Goal: Task Accomplishment & Management: Manage account settings

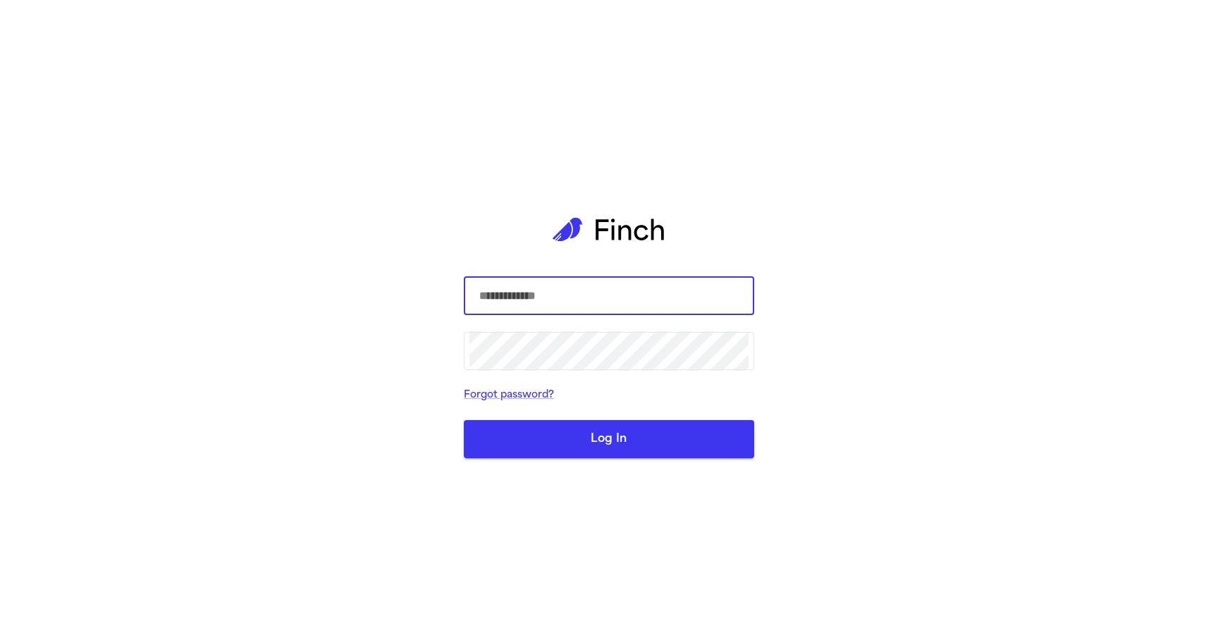
click at [0, 639] on com-1password-button at bounding box center [0, 640] width 0 height 0
type input "**********"
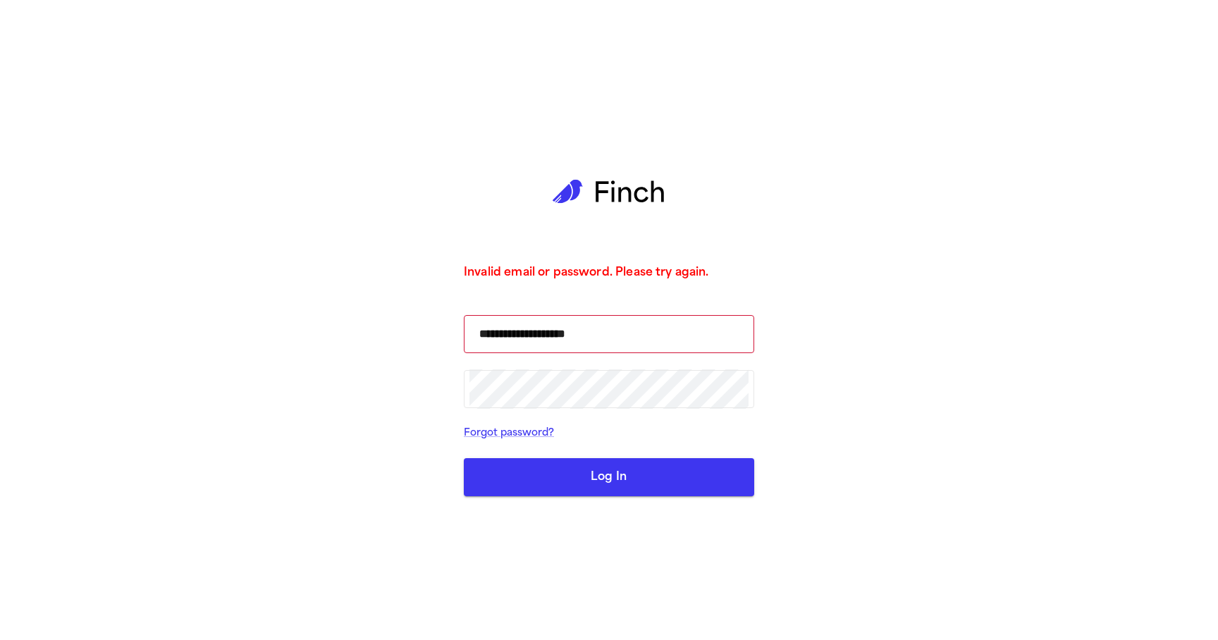
click at [613, 479] on button "Log In" at bounding box center [609, 477] width 290 height 38
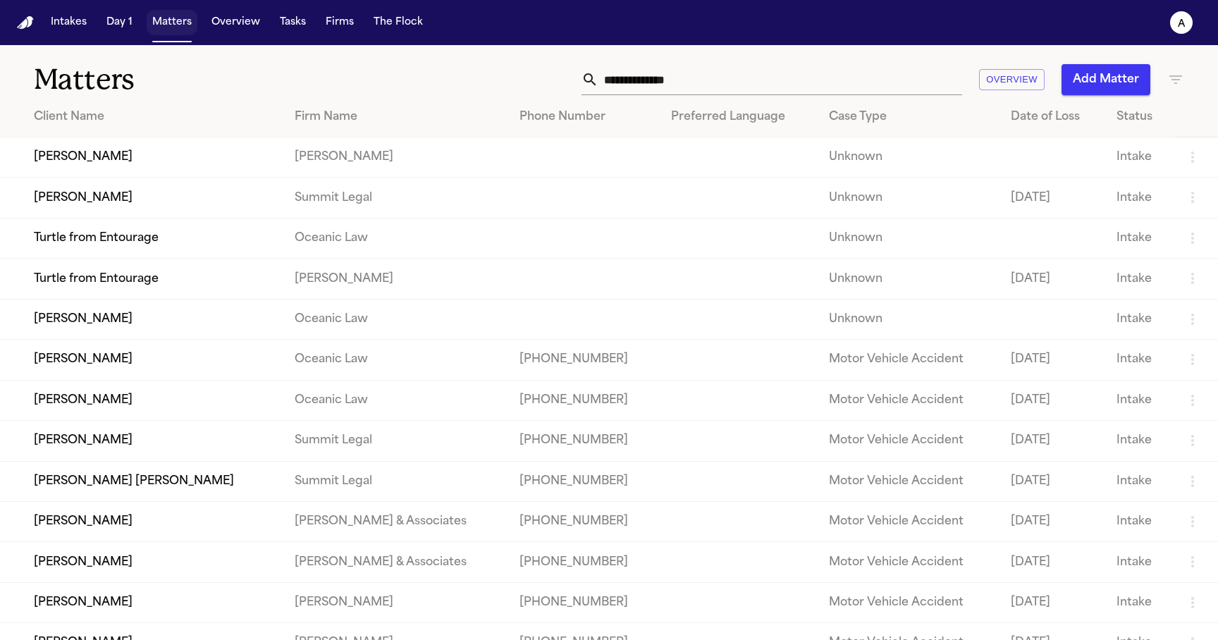
click at [170, 25] on button "Matters" at bounding box center [172, 22] width 51 height 25
click at [46, 271] on td "Turtle from Entourage" at bounding box center [141, 279] width 283 height 40
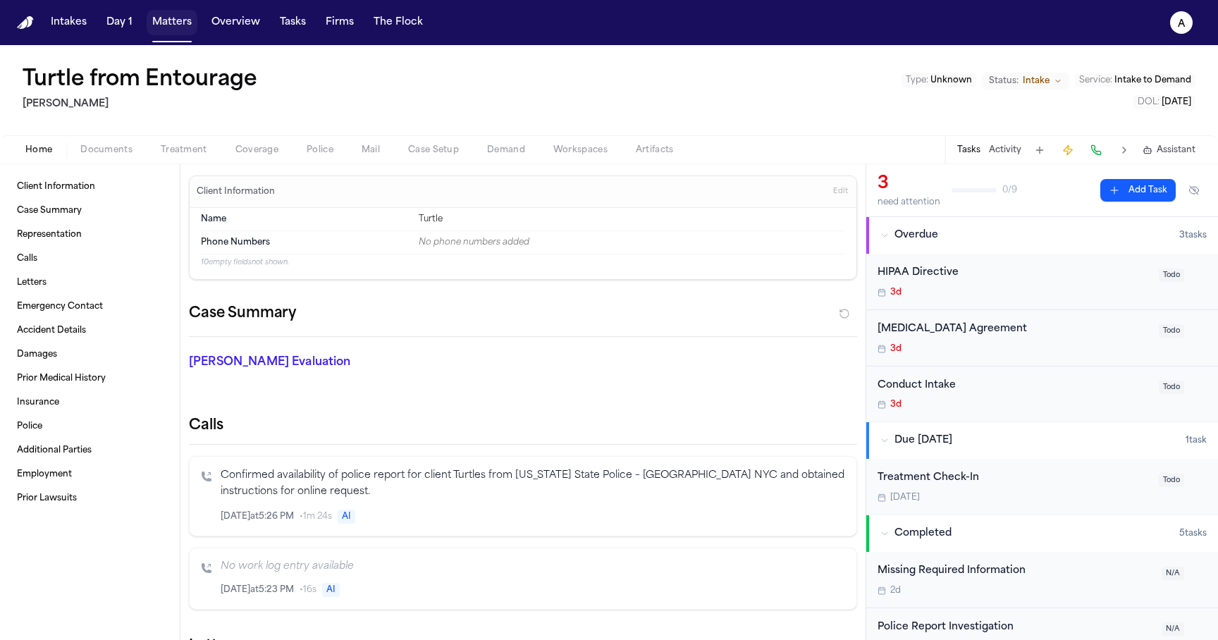
click at [183, 18] on button "Matters" at bounding box center [172, 22] width 51 height 25
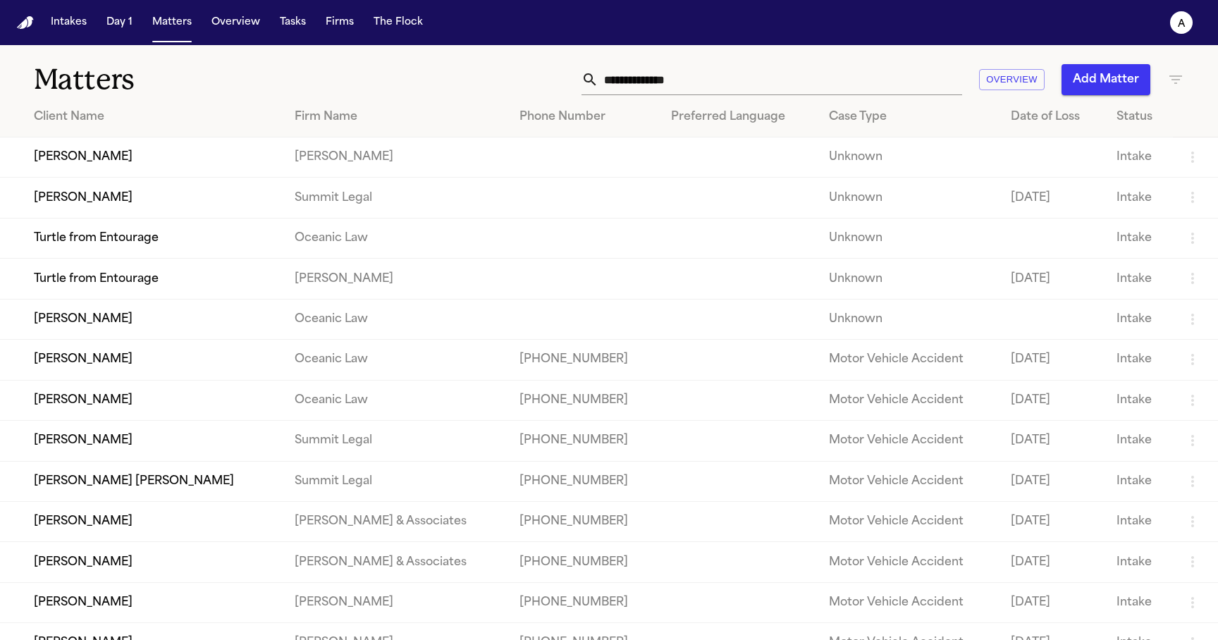
click at [201, 352] on td "[PERSON_NAME]" at bounding box center [141, 360] width 283 height 40
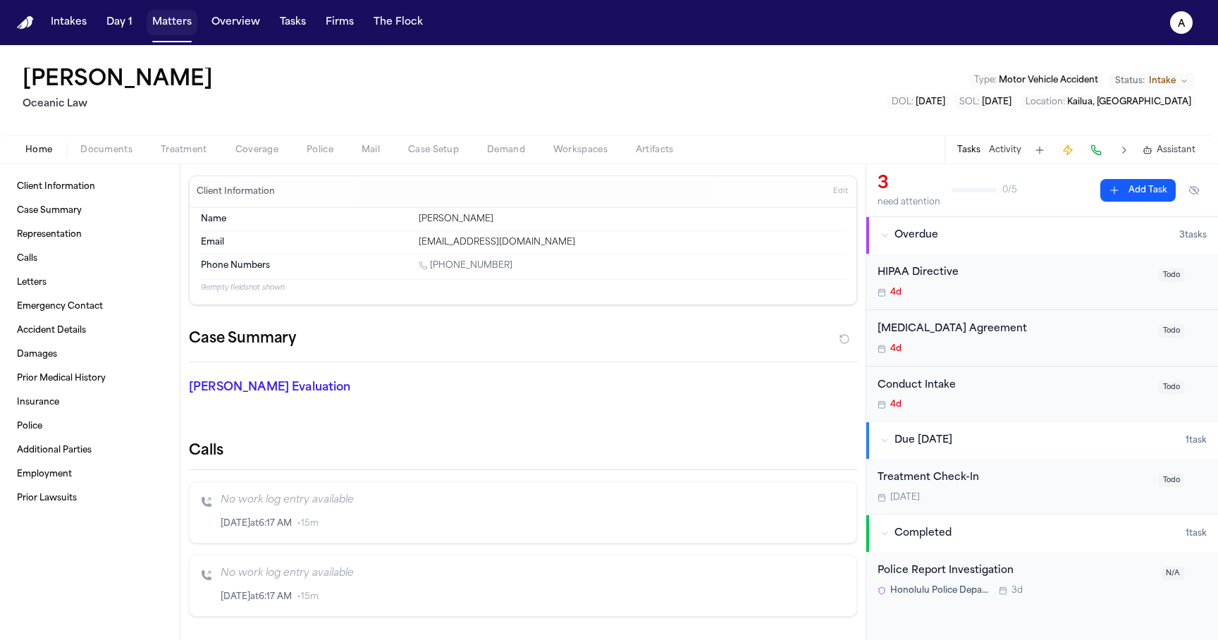
click at [181, 24] on button "Matters" at bounding box center [172, 22] width 51 height 25
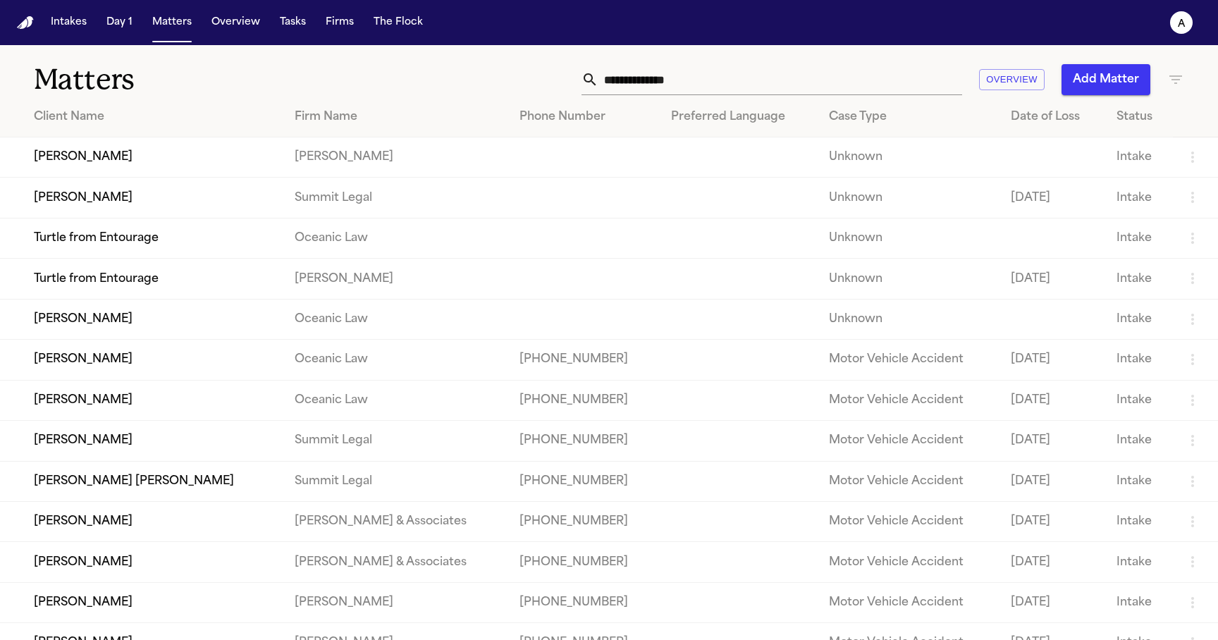
click at [230, 453] on td "[PERSON_NAME]" at bounding box center [141, 441] width 283 height 40
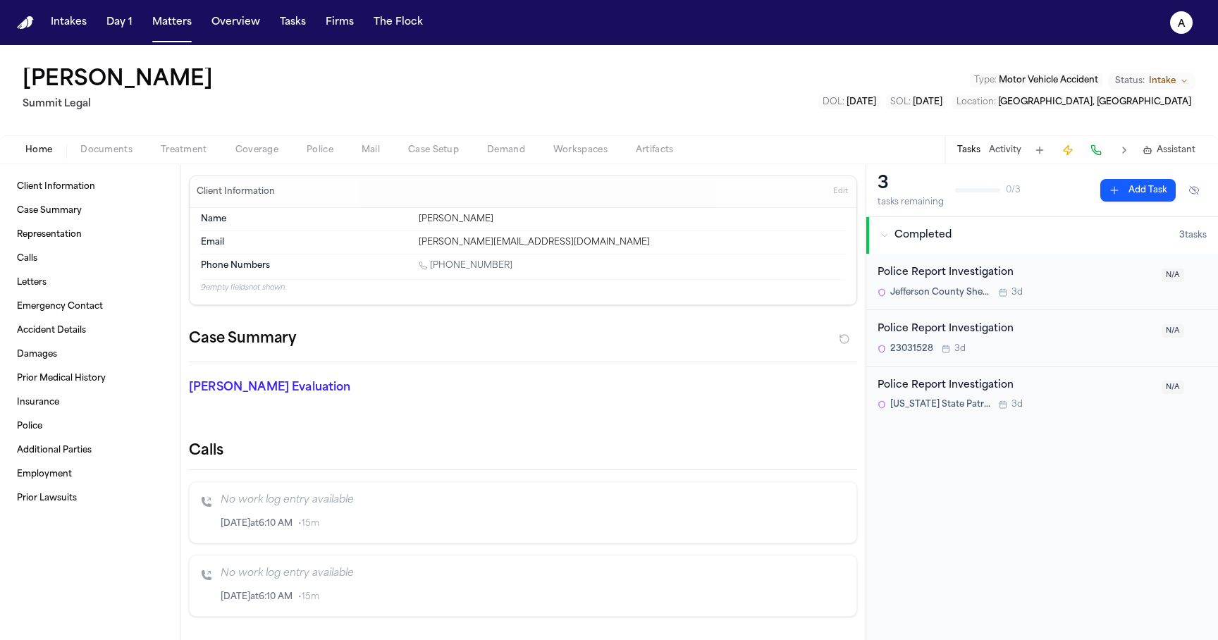
click at [915, 275] on div "Police Report Investigation" at bounding box center [1016, 273] width 276 height 16
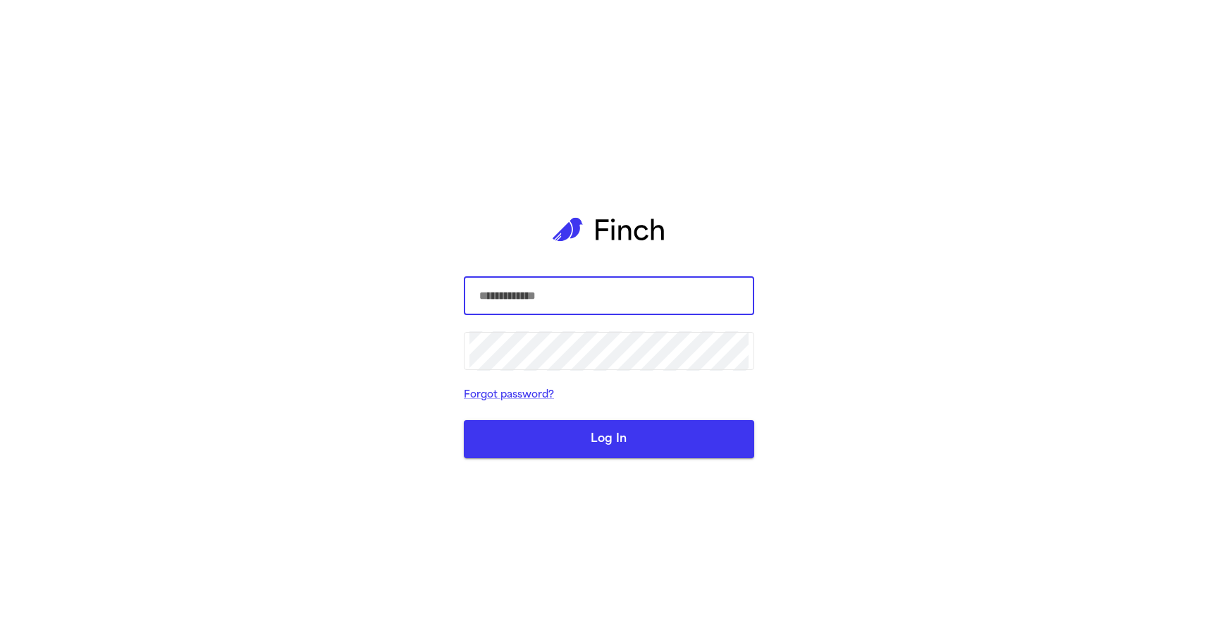
type input "**********"
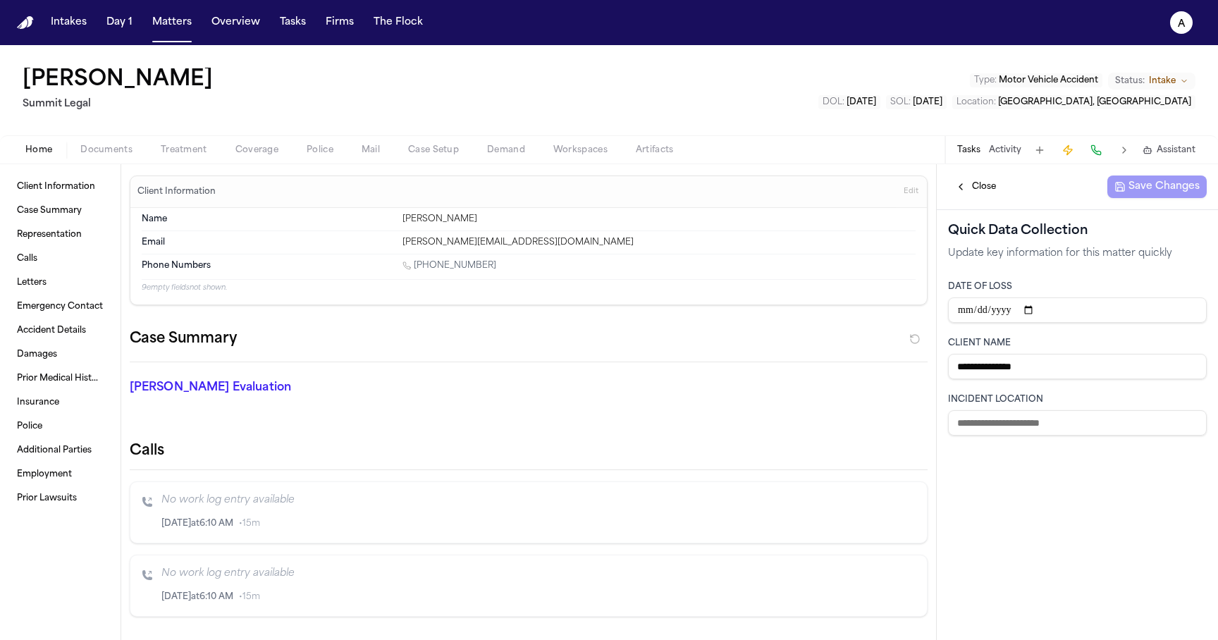
type input "**********"
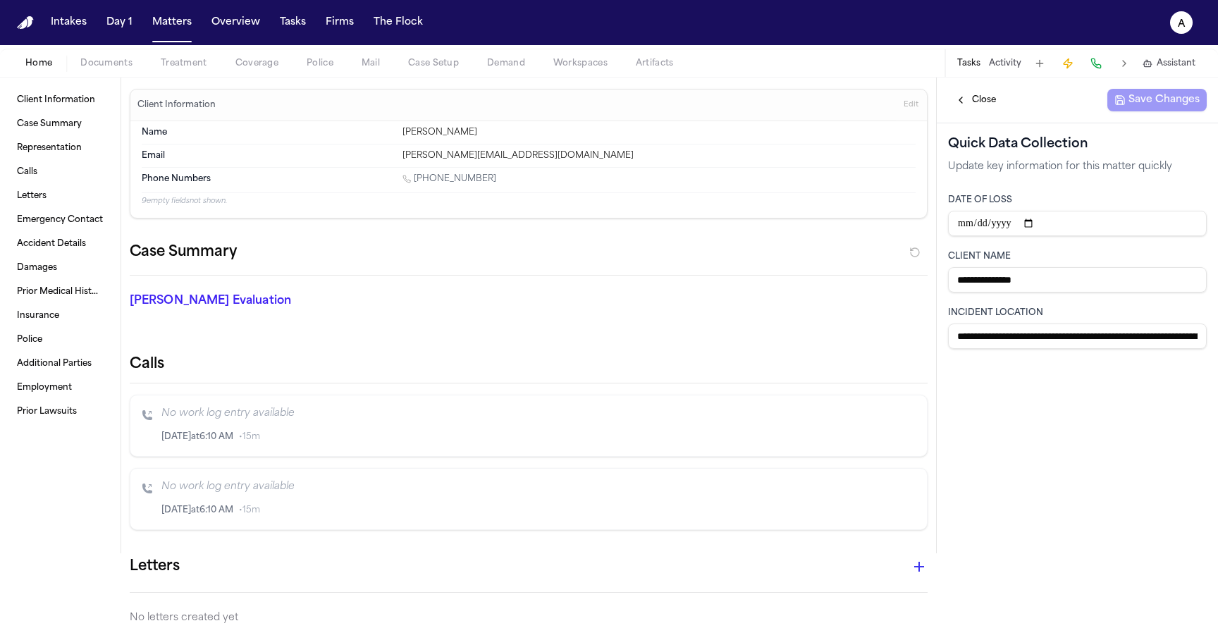
scroll to position [90, 0]
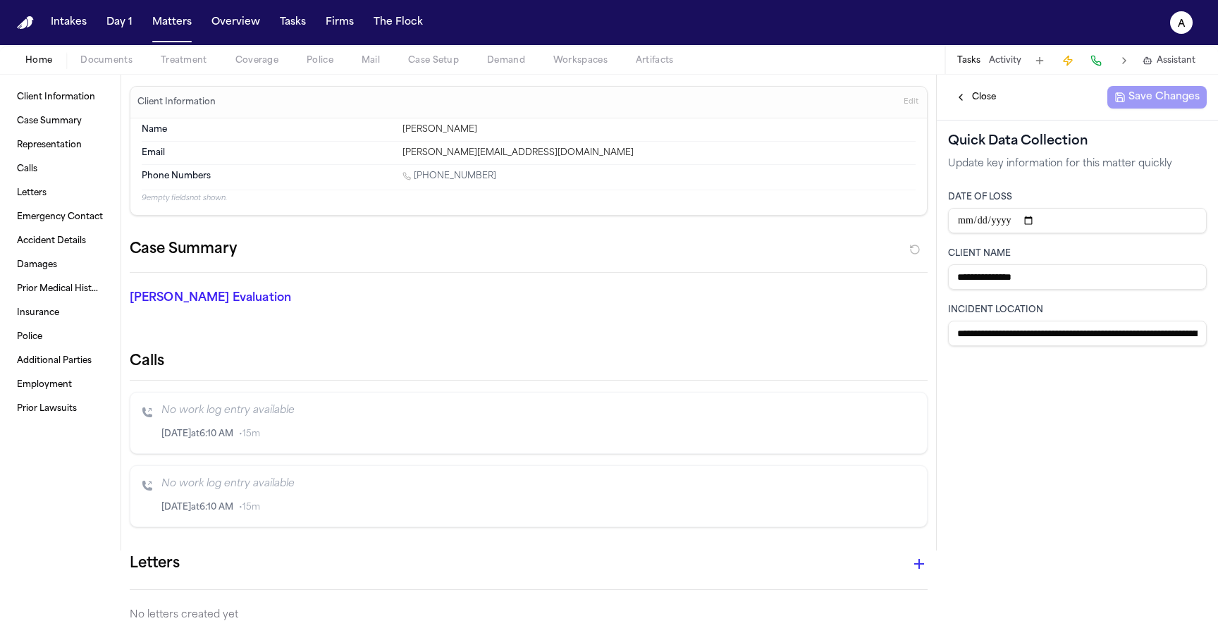
click at [1061, 226] on input "**********" at bounding box center [1077, 220] width 259 height 25
click at [1047, 265] on input "**********" at bounding box center [1077, 276] width 259 height 25
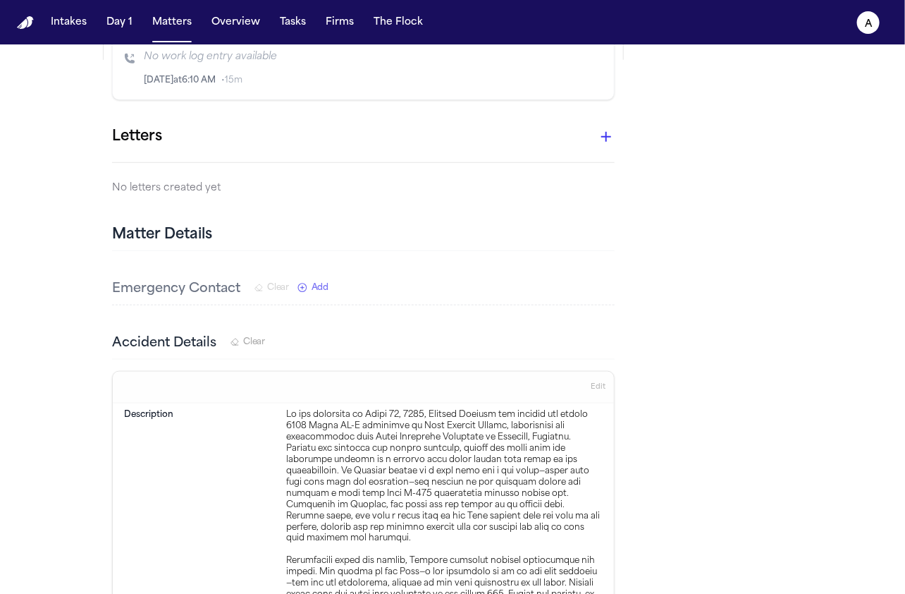
scroll to position [0, 0]
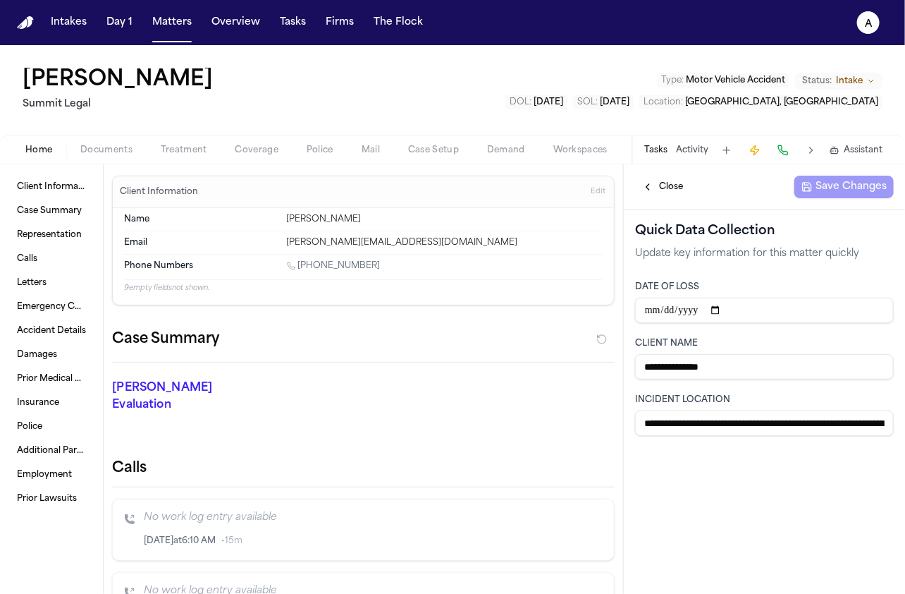
click at [672, 191] on span "Close" at bounding box center [671, 186] width 24 height 11
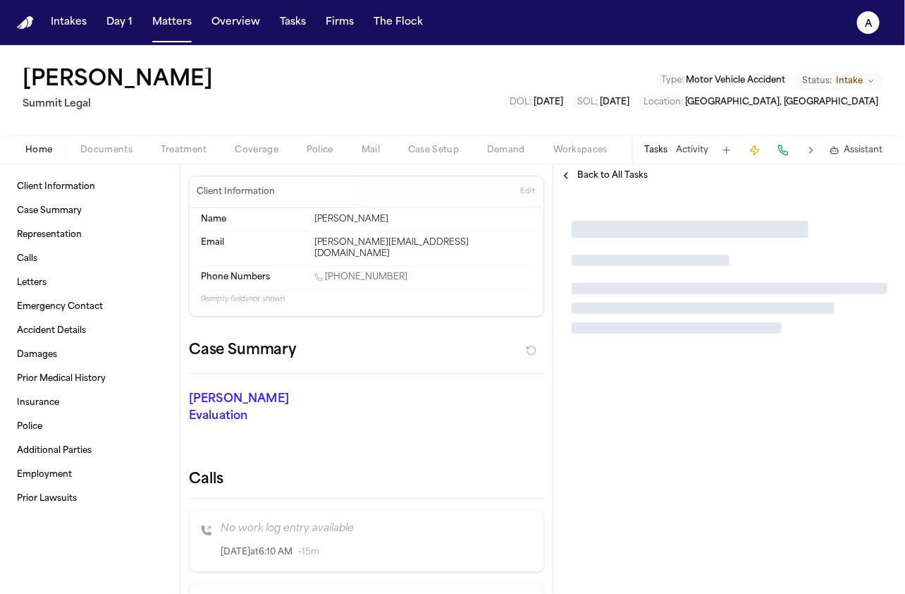
click at [616, 173] on span "Back to All Tasks" at bounding box center [612, 175] width 70 height 11
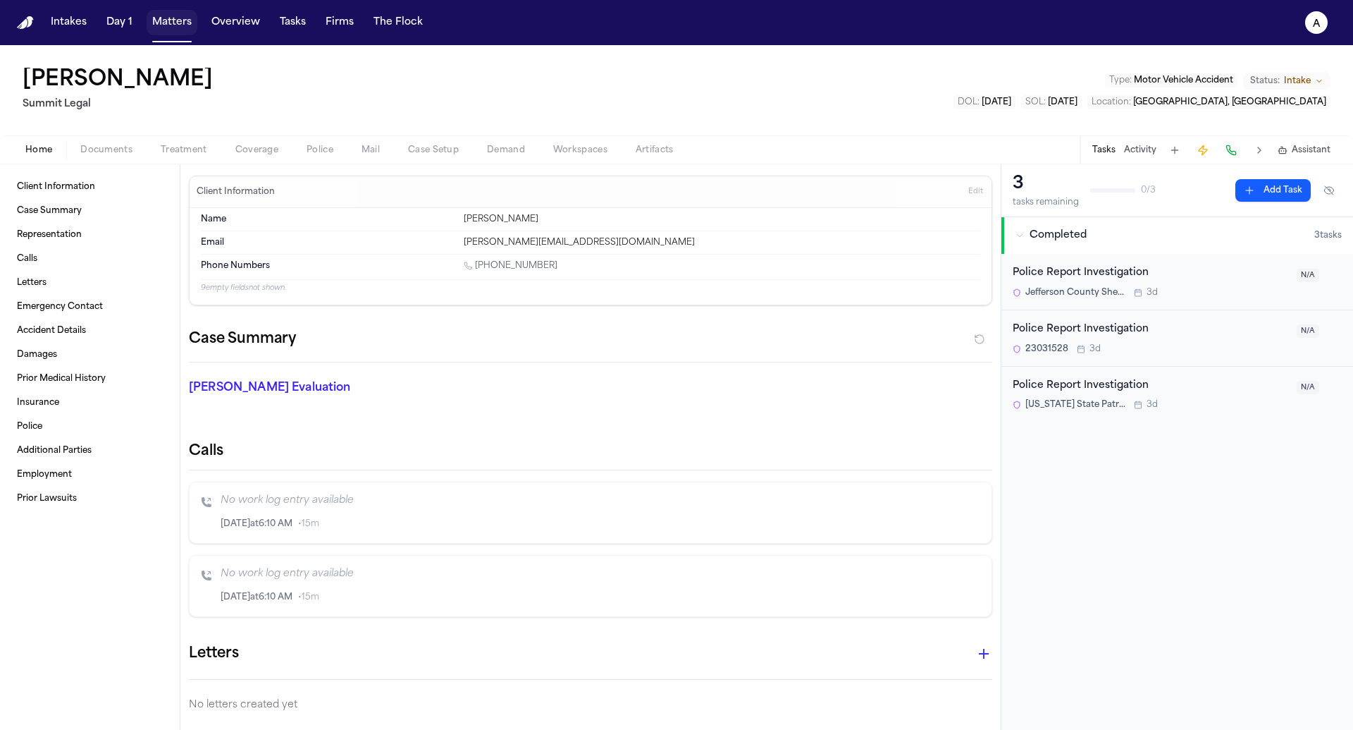
click at [159, 19] on button "Matters" at bounding box center [172, 22] width 51 height 25
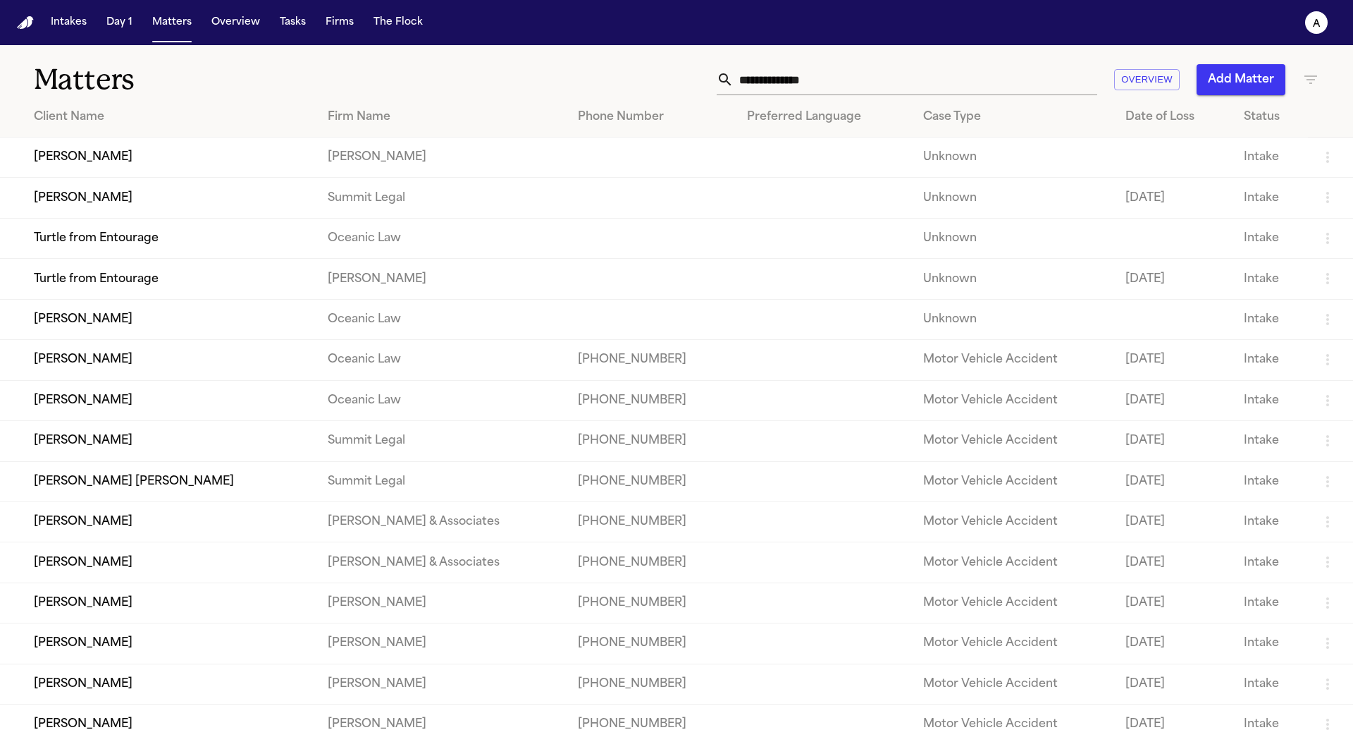
click at [215, 622] on td "[PERSON_NAME]" at bounding box center [158, 602] width 316 height 40
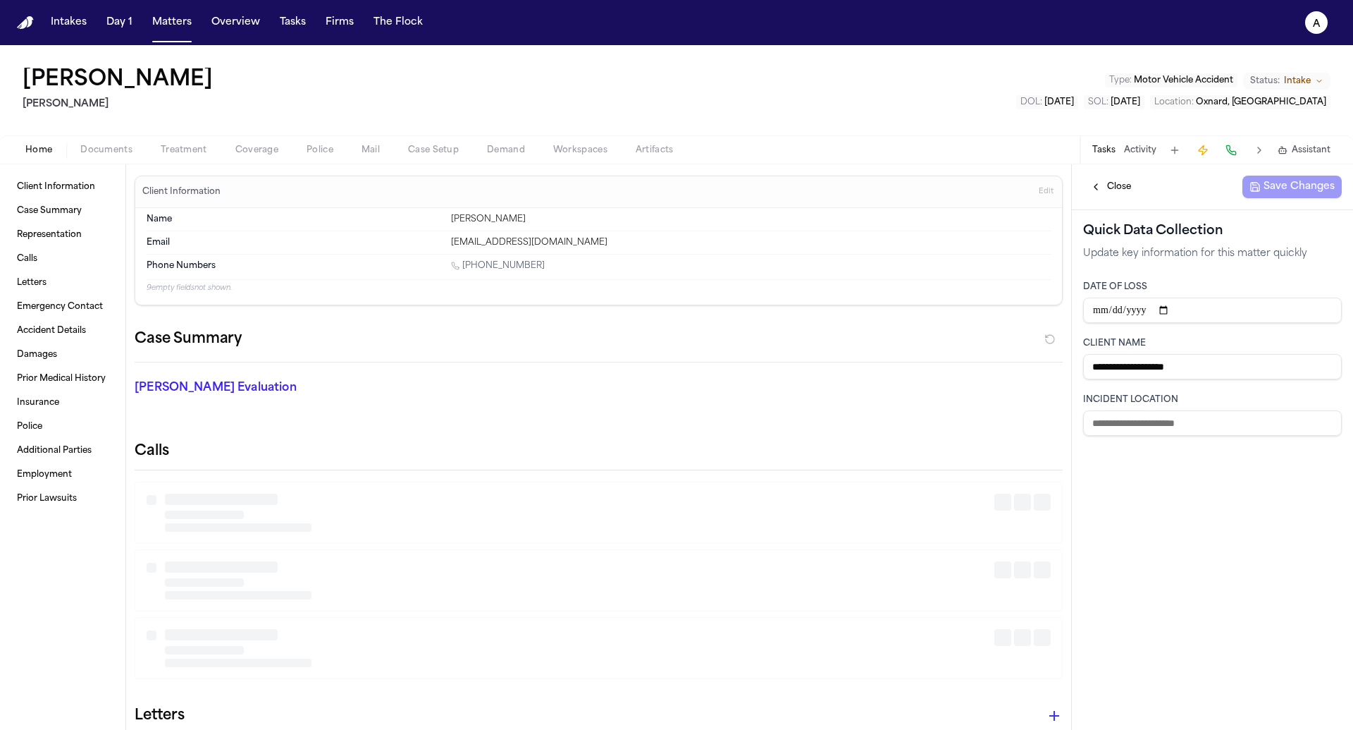
type input "**********"
click at [1235, 313] on input "**********" at bounding box center [1212, 309] width 259 height 25
click at [176, 19] on button "Matters" at bounding box center [172, 22] width 51 height 25
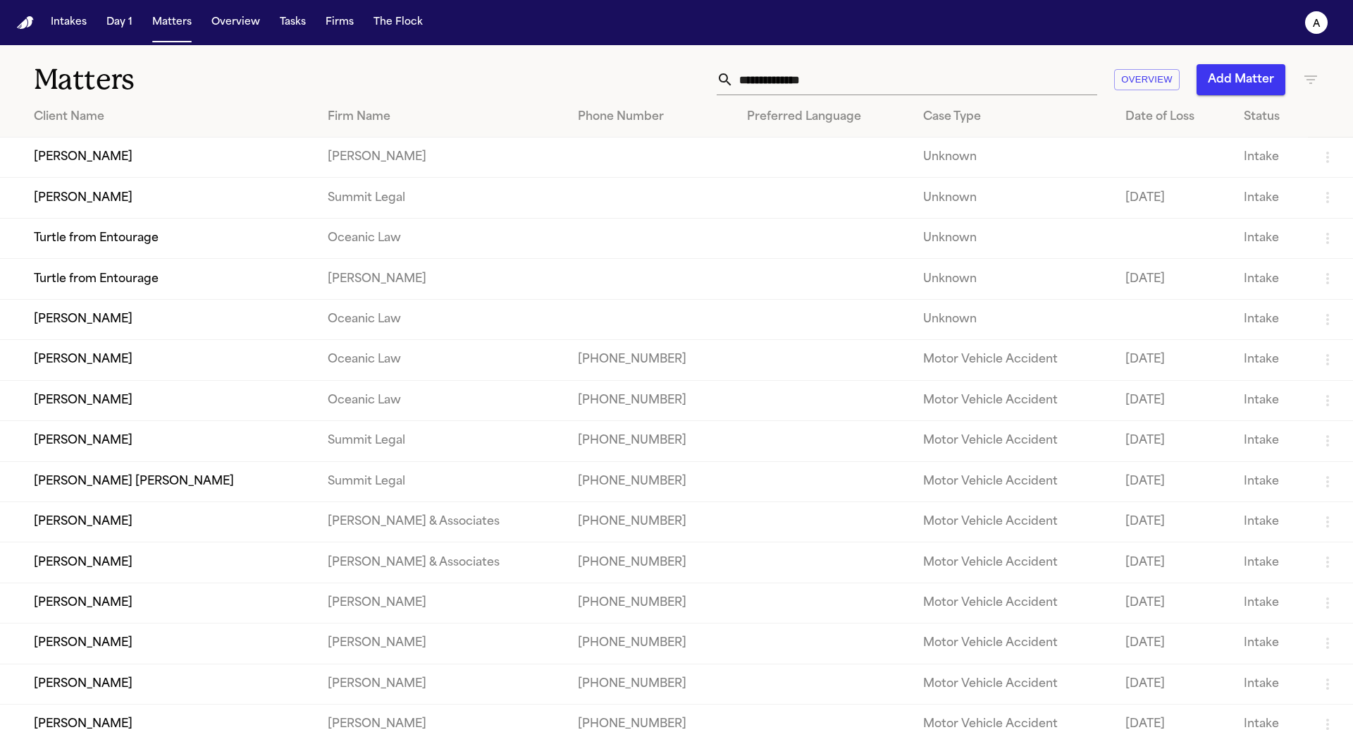
click at [186, 615] on td "[PERSON_NAME]" at bounding box center [158, 602] width 316 height 40
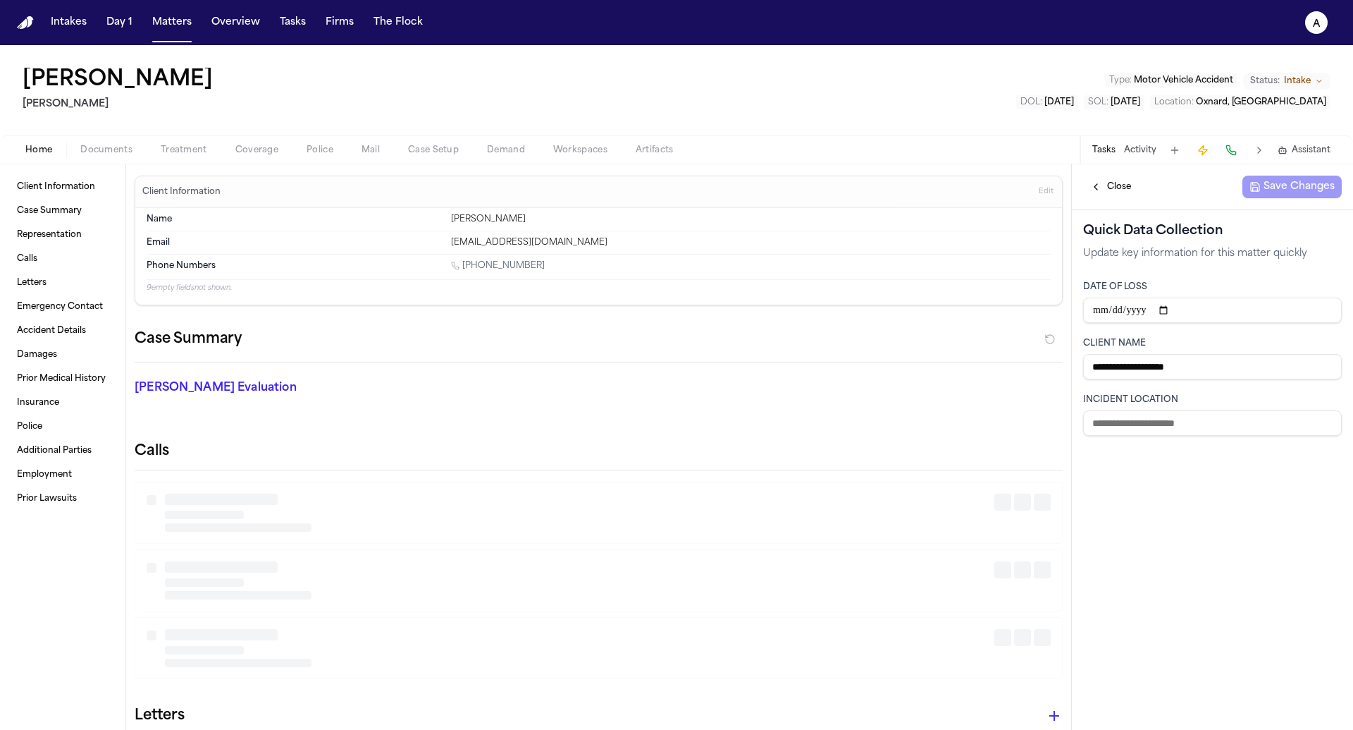
type input "**********"
click at [1115, 192] on span "Close" at bounding box center [1119, 186] width 24 height 11
click at [1121, 187] on span "Close" at bounding box center [1119, 186] width 24 height 11
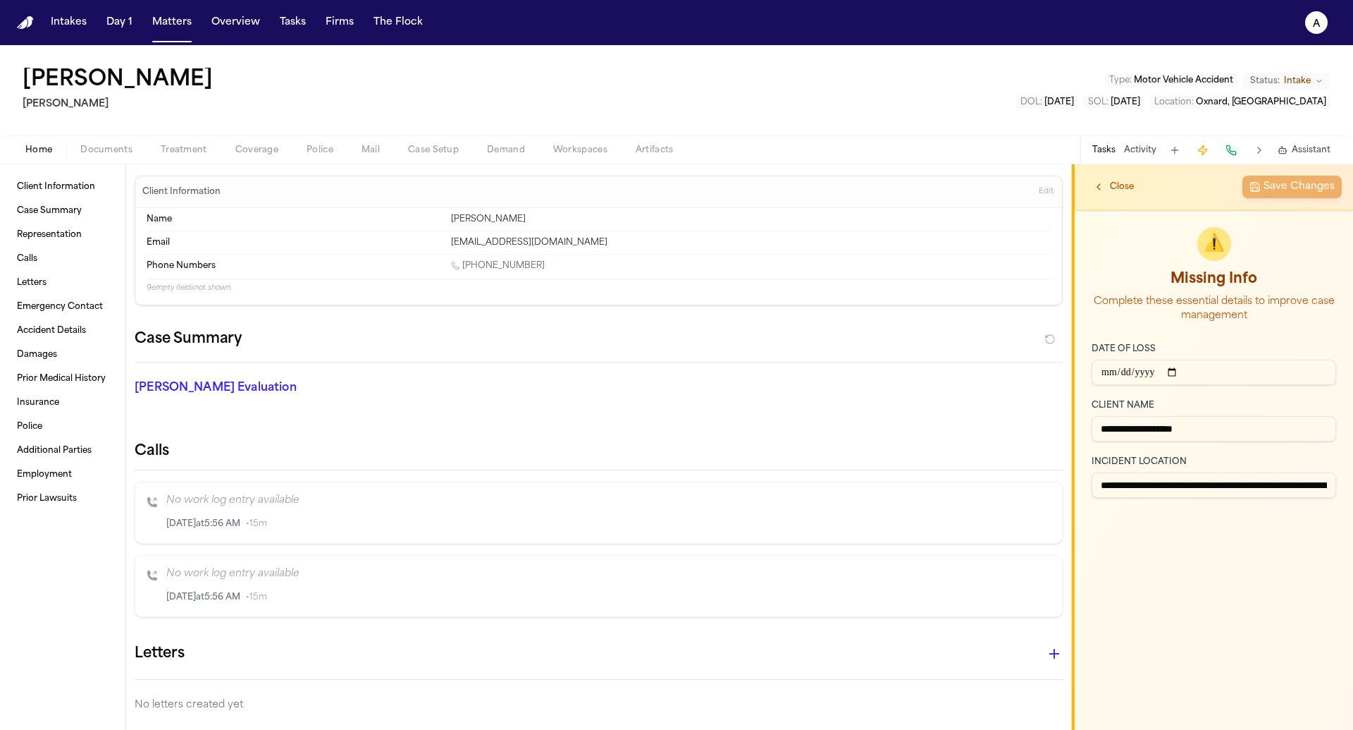
click at [1229, 315] on p "Complete these essential details to improve case management" at bounding box center [1214, 309] width 245 height 28
click at [1230, 281] on h2 "Missing Info" at bounding box center [1214, 279] width 245 height 20
click at [1220, 250] on span "⚠️" at bounding box center [1214, 244] width 21 height 23
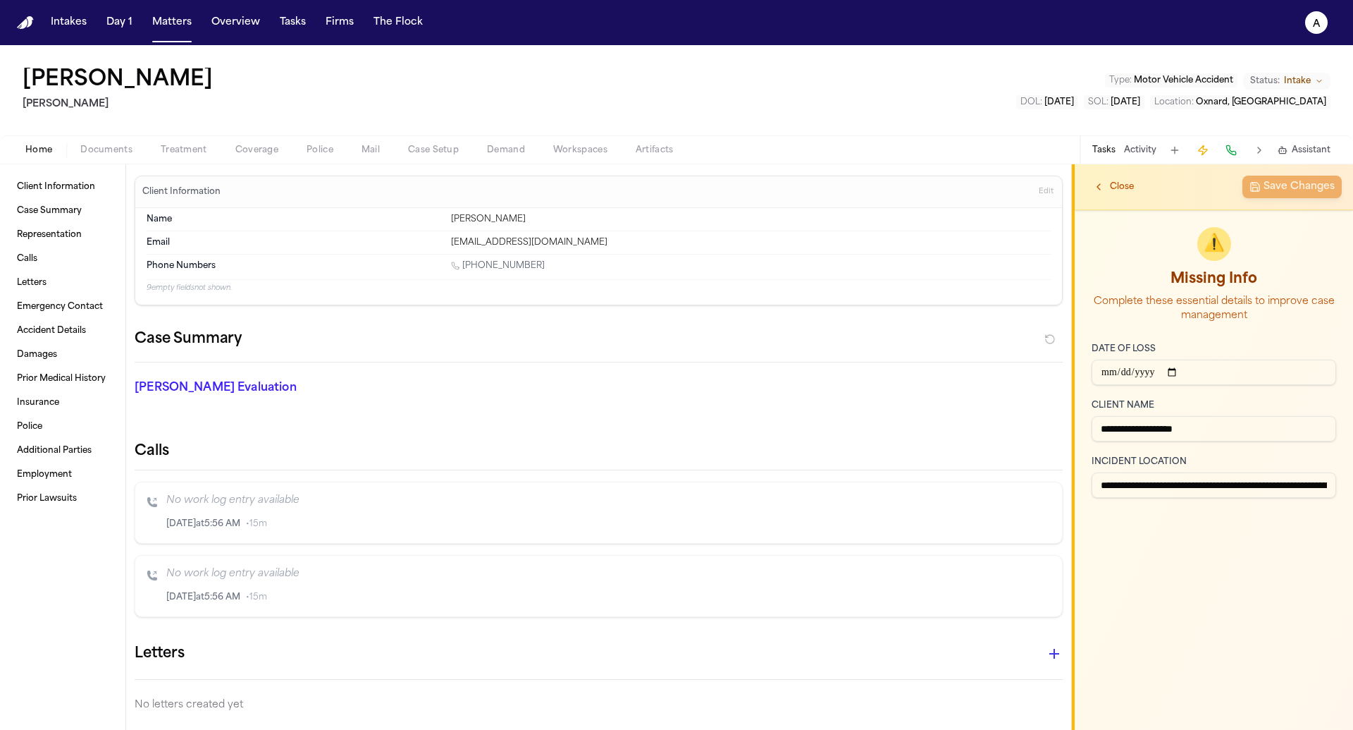
click at [1220, 250] on span "⚠️" at bounding box center [1214, 244] width 21 height 23
click at [1182, 305] on p "Complete these essential details to improve case management" at bounding box center [1214, 309] width 245 height 28
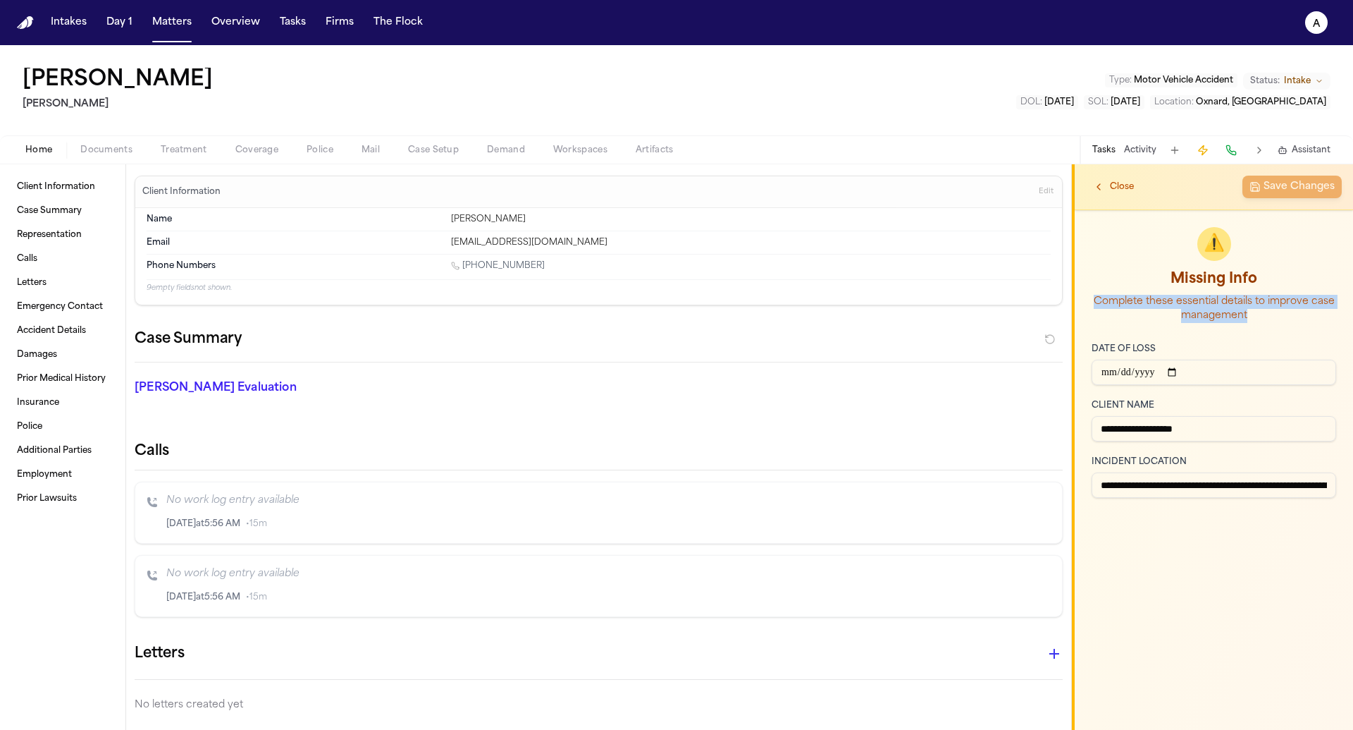
click at [1176, 371] on input "**********" at bounding box center [1214, 371] width 245 height 25
click at [1220, 246] on span "⚠️" at bounding box center [1214, 244] width 21 height 23
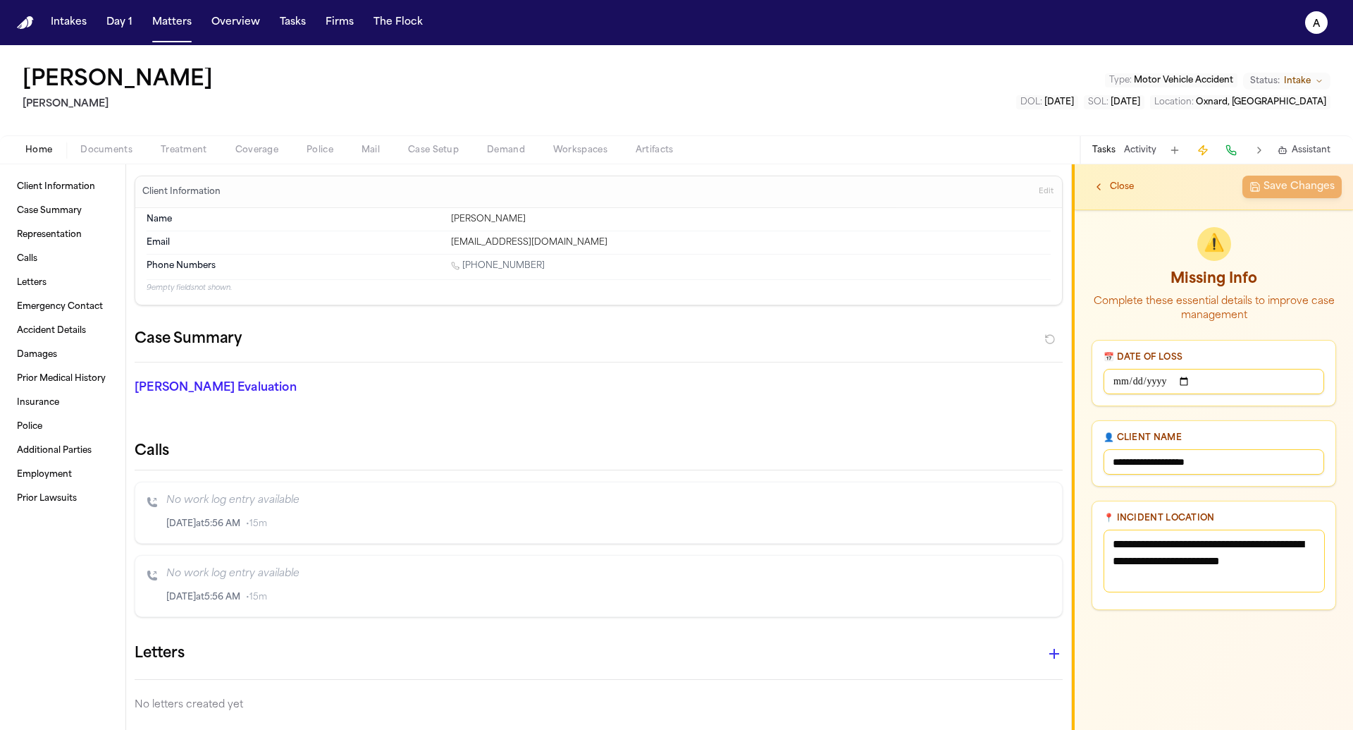
click at [1214, 574] on textarea "**********" at bounding box center [1214, 560] width 221 height 63
click at [1222, 450] on input "**********" at bounding box center [1214, 461] width 221 height 25
click at [1220, 462] on input "**********" at bounding box center [1214, 461] width 221 height 25
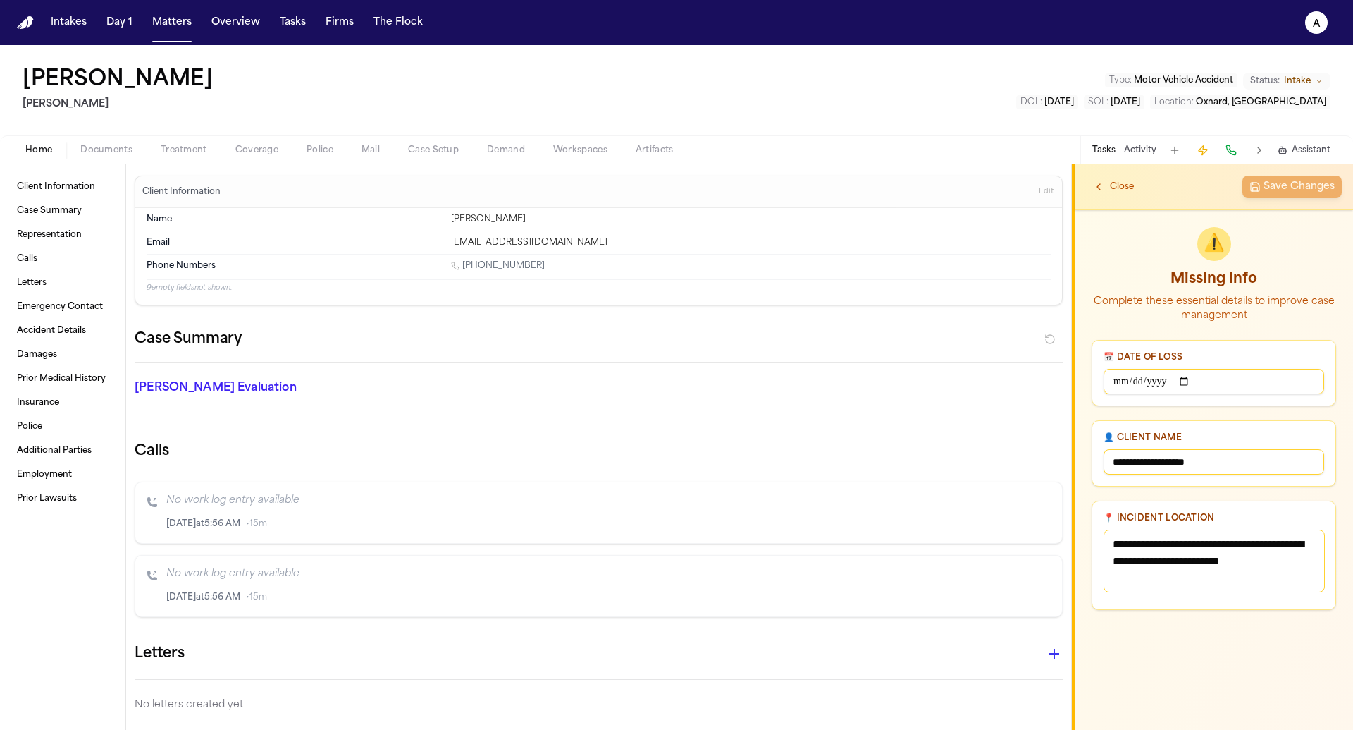
click at [1214, 271] on h2 "Missing Info" at bounding box center [1214, 279] width 245 height 20
click at [1205, 307] on p "Complete these essential details to improve case management" at bounding box center [1214, 309] width 245 height 28
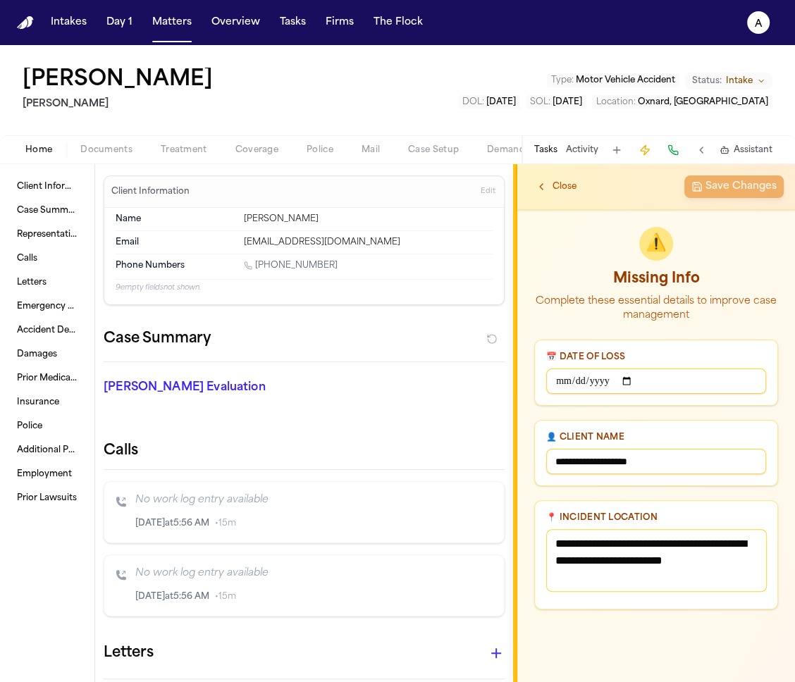
click at [658, 457] on input "**********" at bounding box center [656, 461] width 220 height 25
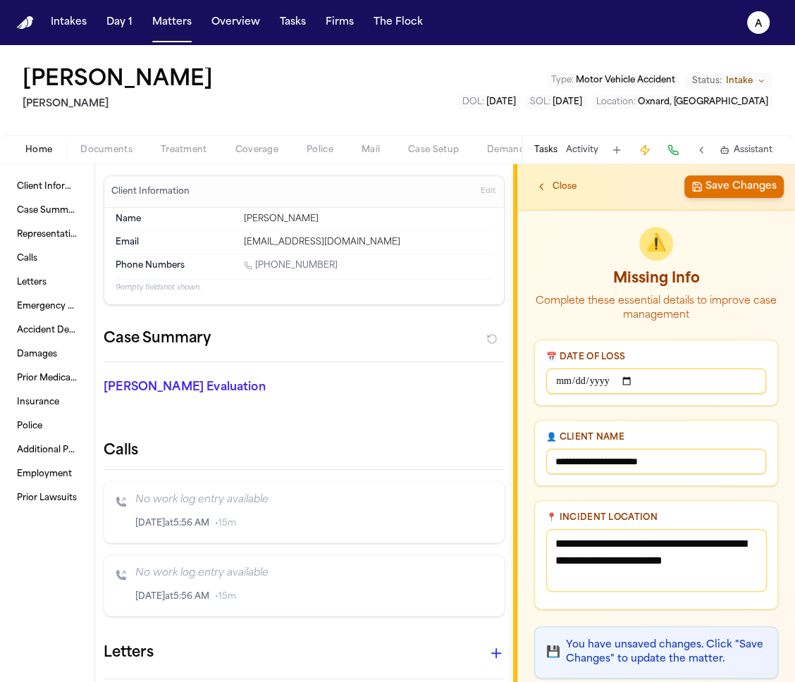
type input "**********"
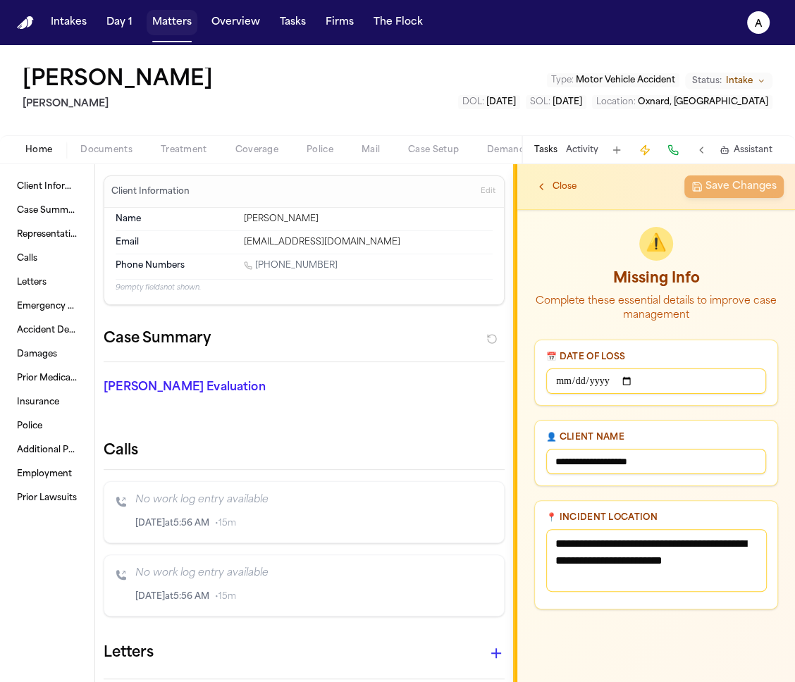
click at [159, 18] on button "Matters" at bounding box center [172, 22] width 51 height 25
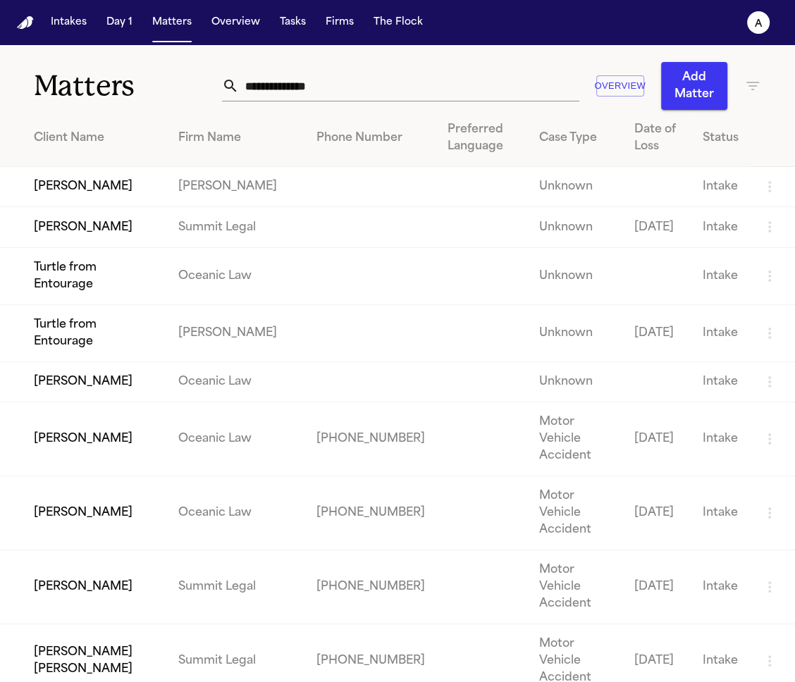
click at [692, 86] on button "Add Matter" at bounding box center [694, 86] width 66 height 48
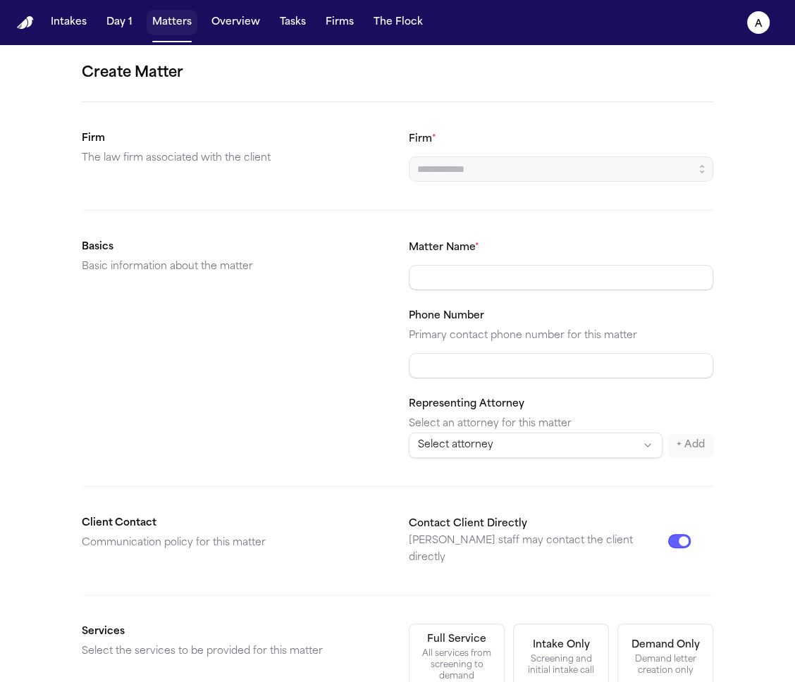
click at [178, 23] on button "Matters" at bounding box center [172, 22] width 51 height 25
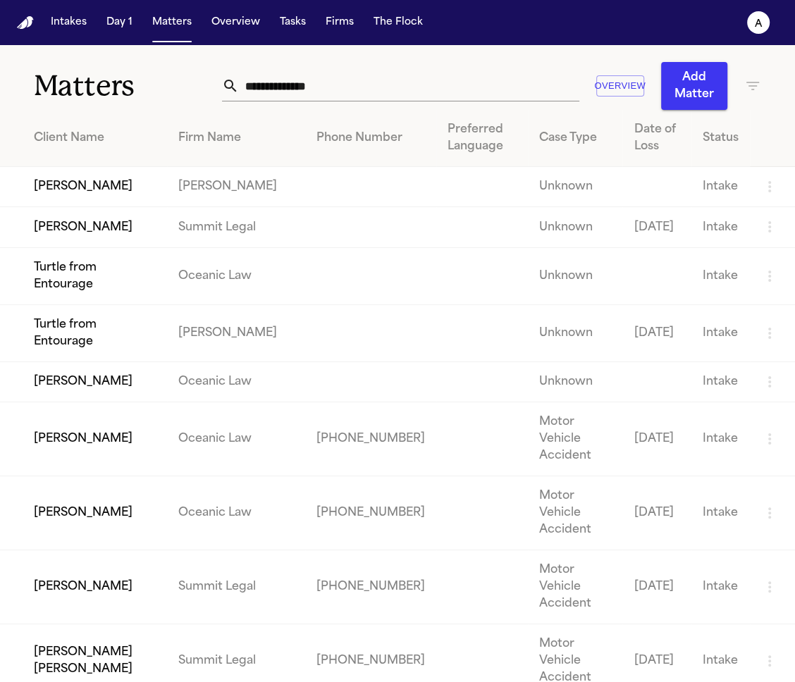
click at [123, 195] on td "[PERSON_NAME]" at bounding box center [83, 187] width 167 height 40
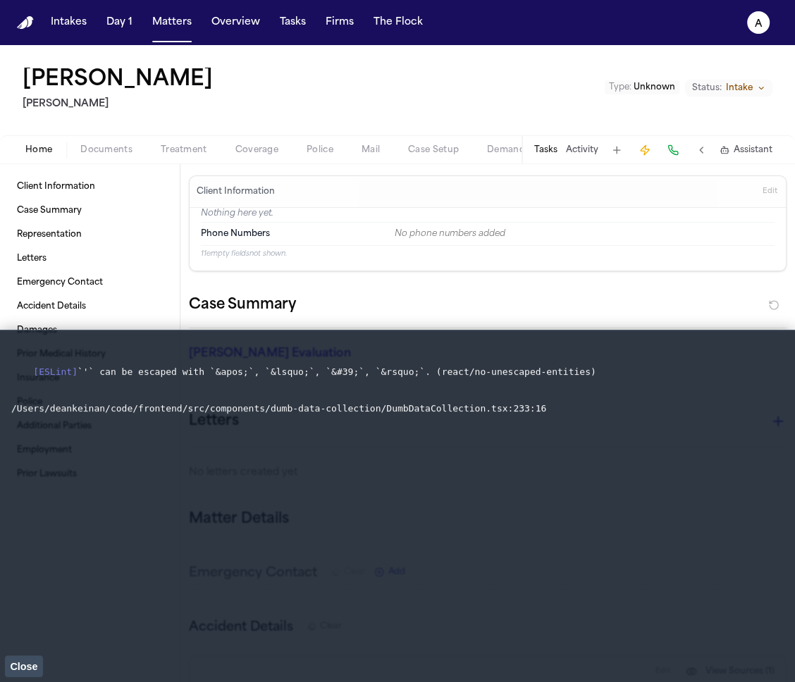
click at [23, 668] on span "Close" at bounding box center [23, 666] width 27 height 11
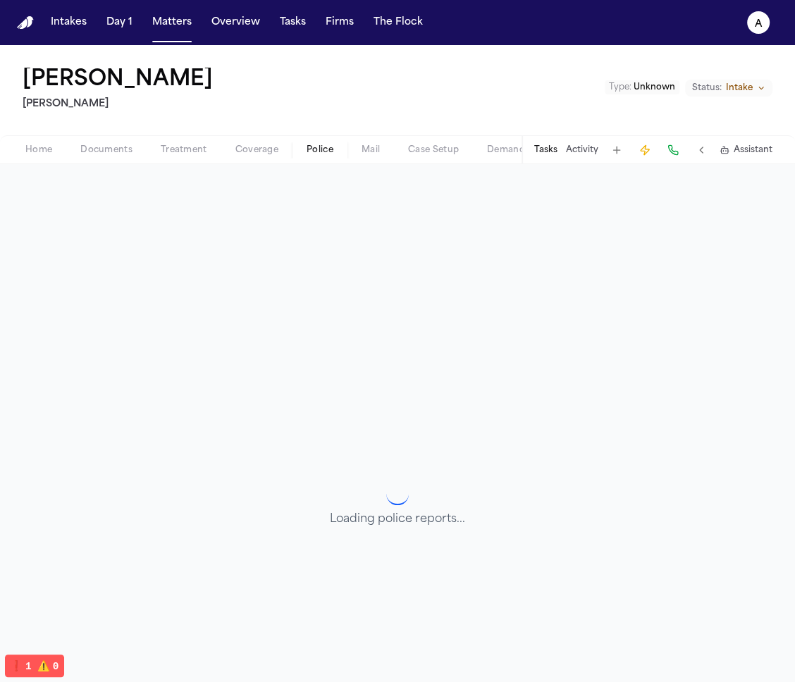
click at [323, 147] on span "Police" at bounding box center [320, 149] width 27 height 11
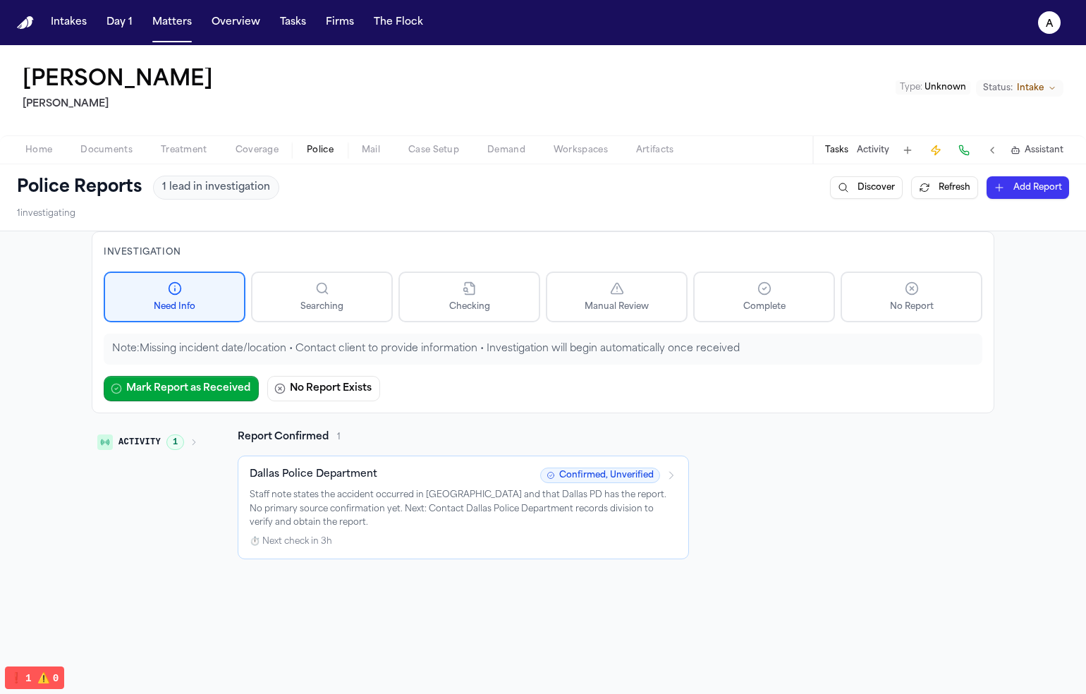
click at [164, 464] on div "Activity 1" at bounding box center [148, 494] width 112 height 129
click at [166, 437] on span "1" at bounding box center [175, 442] width 18 height 16
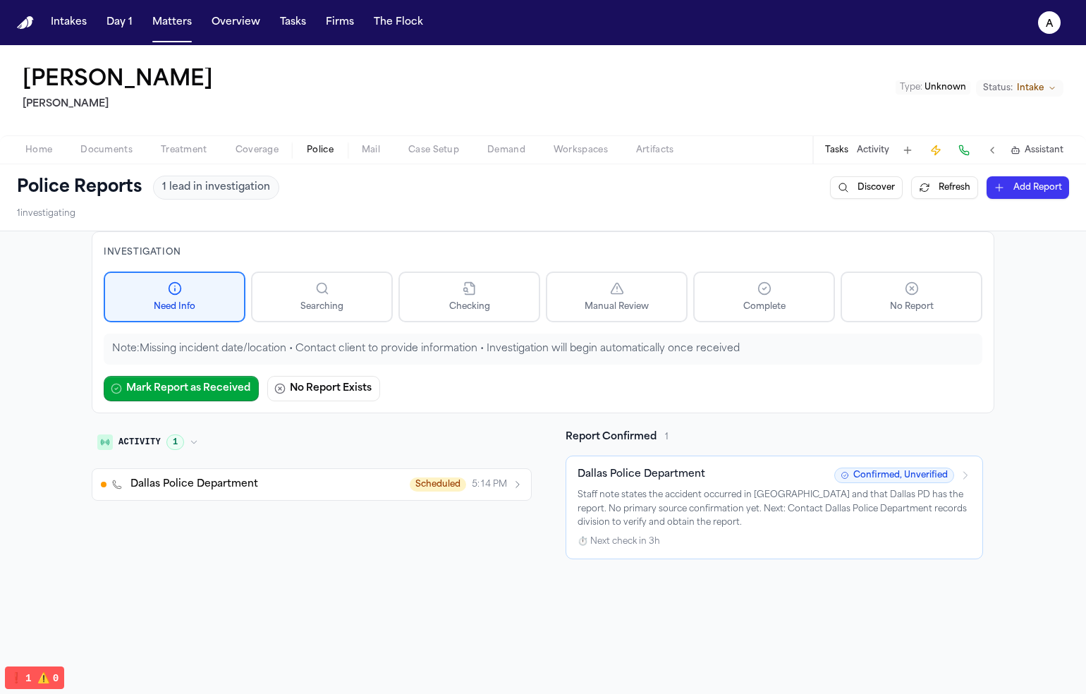
click at [166, 437] on span "1" at bounding box center [175, 442] width 18 height 16
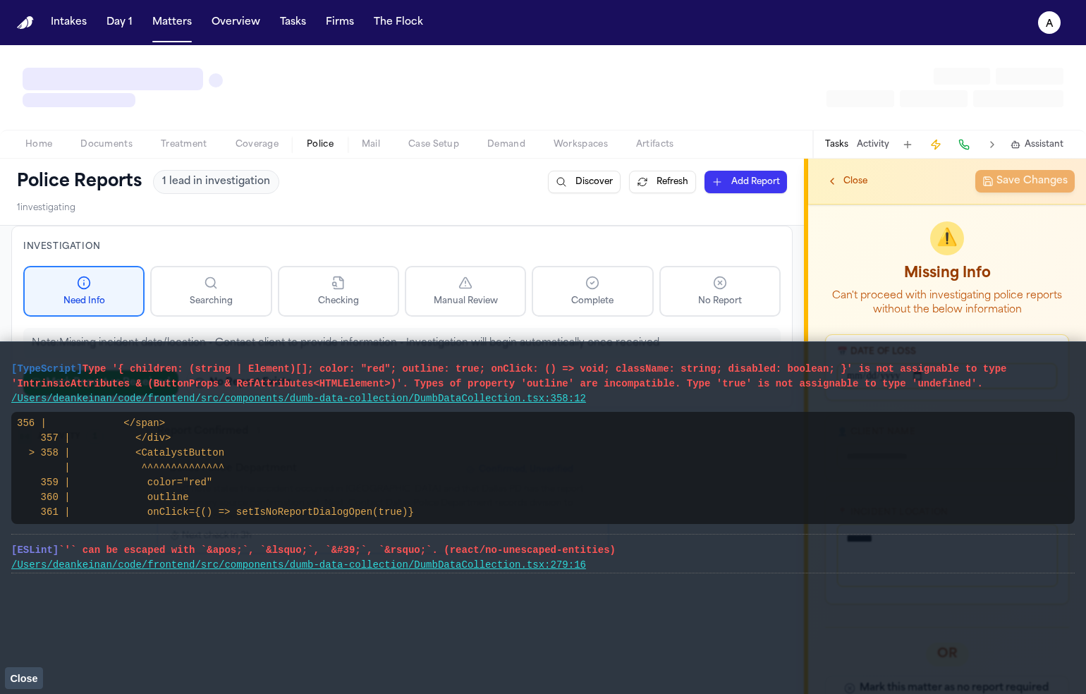
click at [26, 684] on button "Close" at bounding box center [24, 677] width 38 height 21
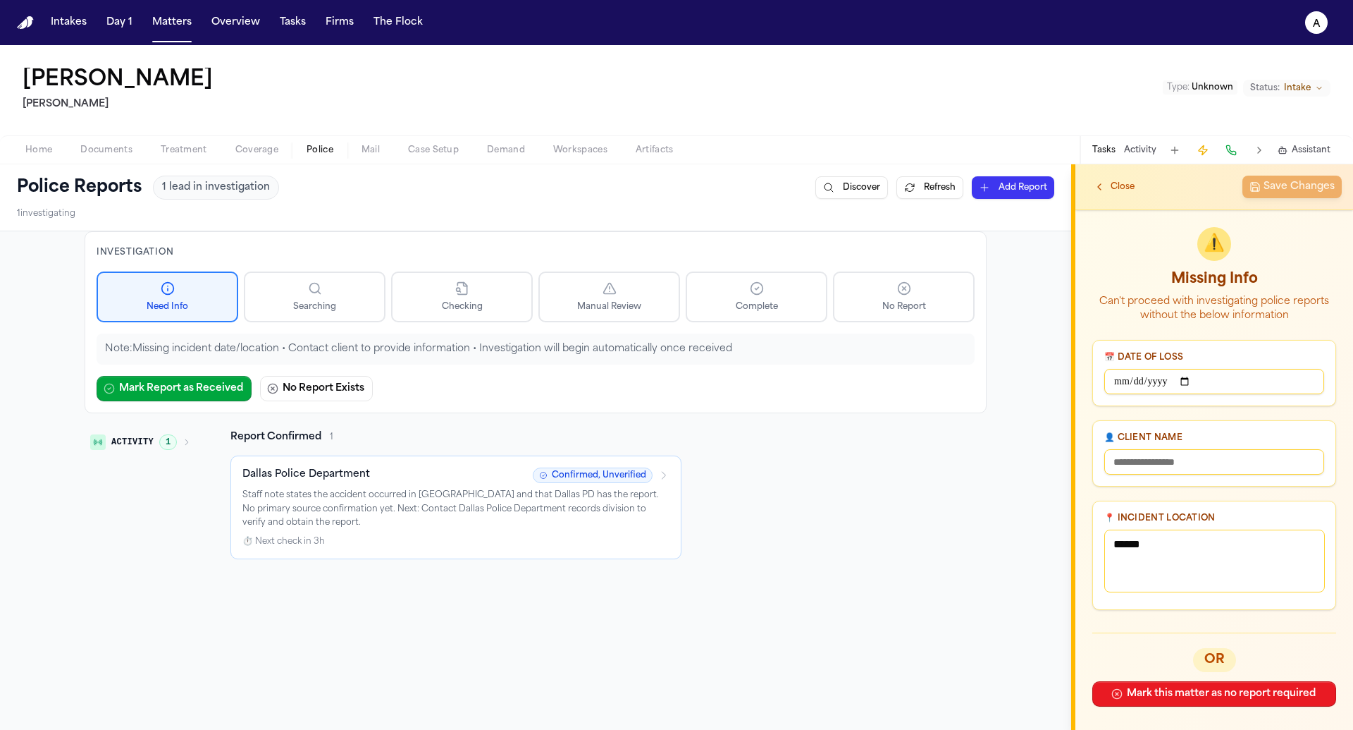
click at [1085, 687] on button "Mark this matter as no report required" at bounding box center [1215, 693] width 244 height 25
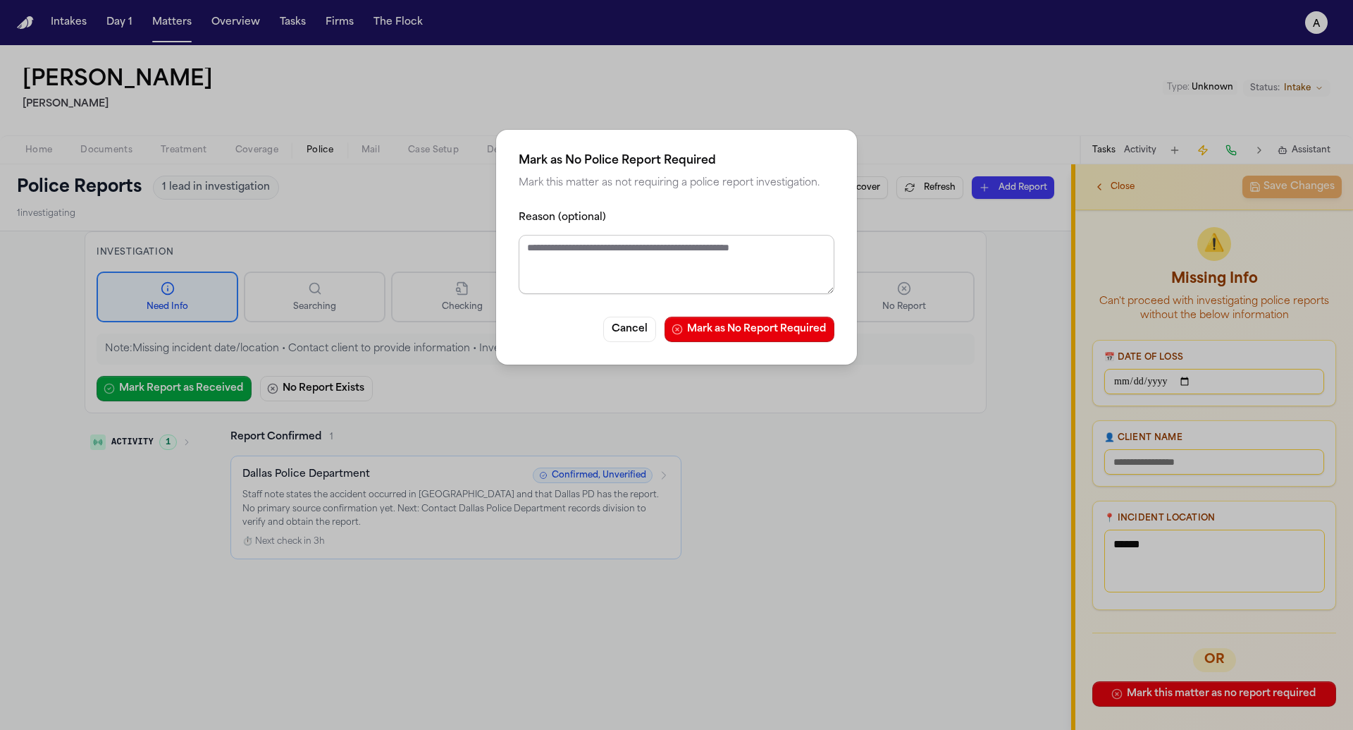
click at [749, 281] on textarea "Reason (optional)" at bounding box center [677, 264] width 316 height 59
click at [701, 333] on button "Mark as No Report Required" at bounding box center [750, 328] width 170 height 25
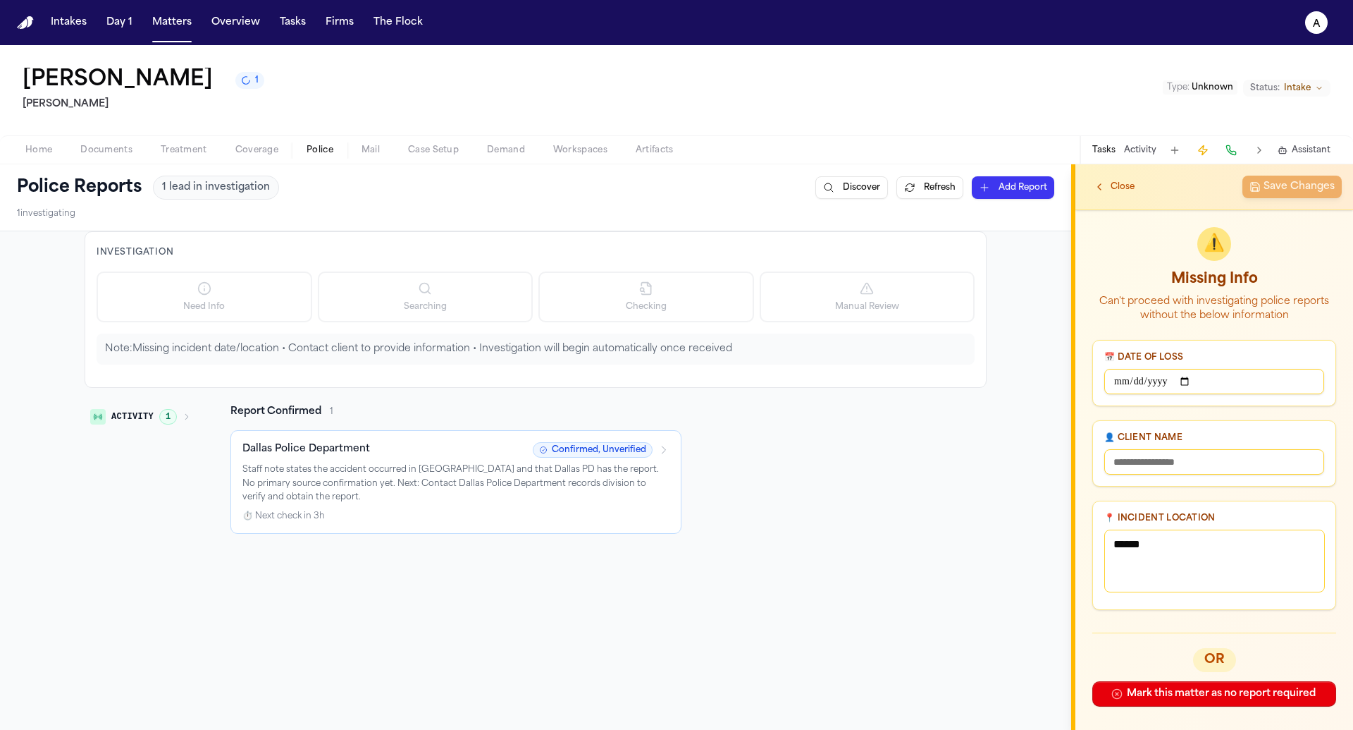
click at [1085, 186] on span "Close" at bounding box center [1123, 186] width 24 height 11
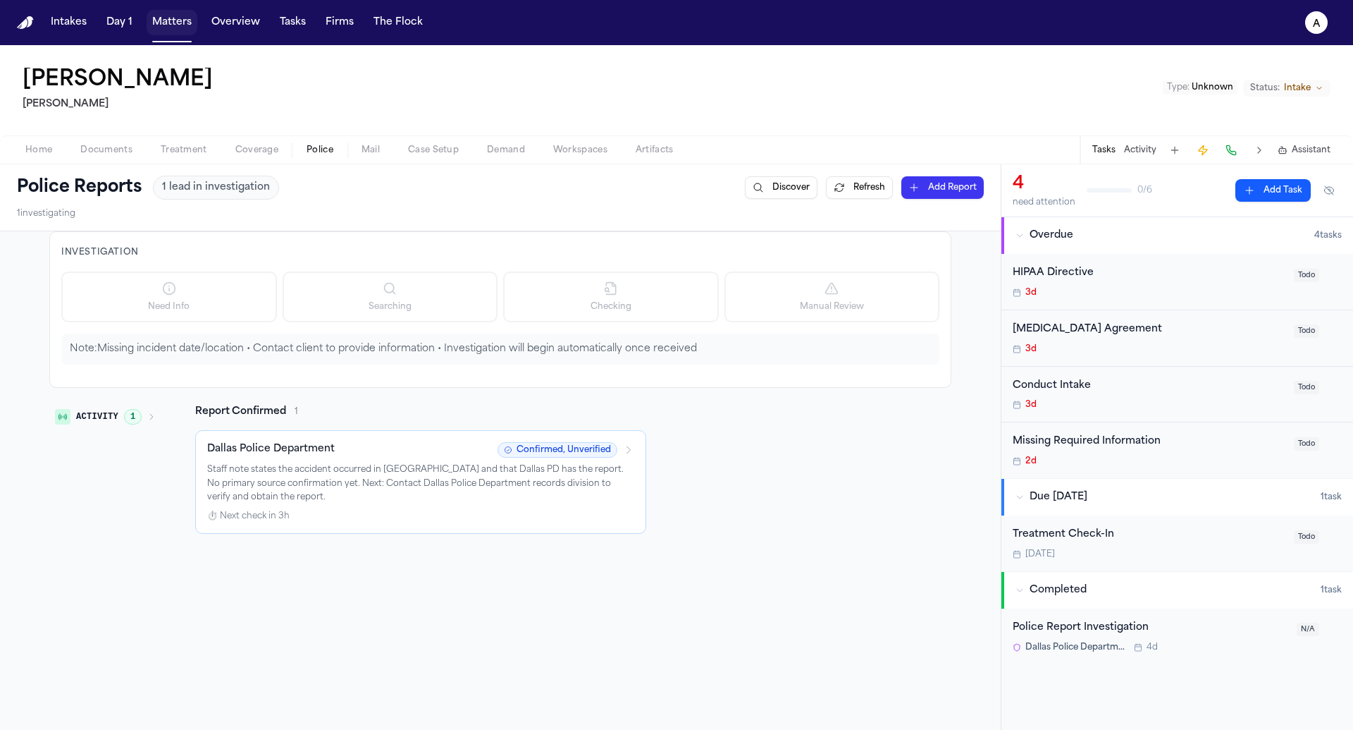
click at [171, 19] on button "Matters" at bounding box center [172, 22] width 51 height 25
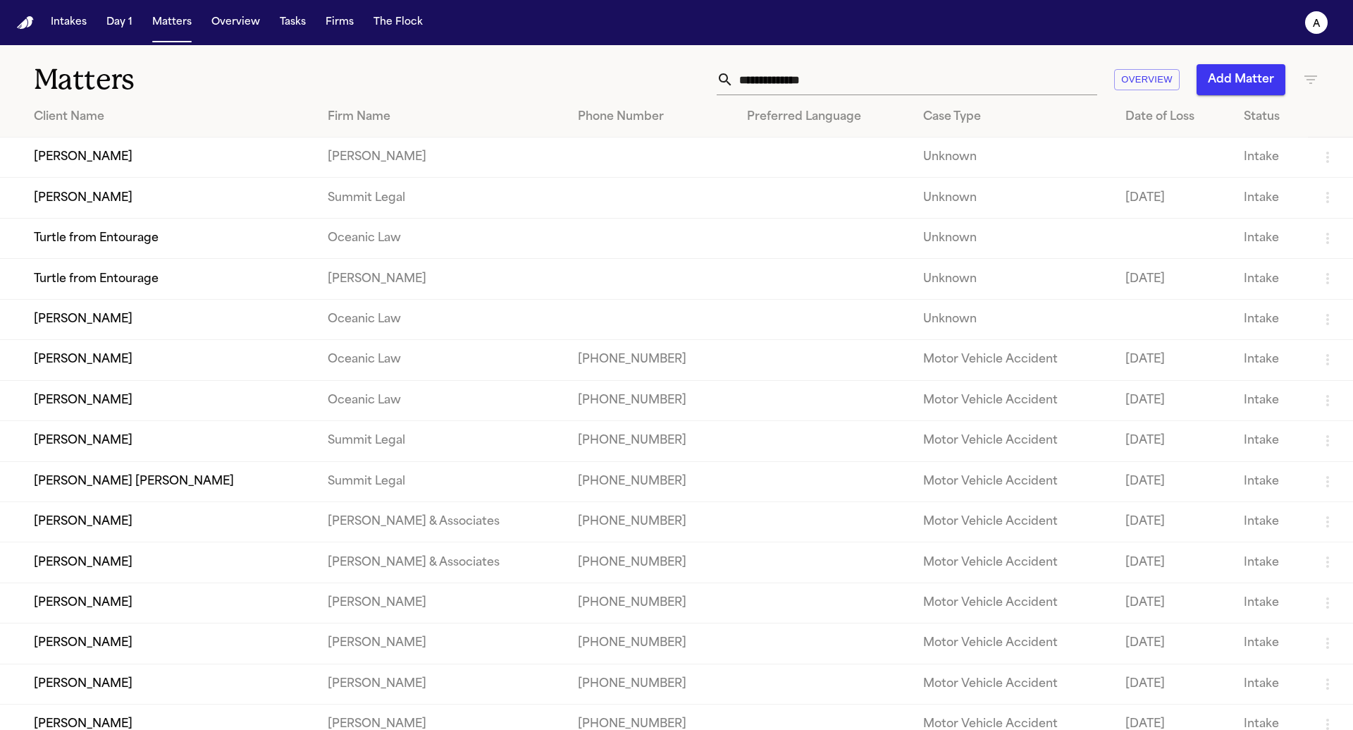
scroll to position [37, 0]
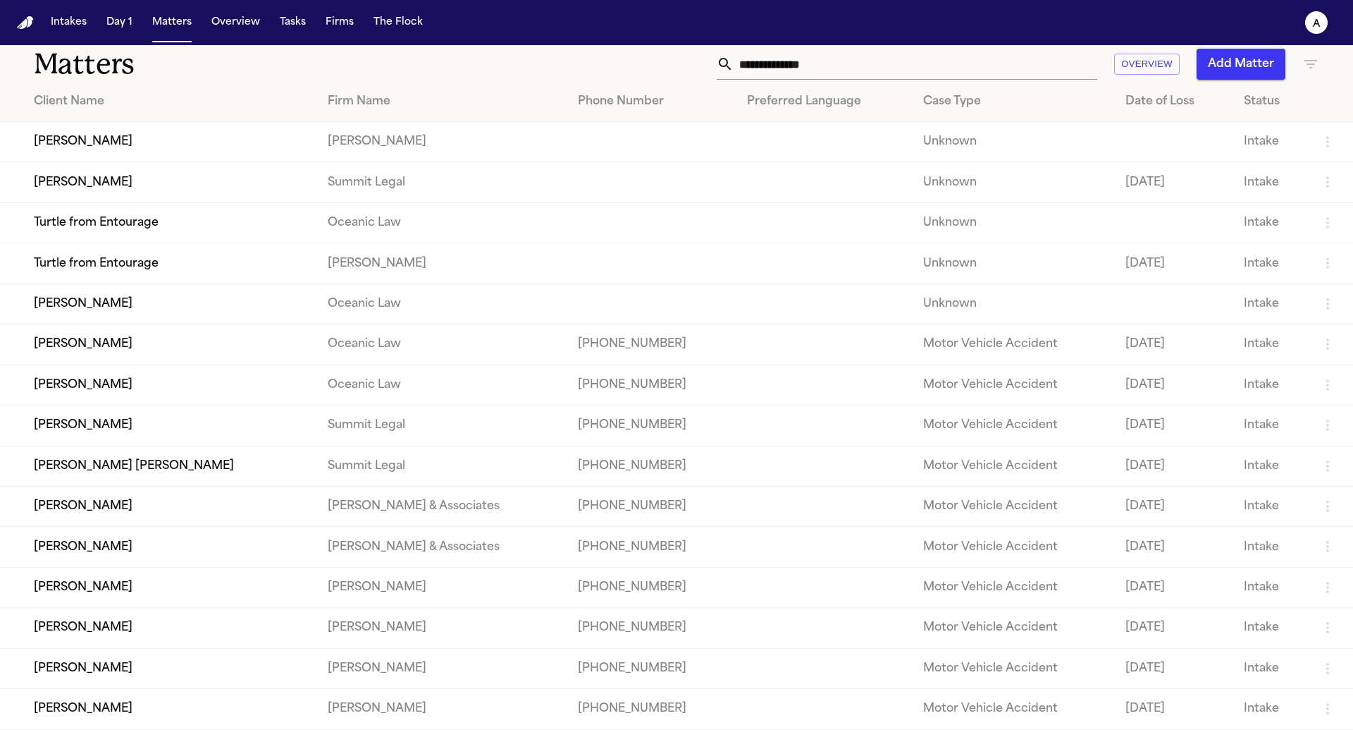
click at [257, 493] on td "[PERSON_NAME]" at bounding box center [158, 506] width 316 height 40
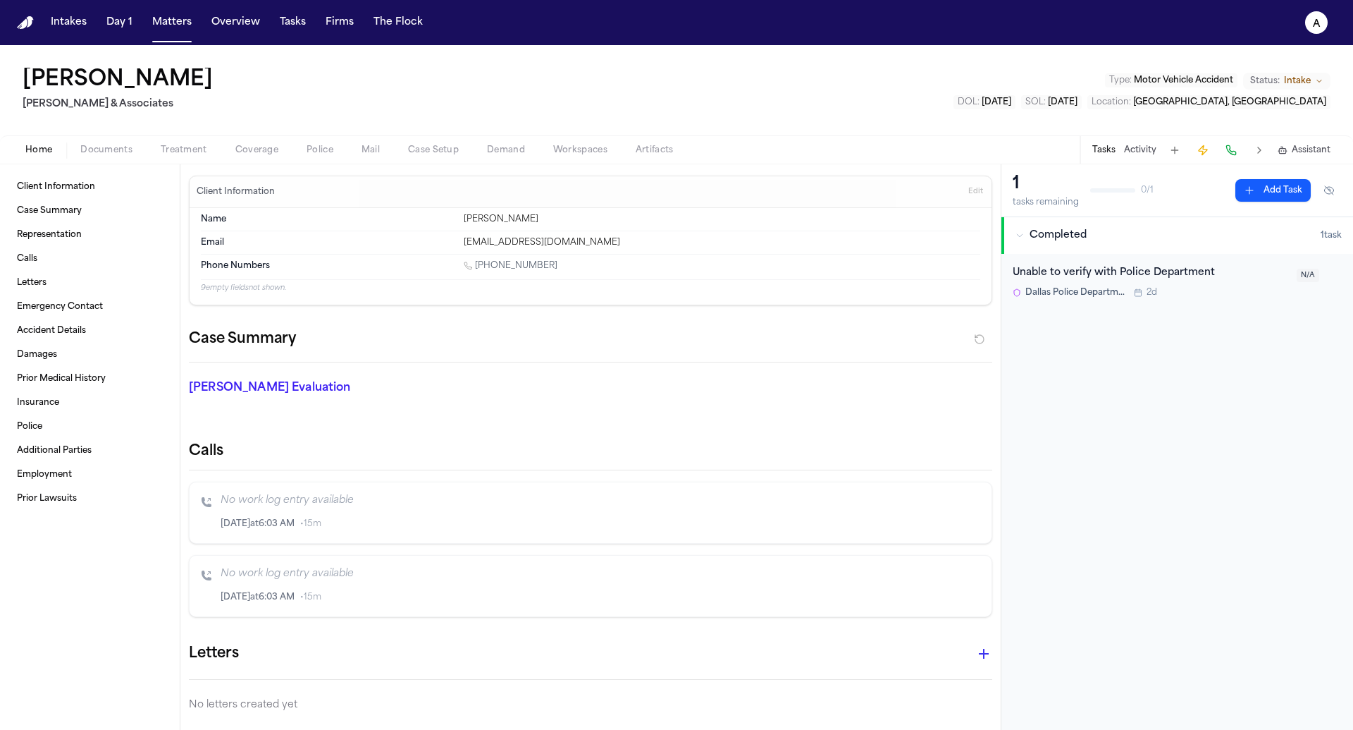
click at [1062, 237] on span "Completed" at bounding box center [1058, 235] width 57 height 14
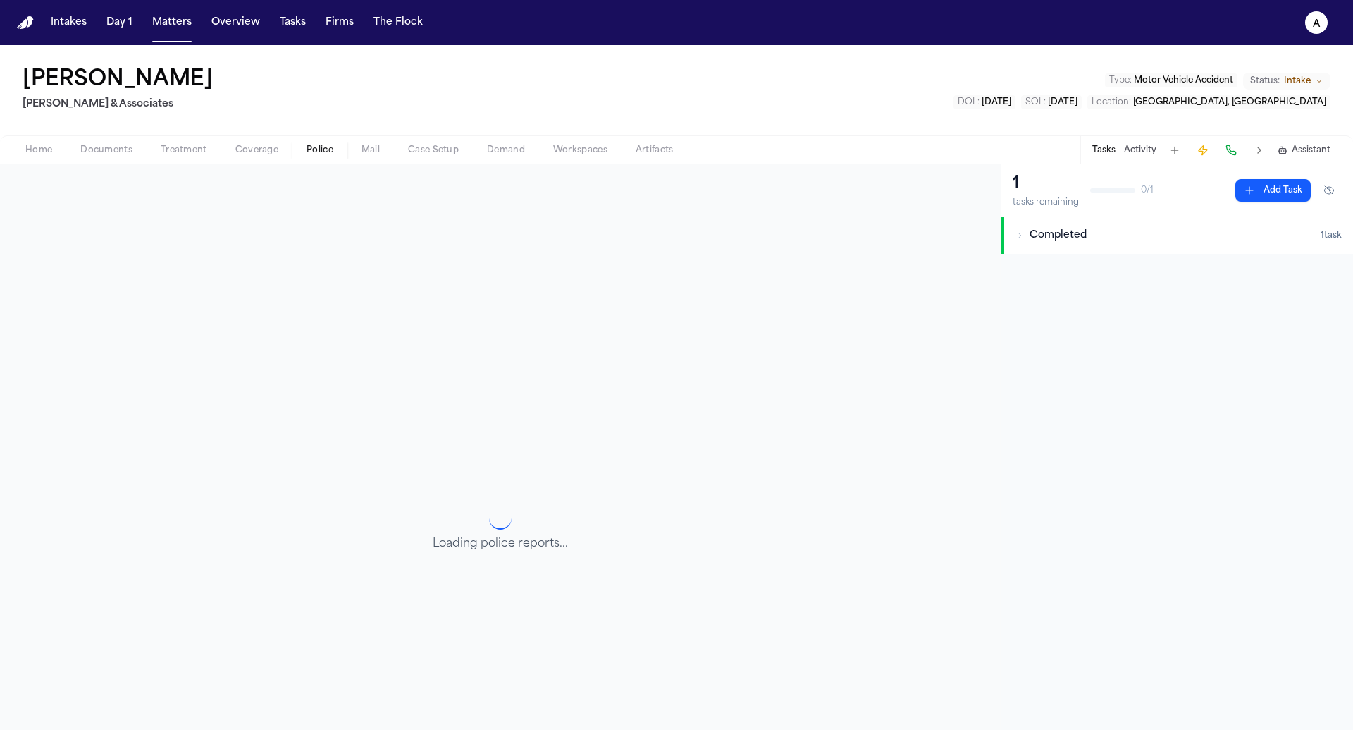
click at [324, 152] on span "Police" at bounding box center [320, 149] width 27 height 11
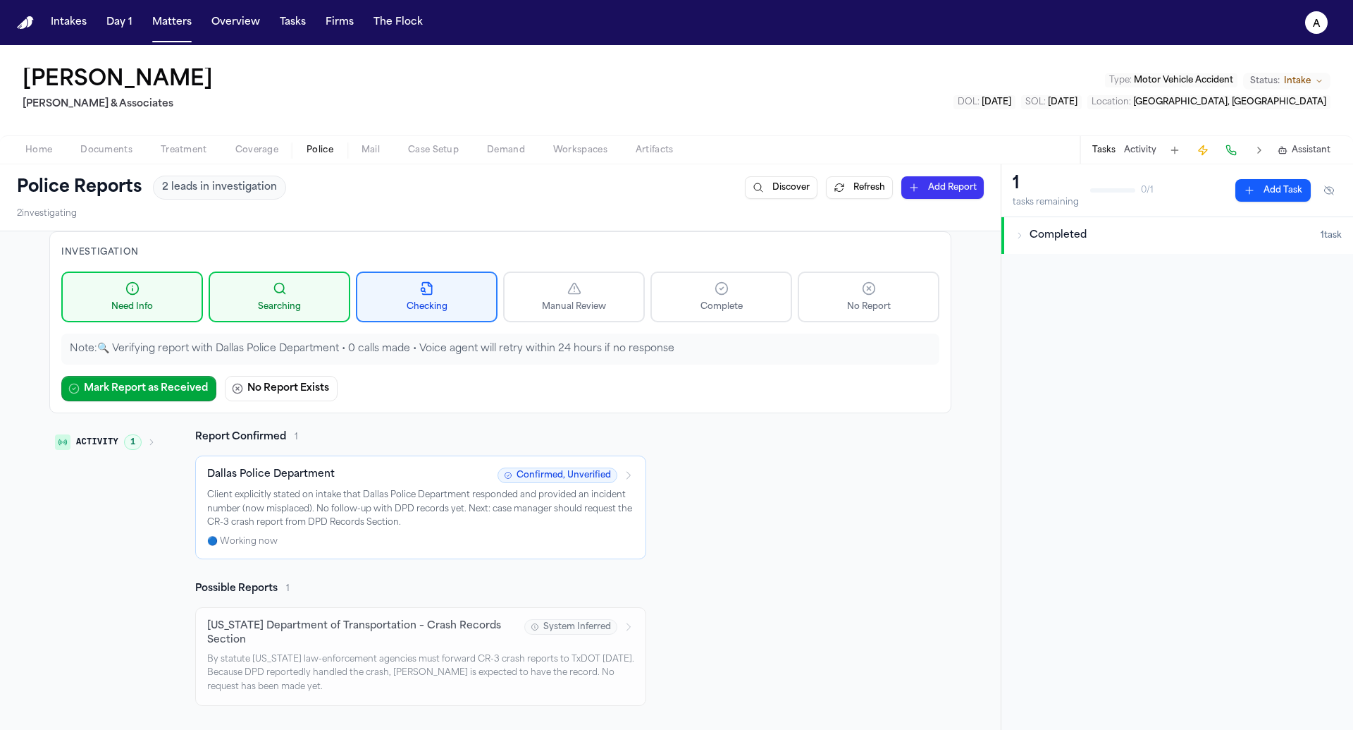
click at [1059, 257] on div "1 tasks remaining 0 / 1 Add Task Completed 1 task" at bounding box center [1178, 446] width 352 height 565
click at [1060, 226] on button "Completed 1 task" at bounding box center [1178, 235] width 352 height 37
click at [1085, 265] on div "Unable to verify with Police Department" at bounding box center [1151, 273] width 276 height 16
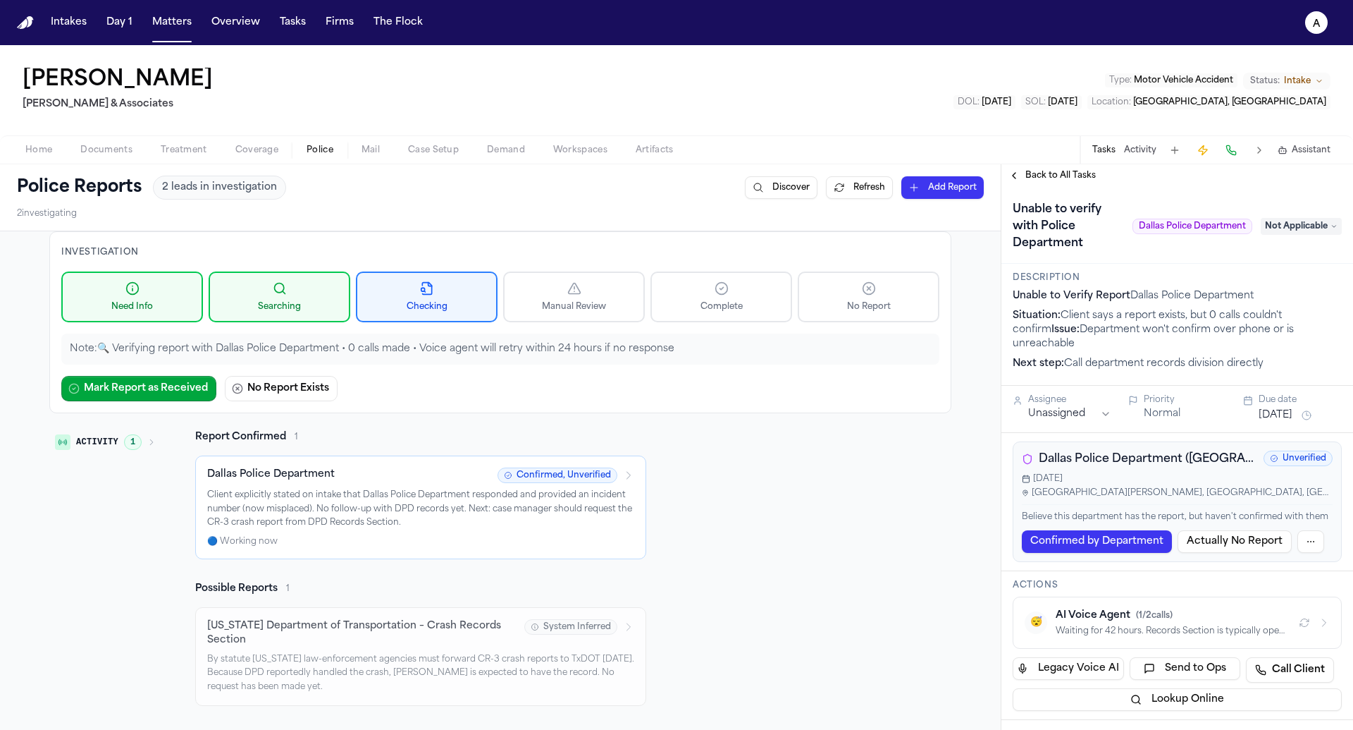
click at [1085, 625] on div "Waiting for 42 hours. Records Section is typically open during weekday business…" at bounding box center [1172, 630] width 232 height 11
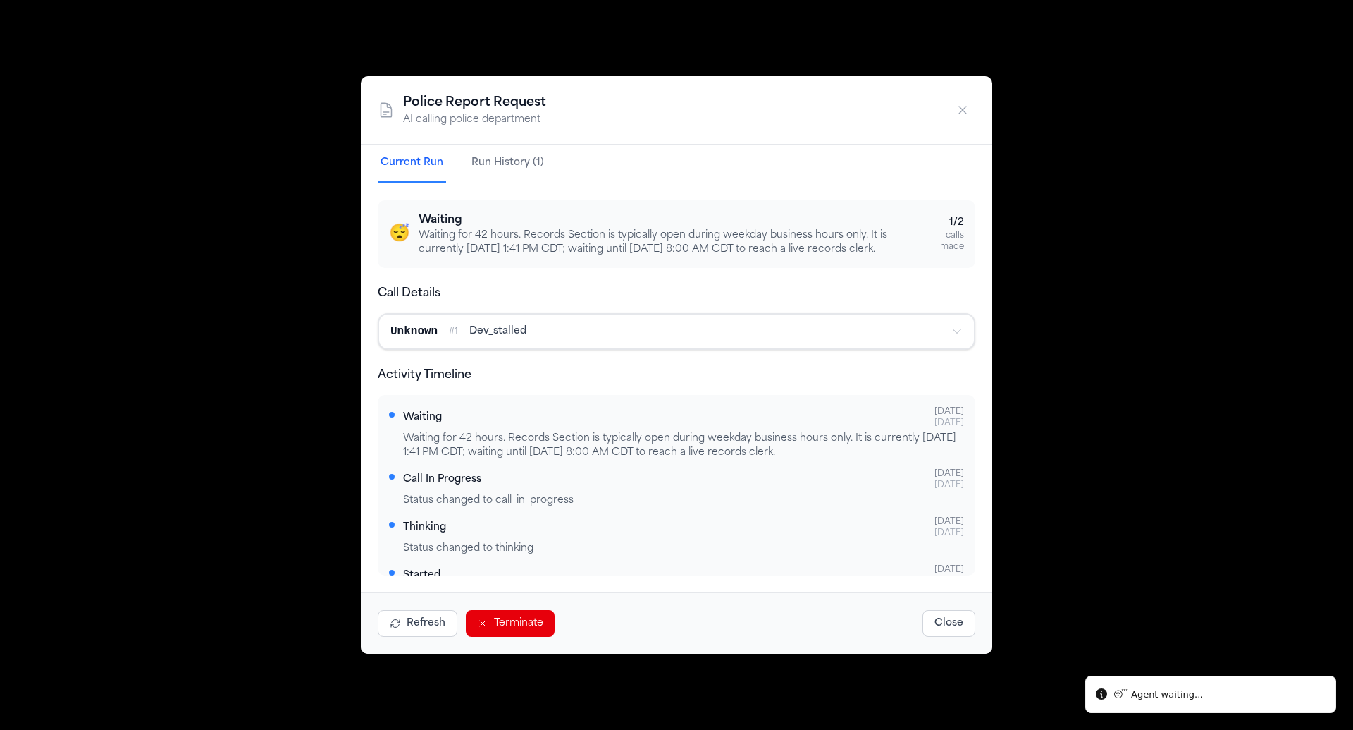
click at [782, 444] on div "Waiting for 42 hours. Records Section is typically open during weekday business…" at bounding box center [683, 445] width 561 height 28
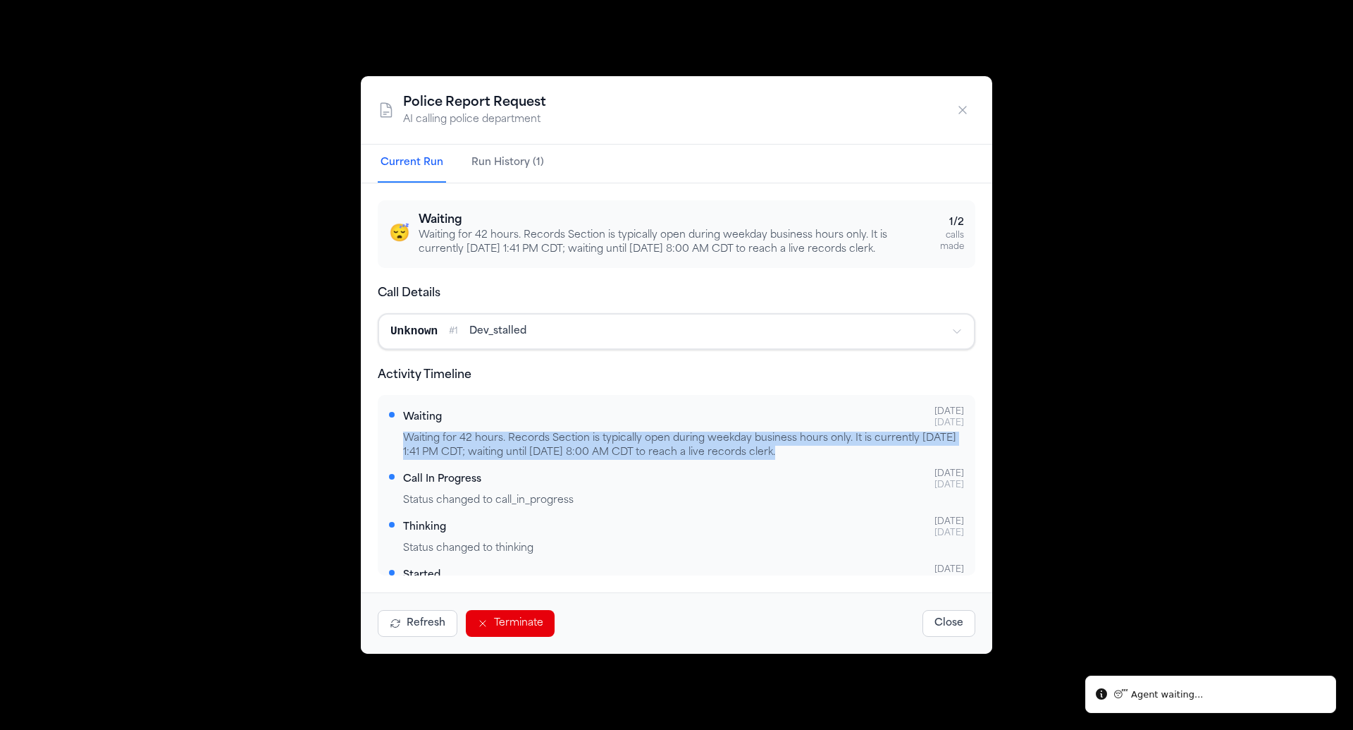
click at [749, 455] on div "Waiting for 42 hours. Records Section is typically open during weekday business…" at bounding box center [683, 445] width 561 height 28
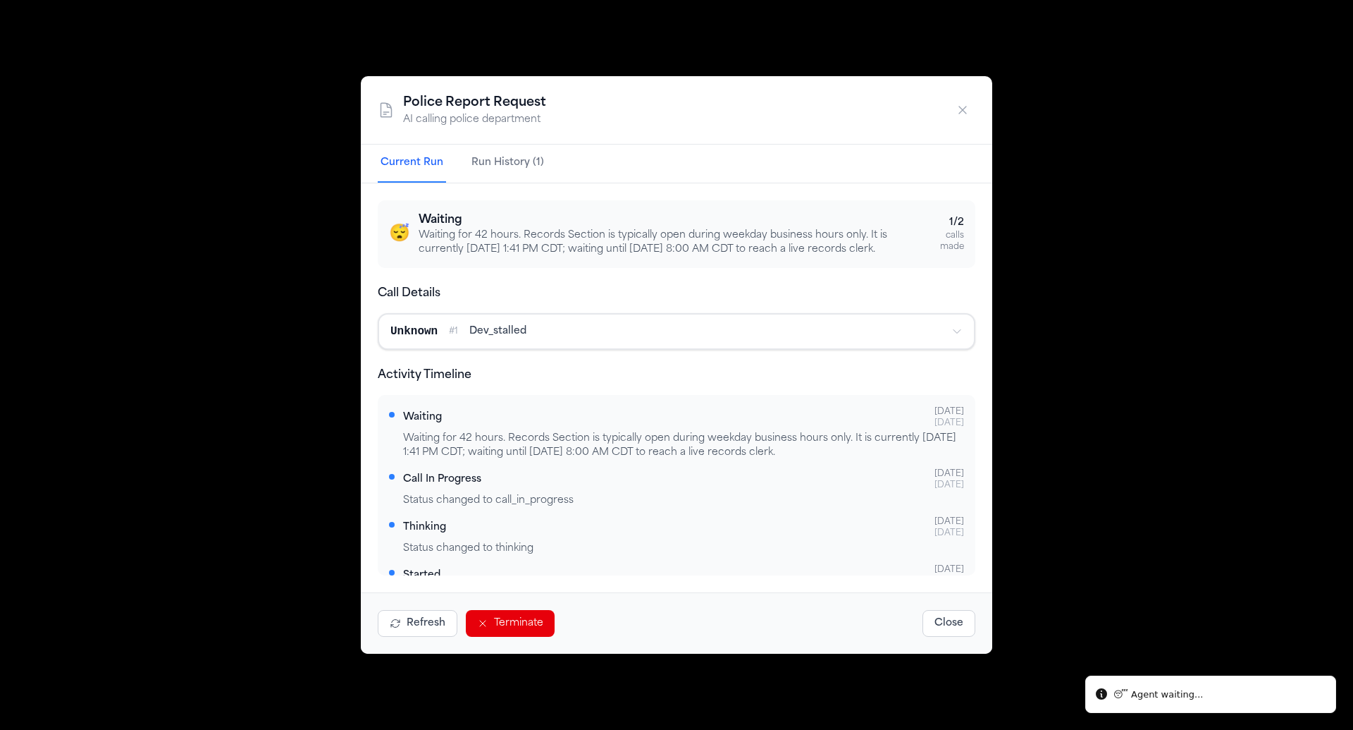
click at [749, 455] on div "Waiting for 42 hours. Records Section is typically open during weekday business…" at bounding box center [683, 445] width 561 height 28
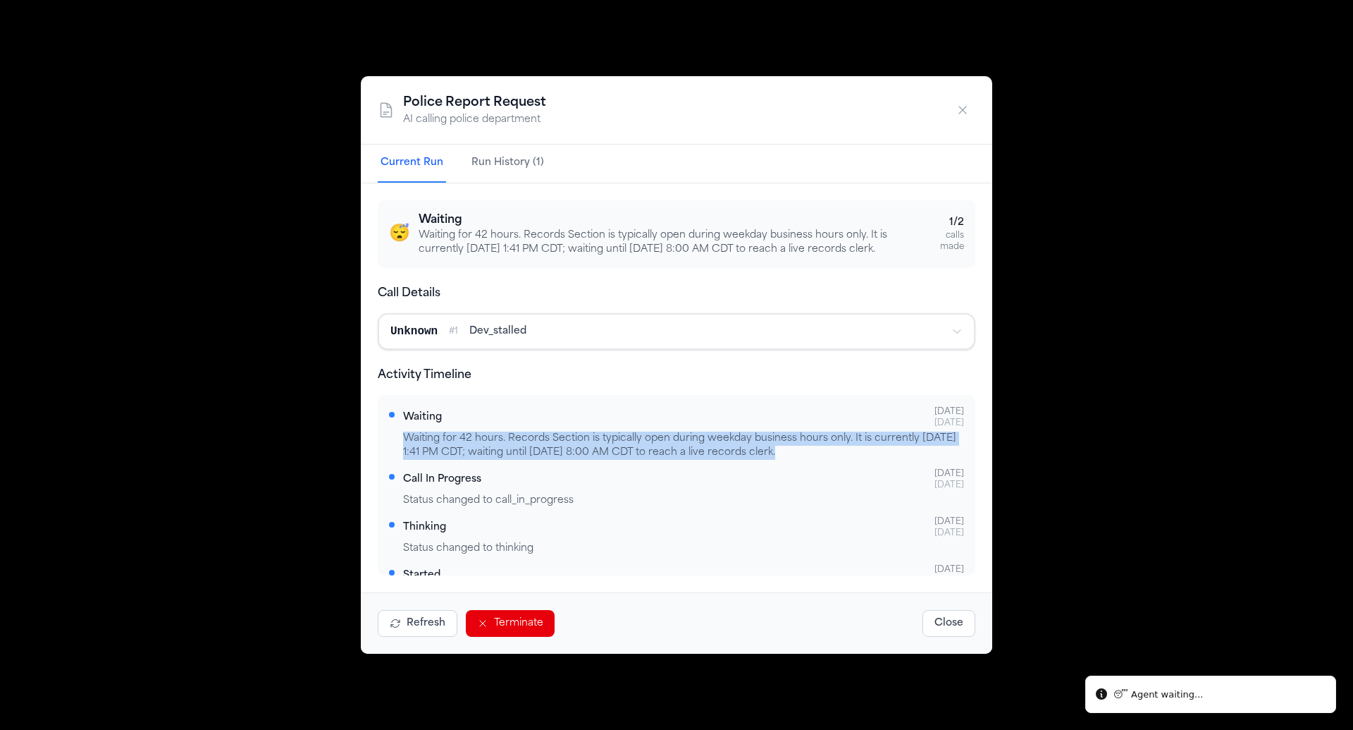
click at [795, 449] on div "Waiting for 42 hours. Records Section is typically open during weekday business…" at bounding box center [683, 445] width 561 height 28
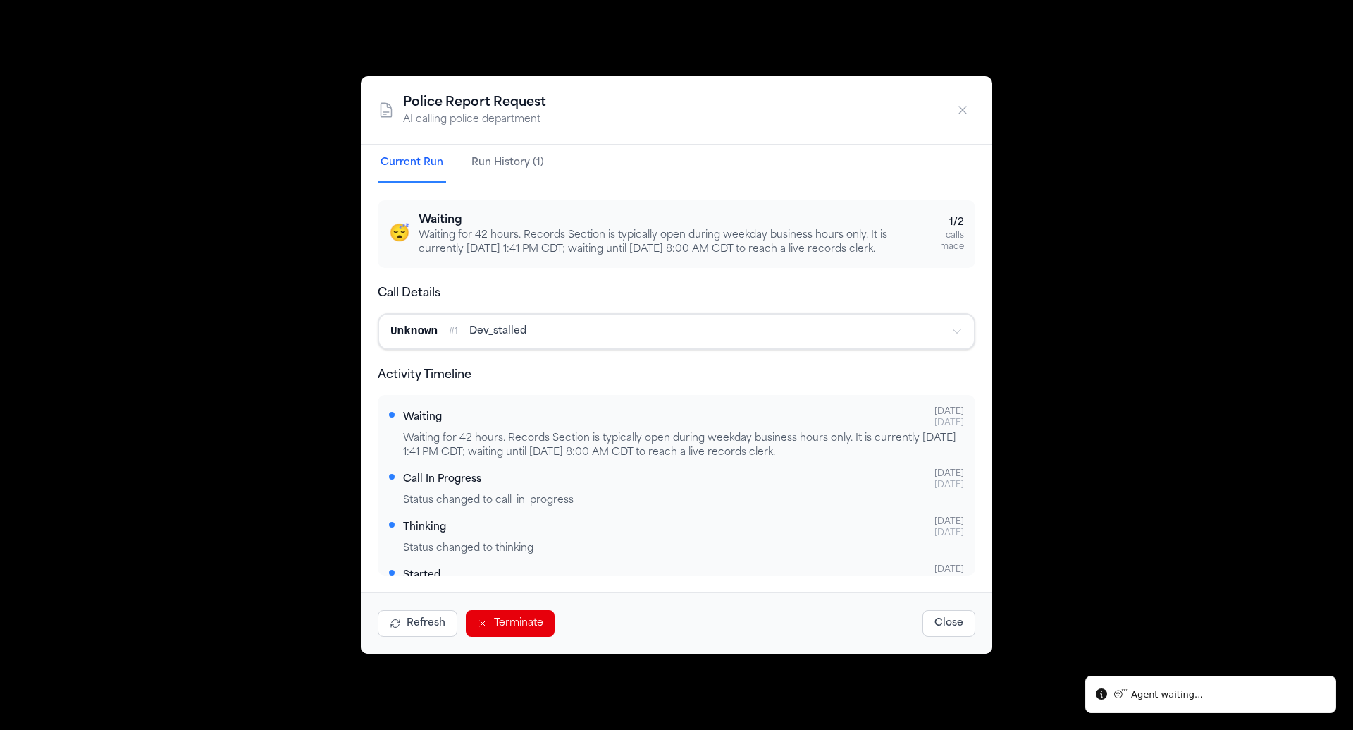
click at [795, 449] on div "Waiting for 42 hours. Records Section is typically open during weekday business…" at bounding box center [683, 445] width 561 height 28
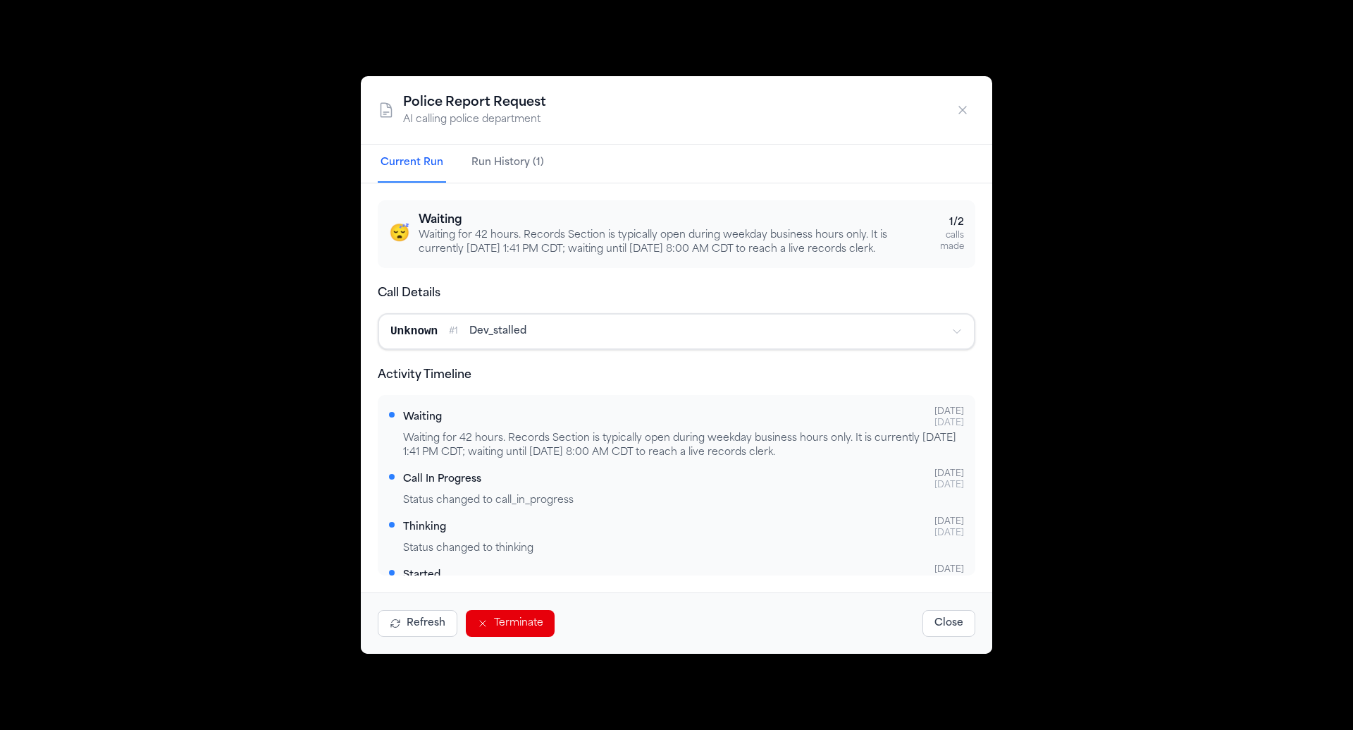
click at [795, 449] on div "Waiting for 42 hours. Records Section is typically open during weekday business…" at bounding box center [683, 445] width 561 height 28
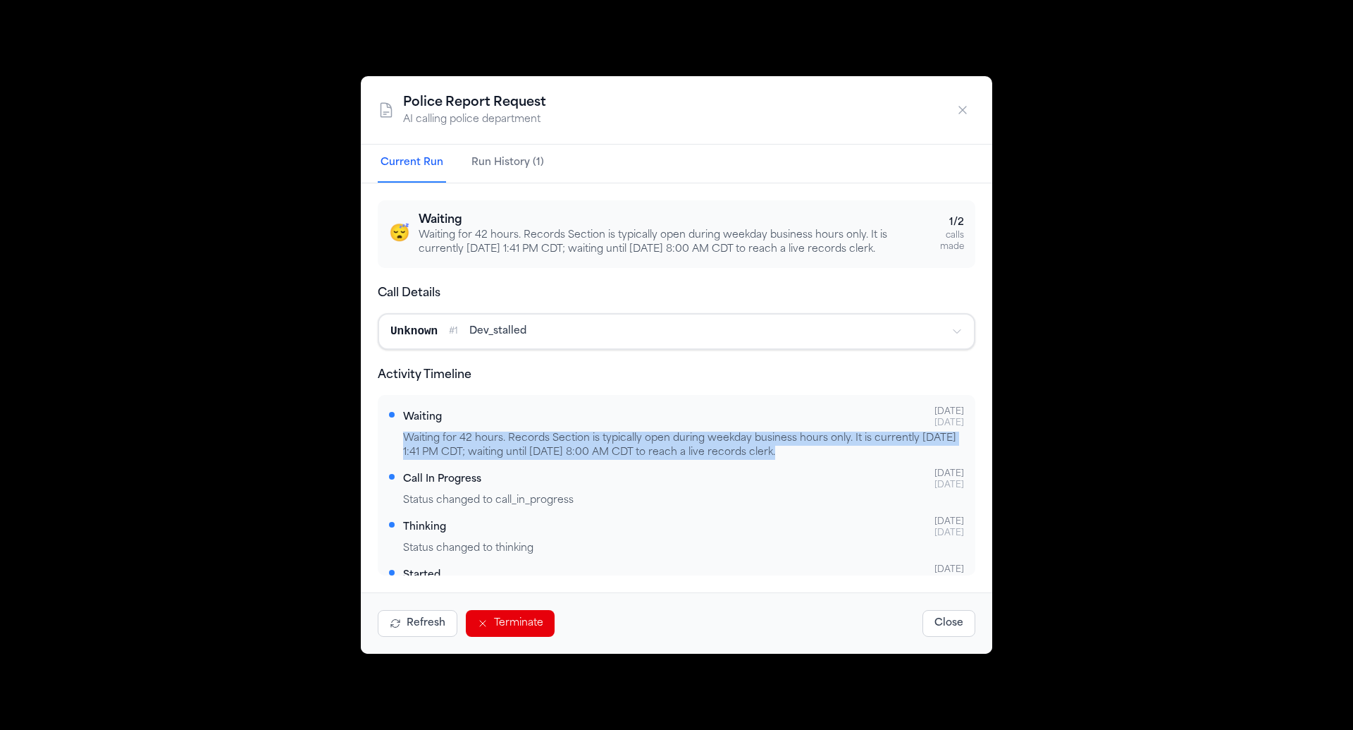
click at [795, 449] on div "Waiting for 42 hours. Records Section is typically open during weekday business…" at bounding box center [683, 445] width 561 height 28
click at [799, 443] on div "Waiting for 42 hours. Records Section is typically open during weekday business…" at bounding box center [683, 445] width 561 height 28
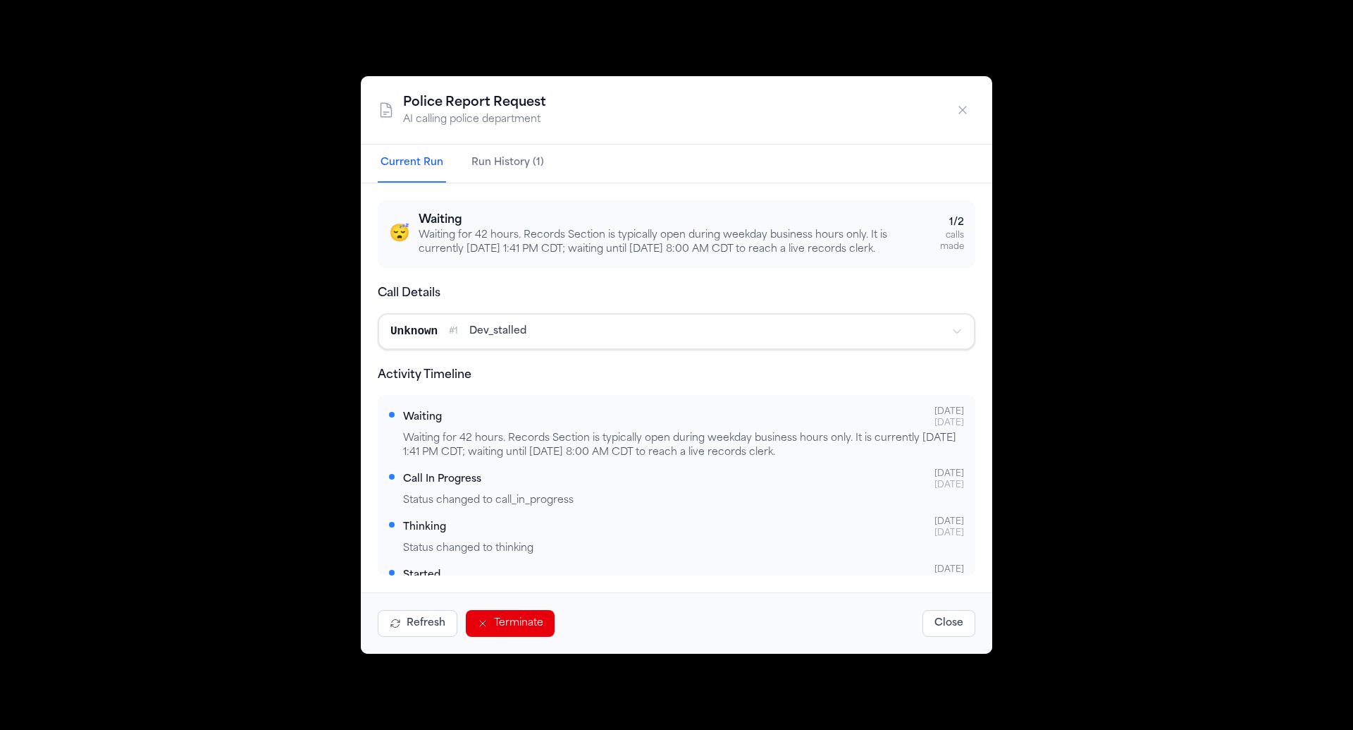
click at [799, 443] on div "Waiting for 42 hours. Records Section is typically open during weekday business…" at bounding box center [683, 445] width 561 height 28
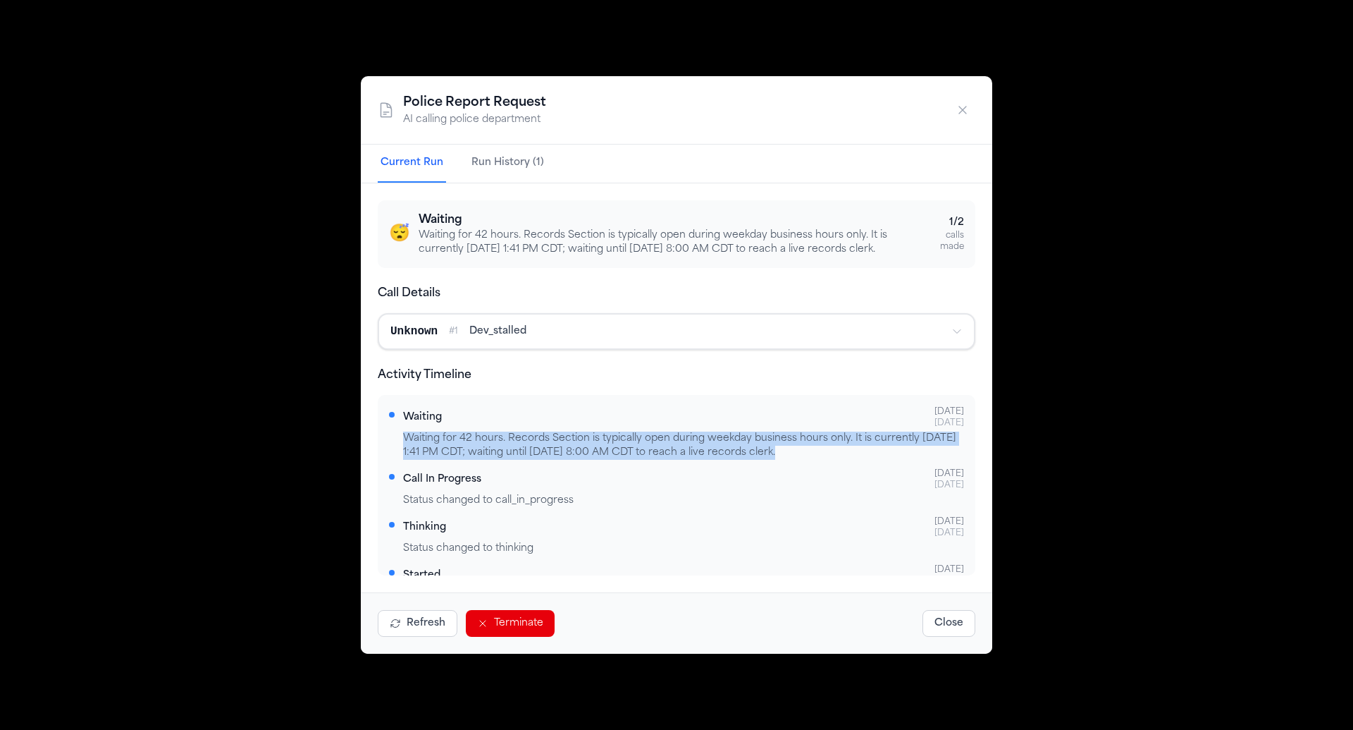
click at [830, 446] on div "Waiting for 42 hours. Records Section is typically open during weekday business…" at bounding box center [683, 445] width 561 height 28
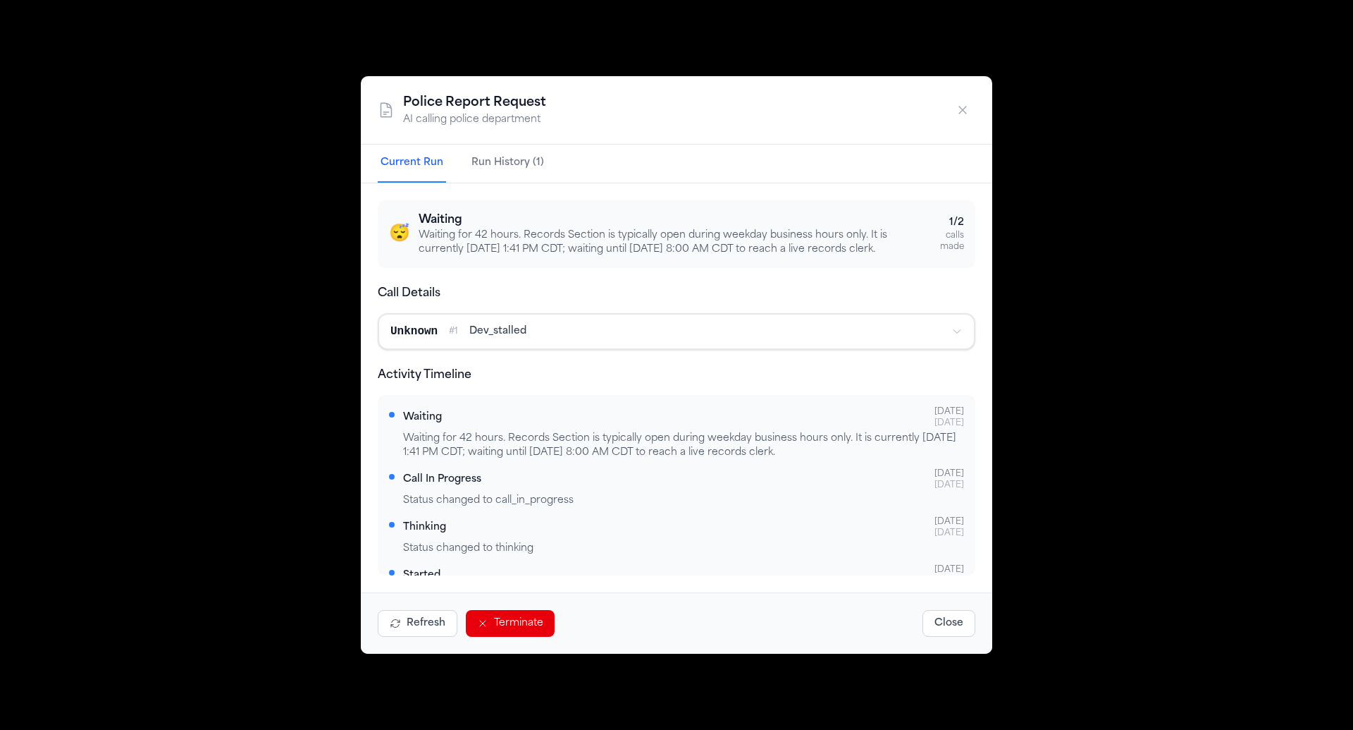
click at [830, 446] on div "Waiting for 42 hours. Records Section is typically open during weekday business…" at bounding box center [683, 445] width 561 height 28
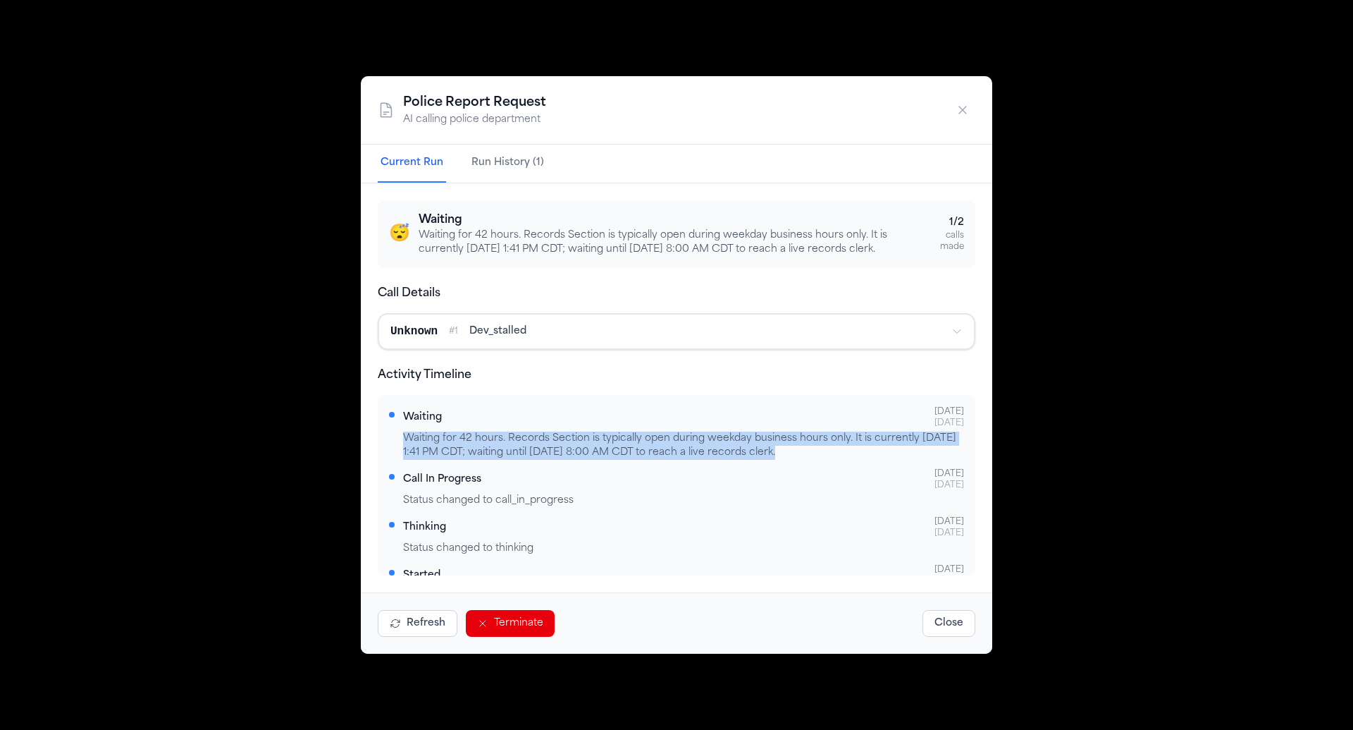
click at [968, 109] on icon "button" at bounding box center [963, 110] width 14 height 14
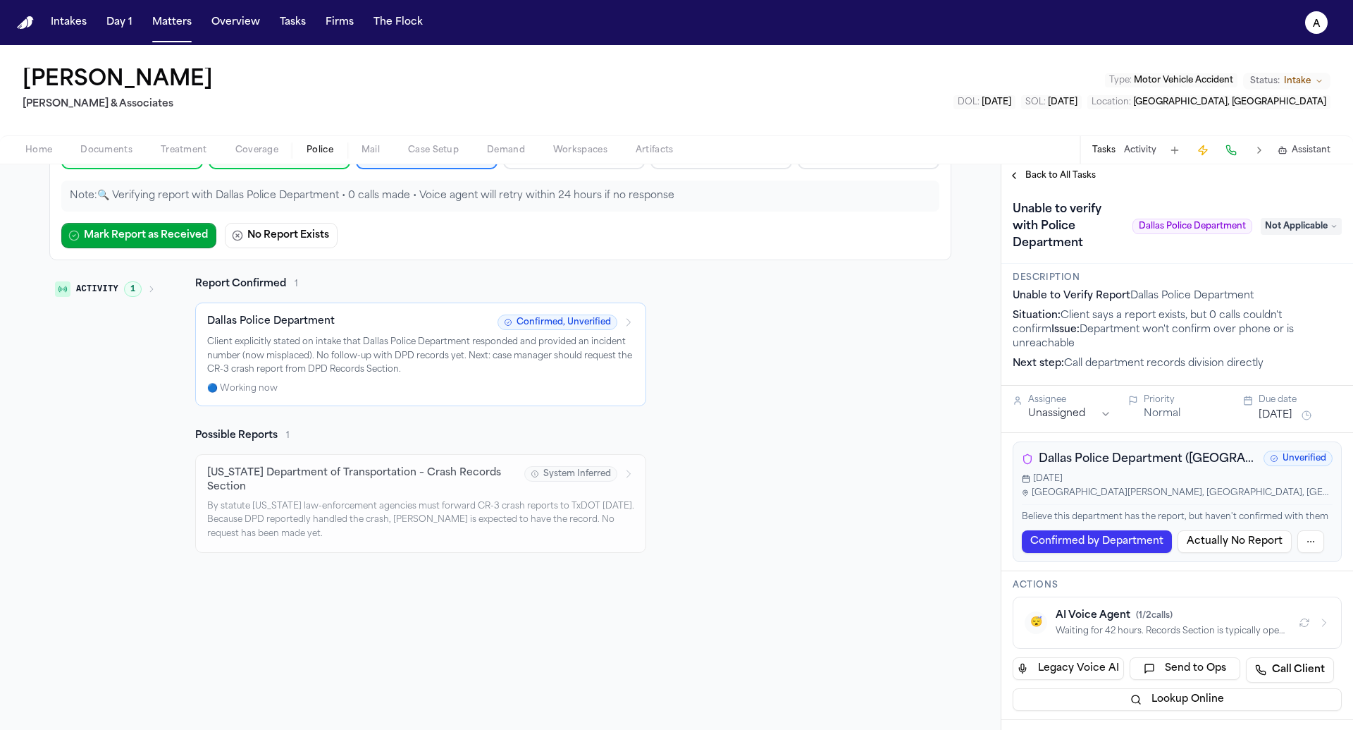
scroll to position [164, 0]
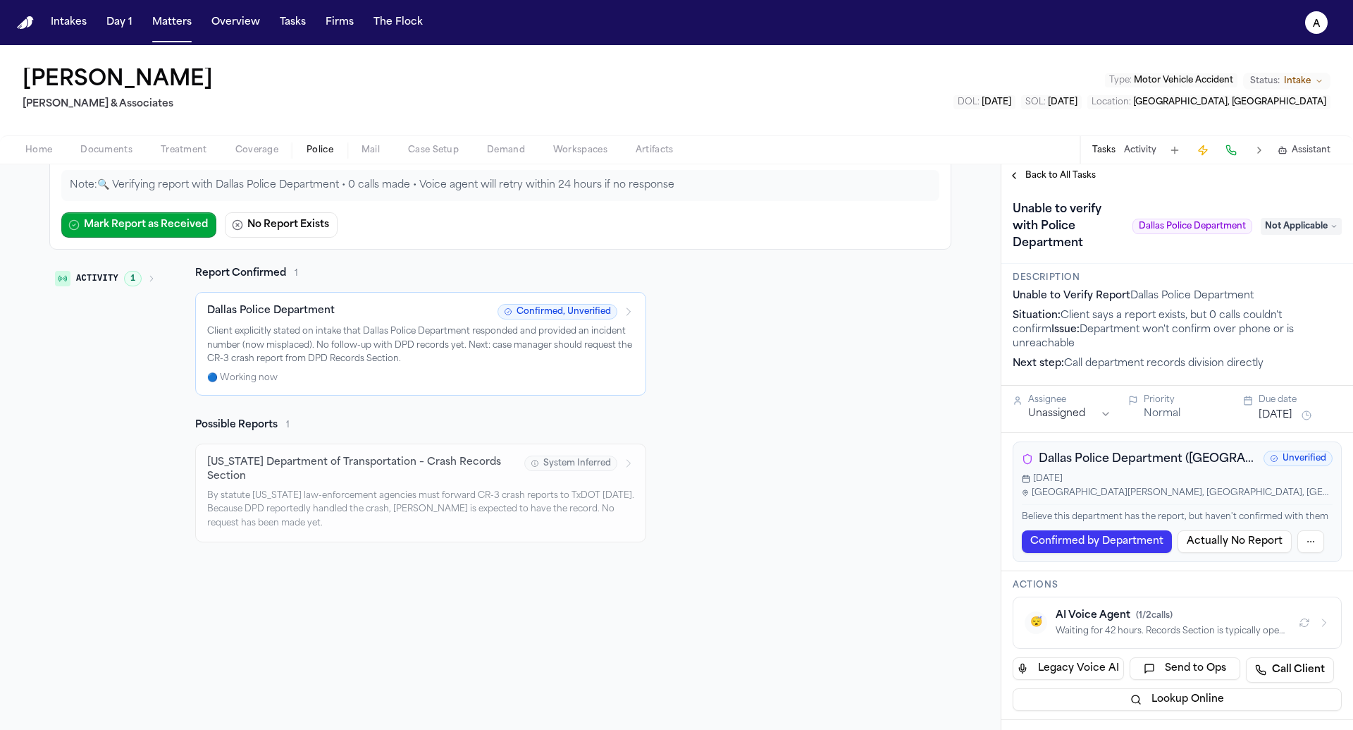
click at [130, 277] on span "1" at bounding box center [133, 279] width 18 height 16
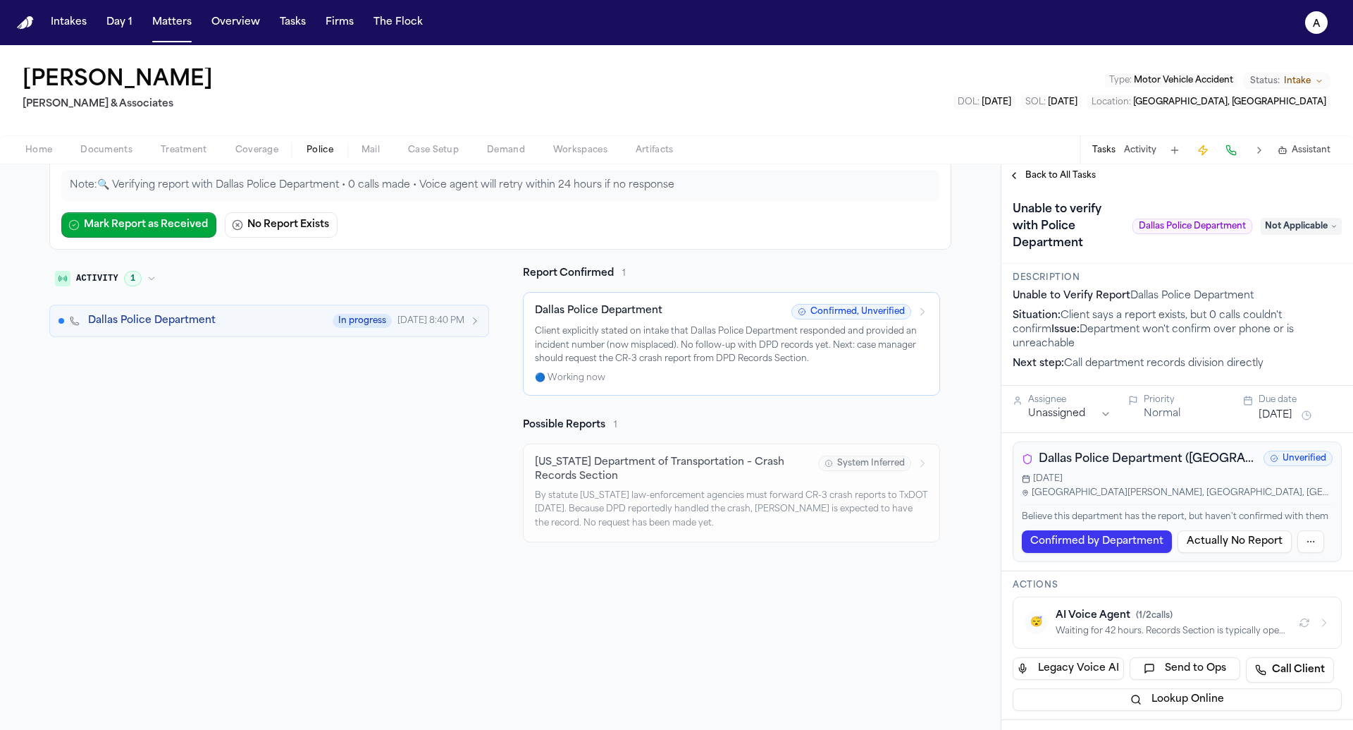
click at [161, 326] on button "Dallas Police Department In progress Aug 15, 8:40 PM" at bounding box center [269, 321] width 440 height 32
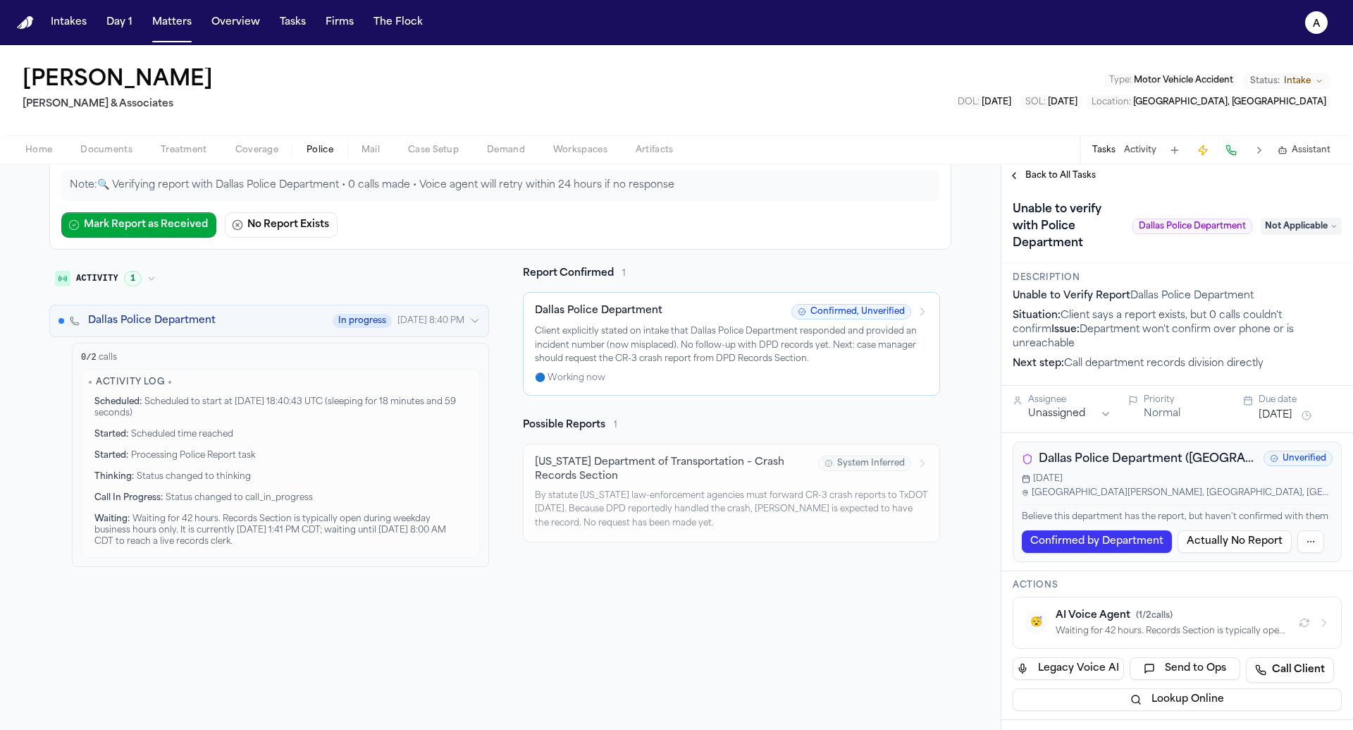
click at [188, 515] on span "Waiting for 42 hours. Records Section is typically open during weekday business…" at bounding box center [270, 530] width 352 height 31
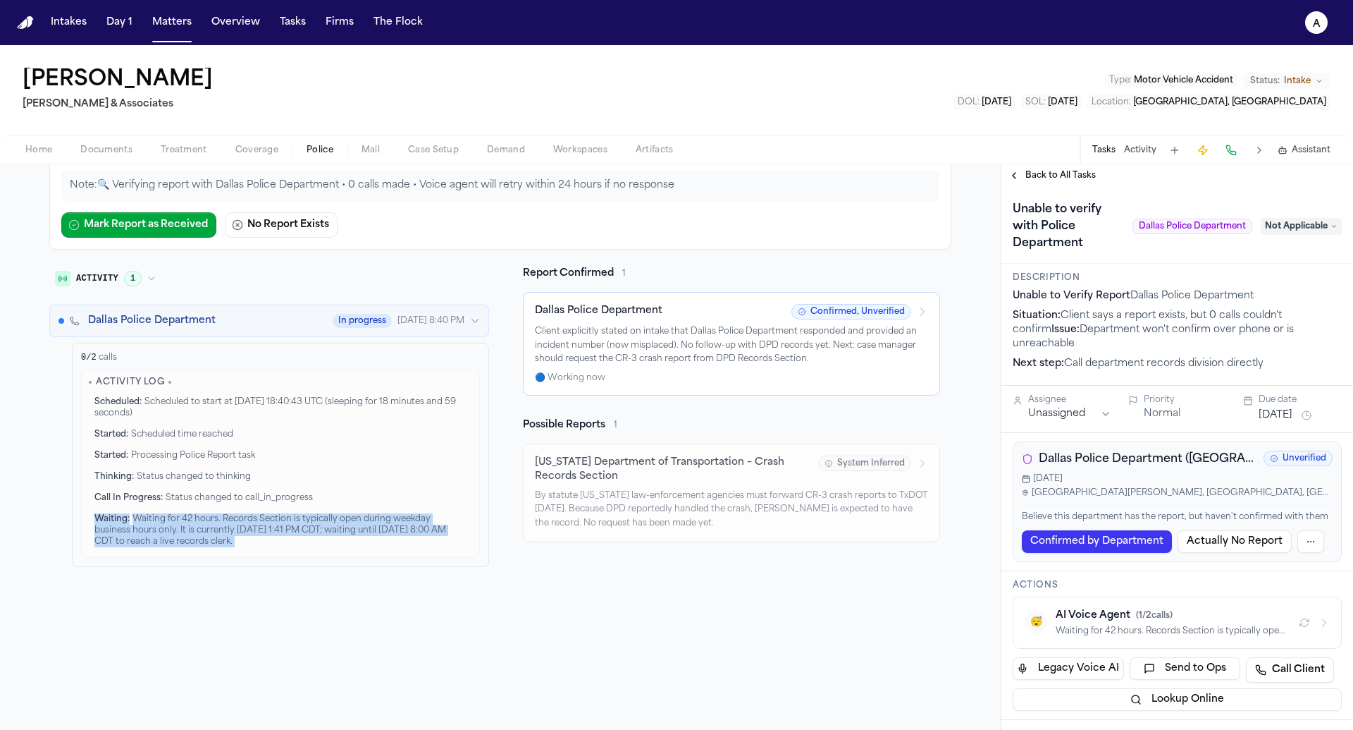
click at [190, 527] on span "Waiting for 42 hours. Records Section is typically open during weekday business…" at bounding box center [270, 530] width 352 height 31
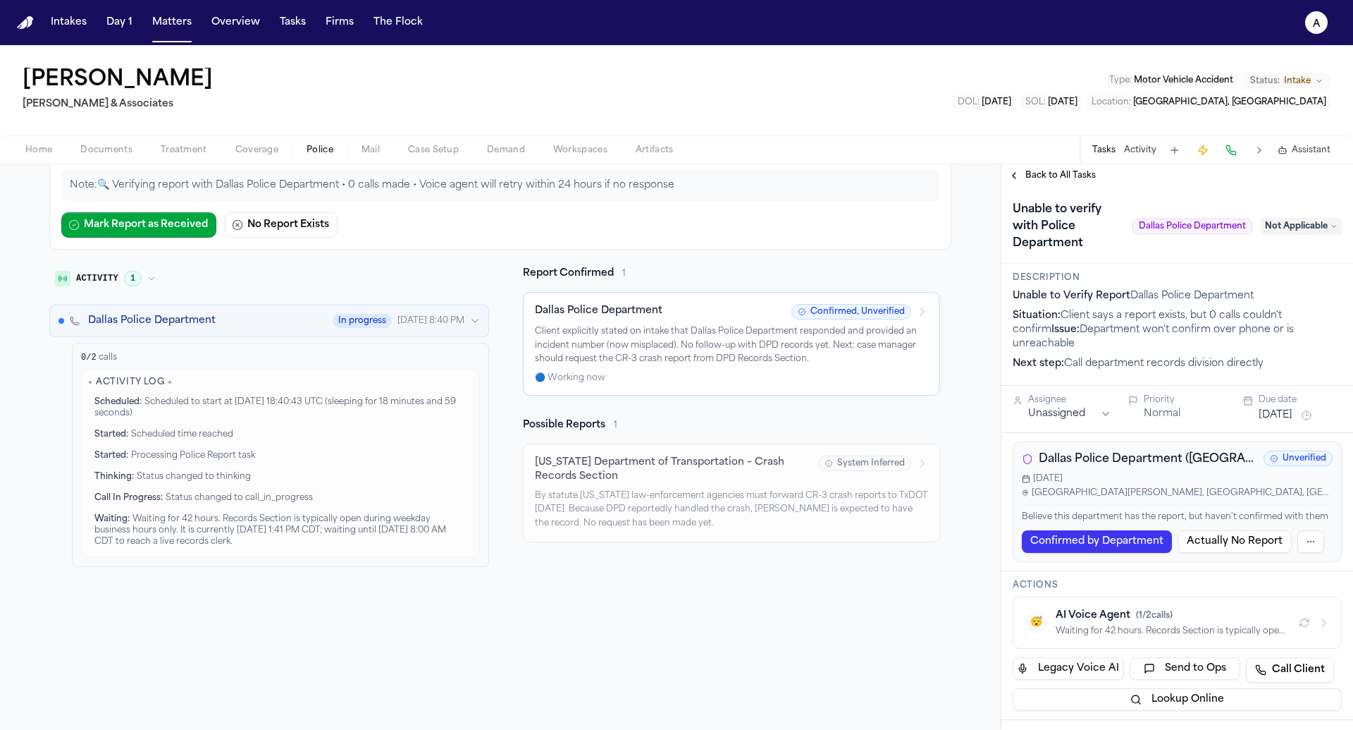
click at [190, 527] on span "Waiting for 42 hours. Records Section is typically open during weekday business…" at bounding box center [270, 530] width 352 height 31
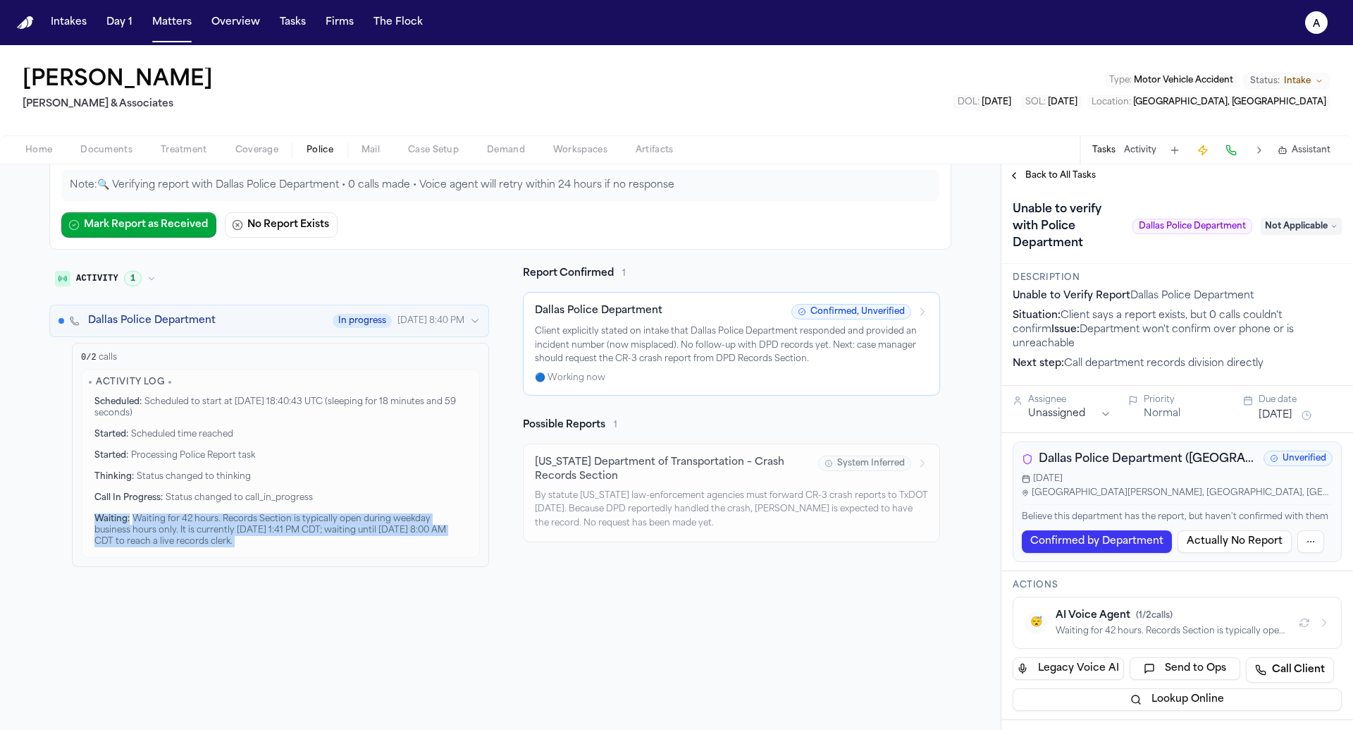
click at [223, 454] on span "Processing Police Report task" at bounding box center [193, 455] width 124 height 8
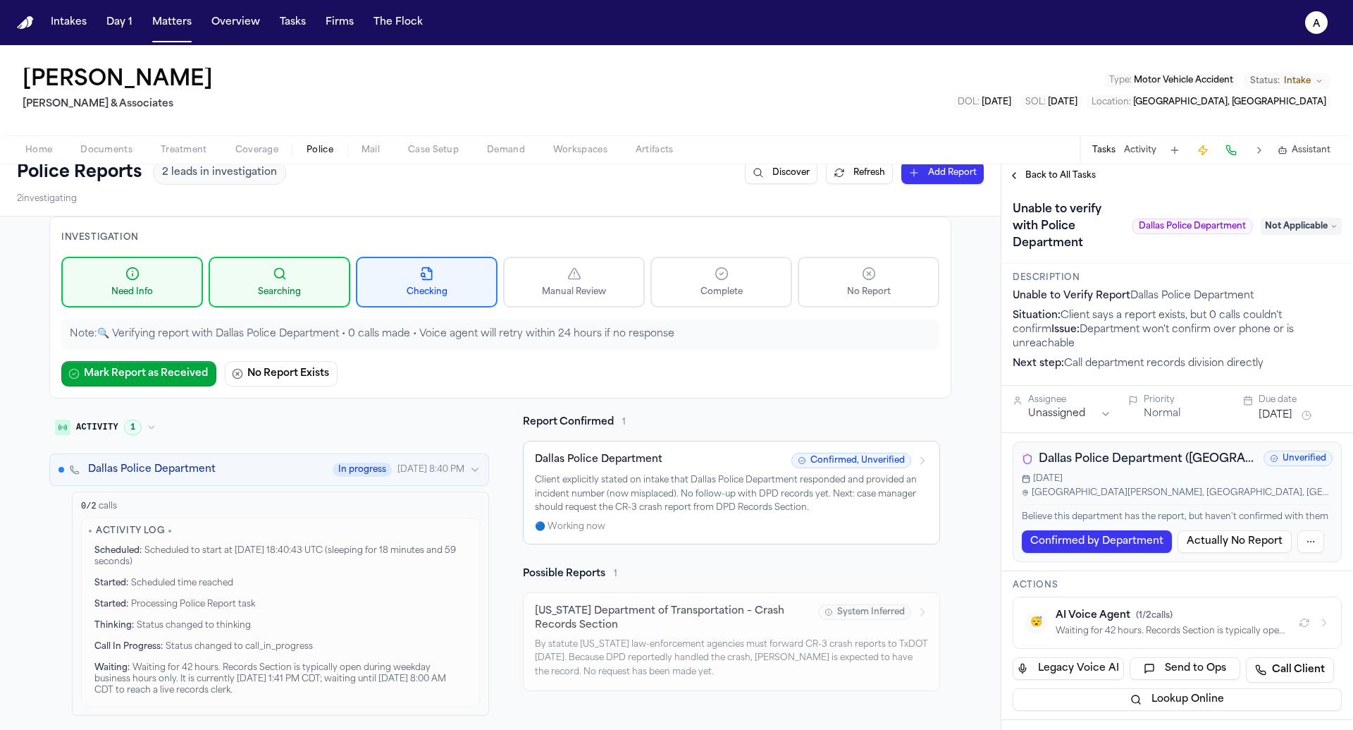
scroll to position [8, 0]
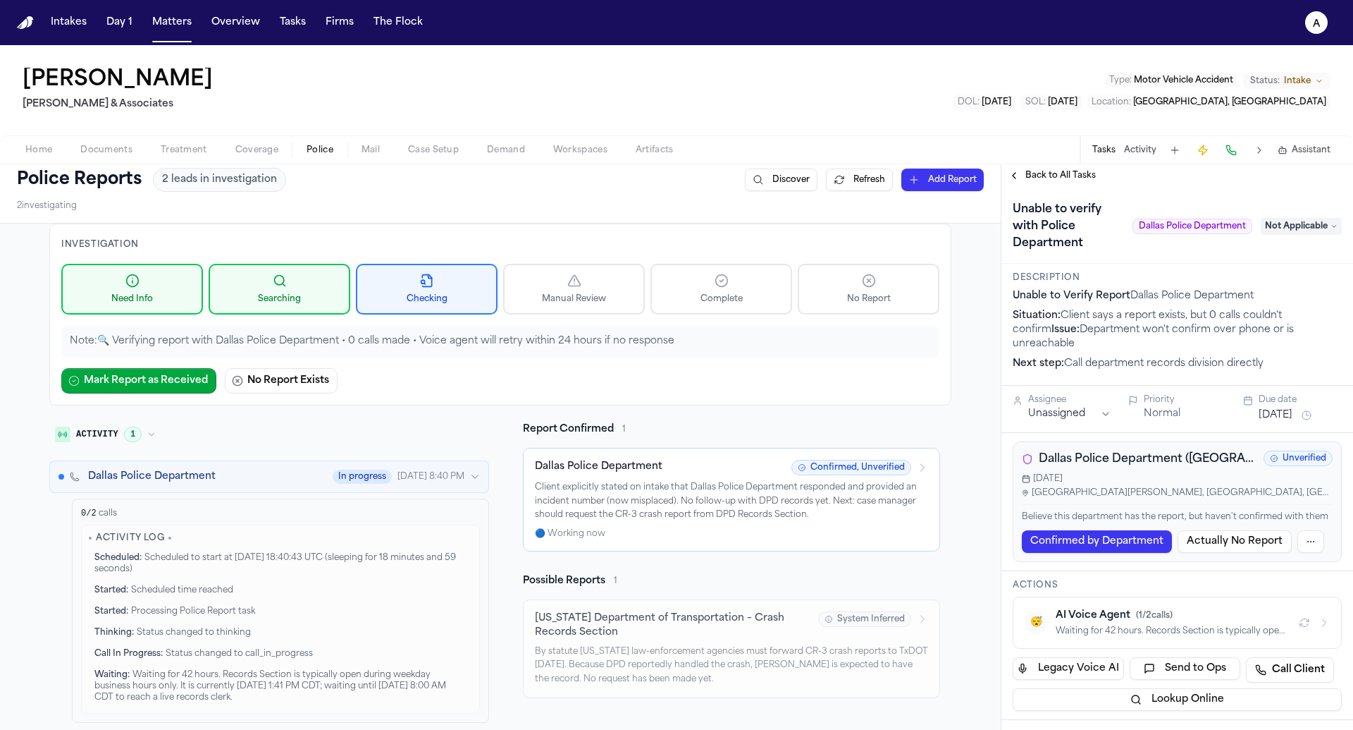
click at [335, 461] on button "Dallas Police Department In progress Aug 15, 8:40 PM" at bounding box center [269, 476] width 440 height 32
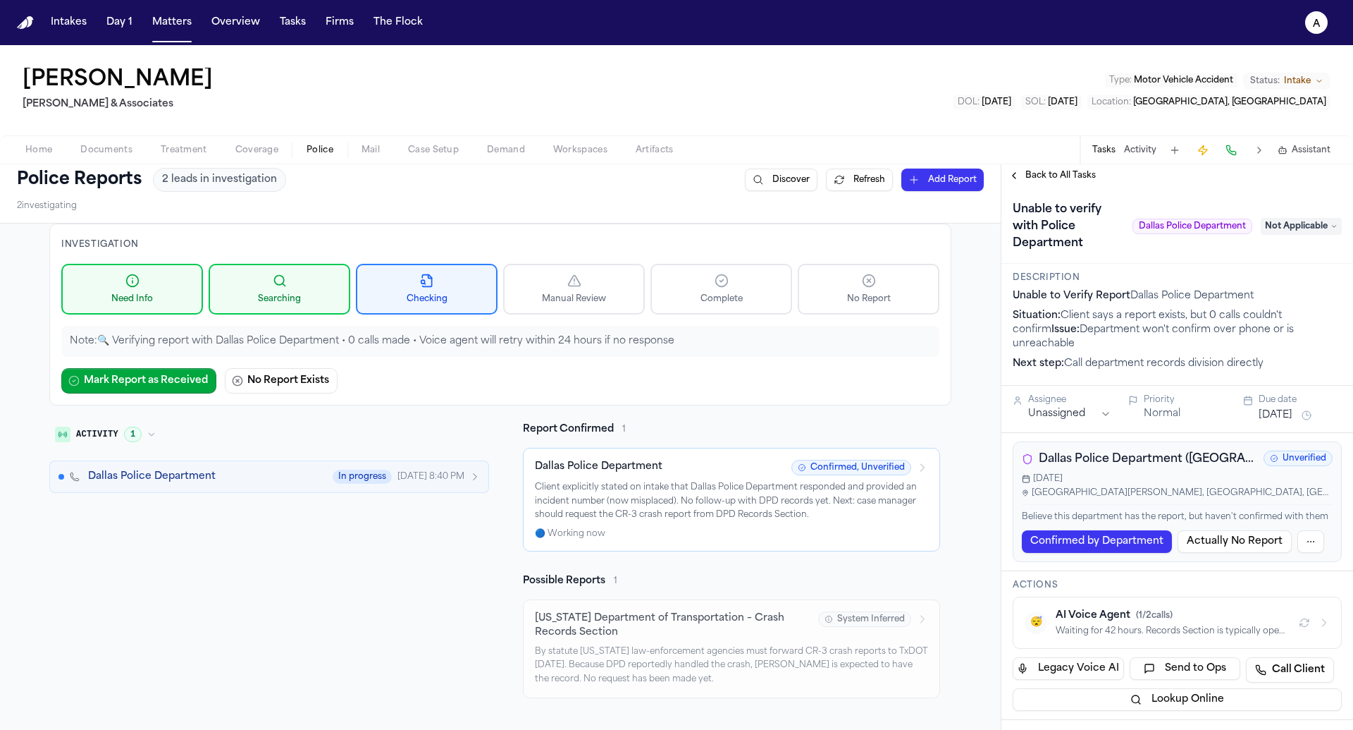
scroll to position [0, 0]
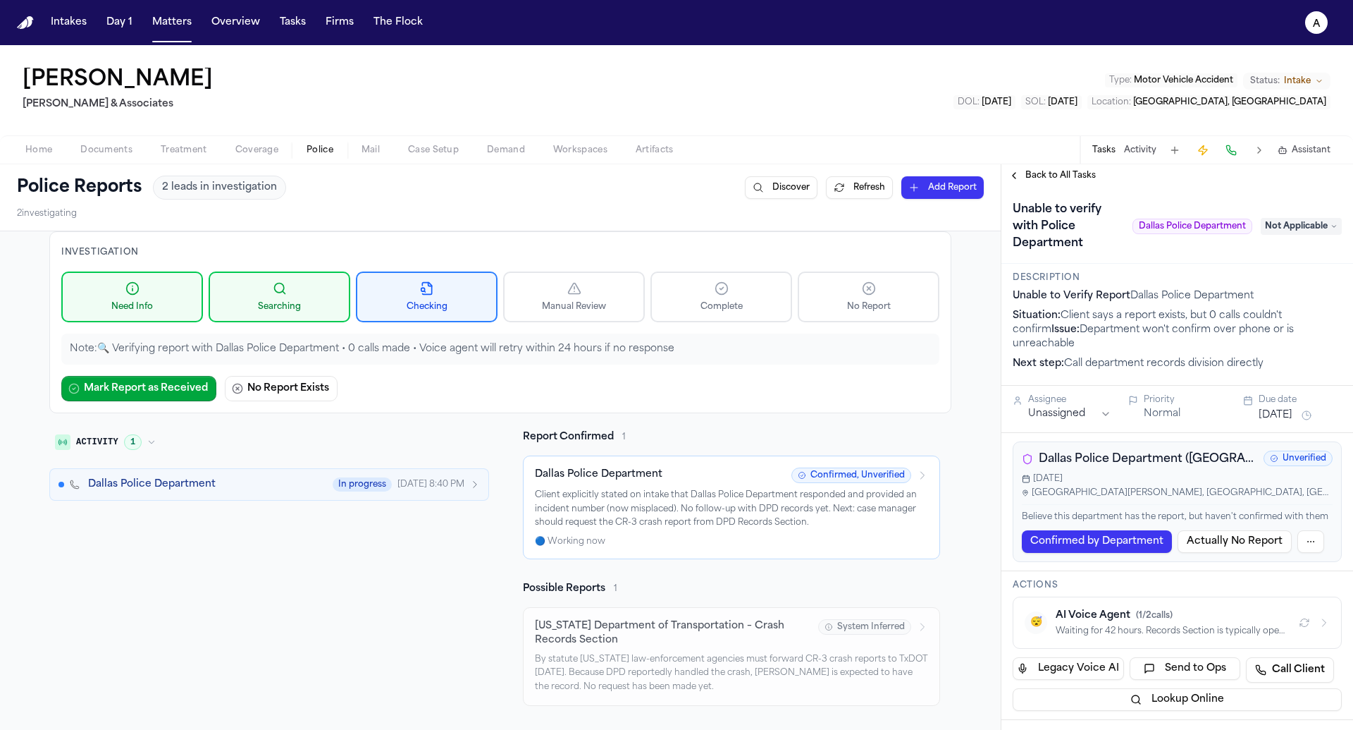
click at [141, 434] on button "Activity 1" at bounding box center [105, 442] width 112 height 24
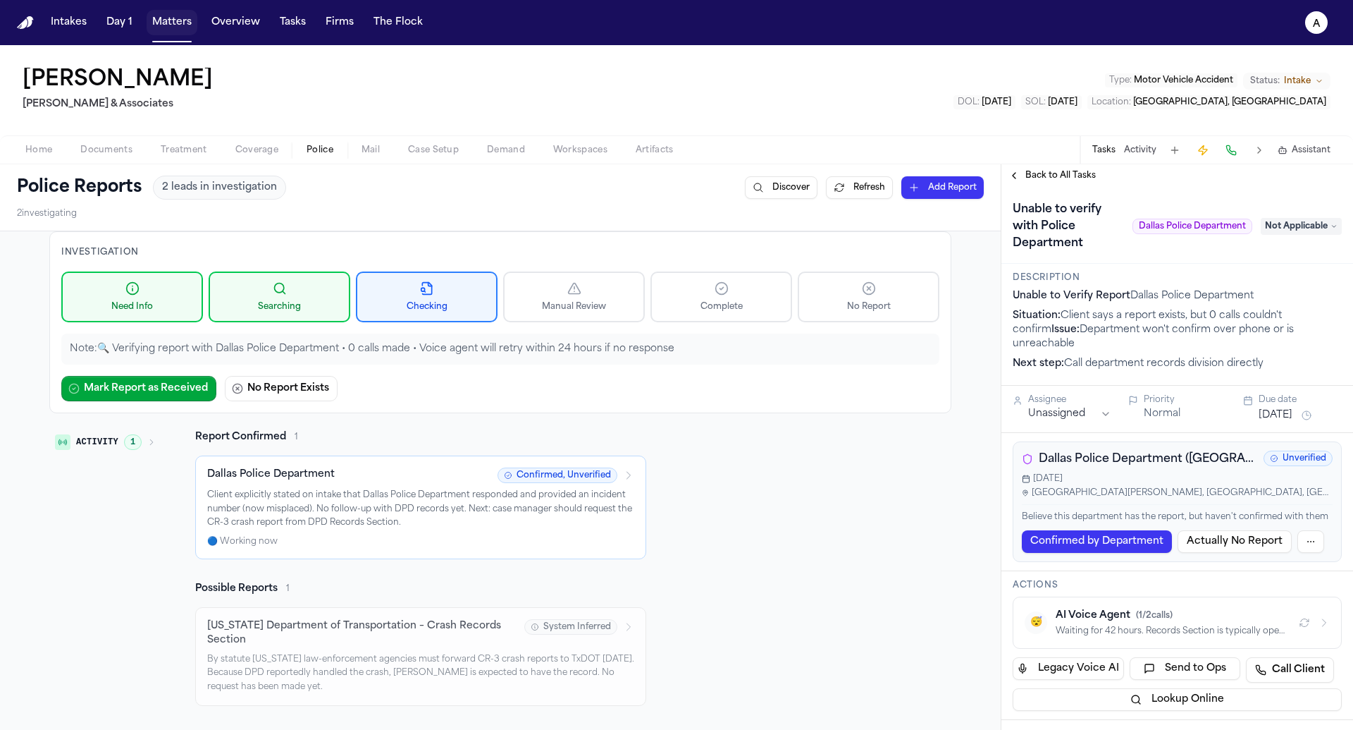
click at [185, 23] on button "Matters" at bounding box center [172, 22] width 51 height 25
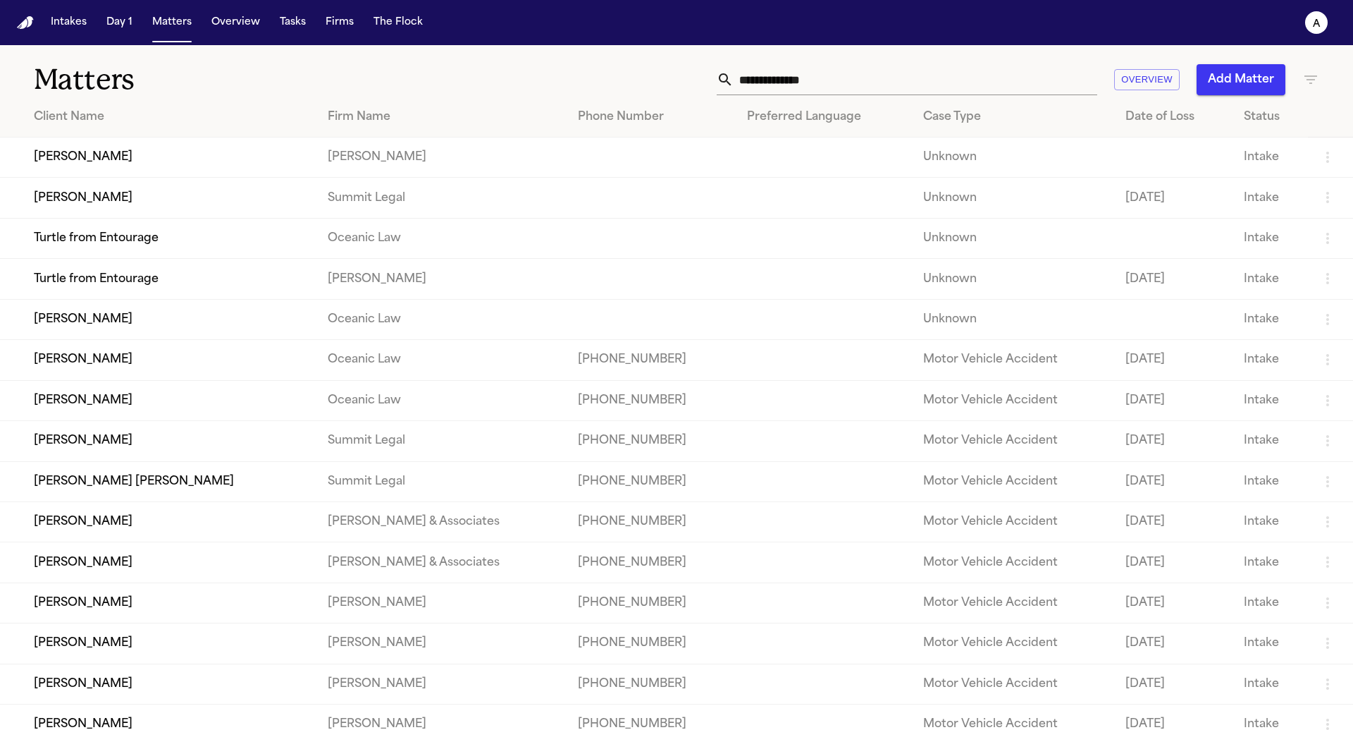
click at [1085, 72] on button "Add Matter" at bounding box center [1241, 79] width 89 height 31
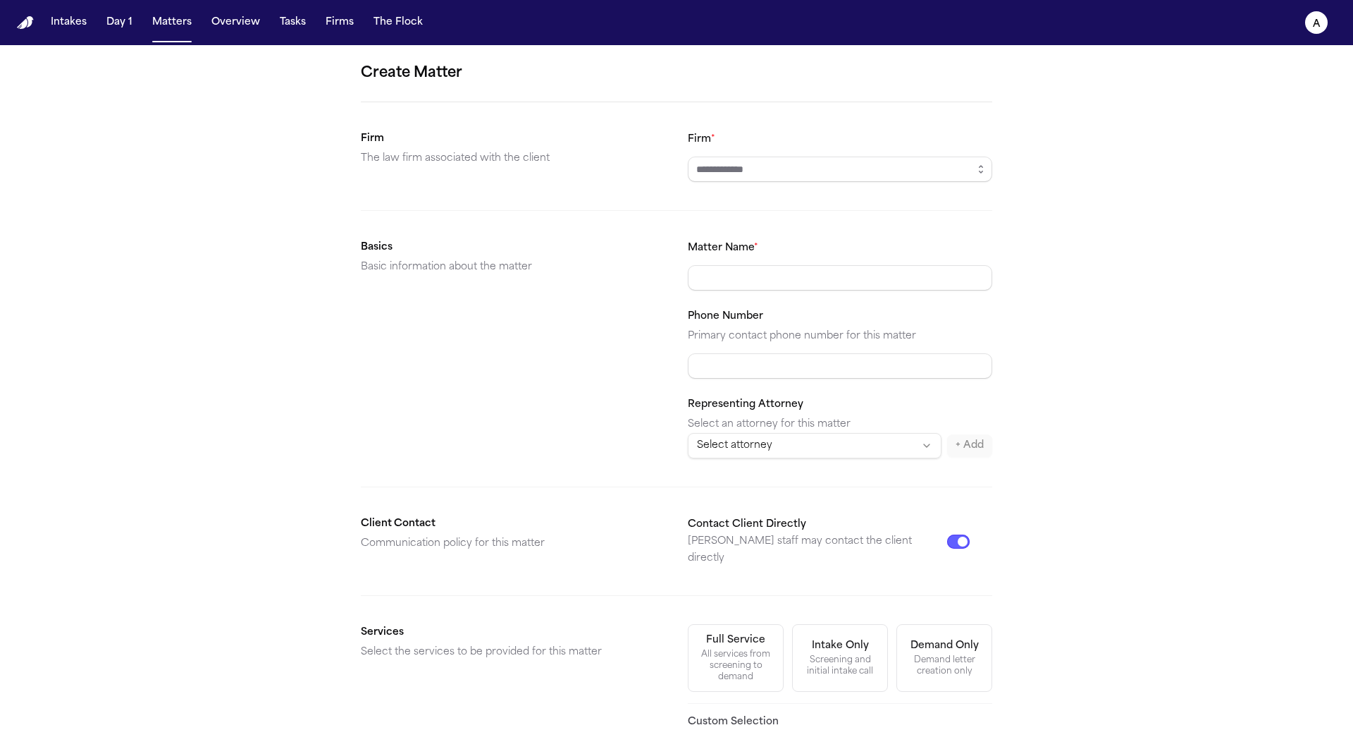
click at [977, 164] on icon "button" at bounding box center [981, 169] width 11 height 11
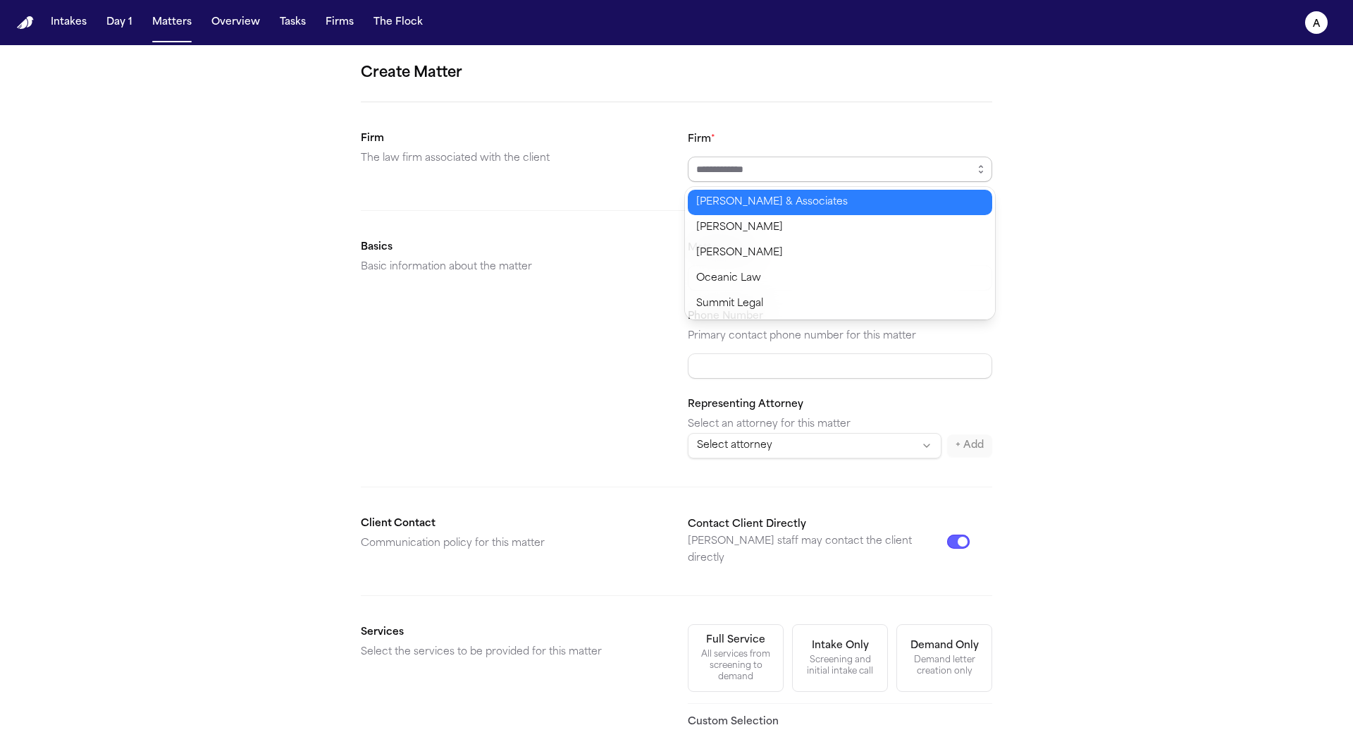
type input "**********"
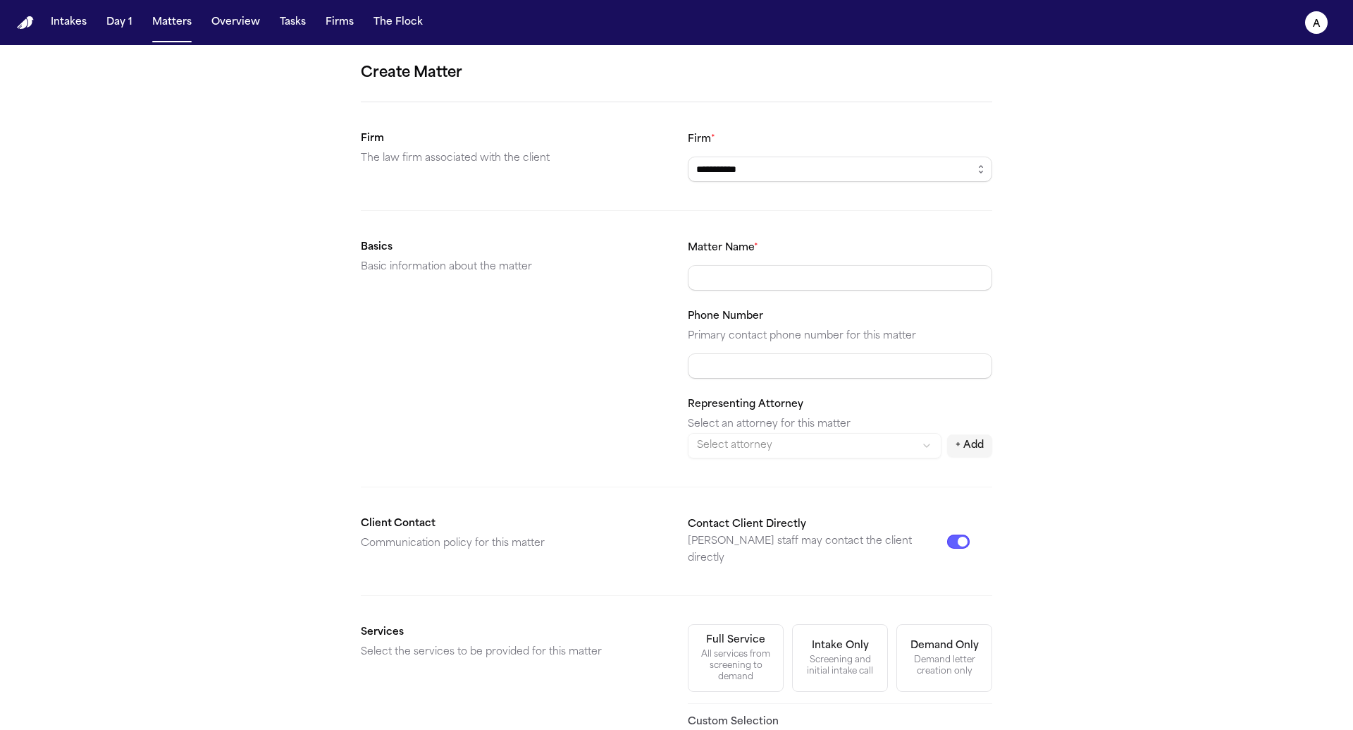
click at [870, 262] on body "**********" at bounding box center [676, 365] width 1353 height 730
click at [835, 273] on input "Matter Name *" at bounding box center [840, 277] width 305 height 25
paste input "**********"
type input "**********"
click at [1006, 326] on div "**********" at bounding box center [676, 532] width 1353 height 975
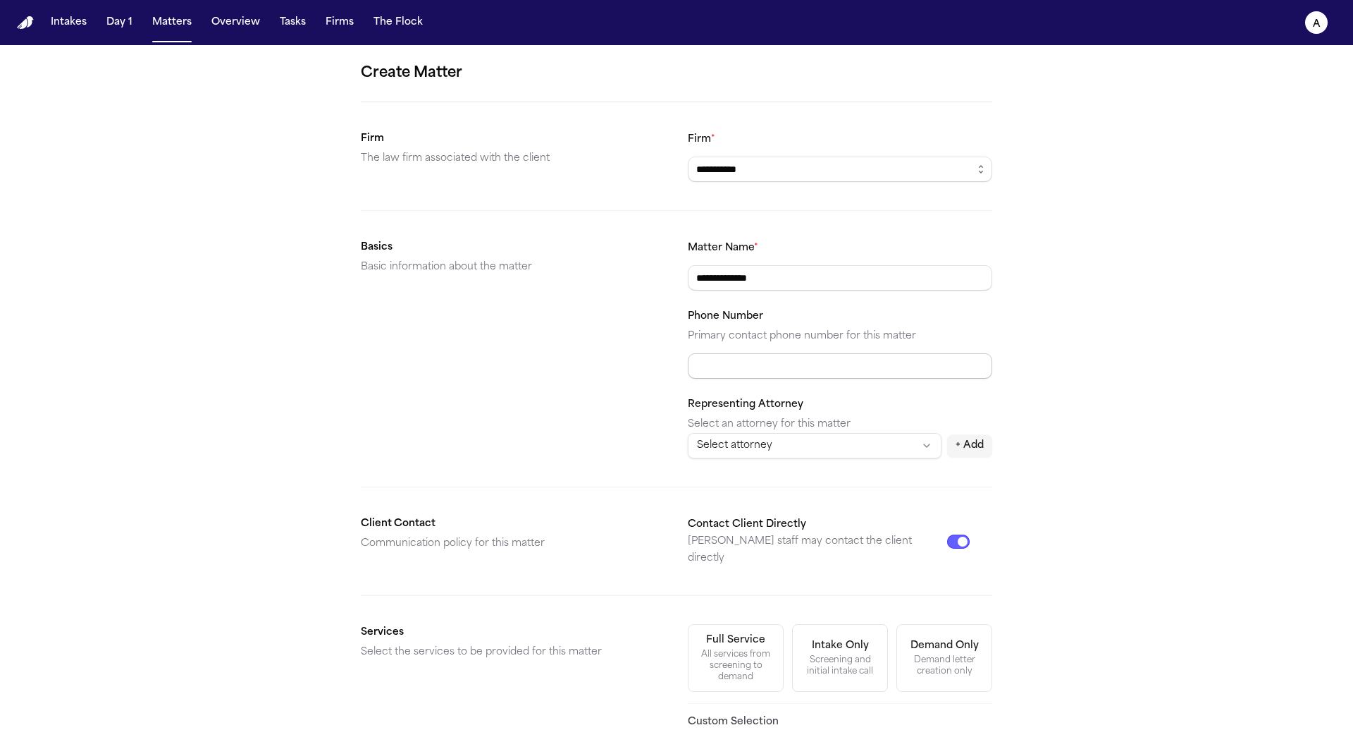
click at [913, 362] on input "Phone Number" at bounding box center [840, 365] width 305 height 25
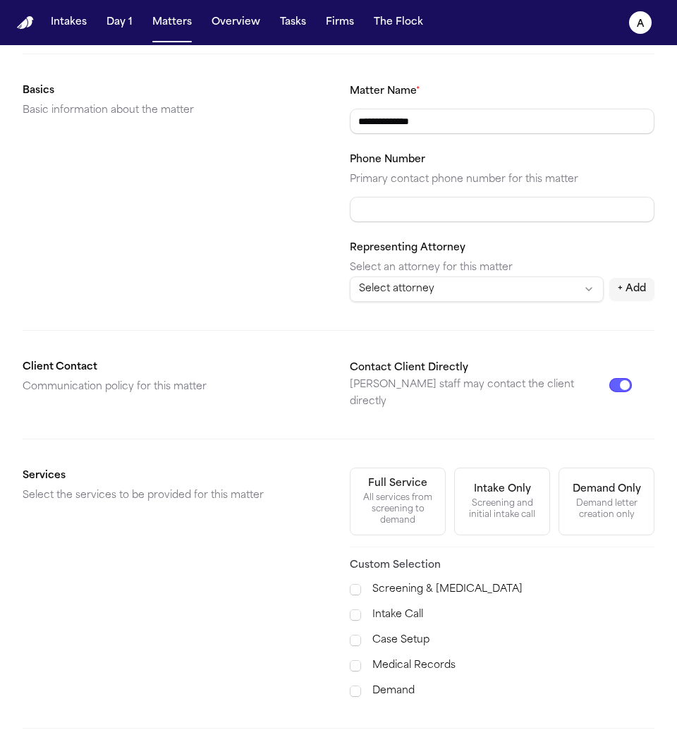
scroll to position [270, 0]
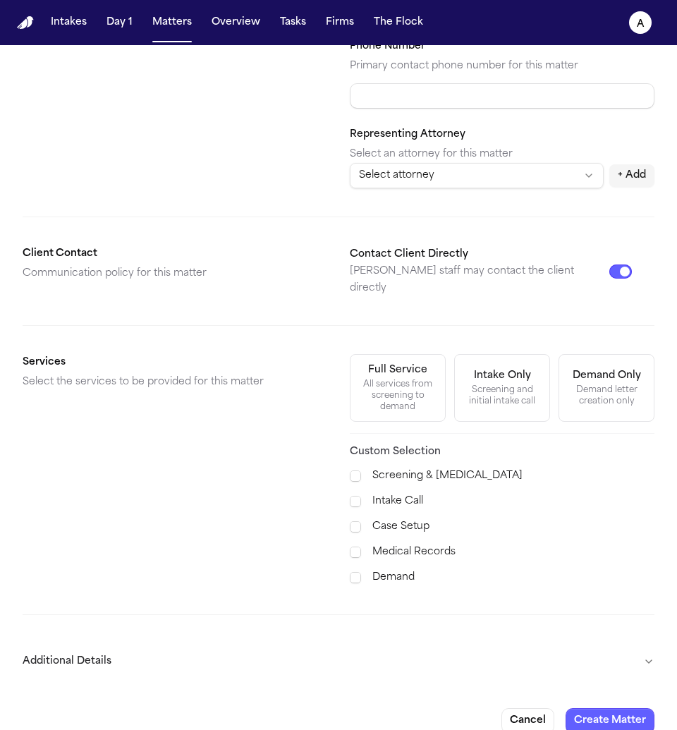
click at [600, 651] on button "Additional Details" at bounding box center [339, 661] width 632 height 37
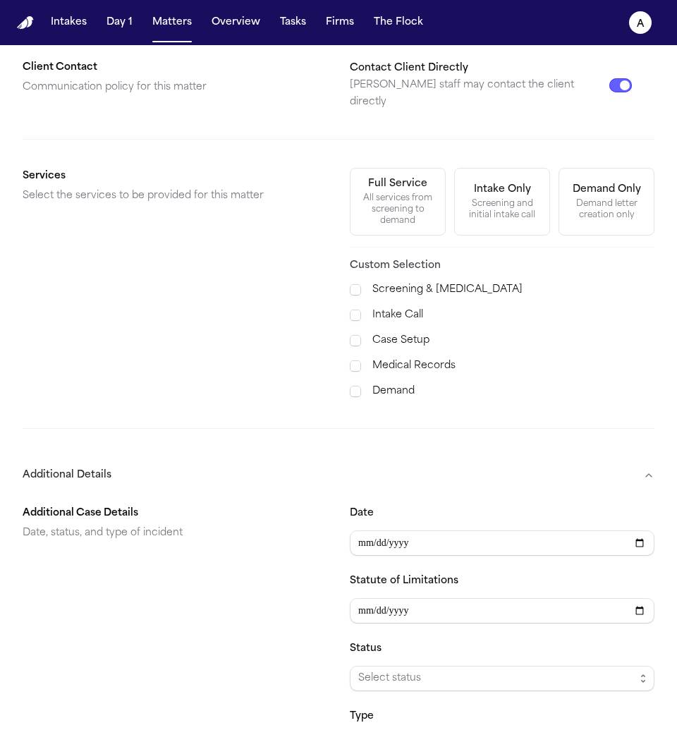
scroll to position [475, 0]
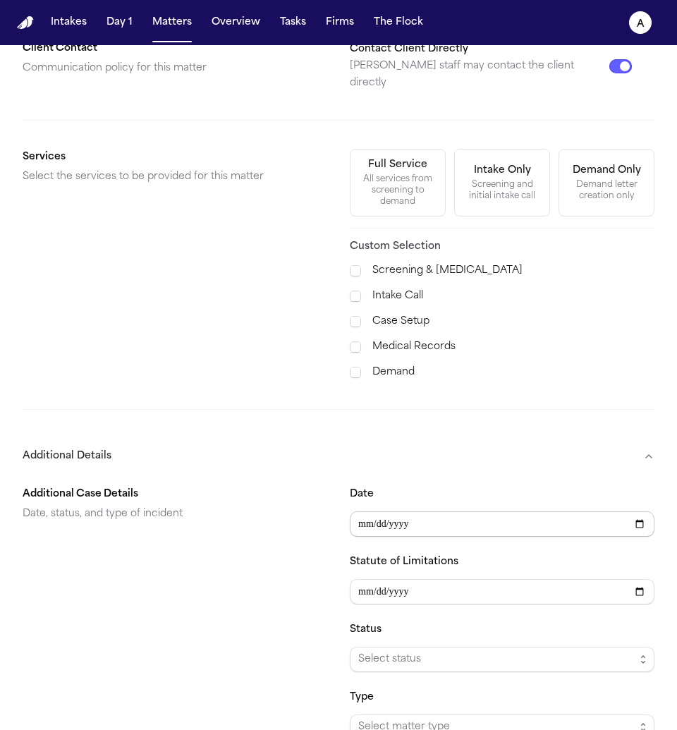
click at [643, 511] on input "Date" at bounding box center [502, 523] width 305 height 25
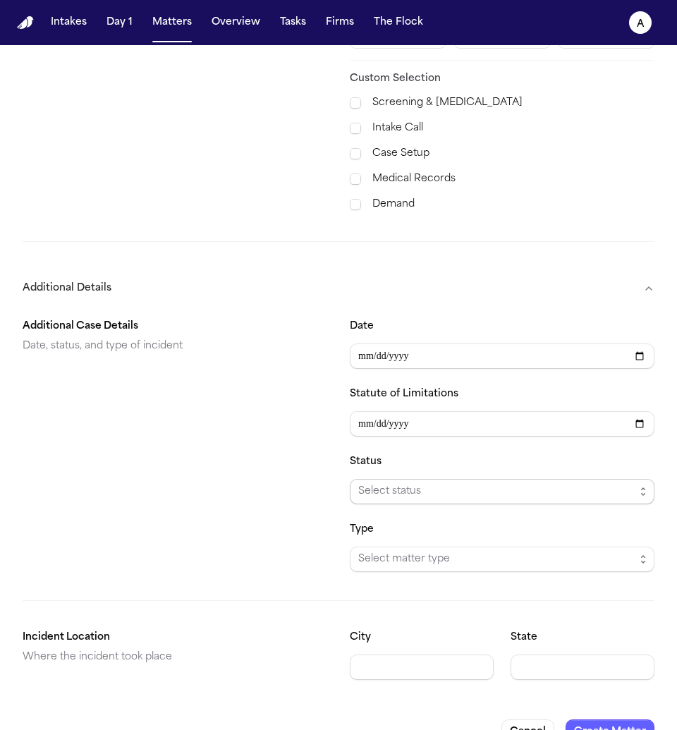
scroll to position [652, 0]
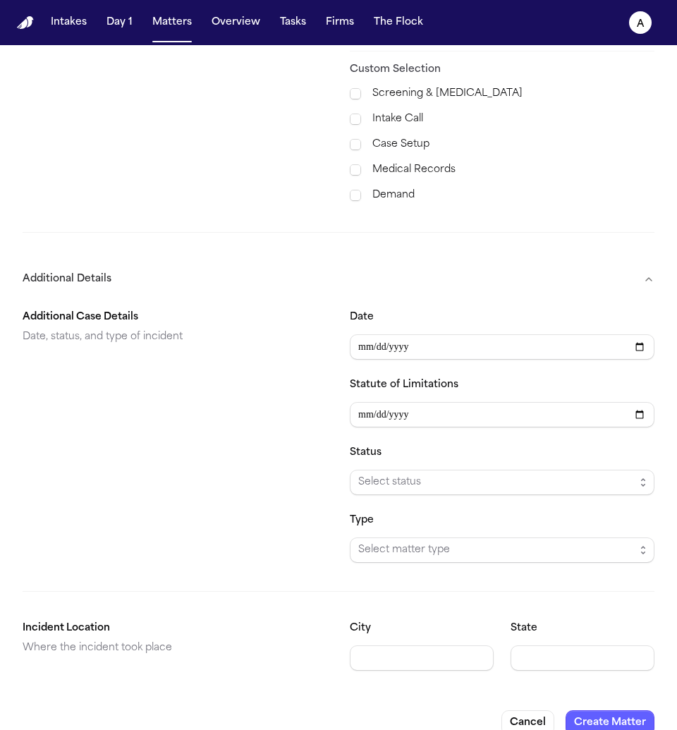
click at [636, 334] on input "**********" at bounding box center [502, 346] width 305 height 25
type input "**********"
click at [599, 693] on button "Create Matter" at bounding box center [609, 722] width 89 height 25
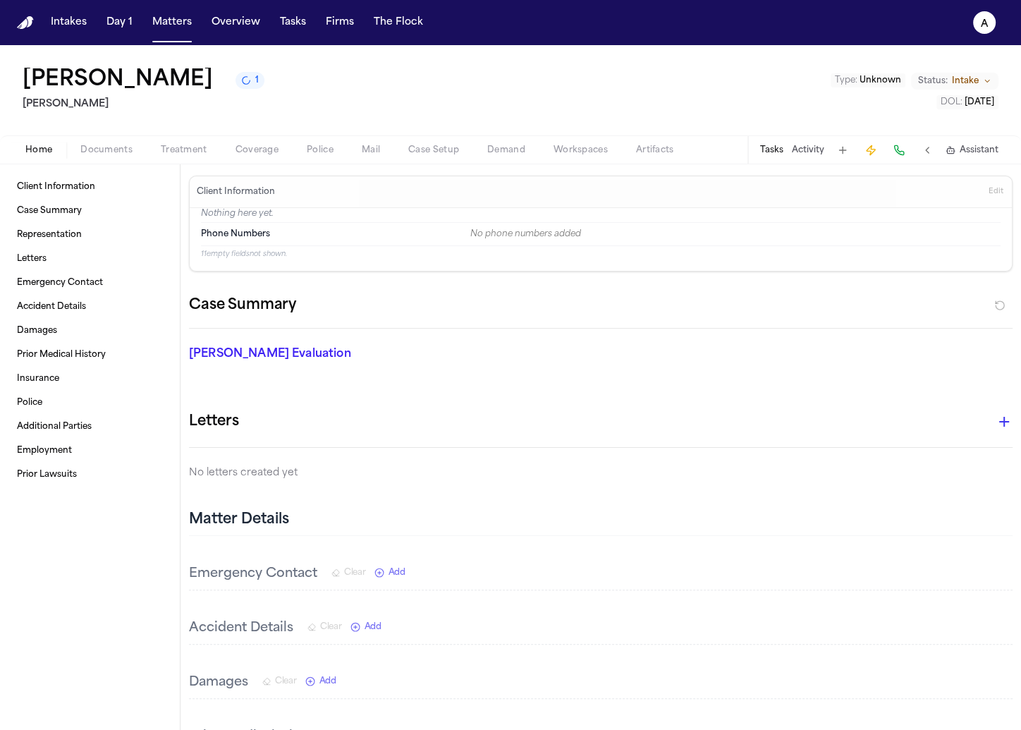
click at [992, 191] on span "Edit" at bounding box center [995, 192] width 15 height 10
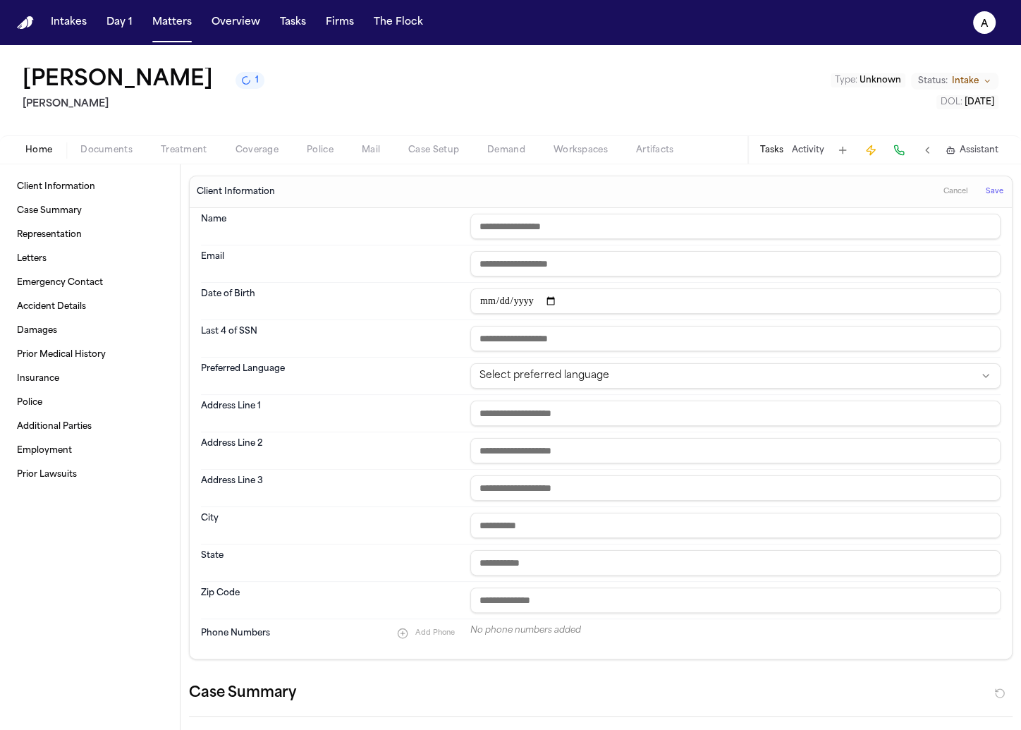
click at [635, 234] on input "text" at bounding box center [735, 226] width 530 height 25
click at [805, 223] on input "**********" at bounding box center [735, 226] width 530 height 25
click at [809, 221] on input "**********" at bounding box center [735, 226] width 530 height 25
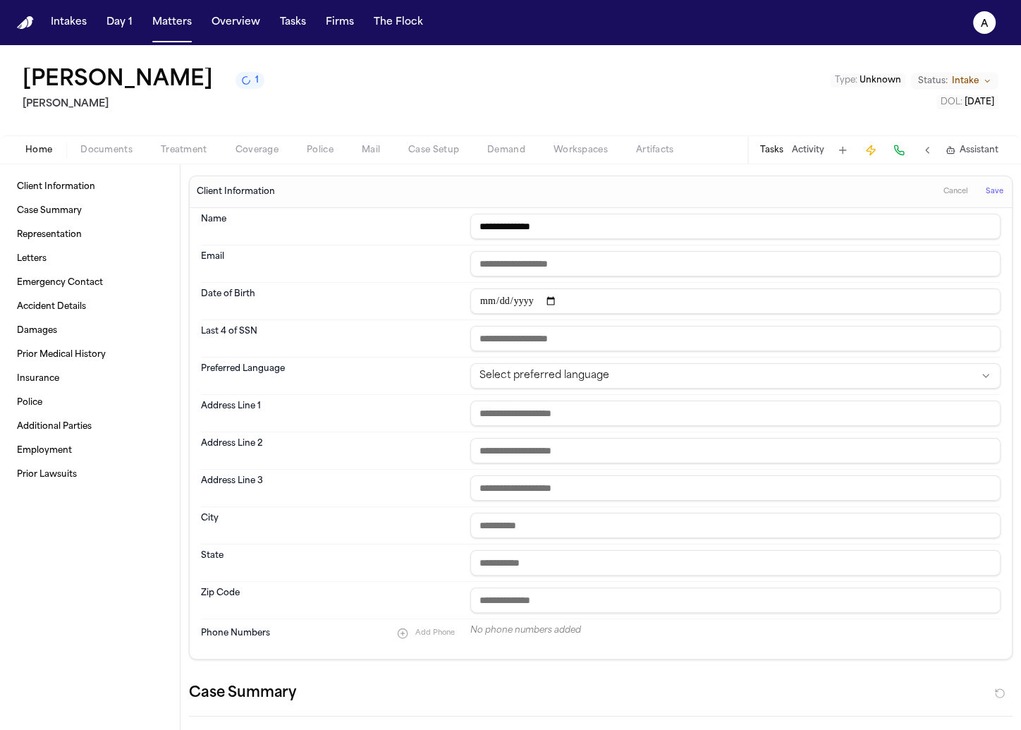
click at [809, 221] on input "**********" at bounding box center [735, 226] width 530 height 25
click at [841, 219] on input "**********" at bounding box center [735, 226] width 530 height 25
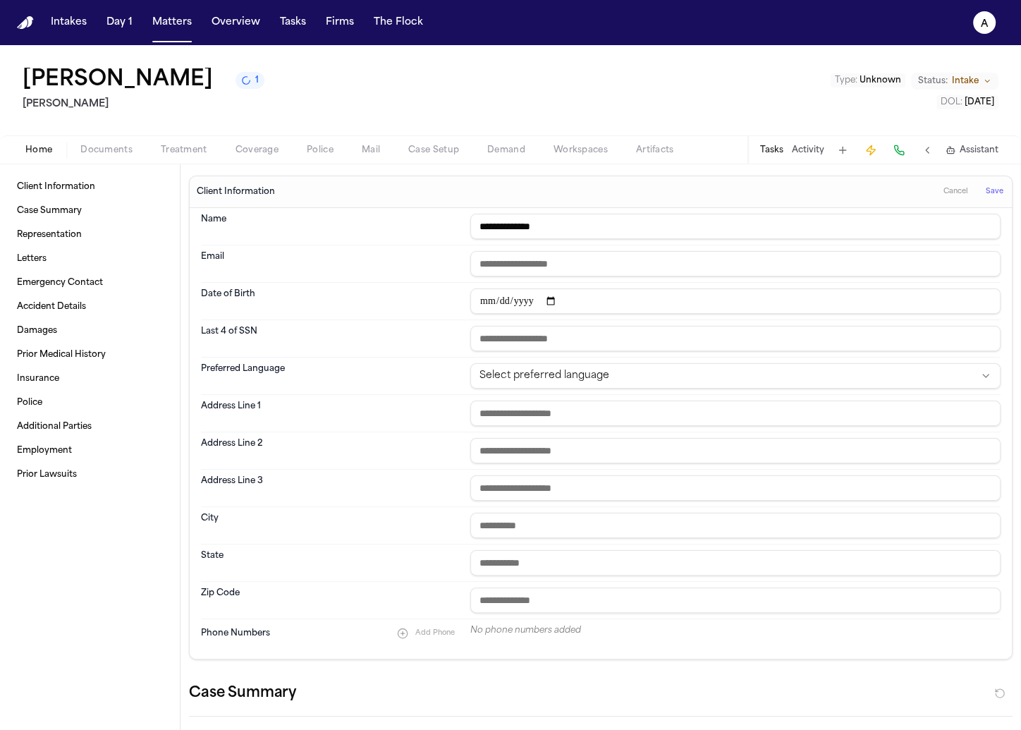
click at [864, 227] on input "**********" at bounding box center [735, 226] width 530 height 25
click at [894, 226] on input "**********" at bounding box center [735, 226] width 530 height 25
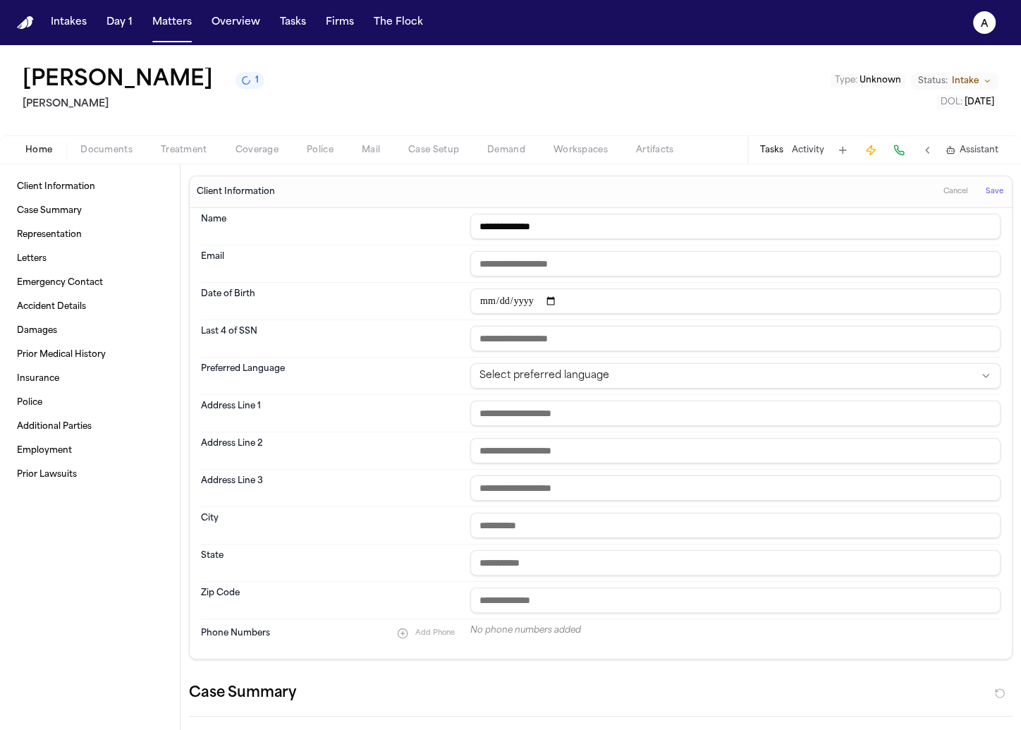
click at [894, 226] on input "**********" at bounding box center [735, 226] width 530 height 25
click at [904, 231] on input "**********" at bounding box center [735, 226] width 530 height 25
click at [895, 231] on input "**********" at bounding box center [735, 226] width 530 height 25
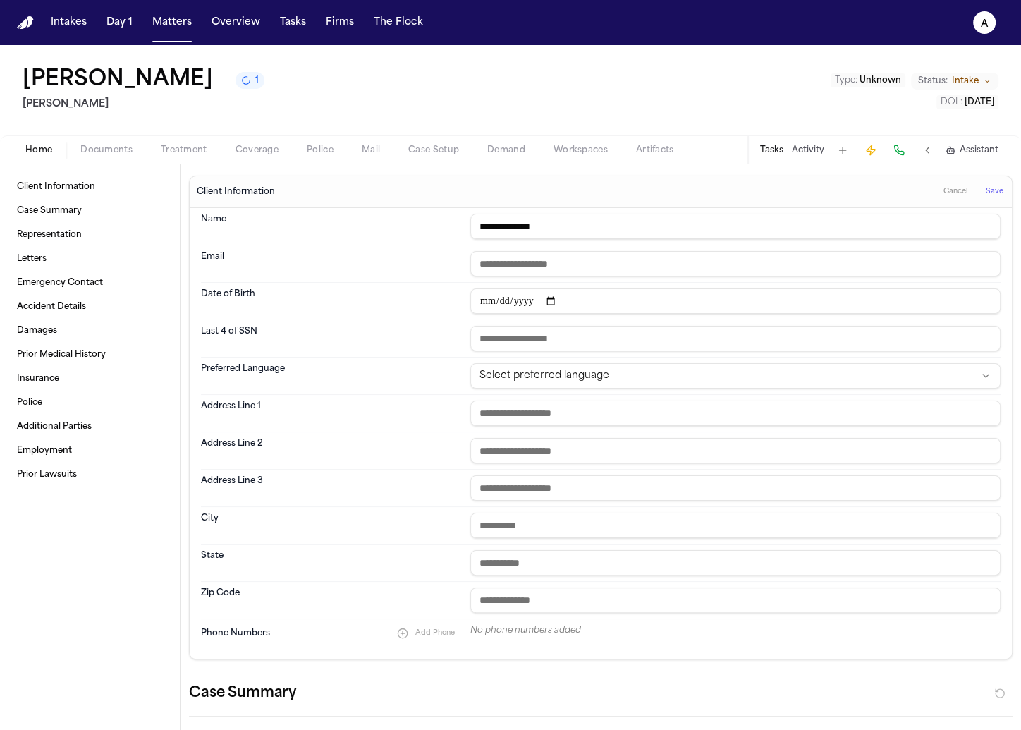
click at [895, 231] on input "**********" at bounding box center [735, 226] width 530 height 25
click at [921, 229] on input "**********" at bounding box center [735, 226] width 530 height 25
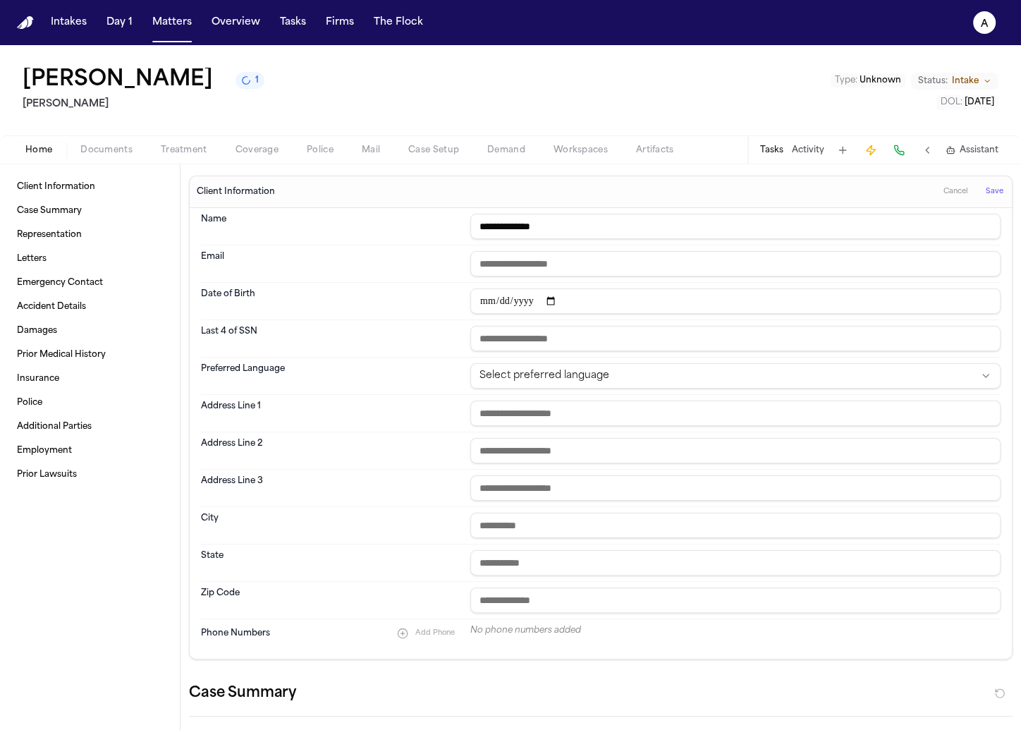
click at [894, 221] on input "**********" at bounding box center [735, 226] width 530 height 25
click at [917, 218] on input "**********" at bounding box center [735, 226] width 530 height 25
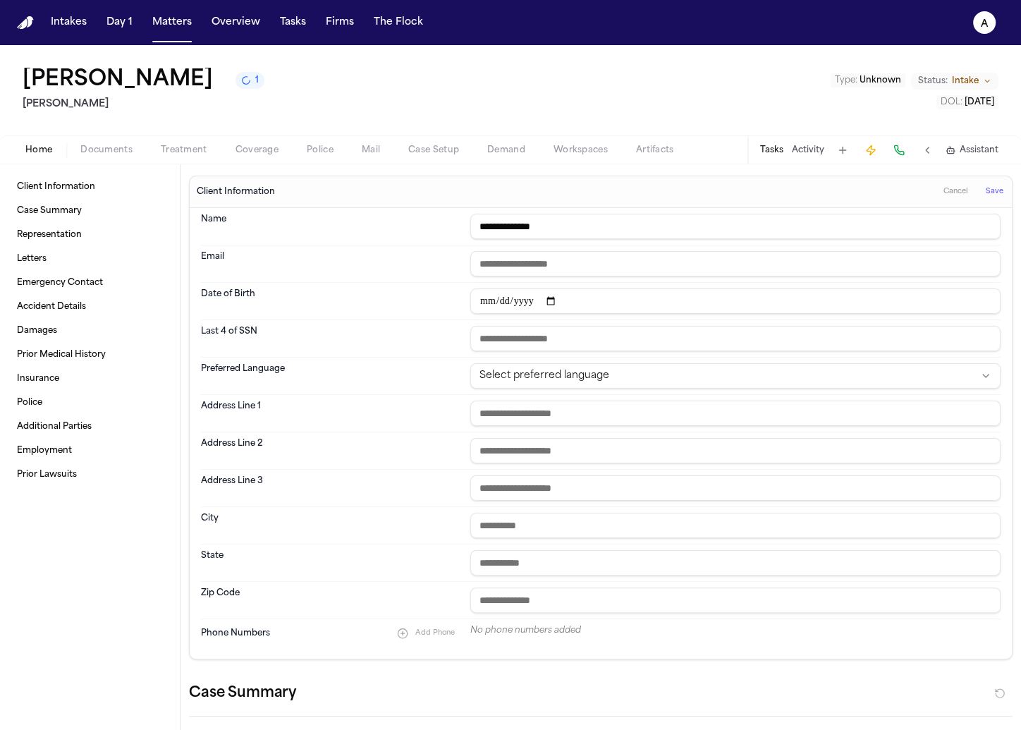
click at [917, 218] on input "**********" at bounding box center [735, 226] width 530 height 25
click at [897, 221] on input "**********" at bounding box center [735, 226] width 530 height 25
click at [918, 226] on input "**********" at bounding box center [735, 226] width 530 height 25
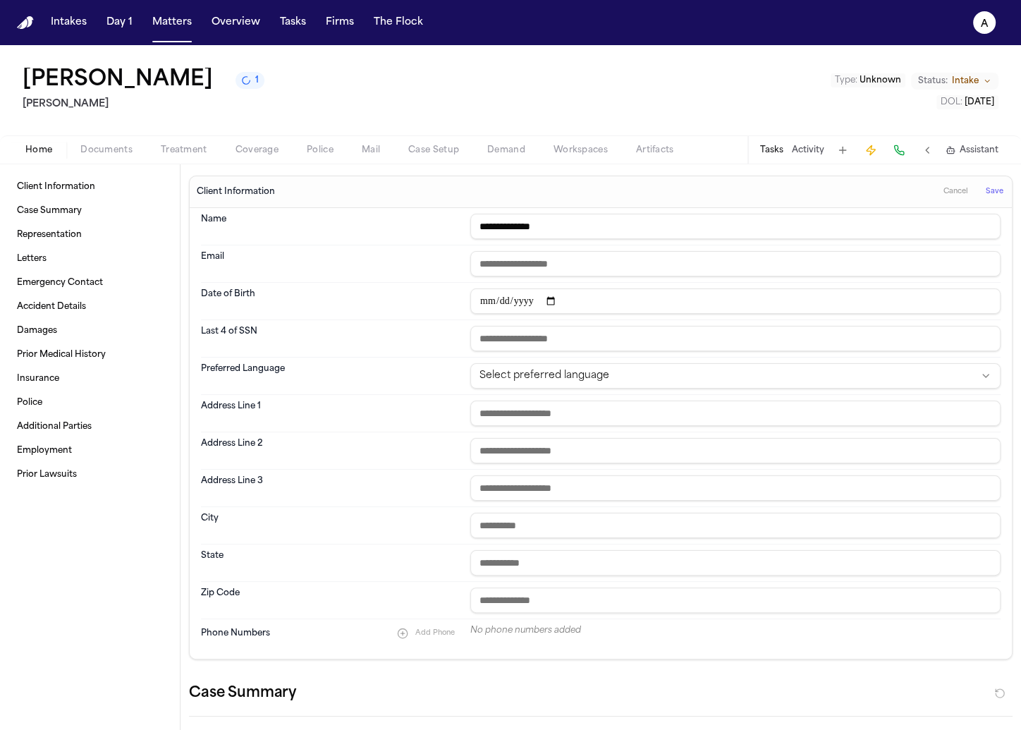
click at [918, 226] on input "**********" at bounding box center [735, 226] width 530 height 25
type input "**********"
click at [990, 189] on span "Save" at bounding box center [994, 192] width 18 height 10
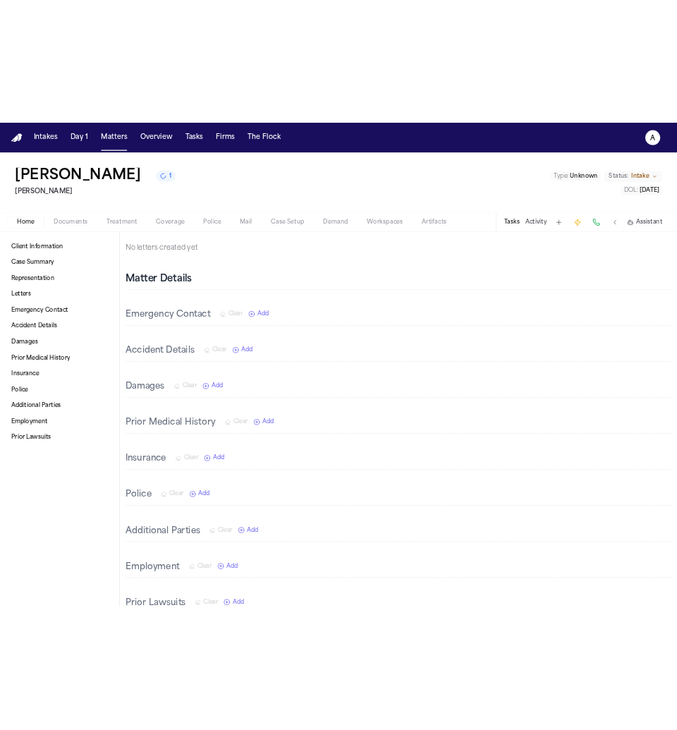
scroll to position [291, 0]
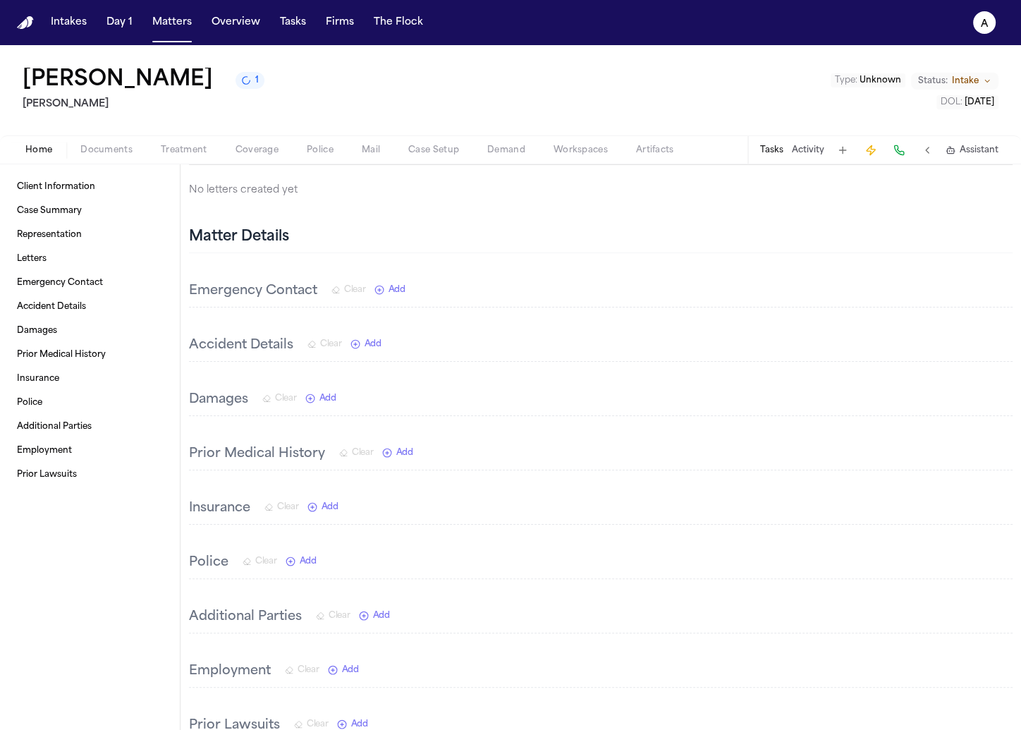
click at [371, 341] on span "Add" at bounding box center [372, 343] width 17 height 11
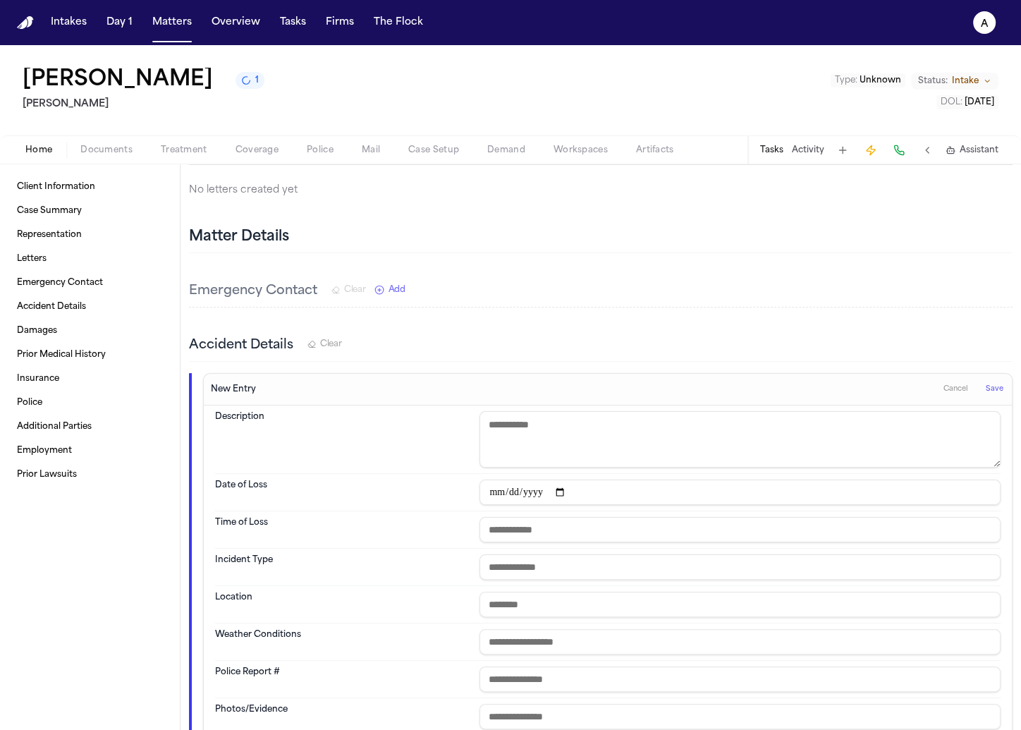
click at [682, 555] on input "text" at bounding box center [739, 566] width 521 height 25
click at [608, 608] on input "text" at bounding box center [739, 603] width 521 height 25
paste input "**********"
type input "**********"
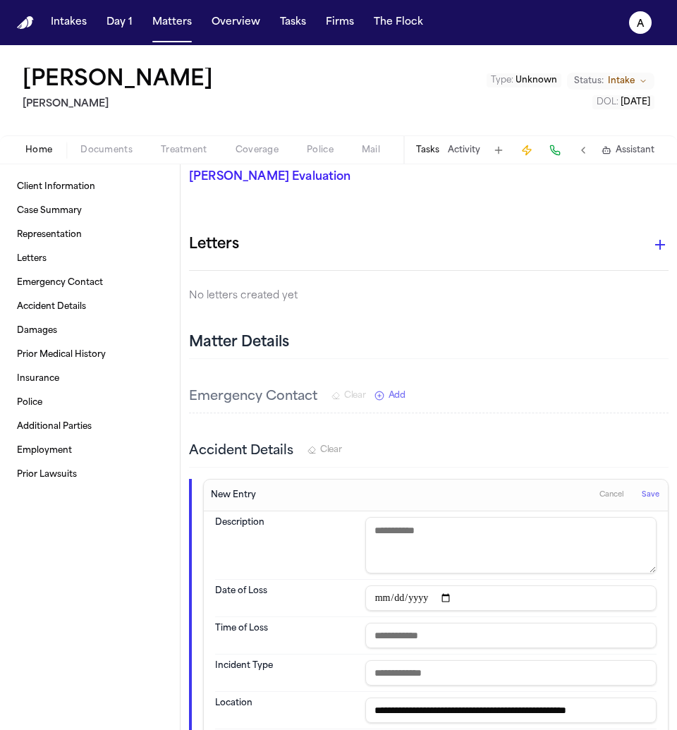
scroll to position [459, 0]
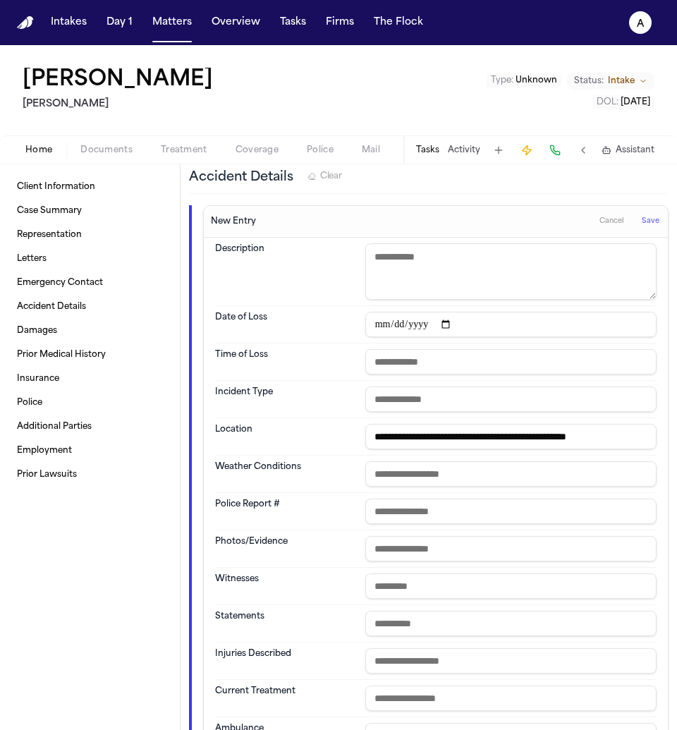
click at [649, 216] on span "Save" at bounding box center [650, 221] width 18 height 10
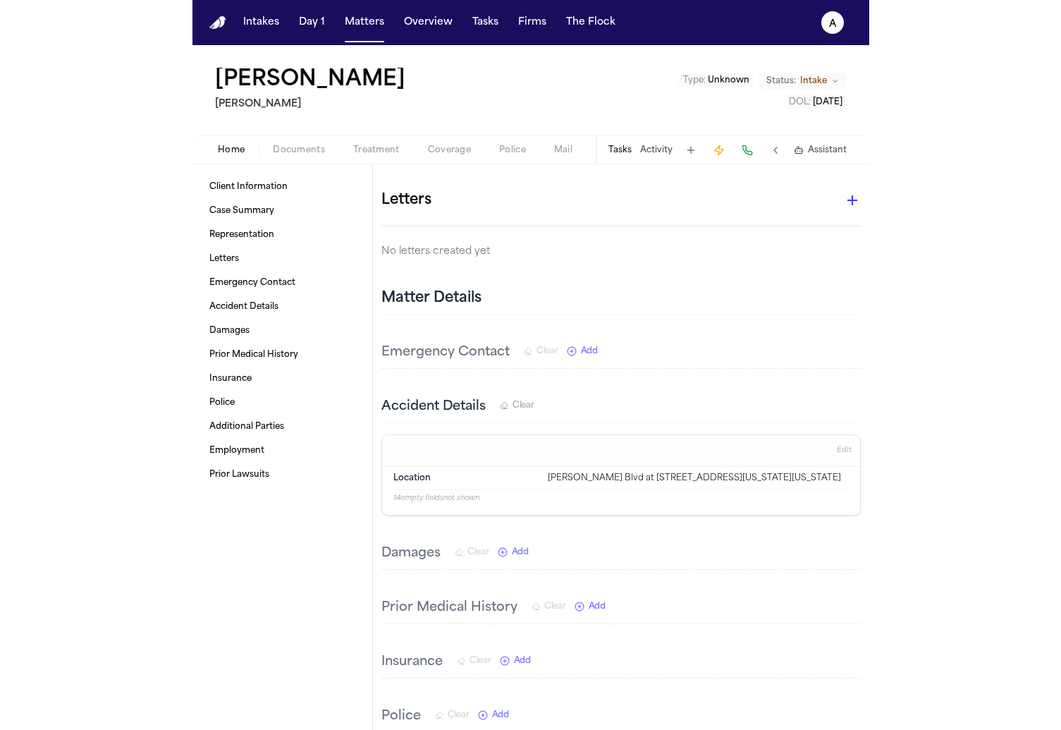
scroll to position [0, 0]
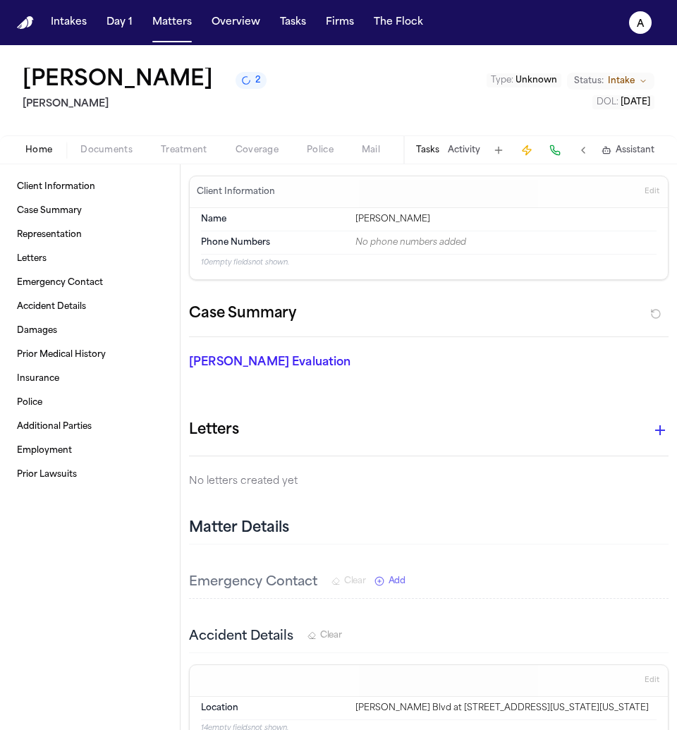
click at [319, 144] on span "Police" at bounding box center [320, 149] width 27 height 11
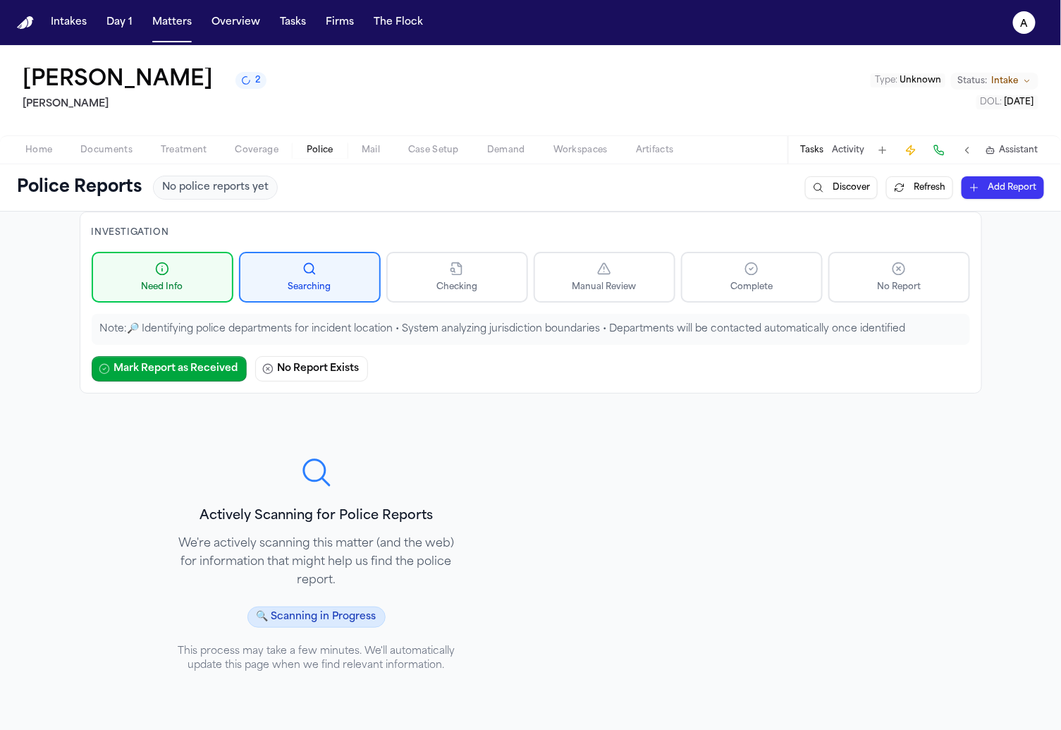
click at [369, 481] on div at bounding box center [317, 472] width 282 height 34
click at [348, 506] on h3 "Actively Scanning for Police Reports" at bounding box center [317, 516] width 282 height 20
click at [314, 537] on p "We're actively scanning this matter (and the web) for information that might he…" at bounding box center [317, 561] width 282 height 55
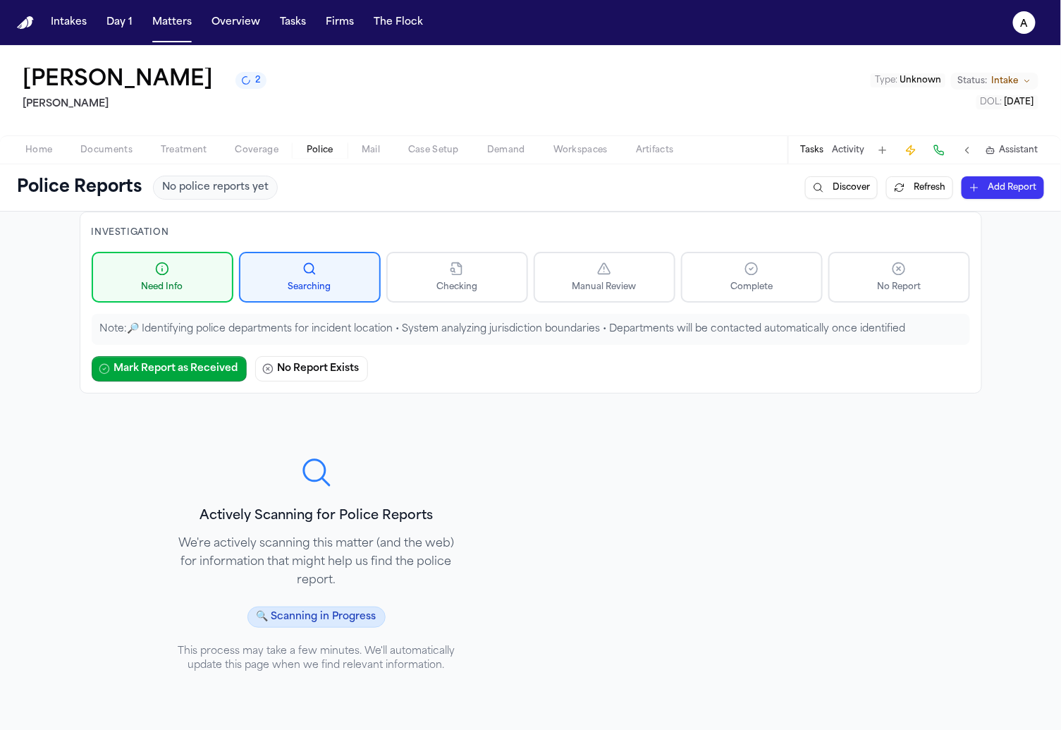
click at [314, 537] on p "We're actively scanning this matter (and the web) for information that might he…" at bounding box center [317, 561] width 282 height 55
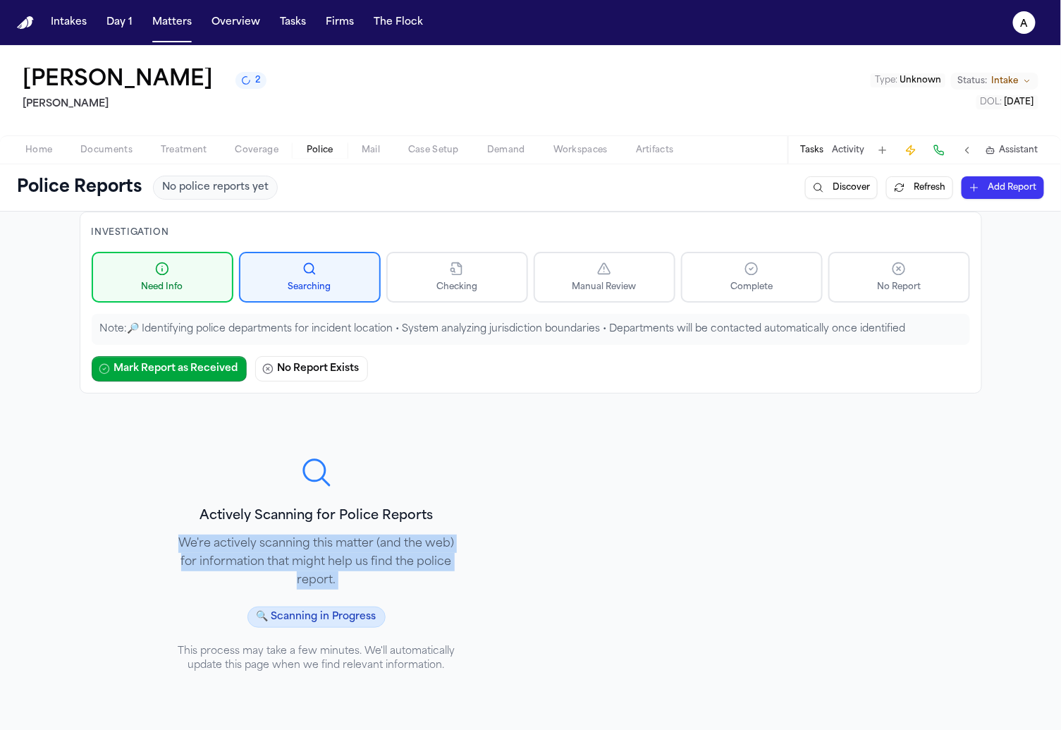
click at [300, 566] on p "We're actively scanning this matter (and the web) for information that might he…" at bounding box center [317, 561] width 282 height 55
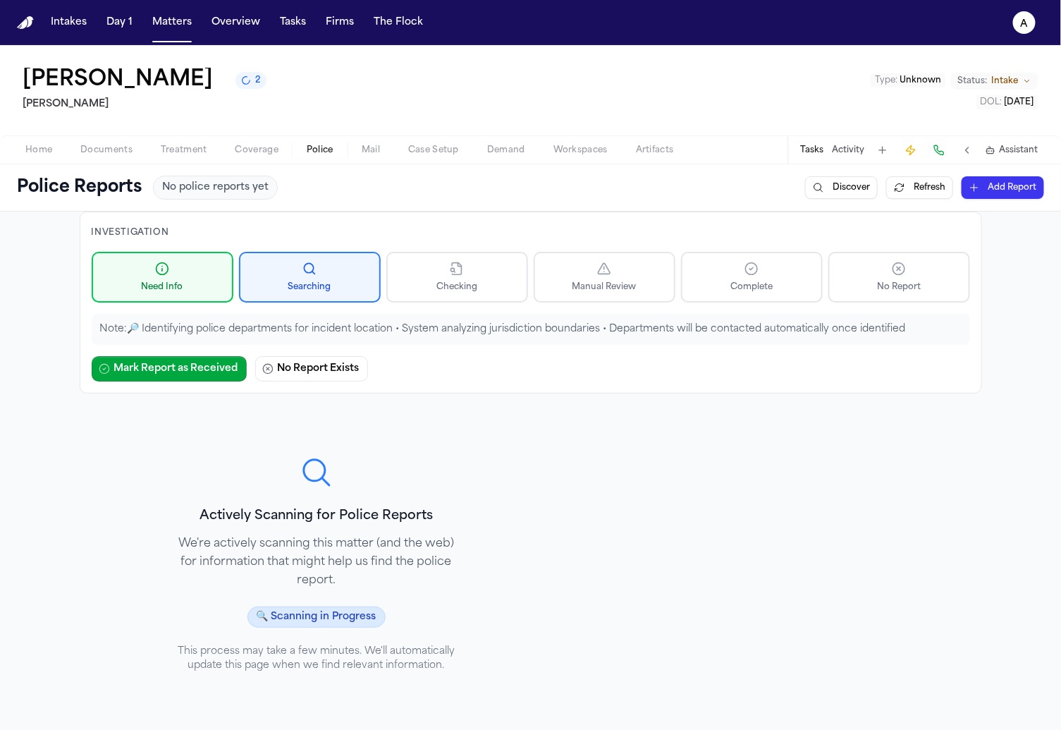
click at [300, 566] on p "We're actively scanning this matter (and the web) for information that might he…" at bounding box center [317, 561] width 282 height 55
click at [300, 602] on div "Actively Scanning for Police Reports We're actively scanning this matter (and t…" at bounding box center [317, 563] width 316 height 307
click at [349, 332] on p "Note: 🔎 Identifying police departments for incident location • System analyzing…" at bounding box center [530, 329] width 861 height 14
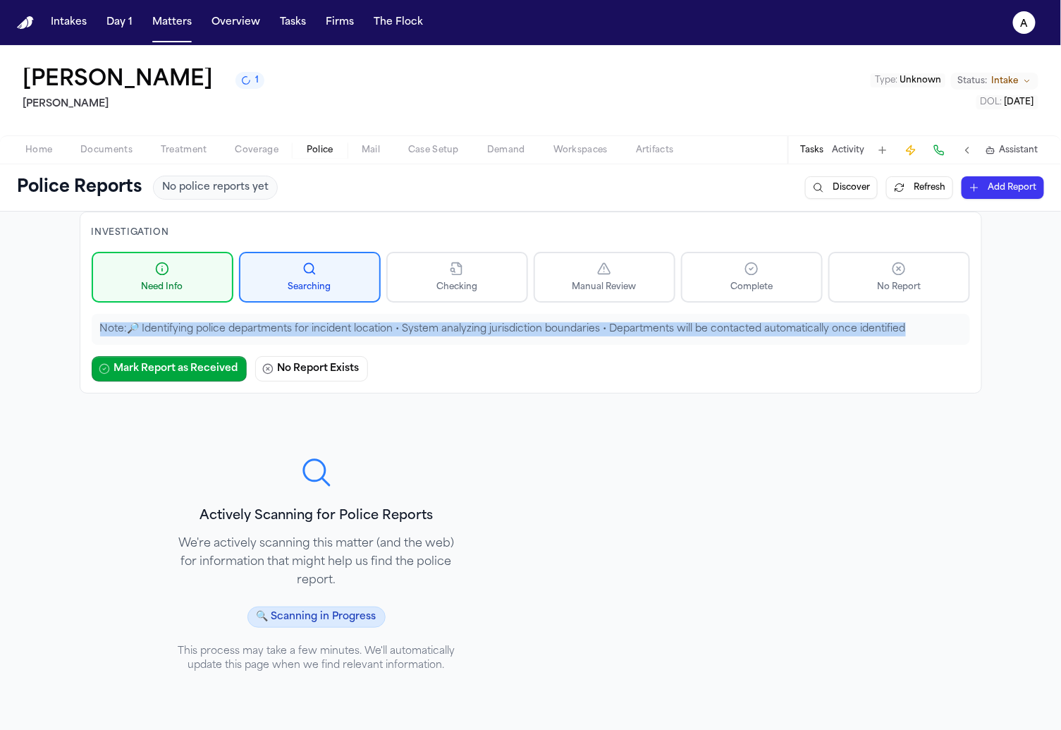
click at [929, 190] on button "Refresh" at bounding box center [919, 187] width 67 height 23
click at [428, 436] on div "Actively Scanning for Police Reports We're actively scanning this matter (and t…" at bounding box center [317, 563] width 316 height 307
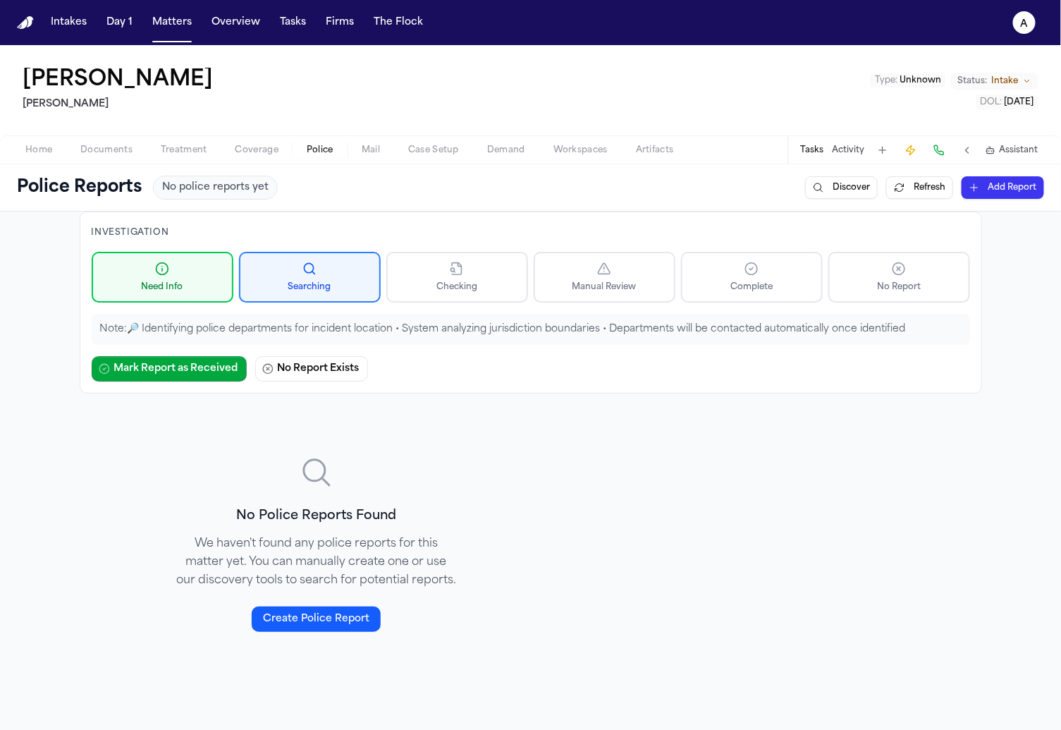
click at [911, 183] on button "Refresh" at bounding box center [919, 187] width 67 height 23
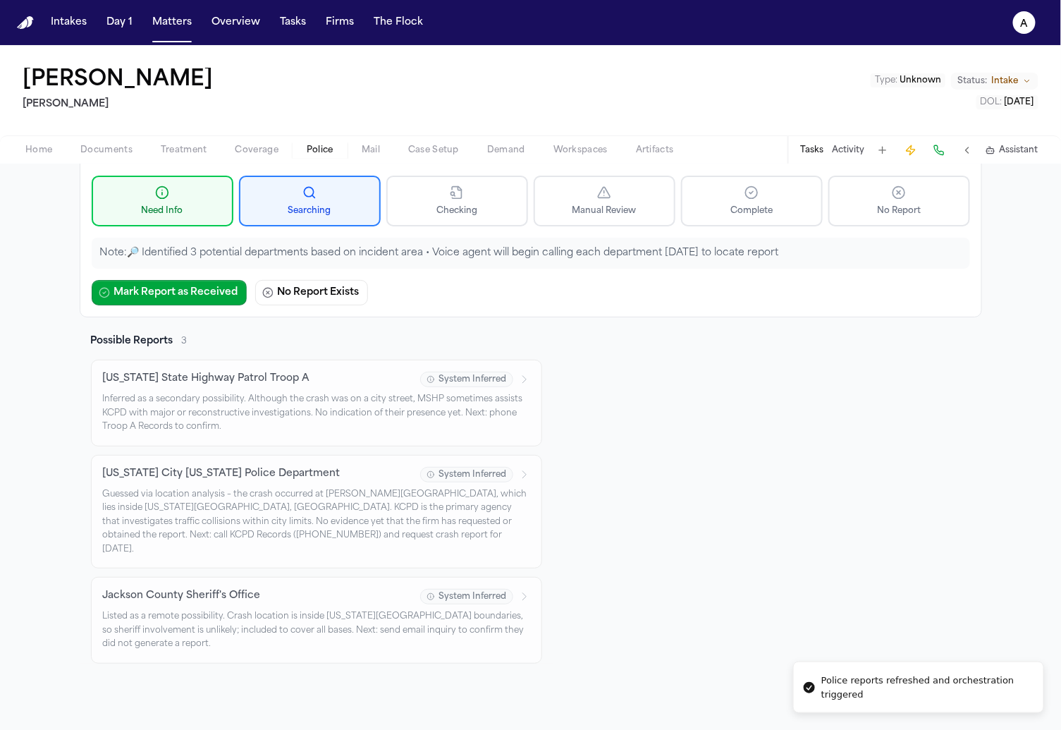
scroll to position [164, 0]
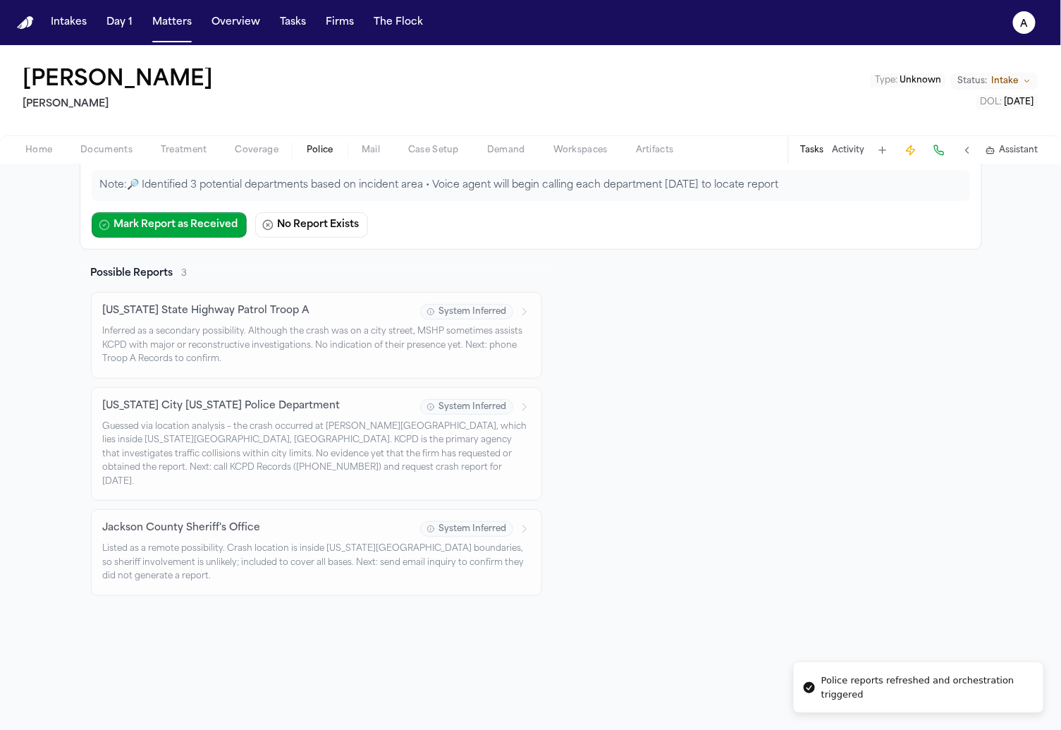
click at [367, 424] on p "Guessed via location analysis – the crash occurred at Van Brunt Blvd & E 20th S…" at bounding box center [316, 454] width 427 height 69
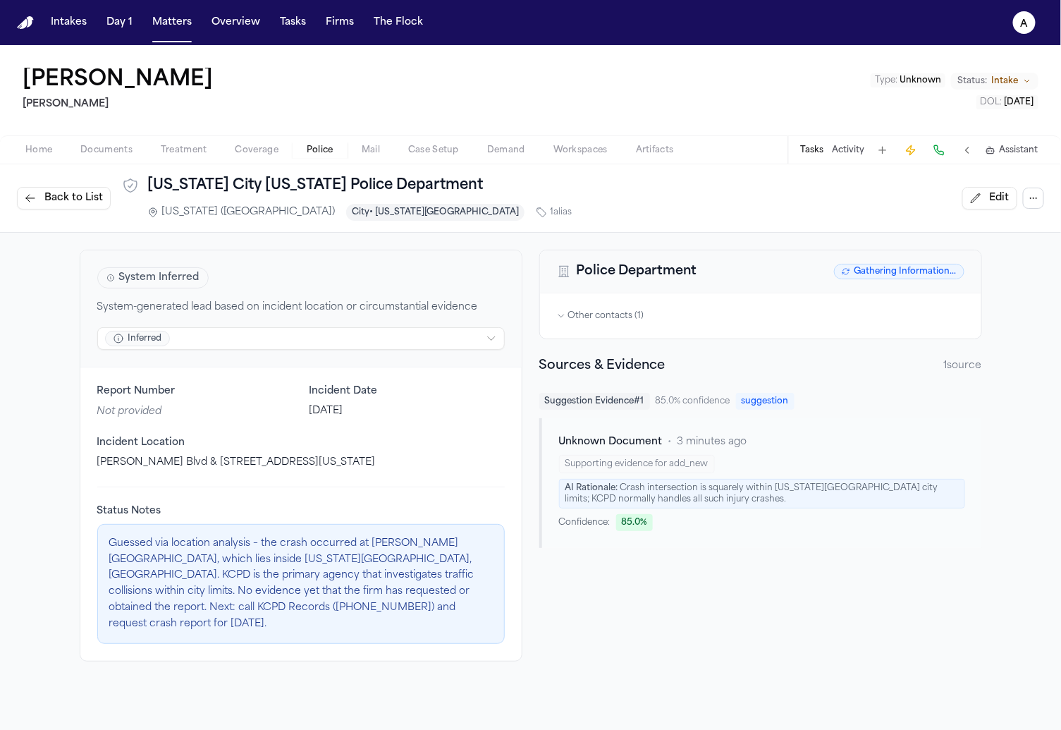
click at [91, 196] on span "Back to List" at bounding box center [73, 198] width 59 height 14
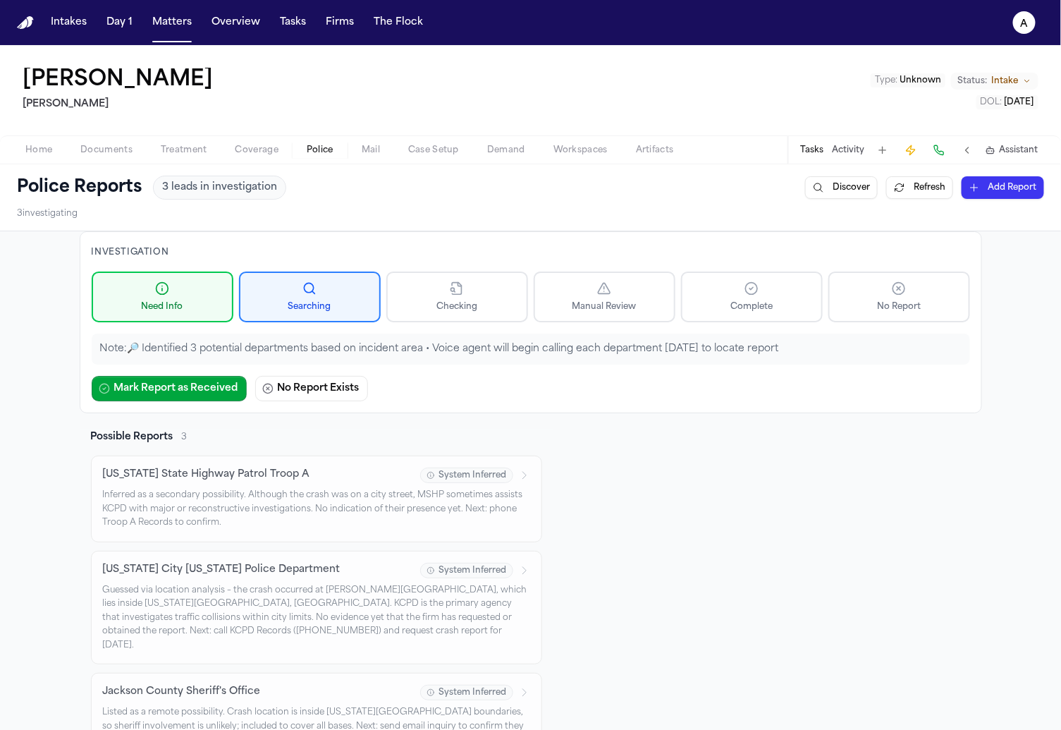
click at [900, 187] on button "Refresh" at bounding box center [919, 187] width 67 height 23
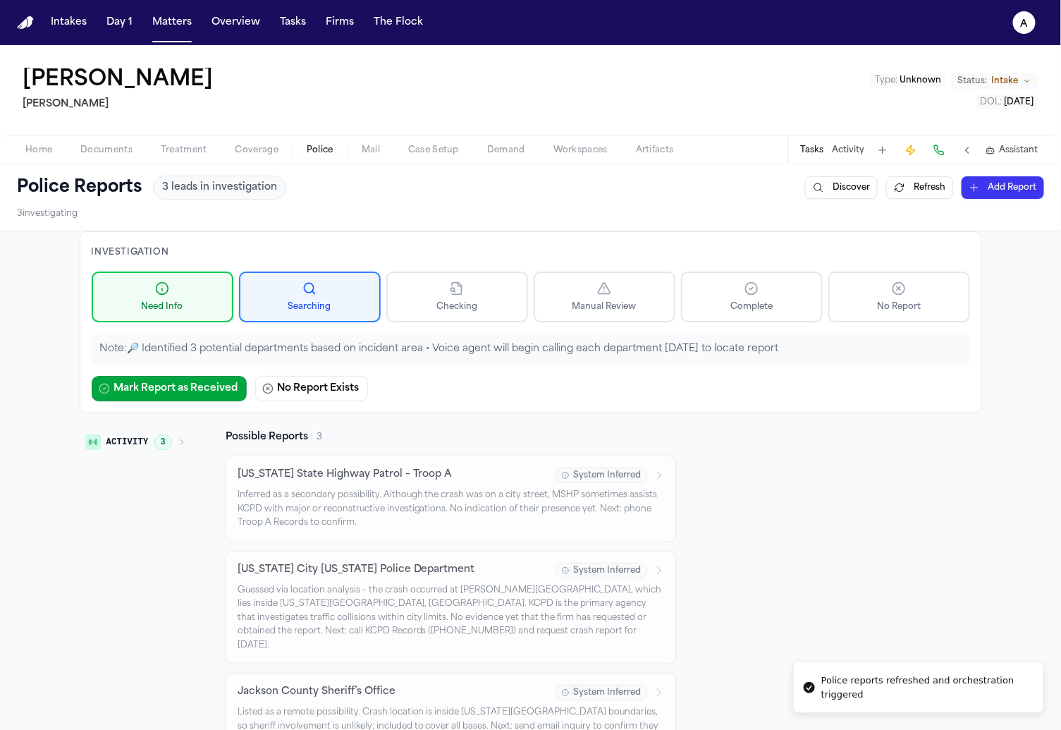
click at [900, 187] on button "Refresh" at bounding box center [919, 187] width 67 height 23
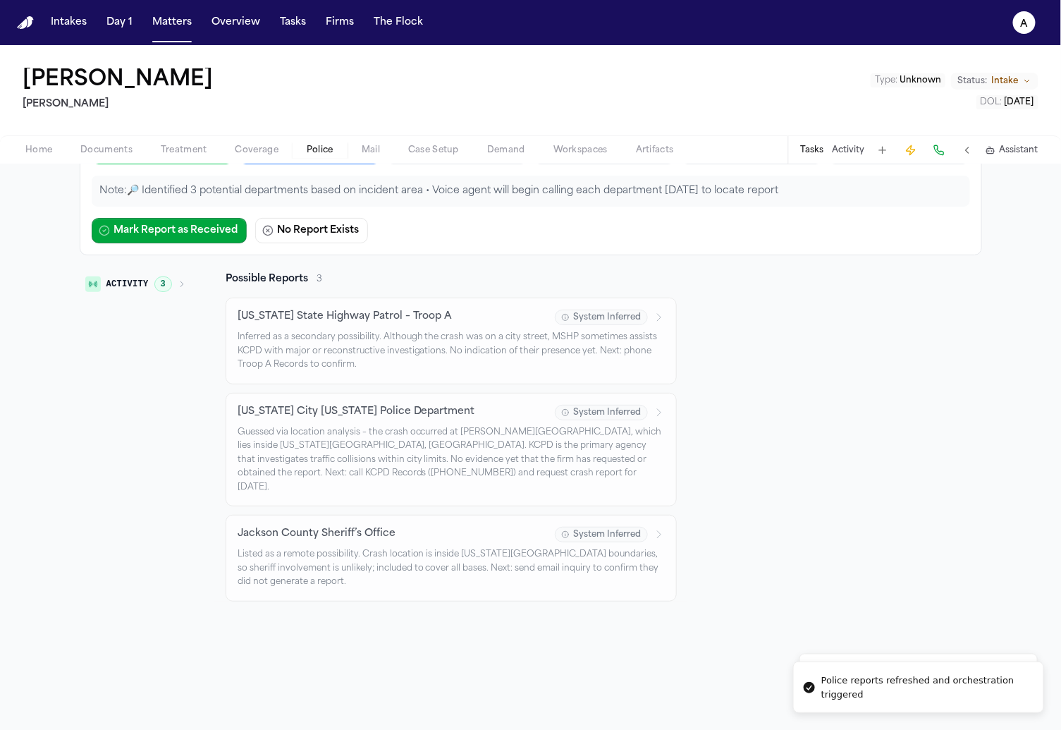
scroll to position [164, 0]
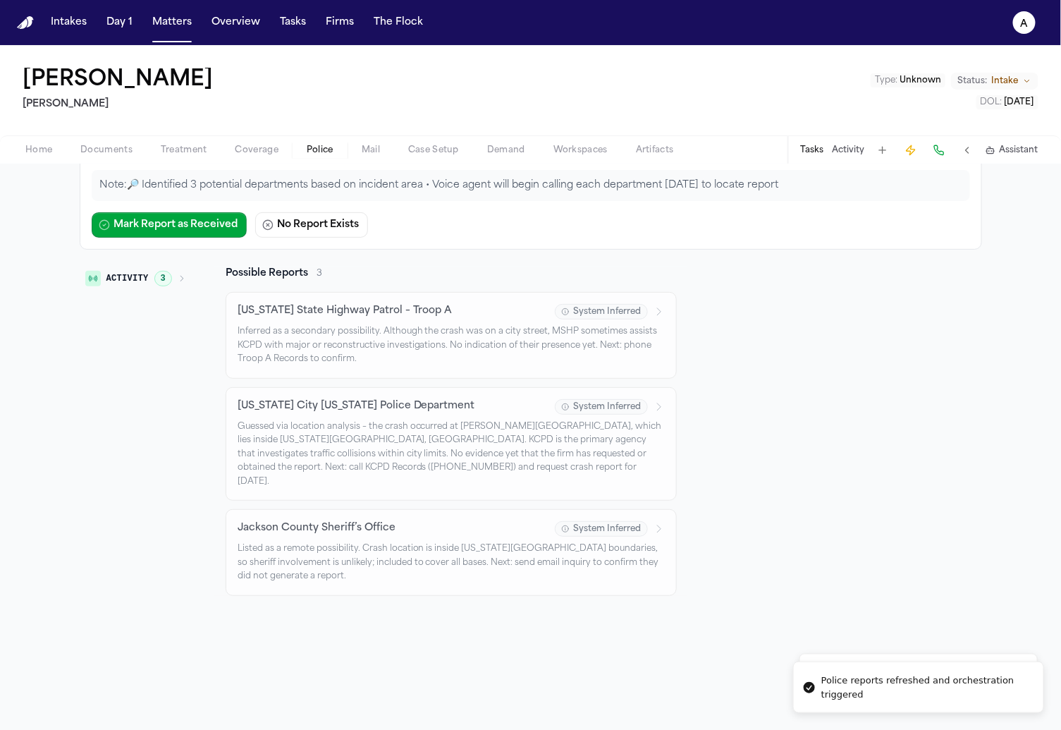
click at [171, 278] on button "Activity 3" at bounding box center [136, 278] width 112 height 24
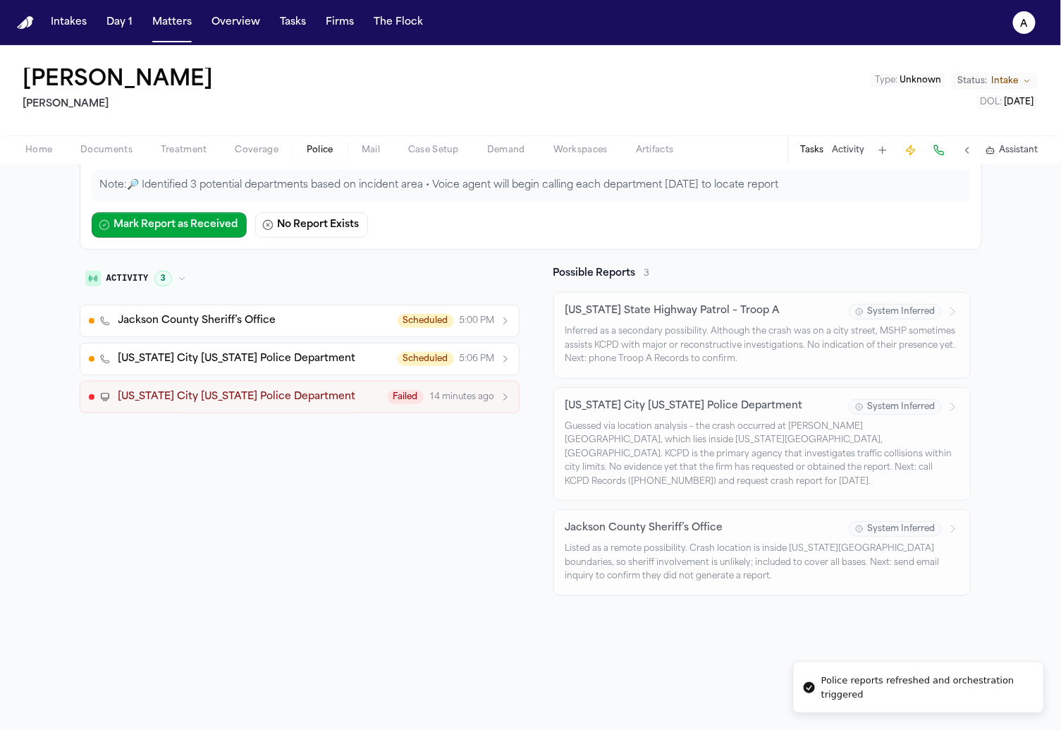
click at [240, 395] on span "[US_STATE] City [US_STATE] Police Department" at bounding box center [237, 397] width 238 height 14
click at [198, 395] on span "[US_STATE] City [US_STATE] Police Department" at bounding box center [237, 397] width 238 height 14
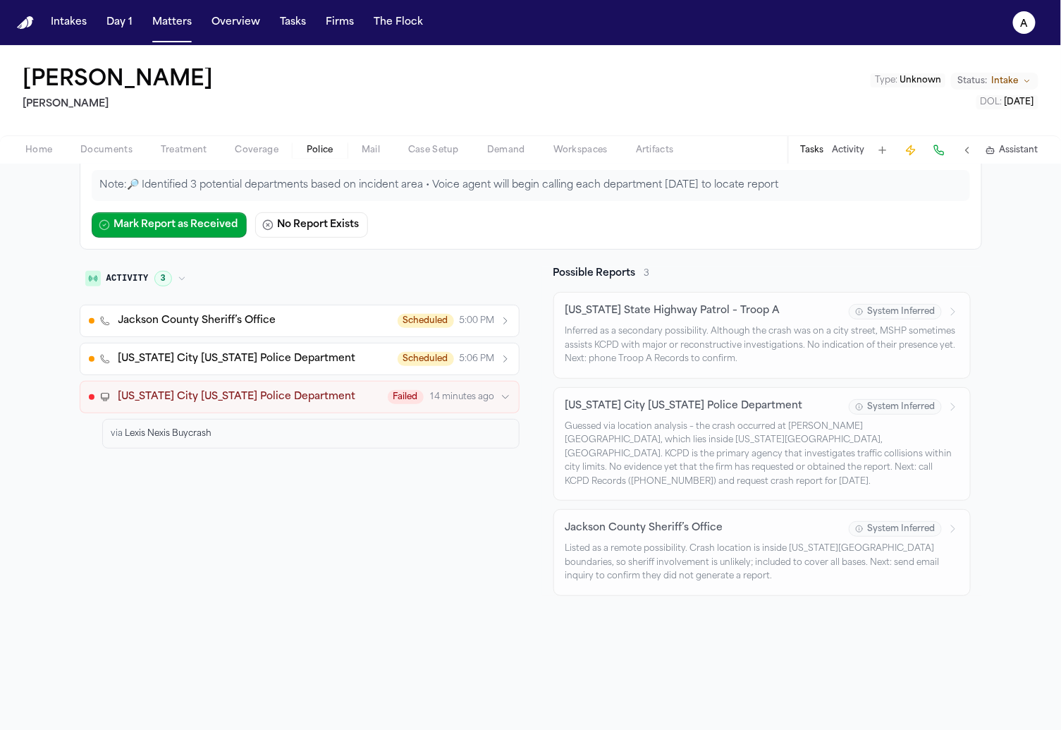
scroll to position [0, 0]
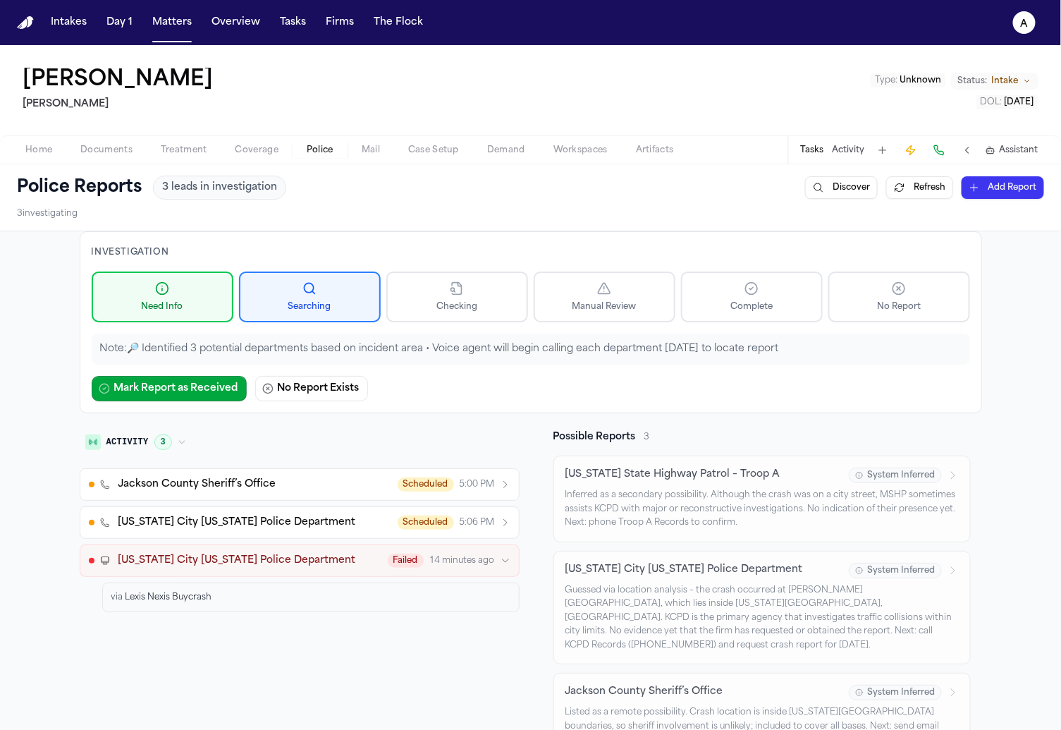
click at [906, 189] on button "Refresh" at bounding box center [919, 187] width 67 height 23
click at [352, 554] on div "Kansas City Missouri Police Department Failed 14 minutes ago" at bounding box center [314, 560] width 392 height 14
click at [367, 498] on div "Jackson County Sheriff’s Office Scheduled 5:00 PM Kansas City Missouri Police D…" at bounding box center [300, 540] width 440 height 144
click at [351, 508] on button "Kansas City Missouri Police Department Scheduled 5:06 PM" at bounding box center [300, 522] width 440 height 32
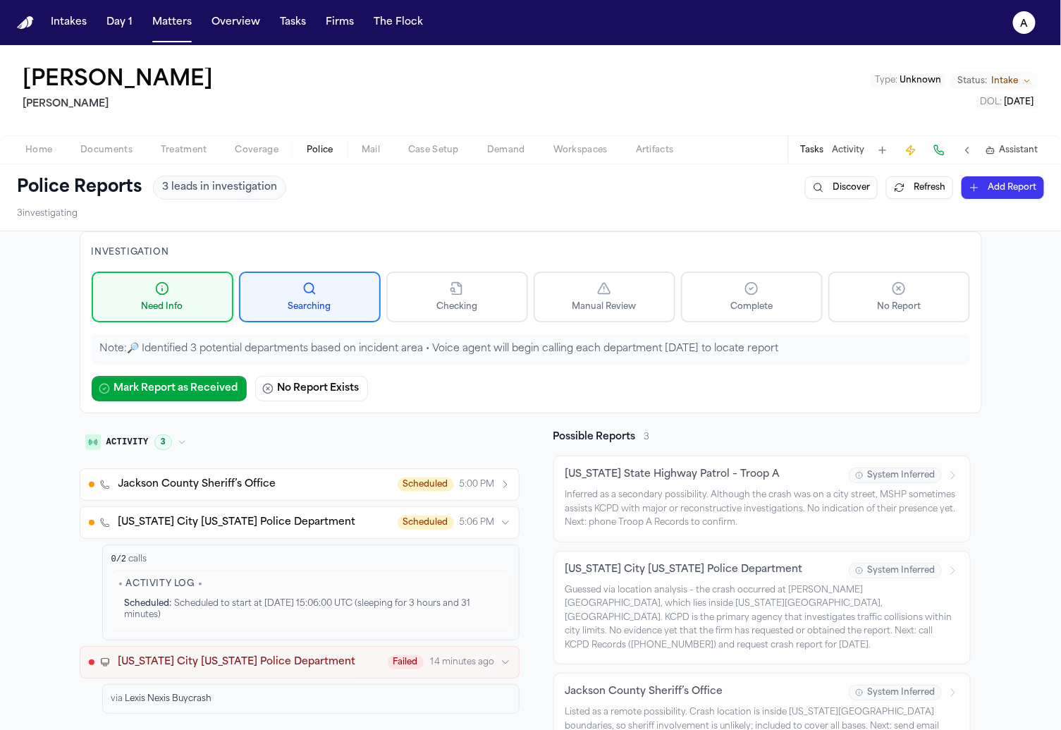
click at [351, 508] on button "Kansas City Missouri Police Department Scheduled 5:06 PM" at bounding box center [300, 522] width 440 height 32
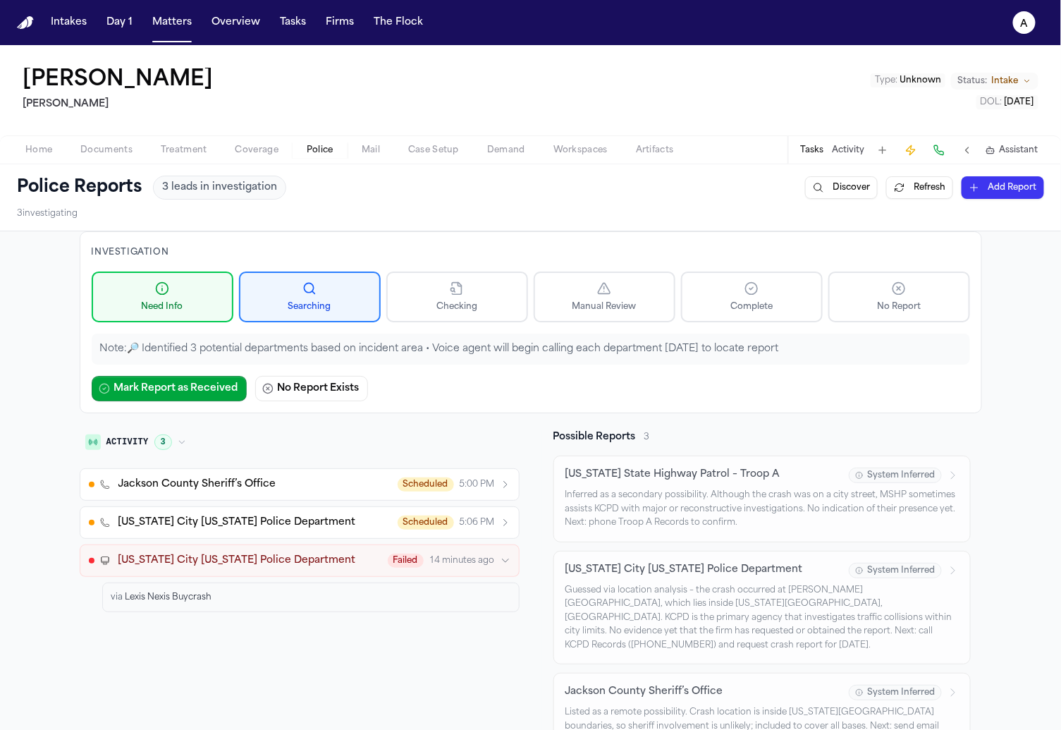
click at [355, 473] on button "Jackson County Sheriff’s Office Scheduled 5:00 PM" at bounding box center [300, 484] width 440 height 32
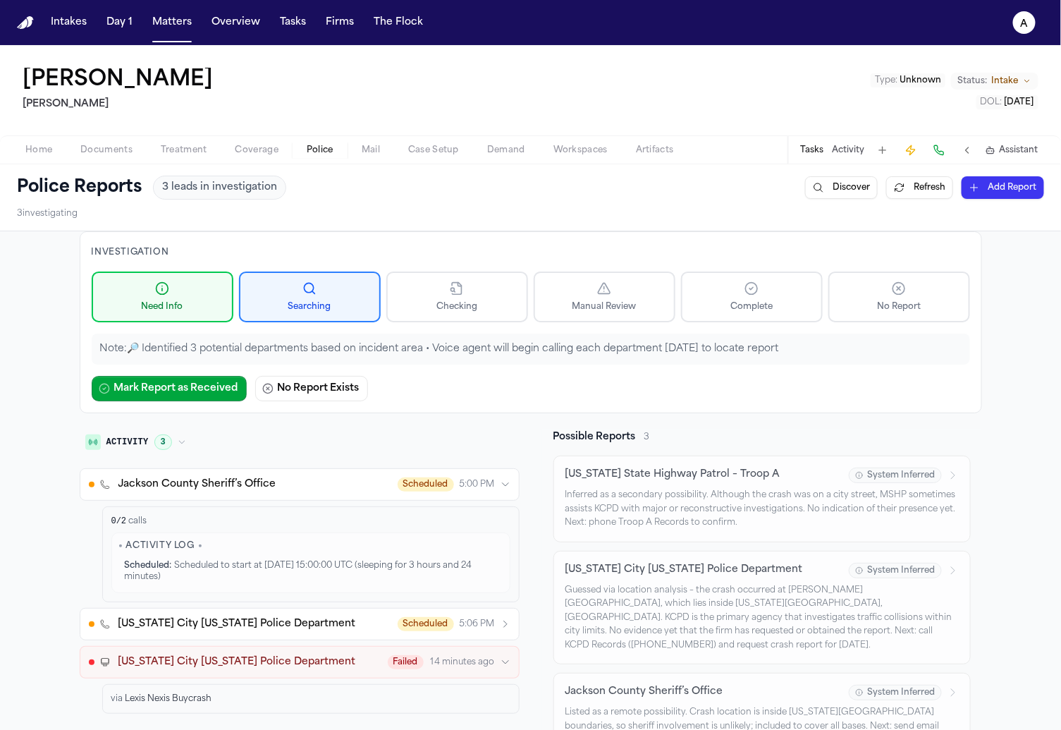
click at [355, 473] on button "Jackson County Sheriff’s Office Scheduled 5:00 PM" at bounding box center [300, 484] width 440 height 32
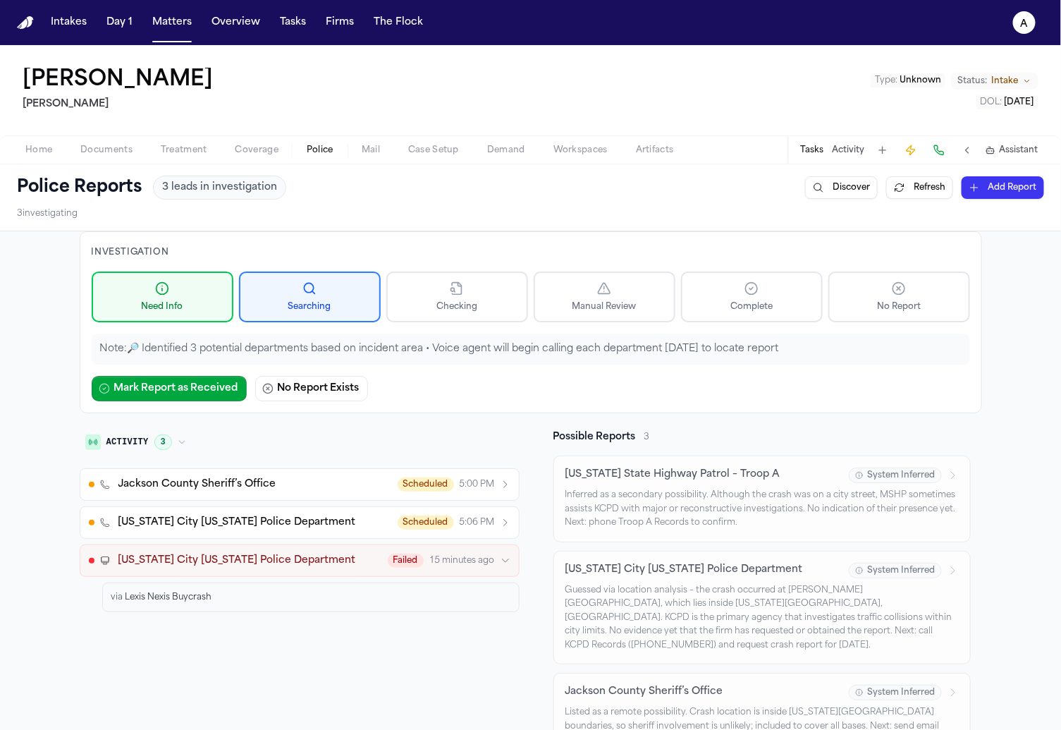
click at [156, 36] on nav "Intakes Day 1 Matters Overview Tasks Firms The Flock a" at bounding box center [530, 22] width 1061 height 45
click at [164, 25] on button "Matters" at bounding box center [172, 22] width 51 height 25
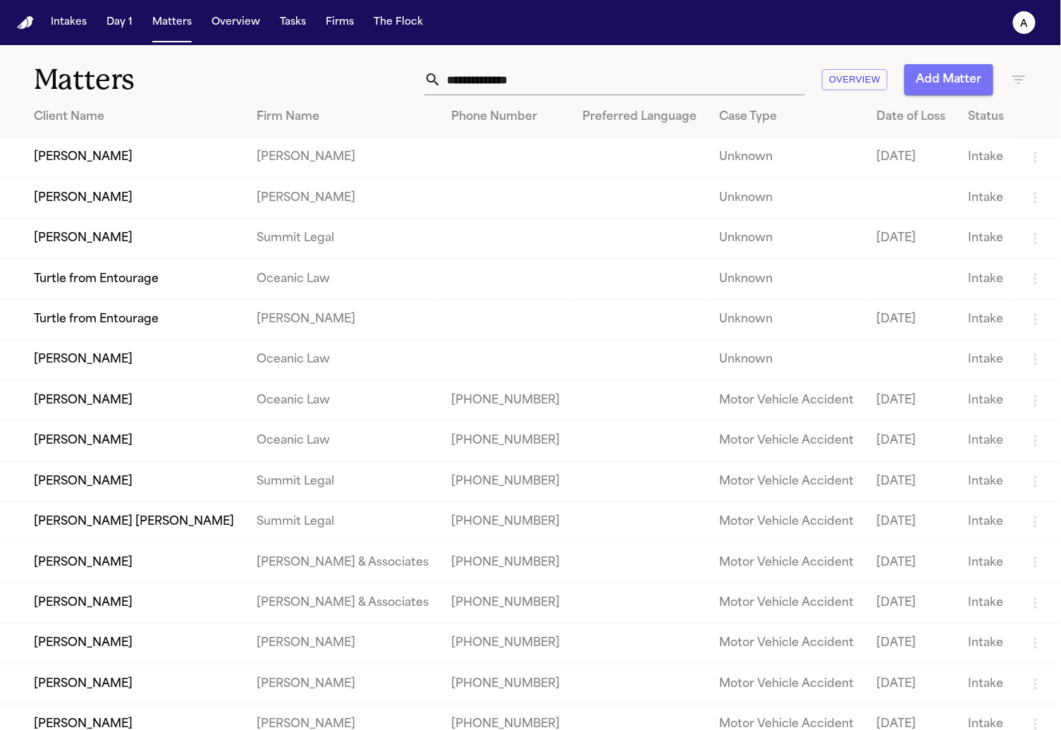
click at [946, 85] on button "Add Matter" at bounding box center [948, 79] width 89 height 31
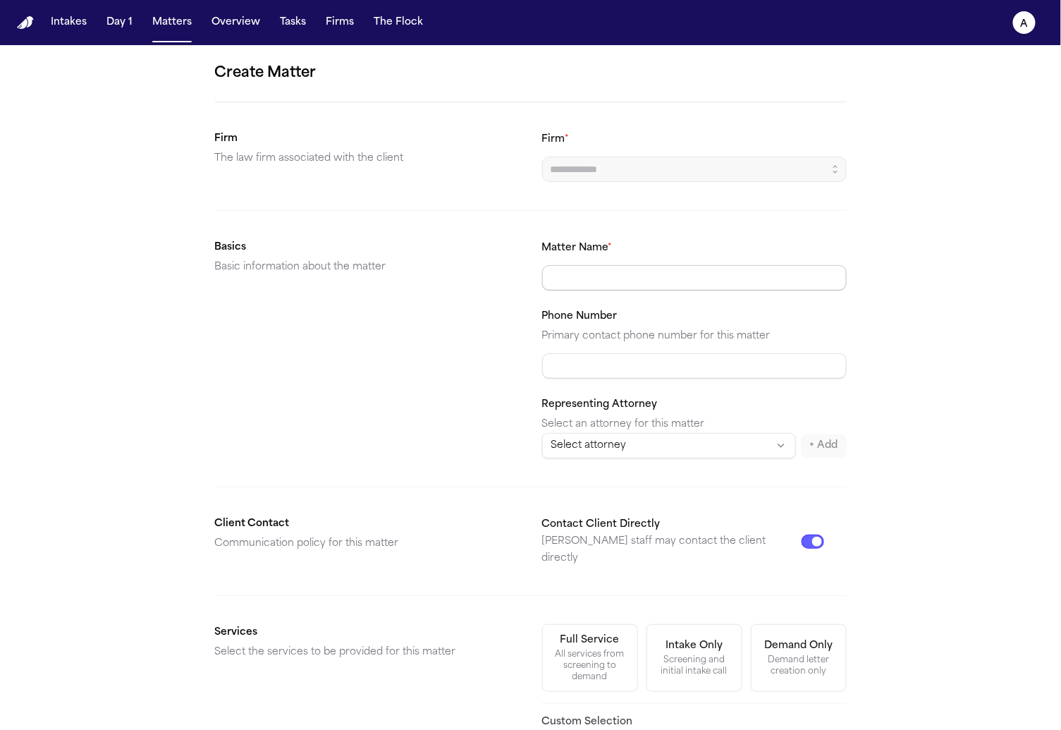
click at [819, 269] on input "Matter Name *" at bounding box center [694, 277] width 305 height 25
type input "*"
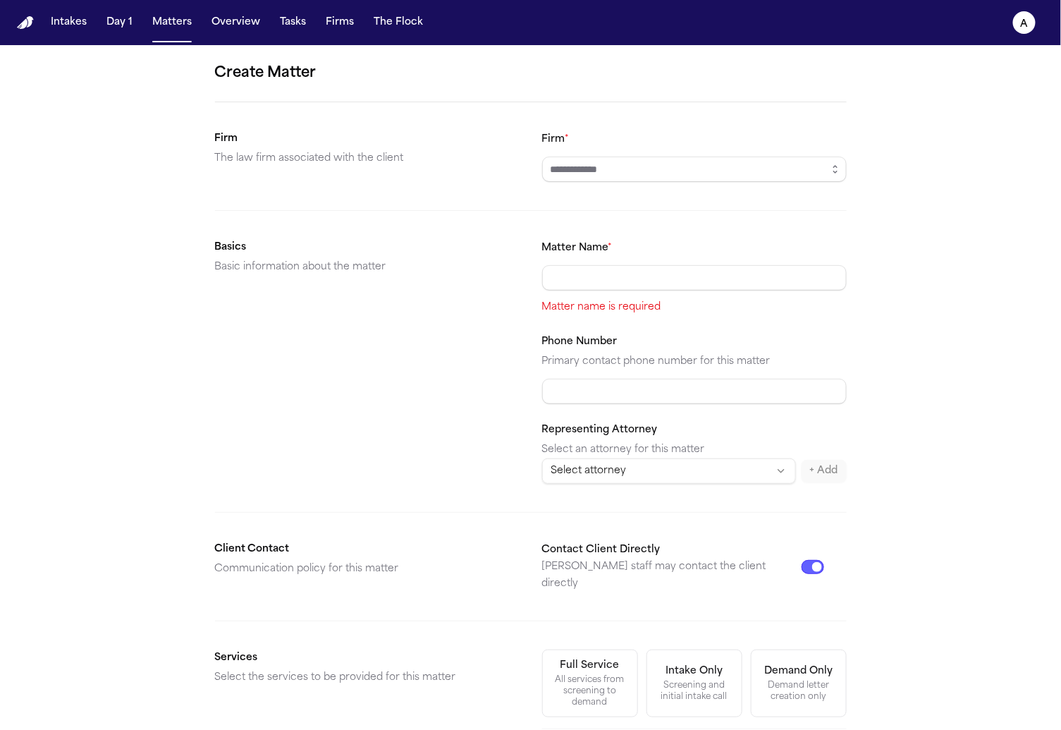
type input "*"
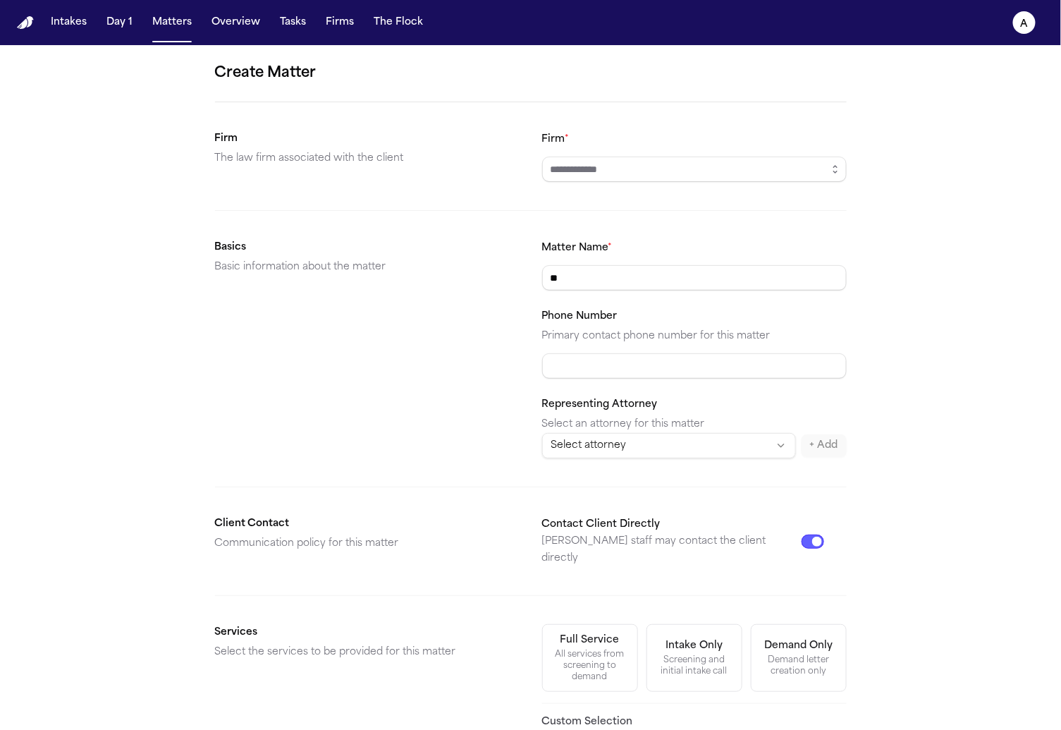
type input "*"
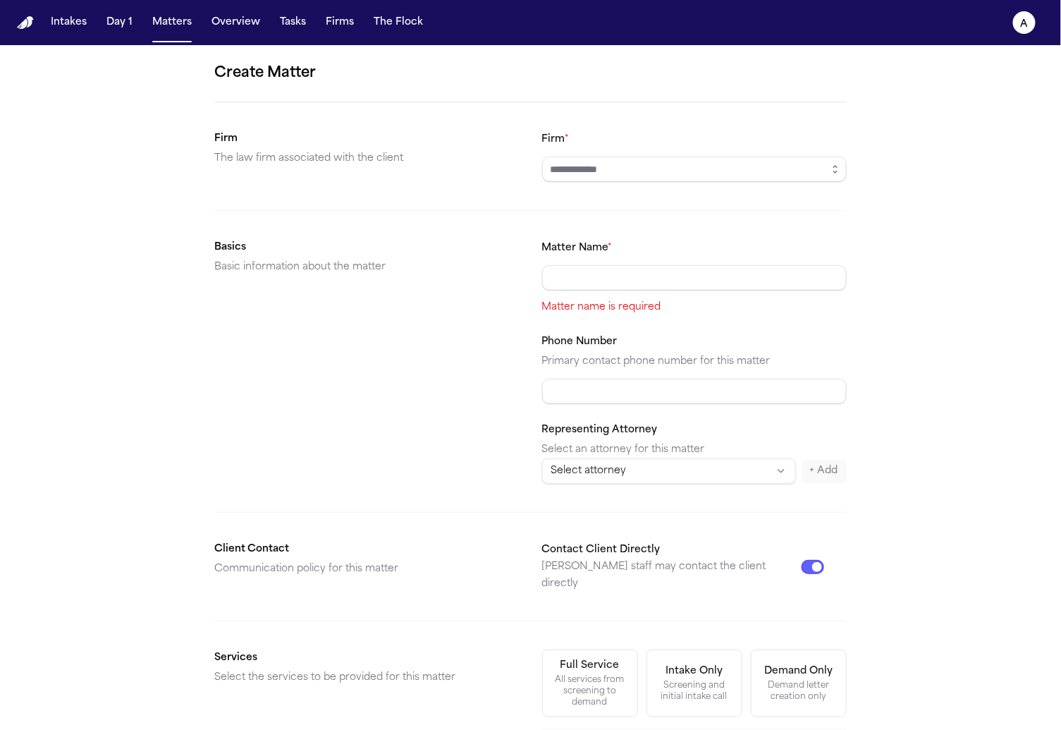
type input "*"
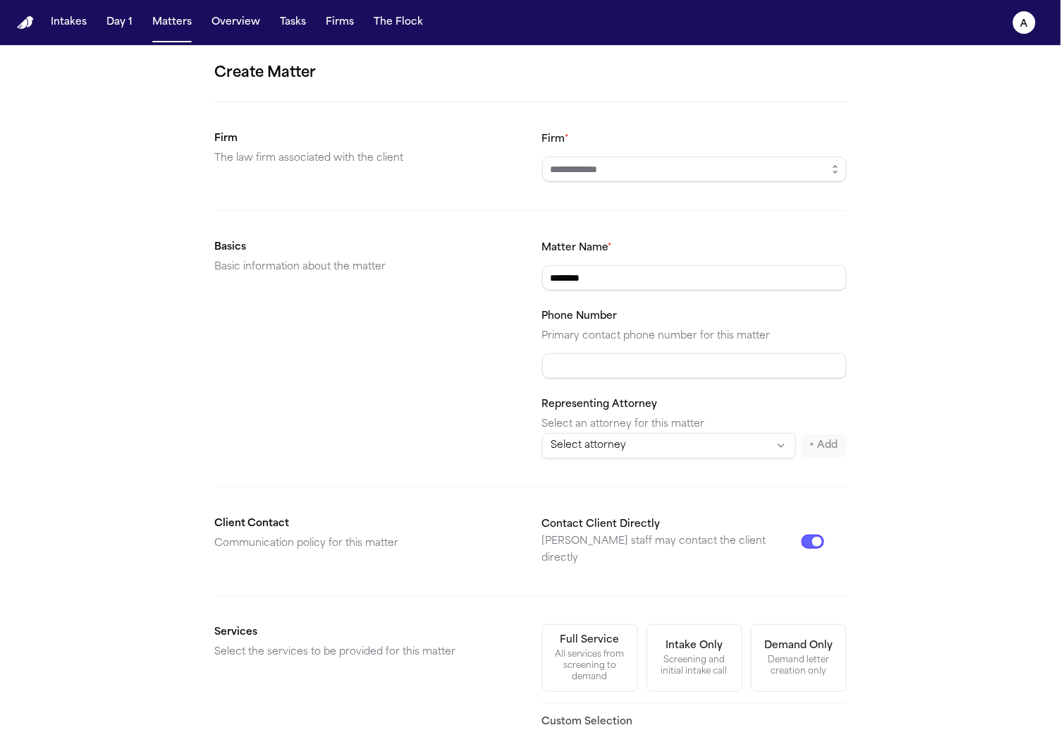
click at [723, 259] on div "Matter Name * ********" at bounding box center [694, 264] width 305 height 51
click at [706, 276] on input "********" at bounding box center [694, 277] width 305 height 25
type input "******"
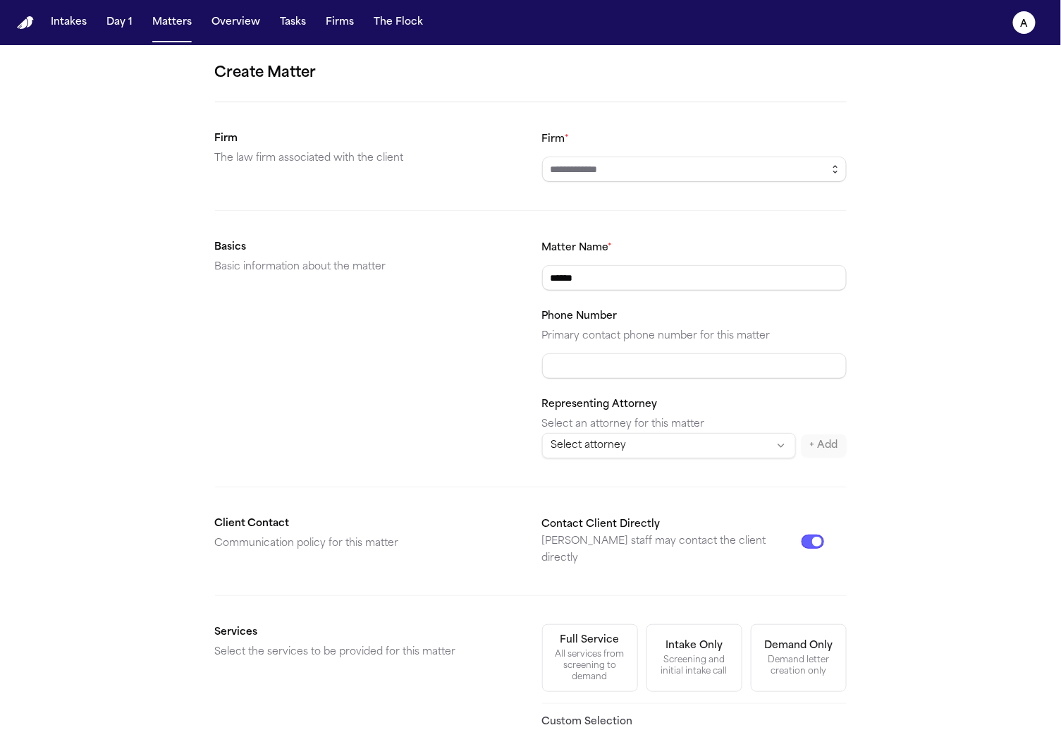
click at [831, 161] on button "button" at bounding box center [835, 168] width 23 height 25
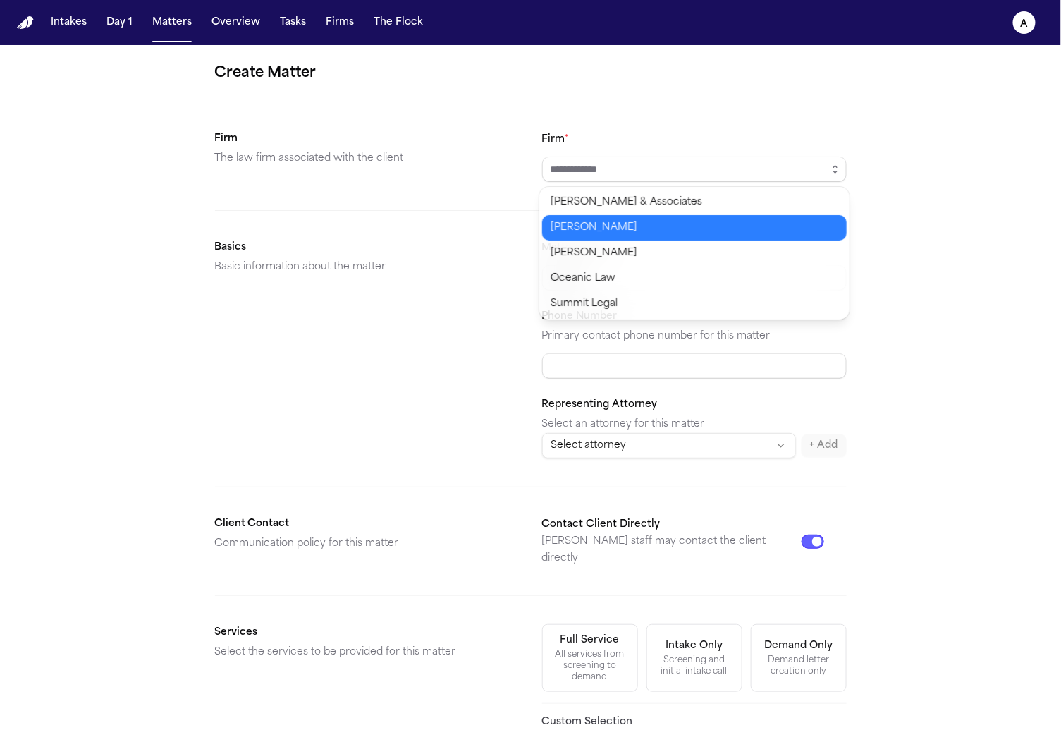
type input "*****"
click at [753, 234] on body "Intakes Day 1 Matters Overview Tasks Firms The Flock a Create Matter Firm The l…" at bounding box center [530, 365] width 1061 height 730
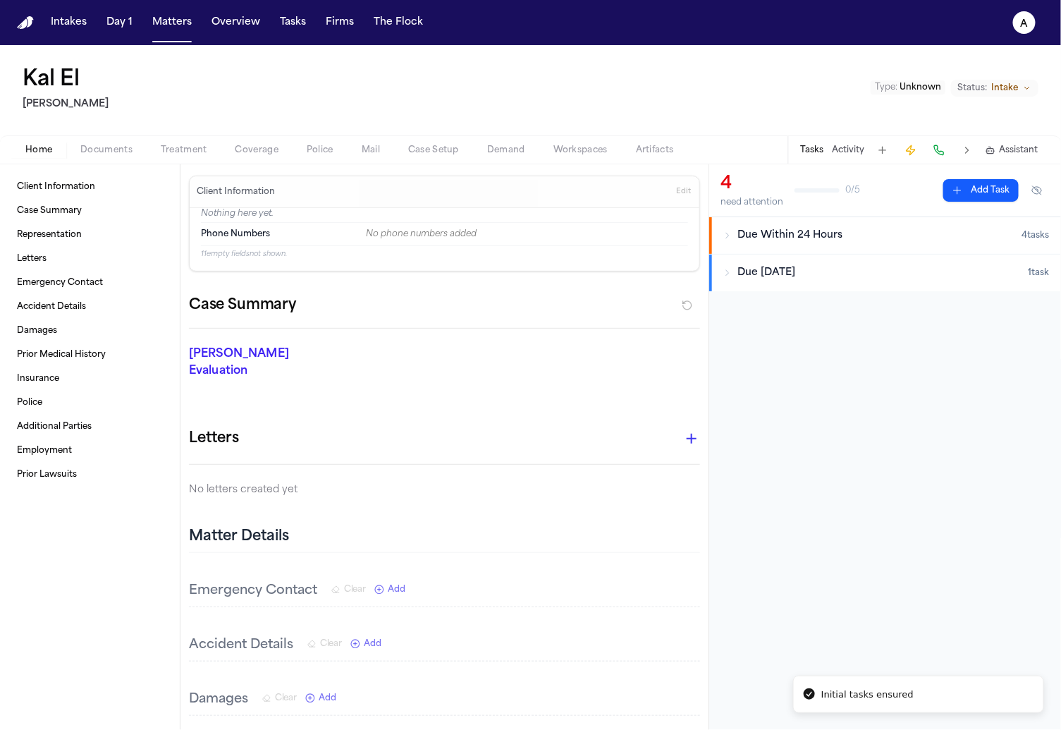
click at [795, 248] on button "Due Within 24 Hours 4 task s" at bounding box center [885, 235] width 352 height 37
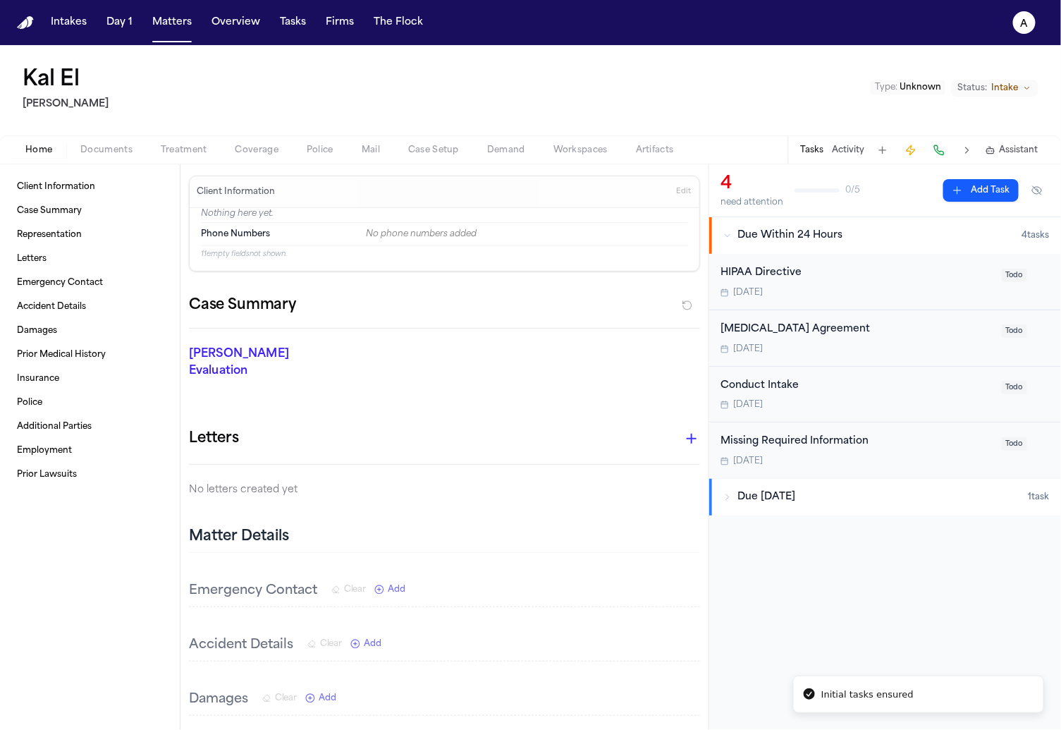
click at [795, 499] on span "Due Within 2 Weeks" at bounding box center [766, 497] width 58 height 14
click at [176, 30] on button "Matters" at bounding box center [172, 22] width 51 height 25
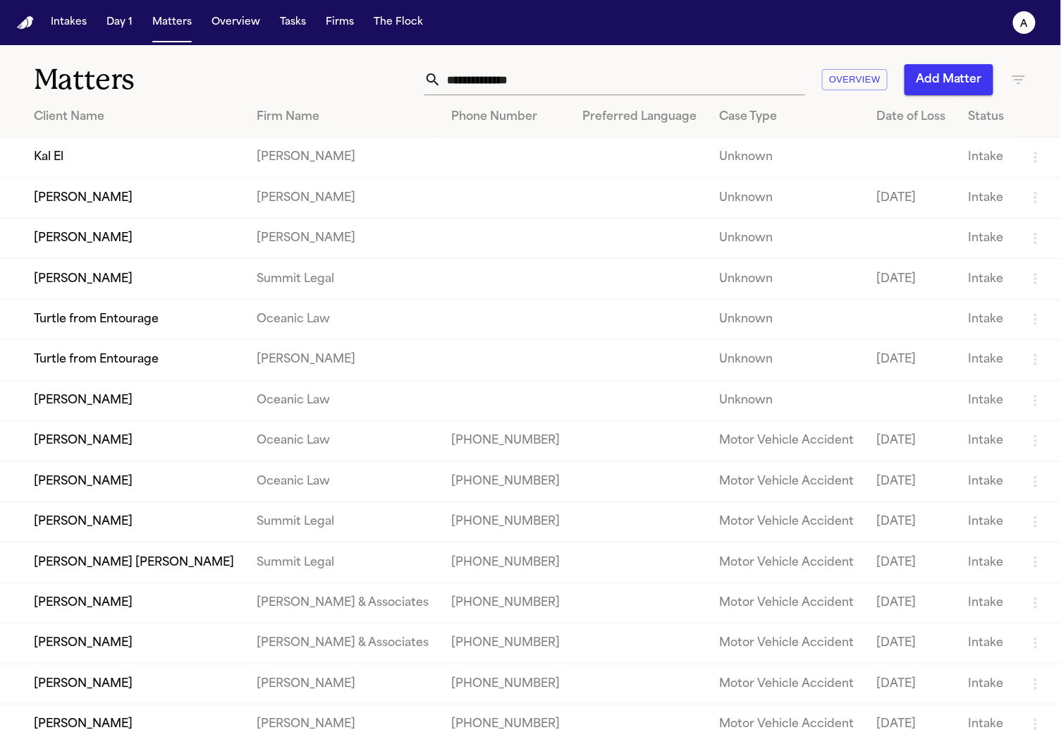
click at [179, 132] on th "Client Name" at bounding box center [122, 117] width 245 height 40
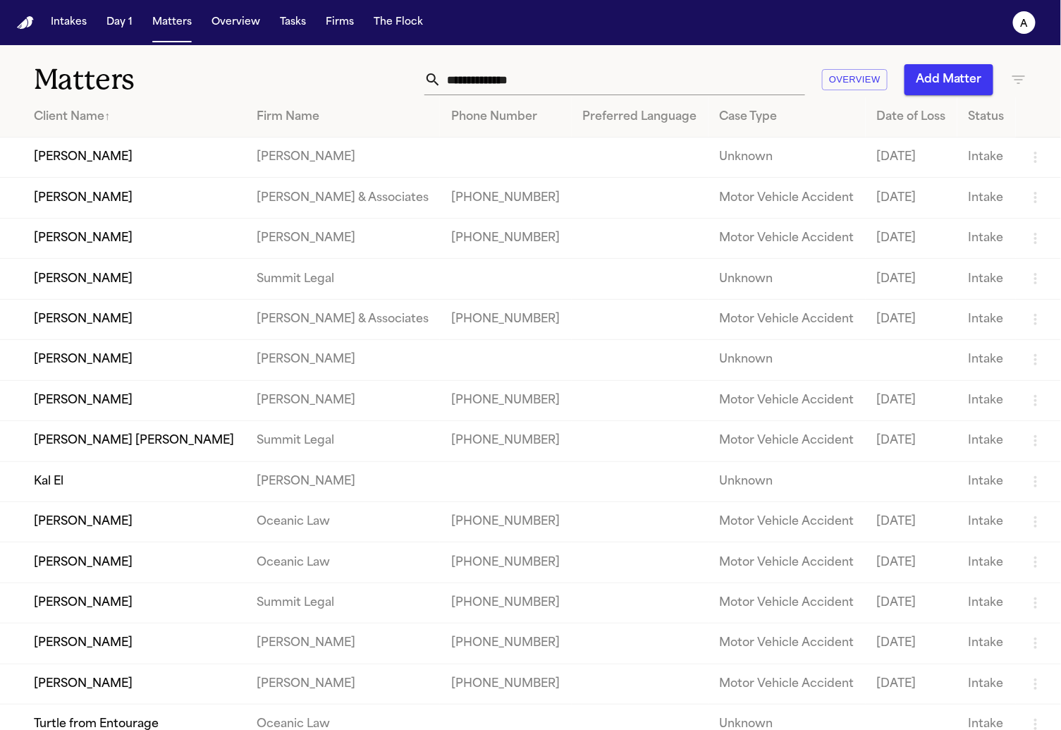
click at [163, 128] on th "Client Name ↑" at bounding box center [122, 117] width 245 height 40
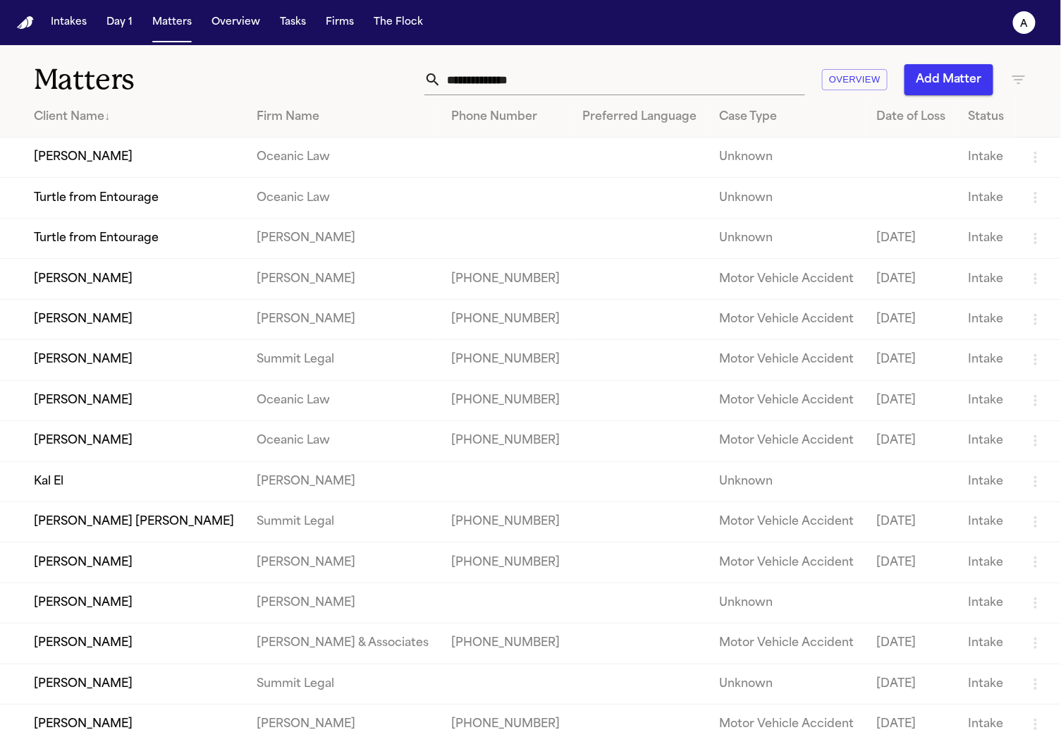
click at [328, 127] on th "Firm Name" at bounding box center [342, 117] width 195 height 40
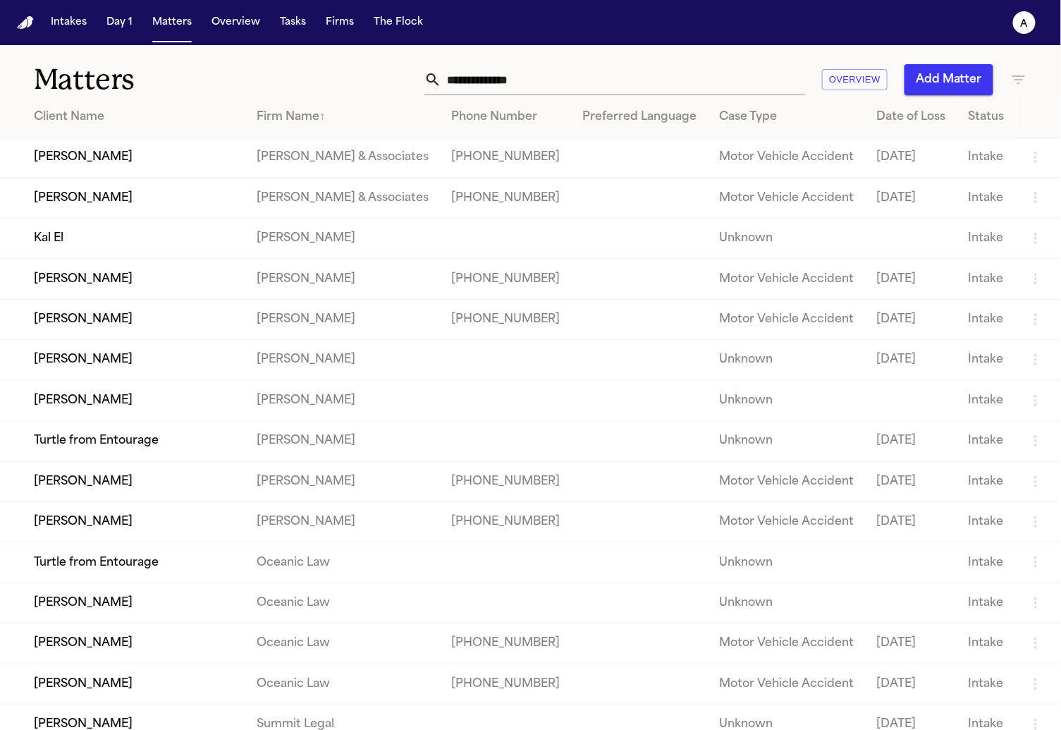
click at [328, 127] on th "Firm Name ↑" at bounding box center [342, 117] width 195 height 40
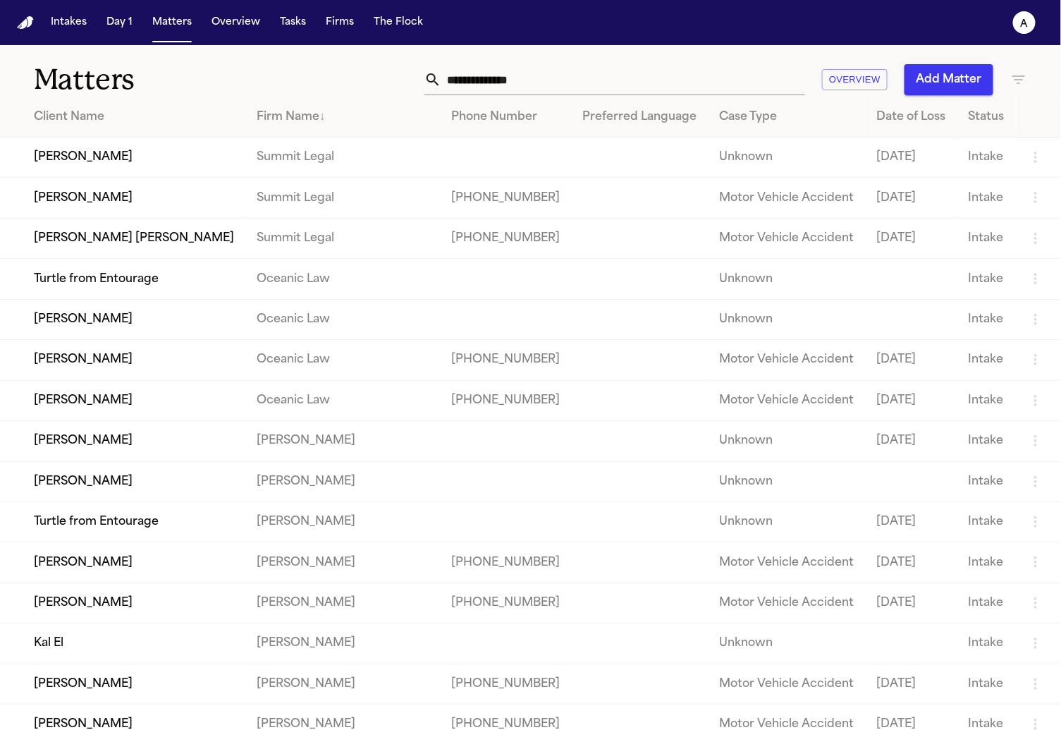
click at [123, 168] on td "Dean KEinan" at bounding box center [122, 157] width 245 height 40
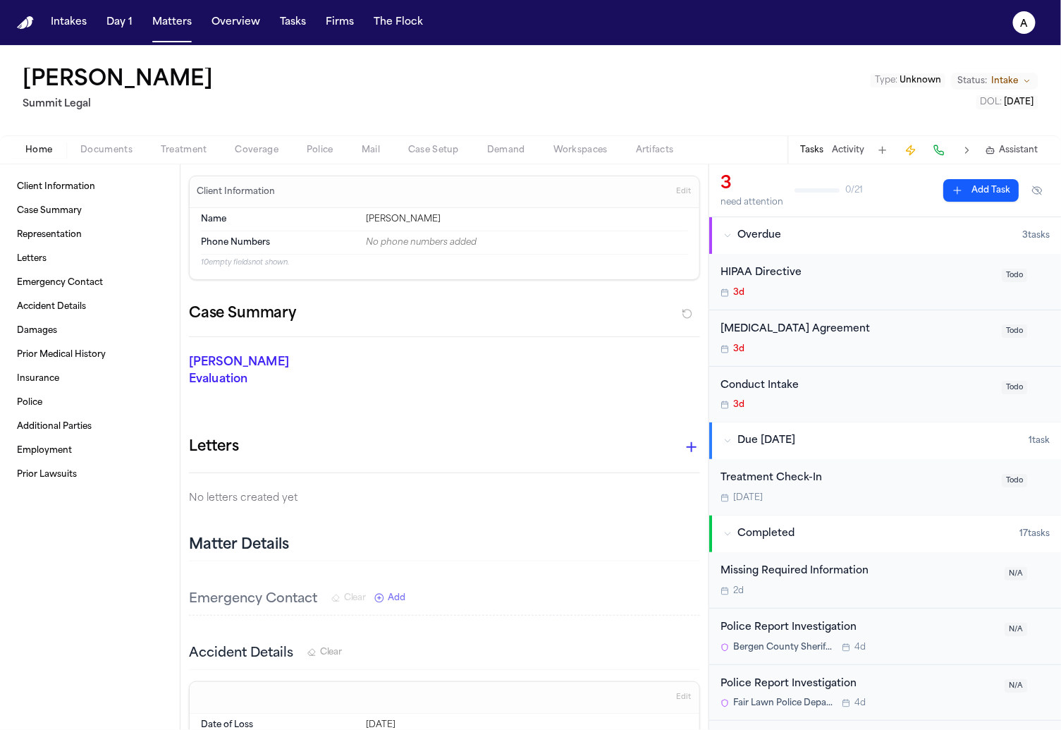
click at [199, 27] on div "Intakes Day 1 Matters Overview Tasks Firms The Flock" at bounding box center [236, 22] width 383 height 25
click at [176, 20] on button "Matters" at bounding box center [172, 22] width 51 height 25
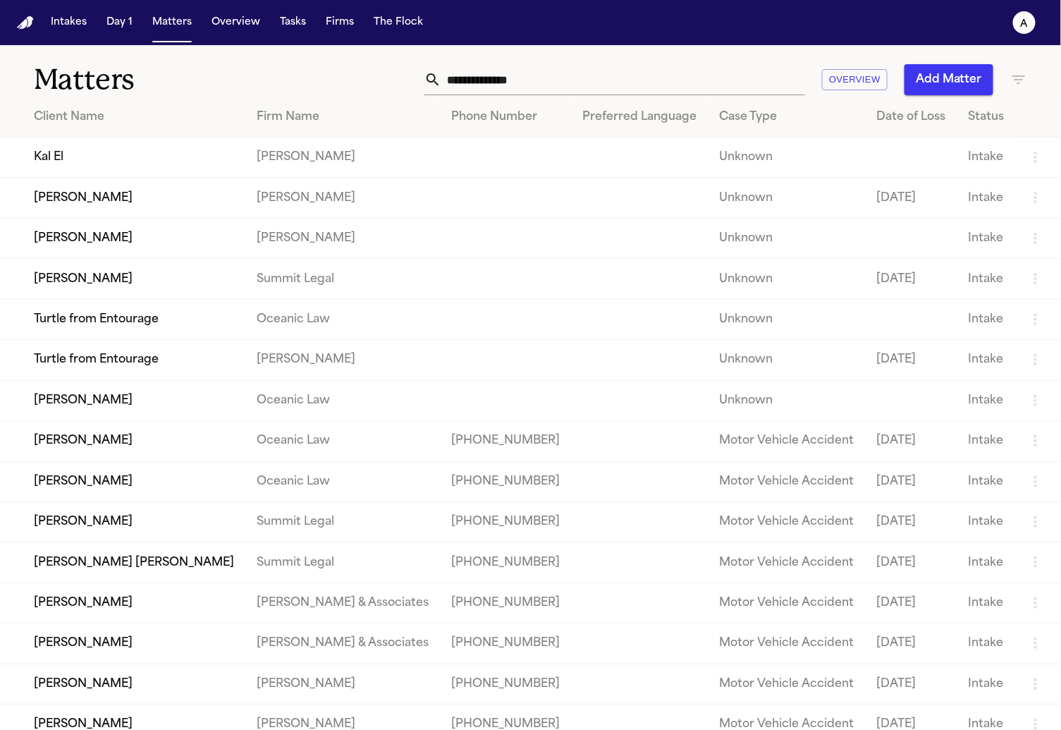
click at [131, 149] on td "Kal El" at bounding box center [122, 157] width 245 height 40
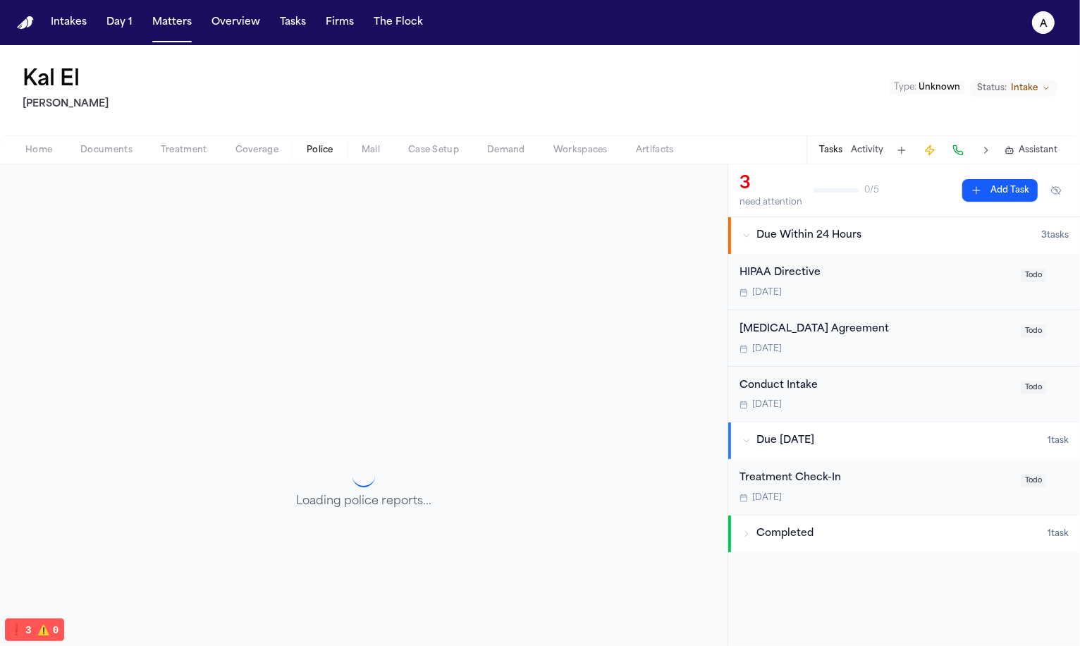
click at [339, 152] on button "Police" at bounding box center [320, 150] width 55 height 17
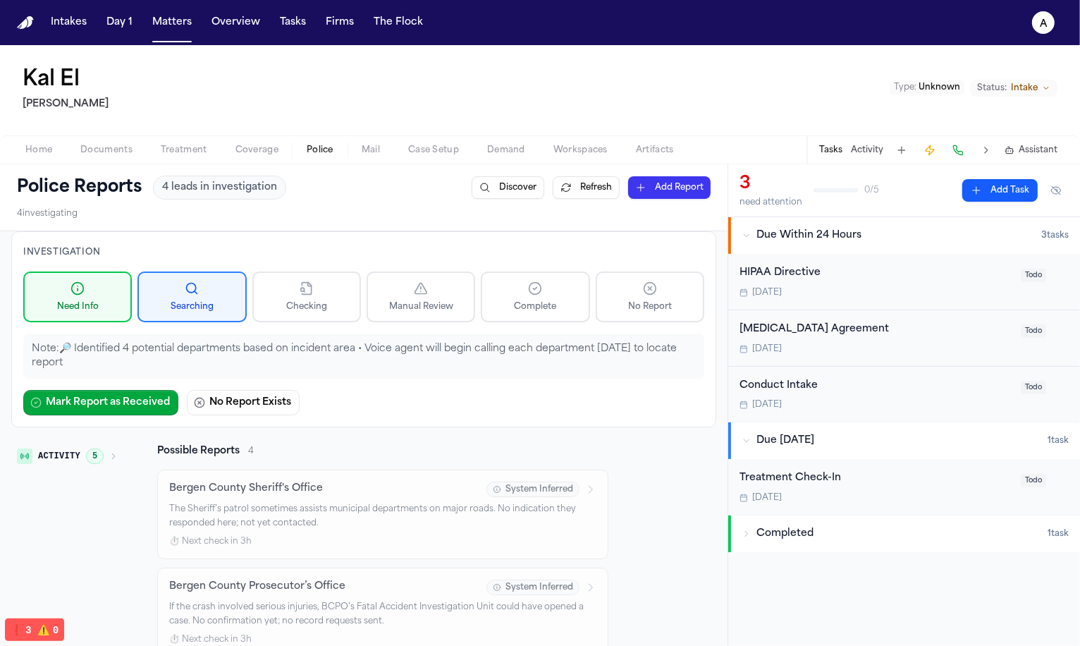
click at [381, 142] on button "Mail" at bounding box center [371, 150] width 47 height 17
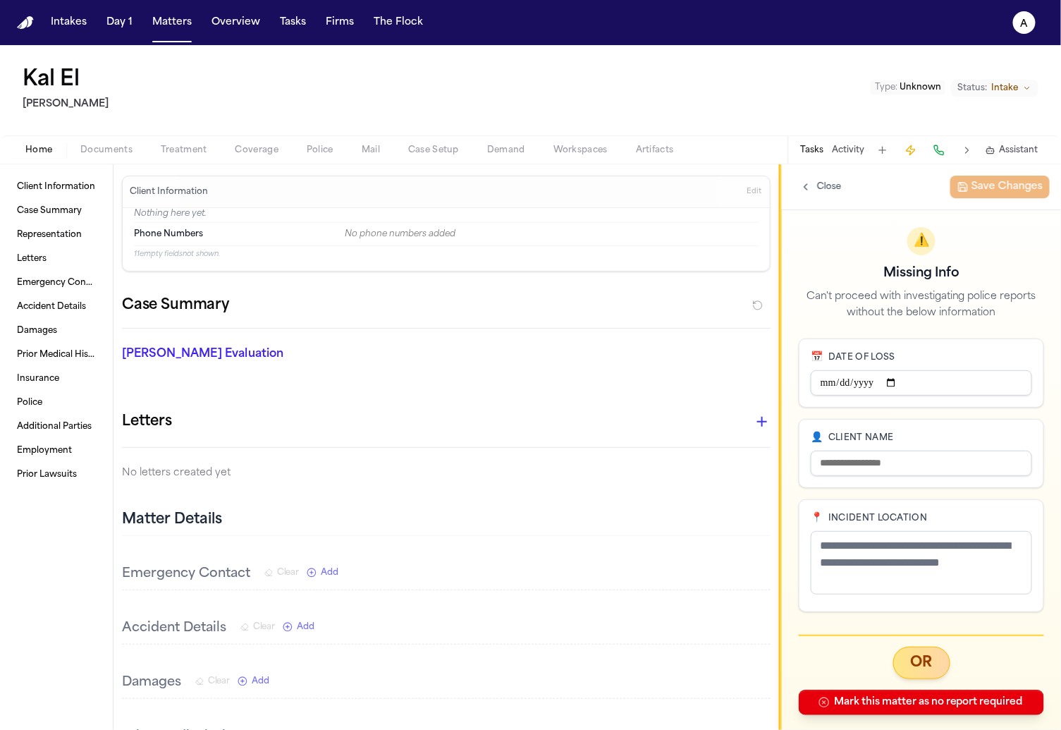
click at [887, 386] on input "📅 Date of Loss" at bounding box center [921, 382] width 221 height 25
click at [899, 383] on input "📅 Date of Loss" at bounding box center [921, 382] width 221 height 25
click at [908, 383] on input "📅 Date of Loss" at bounding box center [921, 382] width 221 height 25
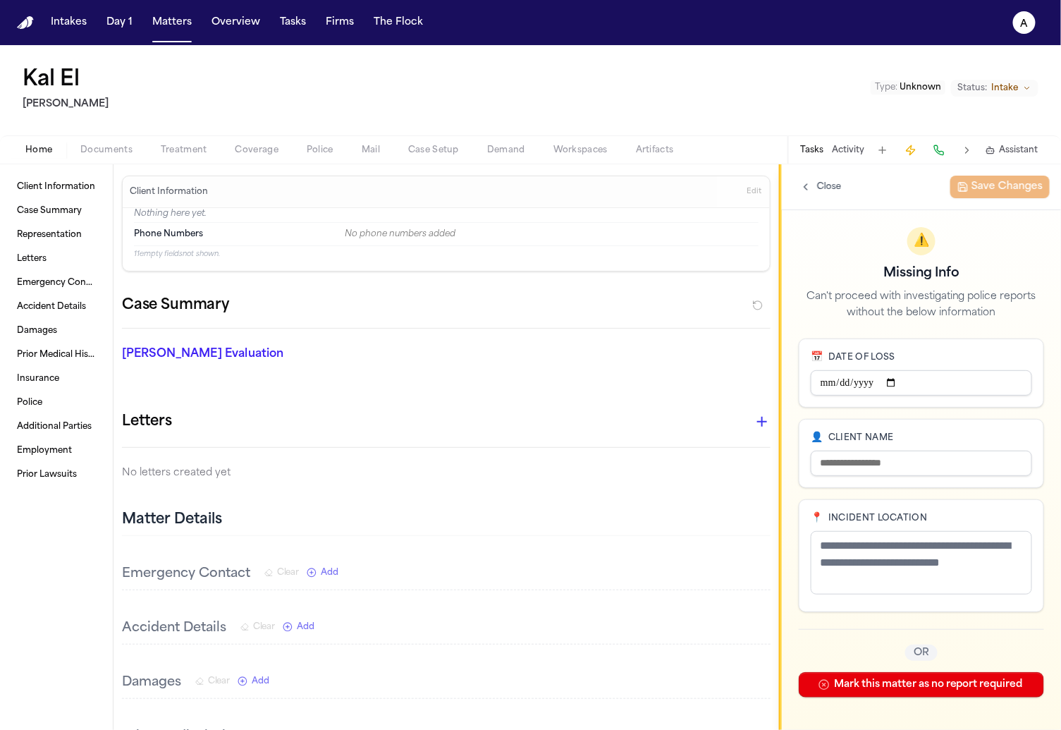
type input "**********"
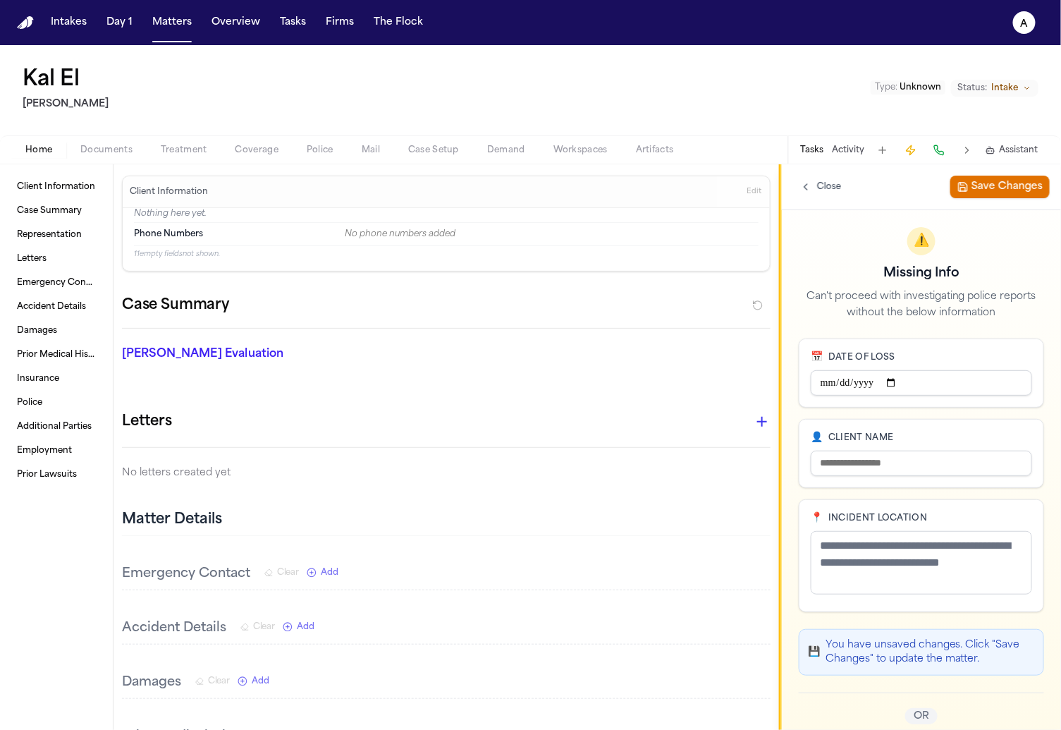
click at [905, 460] on input "👤 Client Name" at bounding box center [921, 462] width 221 height 25
type input "******"
click at [927, 573] on textarea "📍 Incident Location" at bounding box center [921, 562] width 221 height 63
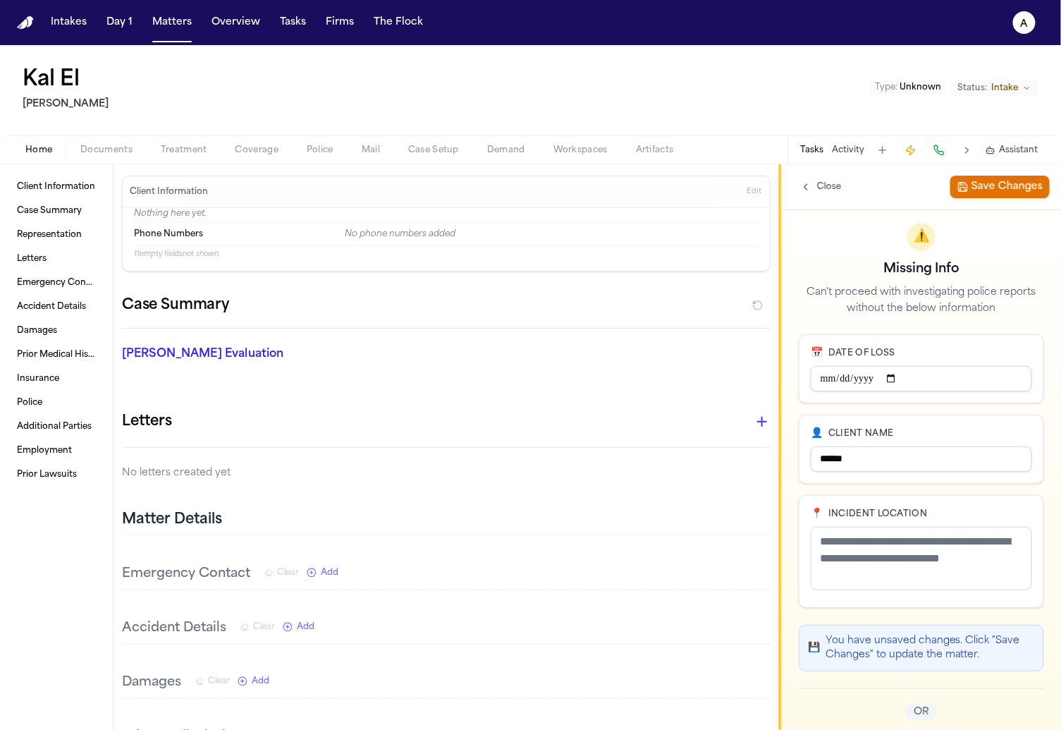
scroll to position [39, 0]
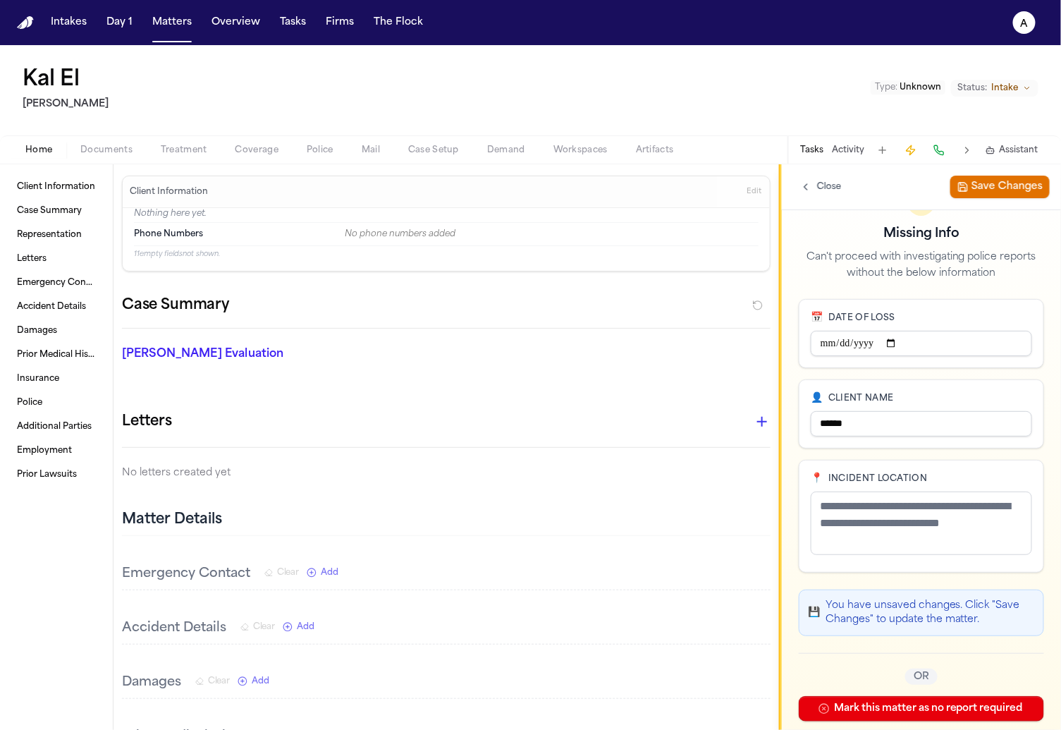
click at [926, 403] on div "👤 Client Name ******" at bounding box center [921, 413] width 245 height 69
click at [923, 417] on input "******" at bounding box center [921, 423] width 221 height 25
click at [918, 527] on textarea "📍 Incident Location" at bounding box center [921, 522] width 221 height 63
click at [908, 394] on label "👤 Client Name" at bounding box center [921, 398] width 221 height 14
click at [908, 411] on input "******" at bounding box center [921, 423] width 221 height 25
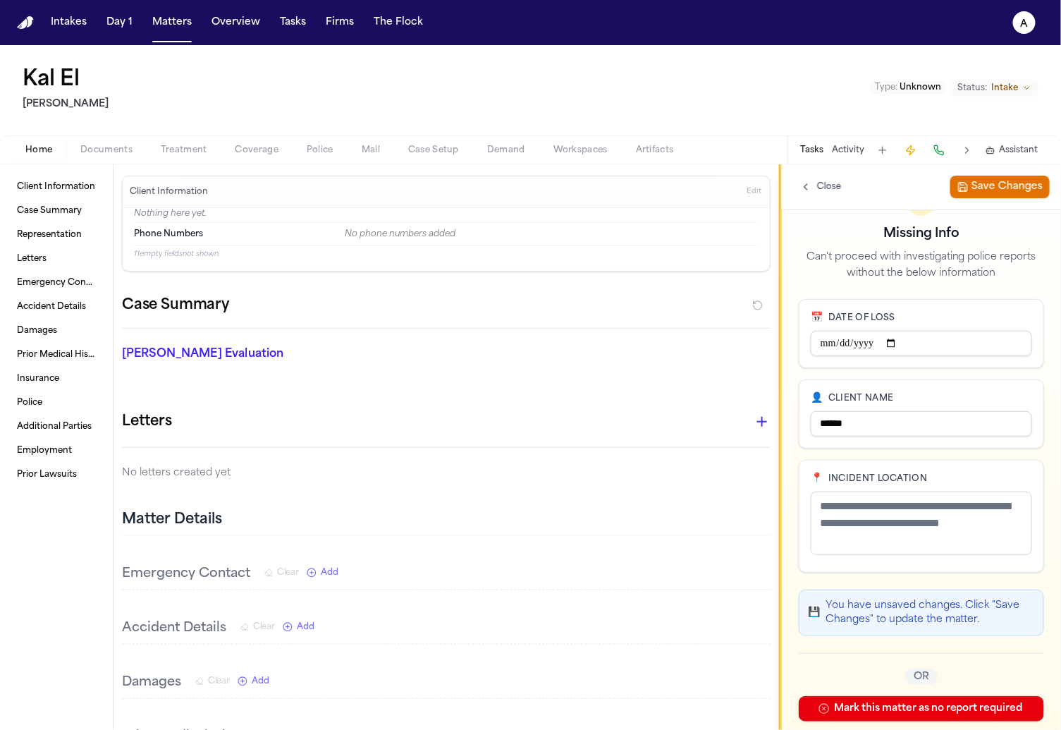
click at [916, 545] on textarea "📍 Incident Location" at bounding box center [921, 522] width 221 height 63
type textarea "**********"
click at [974, 187] on button "Save Changes" at bounding box center [999, 187] width 99 height 23
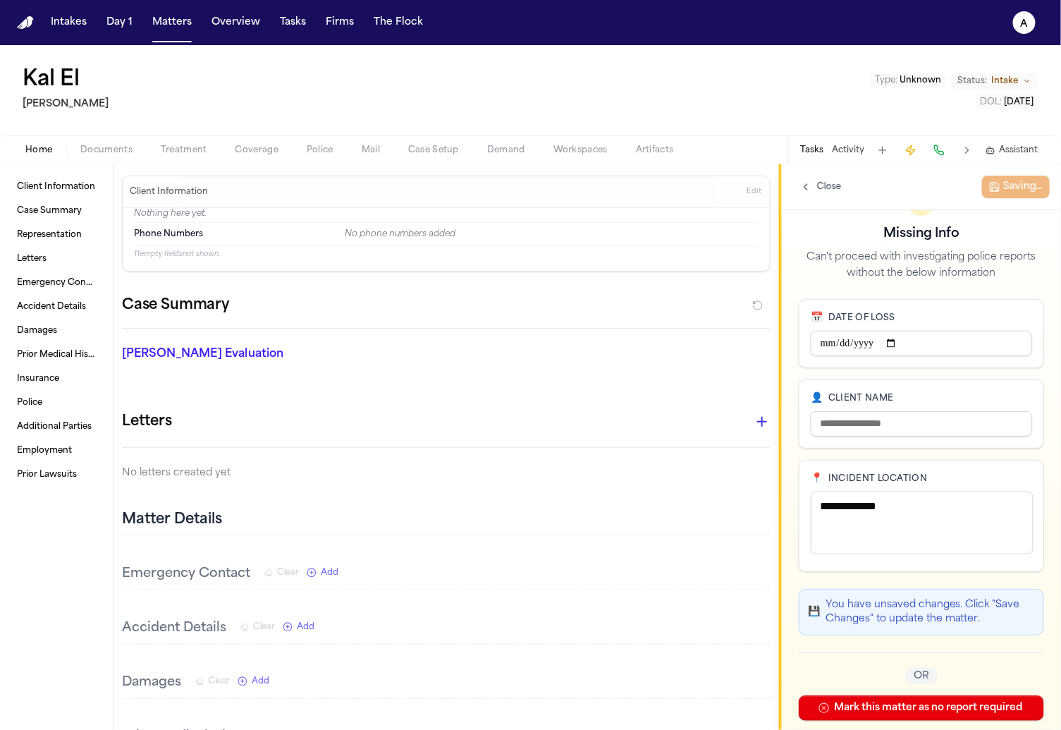
type input "******"
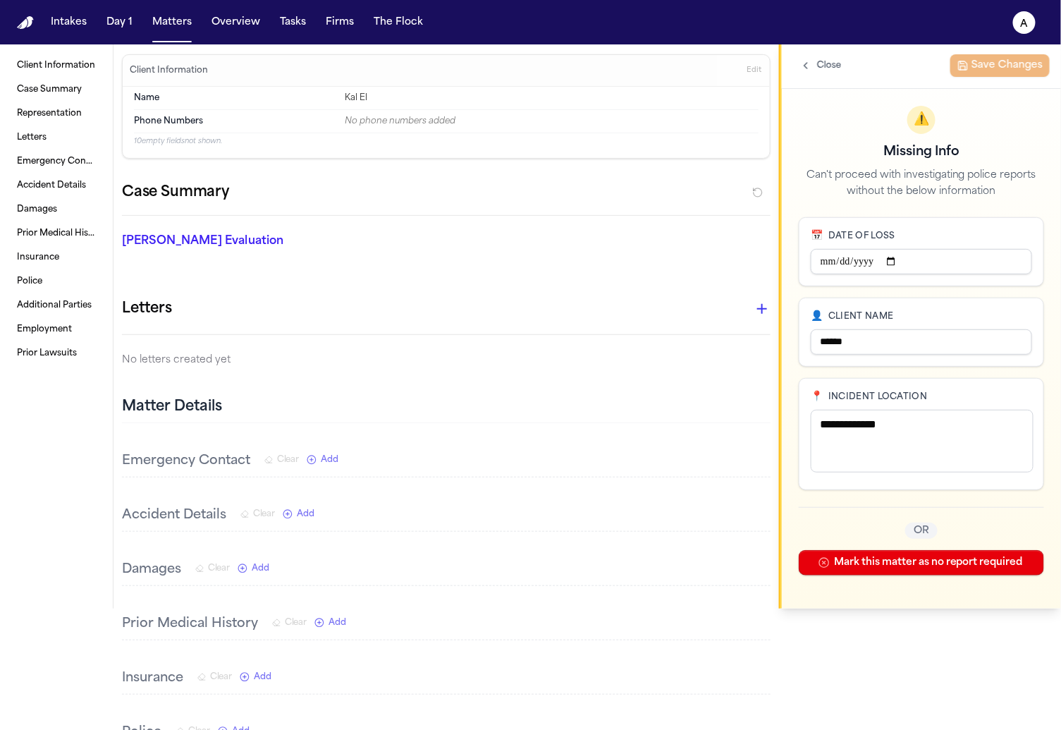
scroll to position [0, 0]
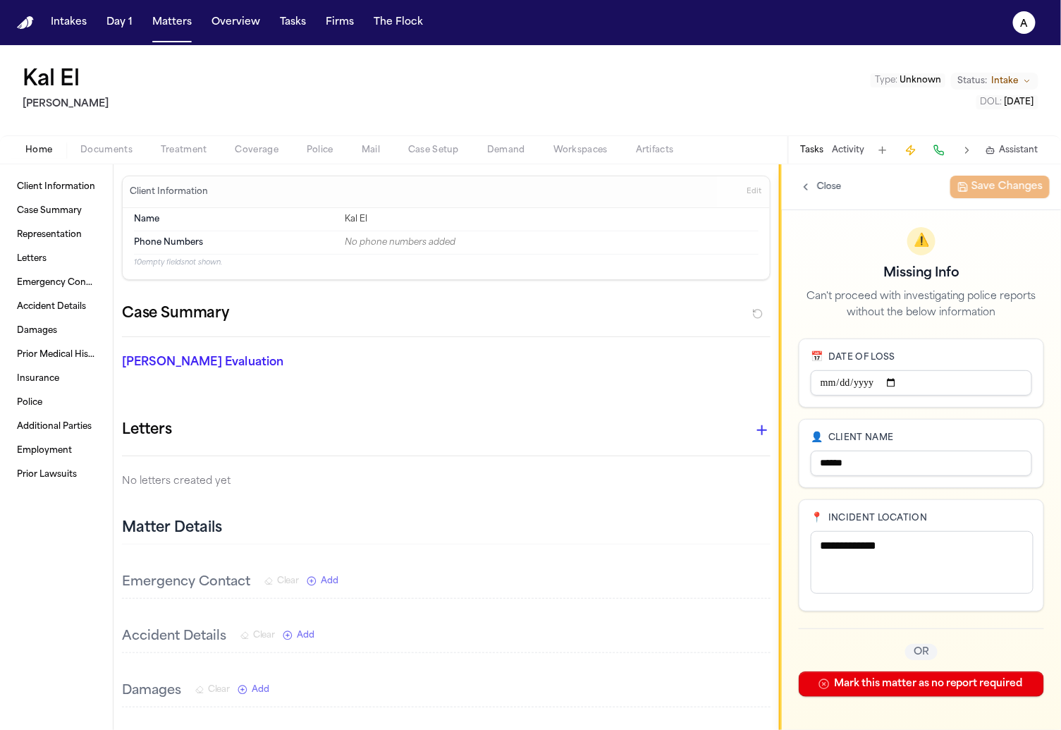
click at [929, 555] on textarea "**********" at bounding box center [922, 562] width 223 height 63
click at [911, 474] on div "👤 Client Name ******" at bounding box center [921, 453] width 245 height 69
click at [904, 462] on input "******" at bounding box center [921, 462] width 221 height 25
click at [151, 14] on button "Matters" at bounding box center [172, 22] width 51 height 25
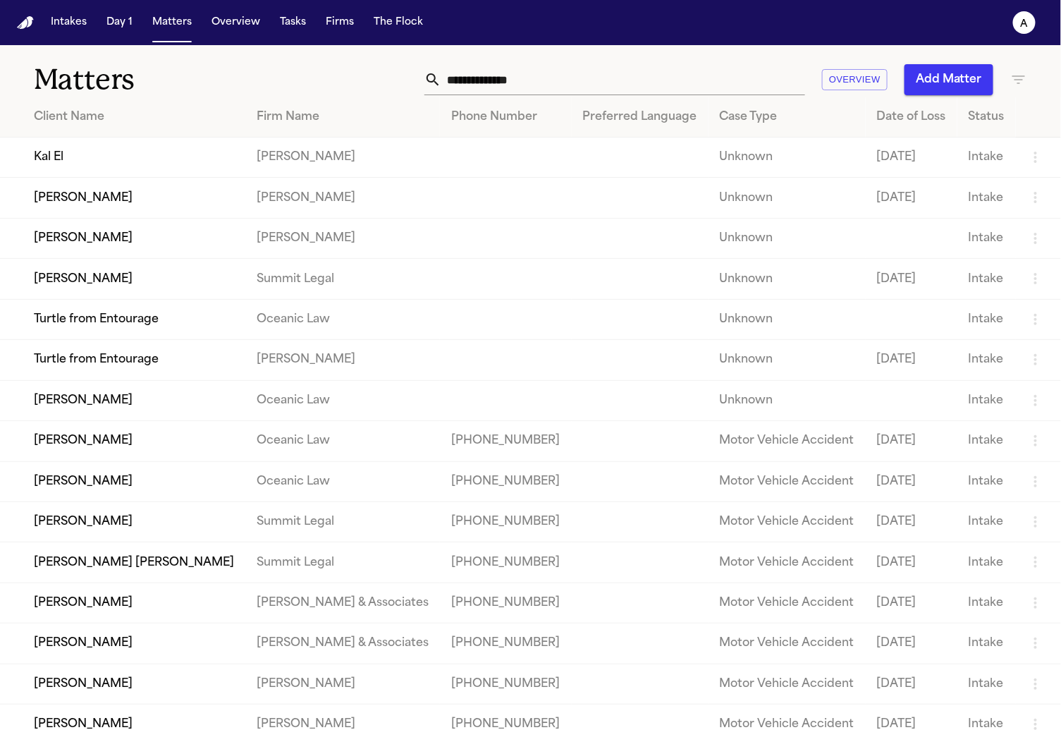
click at [130, 185] on td "[PERSON_NAME]" at bounding box center [122, 198] width 245 height 40
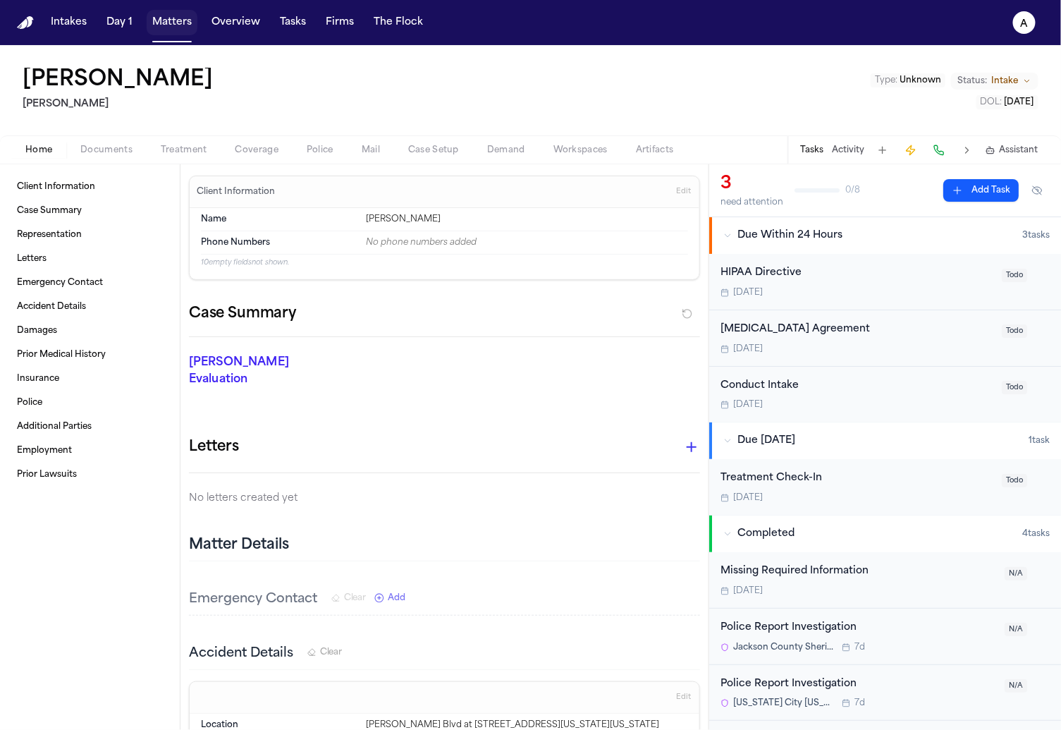
click at [183, 23] on button "Matters" at bounding box center [172, 22] width 51 height 25
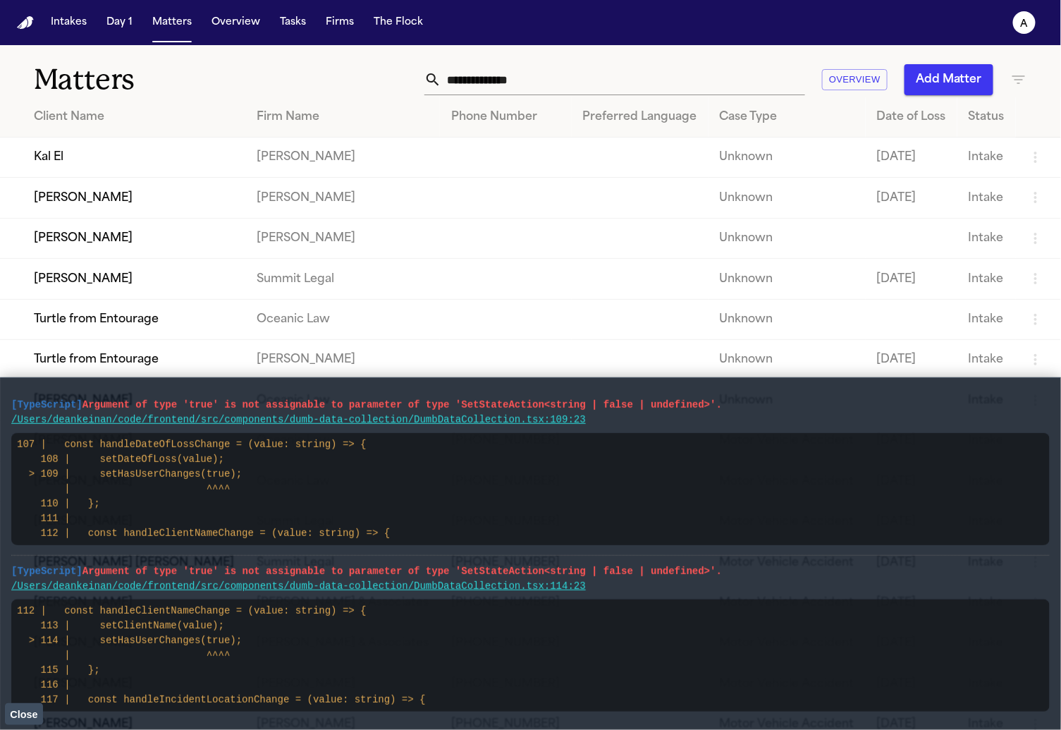
click at [18, 712] on span "Close" at bounding box center [23, 713] width 27 height 11
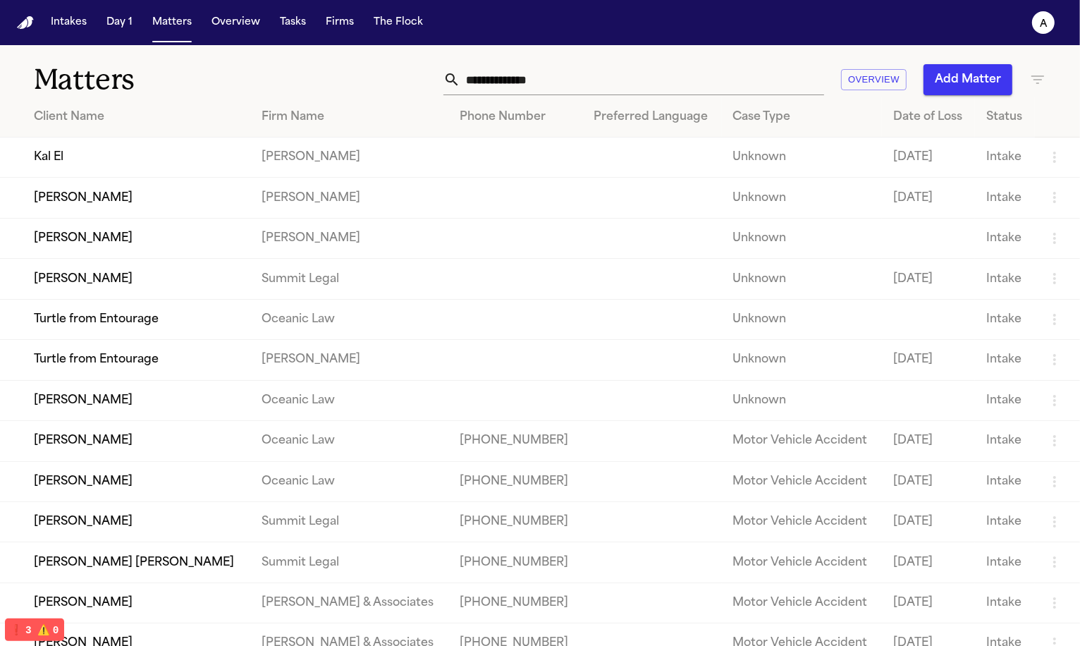
click at [149, 159] on td "Kal El" at bounding box center [125, 157] width 250 height 40
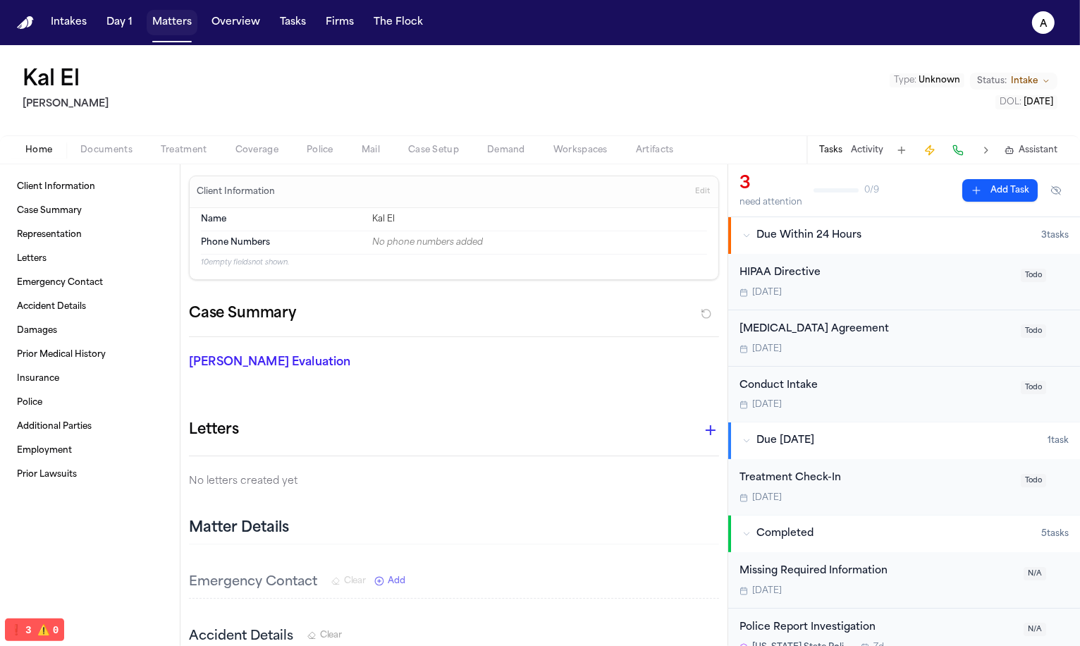
click at [147, 32] on button "Matters" at bounding box center [172, 22] width 51 height 25
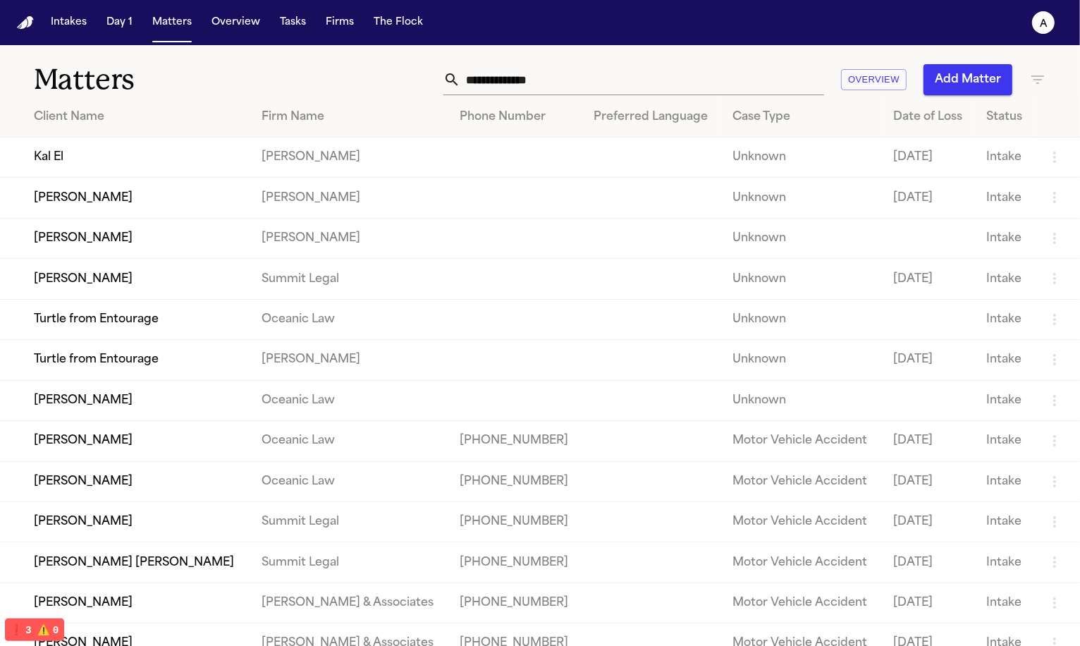
click at [957, 78] on button "Add Matter" at bounding box center [967, 79] width 89 height 31
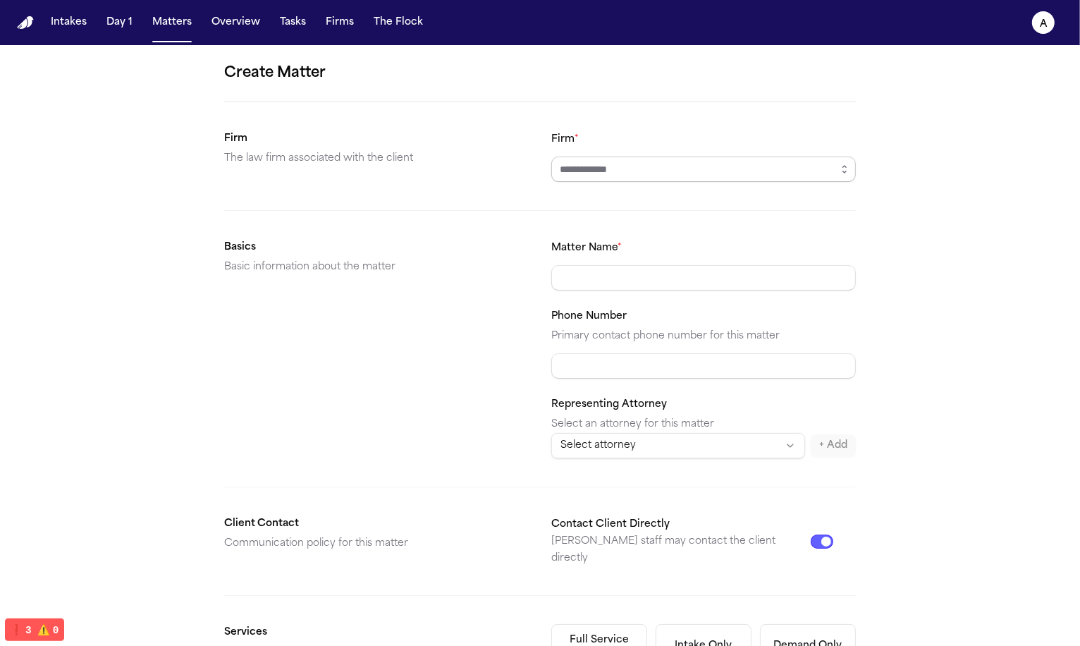
click at [813, 171] on input "Firm *" at bounding box center [703, 168] width 305 height 25
click at [863, 166] on div "Create Matter Firm The law firm associated with the client Firm * Basics Basic …" at bounding box center [540, 532] width 1080 height 975
click at [837, 171] on button "button" at bounding box center [844, 168] width 23 height 25
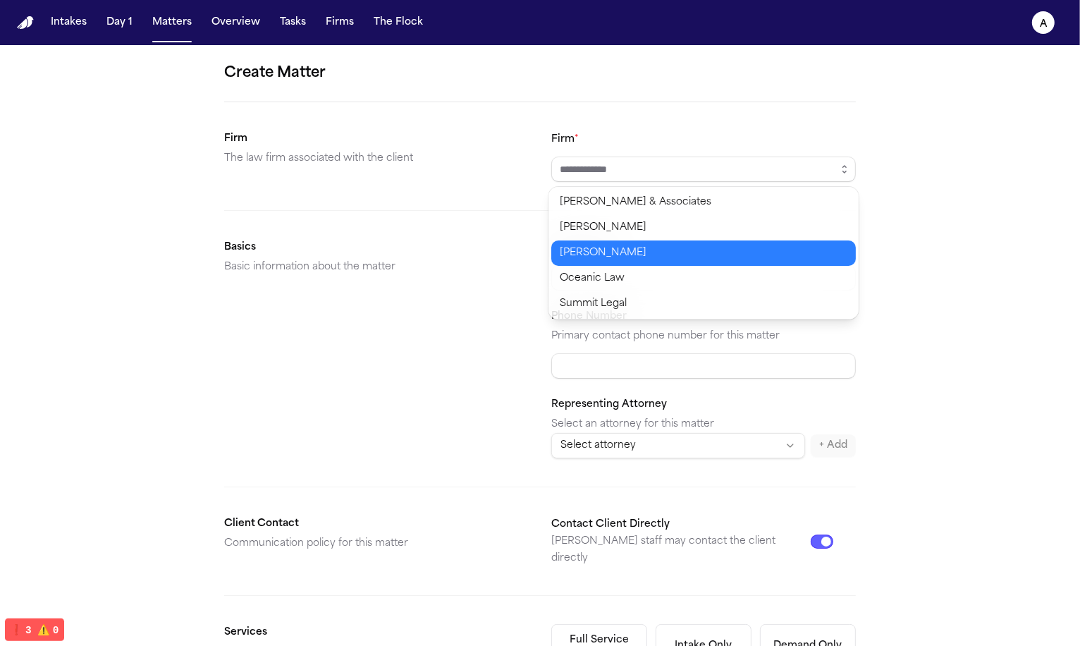
type input "**********"
click at [795, 244] on body "**********" at bounding box center [540, 323] width 1080 height 646
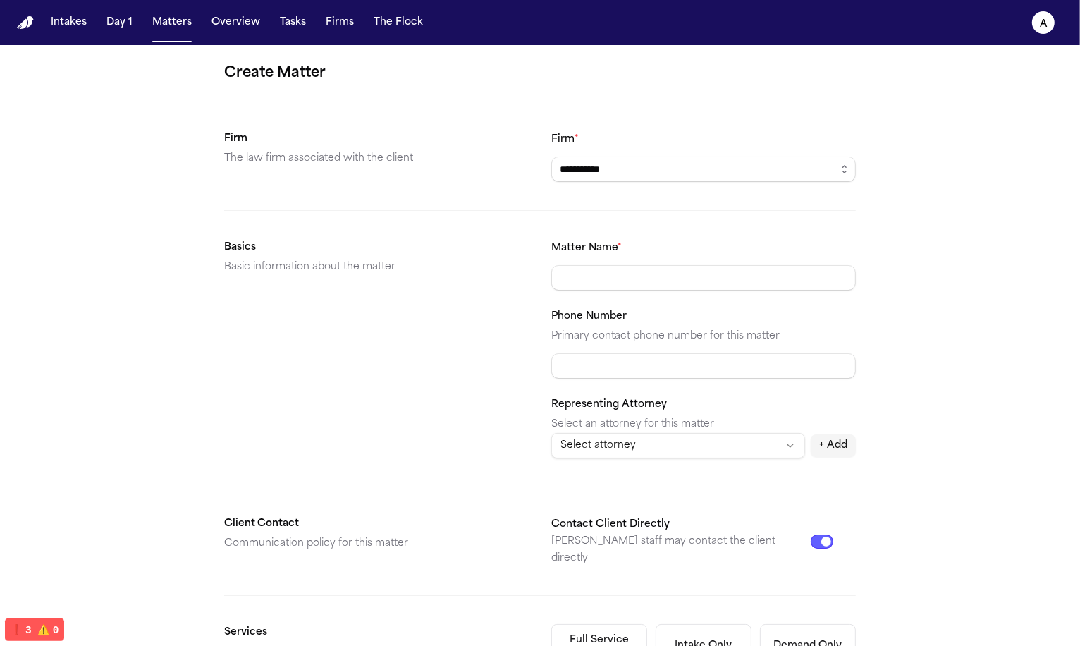
click at [644, 302] on div "Matter Name * Phone Number Primary contact phone number for this matter Represe…" at bounding box center [703, 348] width 305 height 219
click at [656, 284] on input "Matter Name *" at bounding box center [703, 277] width 305 height 25
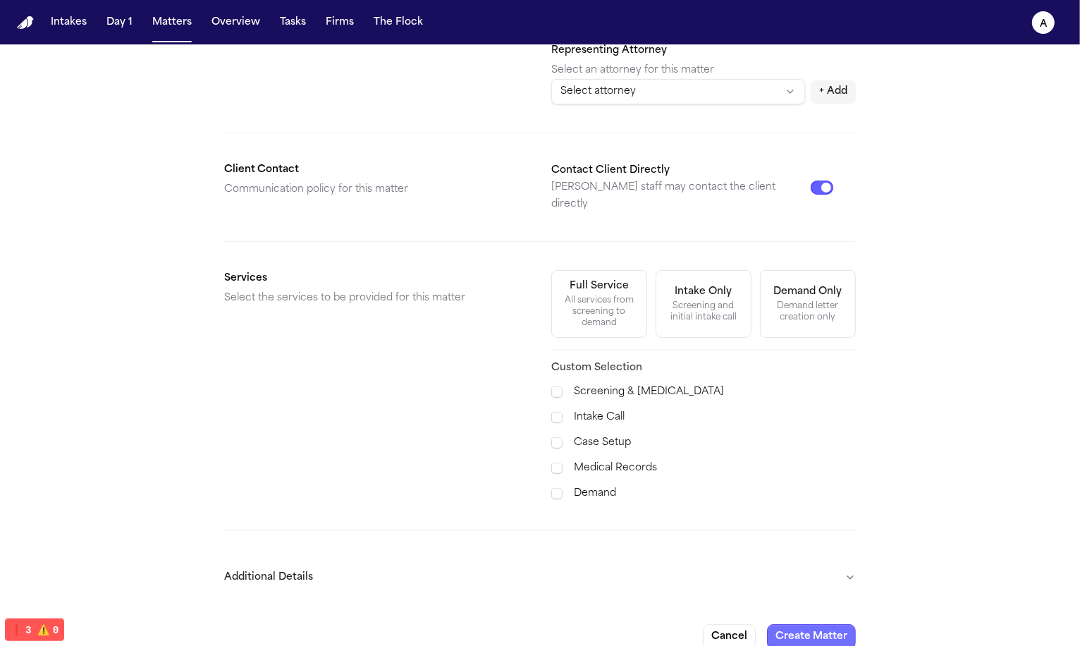
type input "**********"
click at [828, 624] on button "Create Matter" at bounding box center [811, 636] width 89 height 25
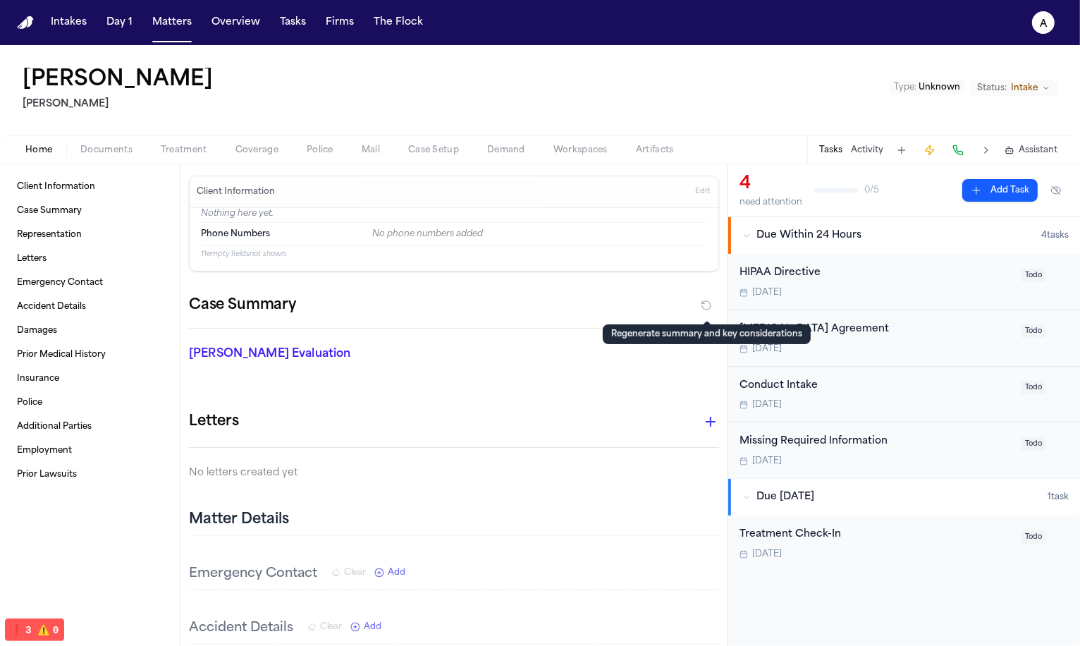
click at [326, 149] on span "Police" at bounding box center [320, 149] width 27 height 11
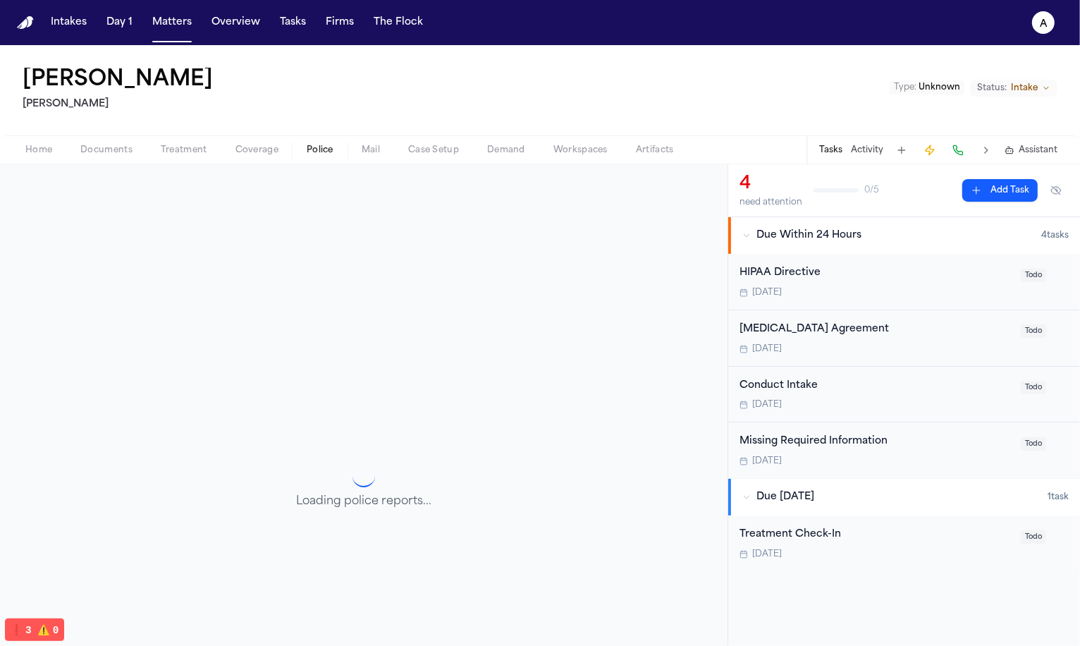
click at [386, 147] on button "Mail" at bounding box center [371, 150] width 47 height 17
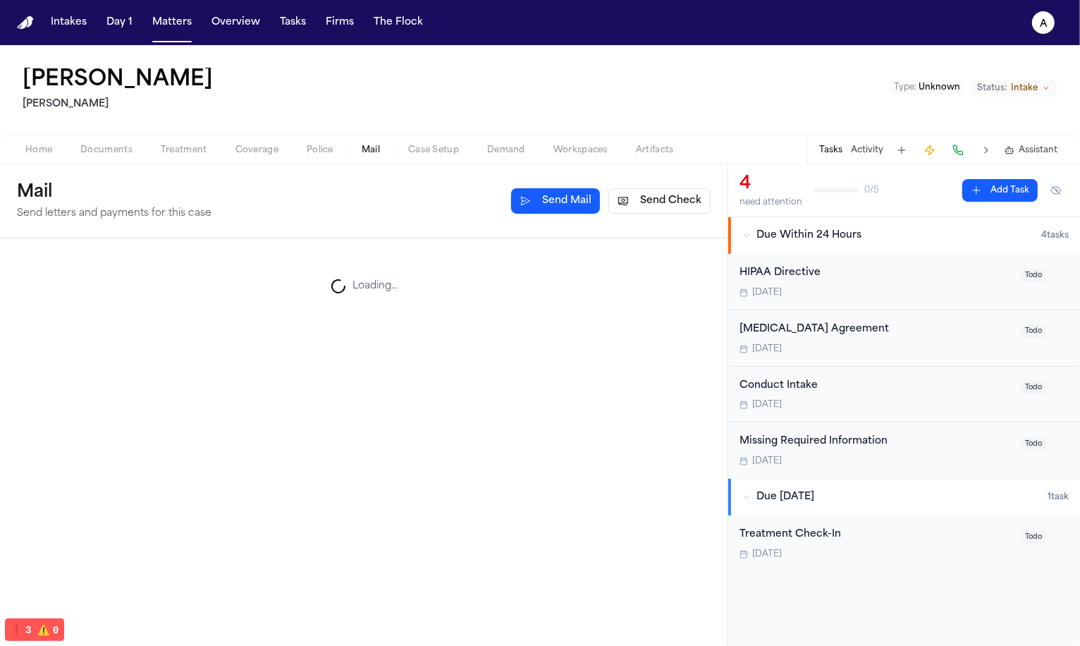
click at [320, 147] on span "Police" at bounding box center [320, 149] width 27 height 11
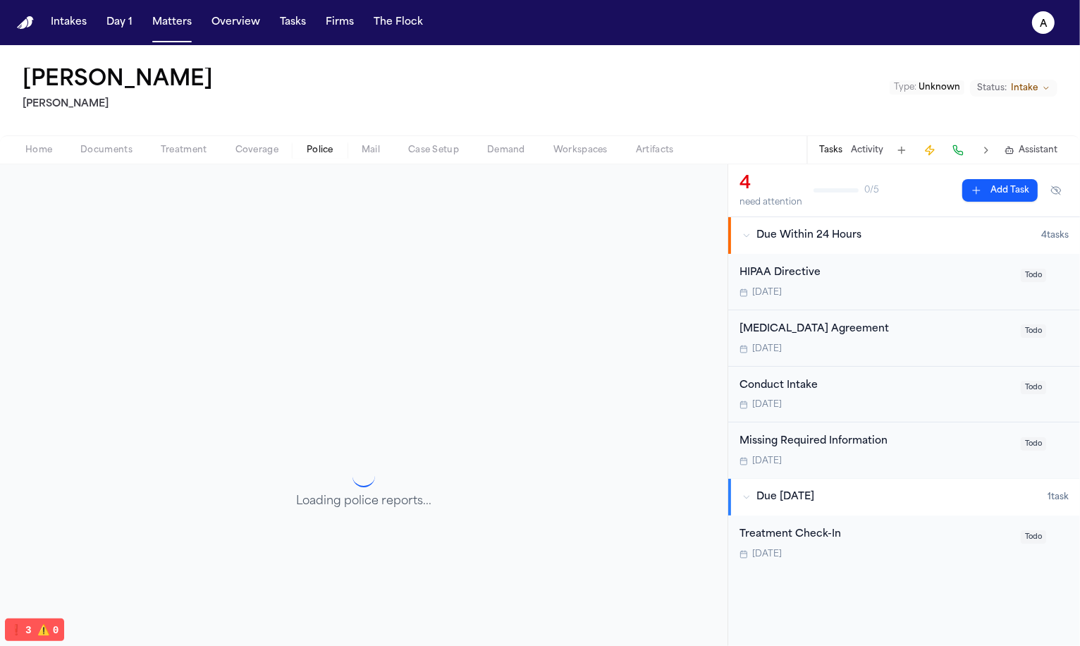
click at [359, 441] on div "Loading police reports..." at bounding box center [363, 487] width 727 height 646
click at [381, 113] on div "Barry Allen Kurtz Riley Type : Unknown Status: Intake" at bounding box center [540, 90] width 1080 height 90
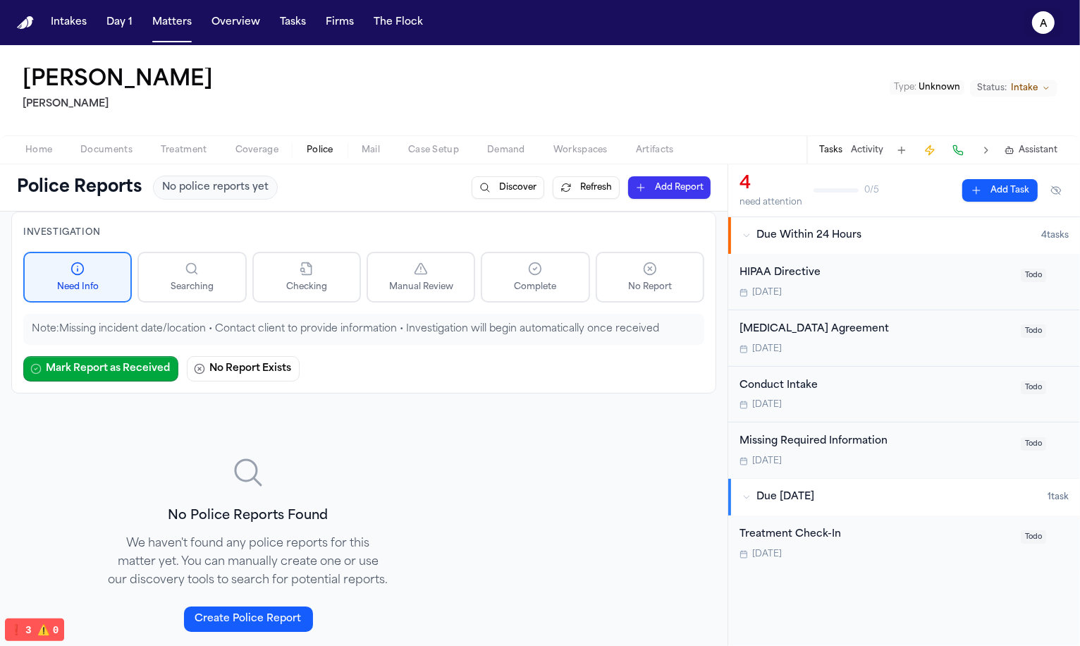
click at [1050, 15] on icon "a" at bounding box center [1043, 22] width 23 height 23
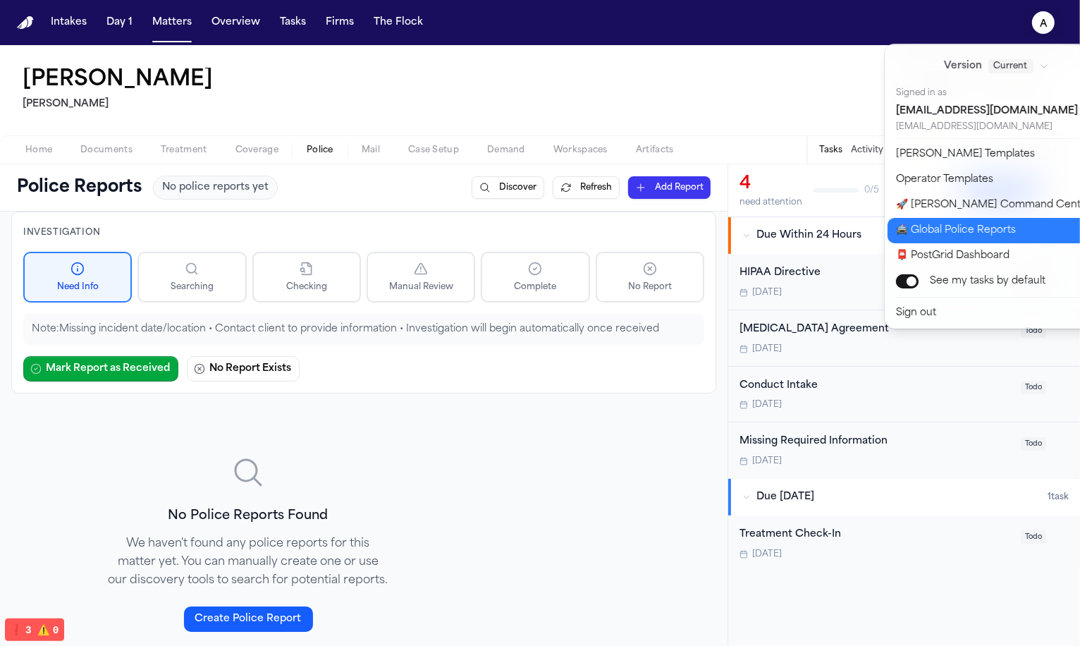
click at [1006, 229] on button "🚔 Global Police Reports" at bounding box center [1004, 230] width 235 height 25
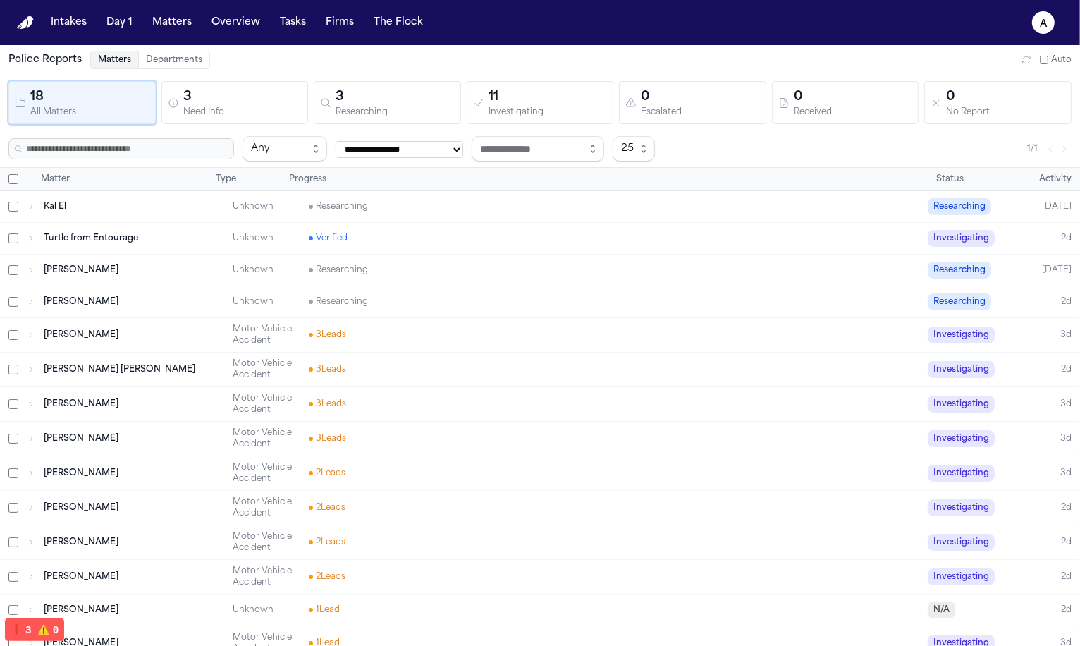
click at [454, 244] on div "Turtle from Entourage Unknown Verified Investigating 2d" at bounding box center [540, 238] width 1080 height 31
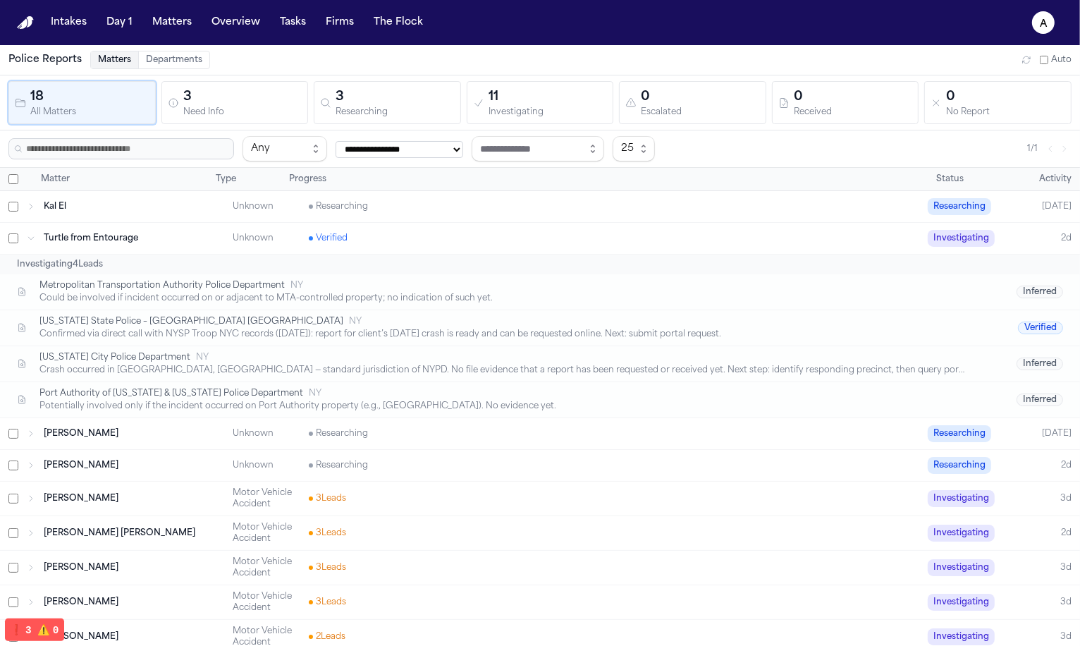
click at [465, 217] on div "Kal El Unknown Researching Researching [DATE]" at bounding box center [540, 206] width 1080 height 31
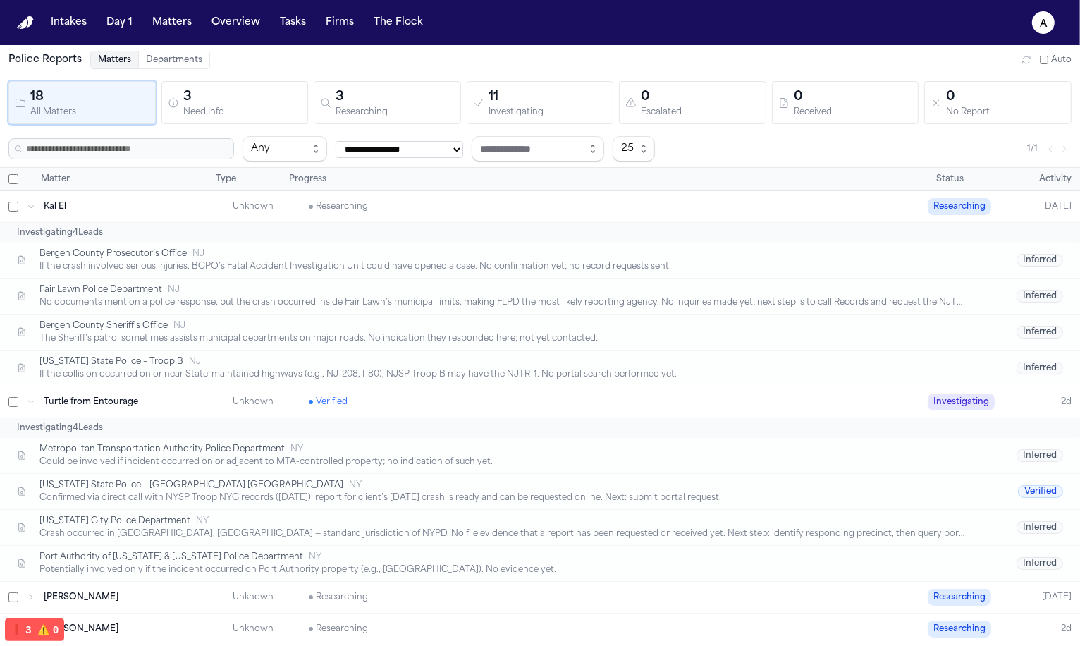
click at [477, 205] on div "Researching" at bounding box center [614, 206] width 610 height 11
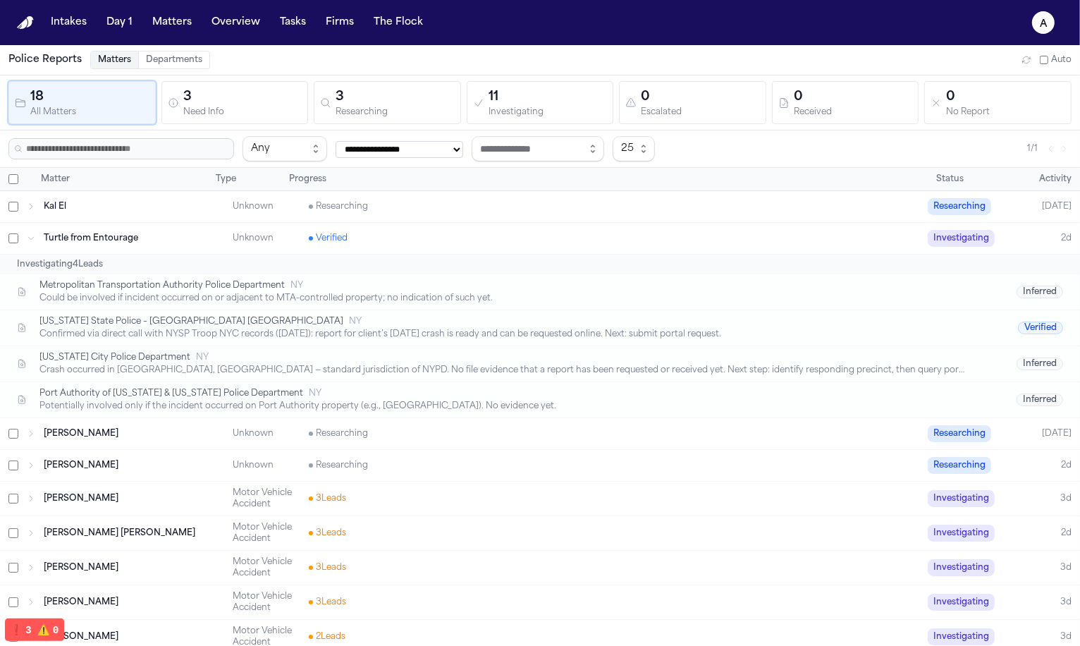
click at [484, 191] on div "Kal El Unknown Researching Researching [DATE]" at bounding box center [540, 206] width 1080 height 31
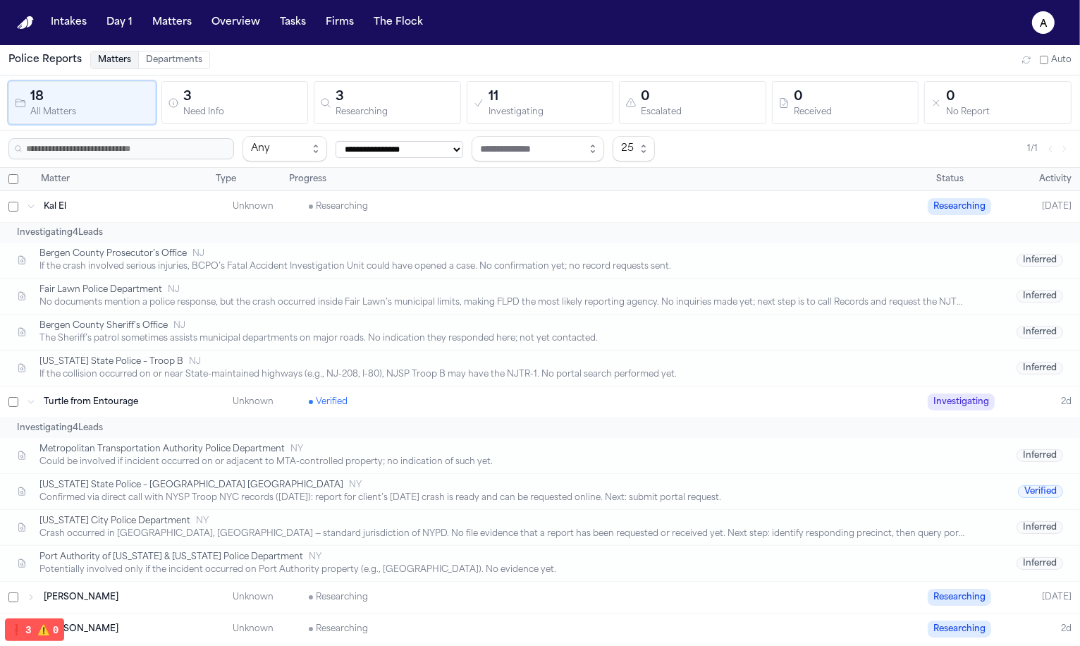
click at [484, 191] on div "Kal El Unknown Researching Researching [DATE]" at bounding box center [540, 206] width 1080 height 31
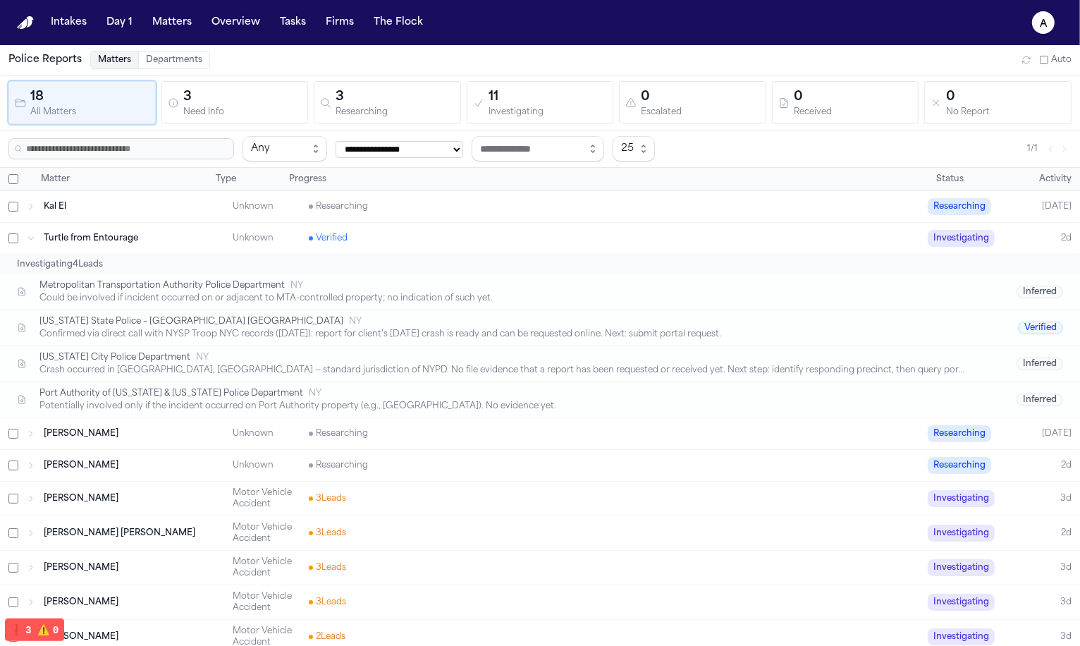
click at [457, 233] on div "Verified" at bounding box center [614, 238] width 610 height 11
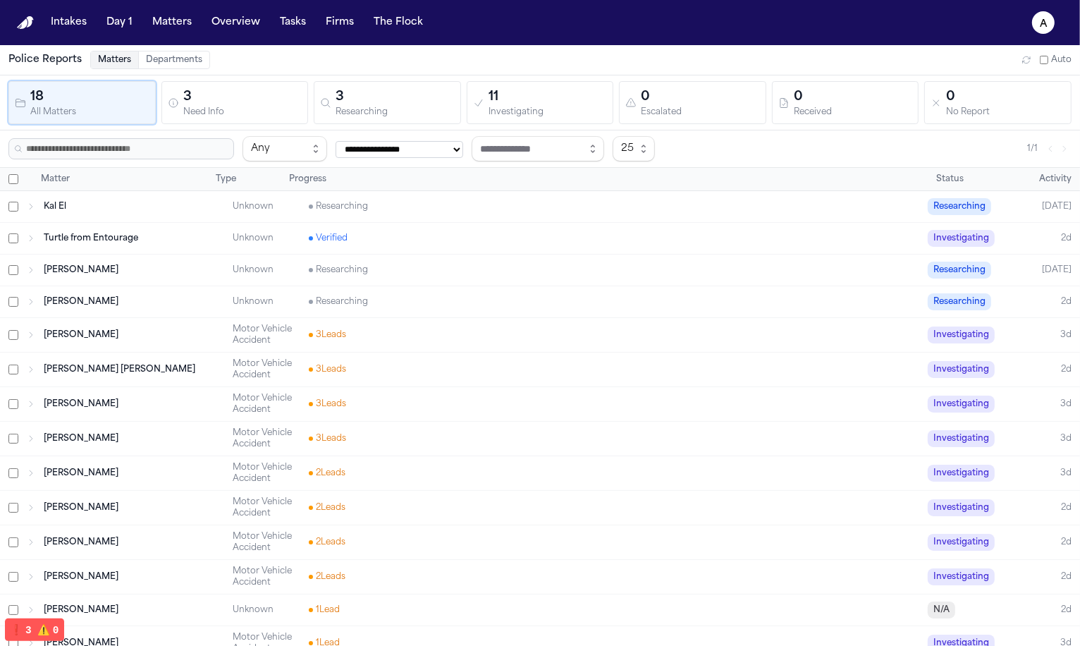
click at [436, 287] on div "[PERSON_NAME] Unknown Researching Researching 2d" at bounding box center [540, 301] width 1080 height 31
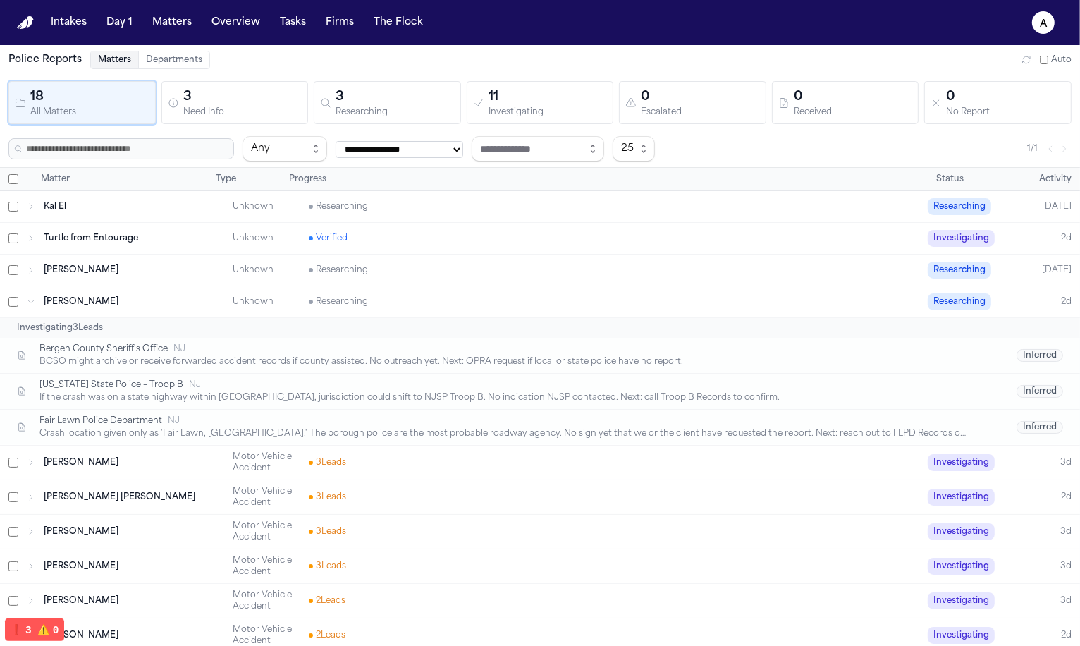
click at [393, 87] on div "3" at bounding box center [395, 97] width 119 height 20
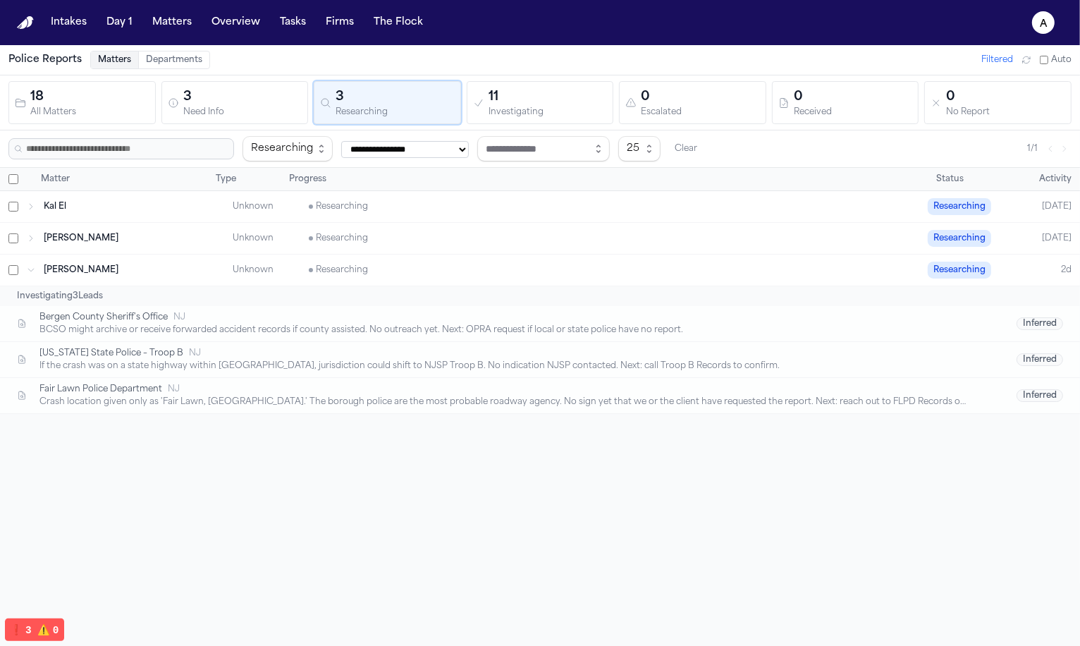
click at [603, 92] on div "11" at bounding box center [547, 97] width 119 height 20
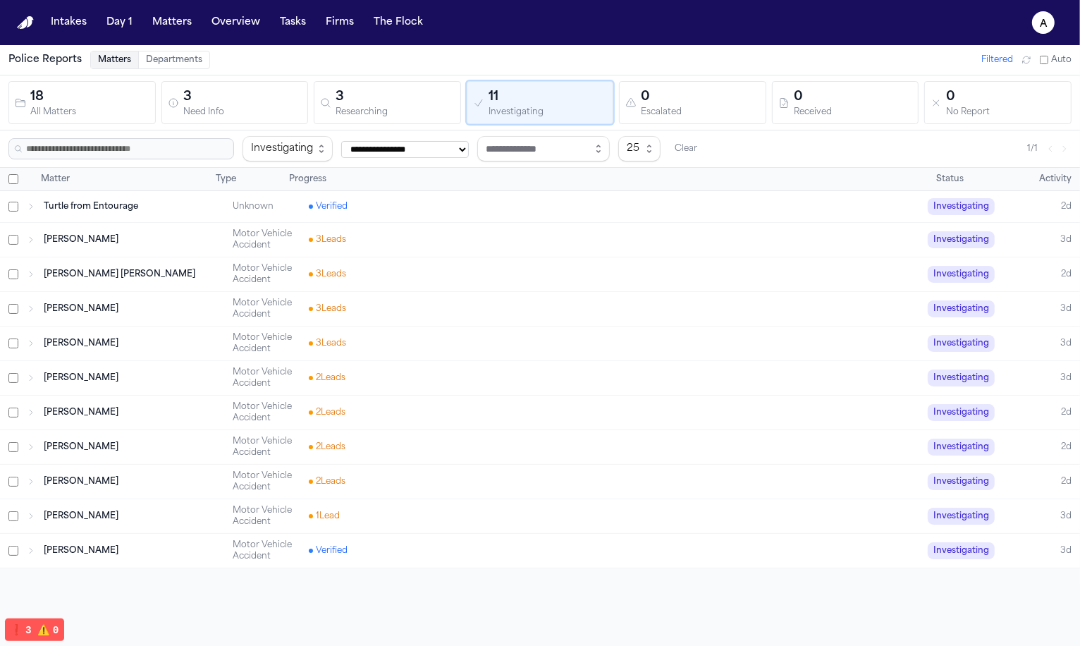
click at [715, 97] on div "0" at bounding box center [700, 97] width 119 height 20
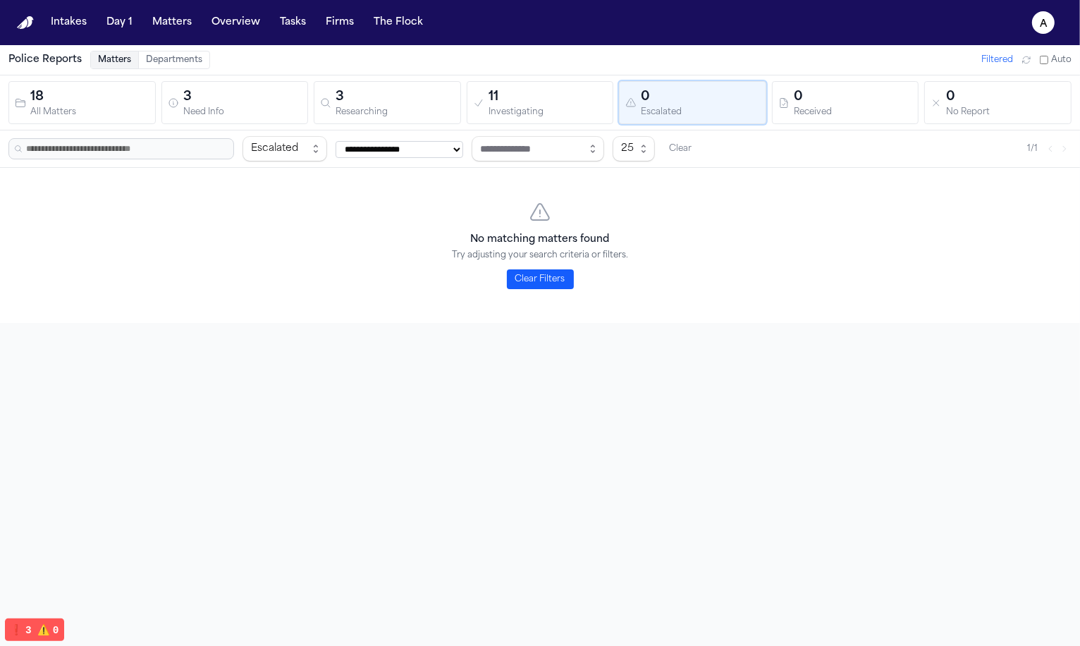
click at [813, 111] on div "Received" at bounding box center [853, 112] width 119 height 11
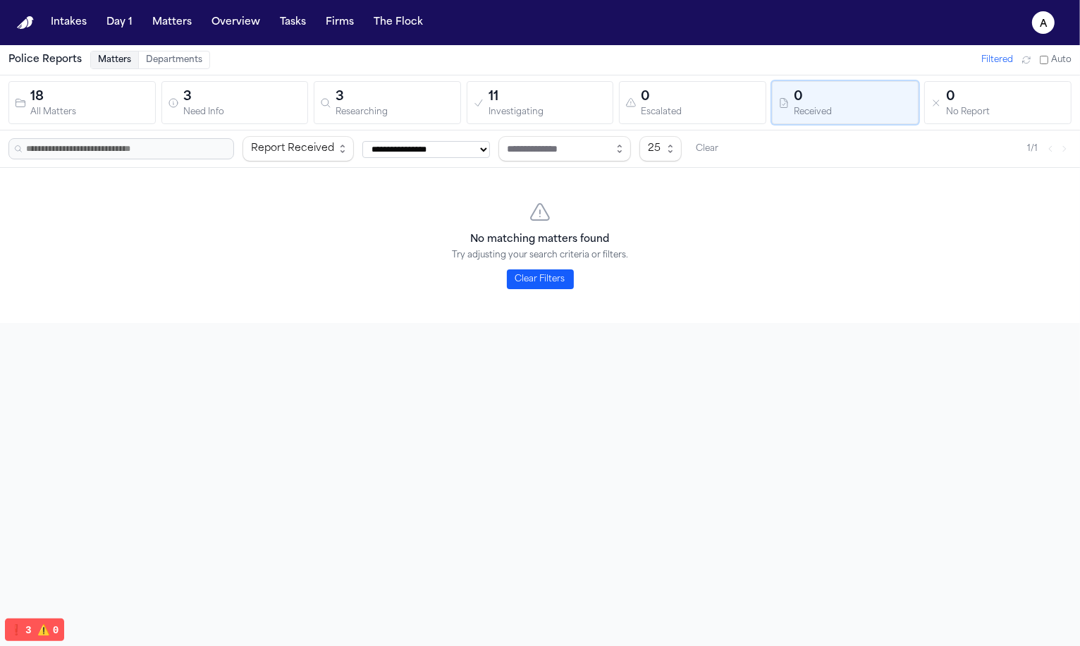
click at [923, 123] on div "18 All Matters 3 Need Info 3 Researching 11 Investigating 0 Escalated 0 Receive…" at bounding box center [540, 102] width 1080 height 55
click at [946, 113] on div "No Report" at bounding box center [1005, 112] width 119 height 11
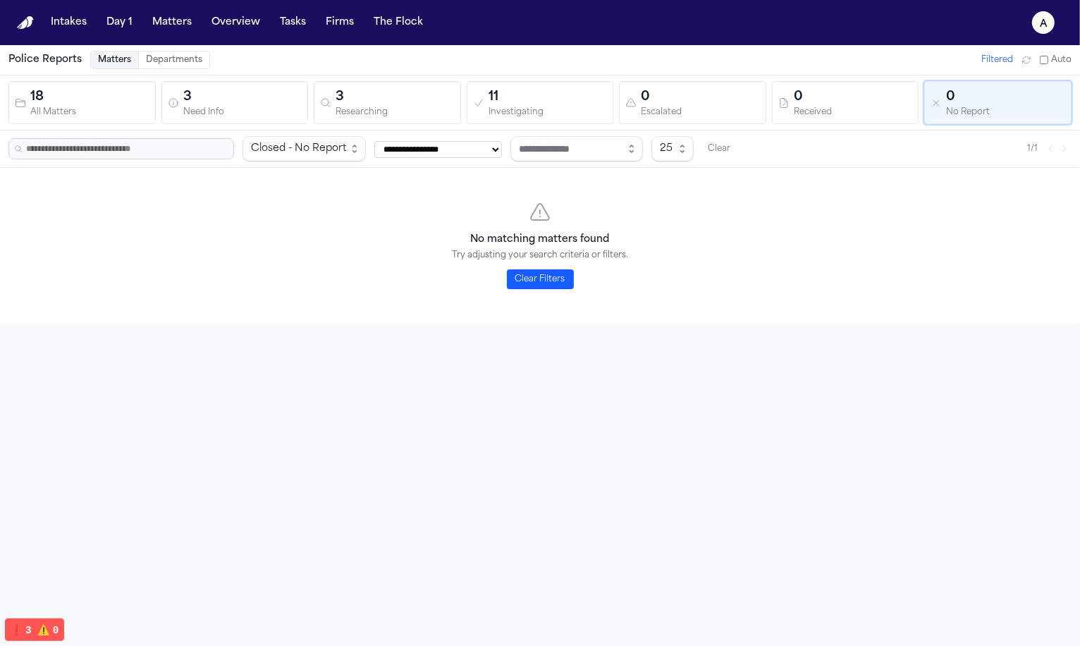
click at [141, 139] on input "text" at bounding box center [121, 148] width 226 height 21
click at [119, 104] on div "18" at bounding box center [89, 97] width 119 height 20
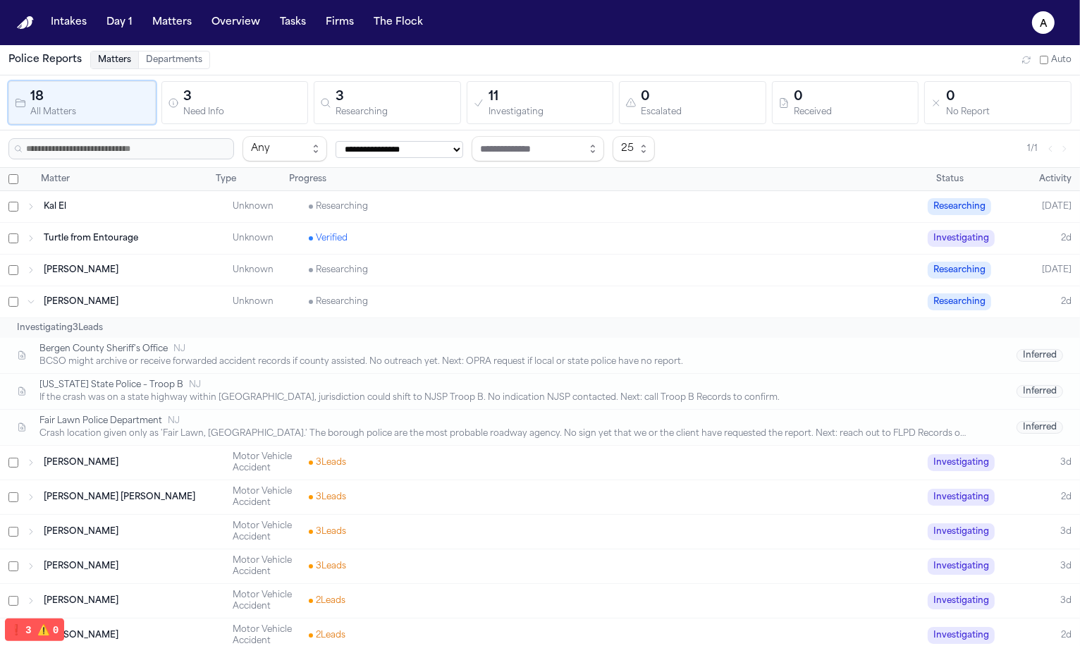
click at [164, 73] on div "Police Reports Matters Departments Auto" at bounding box center [540, 60] width 1080 height 30
click at [166, 62] on button "Departments" at bounding box center [173, 59] width 71 height 17
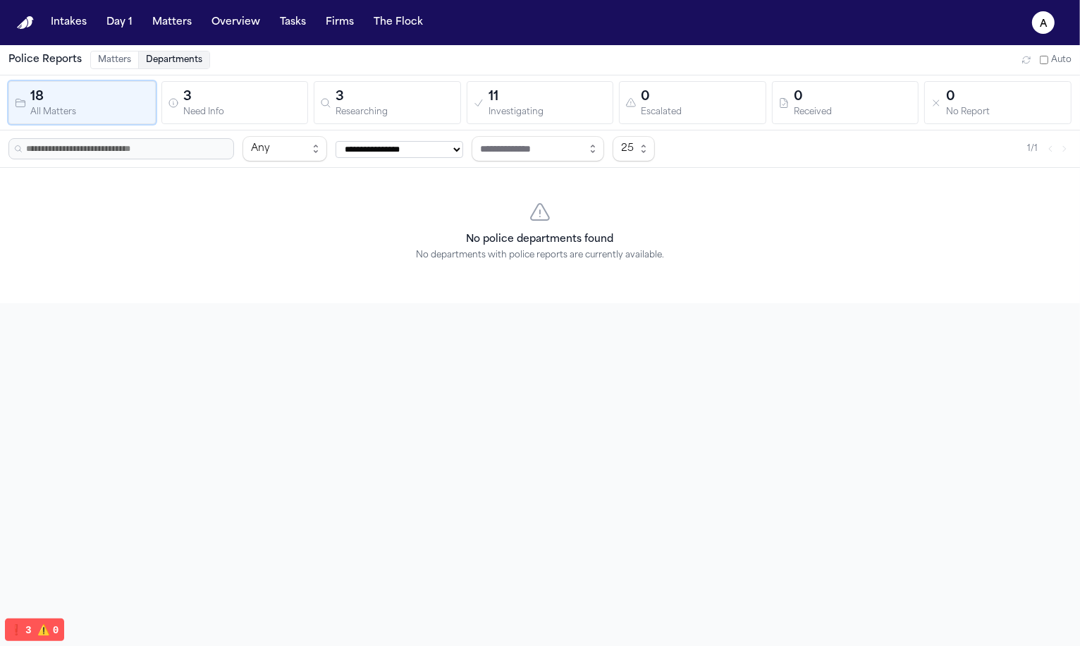
click at [109, 58] on button "Matters" at bounding box center [114, 59] width 47 height 17
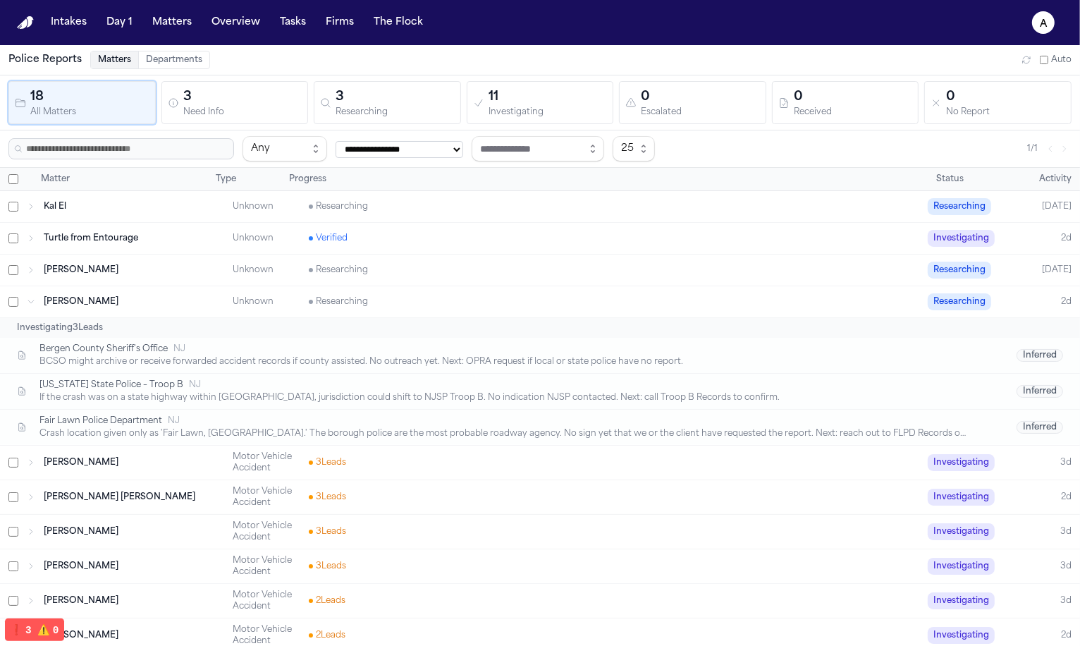
click at [242, 101] on div "3" at bounding box center [242, 97] width 119 height 20
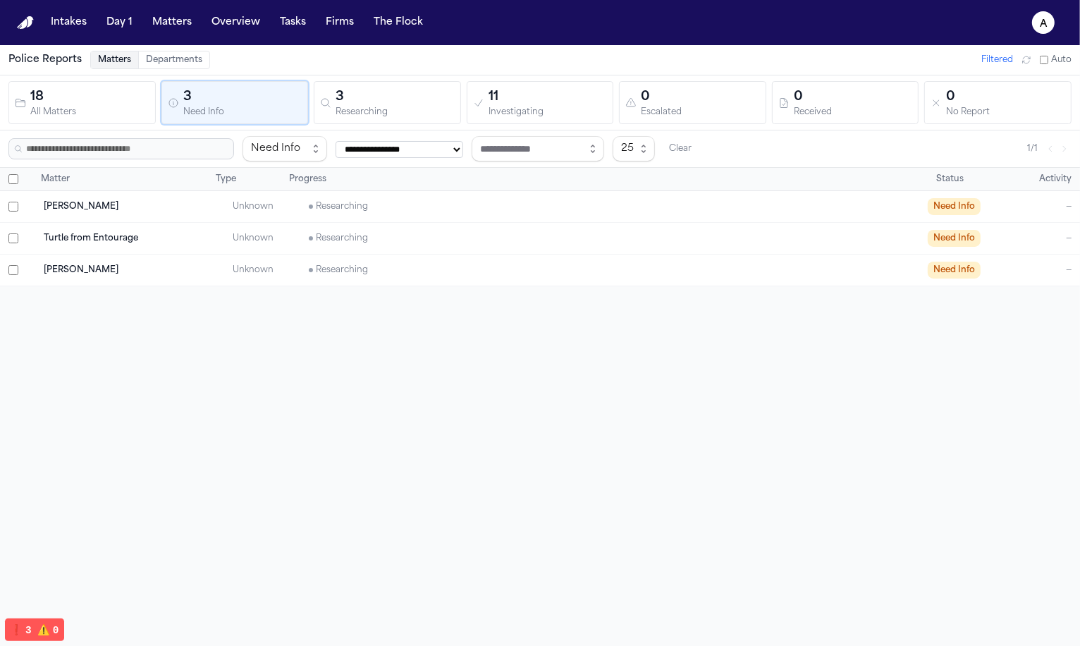
click at [369, 98] on div "3" at bounding box center [395, 97] width 119 height 20
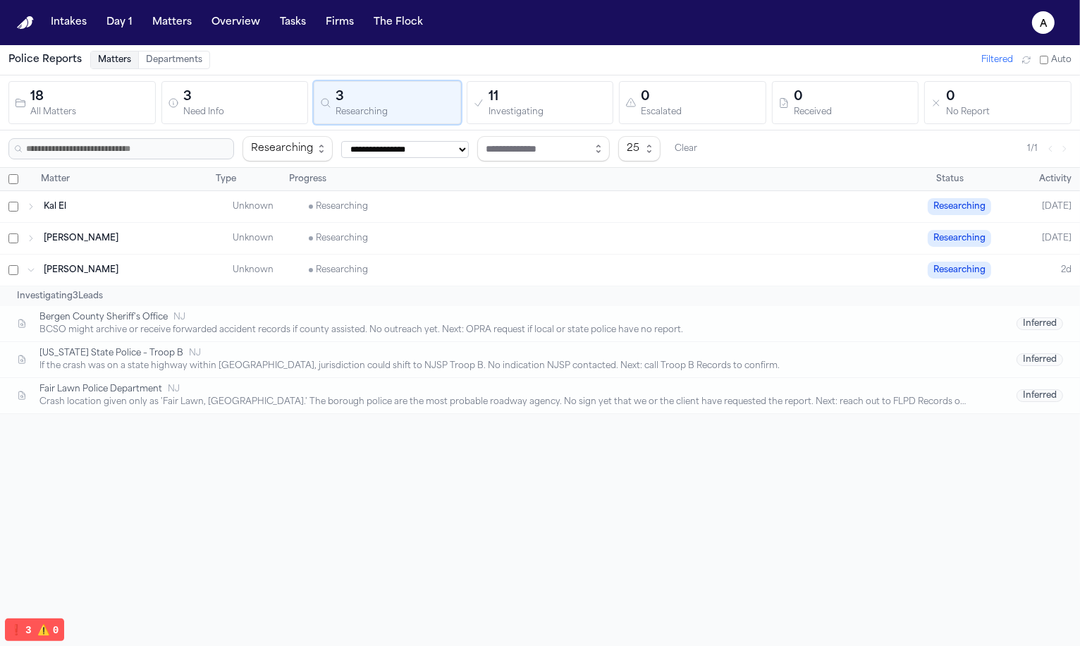
click at [565, 90] on div "11" at bounding box center [547, 97] width 119 height 20
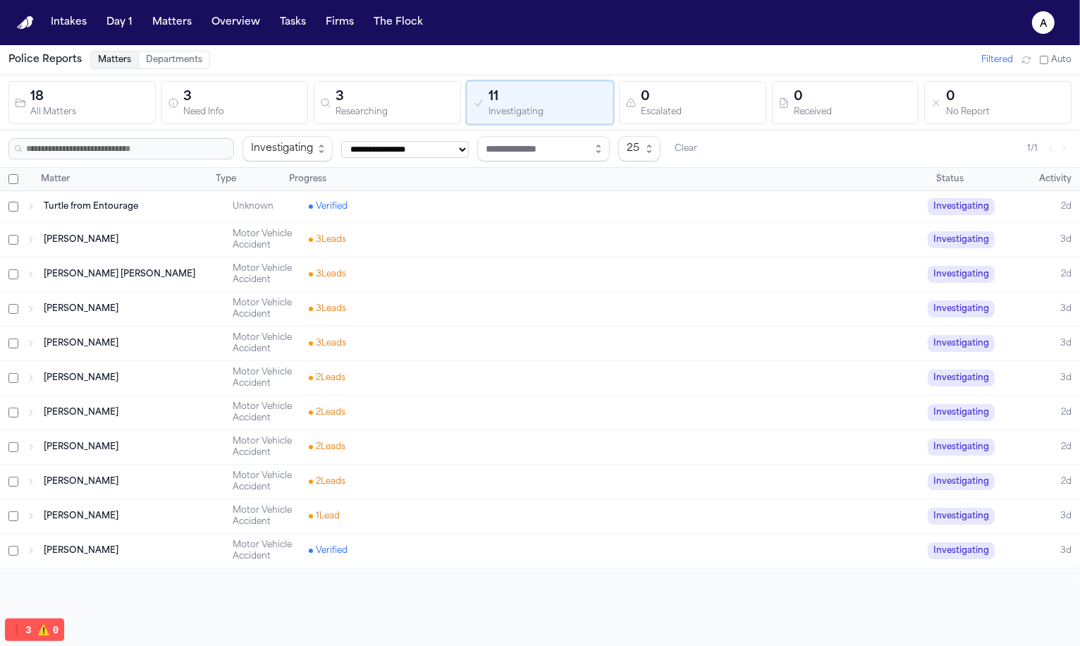
click at [711, 91] on div "0" at bounding box center [700, 97] width 119 height 20
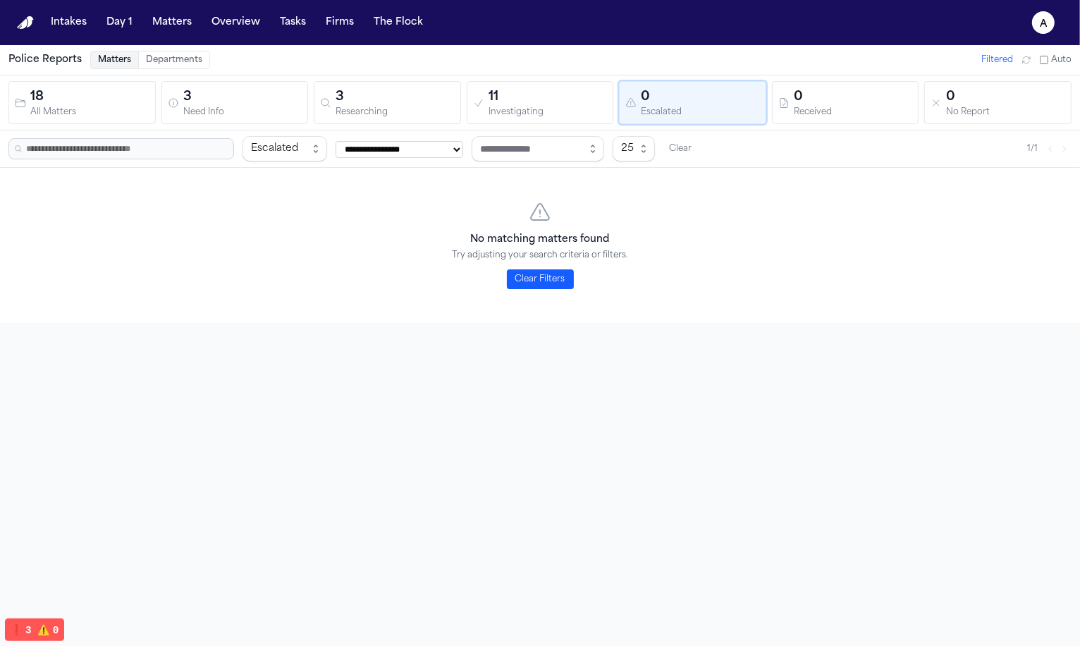
click at [334, 81] on button "3 Researching" at bounding box center [387, 102] width 147 height 43
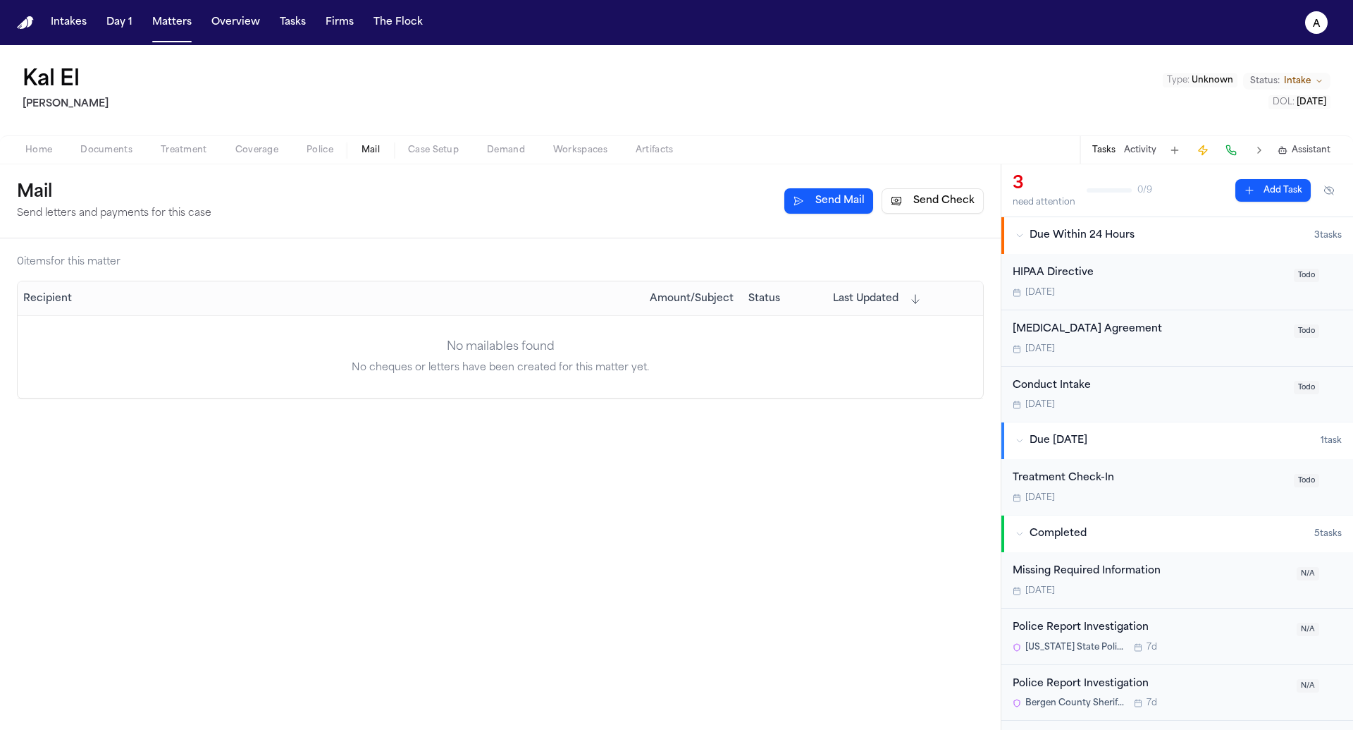
click at [206, 148] on button "Treatment" at bounding box center [184, 150] width 75 height 17
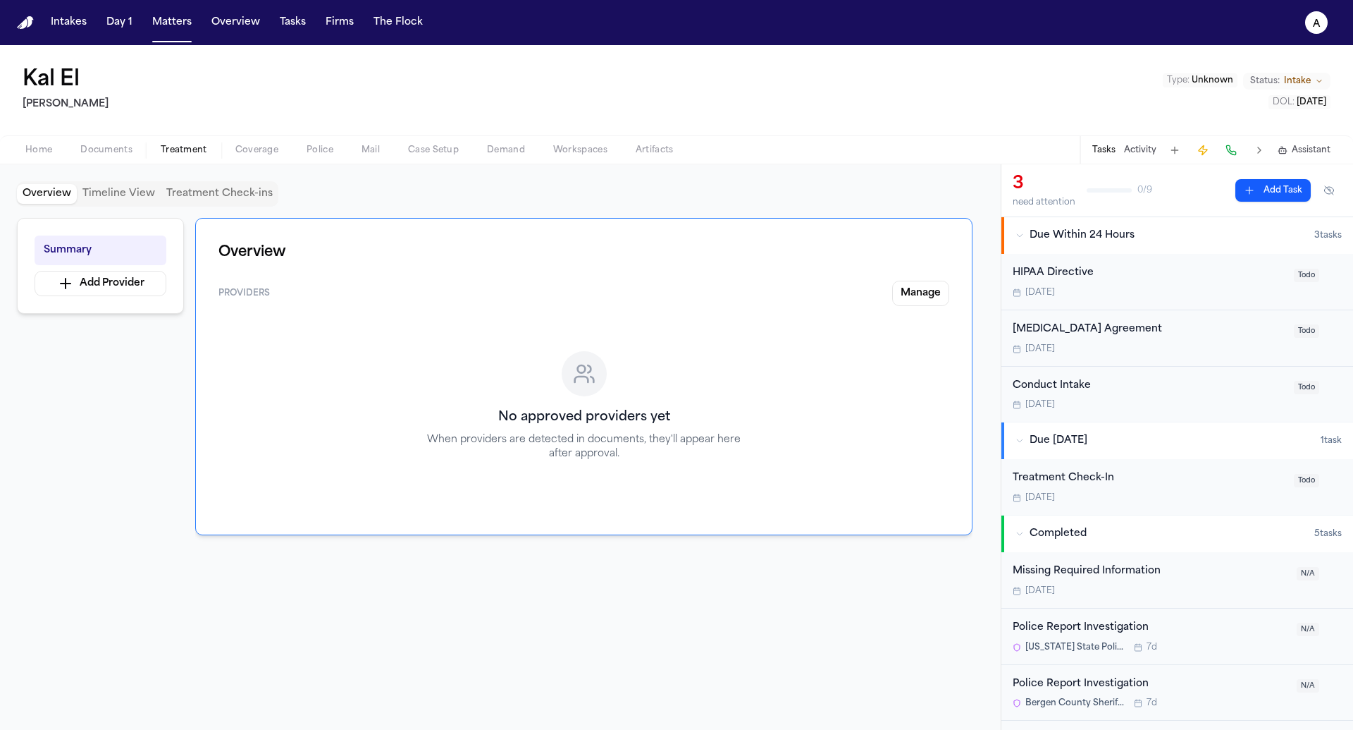
click at [60, 146] on button "Home" at bounding box center [38, 150] width 55 height 17
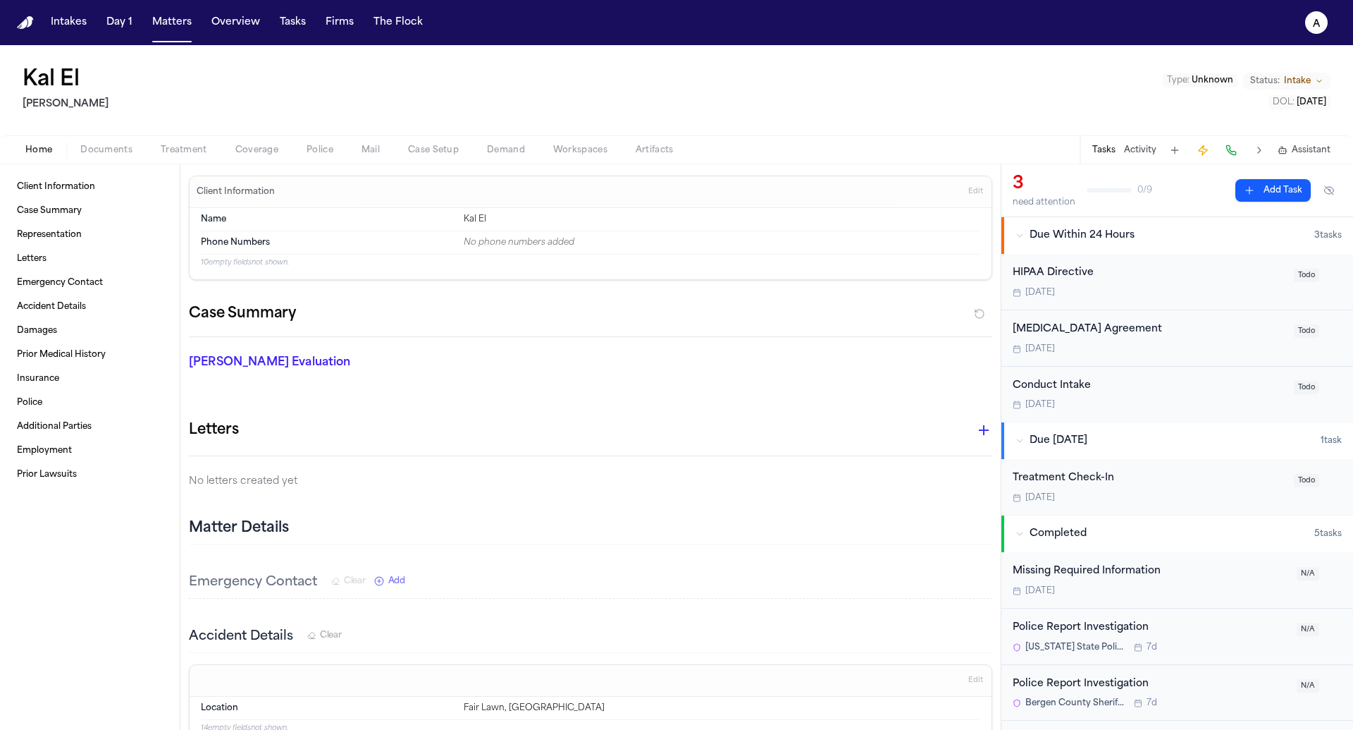
click at [123, 138] on div "Home Documents Treatment Coverage Police Mail Case Setup Demand Workspaces Arti…" at bounding box center [676, 149] width 1353 height 28
click at [118, 149] on span "Documents" at bounding box center [106, 149] width 52 height 11
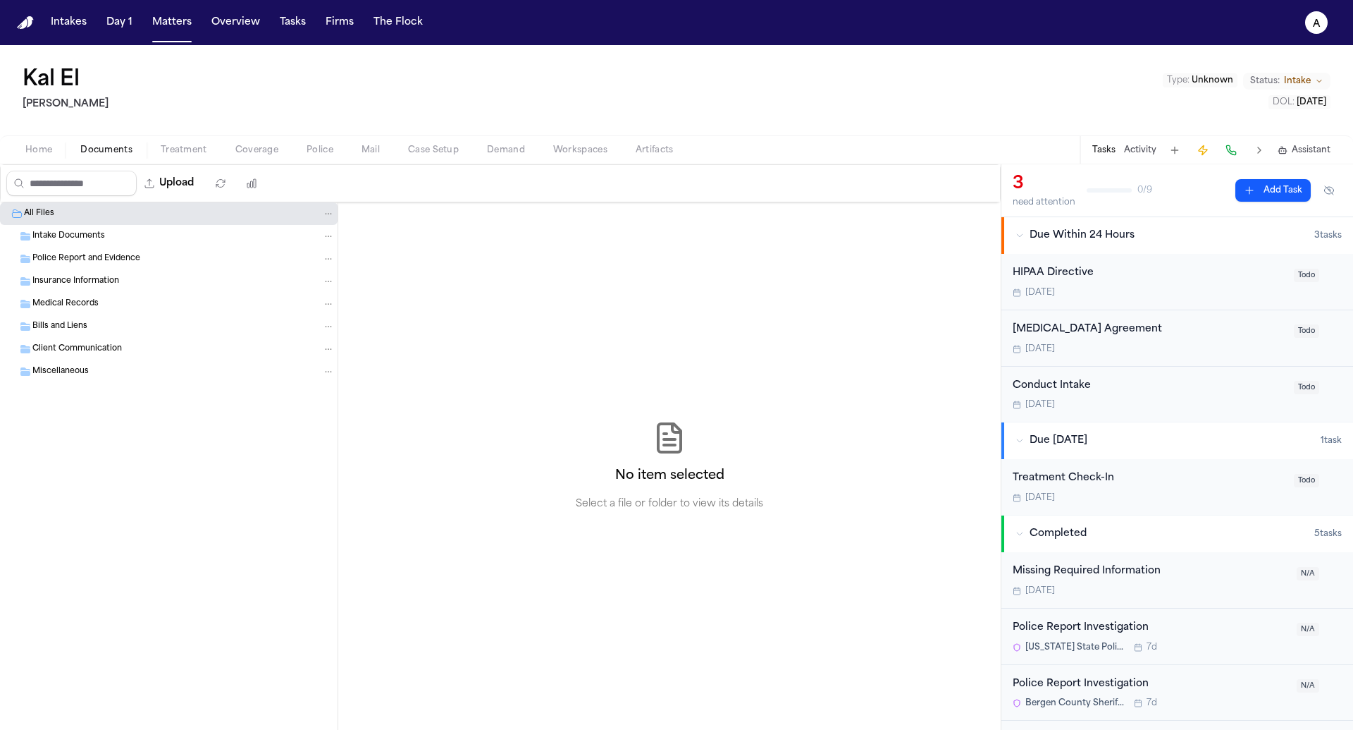
click at [233, 162] on div "Home Documents Treatment Coverage Police Mail Case Setup Demand Workspaces Arti…" at bounding box center [676, 149] width 1353 height 28
click at [279, 157] on span "button" at bounding box center [257, 157] width 60 height 1
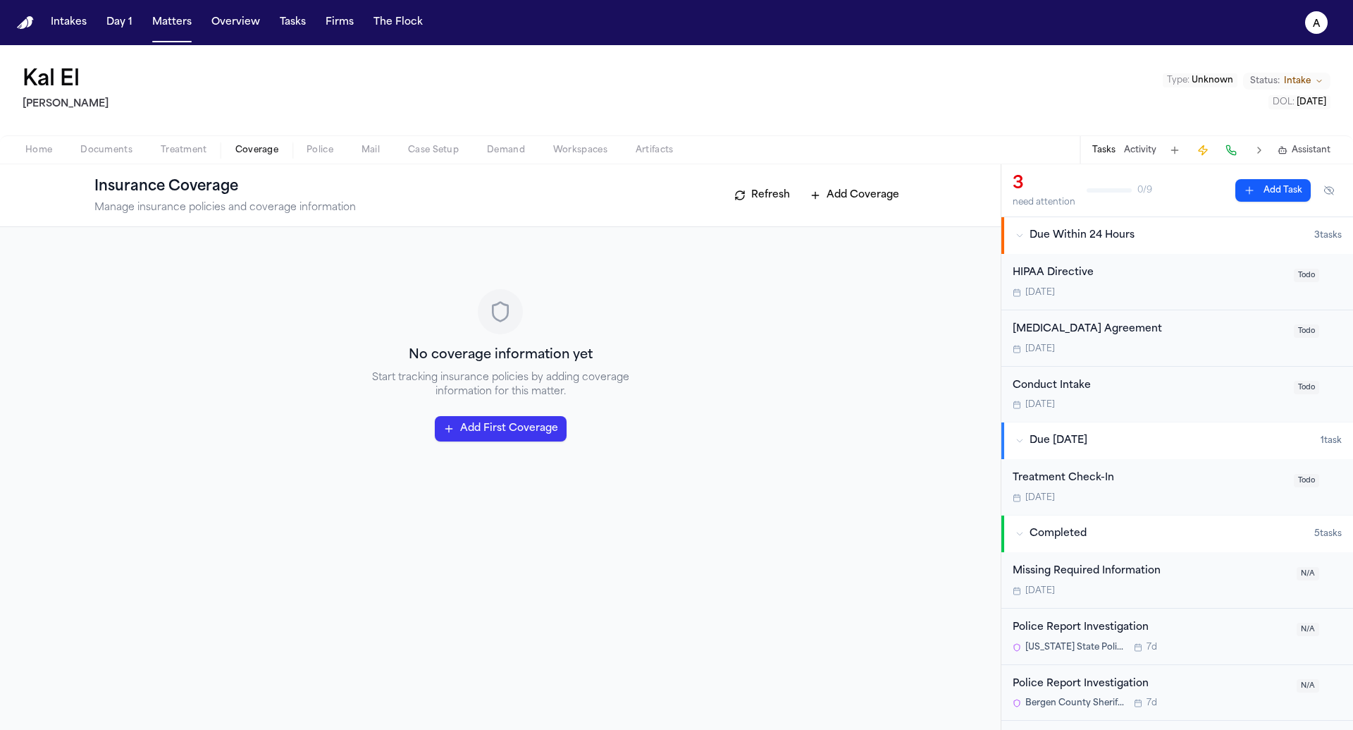
click at [322, 148] on span "Police" at bounding box center [320, 149] width 27 height 11
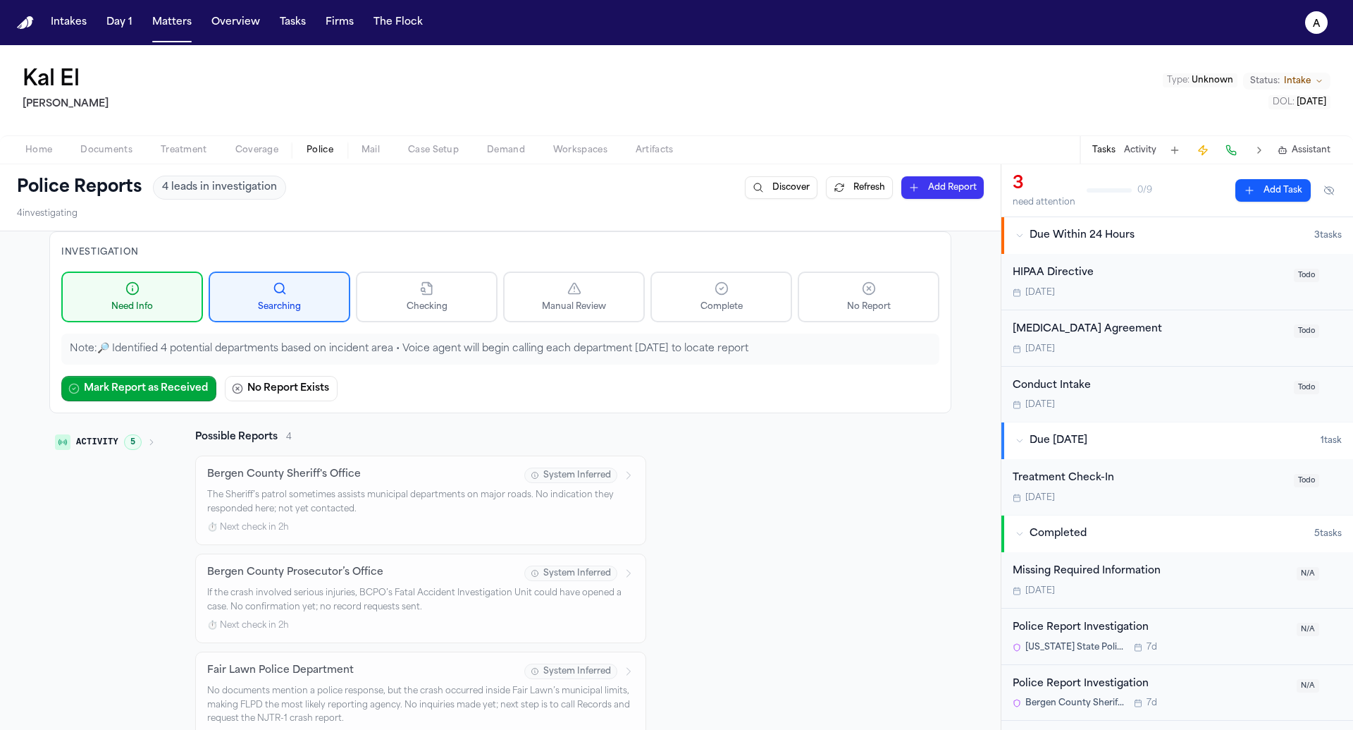
scroll to position [164, 0]
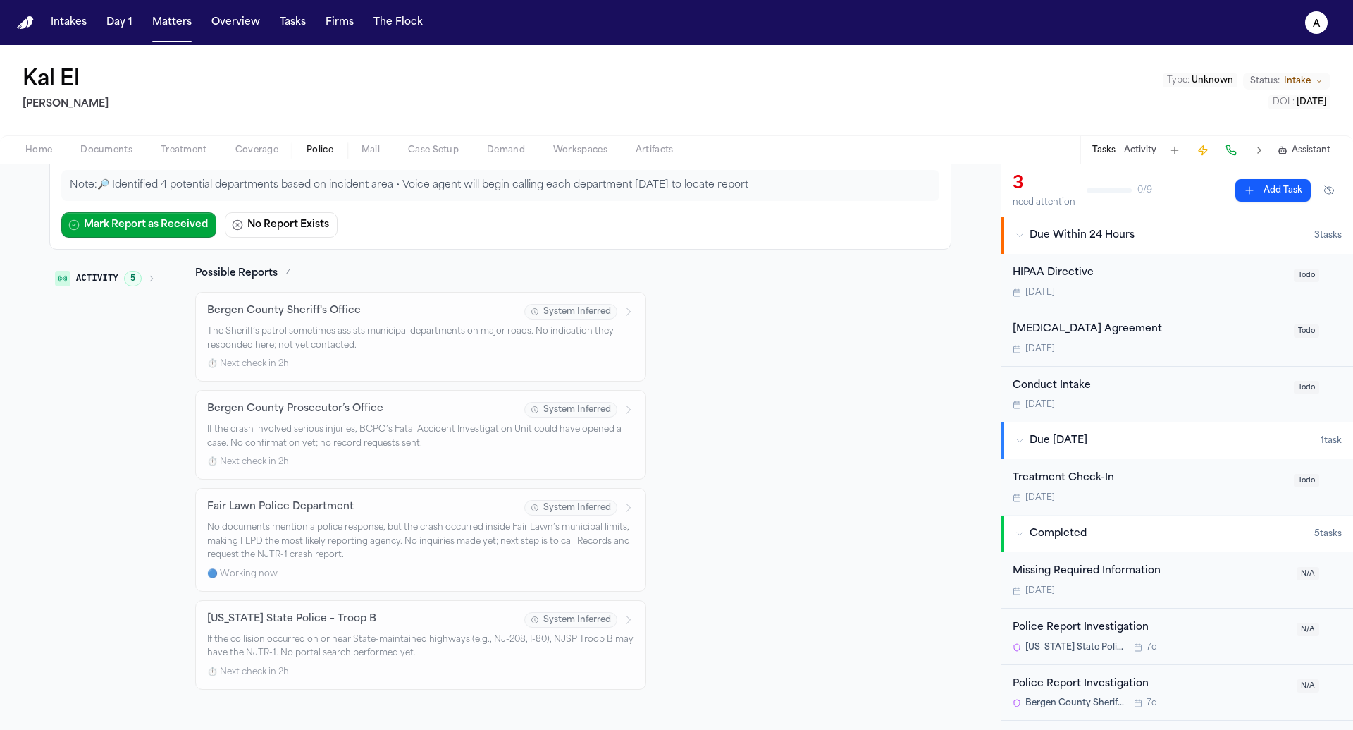
click at [392, 521] on p "No documents mention a police response, but the crash occurred inside Fair Lawn…" at bounding box center [420, 542] width 427 height 42
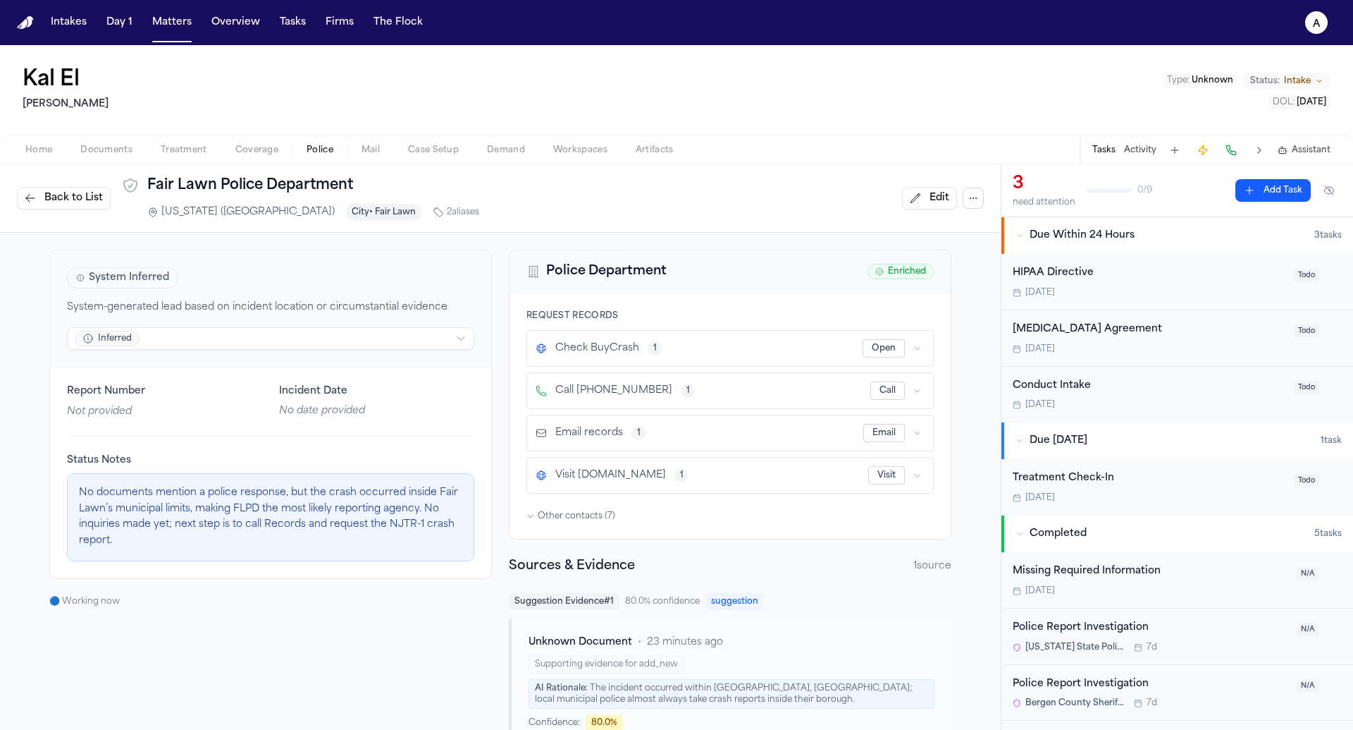
click at [66, 195] on span "Back to List" at bounding box center [73, 198] width 59 height 14
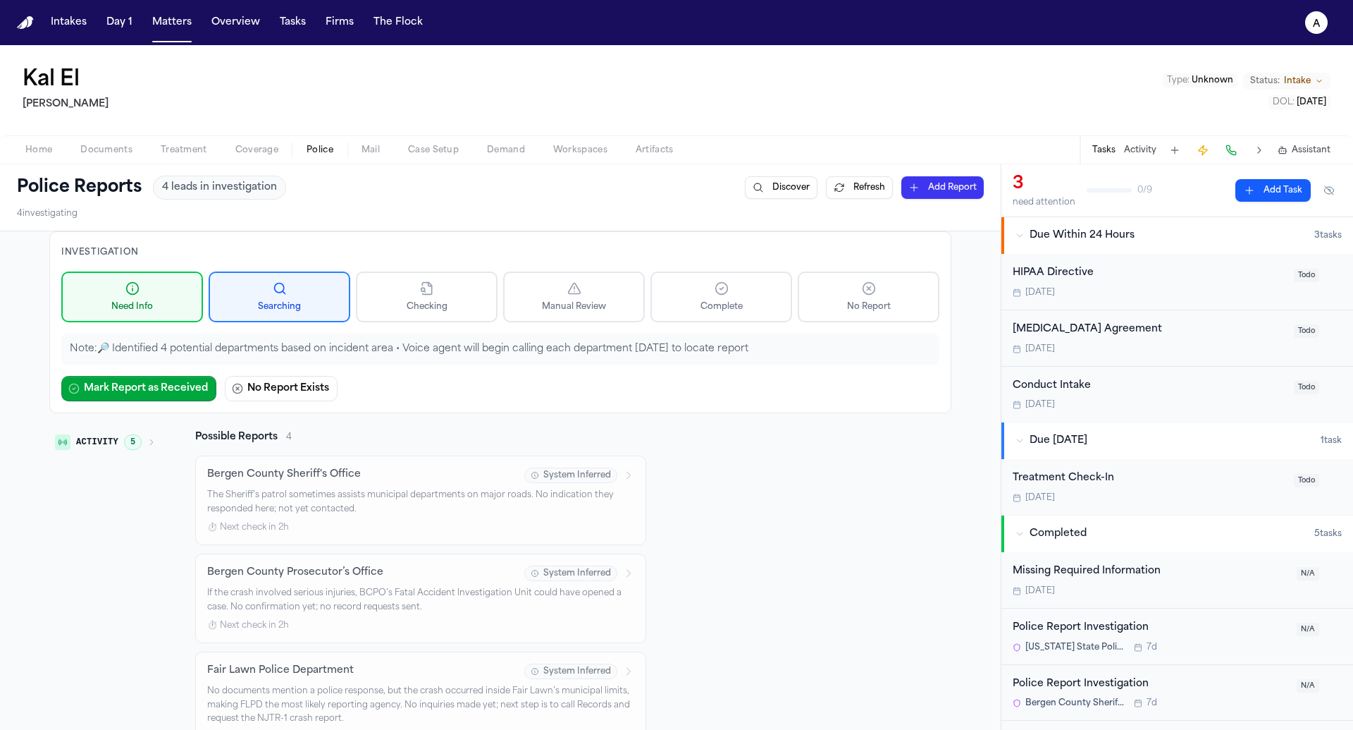
click at [137, 448] on button "Activity 5" at bounding box center [105, 442] width 112 height 24
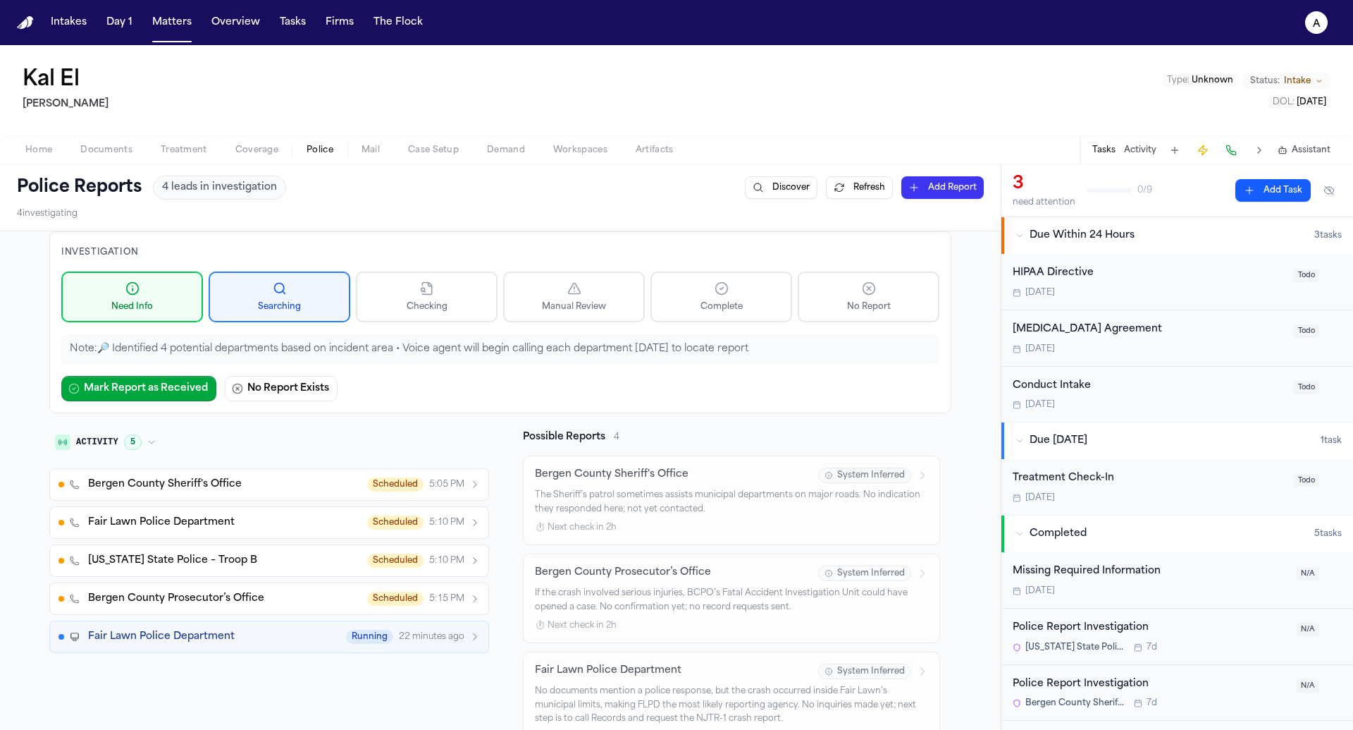
click at [205, 633] on span "Fair Lawn Police Department" at bounding box center [161, 636] width 147 height 14
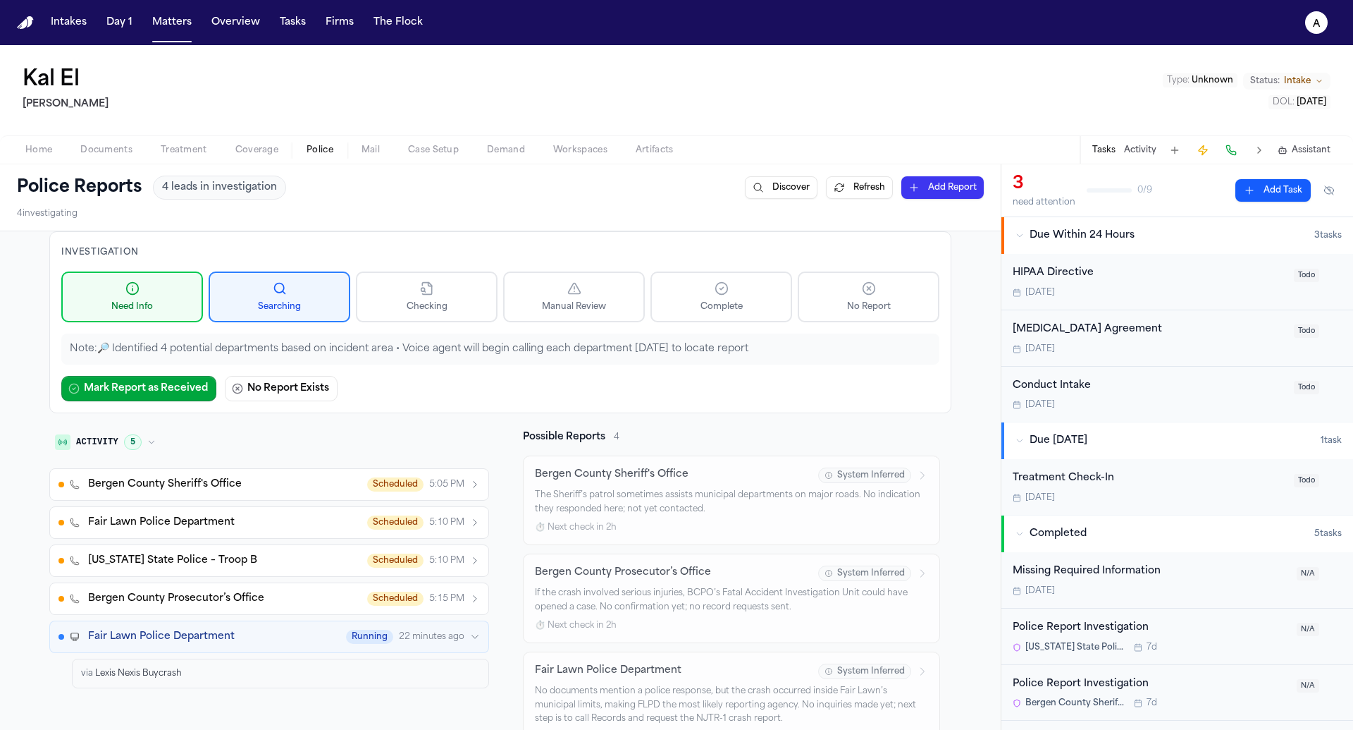
click at [205, 633] on span "Fair Lawn Police Department" at bounding box center [161, 636] width 147 height 14
click at [230, 645] on div "Fair Lawn Police Department Running 22 minutes ago via Lexis Nexis Buycrash" at bounding box center [269, 654] width 440 height 68
click at [240, 629] on div "Fair Lawn Police Department Running 22 minutes ago" at bounding box center [284, 636] width 392 height 14
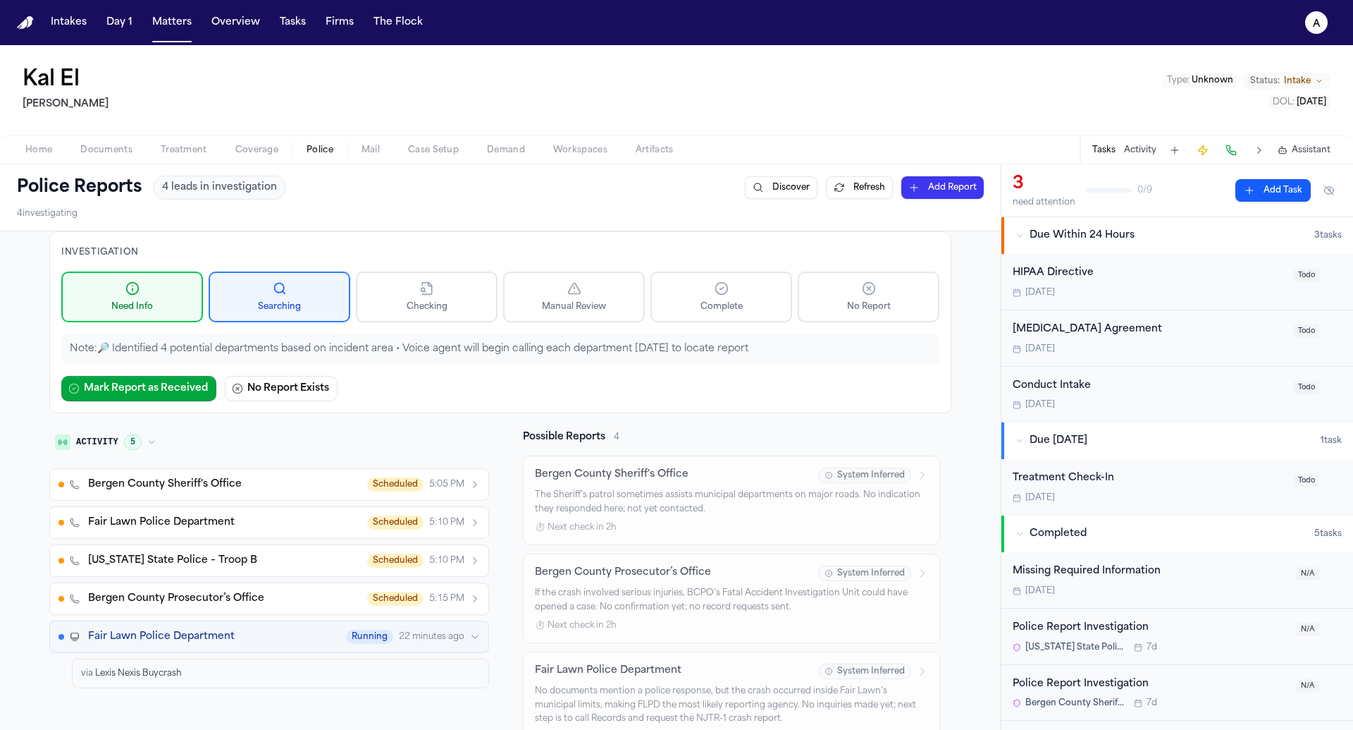
click at [240, 629] on div "Fair Lawn Police Department Running 22 minutes ago" at bounding box center [284, 636] width 392 height 14
click at [383, 349] on p "Note: 🔎 Identified 4 potential departments based on incident area • Voice agent…" at bounding box center [500, 349] width 861 height 14
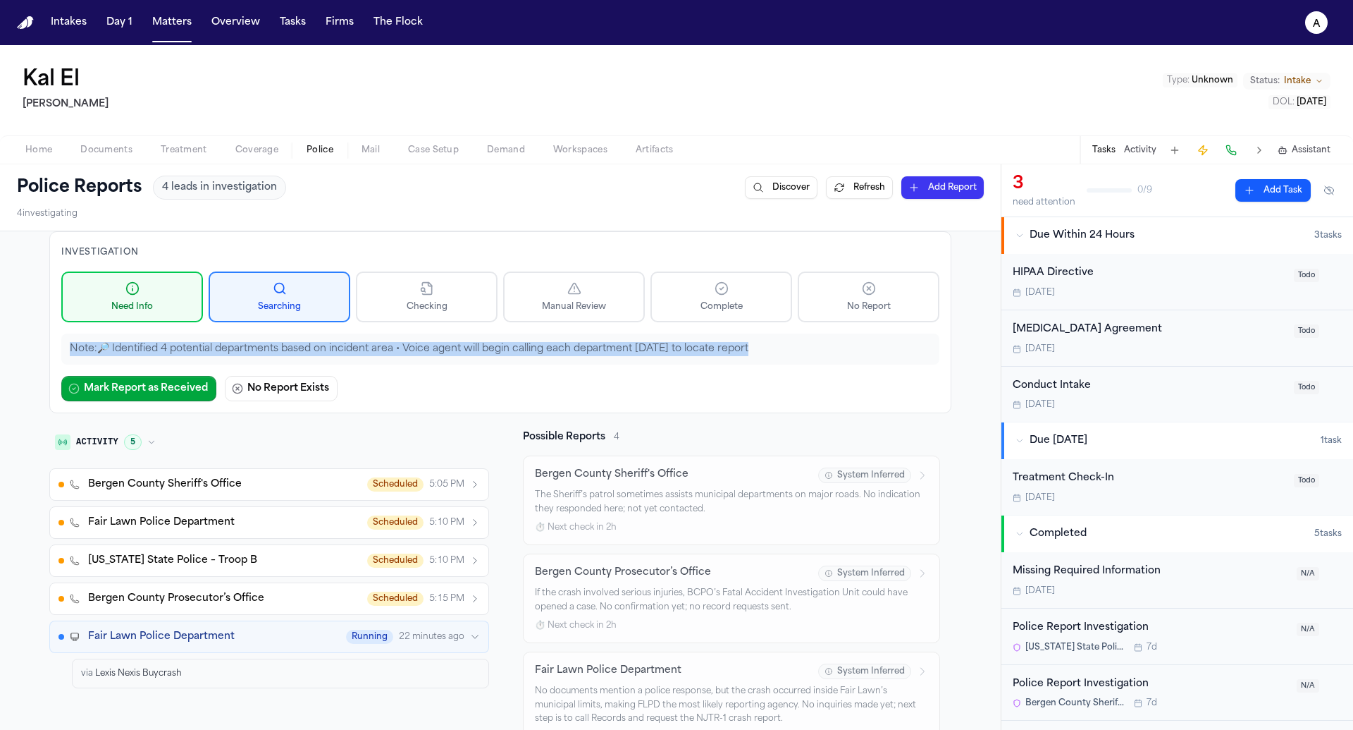
click at [424, 347] on p "Note: 🔎 Identified 4 potential departments based on incident area • Voice agent…" at bounding box center [500, 349] width 861 height 14
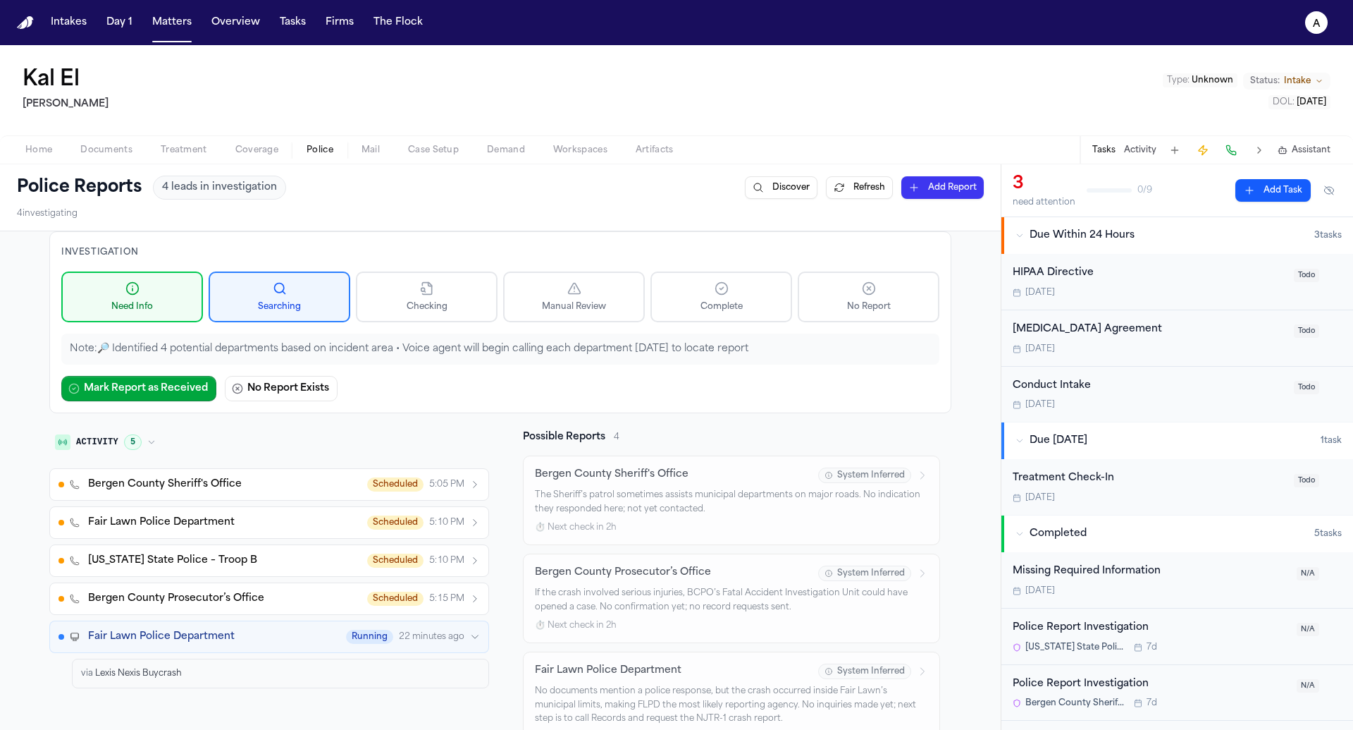
click at [424, 347] on p "Note: 🔎 Identified 4 potential departments based on incident area • Voice agent…" at bounding box center [500, 349] width 861 height 14
click at [542, 365] on div "Investigation Need Info Searching Checking Manual Review Complete No Report Not…" at bounding box center [500, 322] width 902 height 182
click at [434, 555] on span "5:10 PM" at bounding box center [446, 560] width 35 height 11
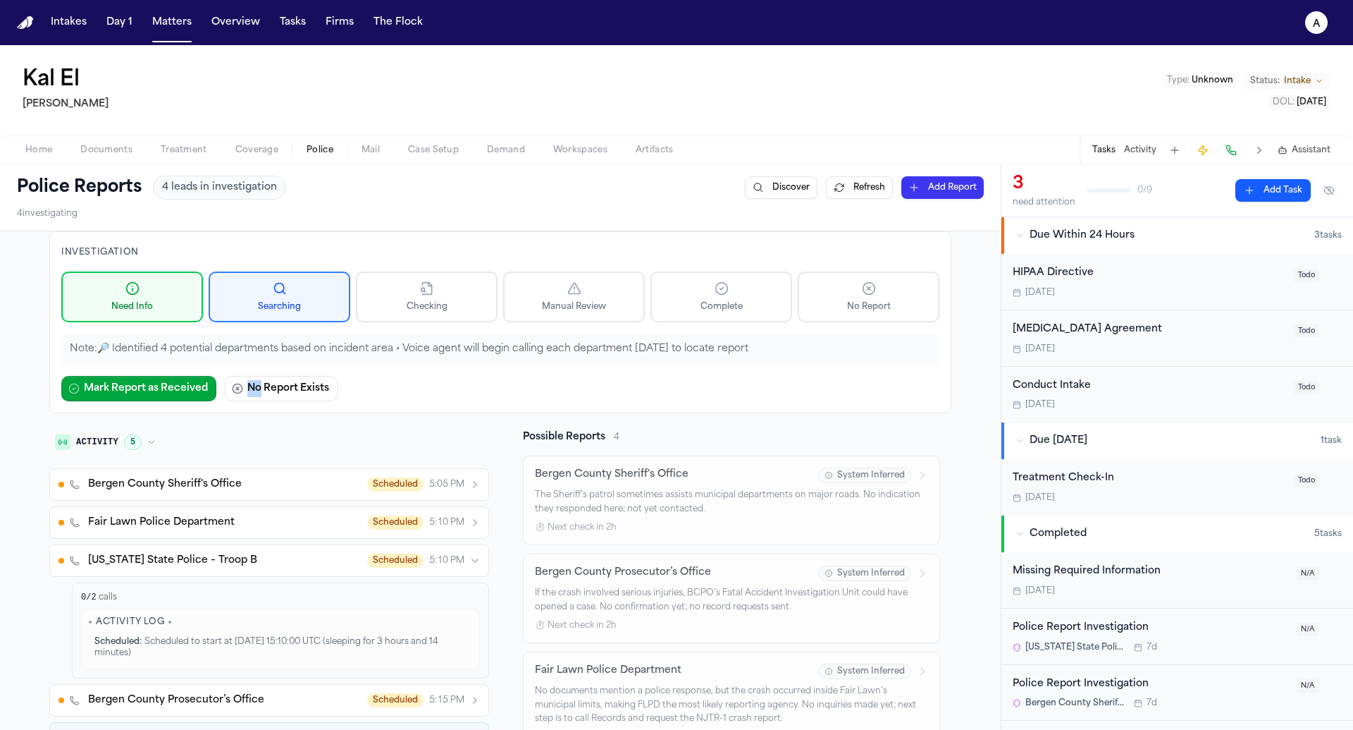
click at [433, 524] on span "5:10 PM" at bounding box center [446, 522] width 35 height 11
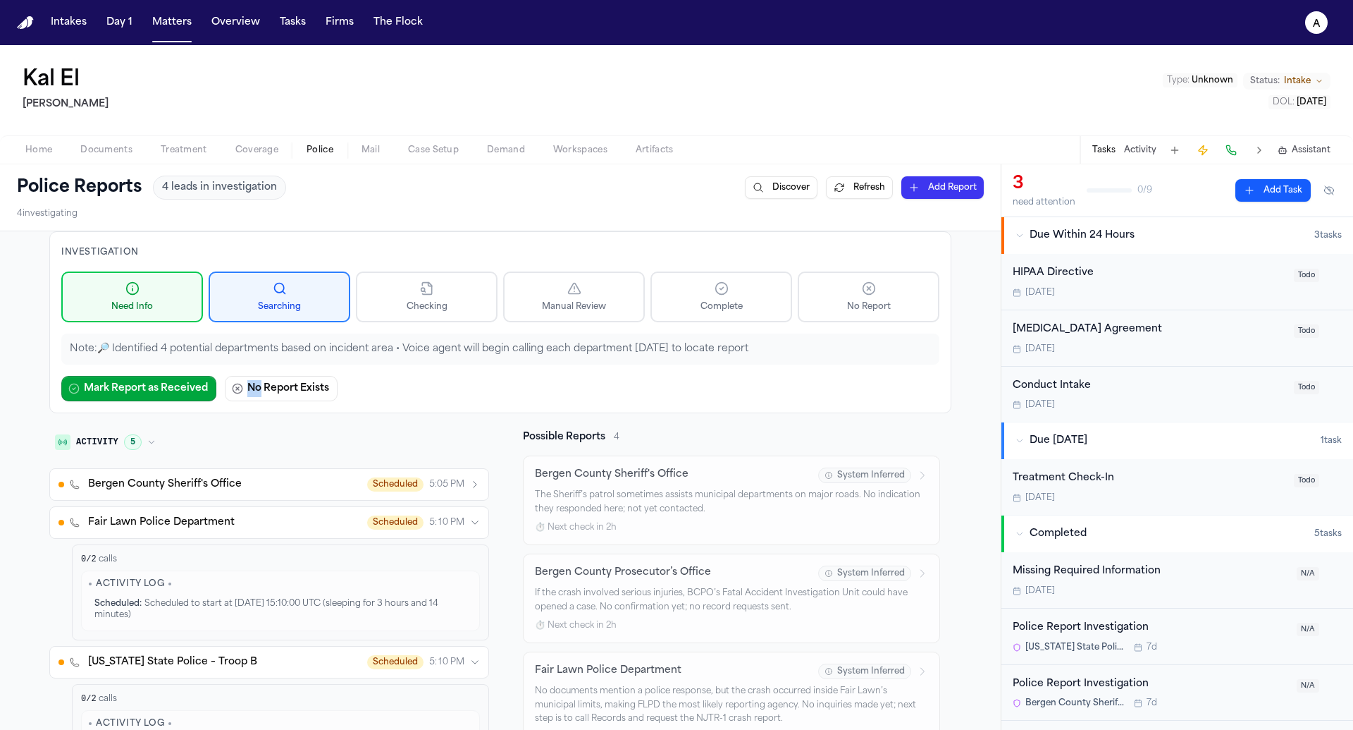
click at [438, 496] on div "Bergen County Sheriff's Office Scheduled 5:05 PM Fair Lawn Police Department Sc…" at bounding box center [269, 679] width 440 height 423
click at [438, 484] on span "5:05 PM" at bounding box center [446, 484] width 35 height 11
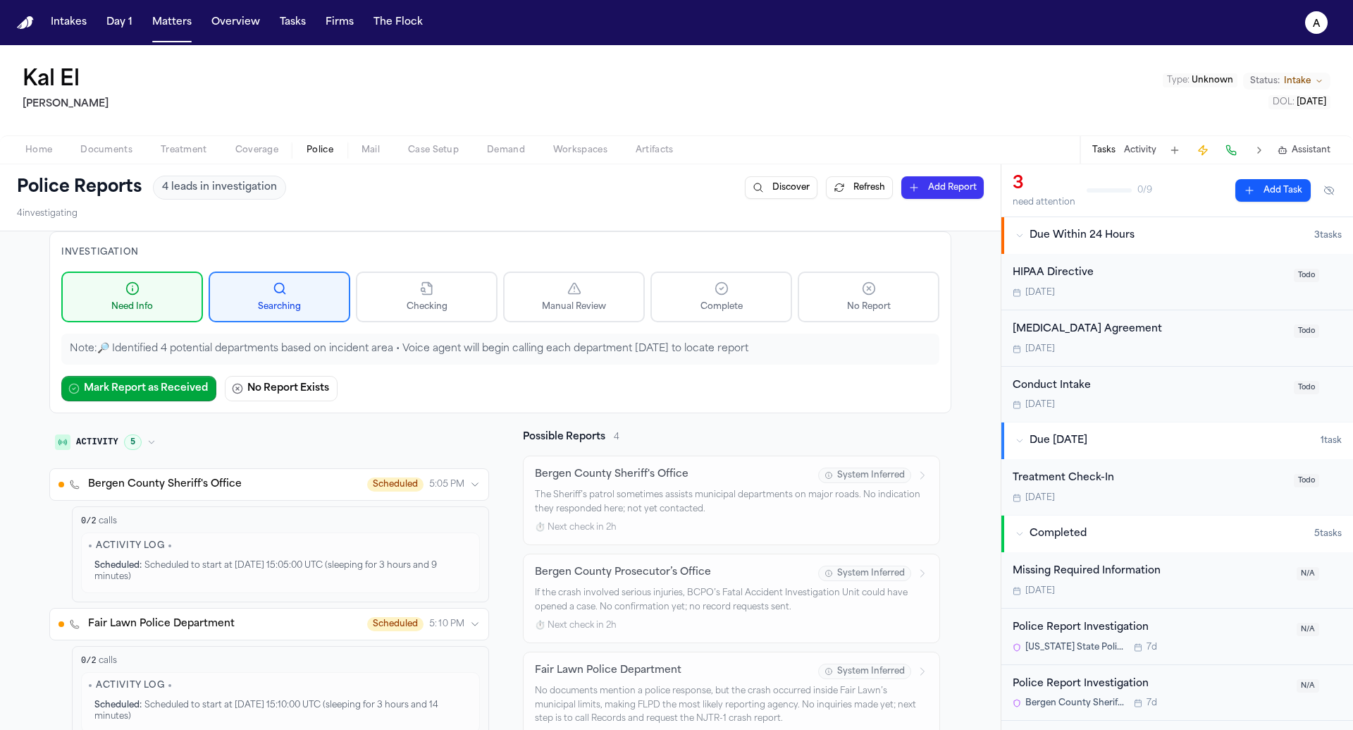
click at [434, 492] on button "Bergen County Sheriff's Office Scheduled 5:05 PM" at bounding box center [269, 484] width 440 height 32
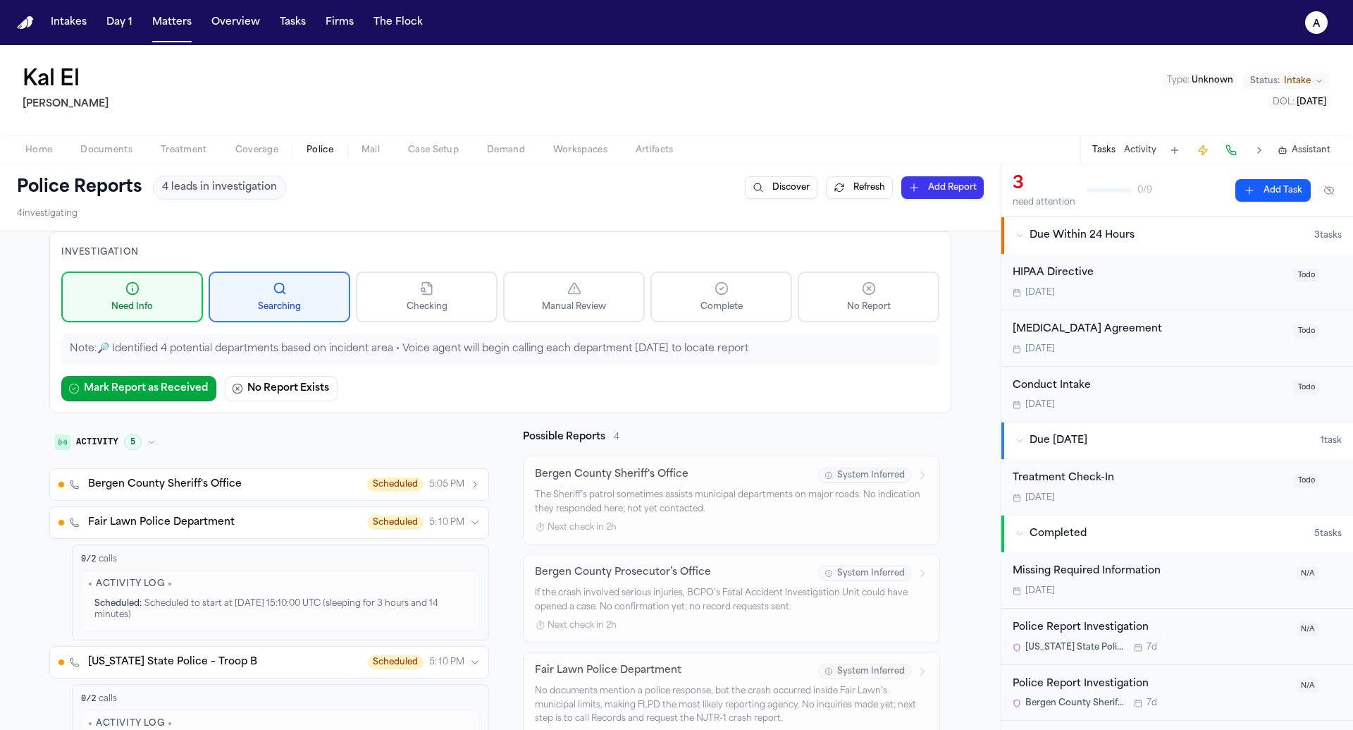
click at [416, 531] on button "Fair Lawn Police Department Scheduled 5:10 PM" at bounding box center [269, 522] width 440 height 32
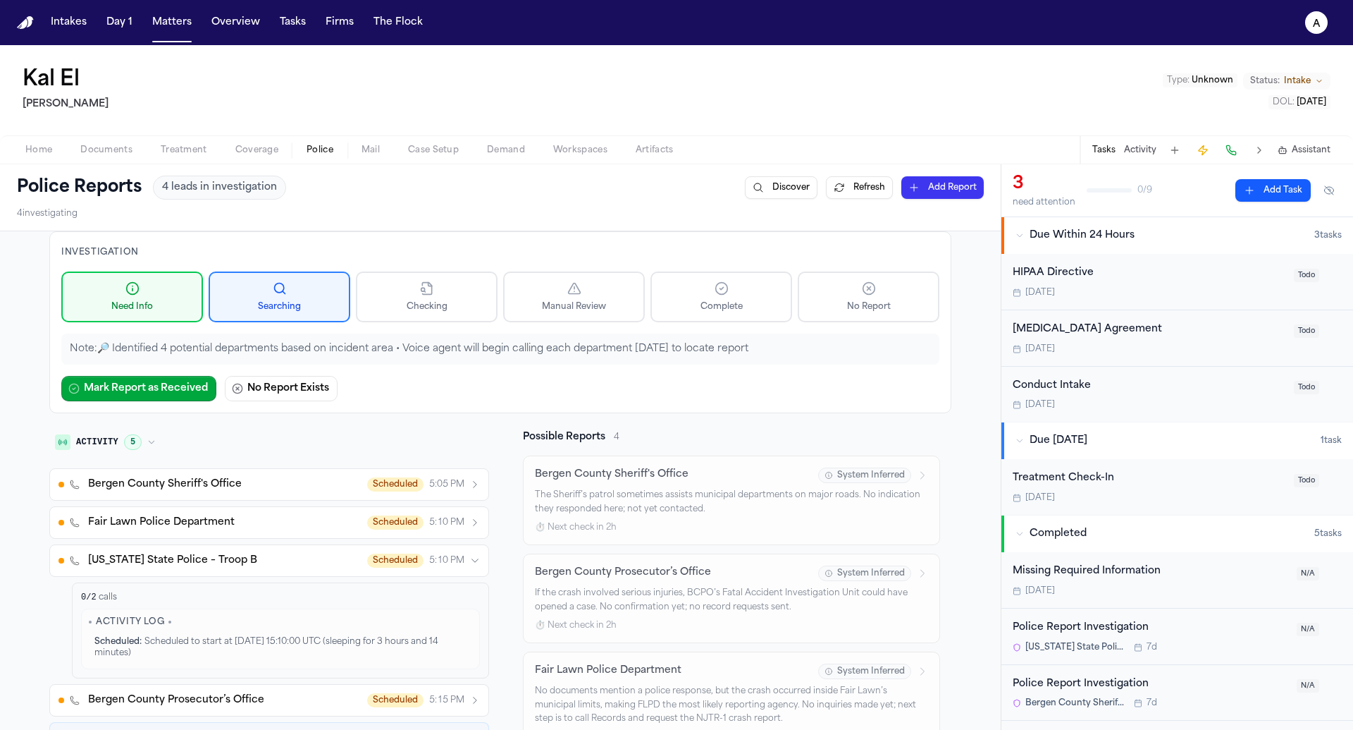
click at [409, 553] on span "Scheduled" at bounding box center [395, 560] width 56 height 14
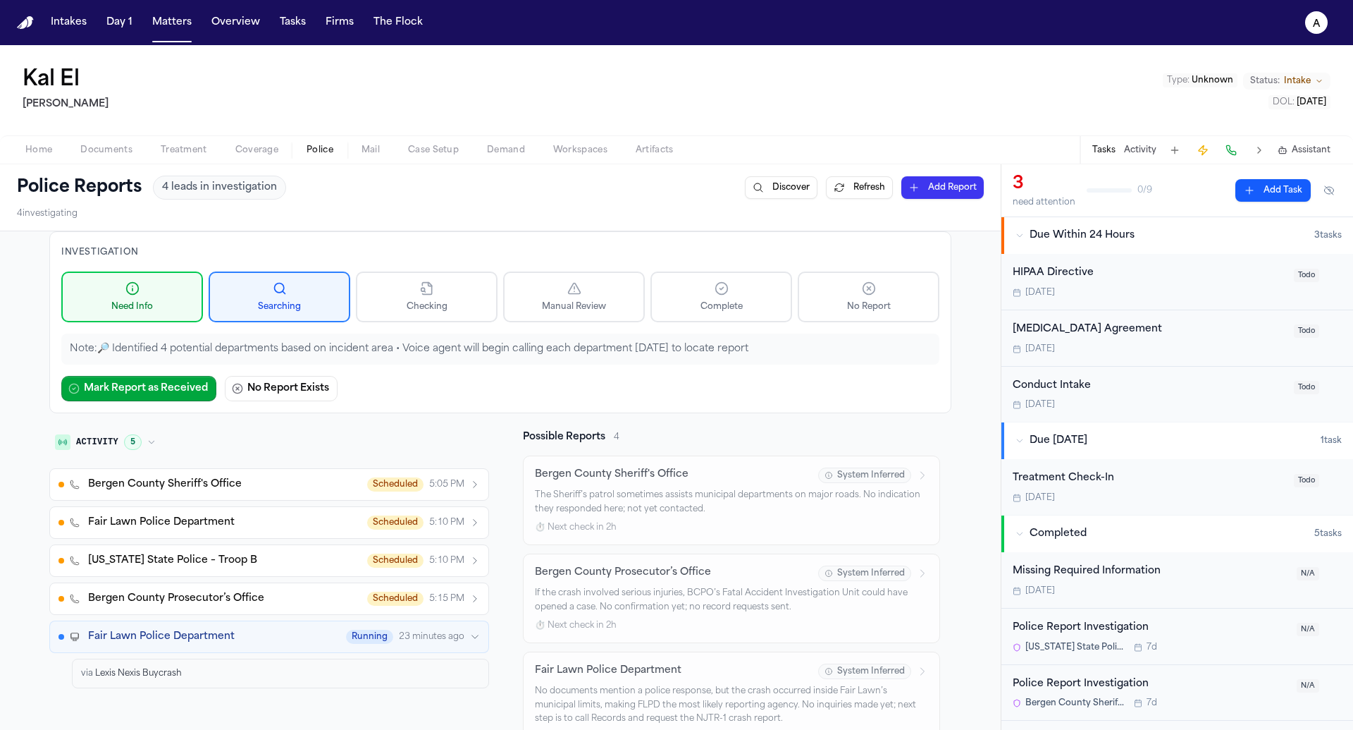
click at [402, 584] on button "Bergen County Prosecutor’s Office Scheduled 5:15 PM" at bounding box center [269, 598] width 440 height 32
click at [410, 553] on span "Scheduled" at bounding box center [395, 560] width 56 height 14
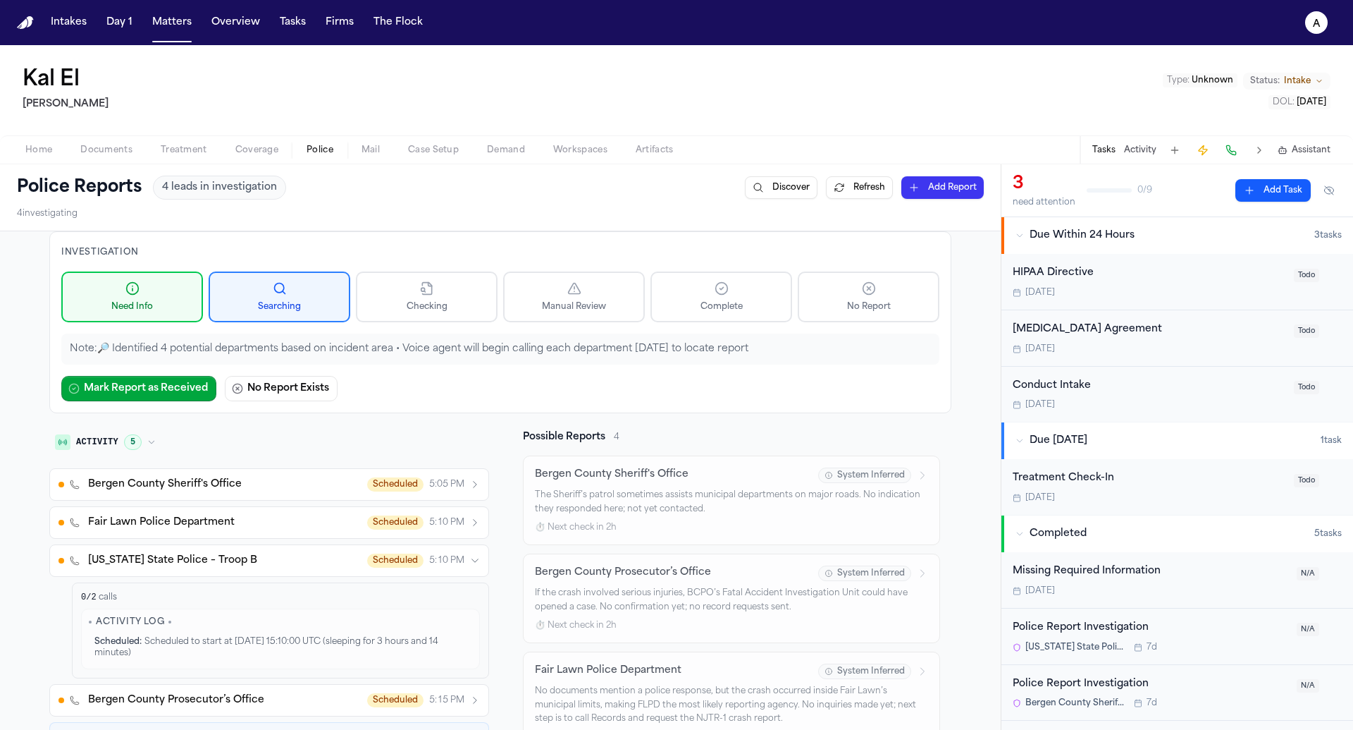
click at [410, 553] on span "Scheduled" at bounding box center [395, 560] width 56 height 14
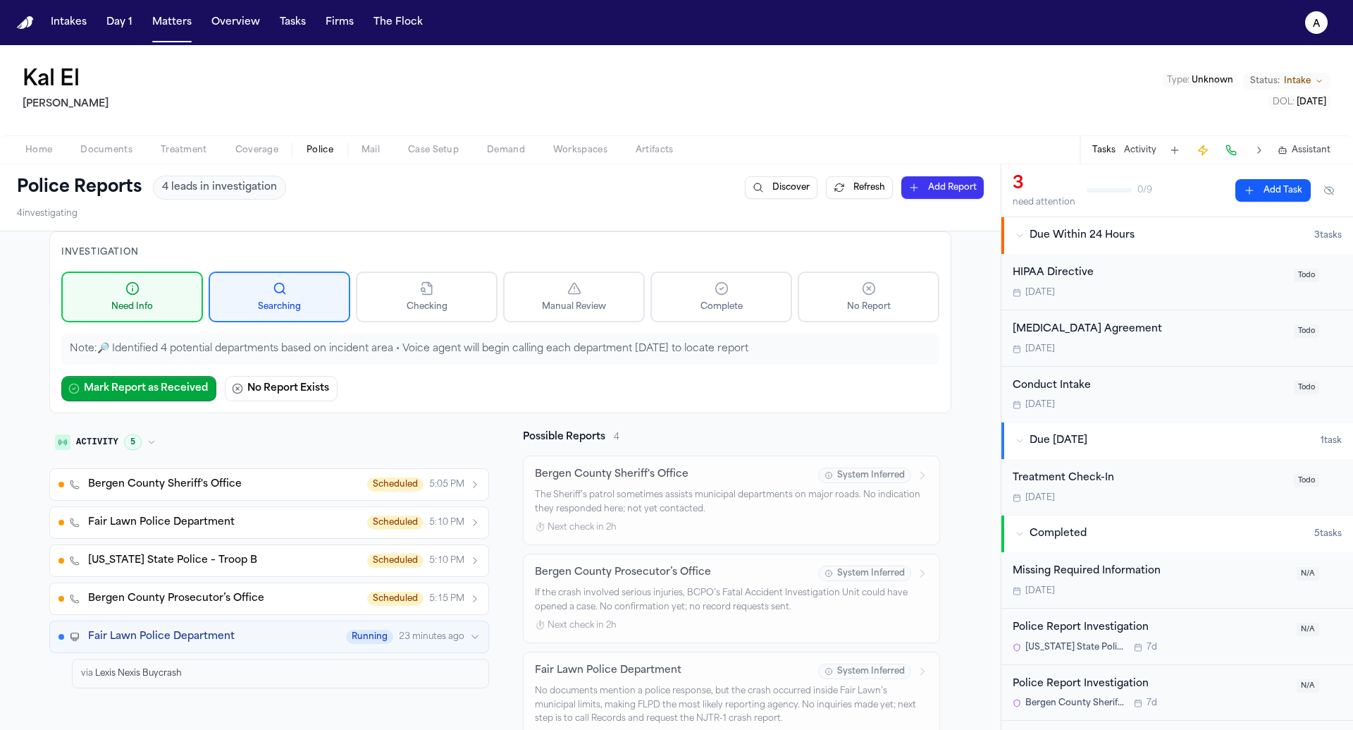
click at [426, 519] on div "Scheduled 5:10 PM" at bounding box center [423, 522] width 113 height 14
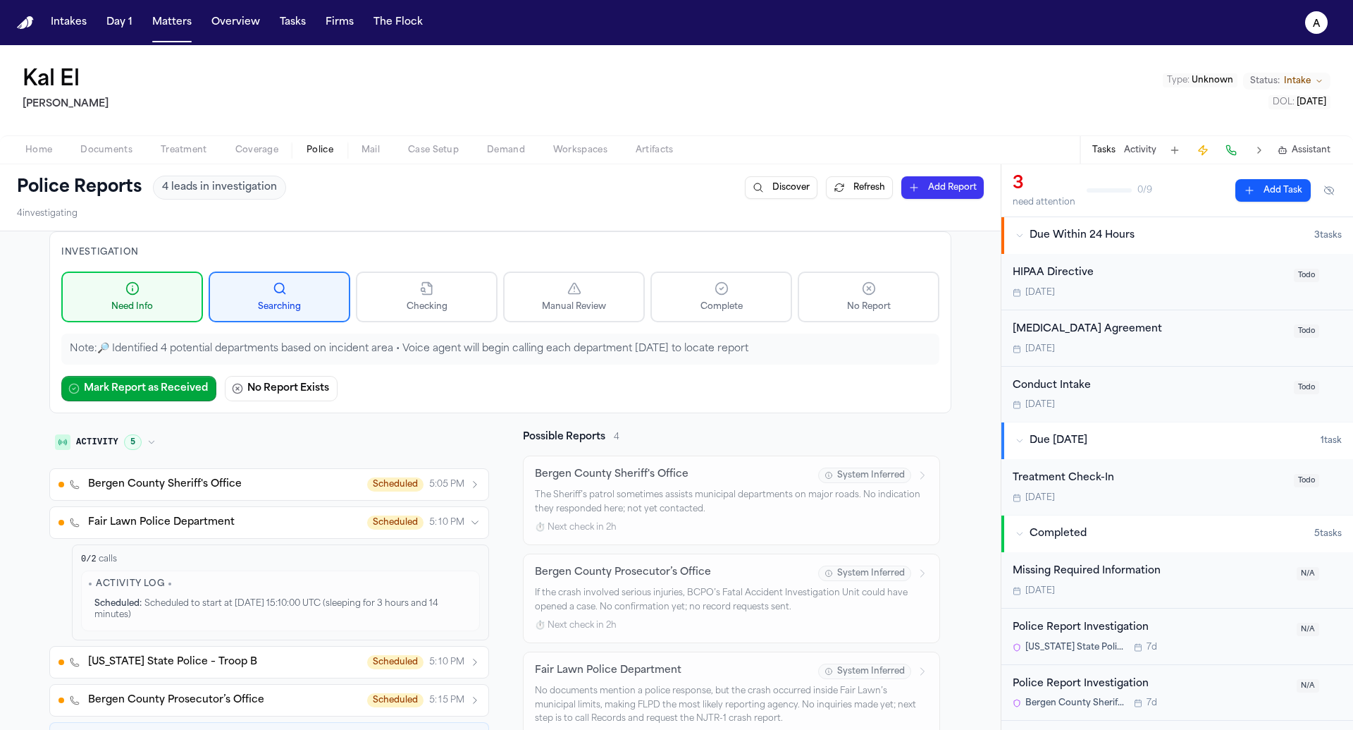
click at [426, 519] on div "Scheduled 5:10 PM" at bounding box center [423, 522] width 113 height 14
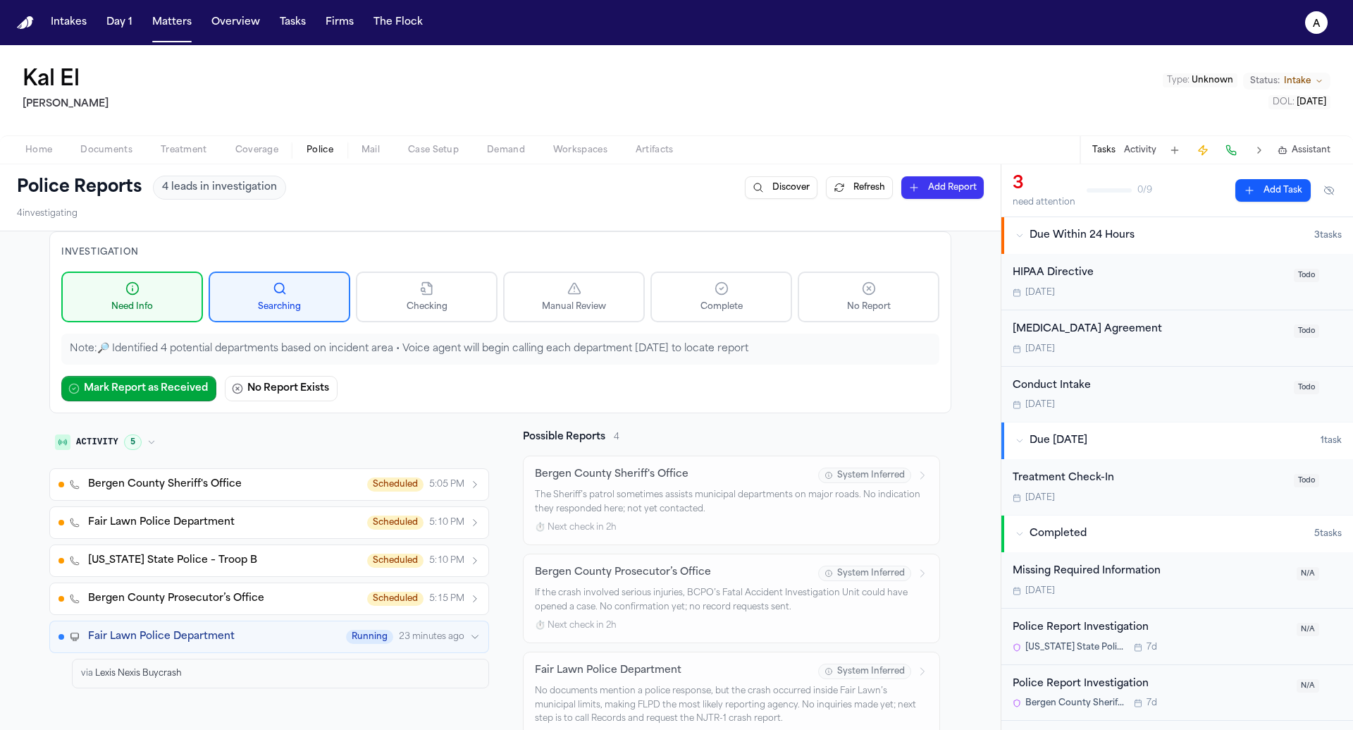
click at [442, 479] on span "5:05 PM" at bounding box center [446, 484] width 35 height 11
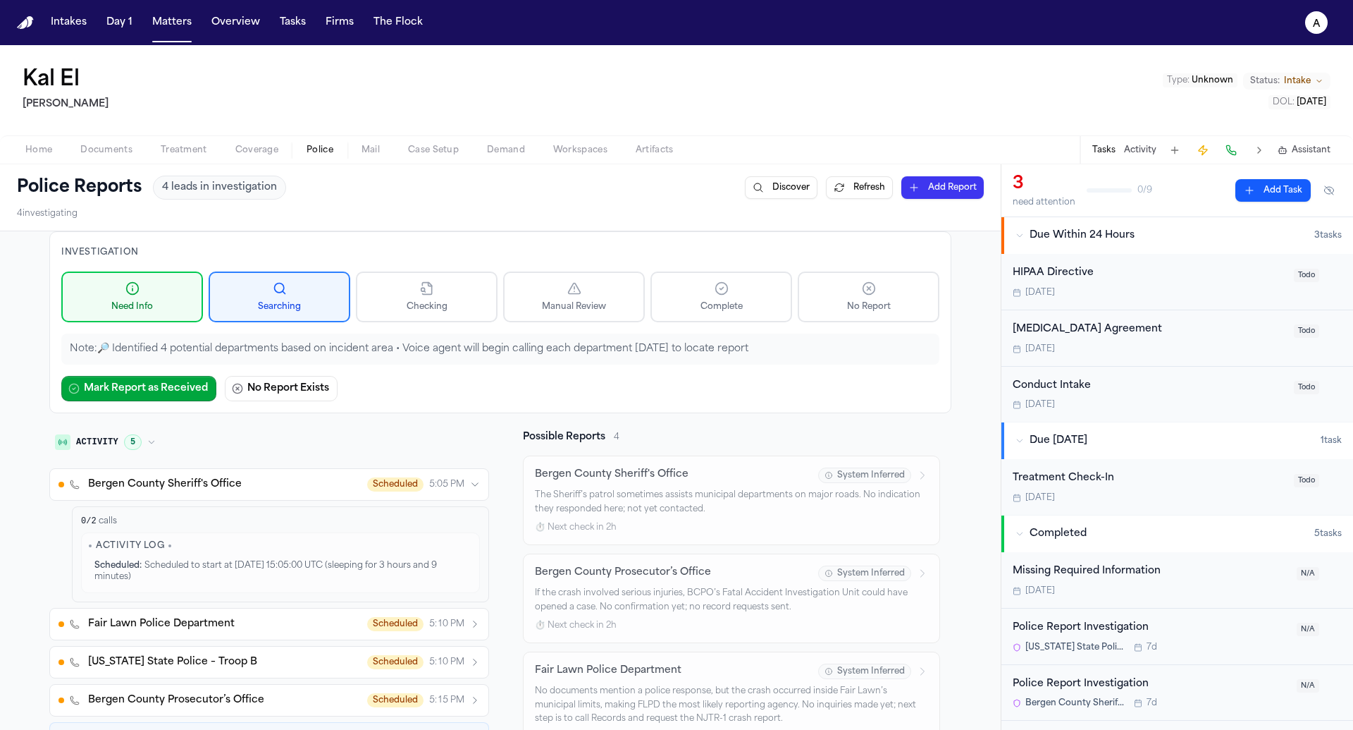
click at [442, 479] on span "5:05 PM" at bounding box center [446, 484] width 35 height 11
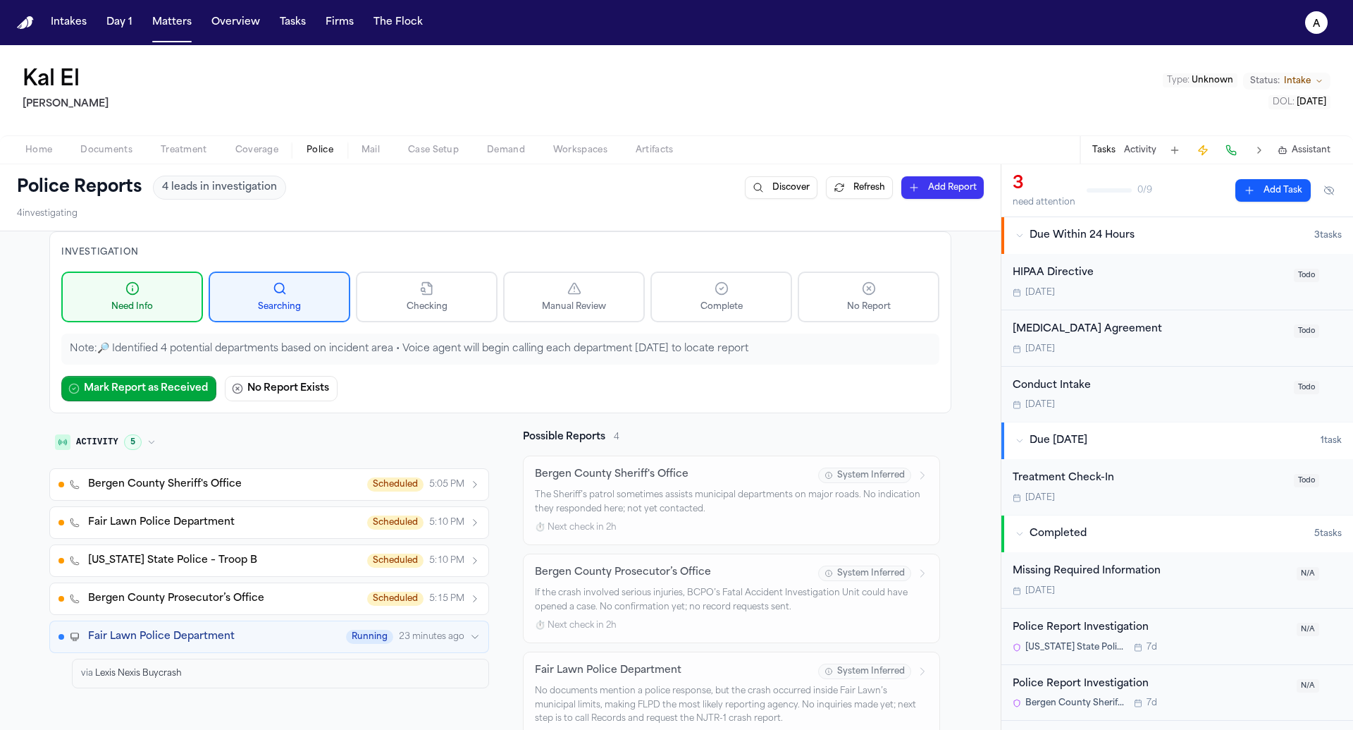
click at [190, 645] on button "Fair Lawn Police Department Running 23 minutes ago" at bounding box center [269, 636] width 440 height 32
click at [121, 445] on button "Activity 5" at bounding box center [105, 442] width 112 height 24
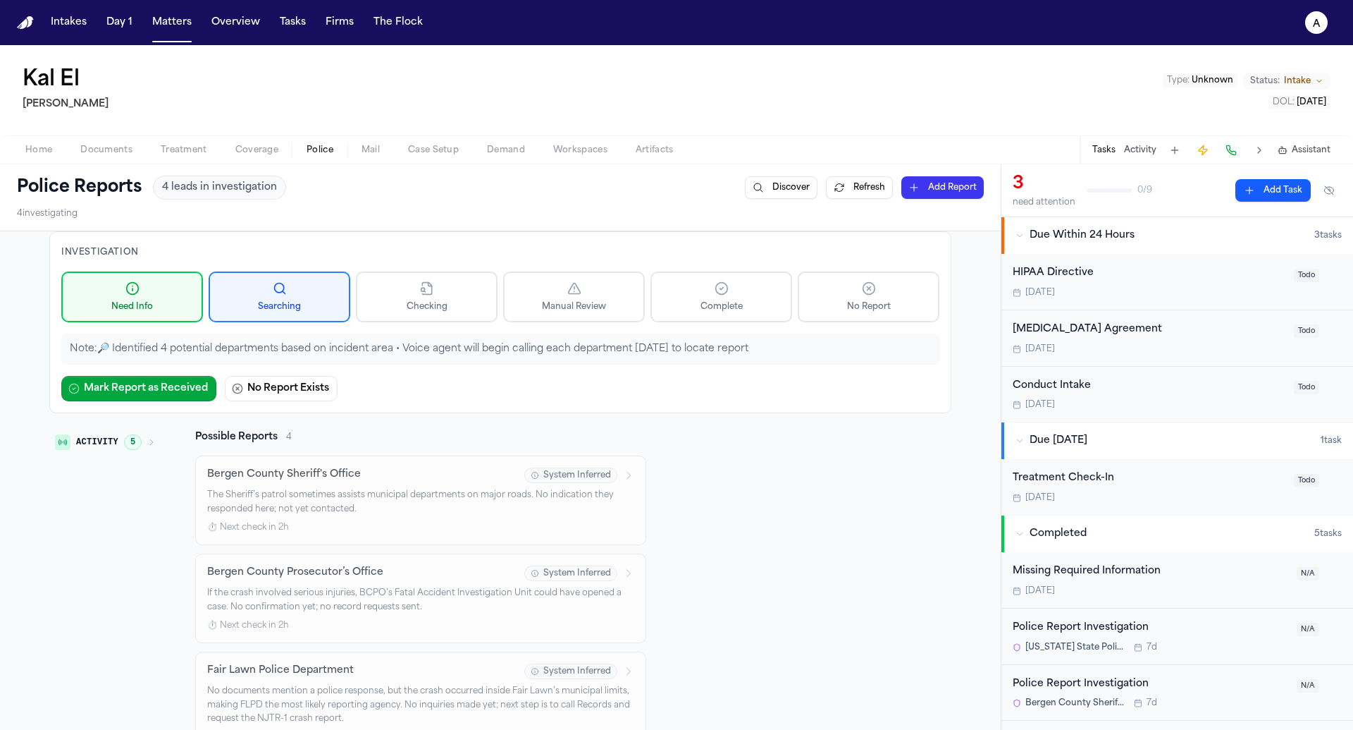
click at [121, 445] on button "Activity 5" at bounding box center [105, 442] width 112 height 24
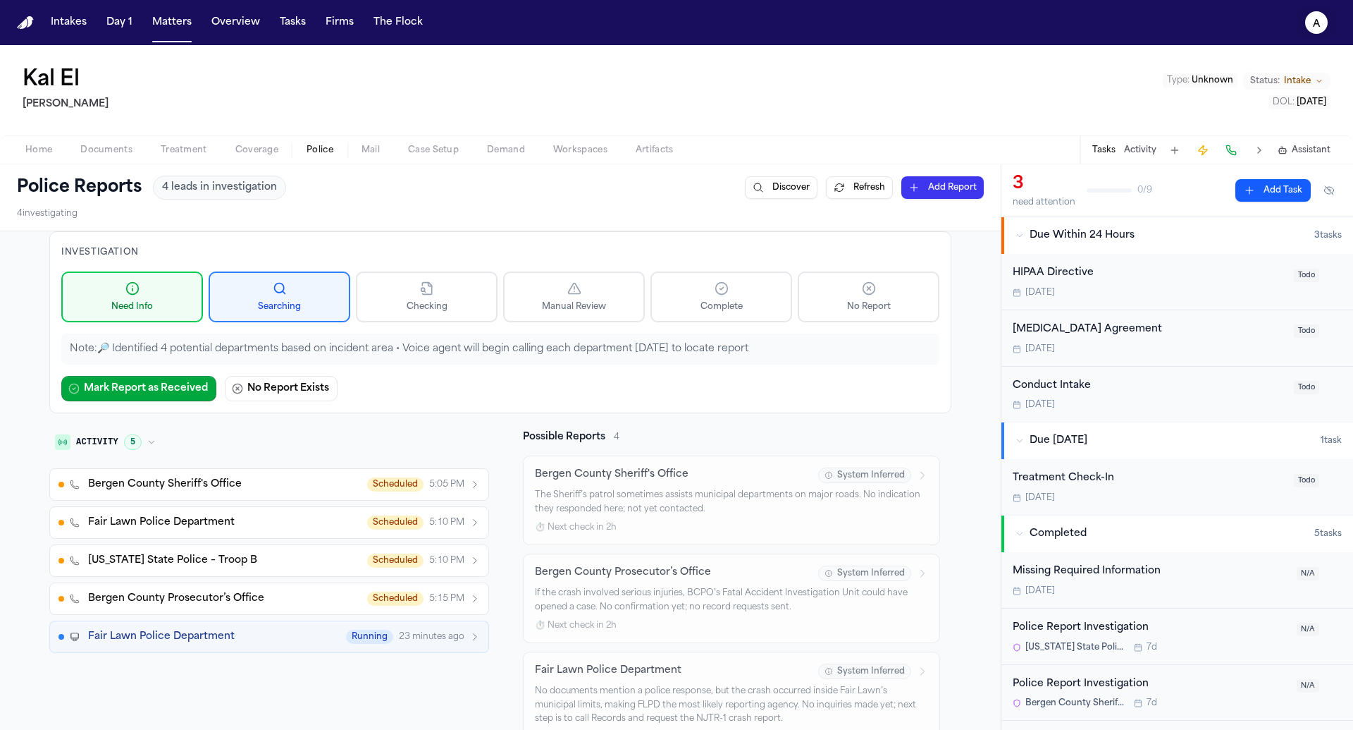
click at [1079, 32] on icon "a" at bounding box center [1316, 22] width 23 height 23
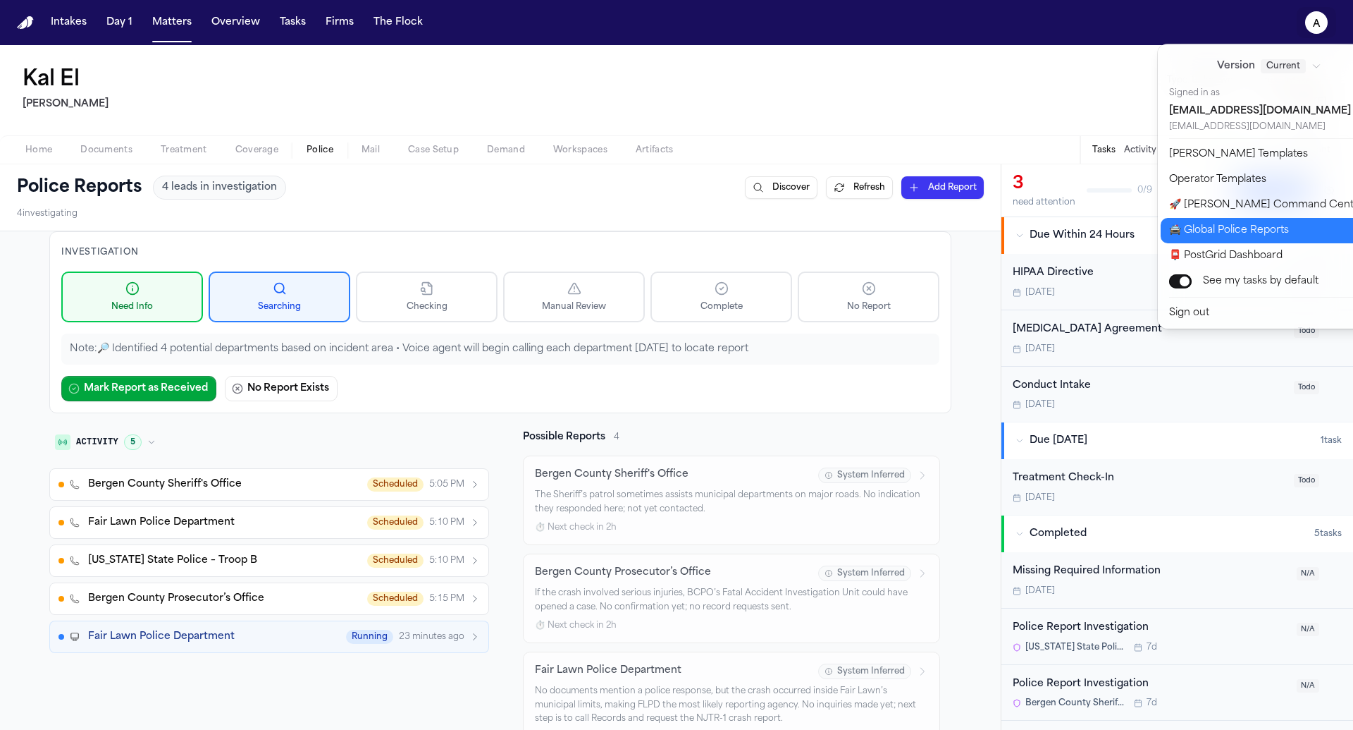
click at [1079, 228] on button "🚔 Global Police Reports" at bounding box center [1278, 230] width 235 height 25
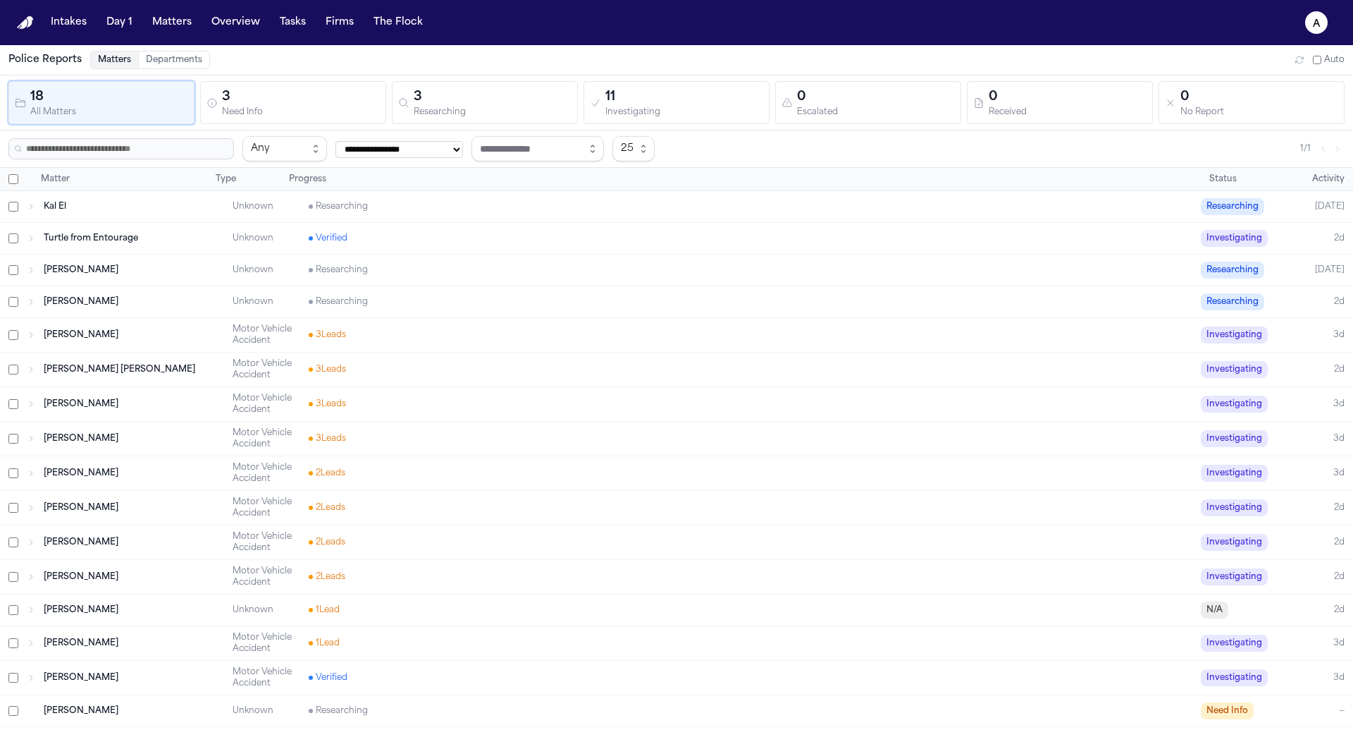
click at [459, 173] on div "Progress" at bounding box center [746, 178] width 926 height 11
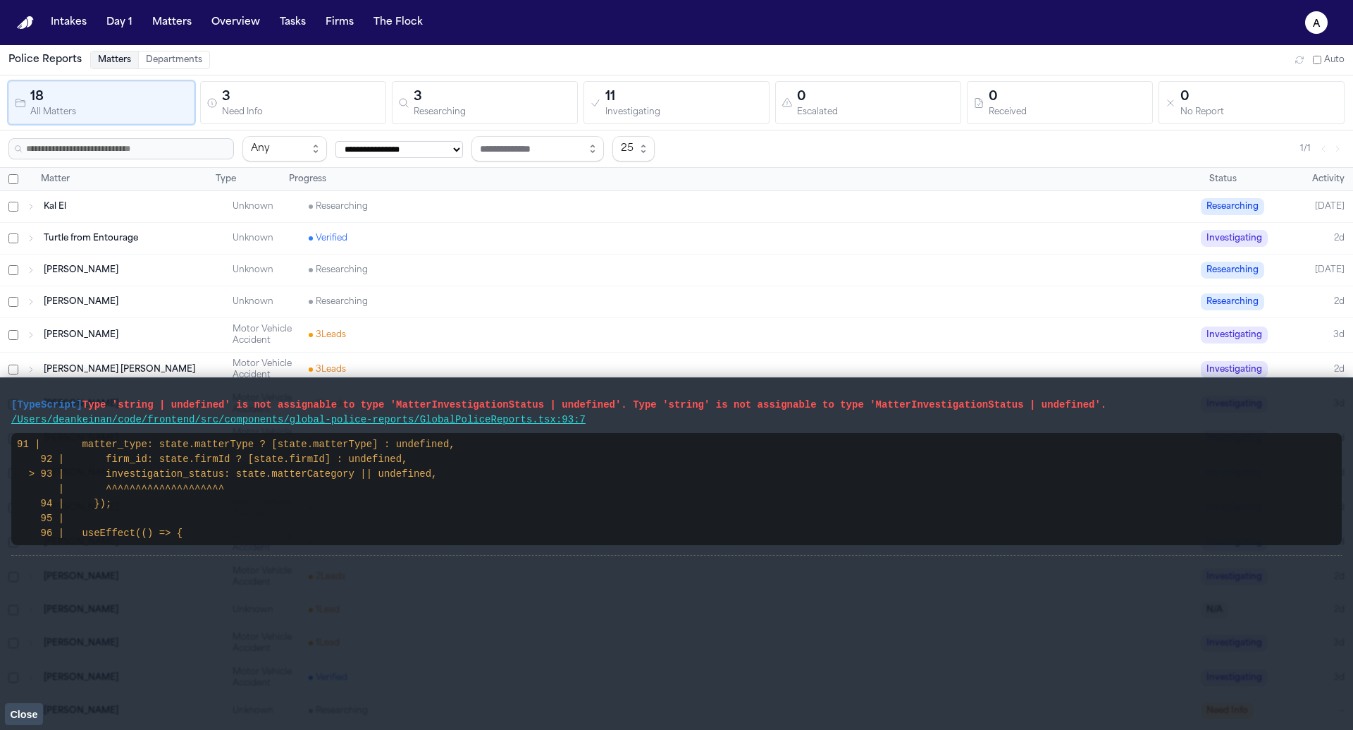
click at [403, 92] on div "3 Researching" at bounding box center [484, 102] width 173 height 30
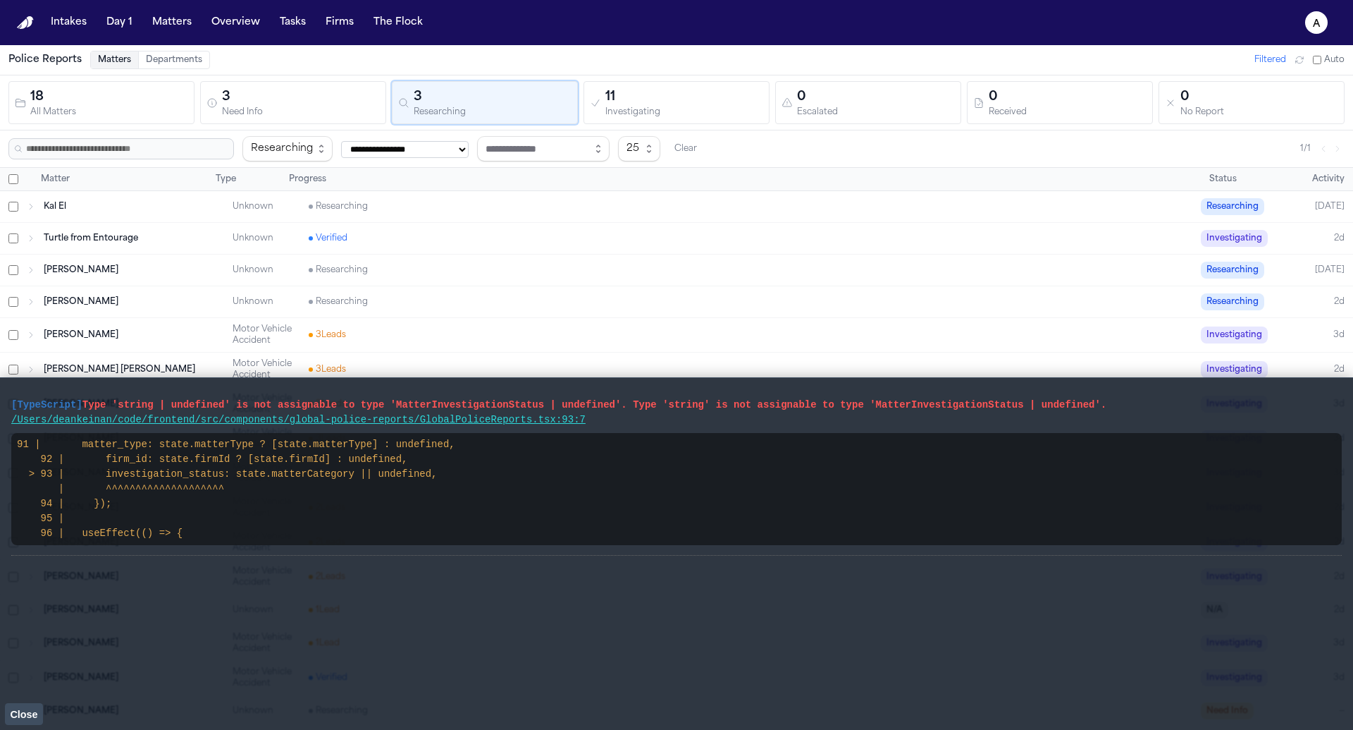
click at [346, 107] on div "Need Info" at bounding box center [301, 112] width 158 height 11
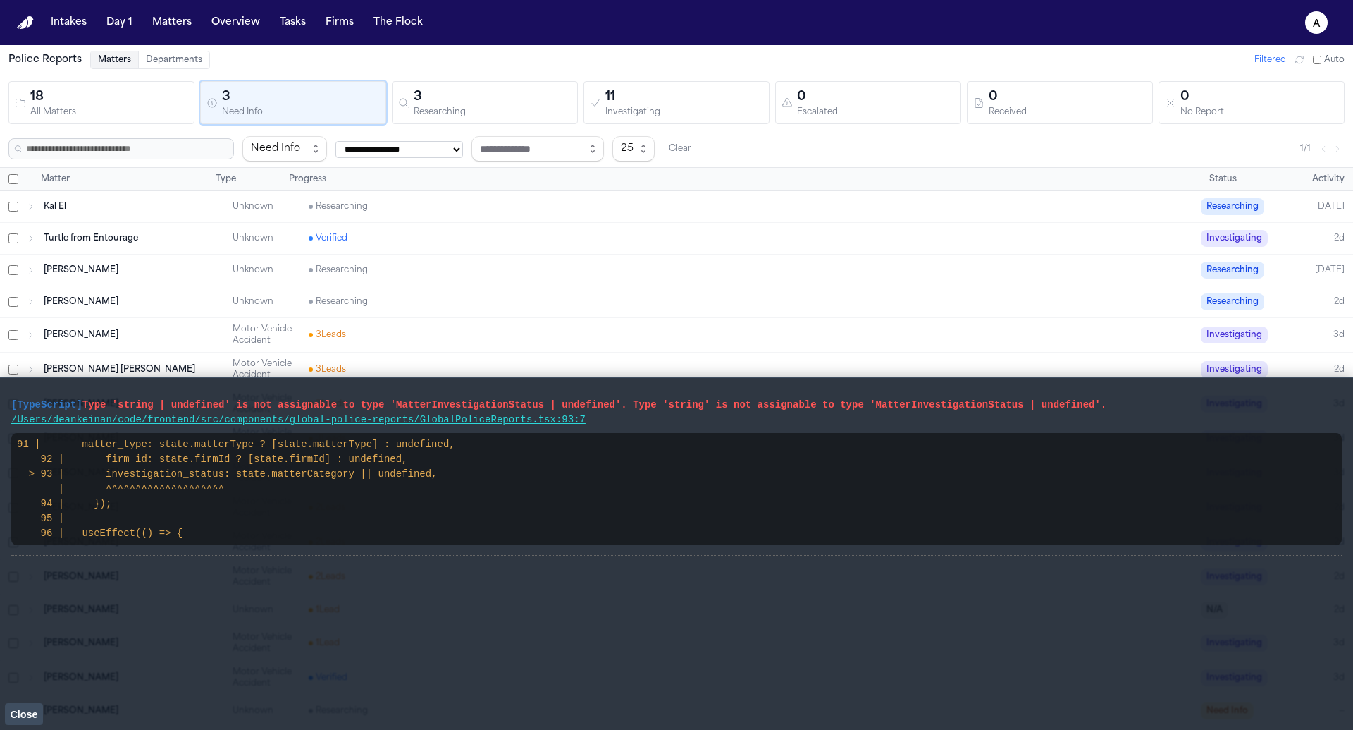
click at [615, 107] on div "Investigating" at bounding box center [684, 112] width 158 height 11
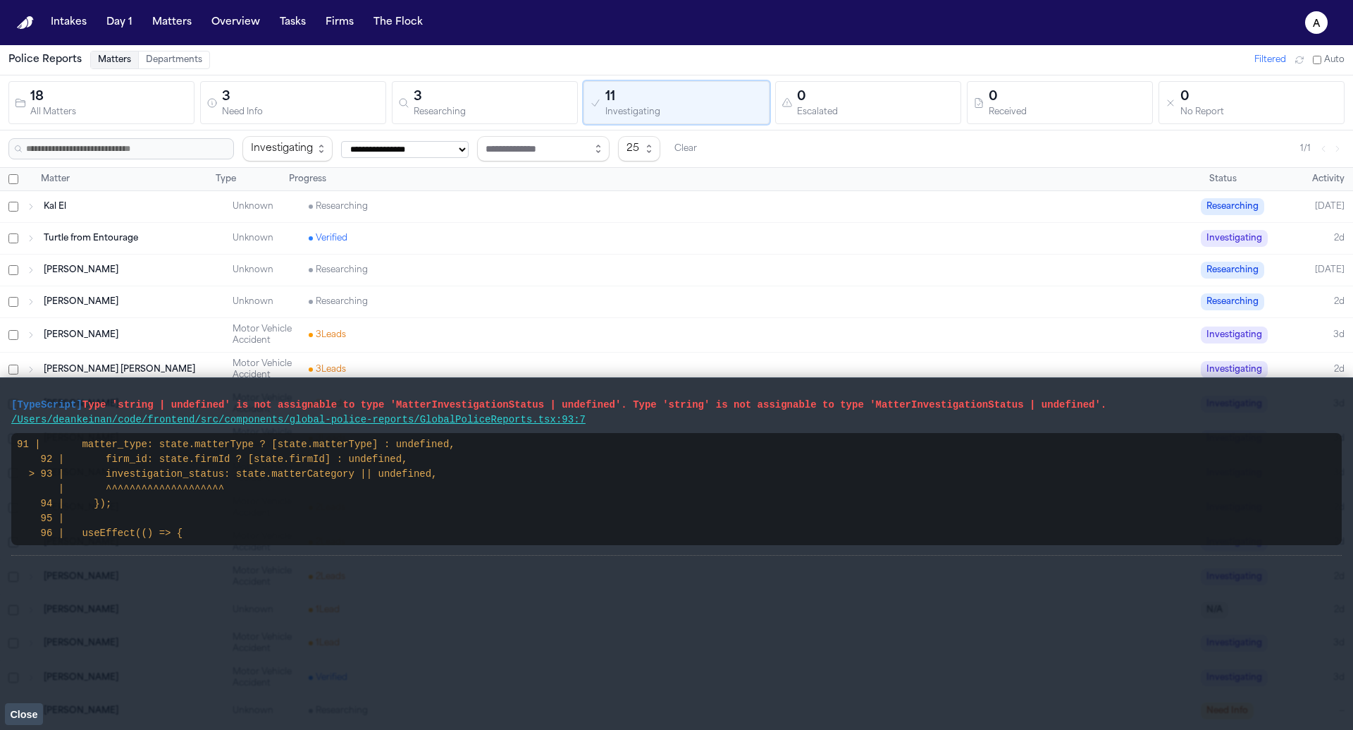
click at [768, 96] on button "11 Investigating" at bounding box center [677, 102] width 186 height 43
click at [847, 99] on div "0" at bounding box center [876, 97] width 158 height 20
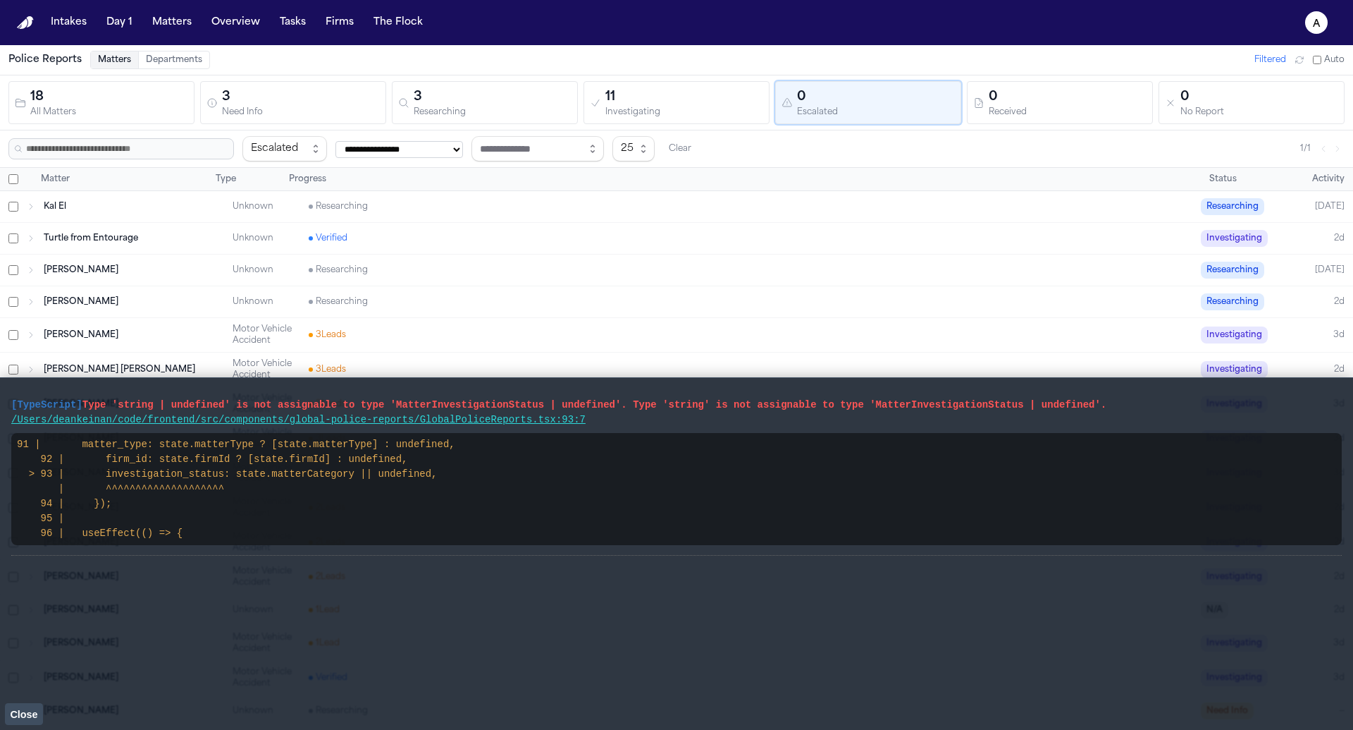
click at [1026, 93] on div "0" at bounding box center [1068, 97] width 158 height 20
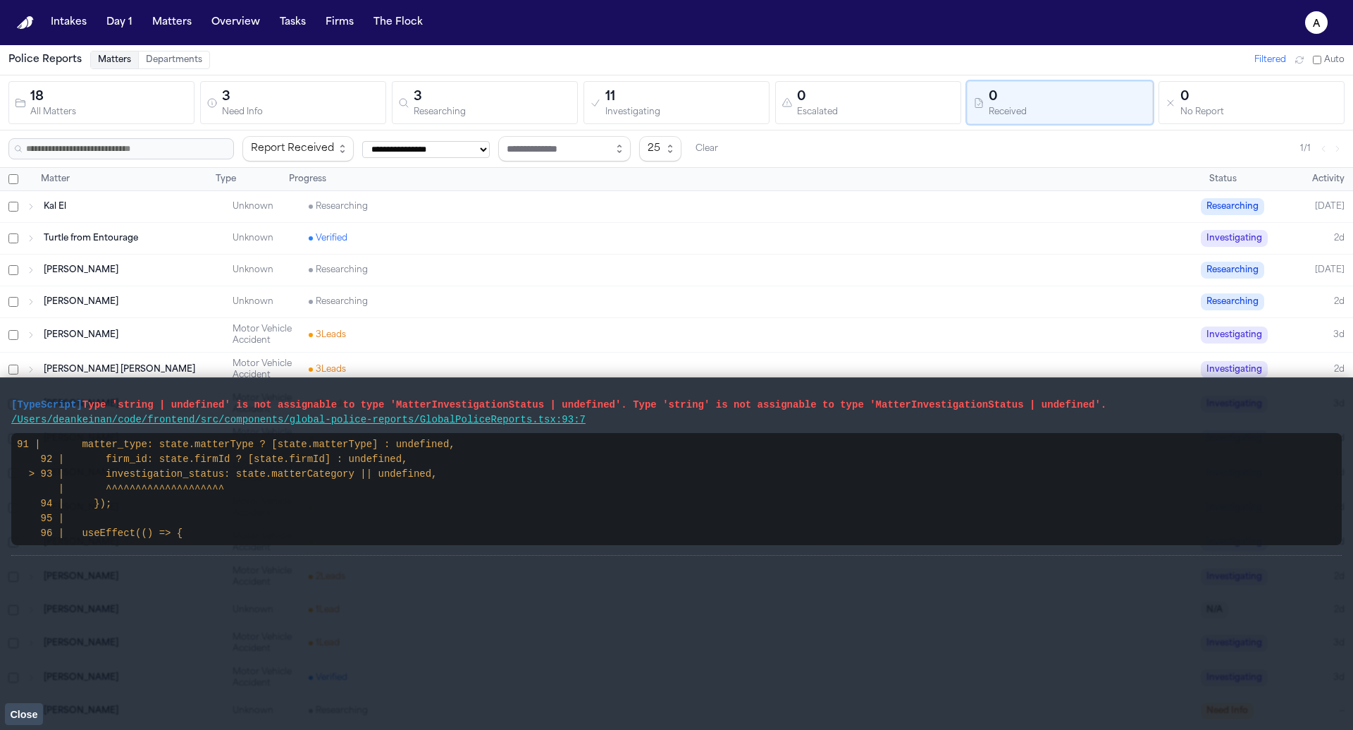
click at [92, 99] on div "18" at bounding box center [109, 97] width 158 height 20
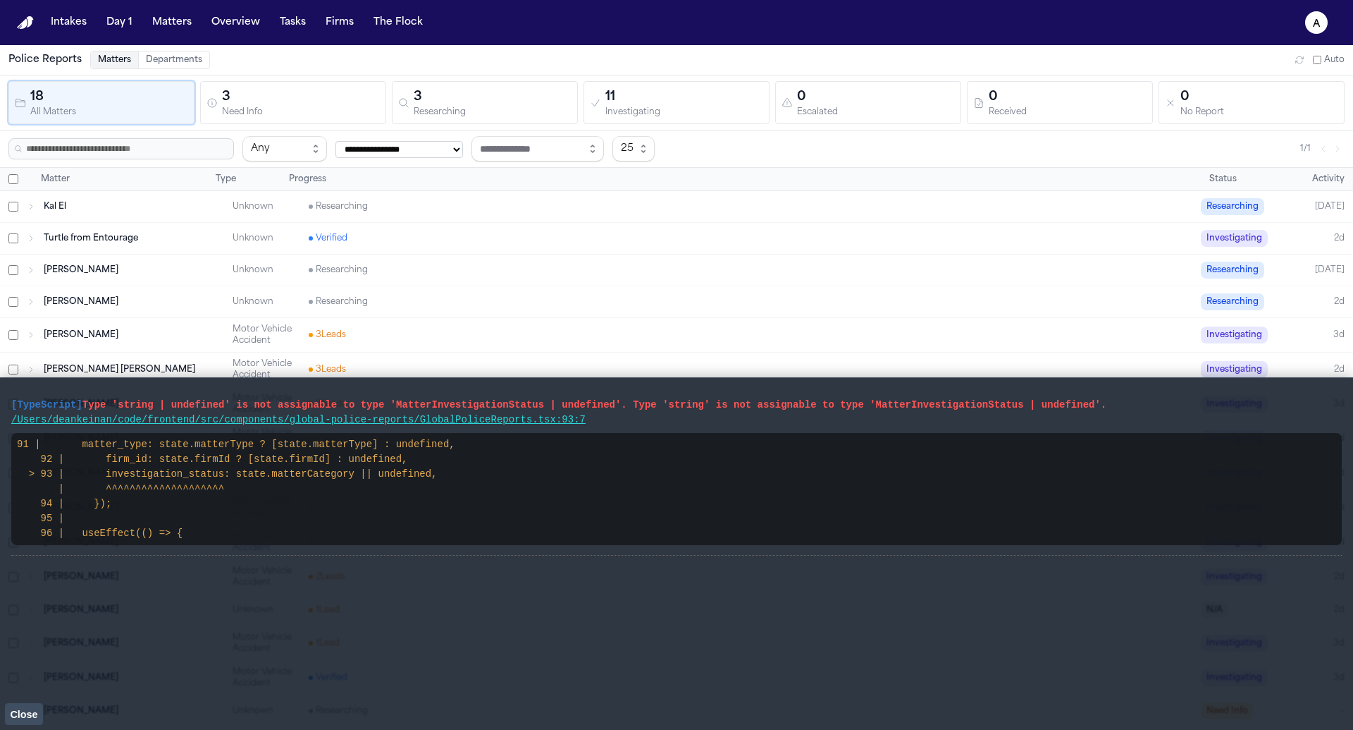
click at [290, 325] on span "Motor Vehicle Accident" at bounding box center [262, 335] width 59 height 20
click at [200, 268] on div "[PERSON_NAME]" at bounding box center [134, 269] width 180 height 11
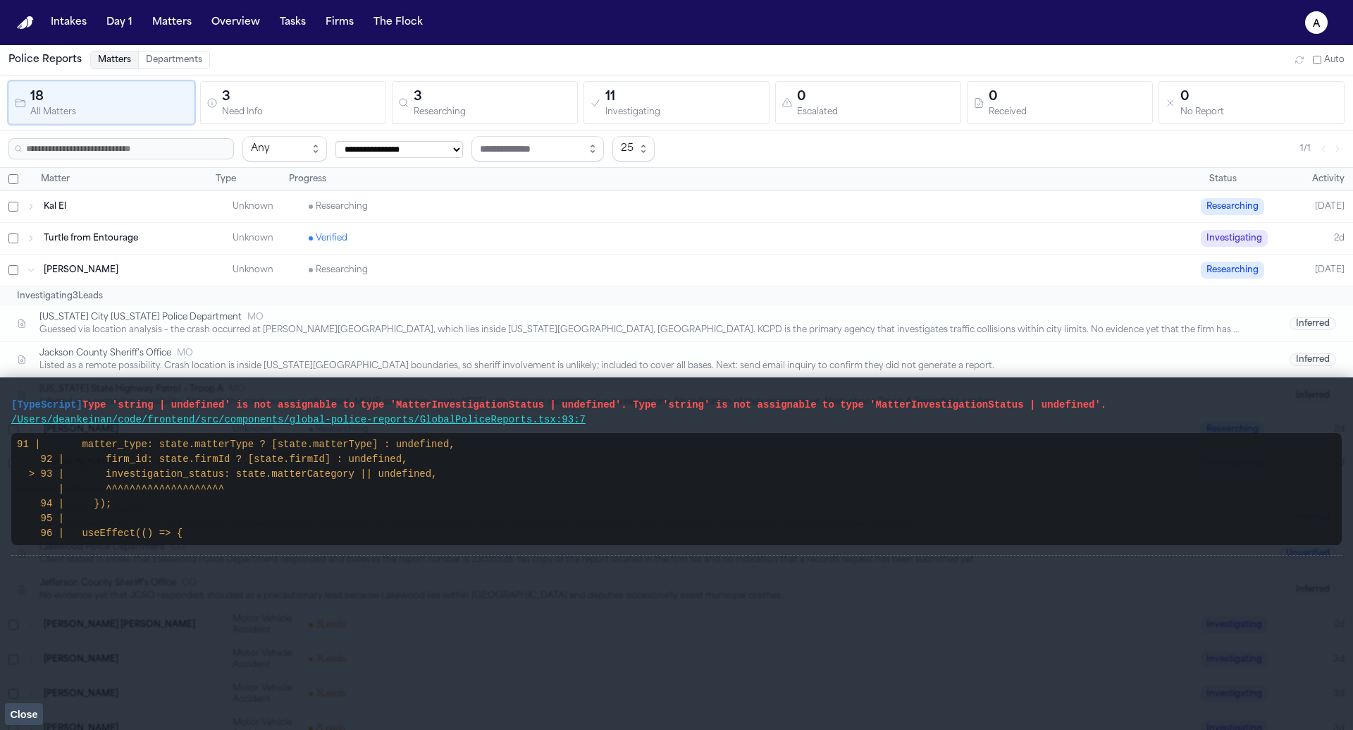
click at [218, 195] on div "Kal El Unknown Researching Researching Today" at bounding box center [676, 206] width 1353 height 31
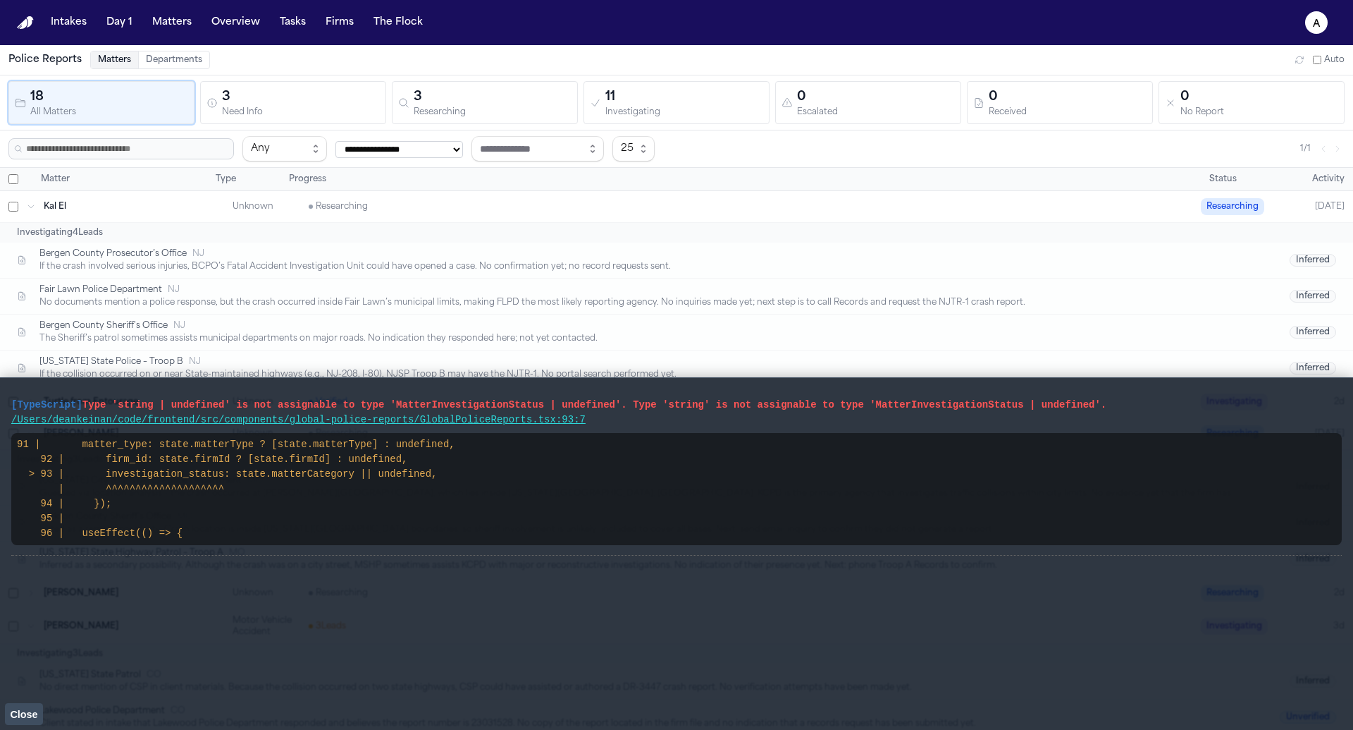
click at [189, 180] on div "Matter" at bounding box center [125, 178] width 180 height 11
click at [174, 219] on div "Kal El Unknown Researching Researching Today" at bounding box center [676, 206] width 1353 height 31
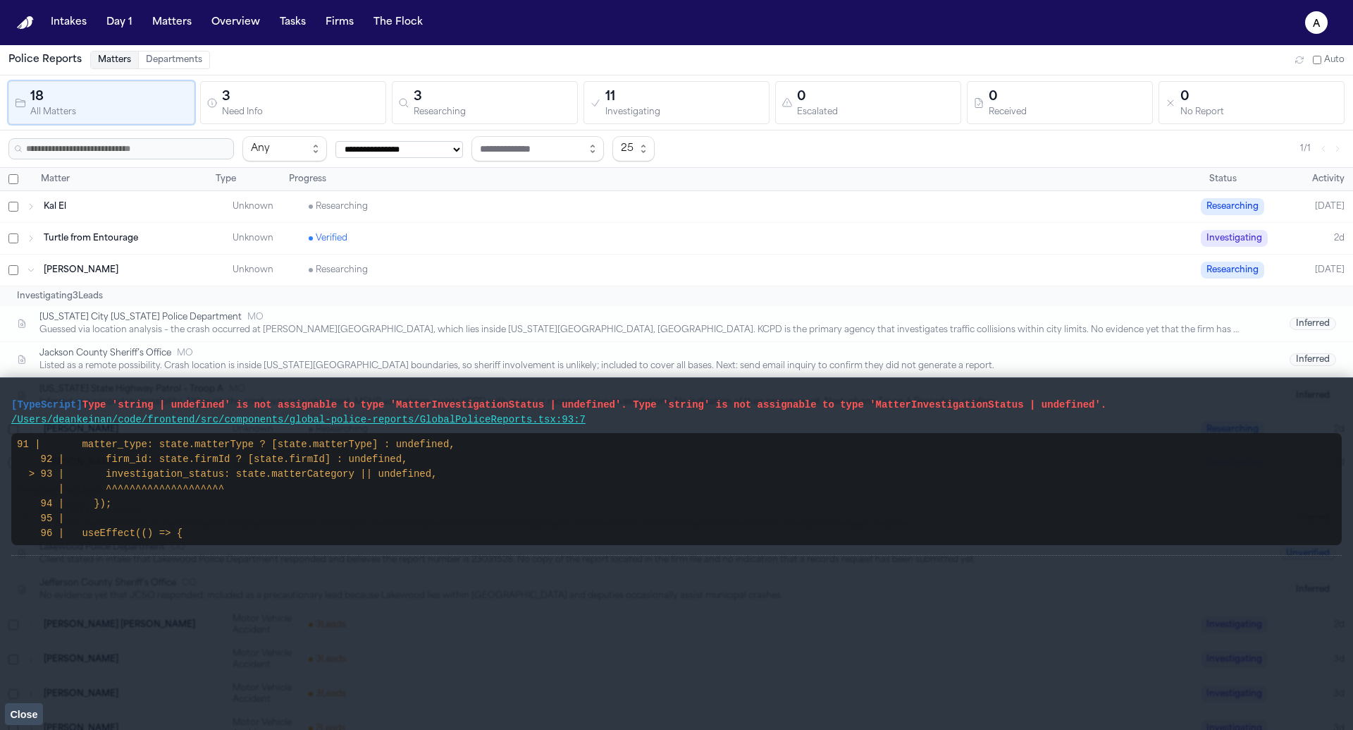
click at [167, 254] on div "Cara McFarland Unknown Researching Researching Today" at bounding box center [676, 269] width 1353 height 31
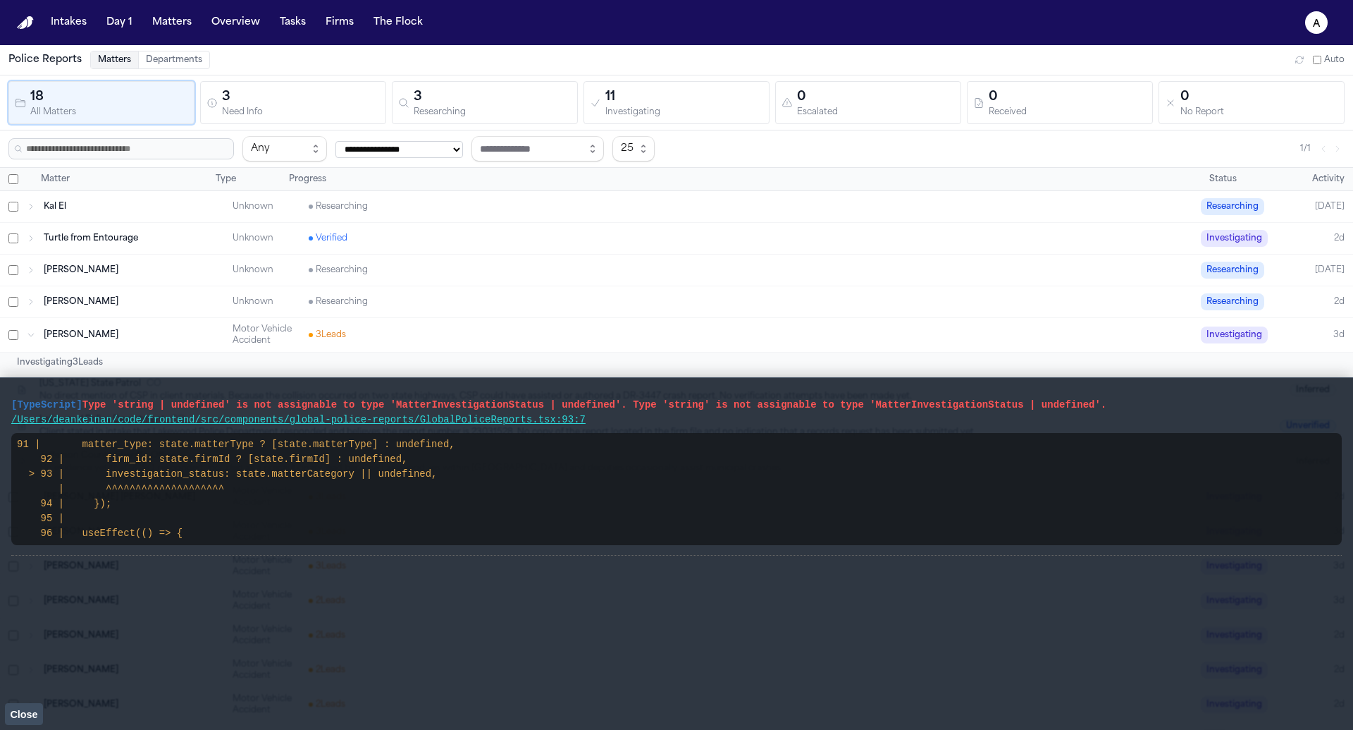
click at [166, 276] on div "Cara McFarland Unknown Researching Researching Today" at bounding box center [676, 269] width 1353 height 31
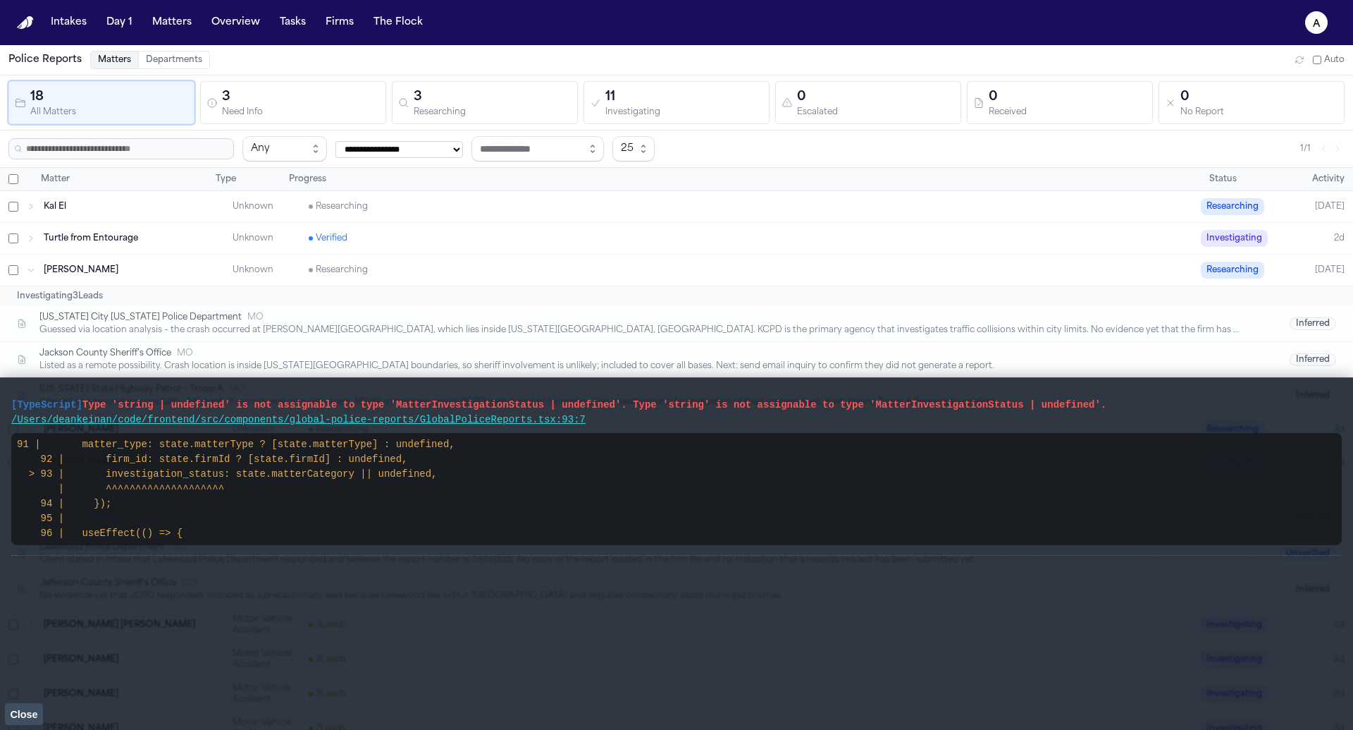
click at [166, 312] on span "[US_STATE] City [US_STATE] Police Department" at bounding box center [140, 317] width 202 height 11
click at [178, 277] on div "Cara McFarland Unknown Researching Researching Today" at bounding box center [676, 269] width 1353 height 31
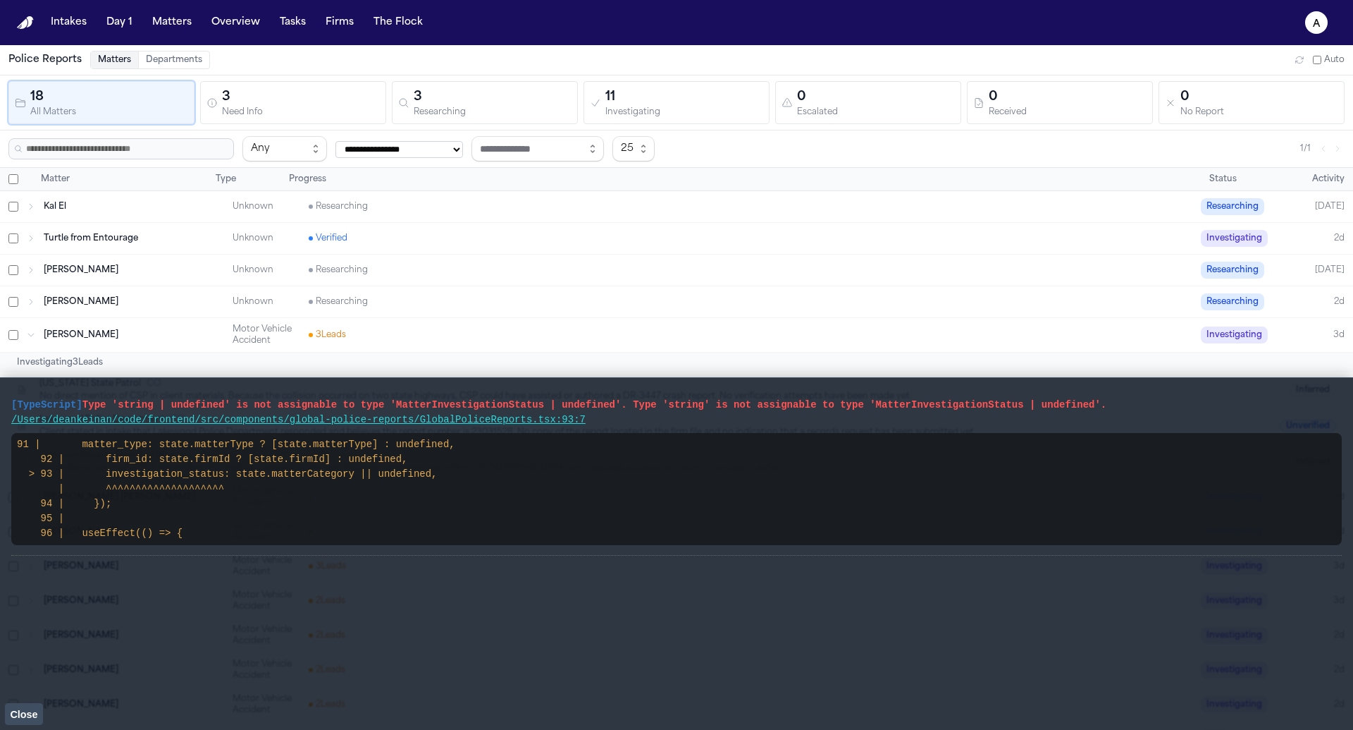
click at [181, 238] on div "Turtle from Entourage" at bounding box center [134, 238] width 180 height 11
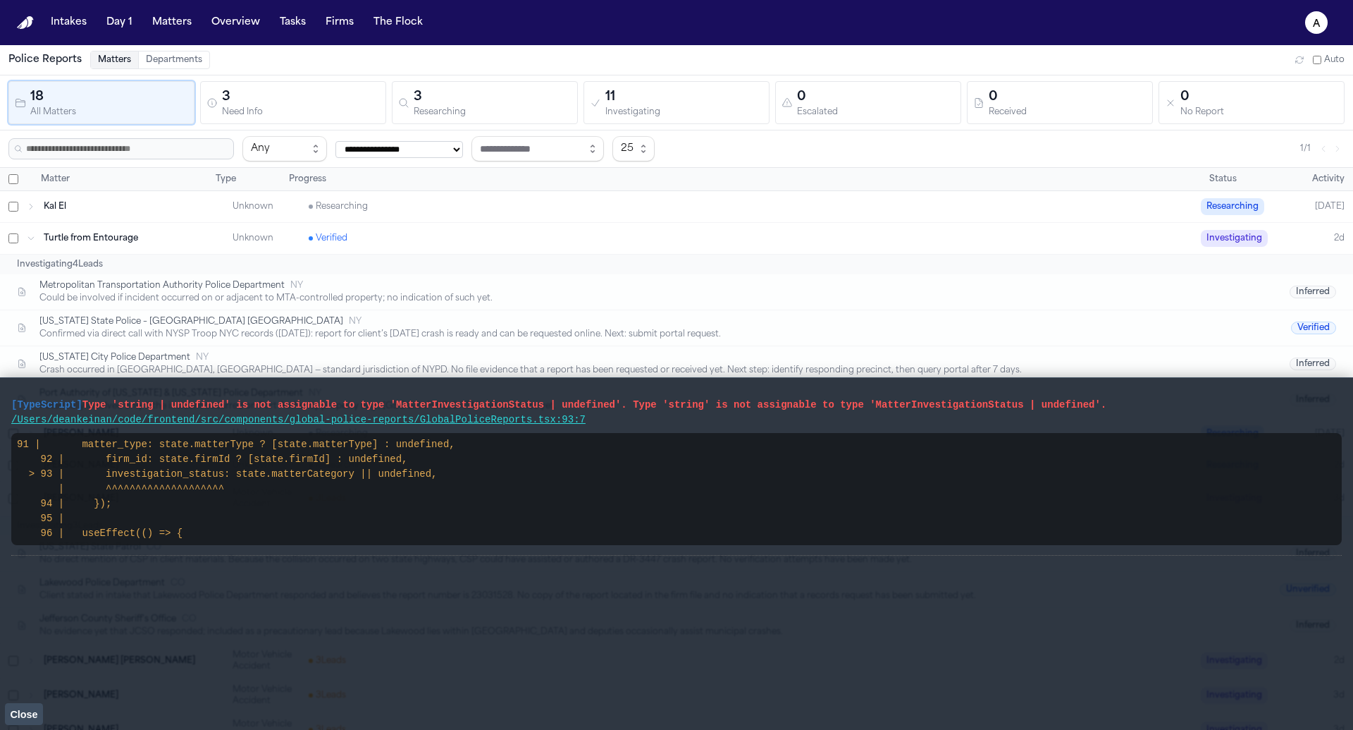
click at [193, 224] on div "Turtle from Entourage Unknown Verified Investigating 2d" at bounding box center [676, 238] width 1353 height 31
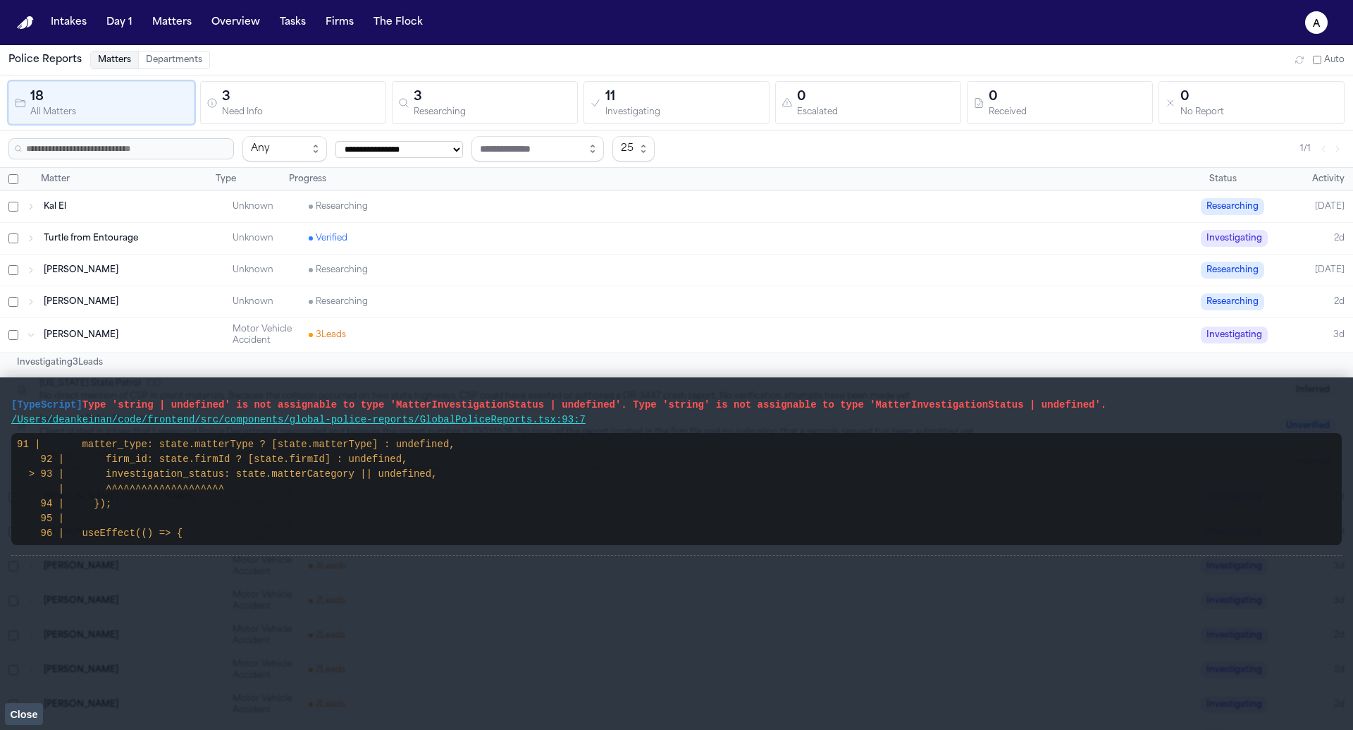
click at [194, 204] on div "Kal El" at bounding box center [134, 206] width 180 height 11
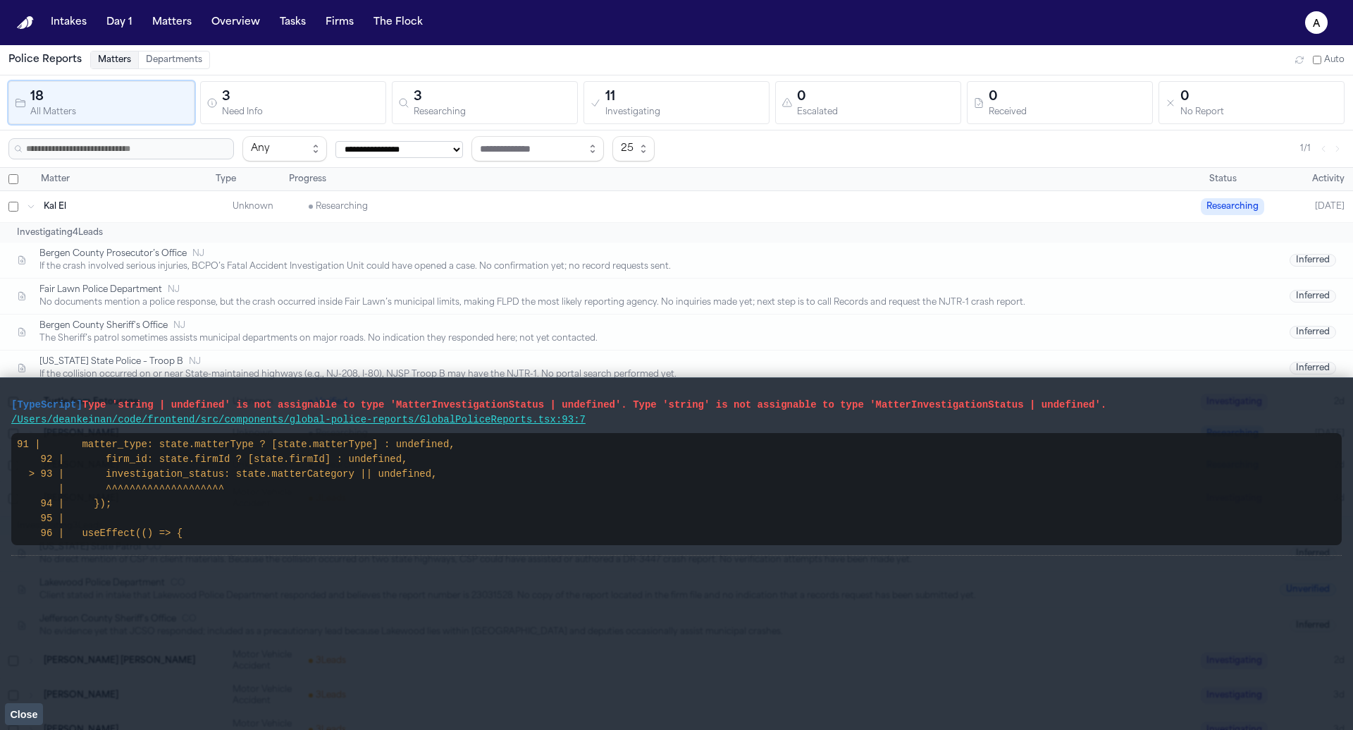
click at [28, 645] on div "[TypeScript] Type 'string | undefined' is not assignable to type 'MatterInvesti…" at bounding box center [676, 553] width 1331 height 329
click at [28, 645] on span "Close" at bounding box center [23, 713] width 27 height 11
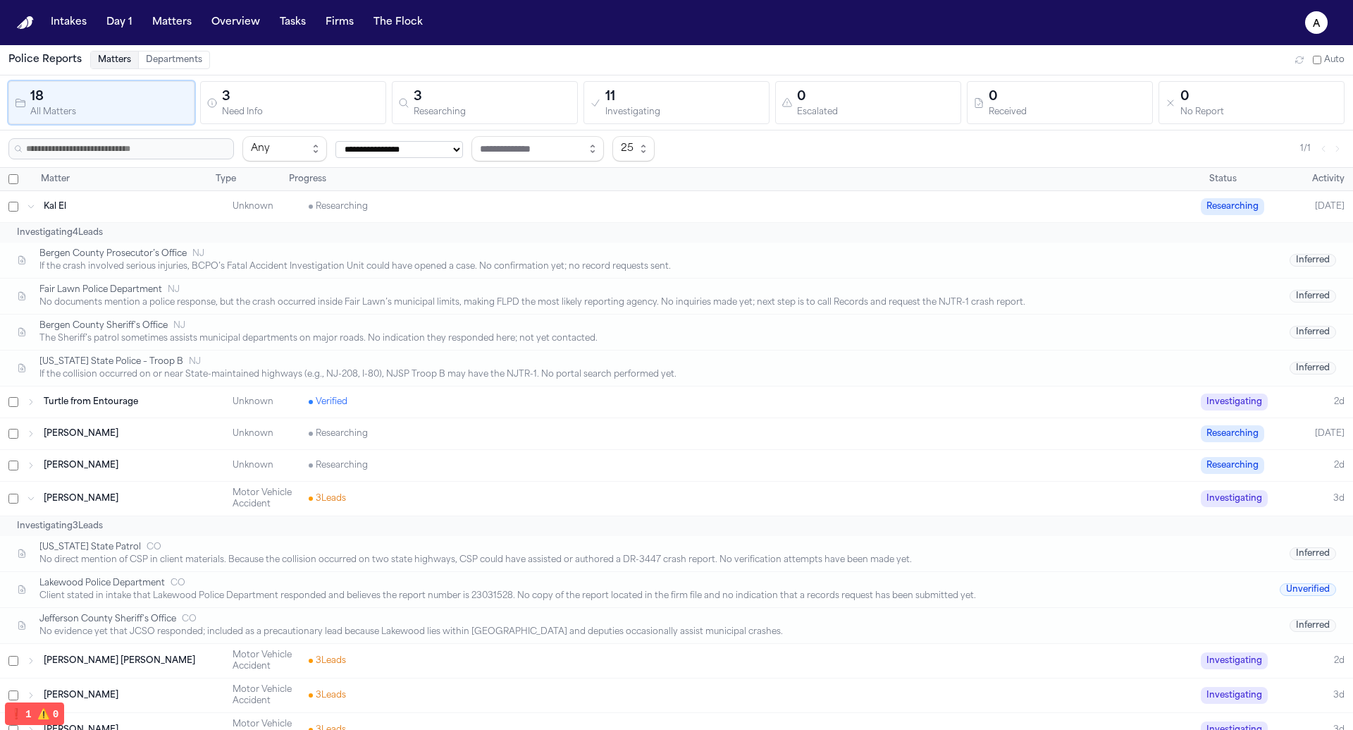
click at [217, 645] on div "Gabrielle Reneé Cordero Motor Vehicle Accident 3 Lead s Investigating 2d" at bounding box center [676, 661] width 1353 height 34
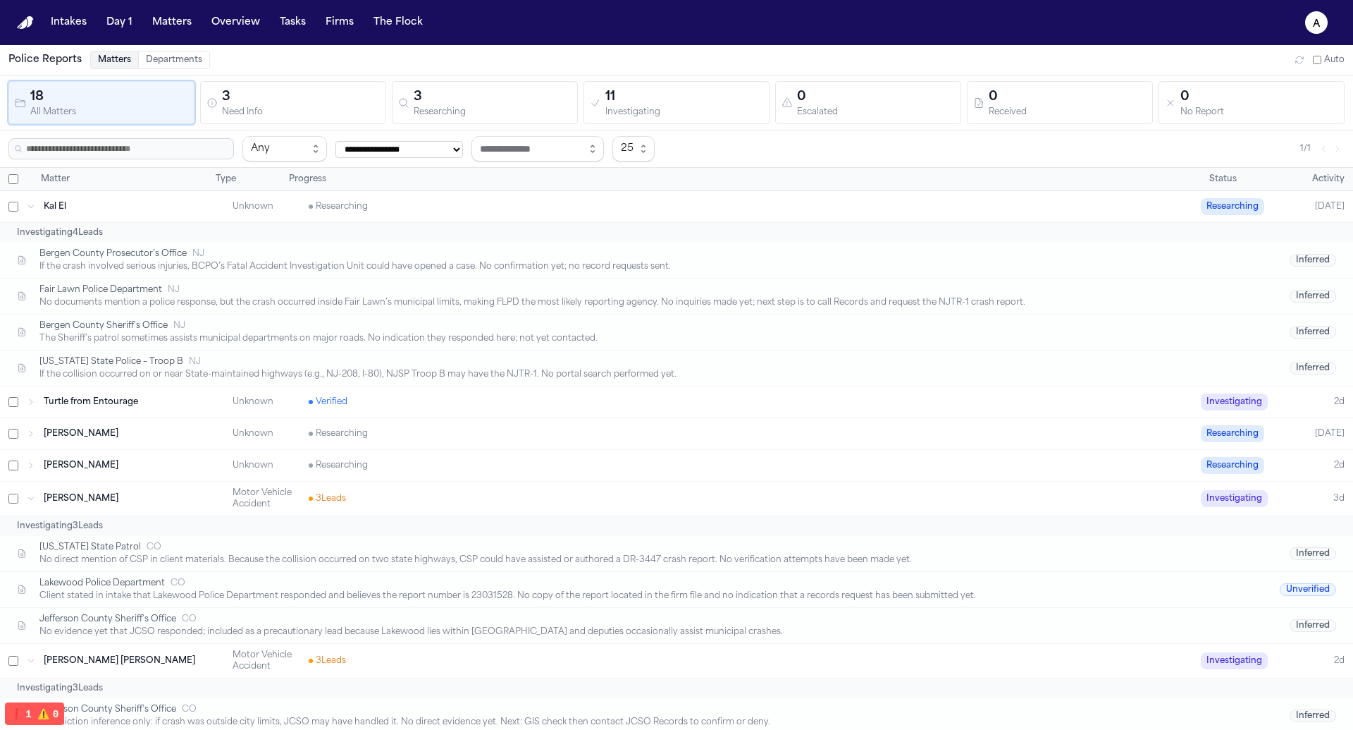
click at [216, 516] on div "Investigating 3 Lead s" at bounding box center [676, 526] width 1353 height 20
click at [165, 493] on div "[PERSON_NAME]" at bounding box center [134, 498] width 180 height 11
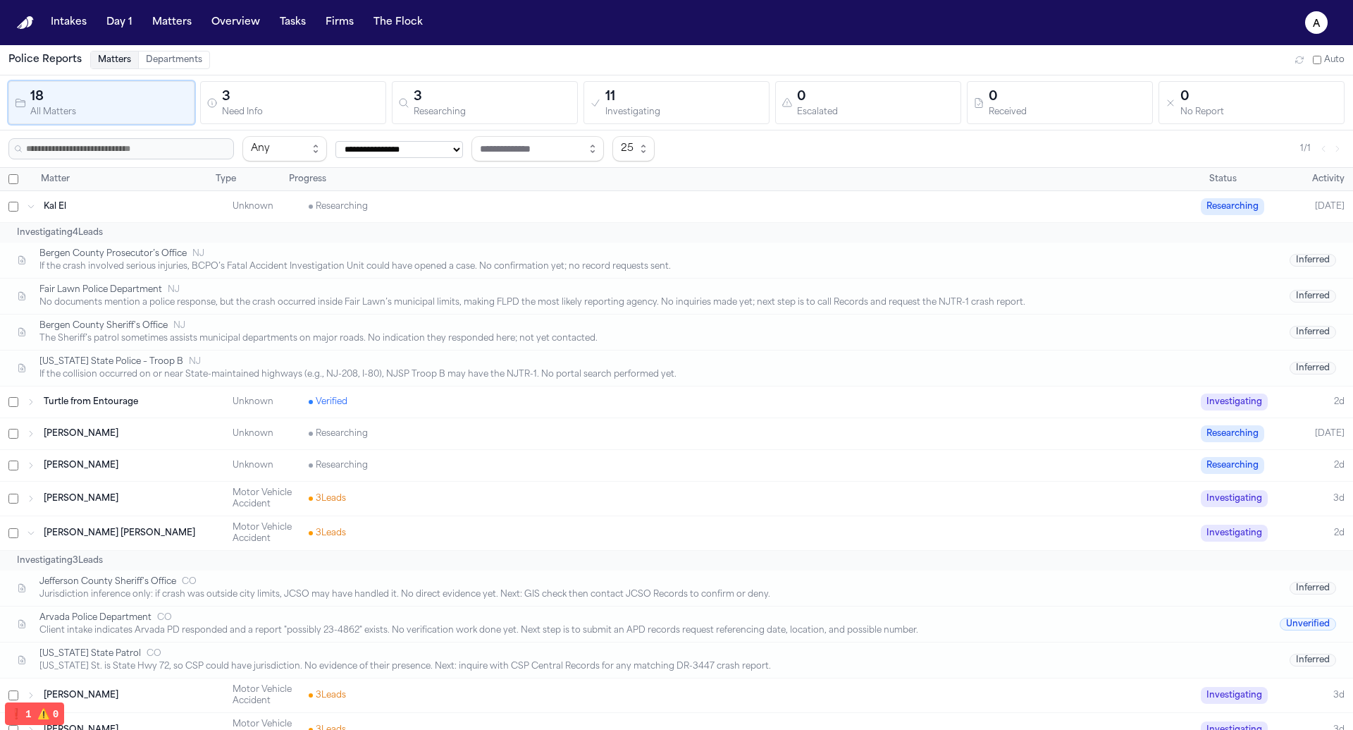
click at [164, 527] on div "[PERSON_NAME] [PERSON_NAME]" at bounding box center [134, 532] width 180 height 11
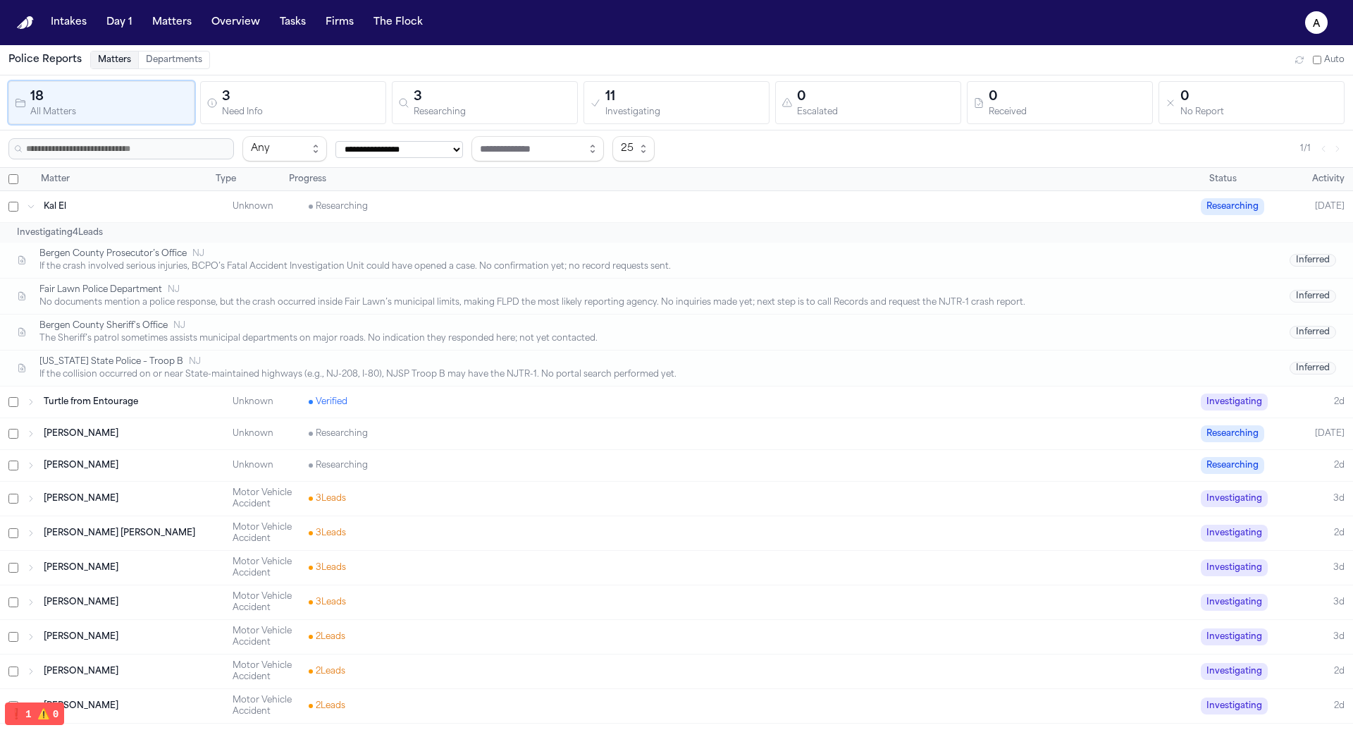
click at [174, 575] on div "Clarissa Jean Mendoza Motor Vehicle Accident 3 Lead s Investigating 3d" at bounding box center [676, 568] width 1353 height 34
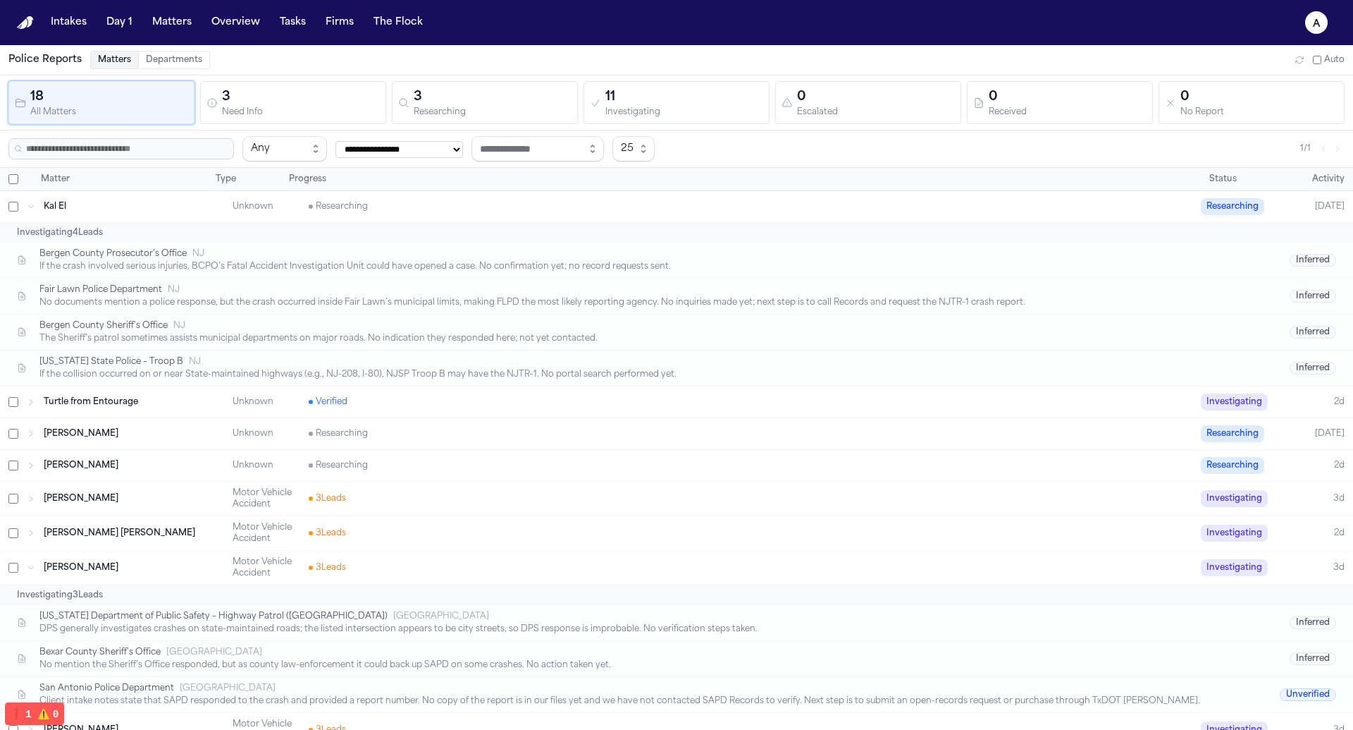
click at [174, 575] on div "Clarissa Jean Mendoza Motor Vehicle Accident 3 Lead s Investigating 3d" at bounding box center [676, 568] width 1353 height 34
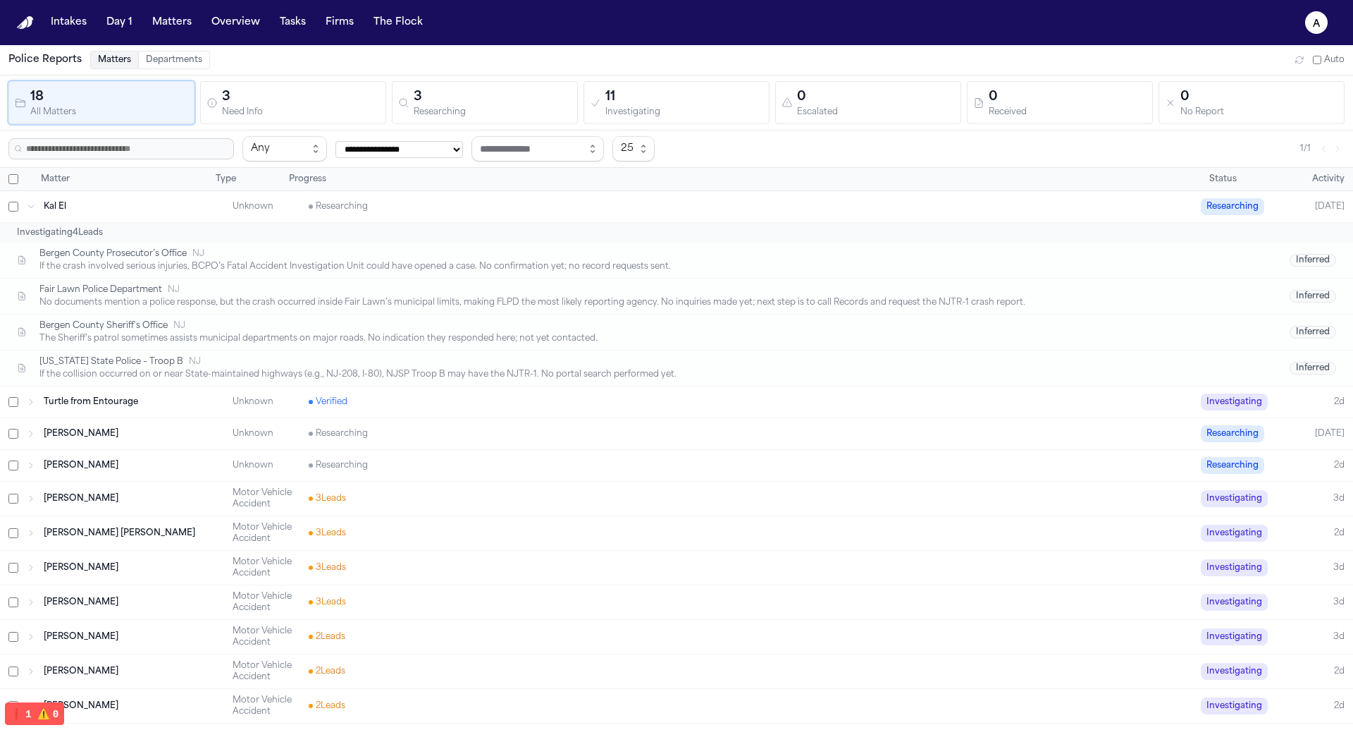
click at [196, 450] on div "Dean KEinan Unknown Researching Researching 2d" at bounding box center [676, 465] width 1353 height 31
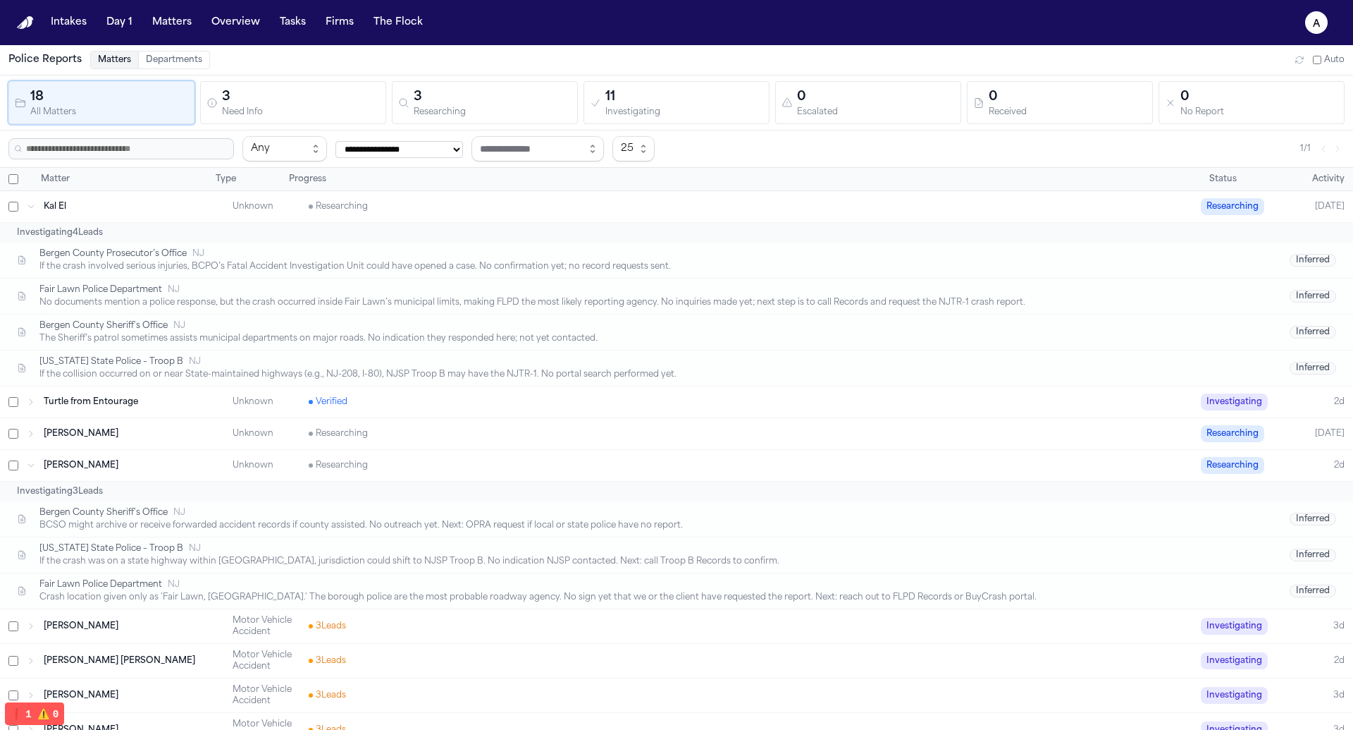
click at [196, 450] on div "Dean KEinan Unknown Researching Researching 2d" at bounding box center [676, 465] width 1353 height 31
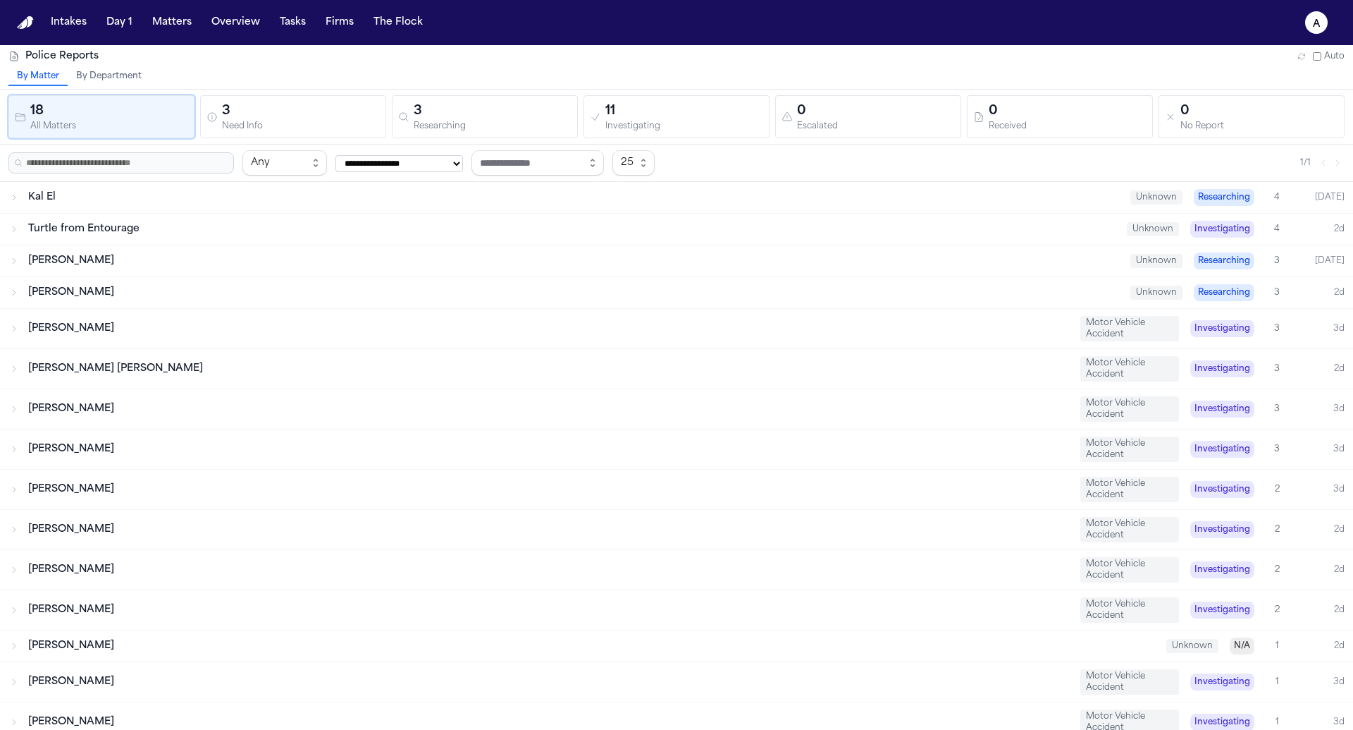
drag, startPoint x: 591, startPoint y: 323, endPoint x: 567, endPoint y: 140, distance: 184.9
click at [591, 315] on div "[PERSON_NAME] Motor Vehicle Accident Investigating 3 3d" at bounding box center [676, 328] width 1353 height 39
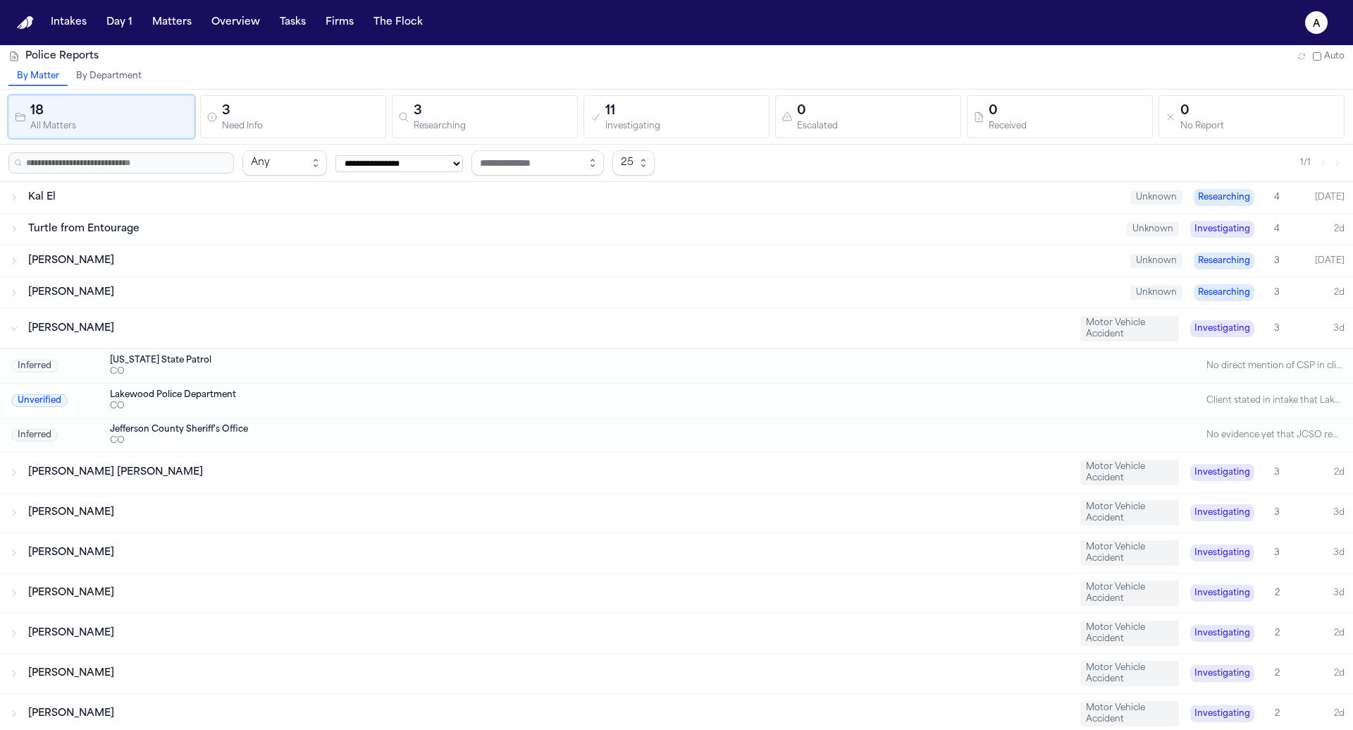
click at [515, 109] on div "3" at bounding box center [493, 112] width 158 height 20
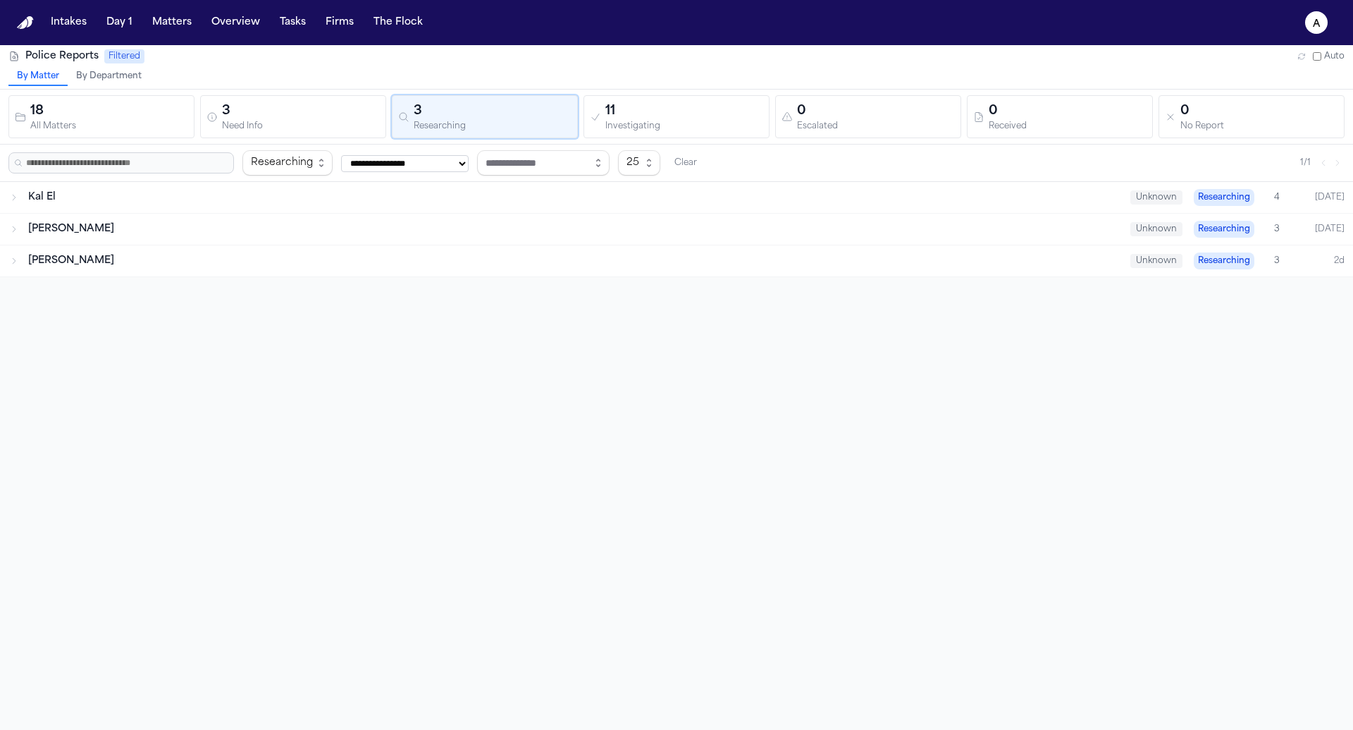
click at [652, 109] on div "11" at bounding box center [684, 112] width 158 height 20
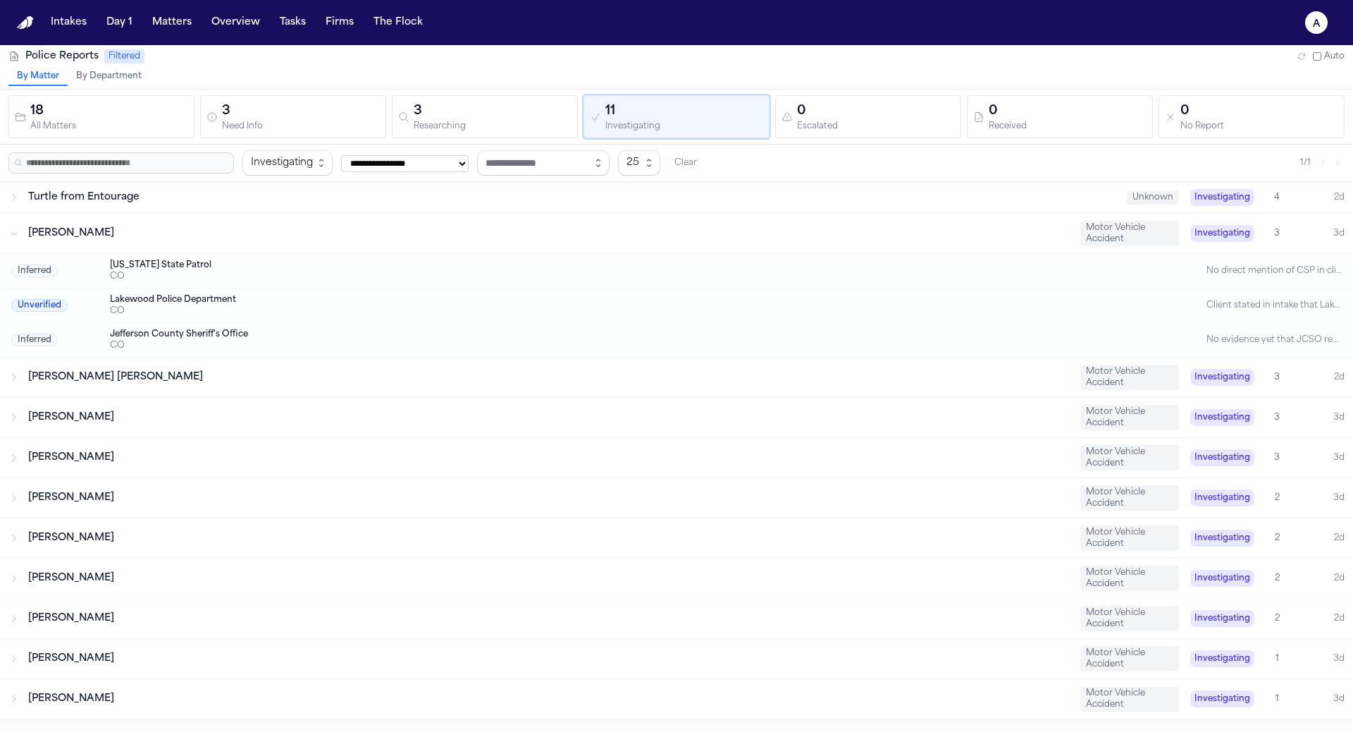
click at [825, 125] on div "Escalated" at bounding box center [876, 126] width 158 height 11
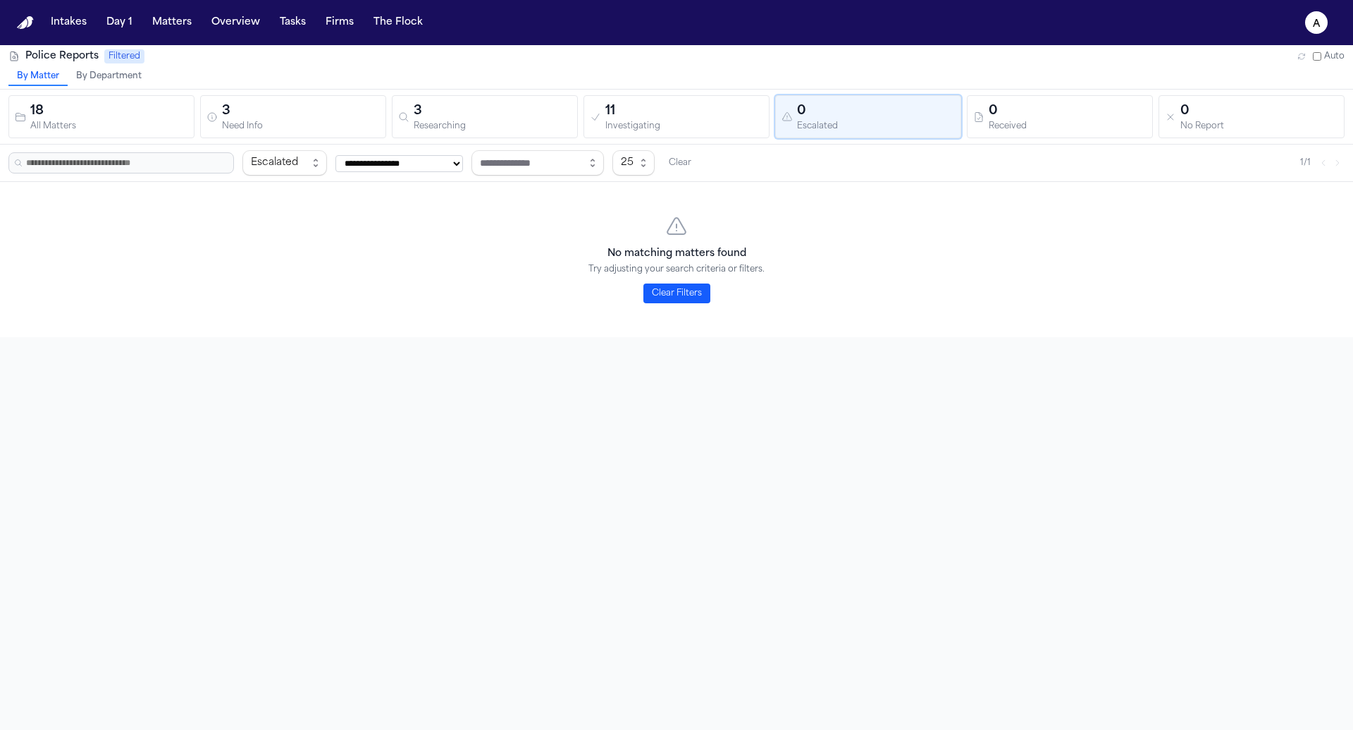
click at [566, 83] on div "By Matter By Department" at bounding box center [676, 78] width 1353 height 21
click at [528, 109] on div "3" at bounding box center [493, 112] width 158 height 20
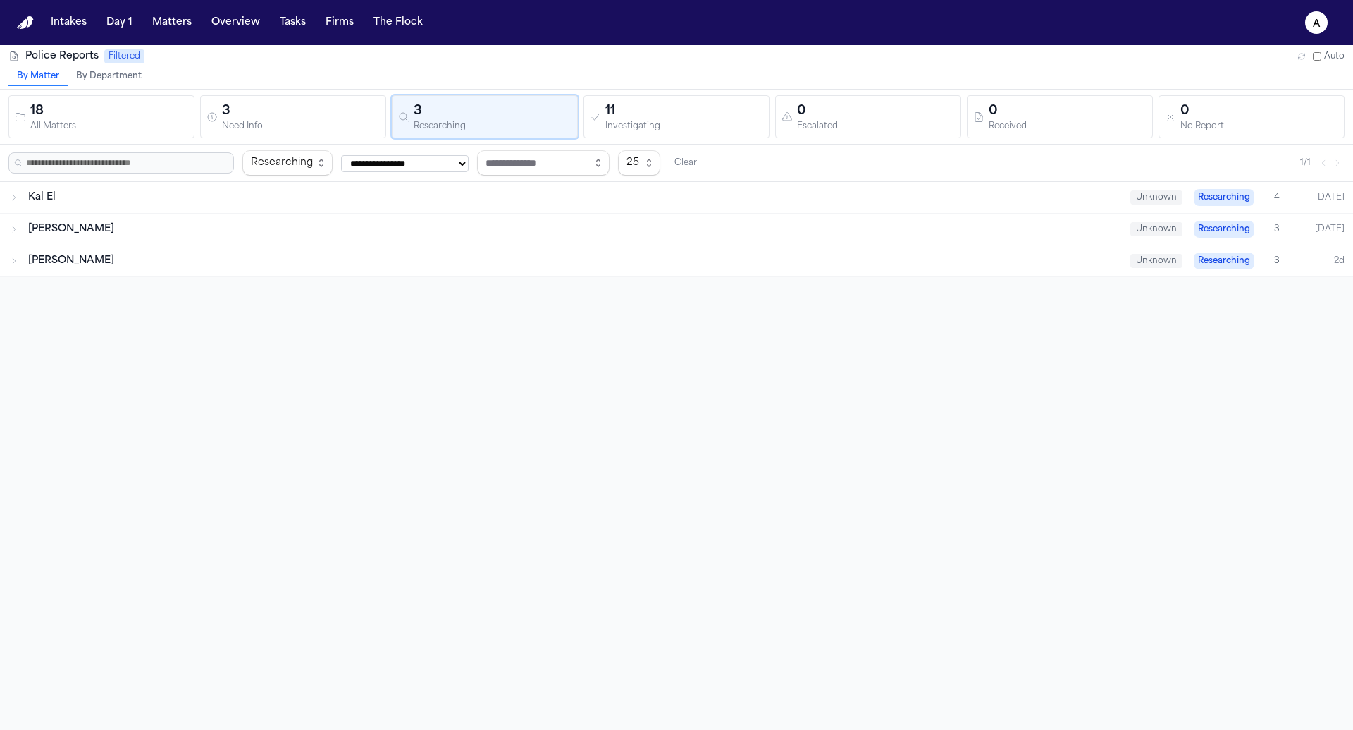
click at [343, 121] on div "Need Info" at bounding box center [301, 126] width 158 height 11
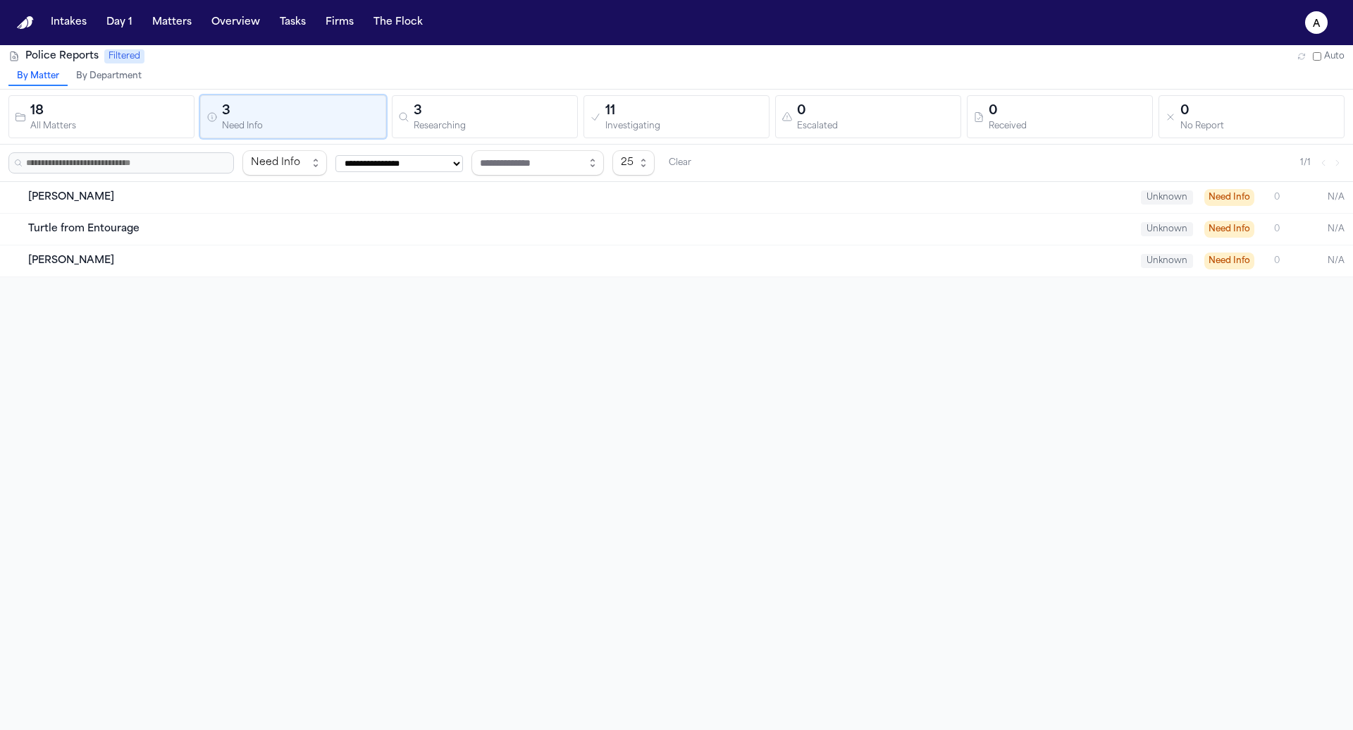
click at [264, 190] on div "Barry Allen" at bounding box center [579, 197] width 1102 height 14
click at [219, 217] on div "Turtle from Entourage Unknown Need Info 0 N/A" at bounding box center [676, 229] width 1353 height 31
click at [120, 235] on div "Turtle from Entourage Unknown Need Info 0 N/A" at bounding box center [676, 229] width 1353 height 31
click at [110, 224] on span "Turtle from Entourage" at bounding box center [83, 228] width 111 height 11
click at [61, 192] on span "Barry Allen" at bounding box center [71, 197] width 86 height 11
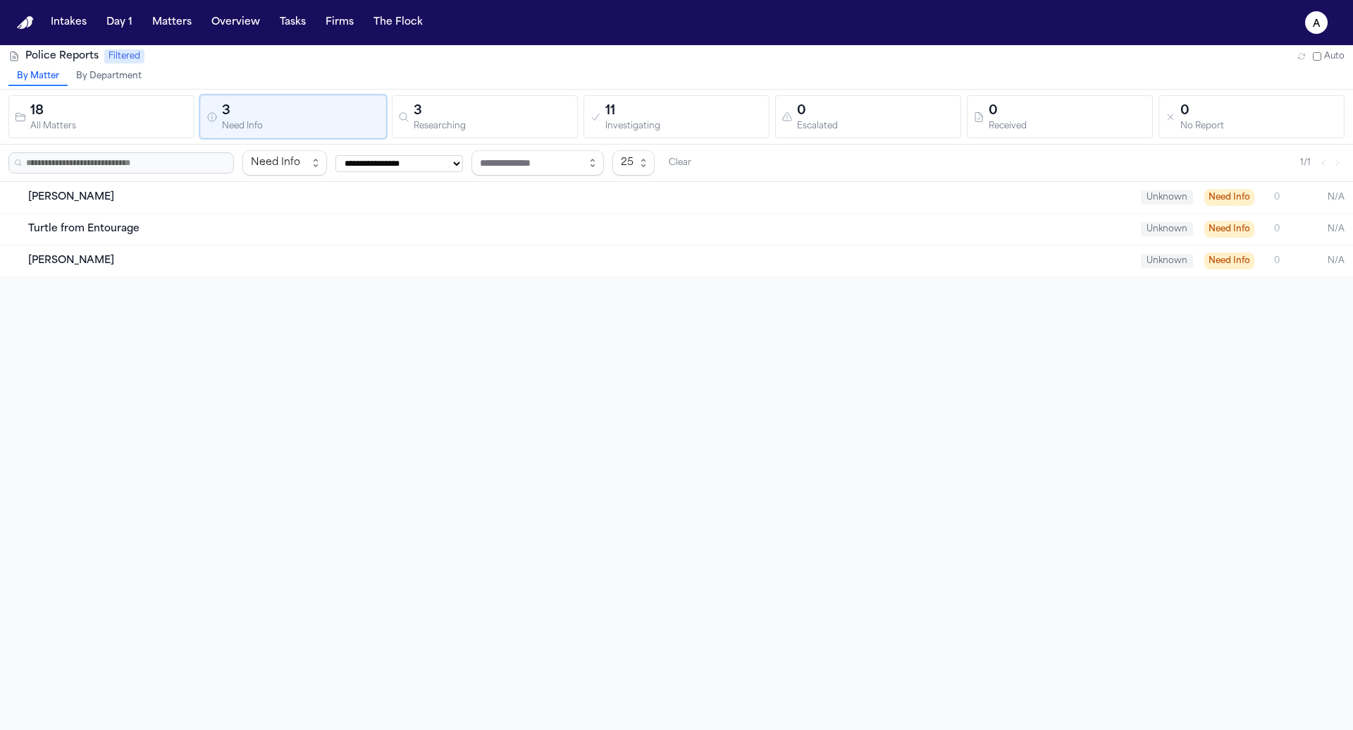
click at [69, 278] on div "**********" at bounding box center [676, 410] width 1353 height 730
click at [109, 90] on div "18 All Matters 3 Need Info 3 Researching 11 Investigating 0 Escalated 0 Receive…" at bounding box center [676, 117] width 1353 height 55
click at [103, 116] on div "18" at bounding box center [109, 112] width 158 height 20
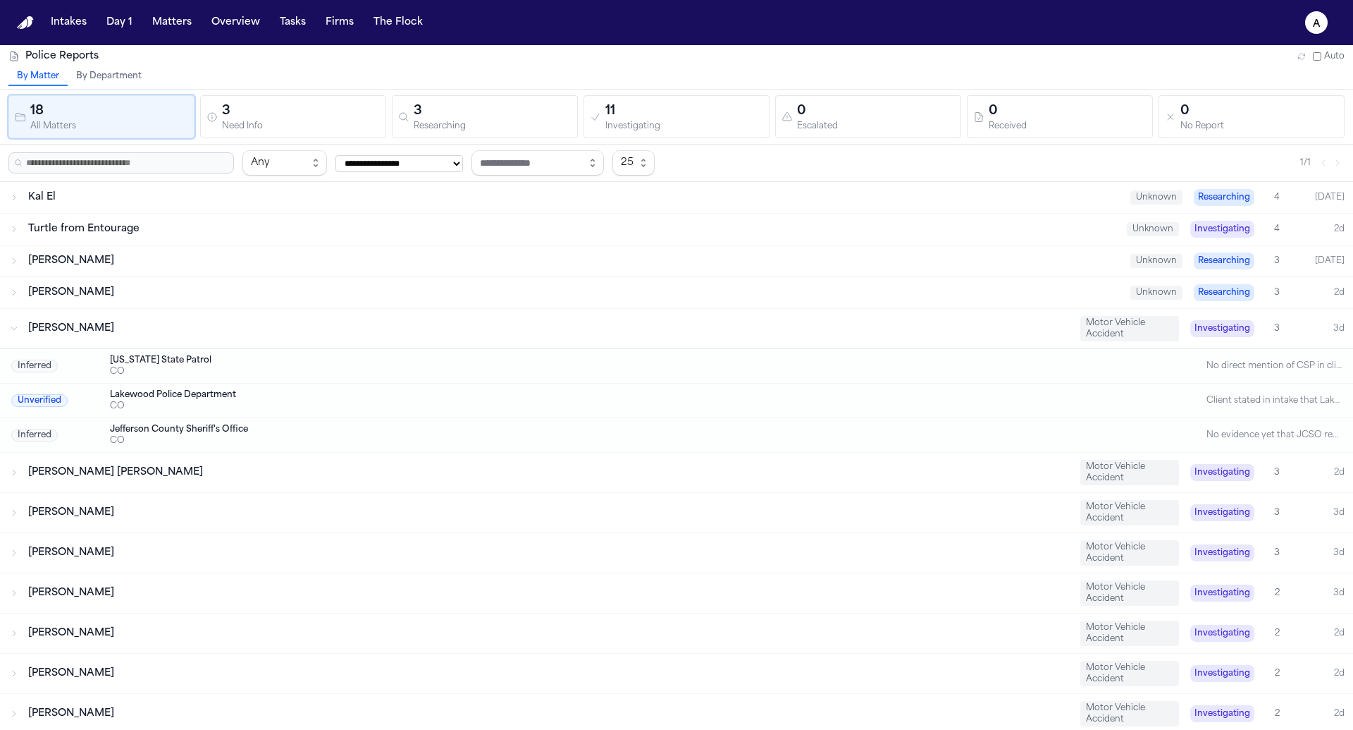
click at [460, 95] on button "3 Researching" at bounding box center [485, 116] width 186 height 43
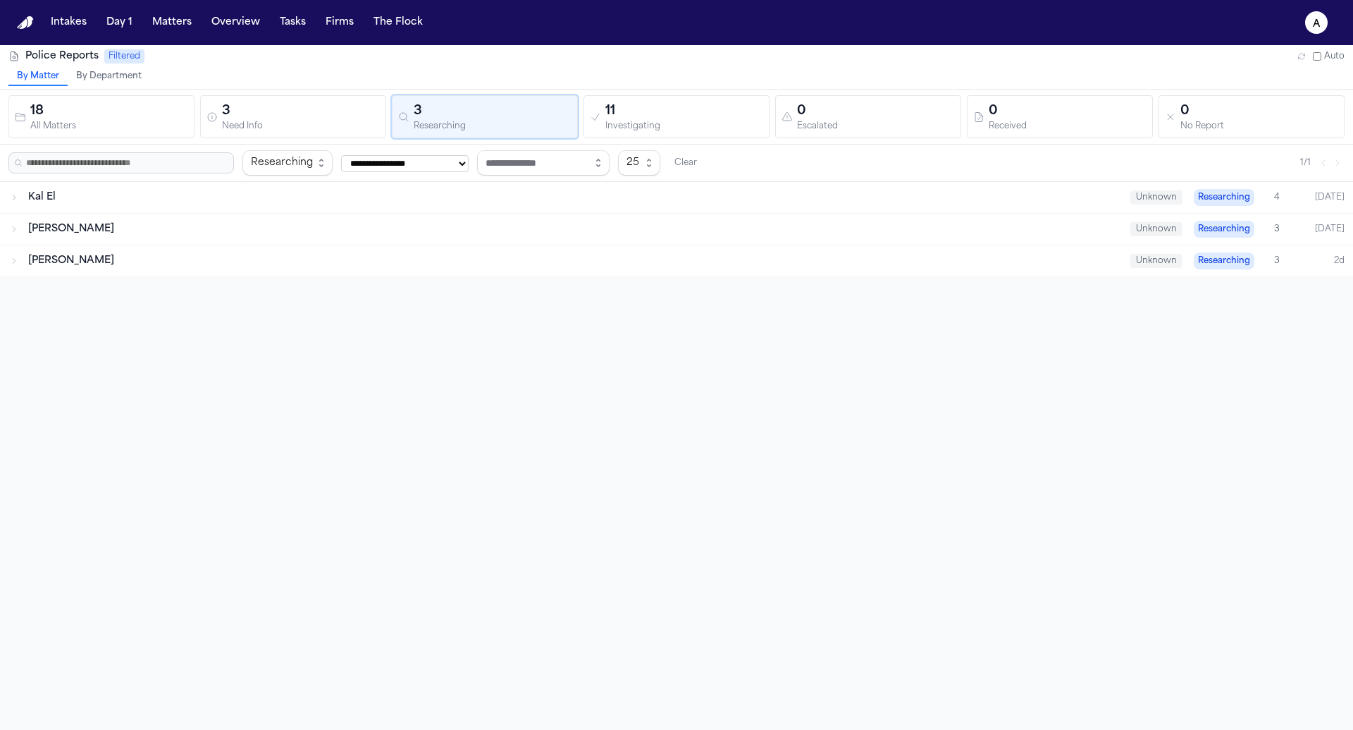
click at [660, 109] on div "11" at bounding box center [684, 112] width 158 height 20
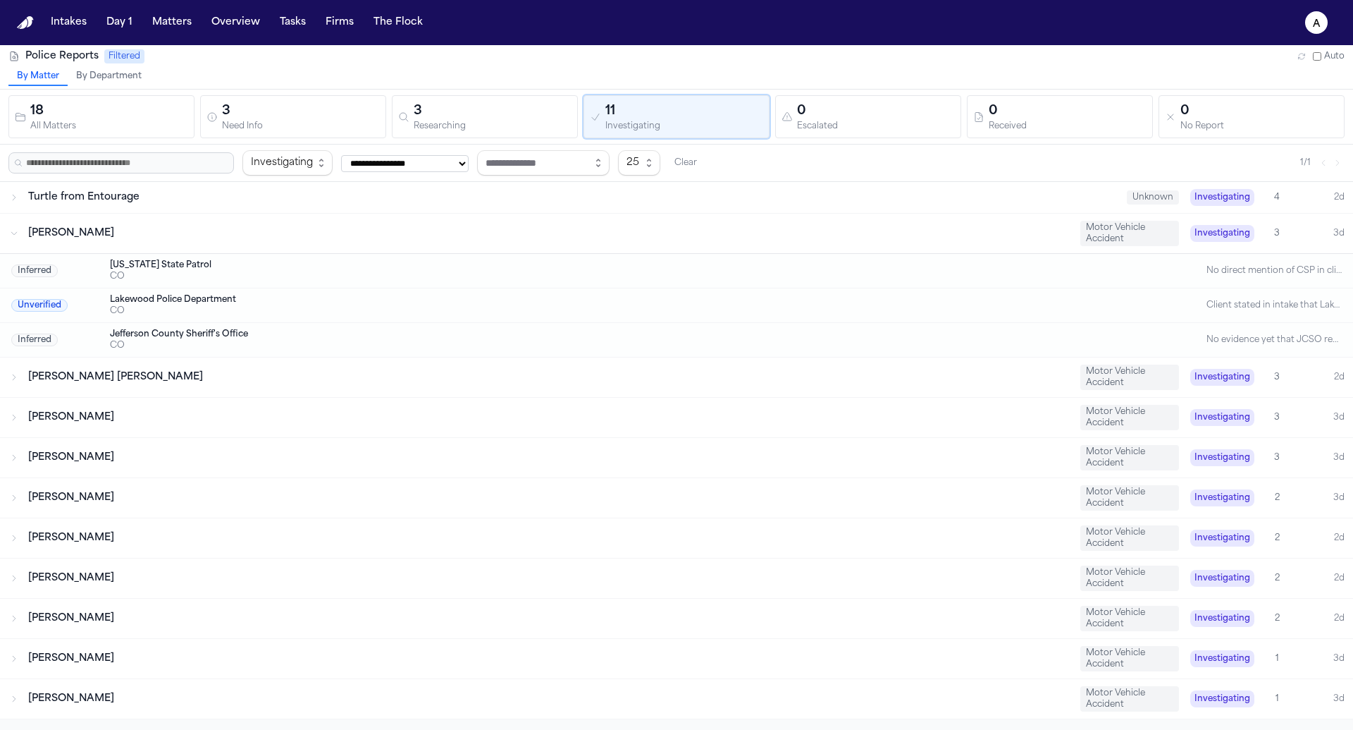
click at [825, 113] on div "0" at bounding box center [876, 112] width 158 height 20
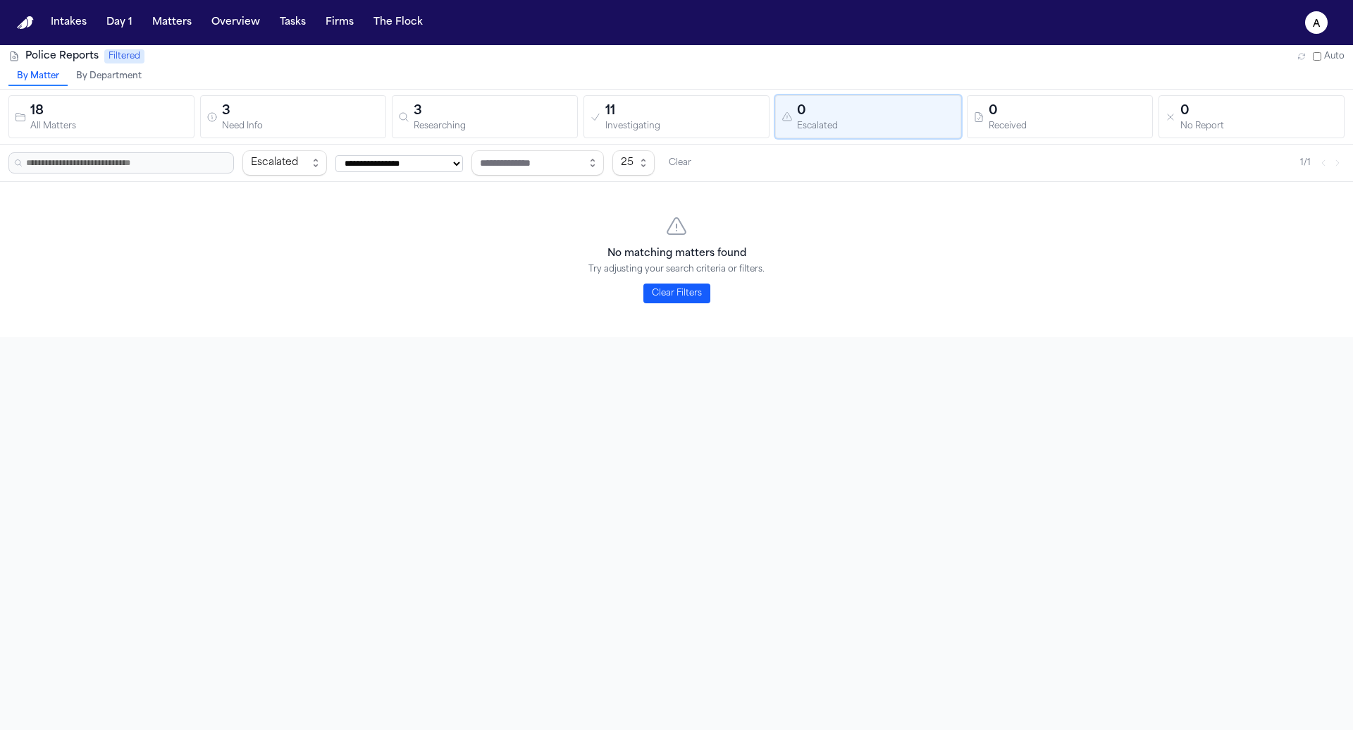
click at [1007, 100] on button "0 Received" at bounding box center [1060, 116] width 186 height 43
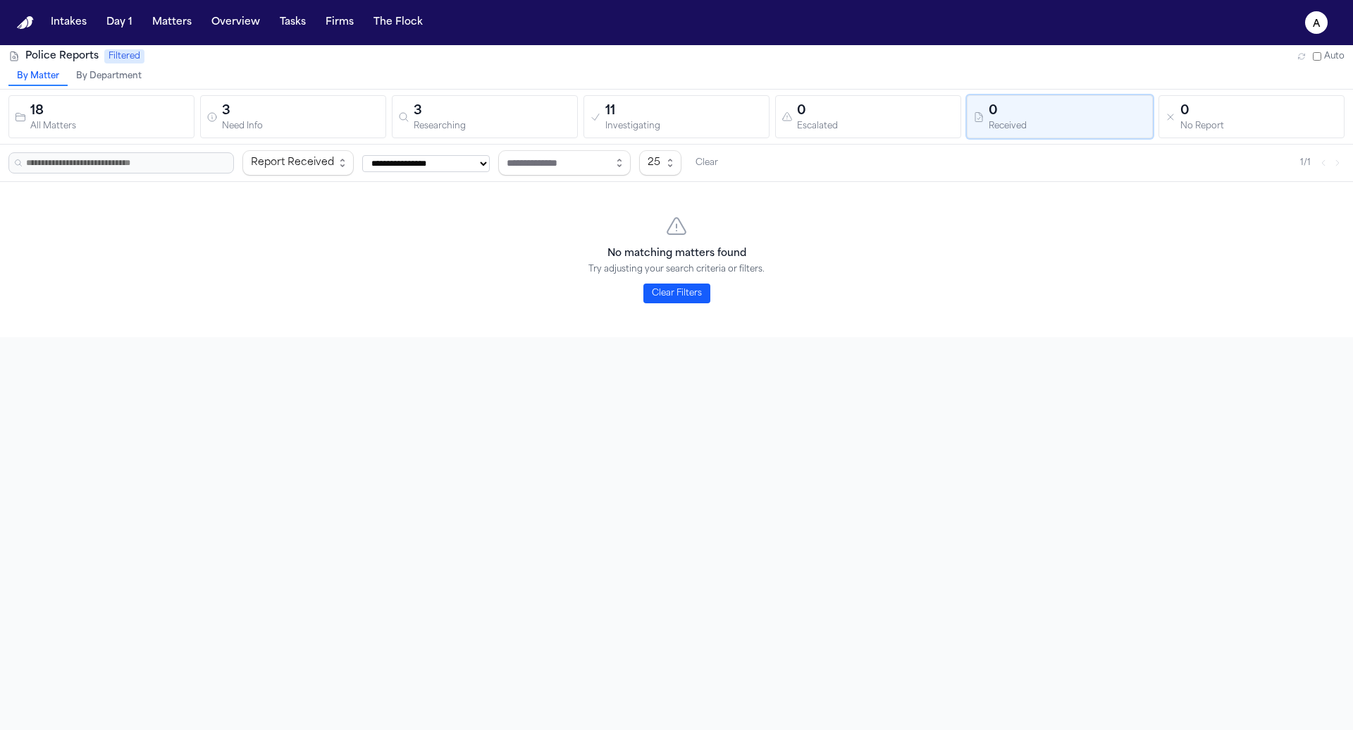
click at [1129, 113] on div "0" at bounding box center [1068, 112] width 158 height 20
click at [1226, 116] on div "0" at bounding box center [1260, 112] width 158 height 20
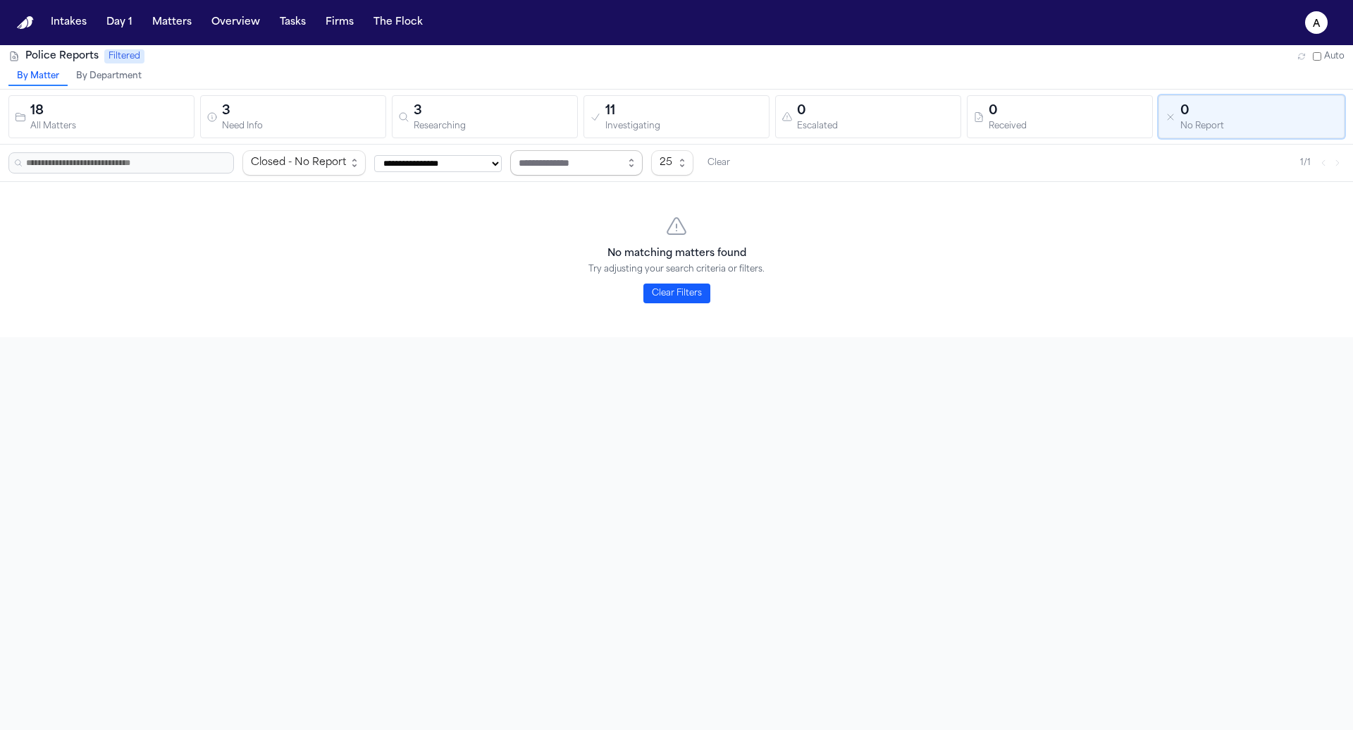
click at [622, 164] on input "text" at bounding box center [576, 162] width 133 height 25
click at [694, 166] on span "25" at bounding box center [672, 162] width 42 height 25
click at [726, 166] on span "25" at bounding box center [718, 161] width 27 height 17
click at [448, 162] on select "**********" at bounding box center [438, 163] width 128 height 17
select select "**********"
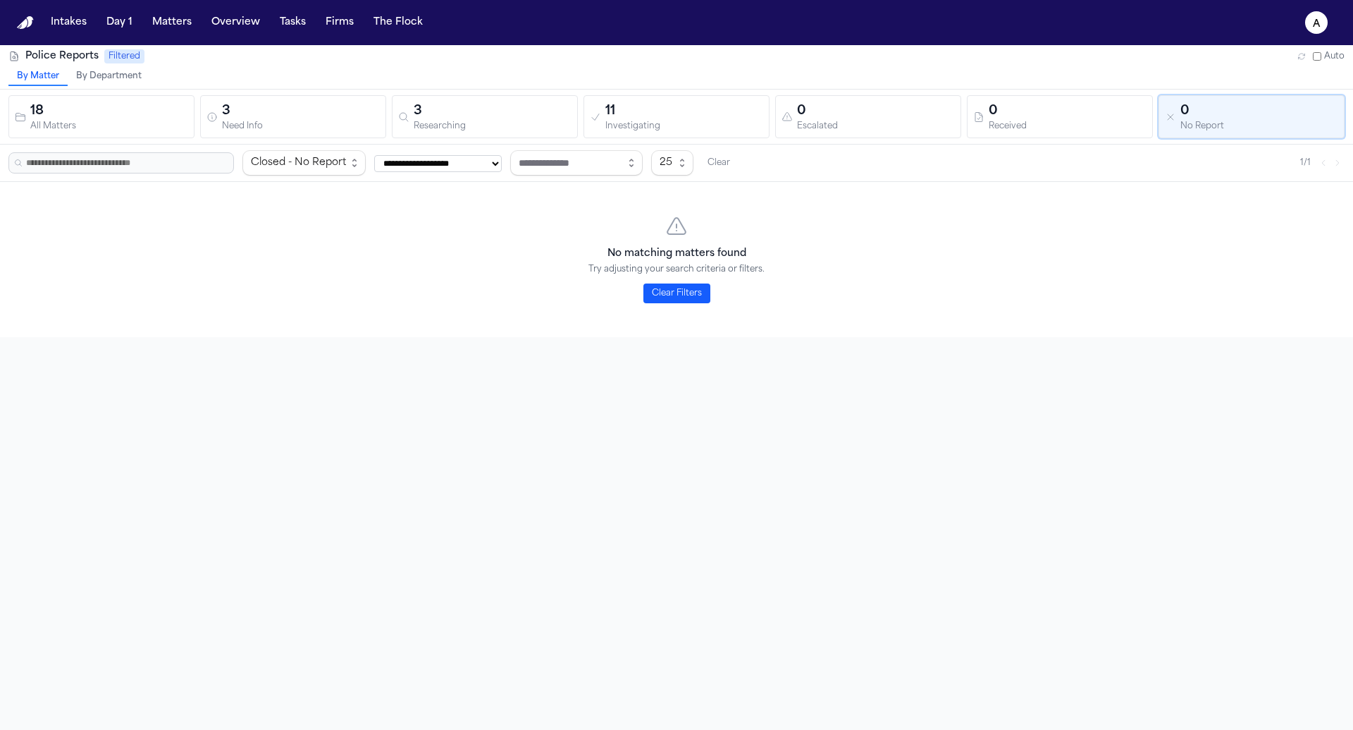
click at [360, 164] on span "Closed - No Report" at bounding box center [303, 162] width 123 height 25
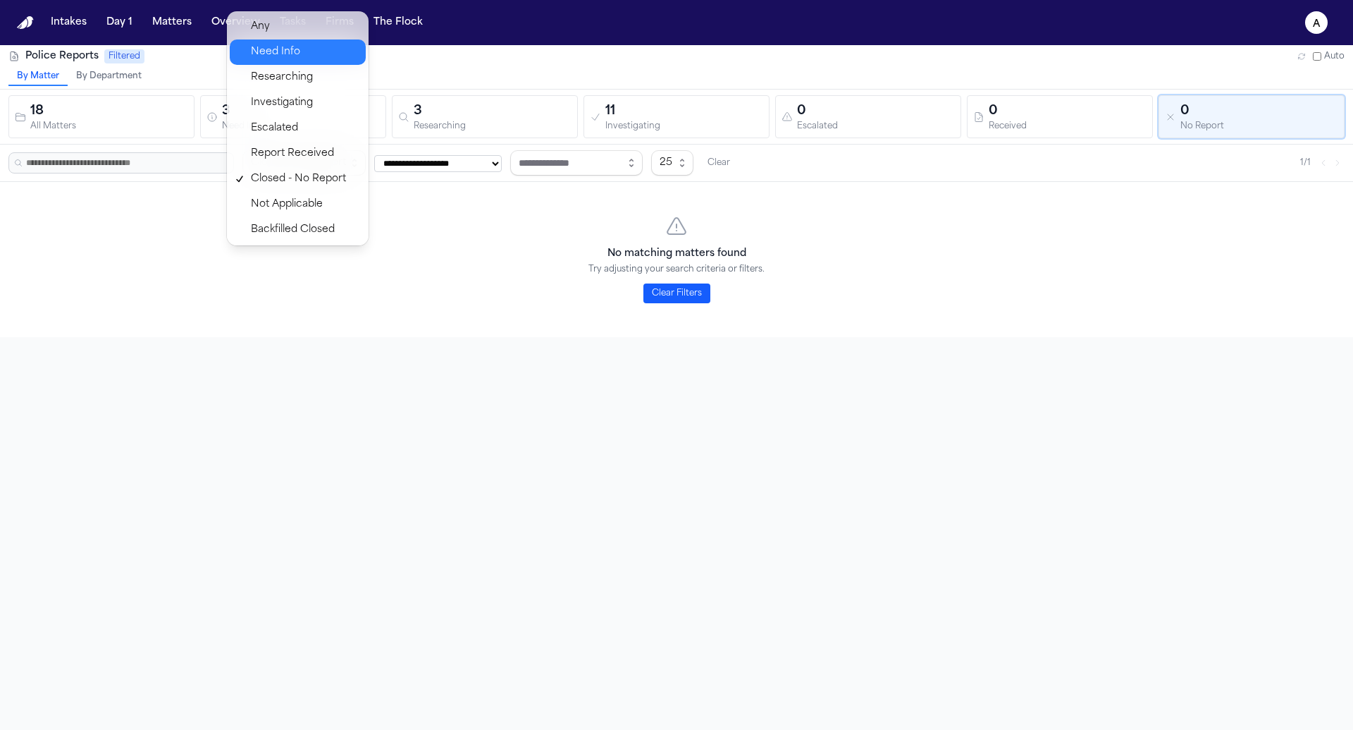
click at [341, 40] on div "Need Info" at bounding box center [298, 51] width 136 height 25
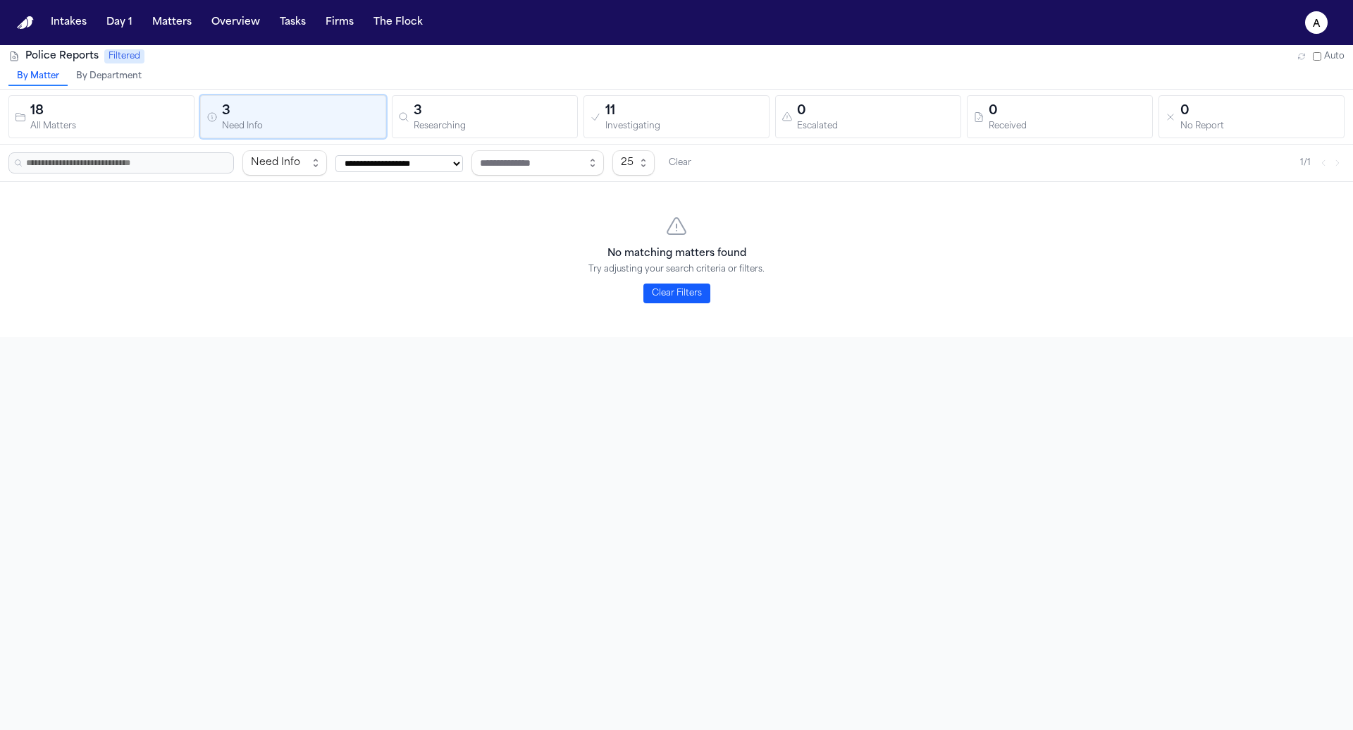
click at [182, 158] on input "text" at bounding box center [121, 162] width 226 height 21
click at [112, 78] on button "By Department" at bounding box center [109, 77] width 82 height 18
click at [40, 73] on button "By Matter" at bounding box center [37, 77] width 59 height 18
click at [1327, 25] on icon "a" at bounding box center [1316, 22] width 23 height 23
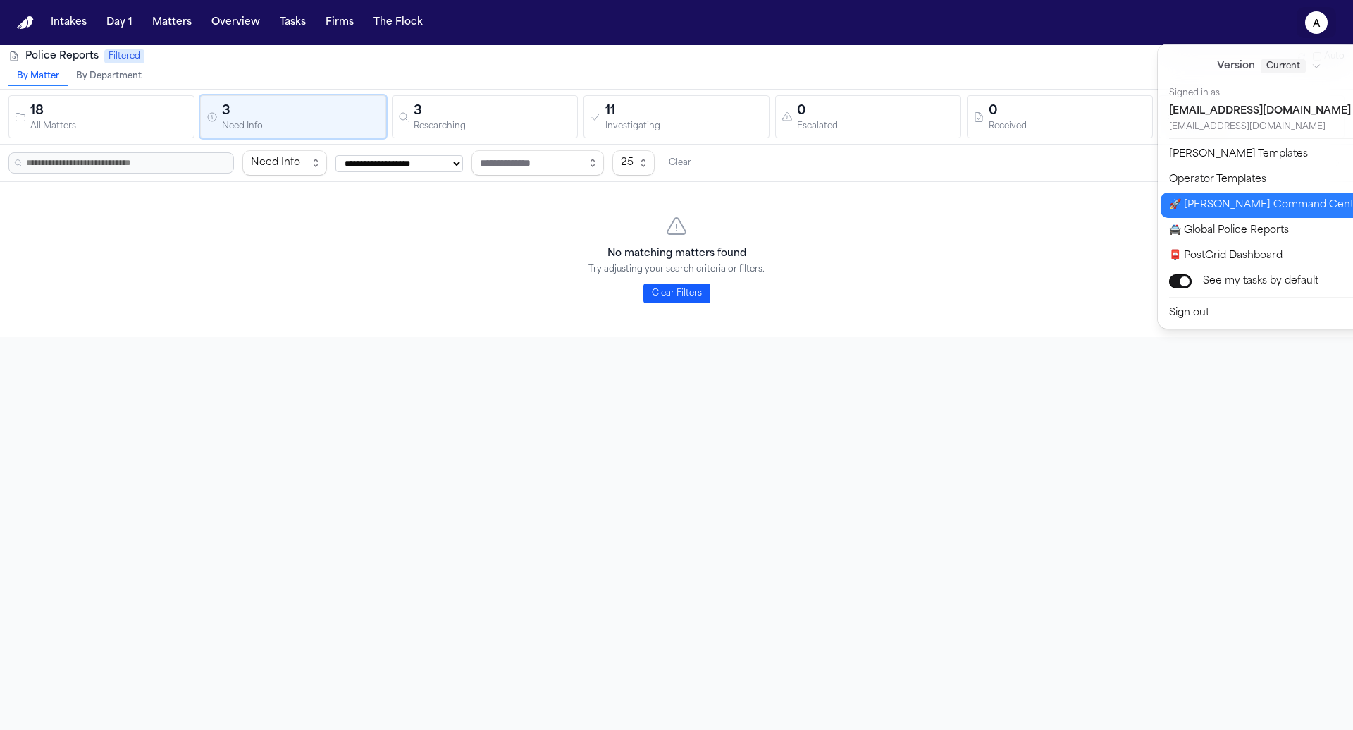
click at [1268, 192] on button "🚀 [PERSON_NAME] Command Center" at bounding box center [1278, 204] width 235 height 25
select select "**"
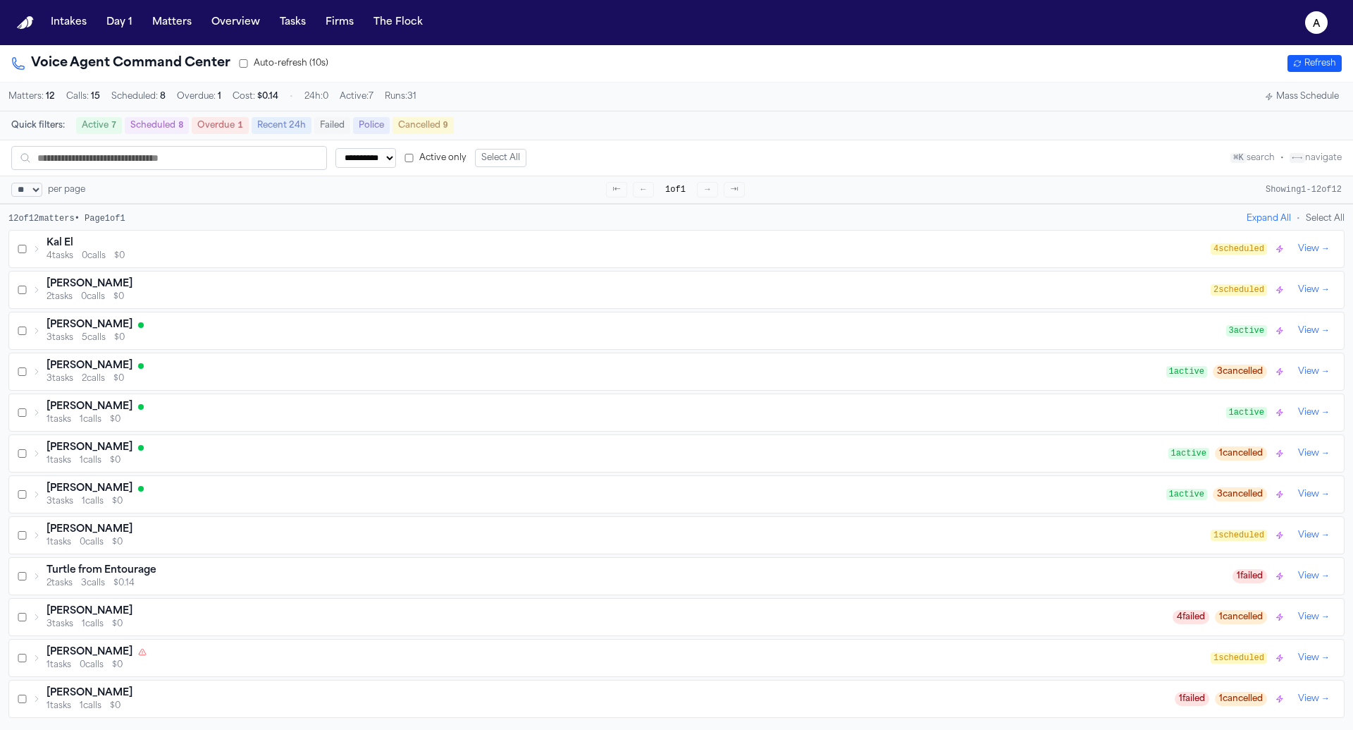
scroll to position [44, 0]
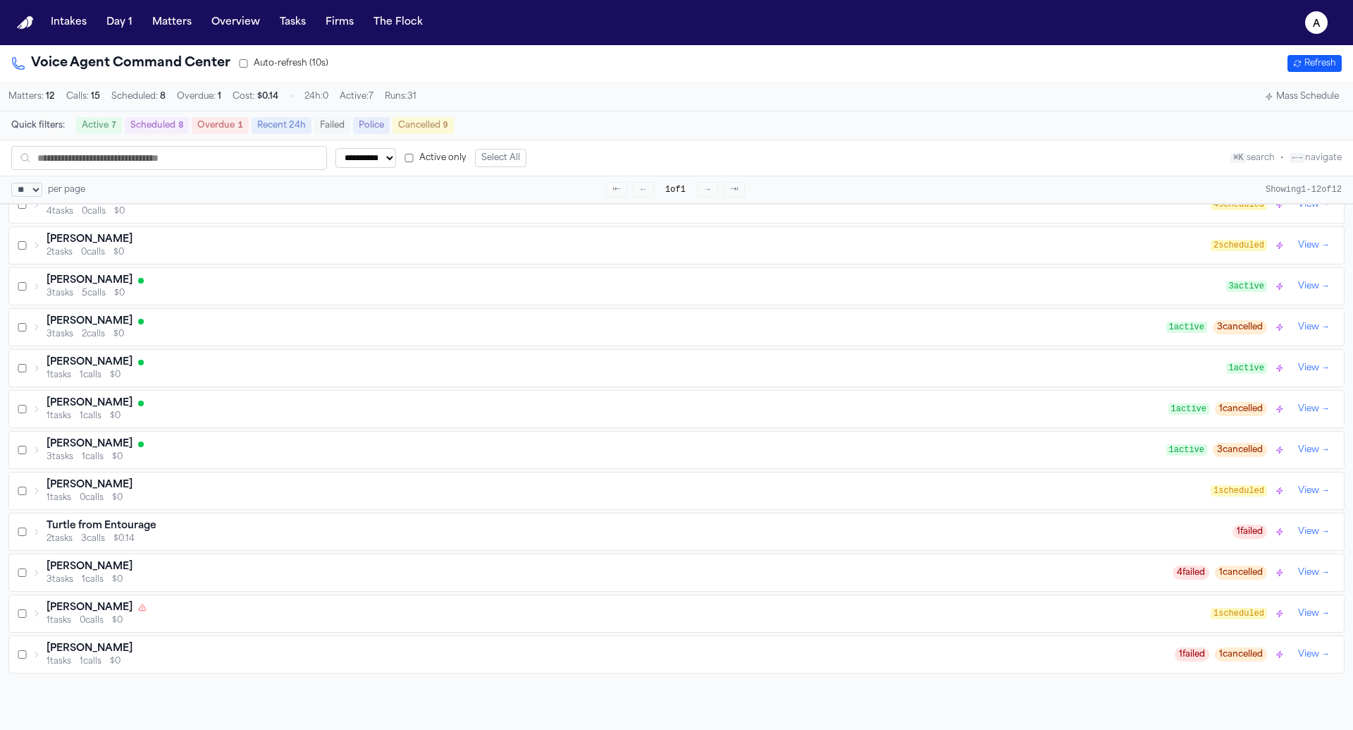
click at [862, 412] on div "1 tasks 1 calls $0" at bounding box center [608, 415] width 1122 height 11
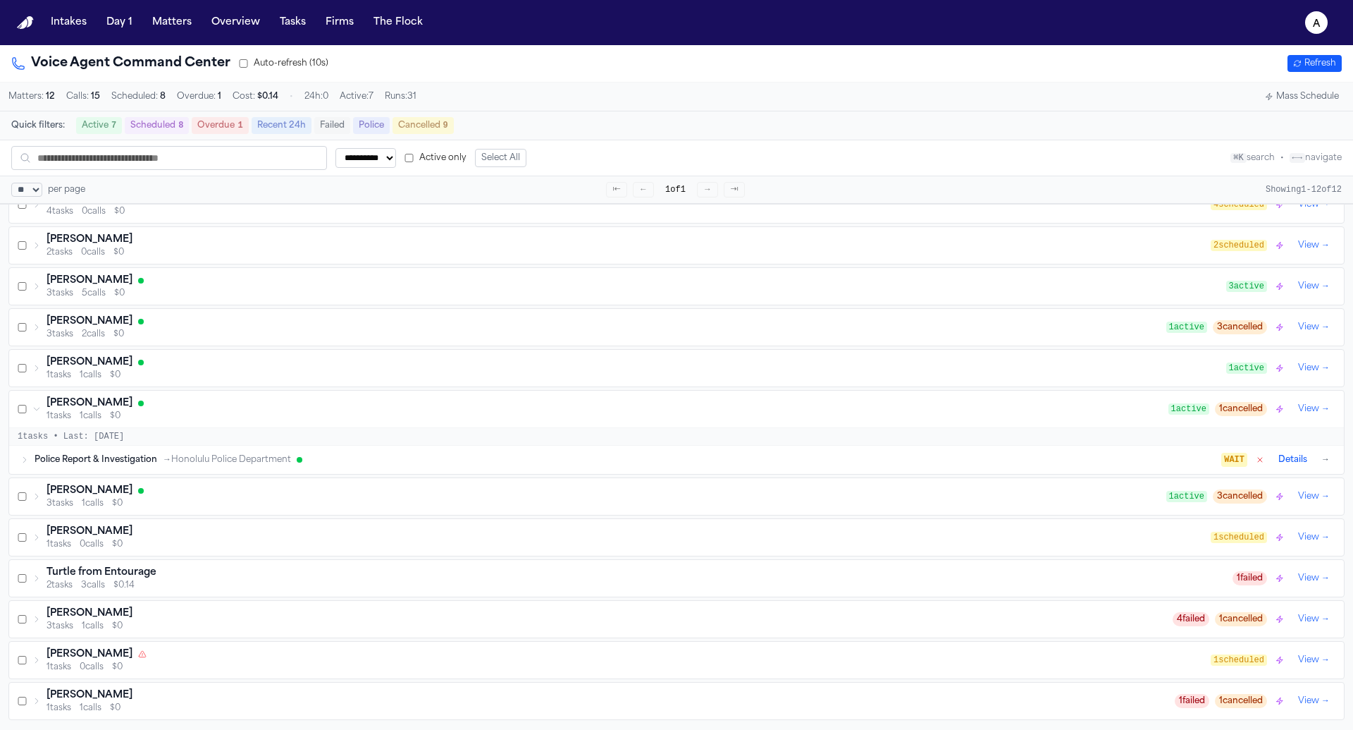
click at [836, 461] on div "Police Report & Investigation → Honolulu Police Department" at bounding box center [628, 459] width 1187 height 11
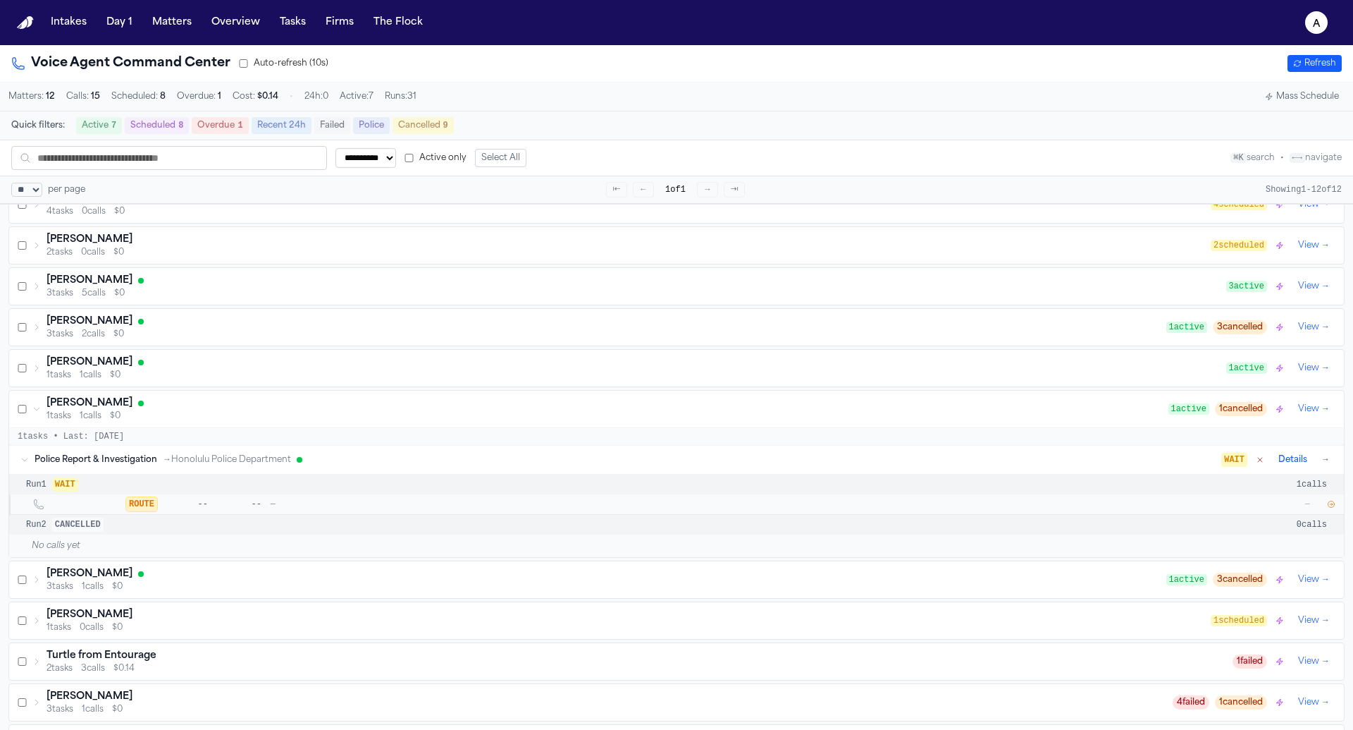
click at [824, 447] on div "Police Report & Investigation → Honolulu Police Department WAIT Details →" at bounding box center [676, 459] width 1335 height 28
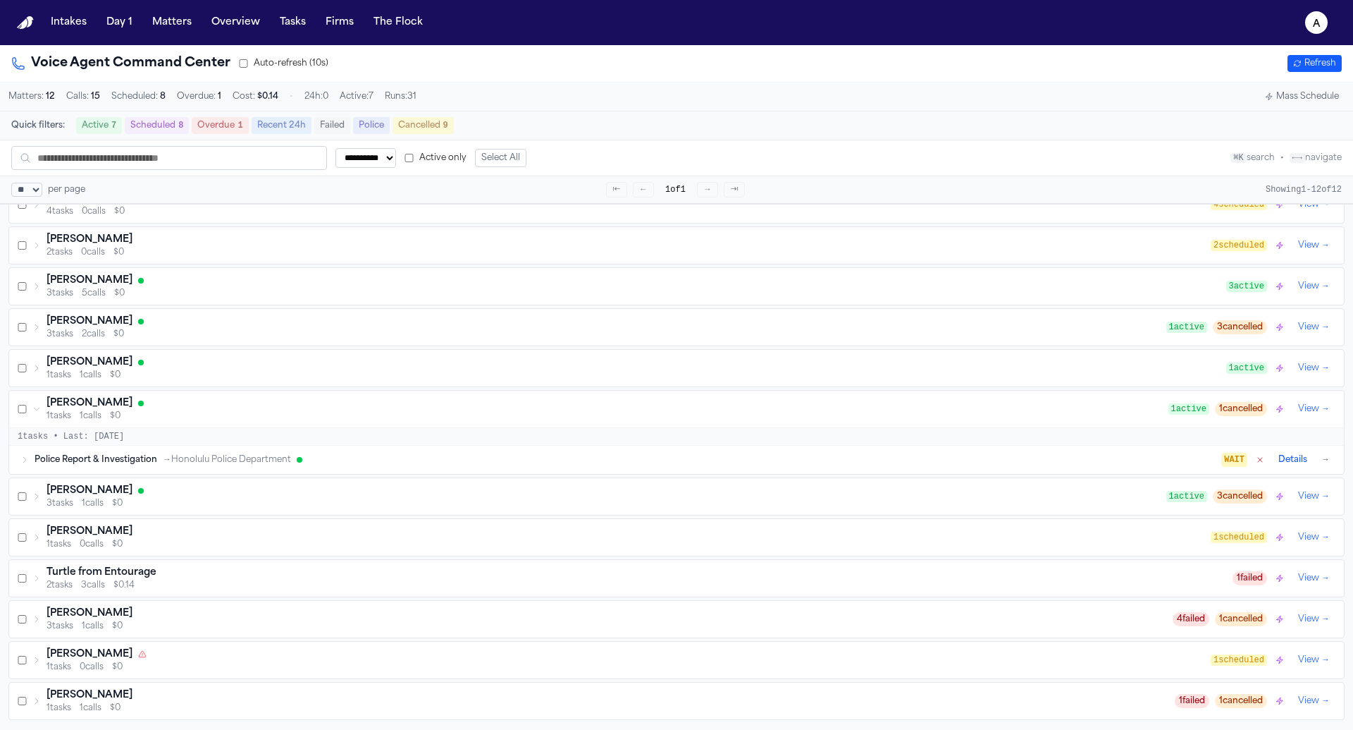
click at [826, 411] on div "1 tasks 1 calls $0" at bounding box center [608, 415] width 1122 height 11
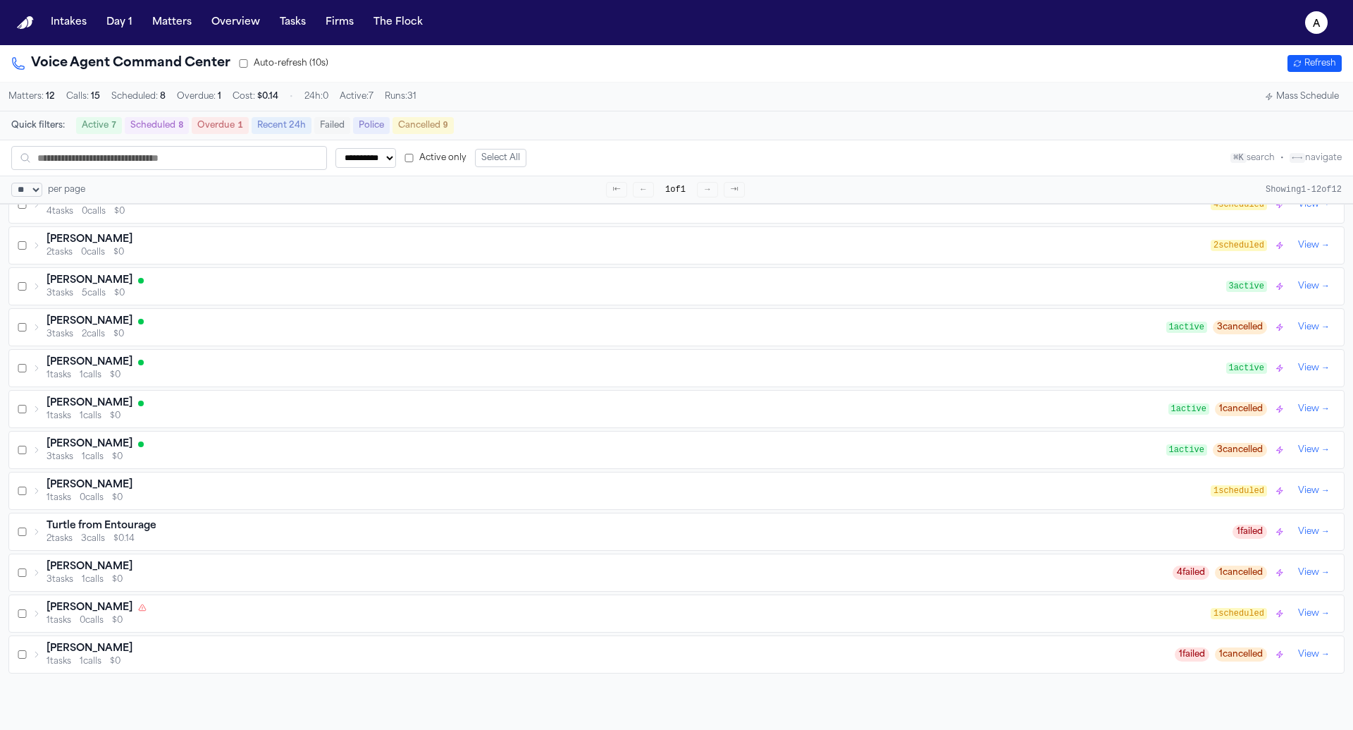
click at [794, 462] on div "Clarissa Jean Mendoza 3 tasks 1 calls $0 1 active 3 cancelled View →" at bounding box center [676, 449] width 1335 height 37
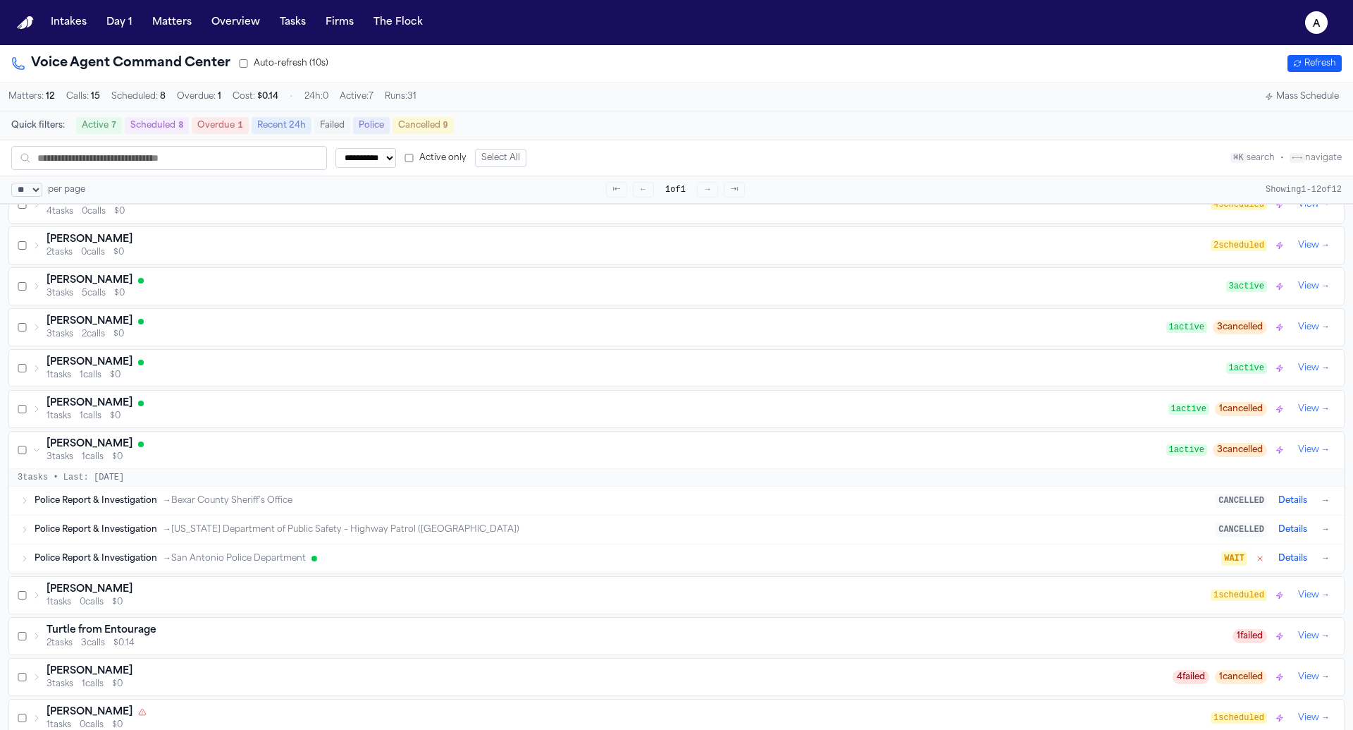
click at [759, 524] on div "Police Report & Investigation → Texas Department of Public Safety – Highway Pat…" at bounding box center [625, 529] width 1181 height 11
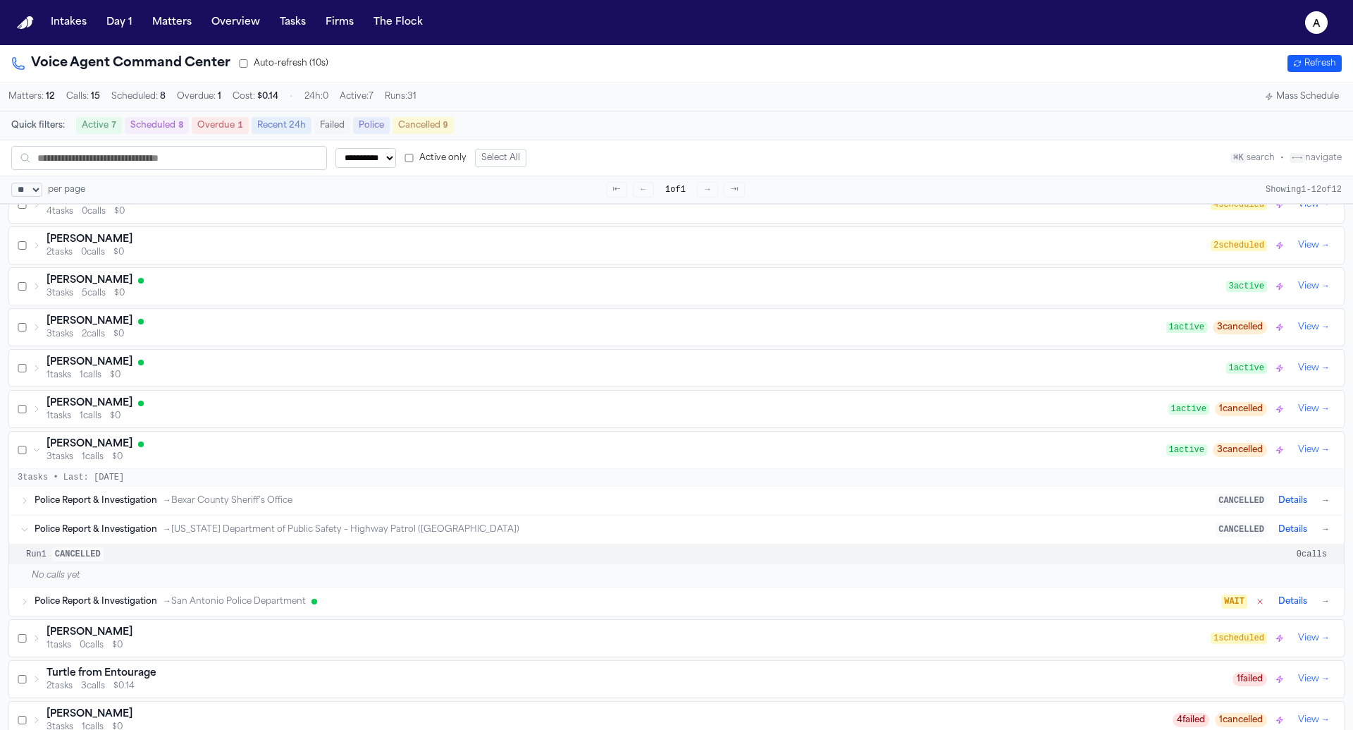
click at [759, 524] on div "Police Report & Investigation → Texas Department of Public Safety – Highway Pat…" at bounding box center [625, 529] width 1181 height 11
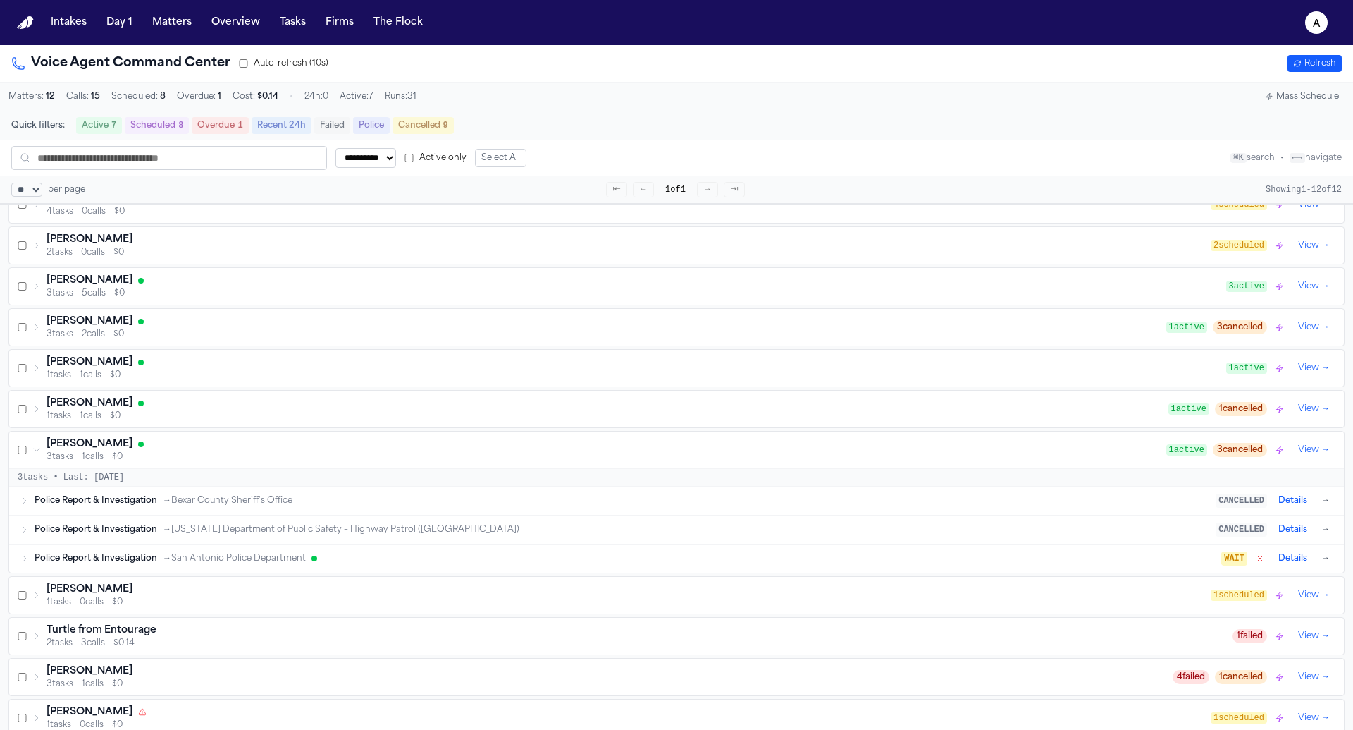
click at [747, 554] on div "Police Report & Investigation → San Antonio Police Department" at bounding box center [628, 558] width 1187 height 11
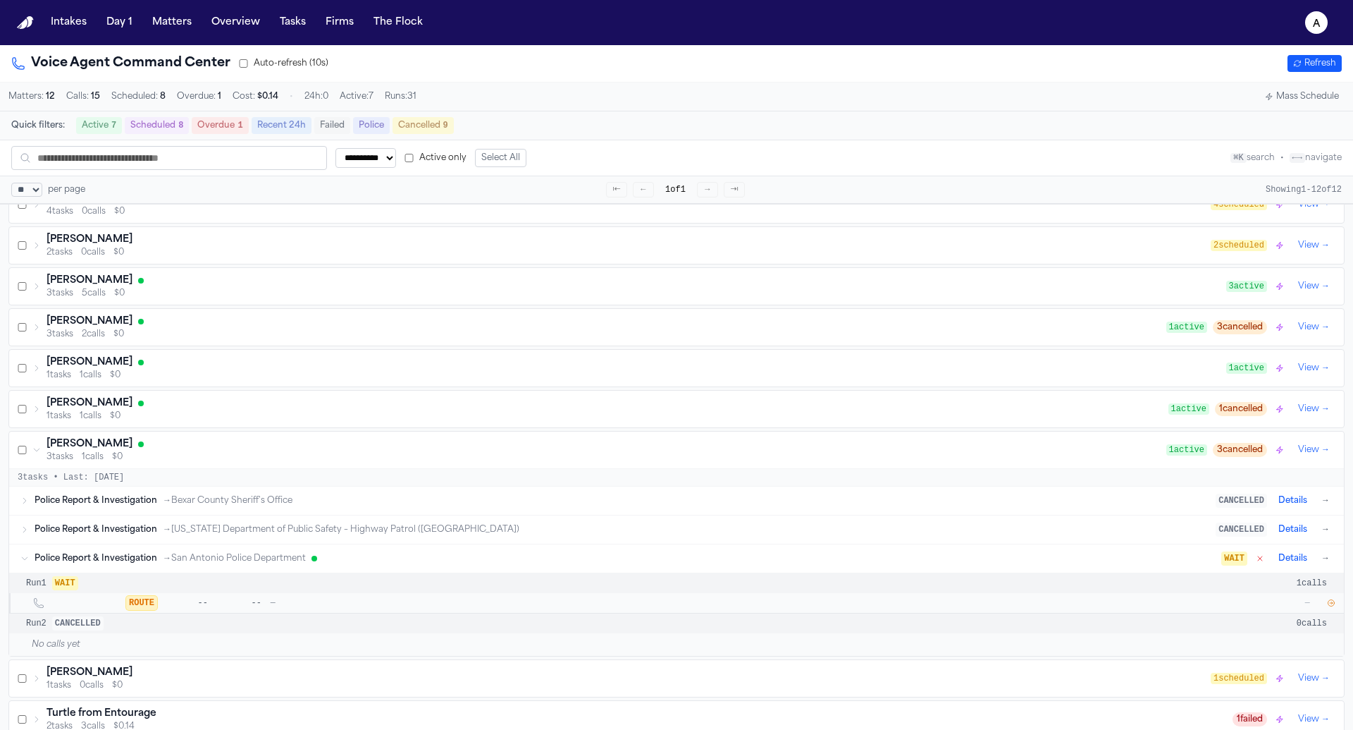
click at [747, 554] on div "Police Report & Investigation → San Antonio Police Department" at bounding box center [628, 558] width 1187 height 11
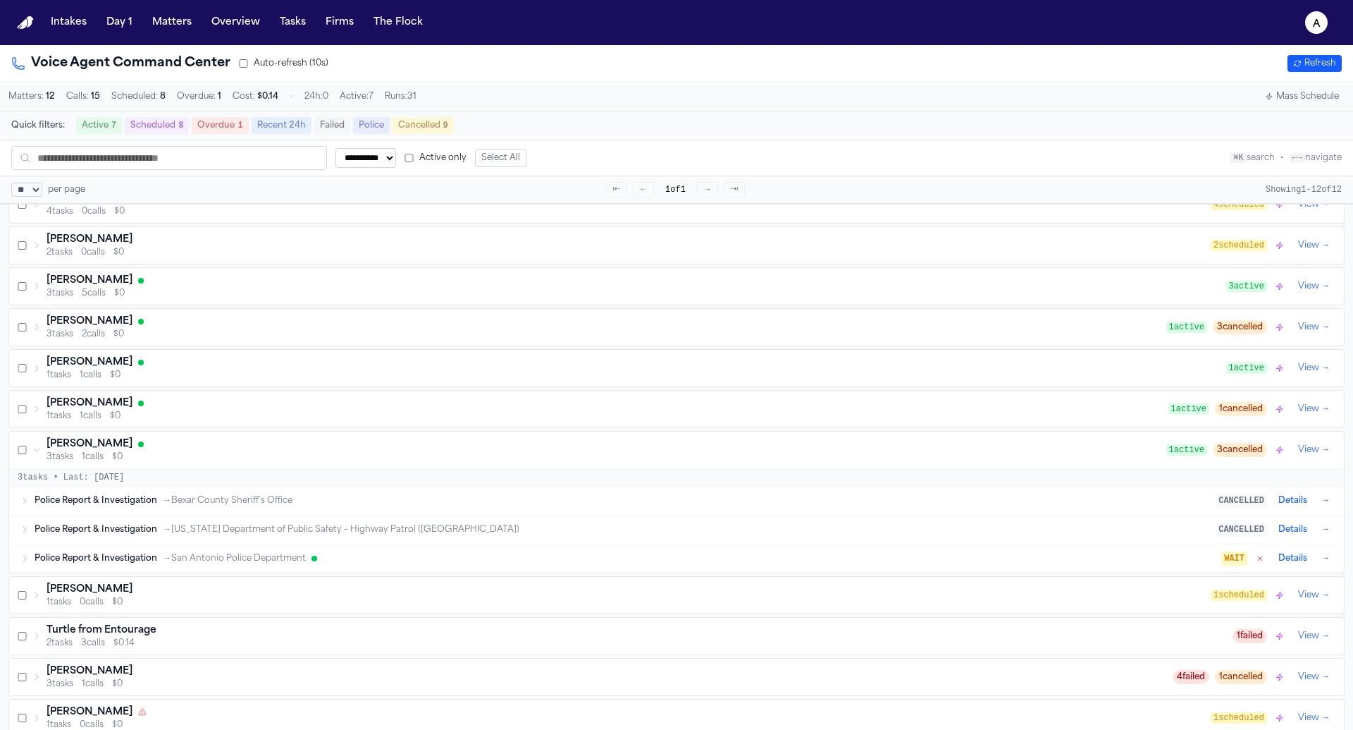
click at [747, 554] on div "Police Report & Investigation → San Antonio Police Department" at bounding box center [628, 558] width 1187 height 11
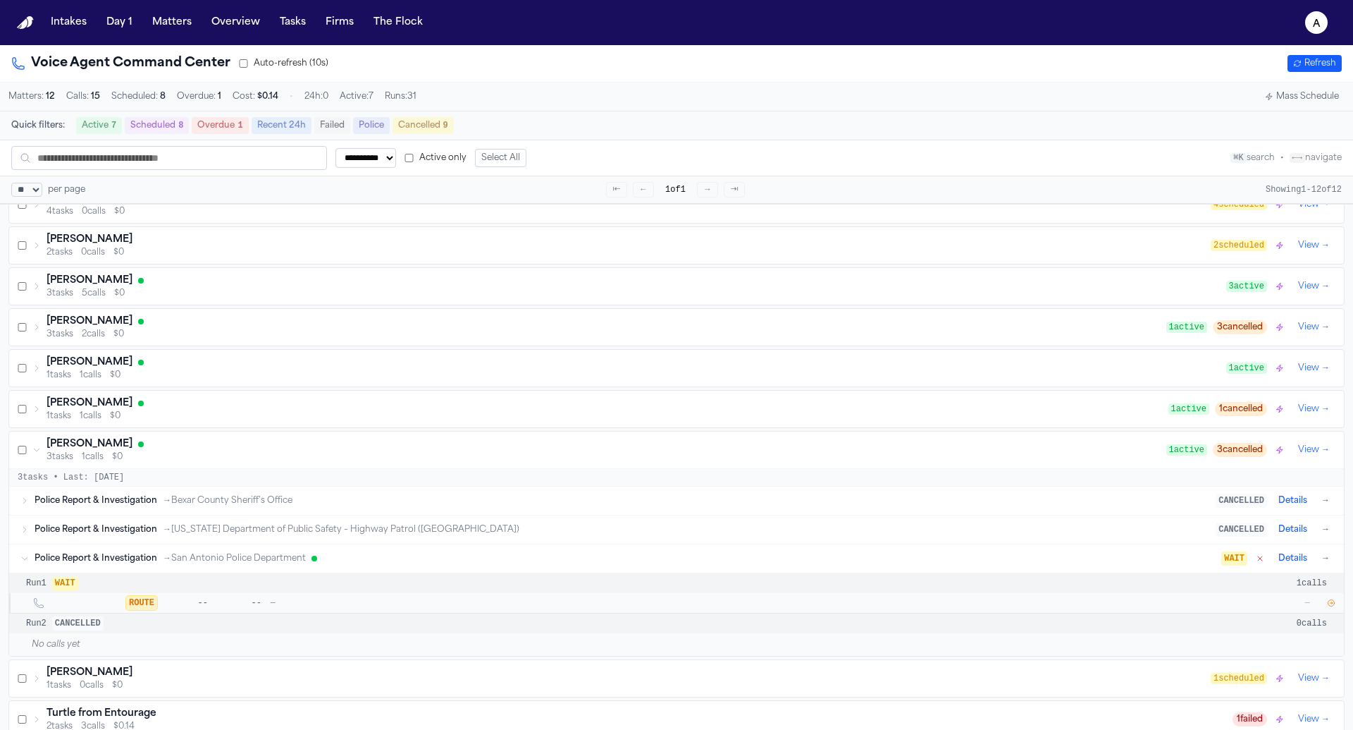
click at [731, 597] on span "—" at bounding box center [763, 602] width 987 height 11
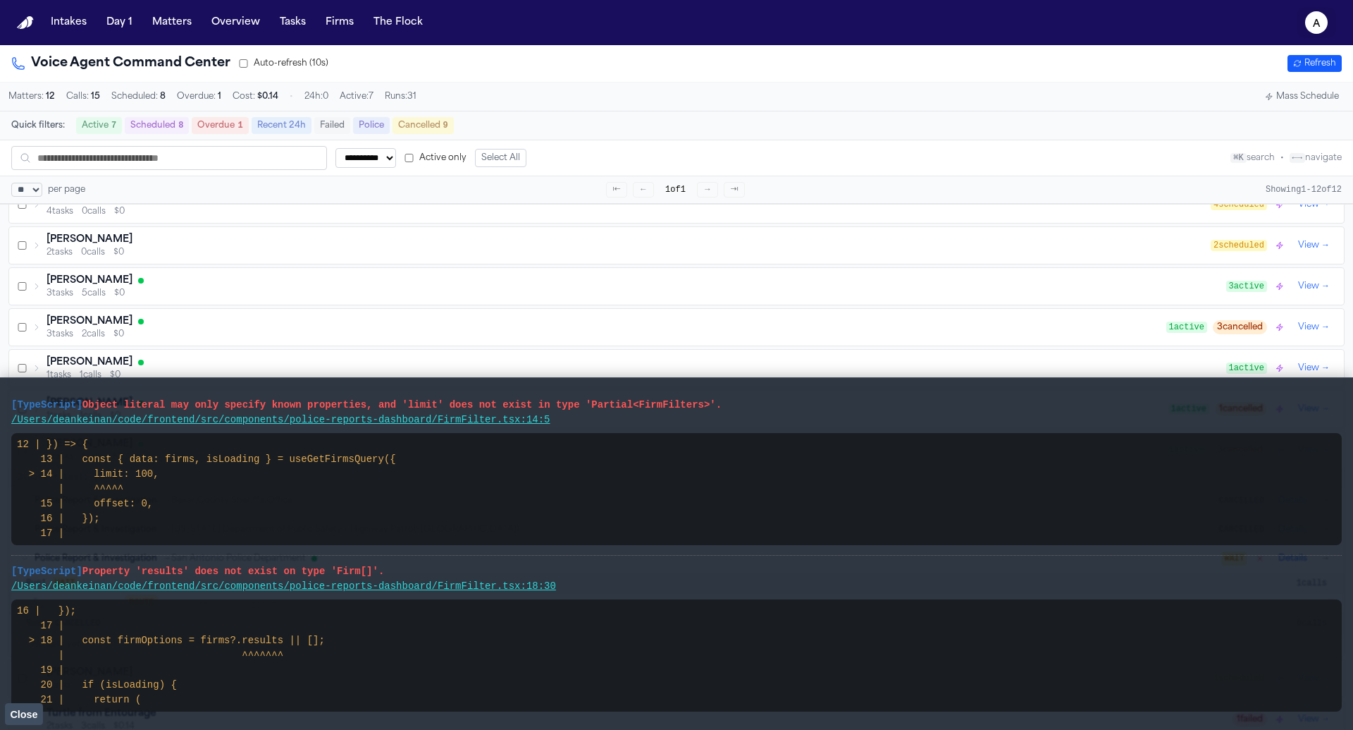
click at [1325, 25] on icon "a" at bounding box center [1316, 22] width 23 height 23
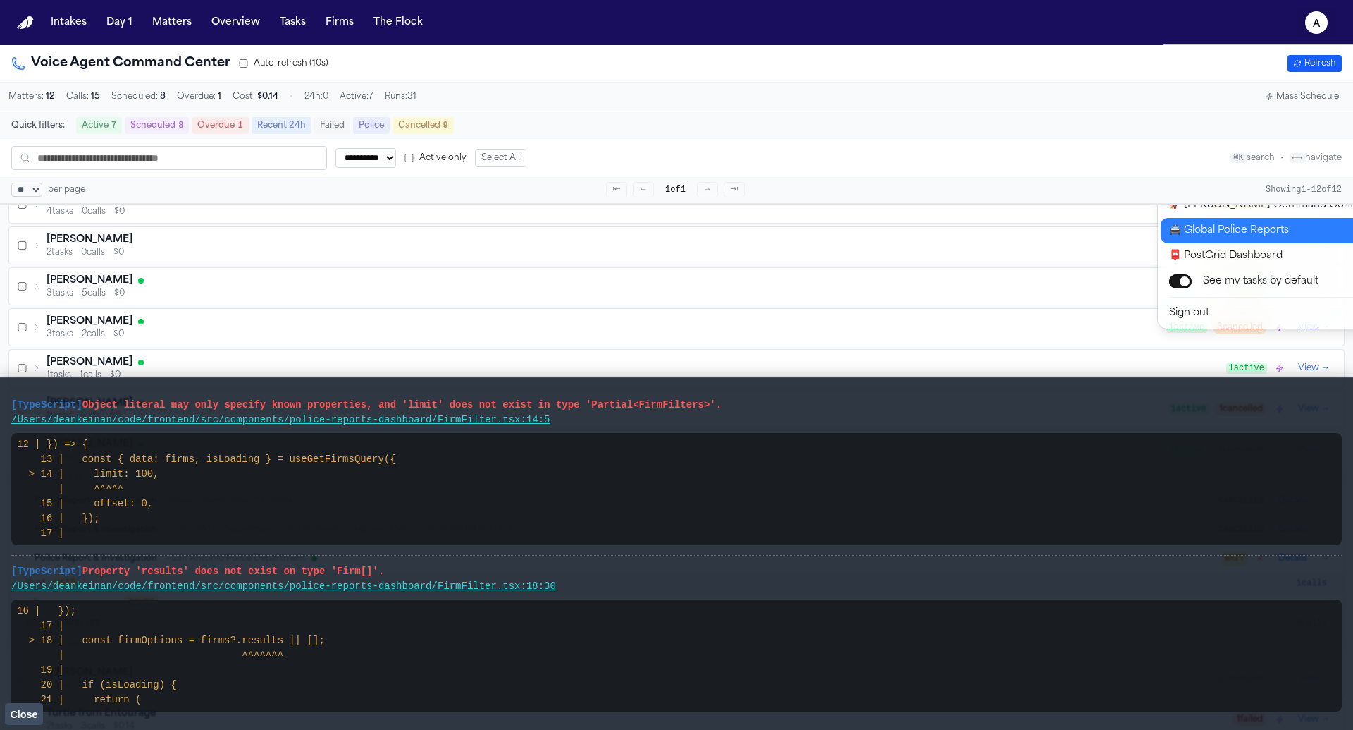
click at [1288, 235] on button "🚔 Global Police Reports" at bounding box center [1278, 230] width 235 height 25
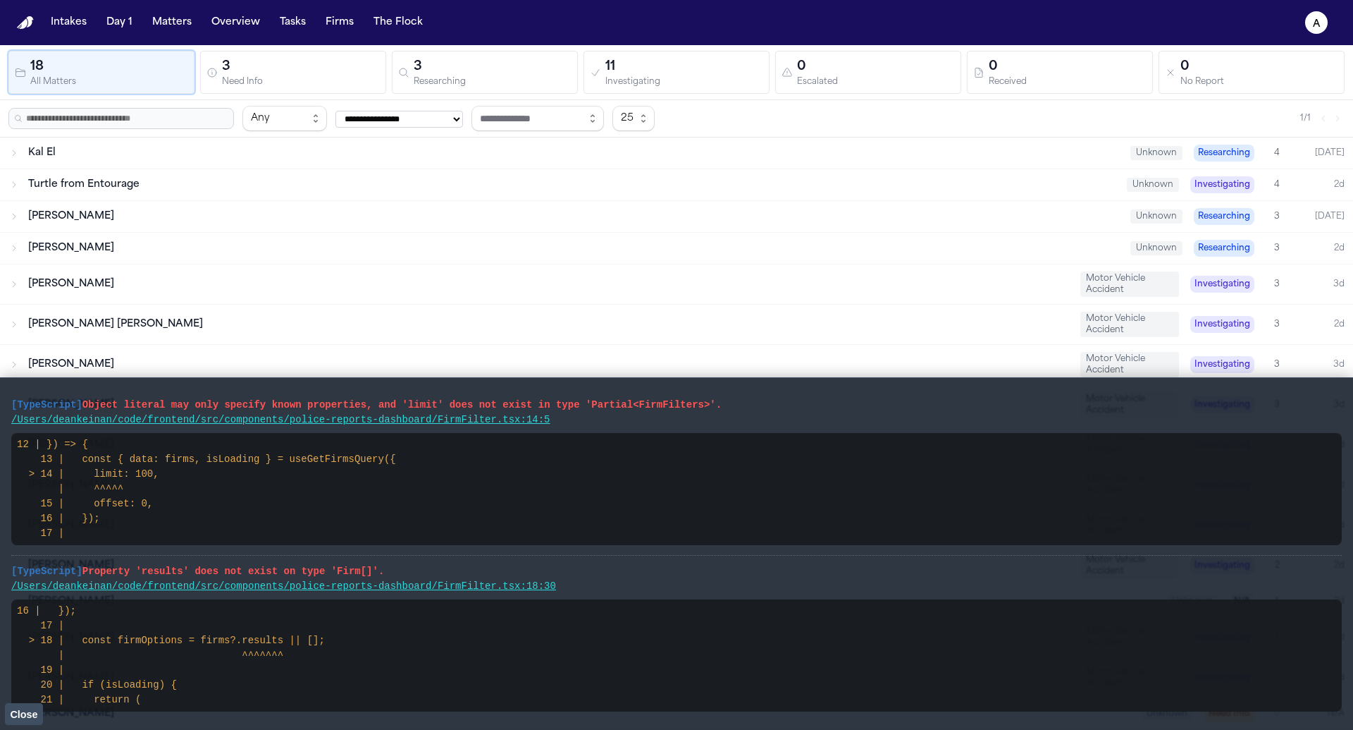
click at [34, 717] on span "Close" at bounding box center [23, 713] width 27 height 11
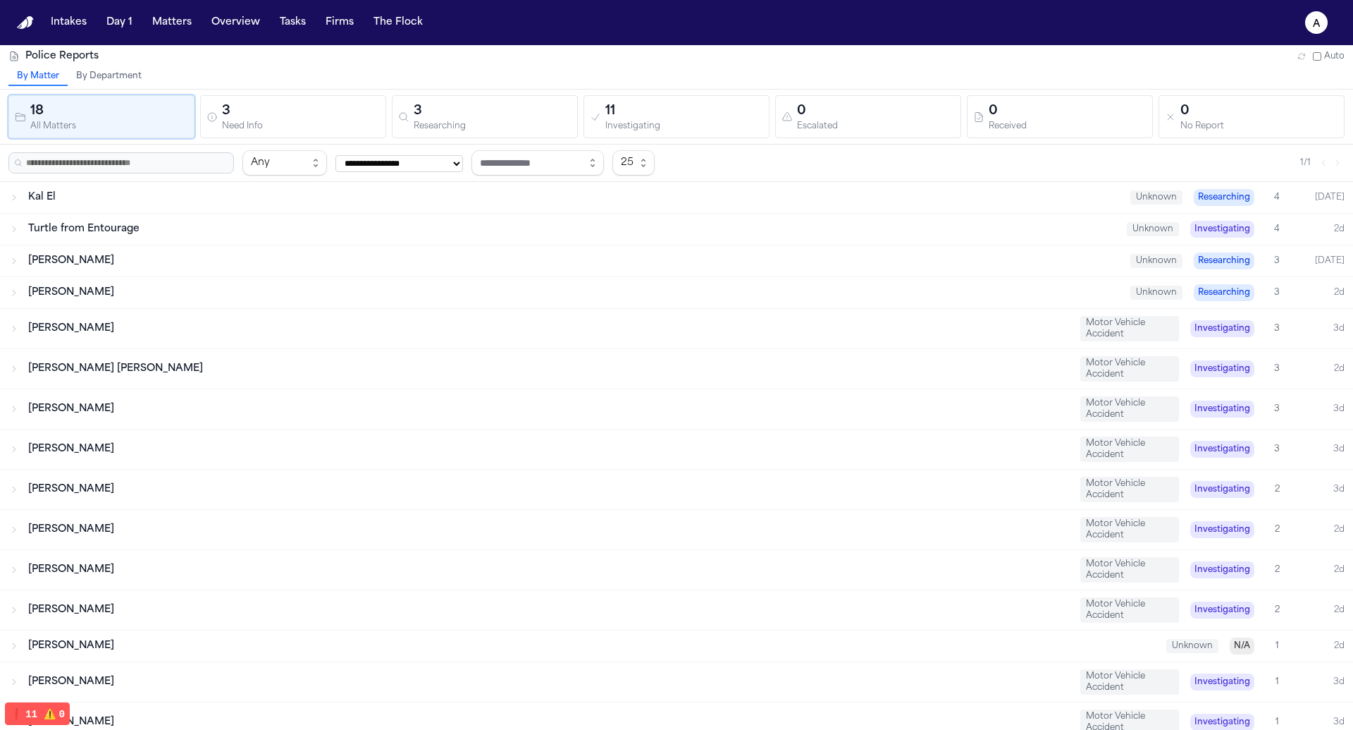
click at [278, 145] on div "**********" at bounding box center [676, 162] width 1353 height 37
click at [283, 121] on div "Need Info" at bounding box center [301, 126] width 158 height 11
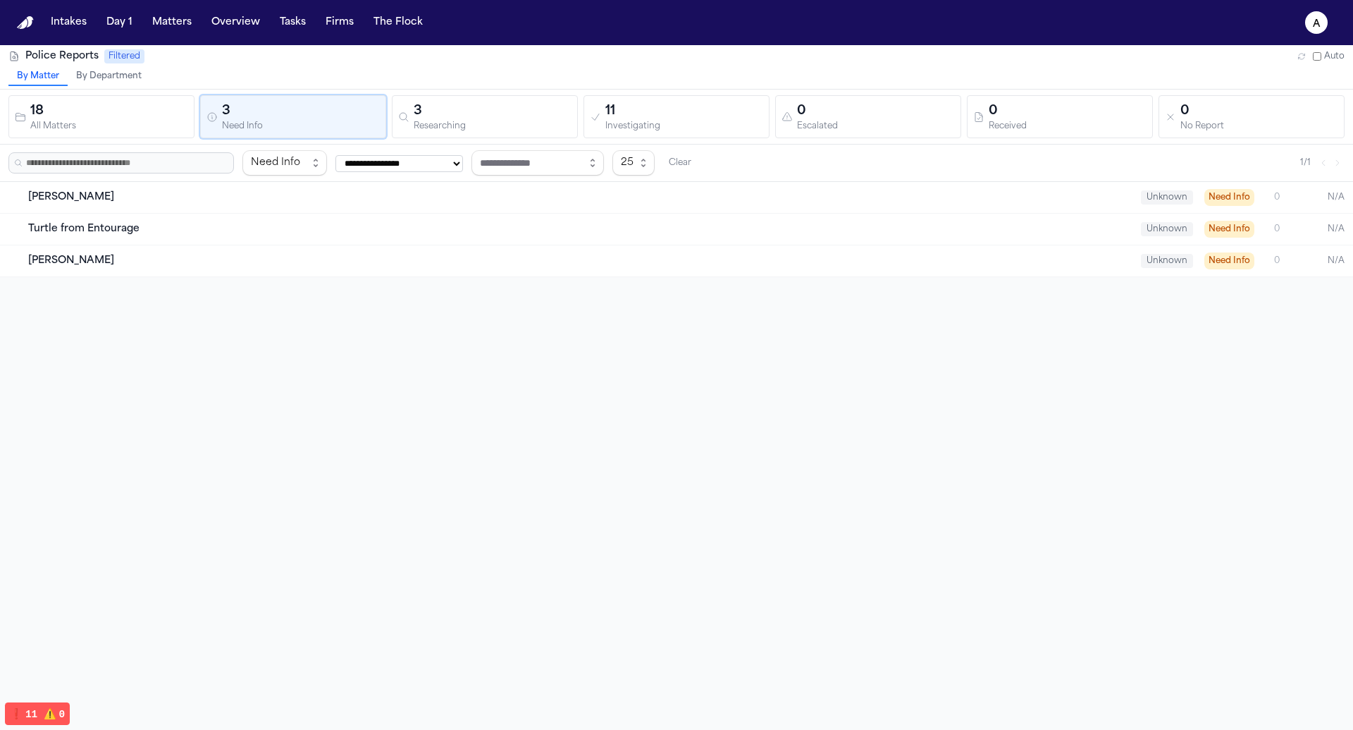
click at [133, 127] on div "All Matters" at bounding box center [109, 126] width 158 height 11
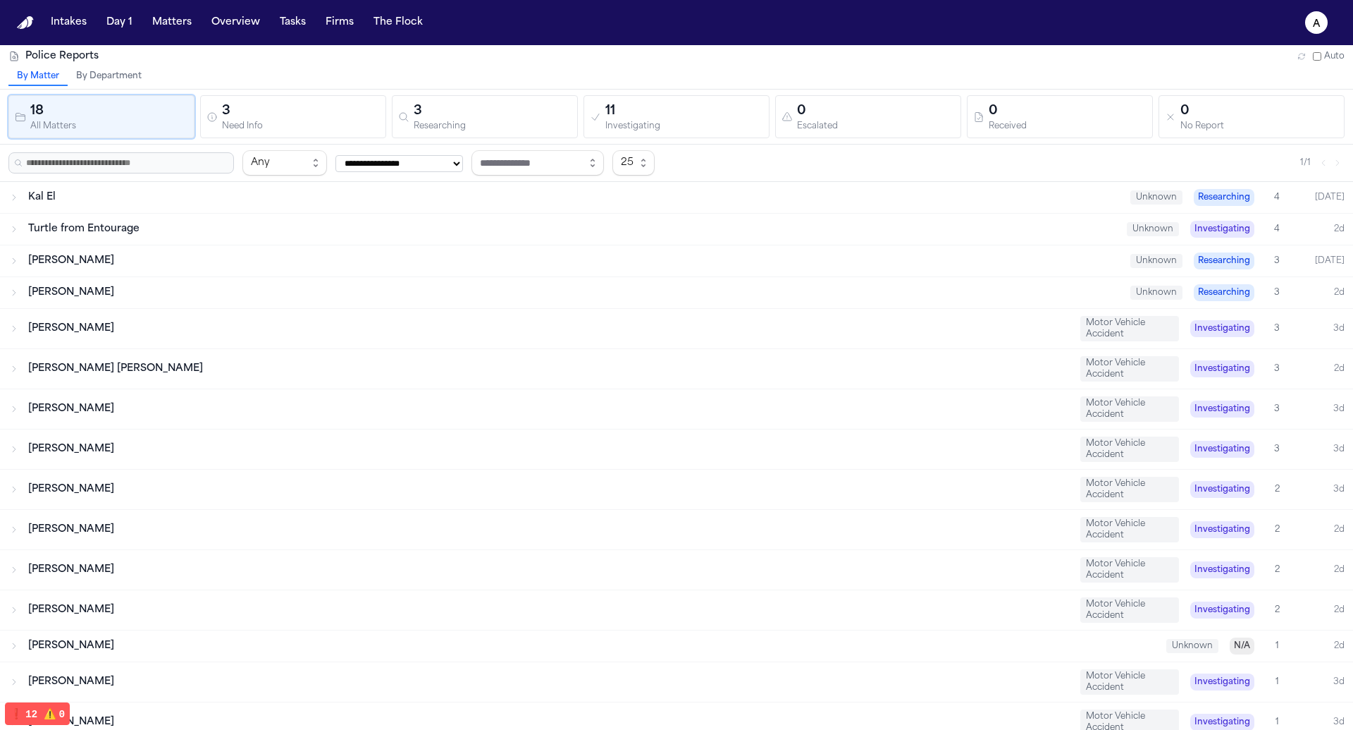
click at [701, 113] on div "11" at bounding box center [684, 112] width 158 height 20
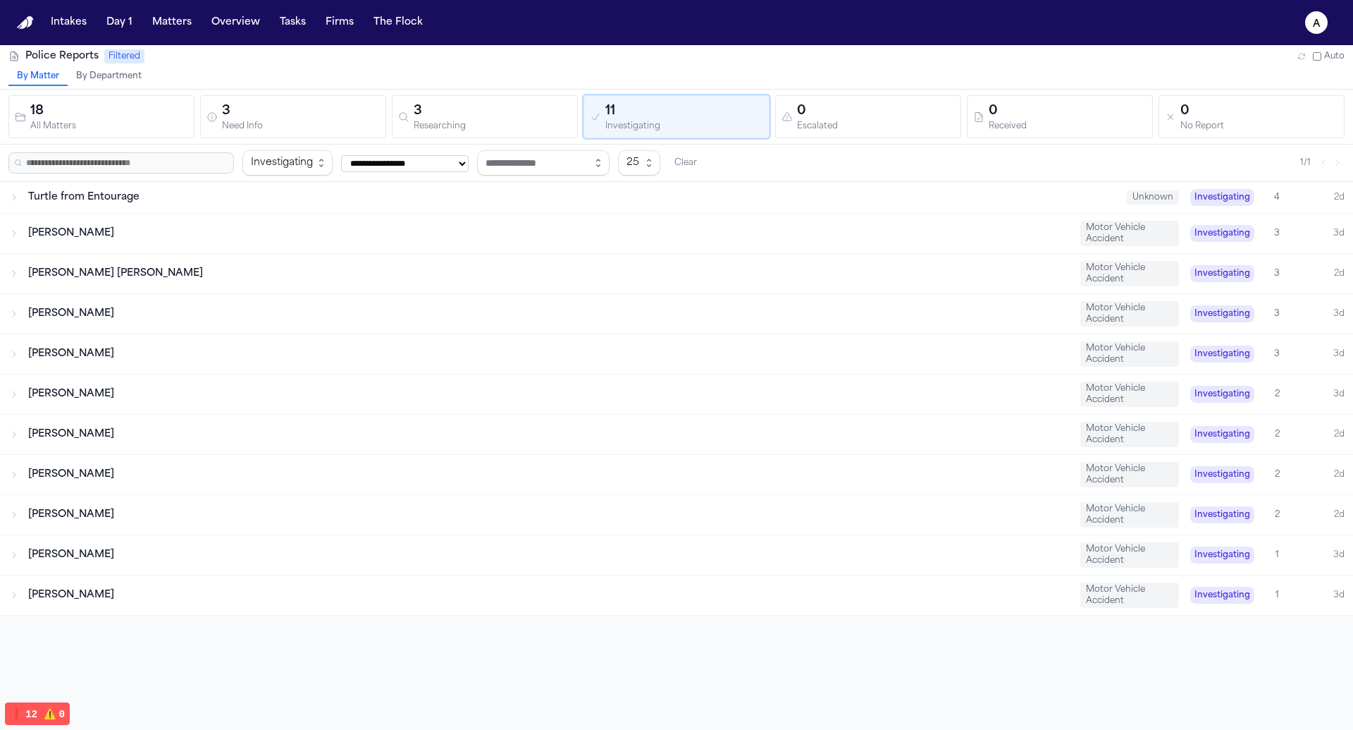
click at [857, 123] on div "Escalated" at bounding box center [876, 126] width 158 height 11
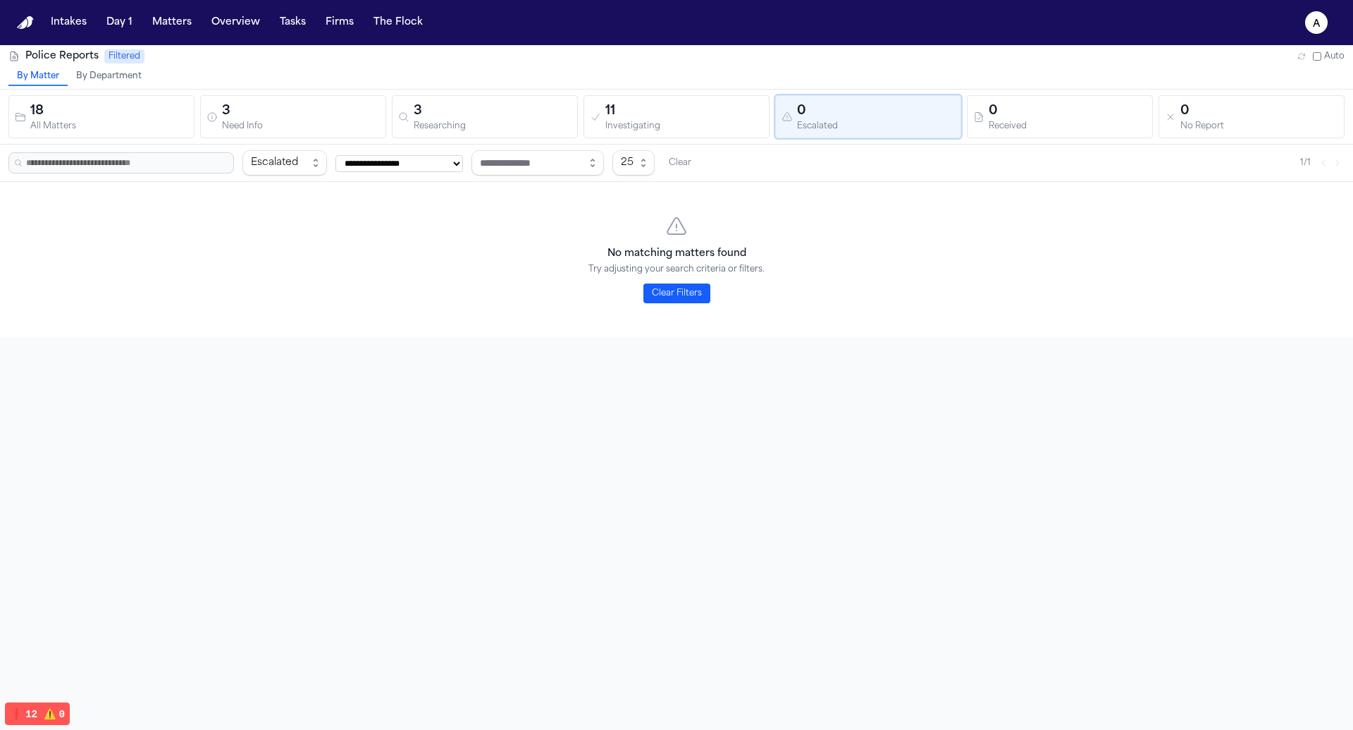
click at [1009, 115] on div "0" at bounding box center [1068, 112] width 158 height 20
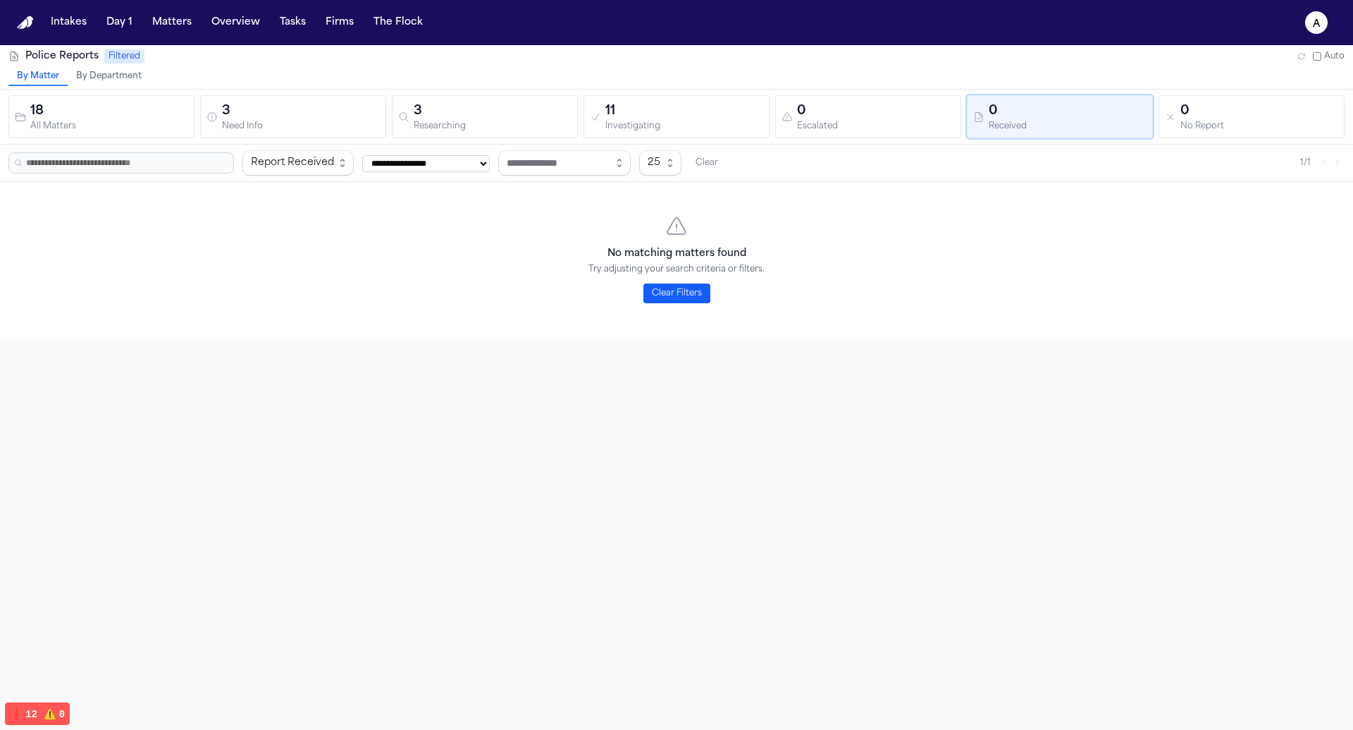
click at [1195, 112] on div "0" at bounding box center [1260, 112] width 158 height 20
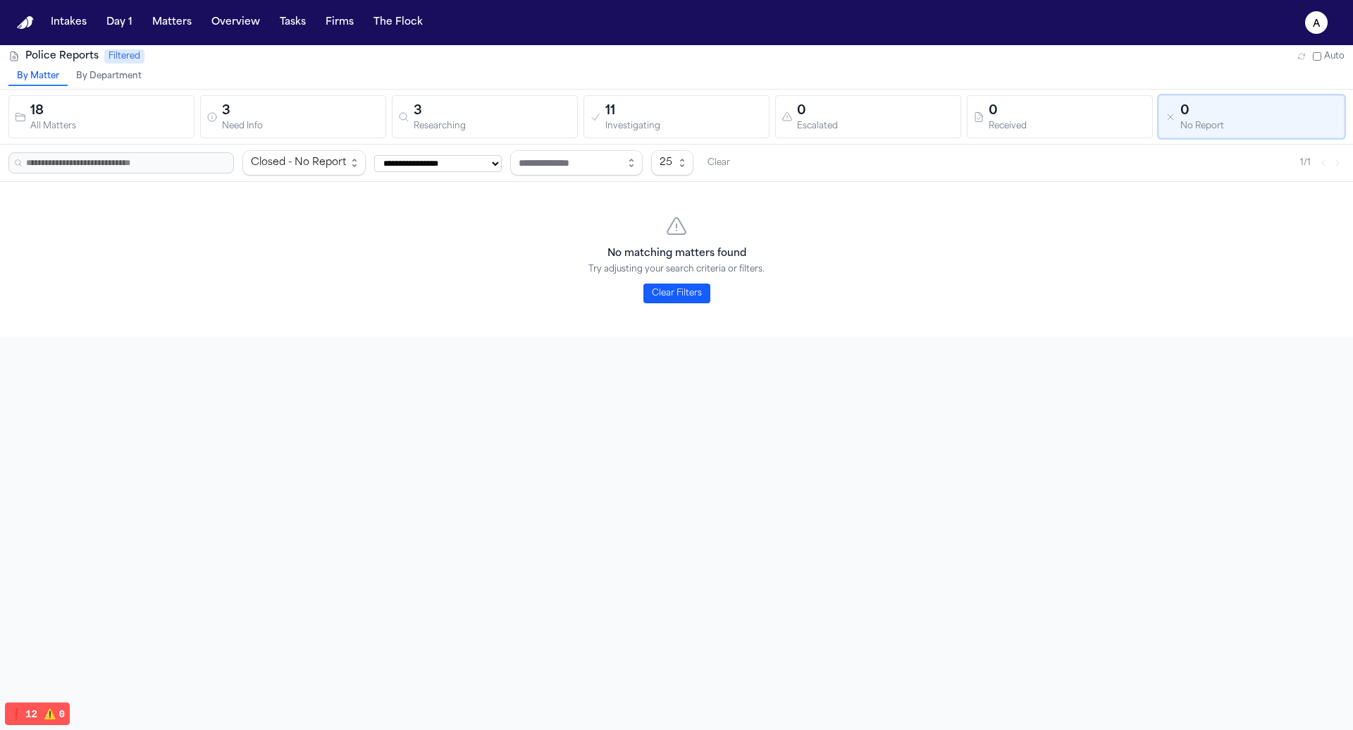
click at [417, 104] on div "3" at bounding box center [493, 112] width 158 height 20
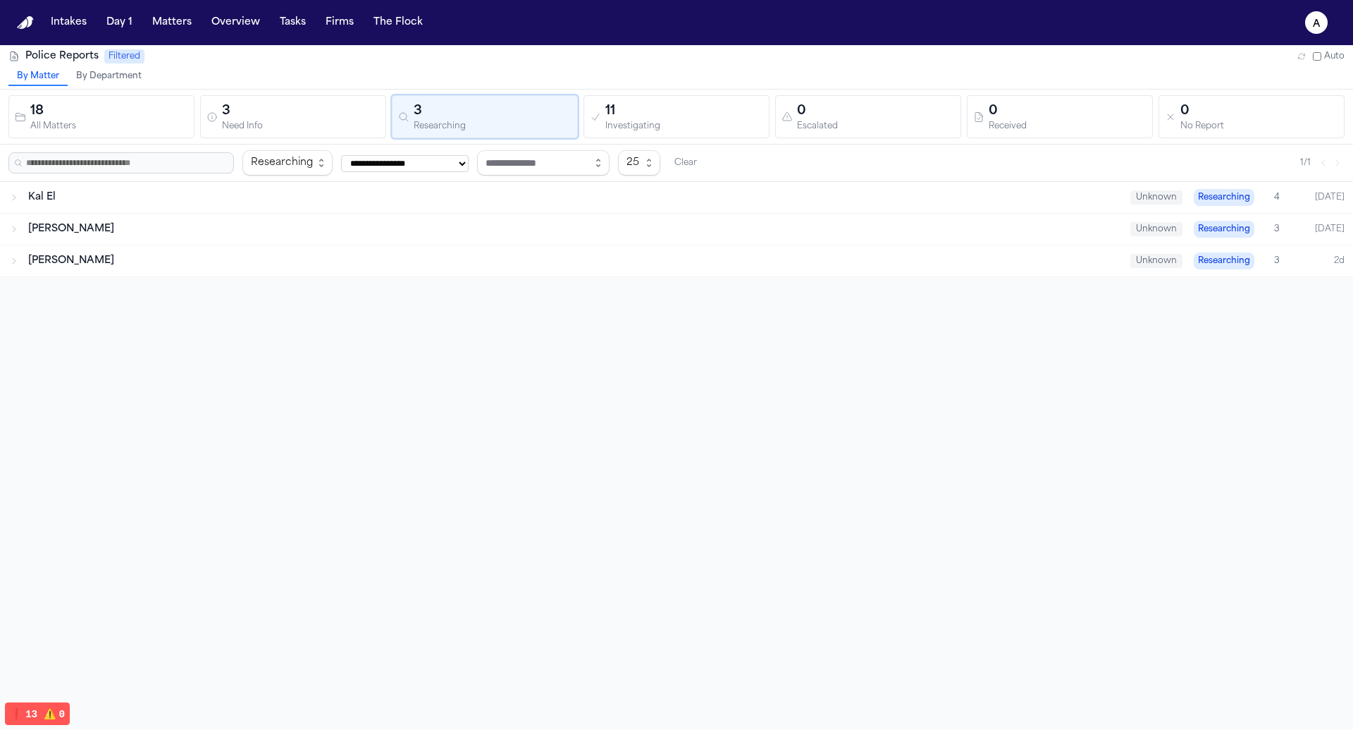
click at [546, 217] on div "Cara McFarland Unknown Researching 3 Today" at bounding box center [676, 229] width 1353 height 31
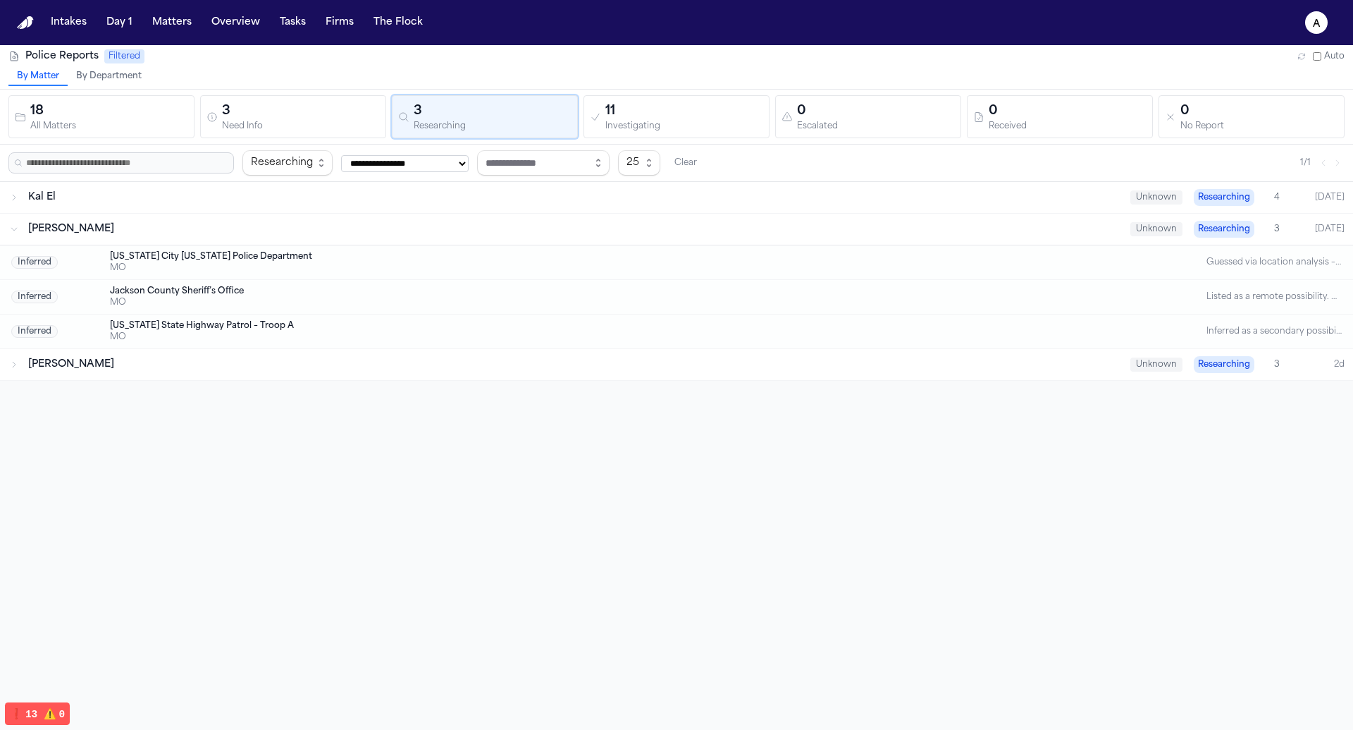
click at [460, 360] on div "[PERSON_NAME]" at bounding box center [573, 364] width 1091 height 14
click at [546, 204] on div "Kal El Unknown Researching 4 Today" at bounding box center [676, 197] width 1353 height 31
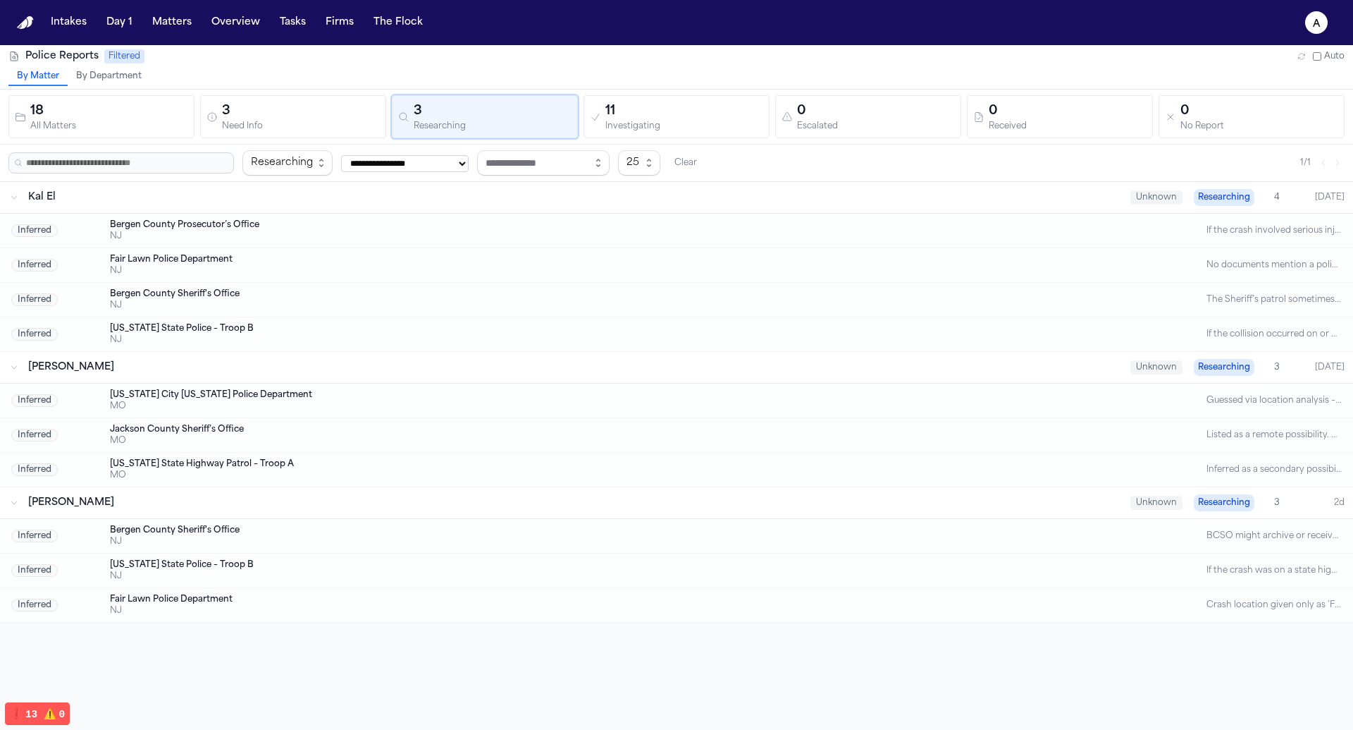
click at [190, 108] on button "18 All Matters" at bounding box center [101, 116] width 186 height 43
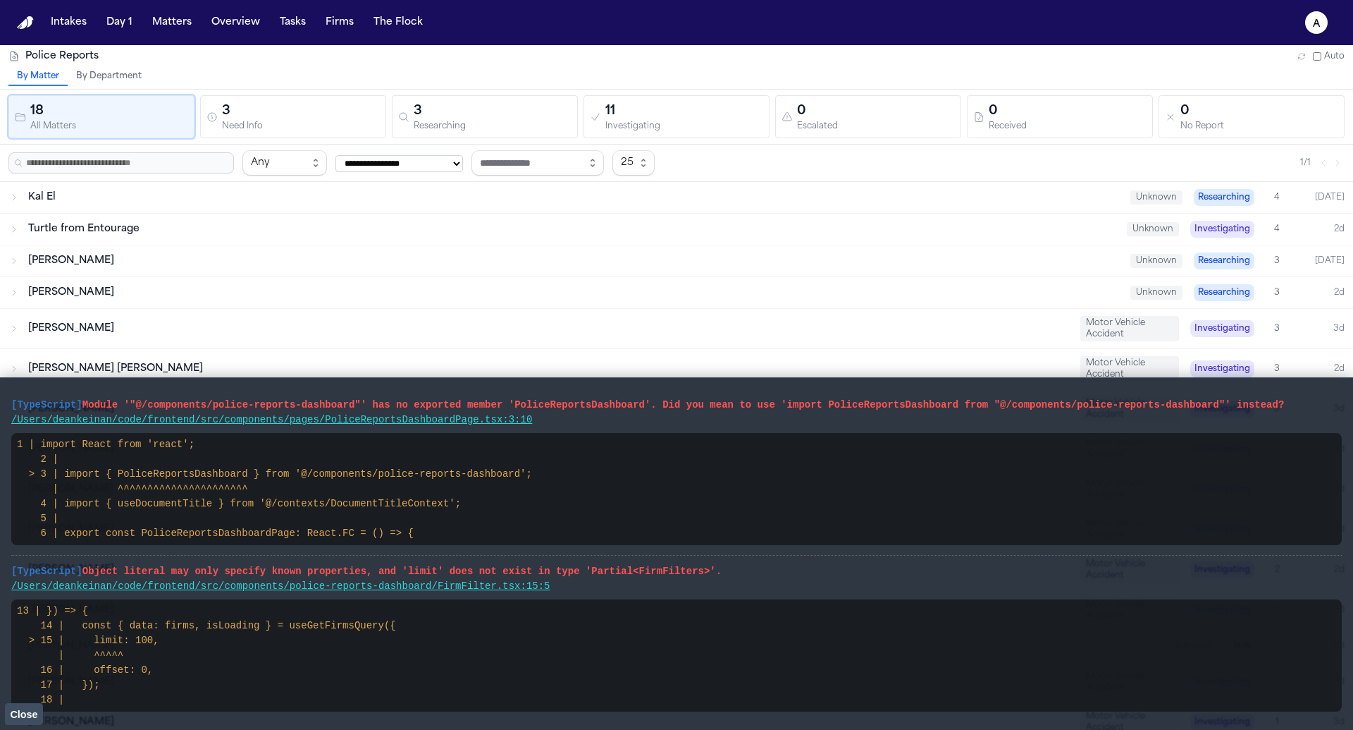
click at [35, 708] on button "Close" at bounding box center [24, 713] width 38 height 21
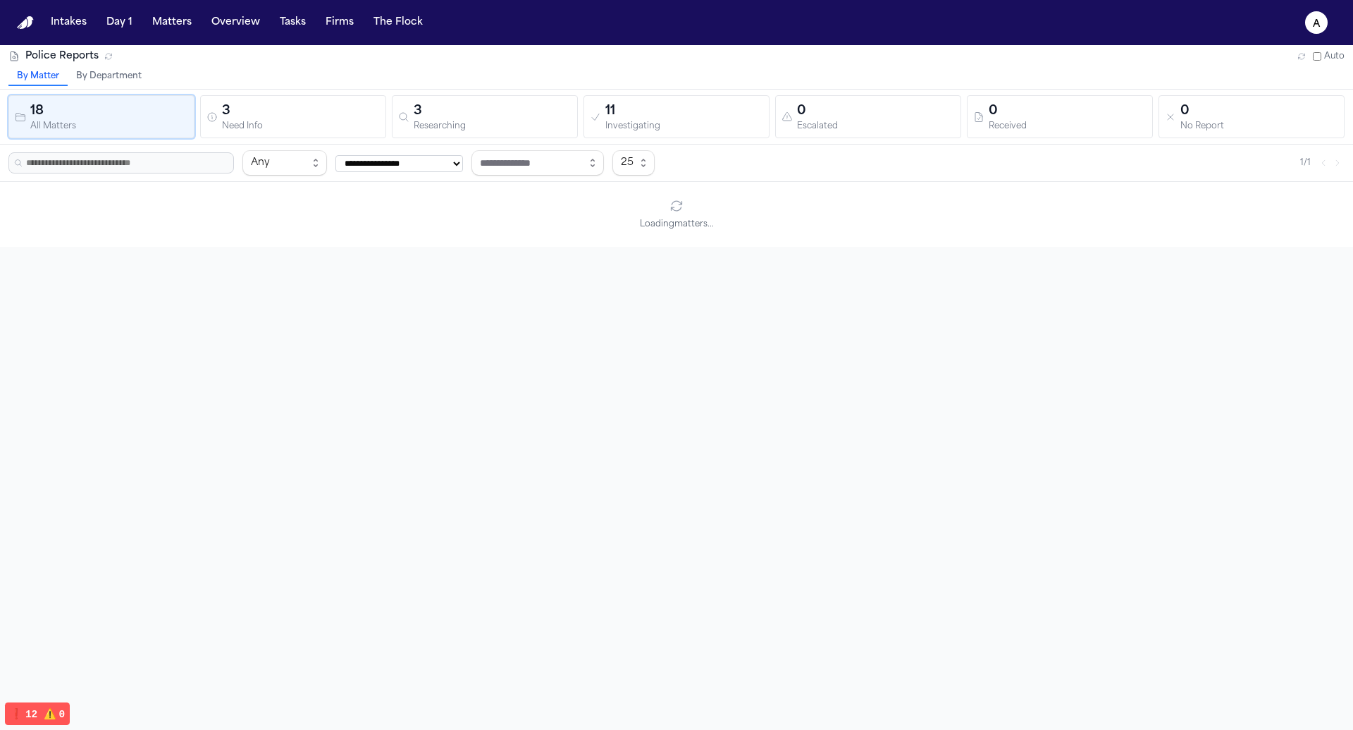
click at [513, 114] on div "3" at bounding box center [493, 112] width 158 height 20
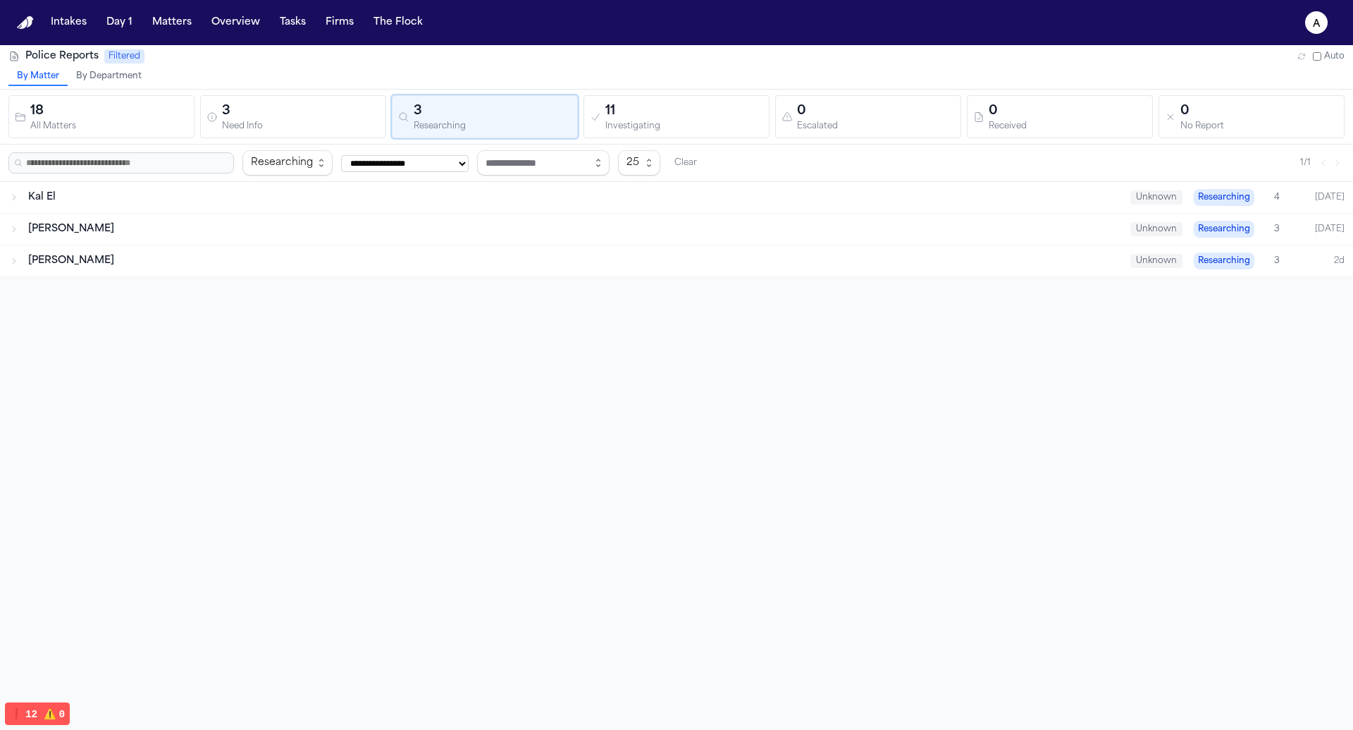
click at [687, 116] on div "11" at bounding box center [684, 112] width 158 height 20
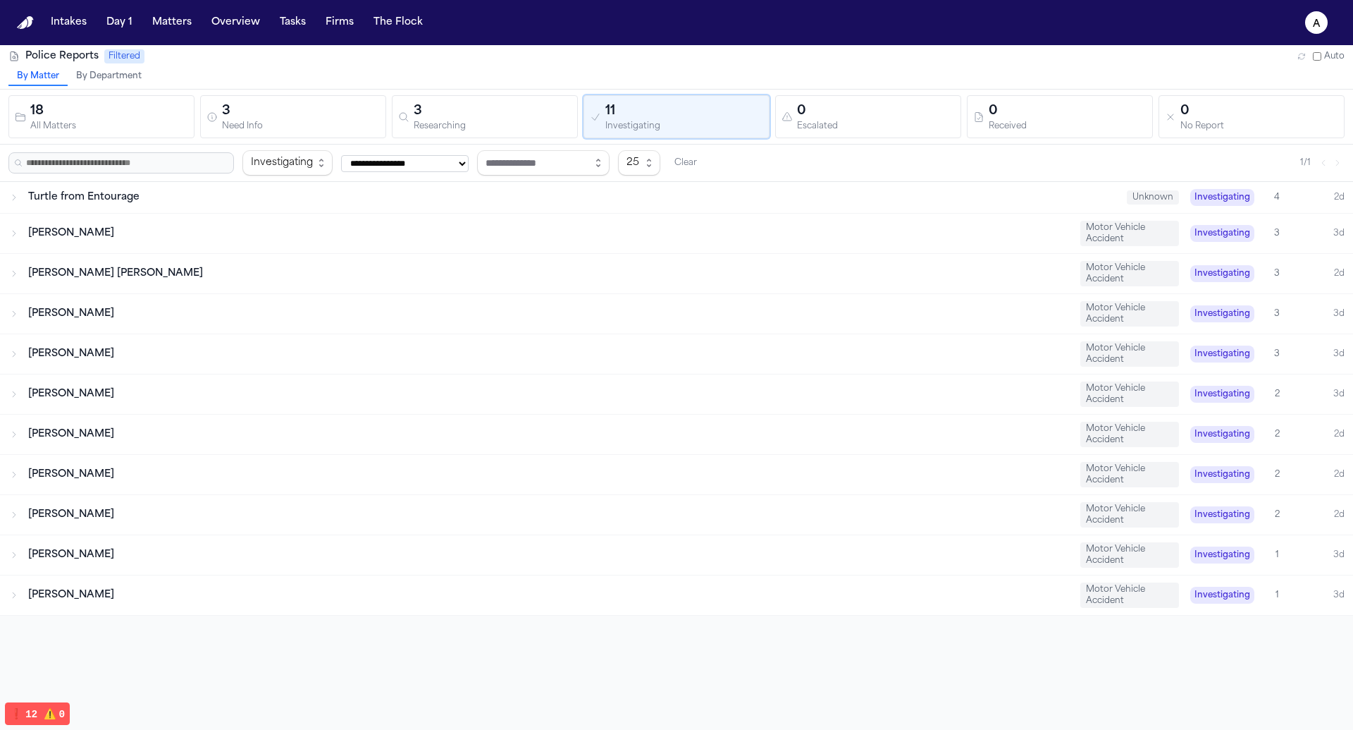
click at [871, 133] on button "0 Escalated" at bounding box center [868, 116] width 186 height 43
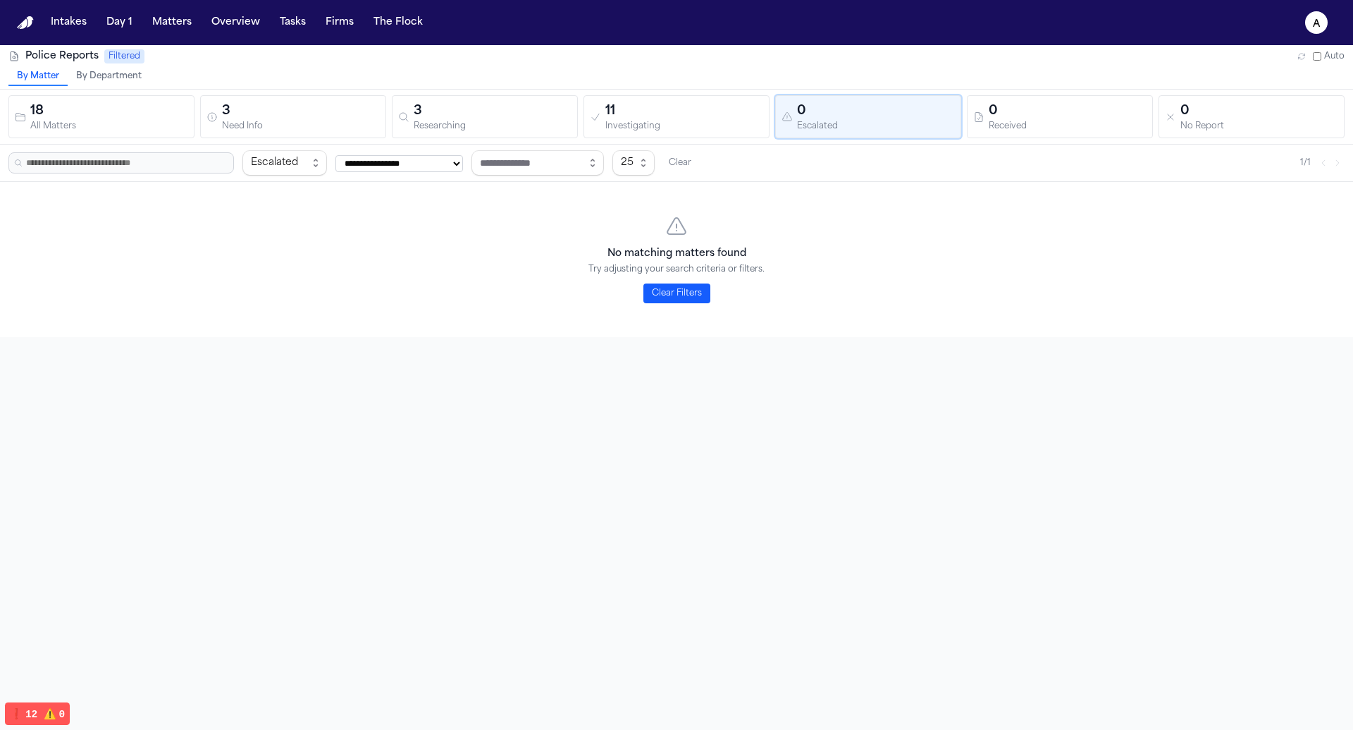
click at [636, 118] on div "11" at bounding box center [684, 112] width 158 height 20
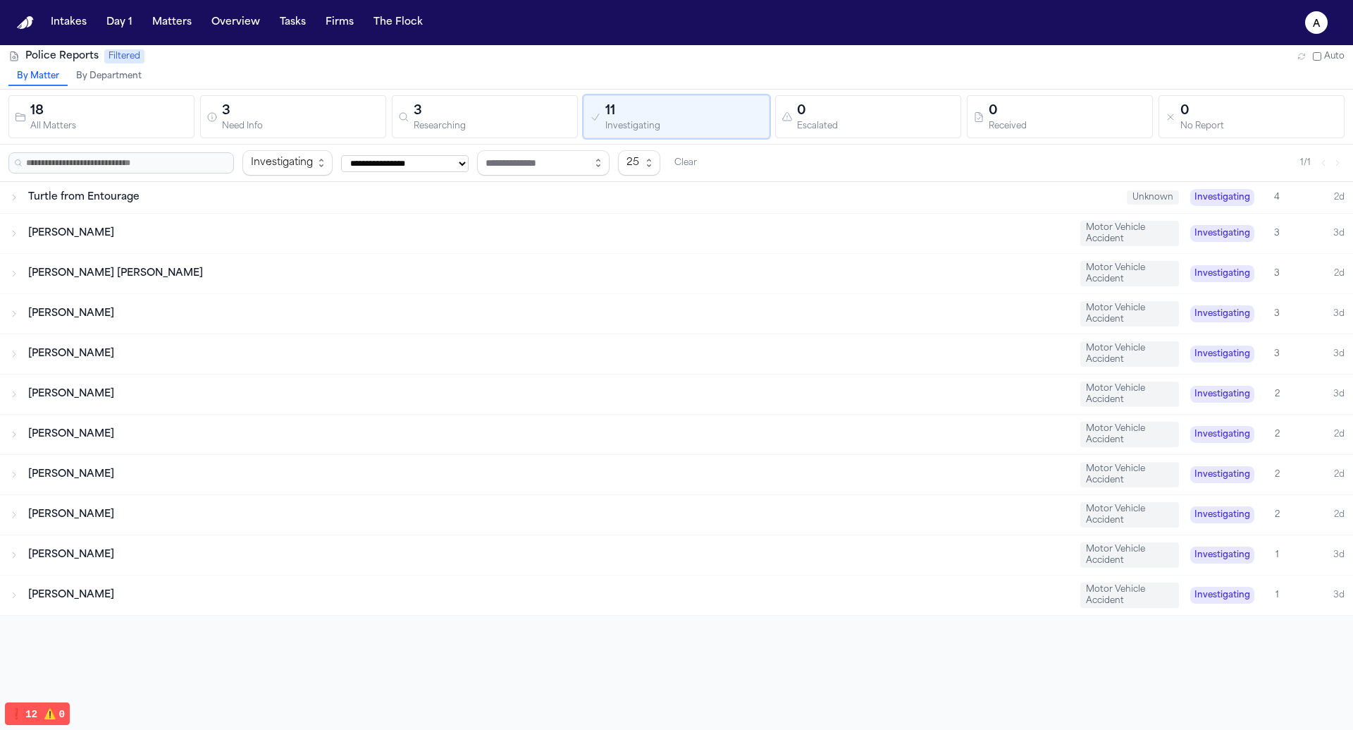
click at [443, 121] on div "Researching" at bounding box center [493, 126] width 158 height 11
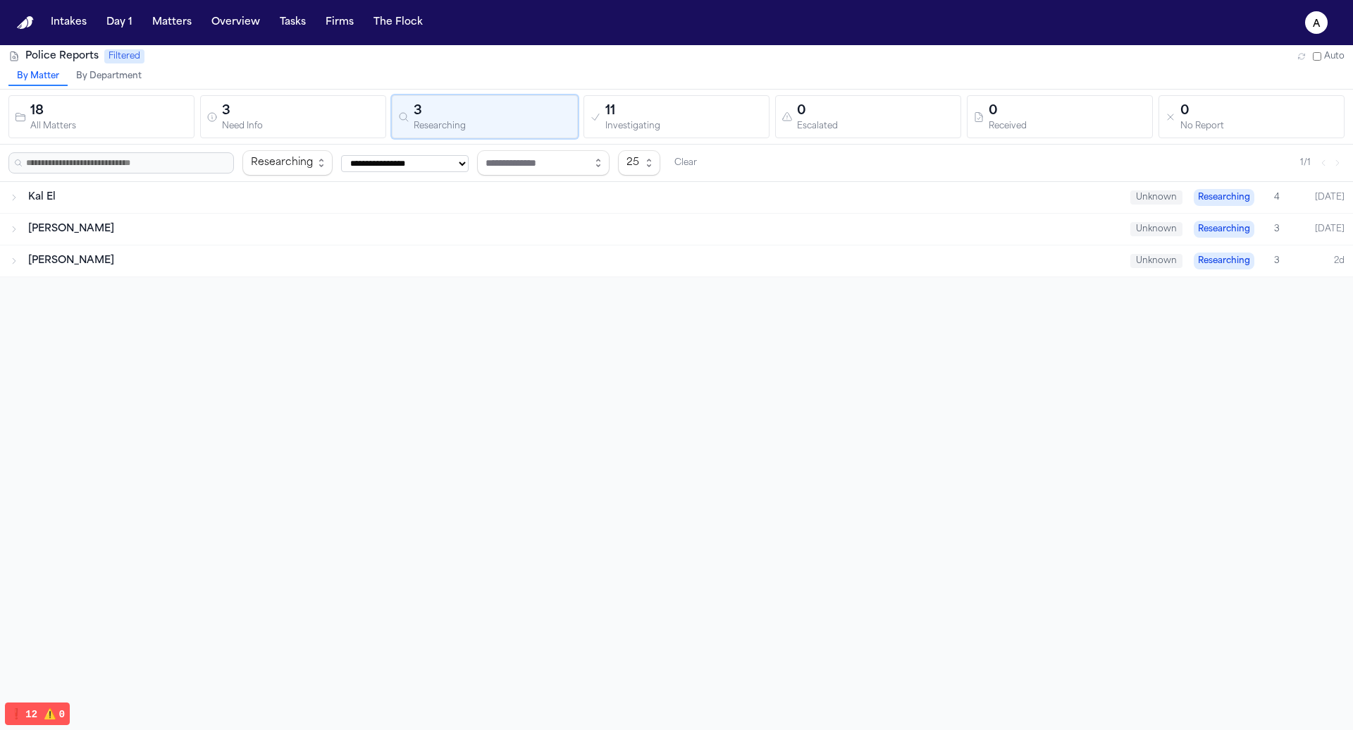
click at [321, 125] on div "Need Info" at bounding box center [301, 126] width 158 height 11
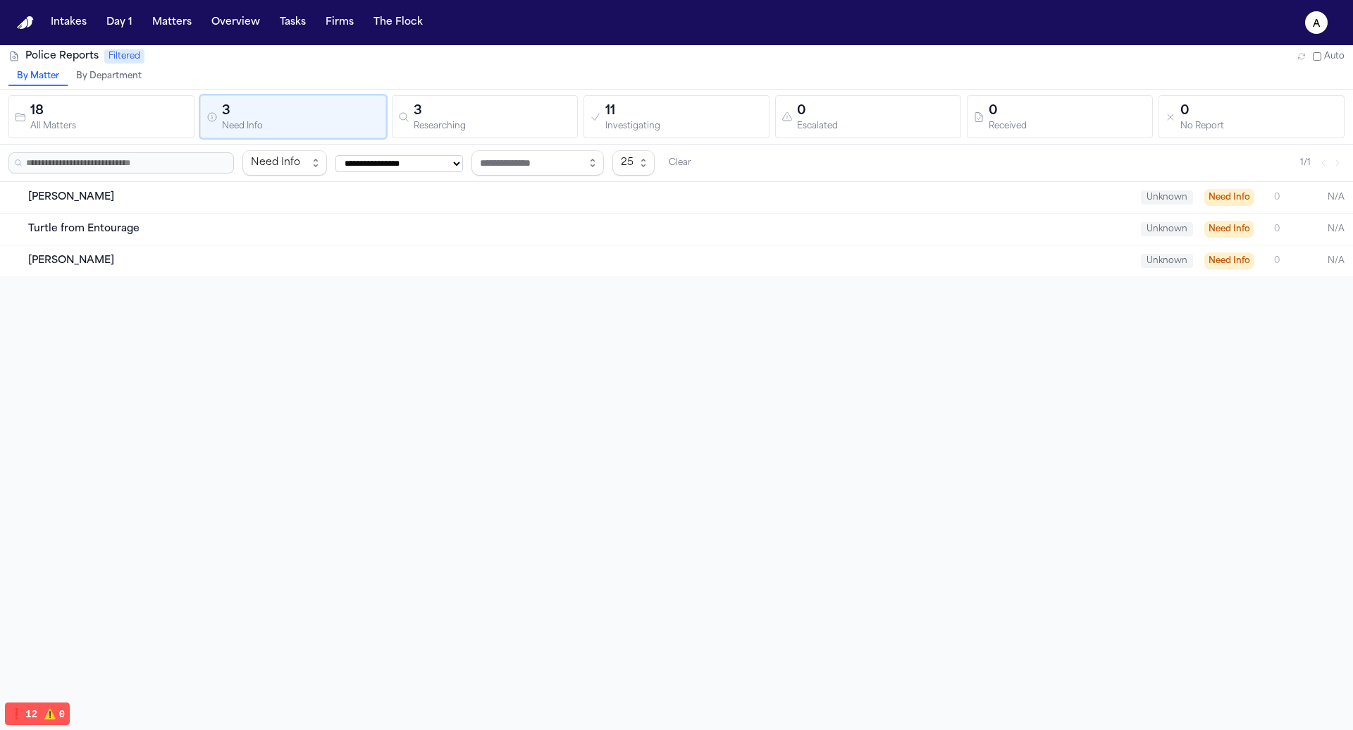
click at [466, 106] on div "3" at bounding box center [493, 112] width 158 height 20
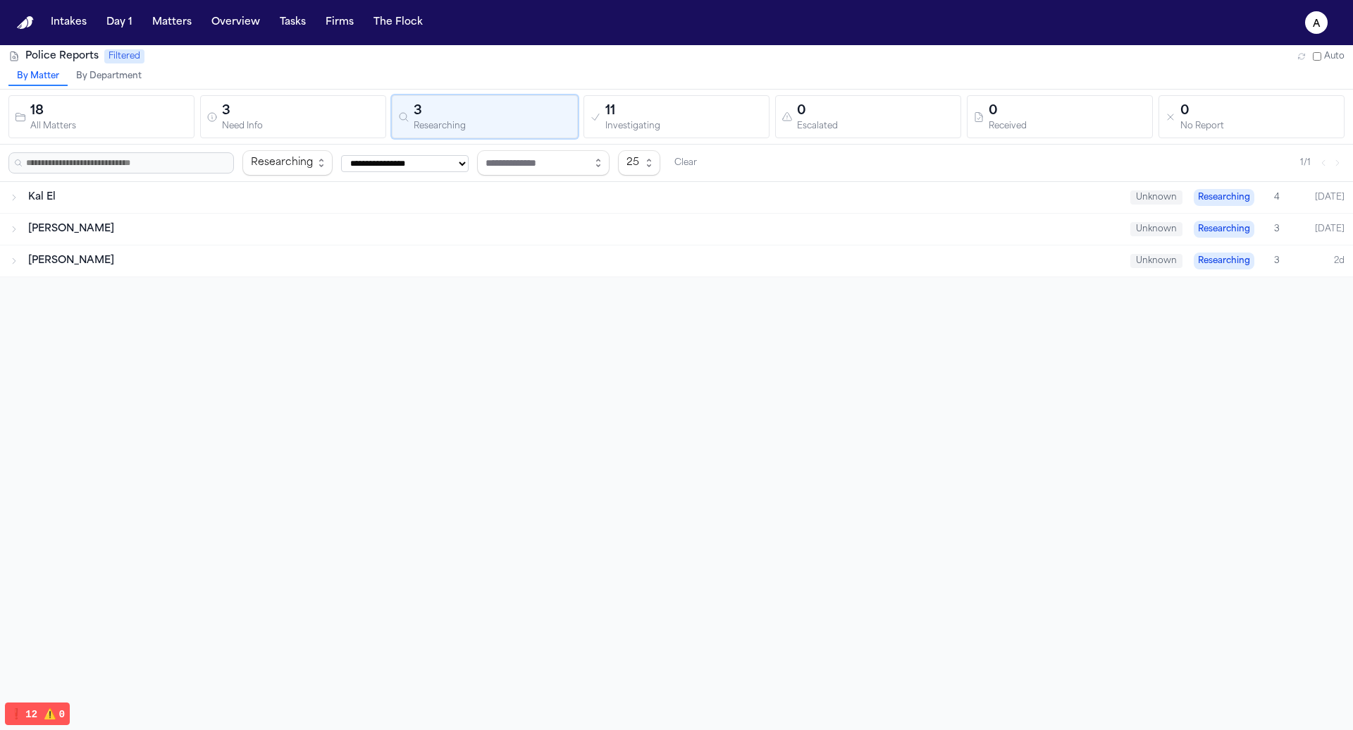
click at [350, 113] on div "3" at bounding box center [301, 112] width 158 height 20
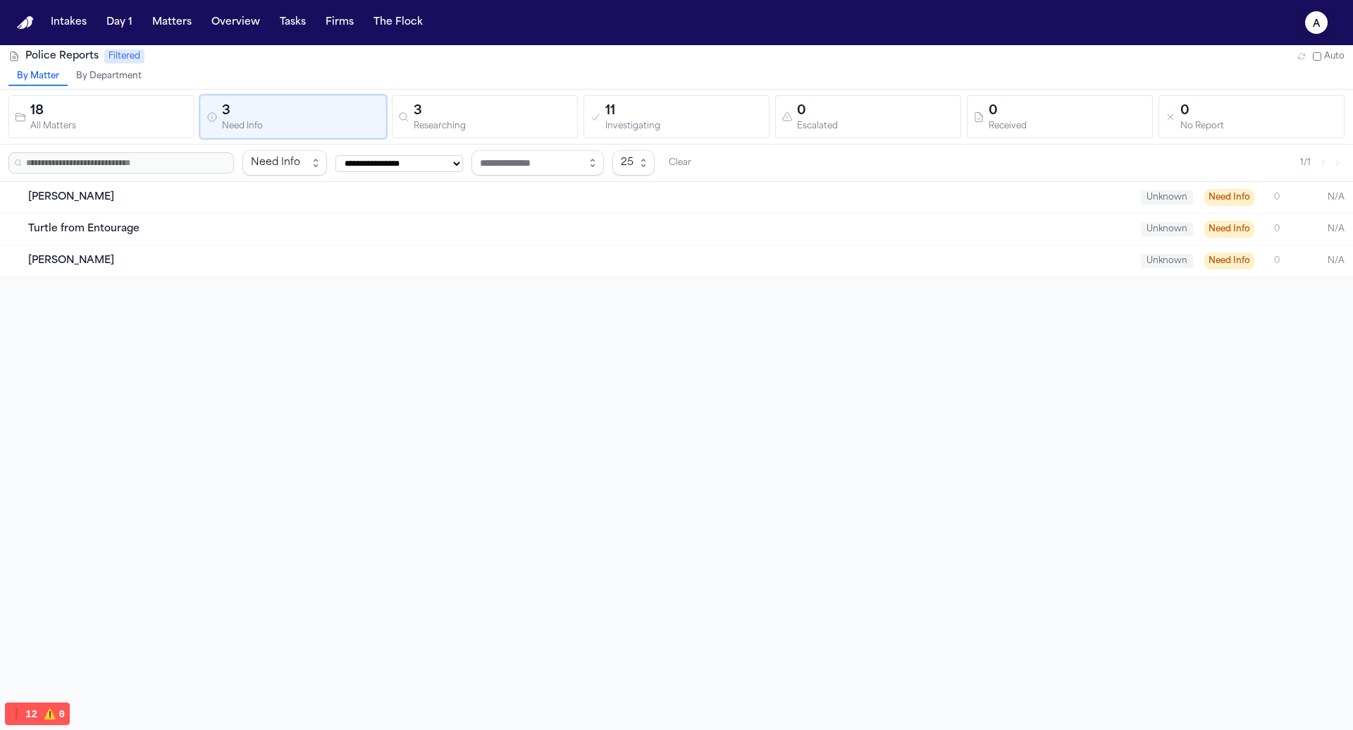
click at [1320, 21] on text "a" at bounding box center [1317, 24] width 8 height 10
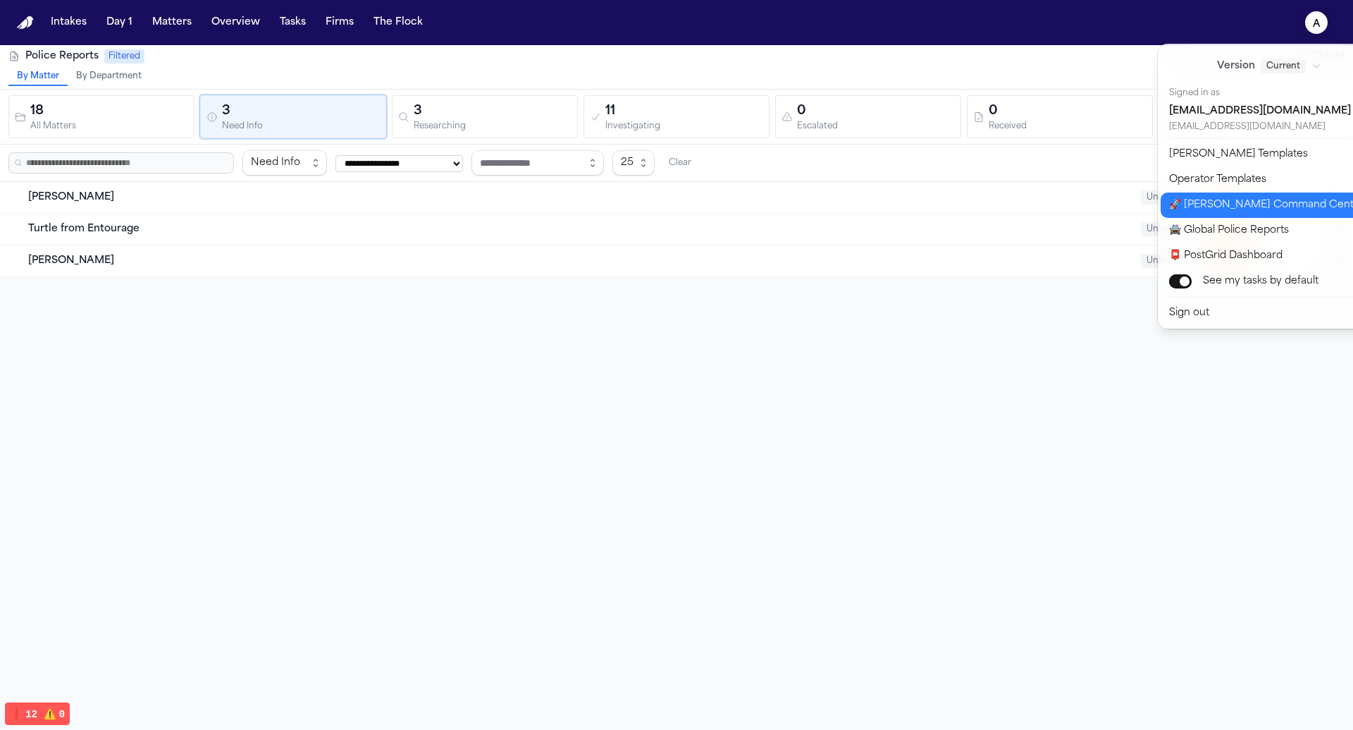
click at [1286, 210] on button "🚀 [PERSON_NAME] Command Center" at bounding box center [1278, 204] width 235 height 25
select select "**"
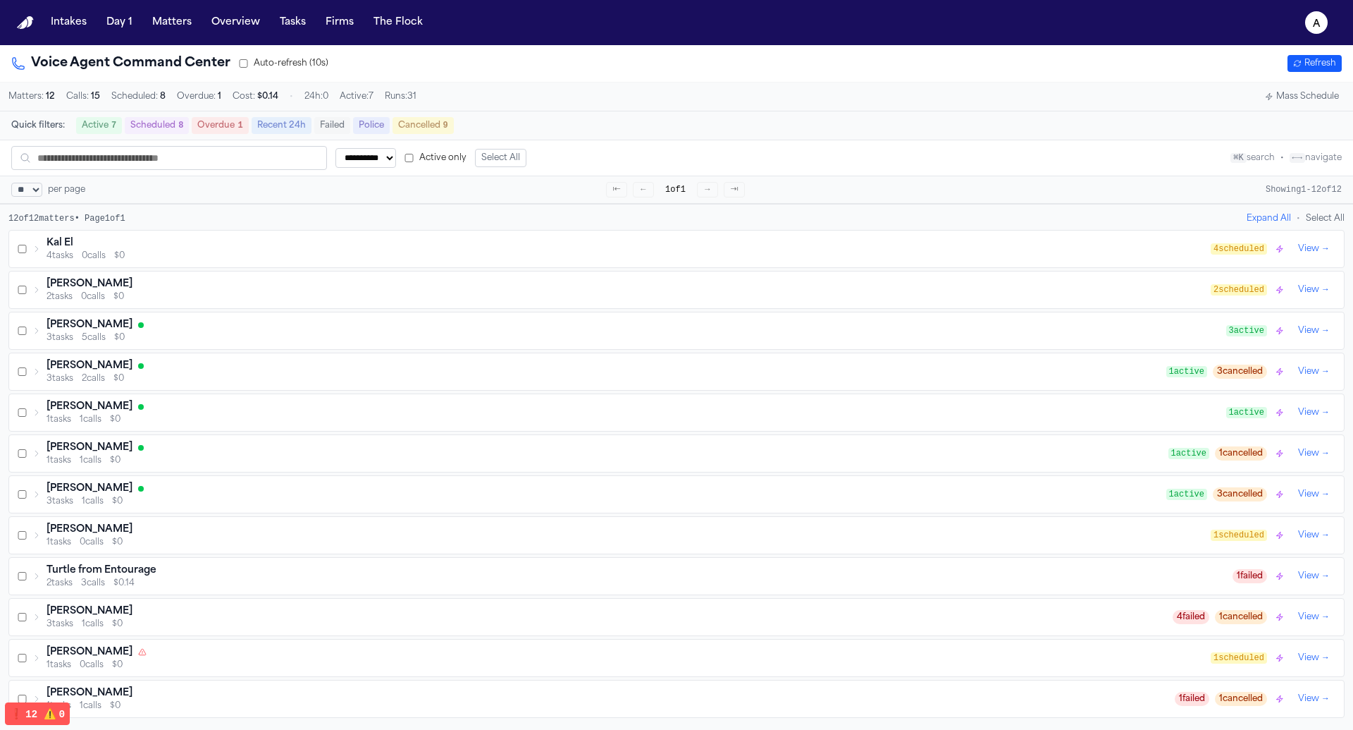
click at [1315, 99] on button "Mass Schedule" at bounding box center [1302, 96] width 85 height 17
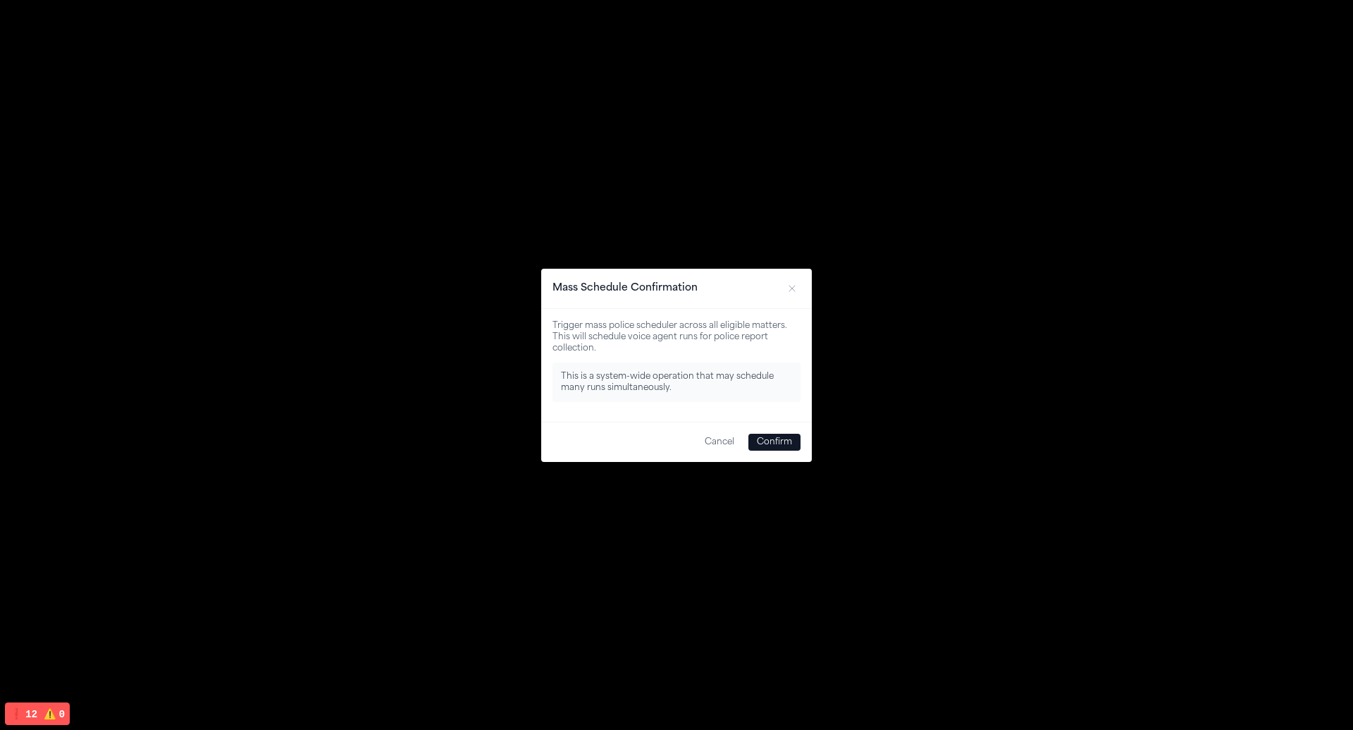
click at [782, 443] on button "Confirm" at bounding box center [775, 441] width 52 height 17
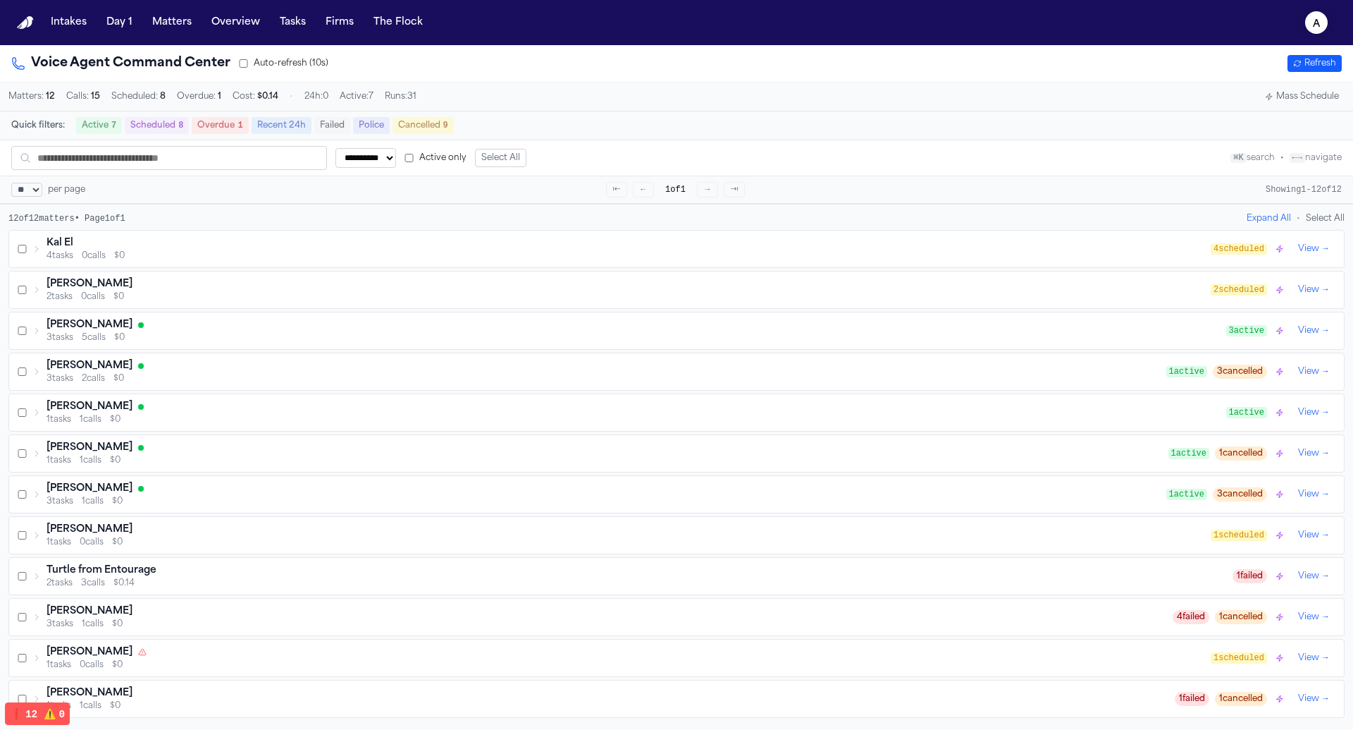
click at [1320, 19] on text "a" at bounding box center [1317, 24] width 8 height 10
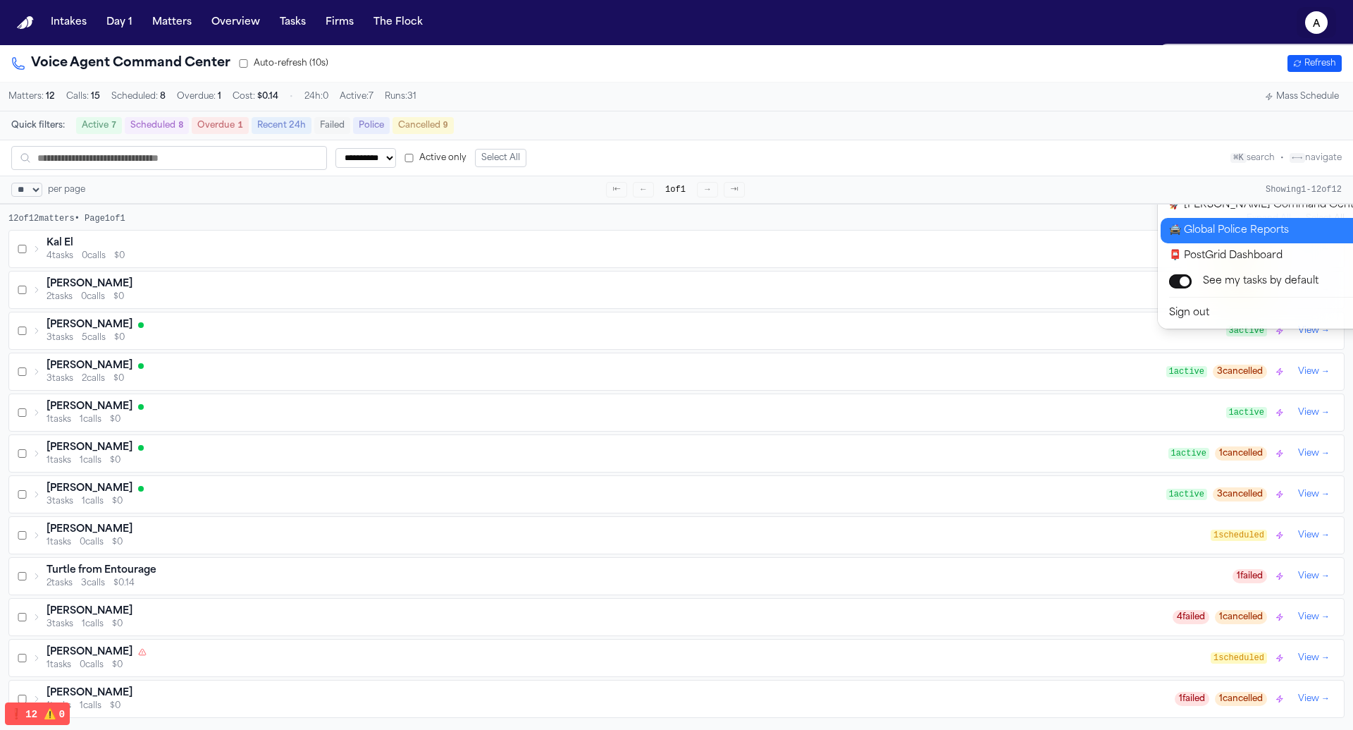
click at [1256, 230] on button "🚔 Global Police Reports" at bounding box center [1278, 230] width 235 height 25
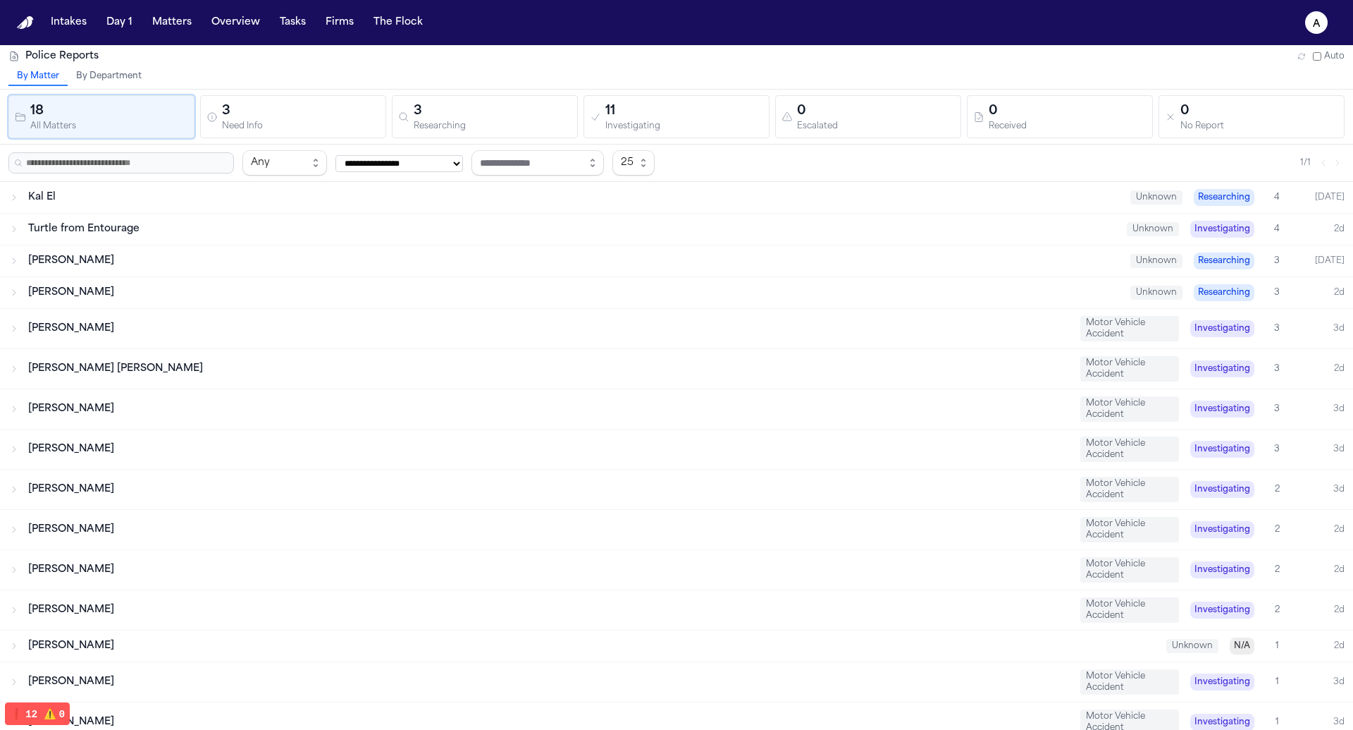
click at [668, 223] on div "Turtle from Entourage" at bounding box center [572, 229] width 1088 height 14
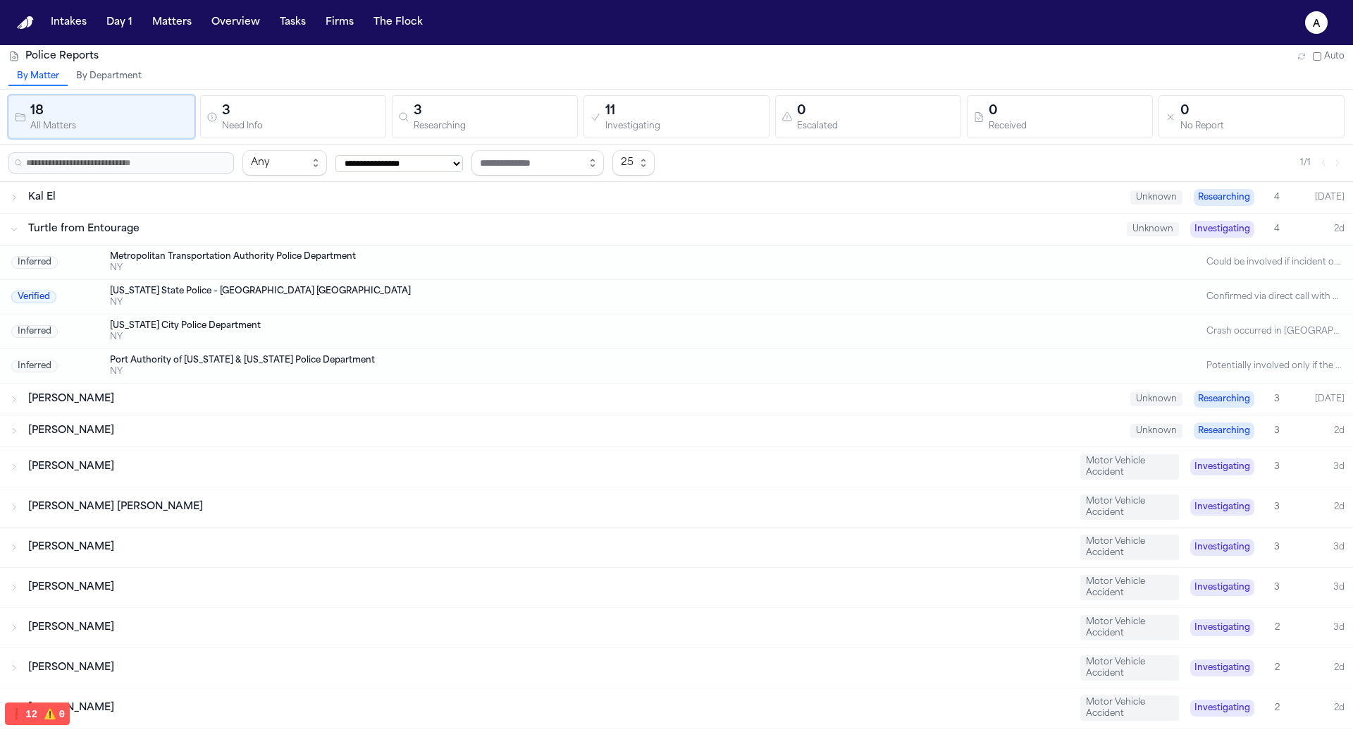
click at [655, 173] on span "25" at bounding box center [634, 162] width 42 height 25
click at [612, 194] on div "**********" at bounding box center [676, 510] width 1353 height 930
click at [578, 193] on div "Kal El" at bounding box center [573, 197] width 1091 height 14
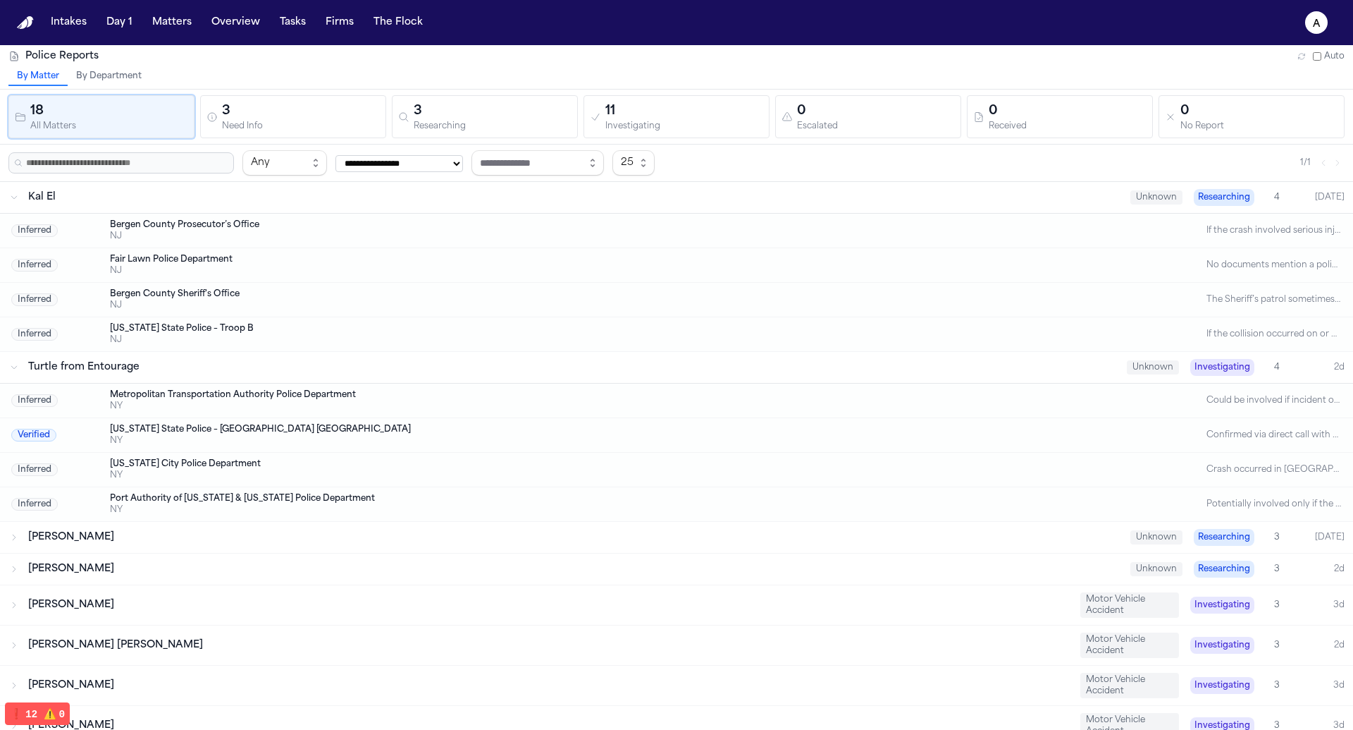
click at [1045, 59] on div "Police Reports Auto" at bounding box center [676, 56] width 1336 height 14
click at [1300, 54] on icon "button" at bounding box center [1302, 57] width 6 height 6
click at [1326, 56] on label "Auto" at bounding box center [1329, 56] width 32 height 11
click at [133, 73] on button "By Department" at bounding box center [109, 77] width 82 height 18
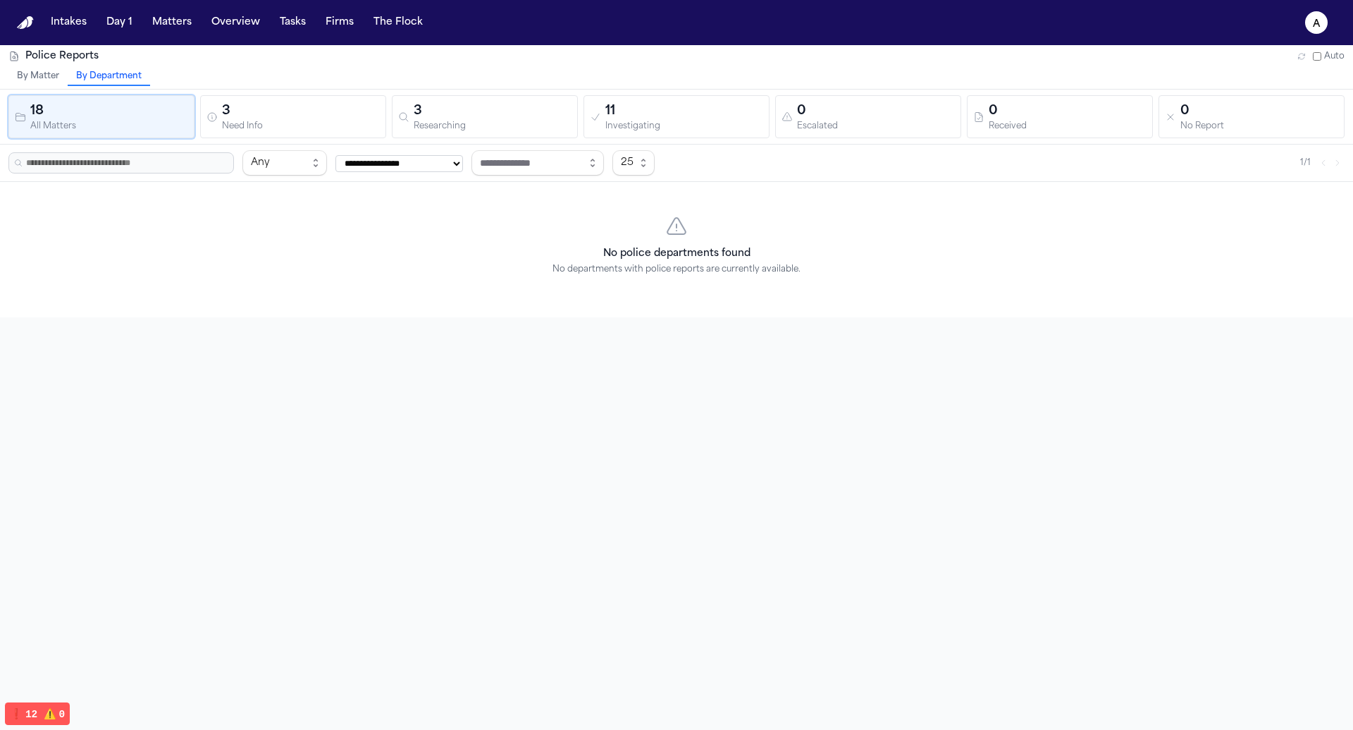
click at [1300, 52] on icon "button" at bounding box center [1302, 56] width 8 height 8
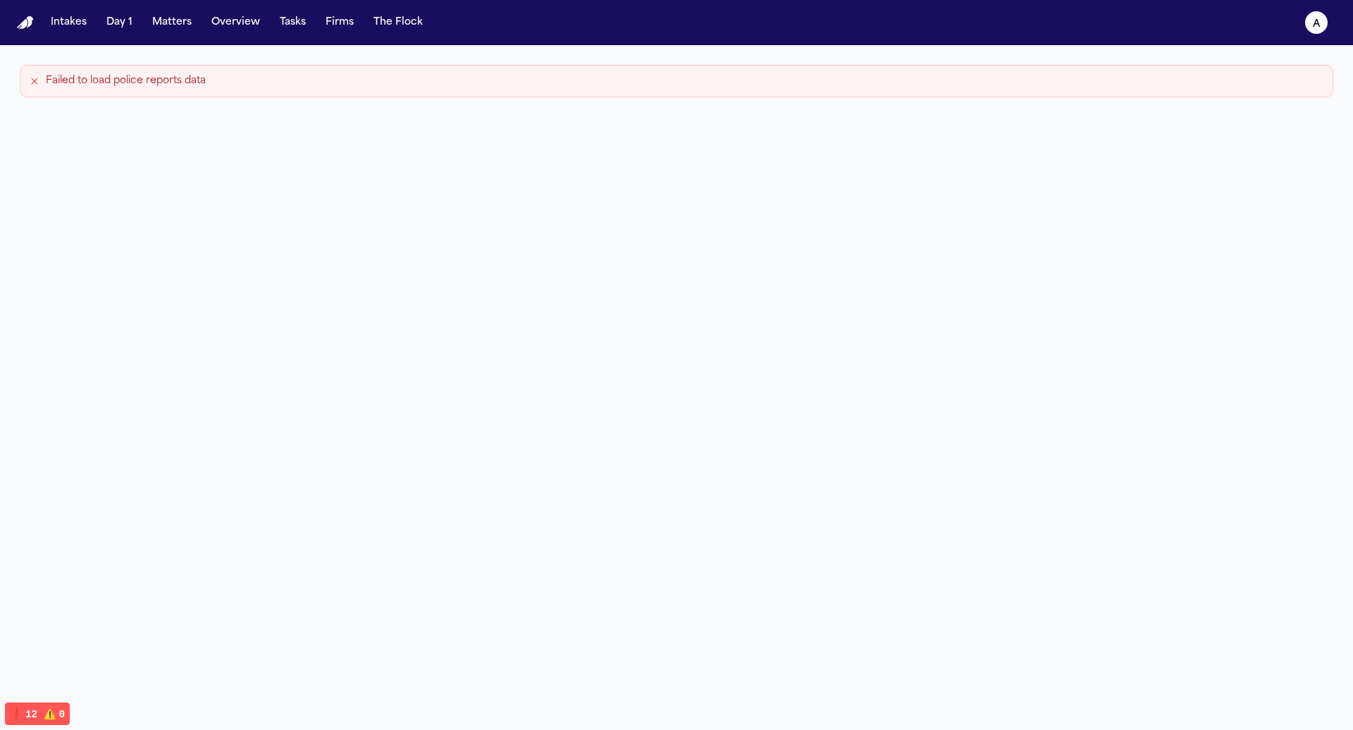
select select "**"
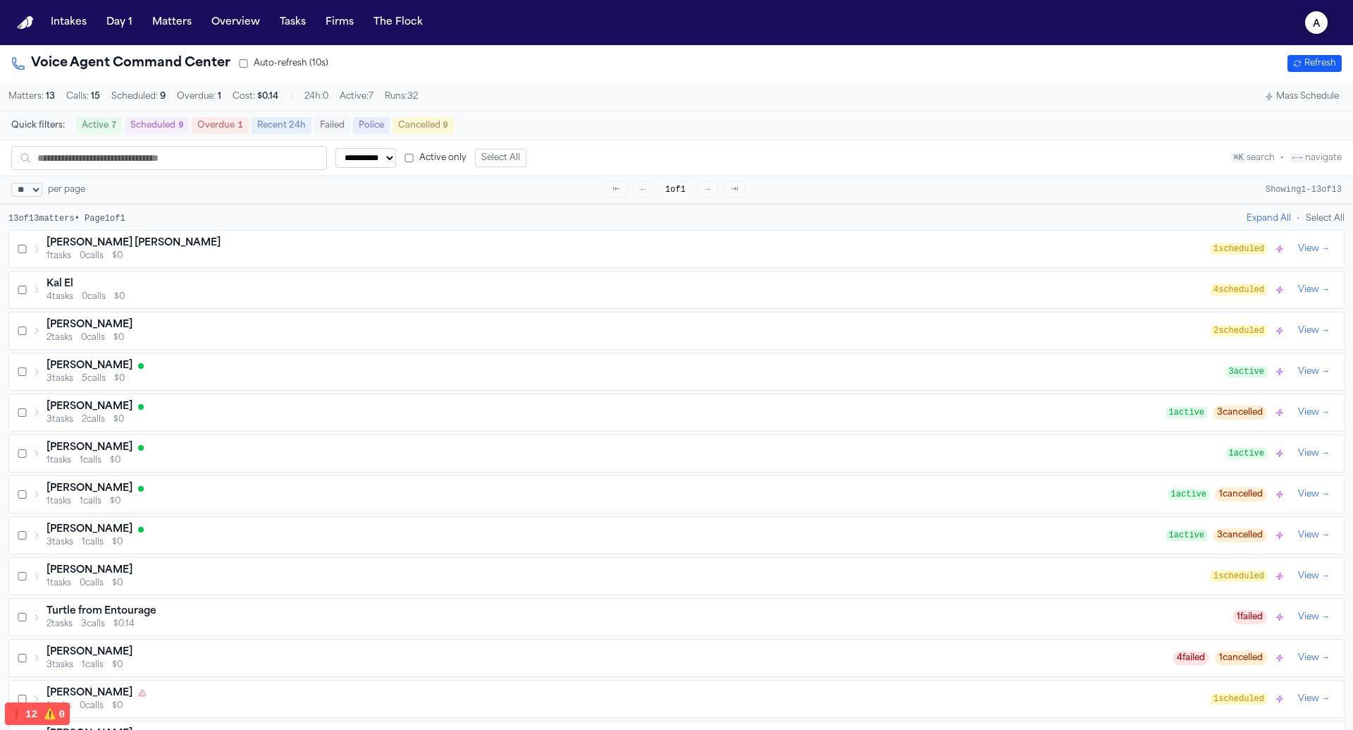
click at [1320, 19] on text "a" at bounding box center [1317, 24] width 8 height 10
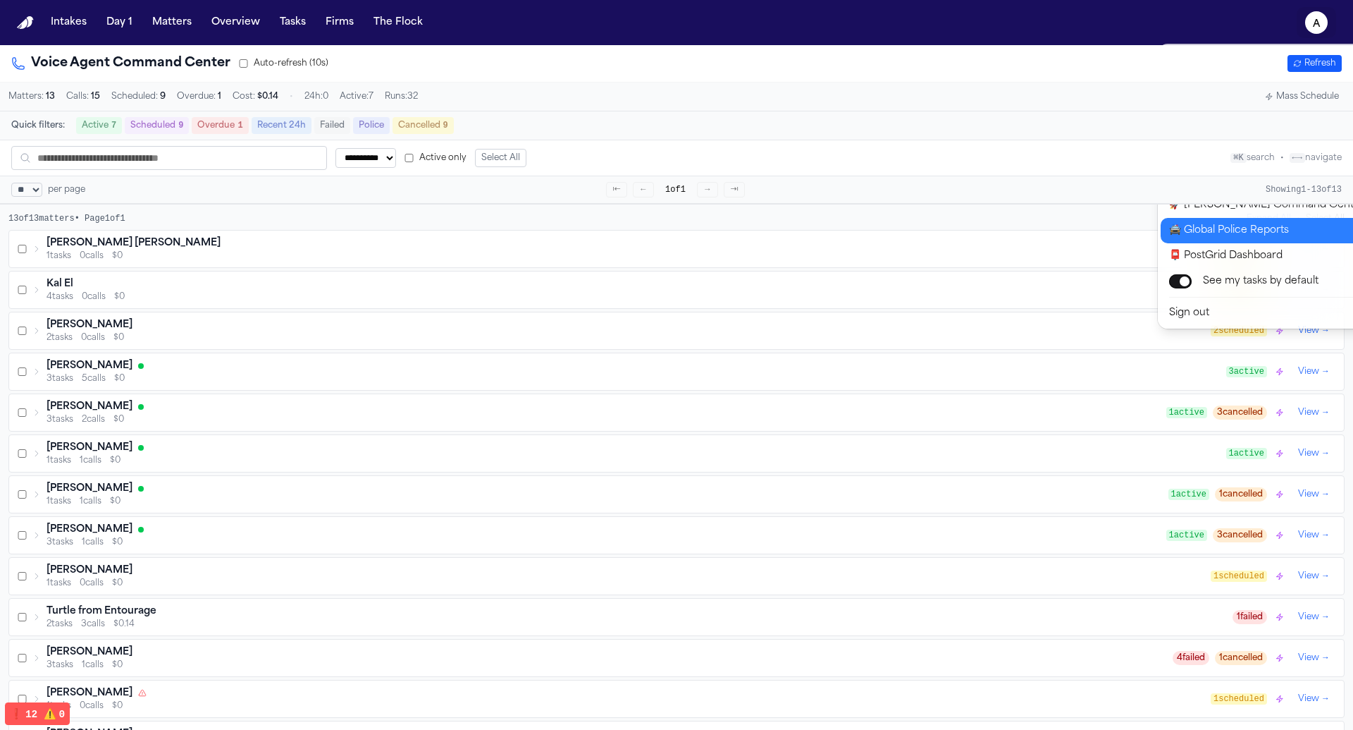
click at [1263, 225] on button "🚔 Global Police Reports" at bounding box center [1278, 230] width 235 height 25
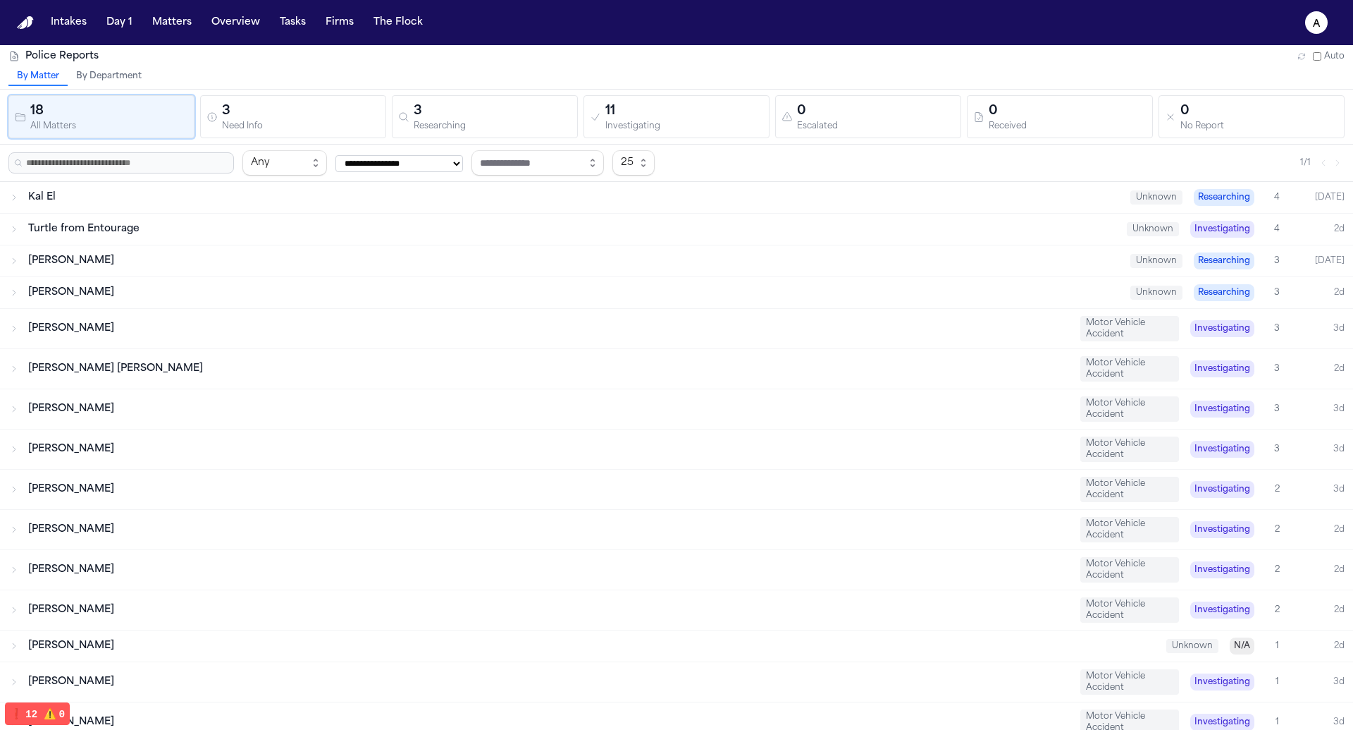
click at [1318, 25] on text "a" at bounding box center [1317, 24] width 8 height 10
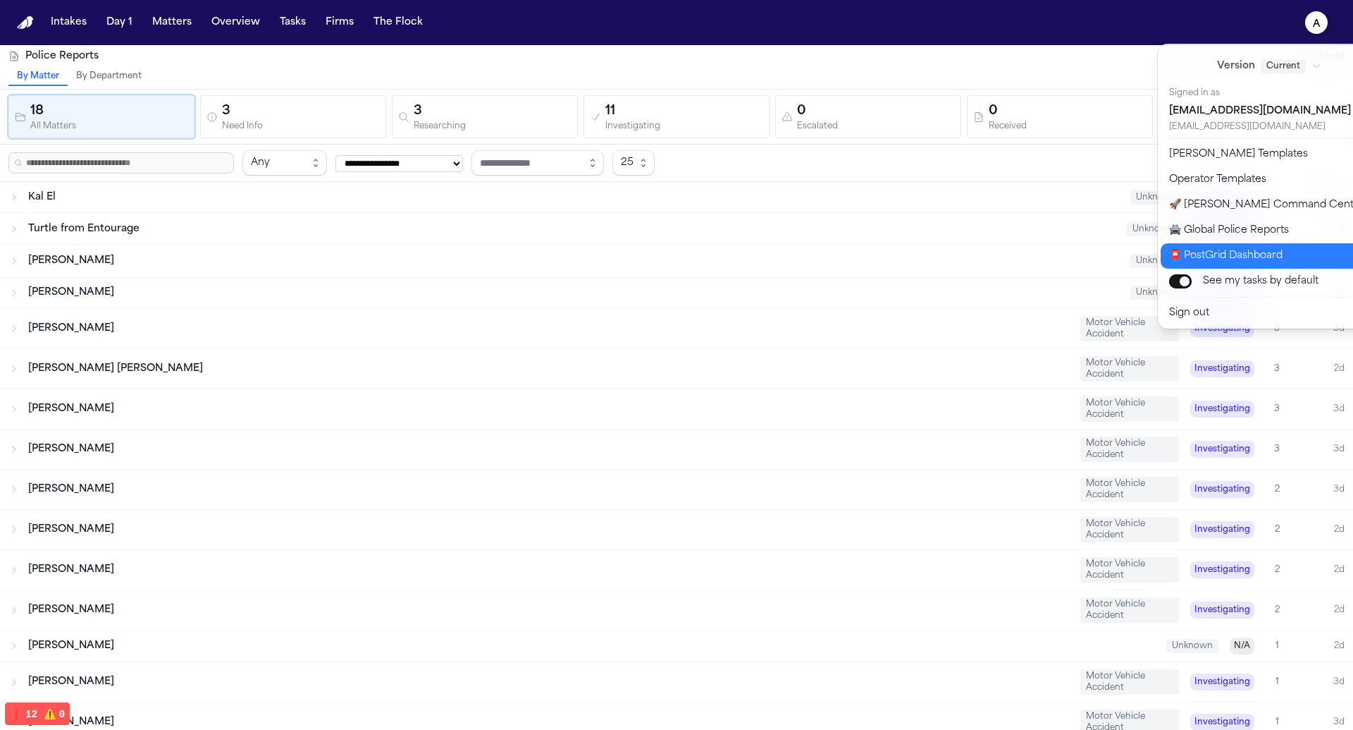
click at [1281, 246] on button "📮 PostGrid Dashboard" at bounding box center [1278, 255] width 235 height 25
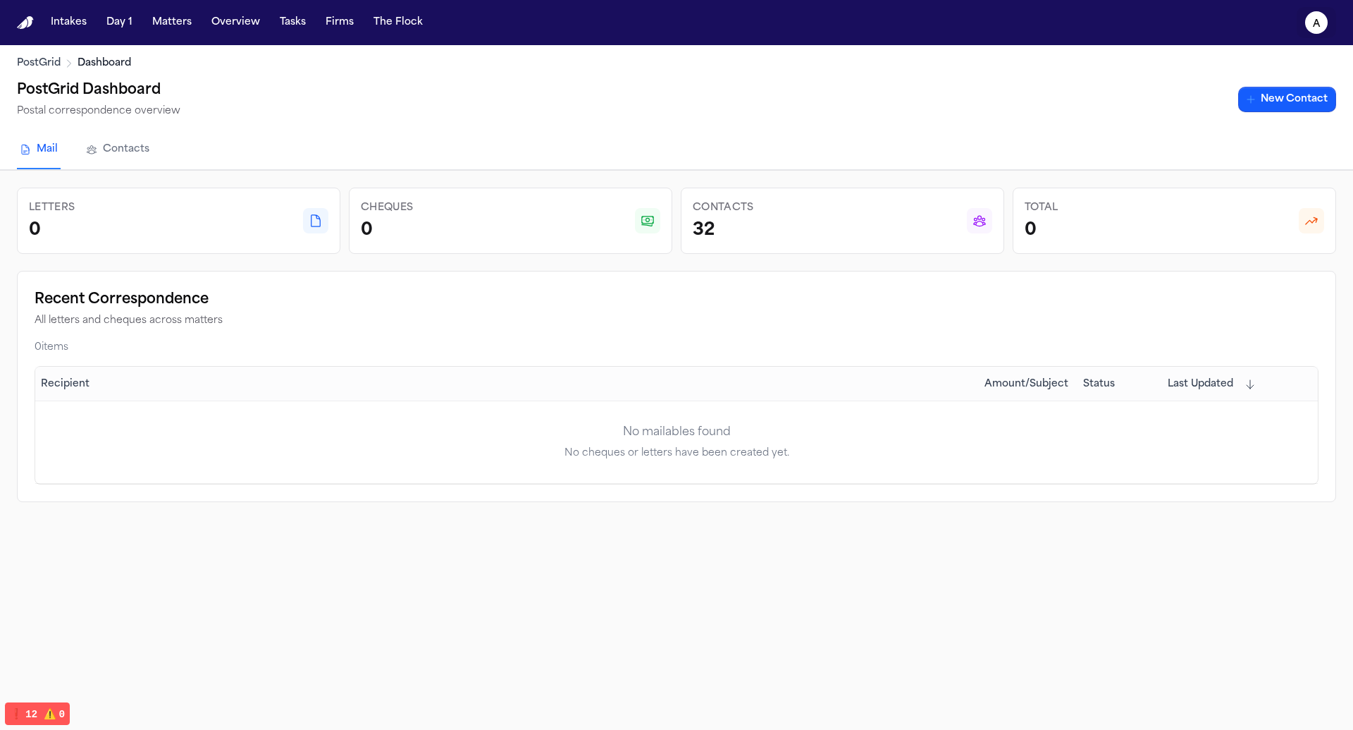
click at [1321, 24] on icon "a" at bounding box center [1316, 22] width 23 height 23
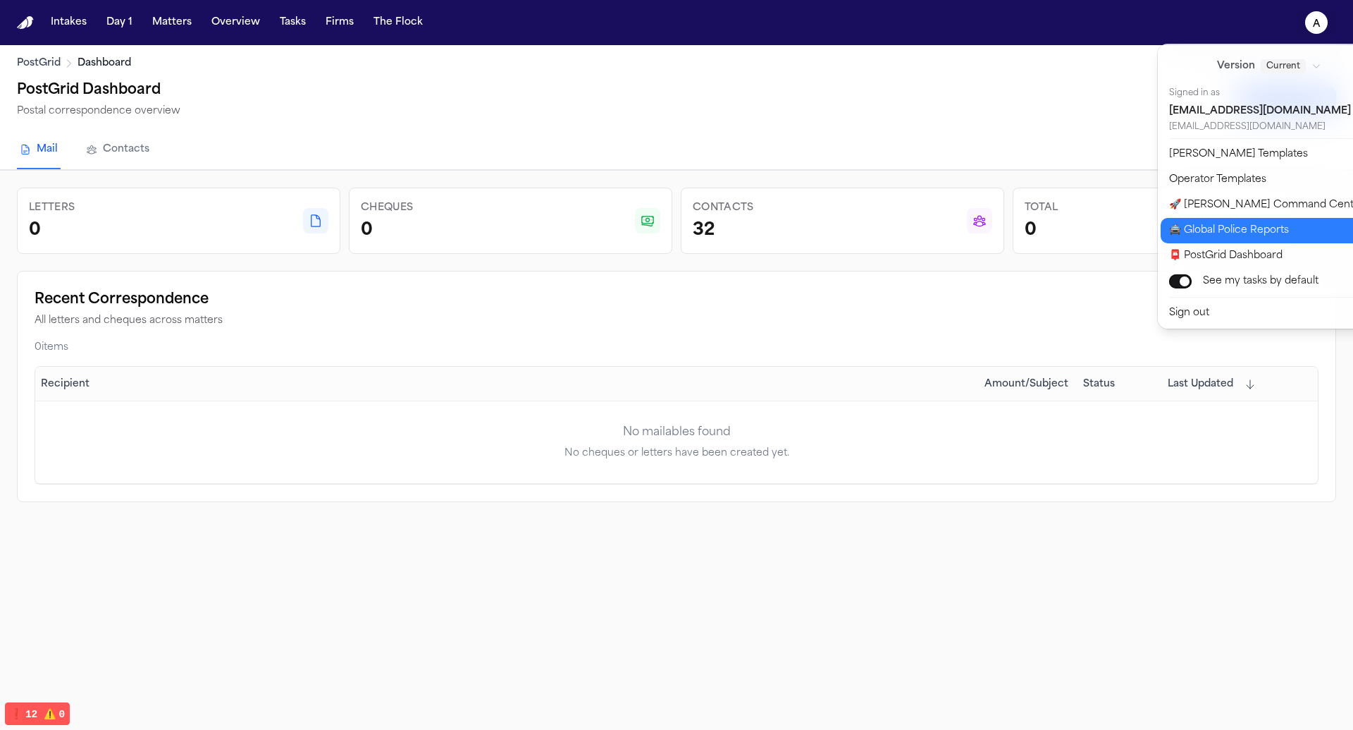
click at [1239, 215] on button "🚀 Bland Command Center" at bounding box center [1278, 204] width 235 height 25
select select "**"
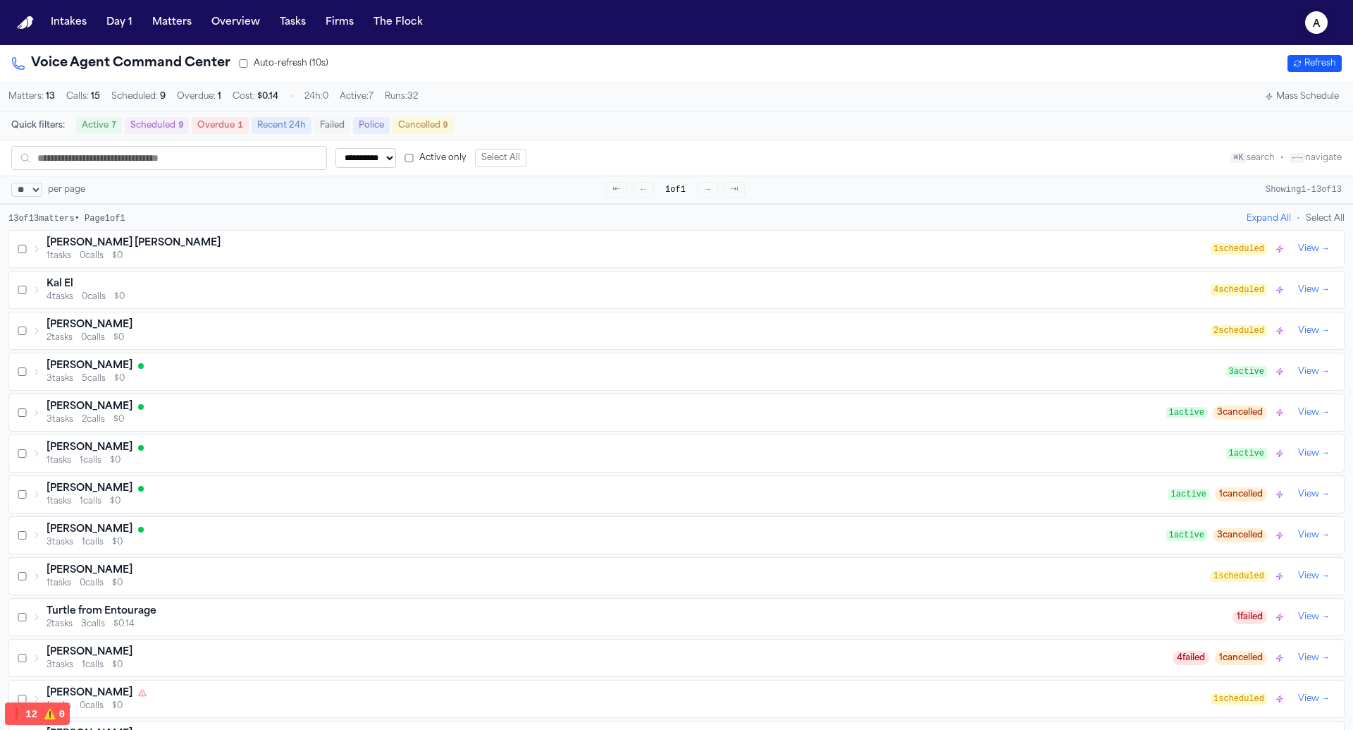
click at [1310, 23] on icon "a" at bounding box center [1316, 22] width 23 height 23
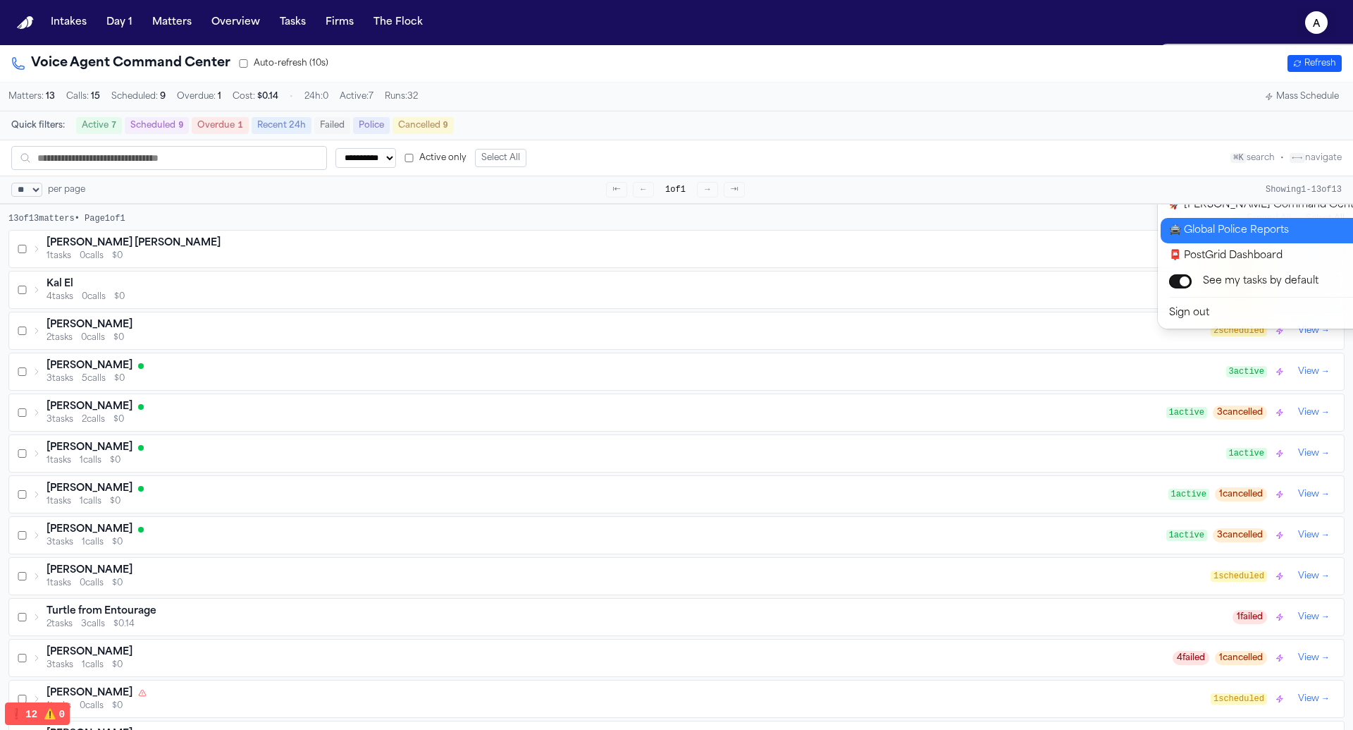
click at [1292, 241] on button "🚔 Global Police Reports" at bounding box center [1278, 230] width 235 height 25
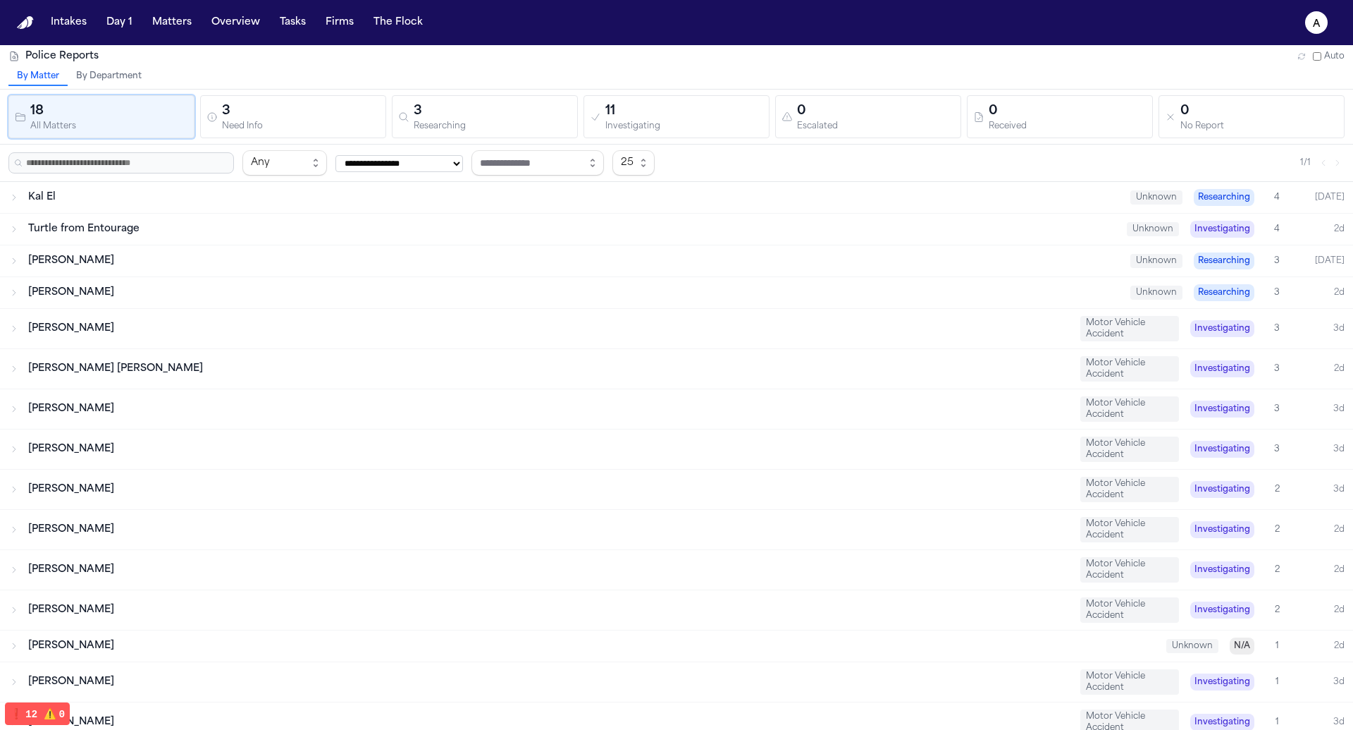
click at [1300, 55] on icon "button" at bounding box center [1302, 56] width 8 height 8
click at [611, 97] on button "11 Investigating" at bounding box center [677, 116] width 186 height 43
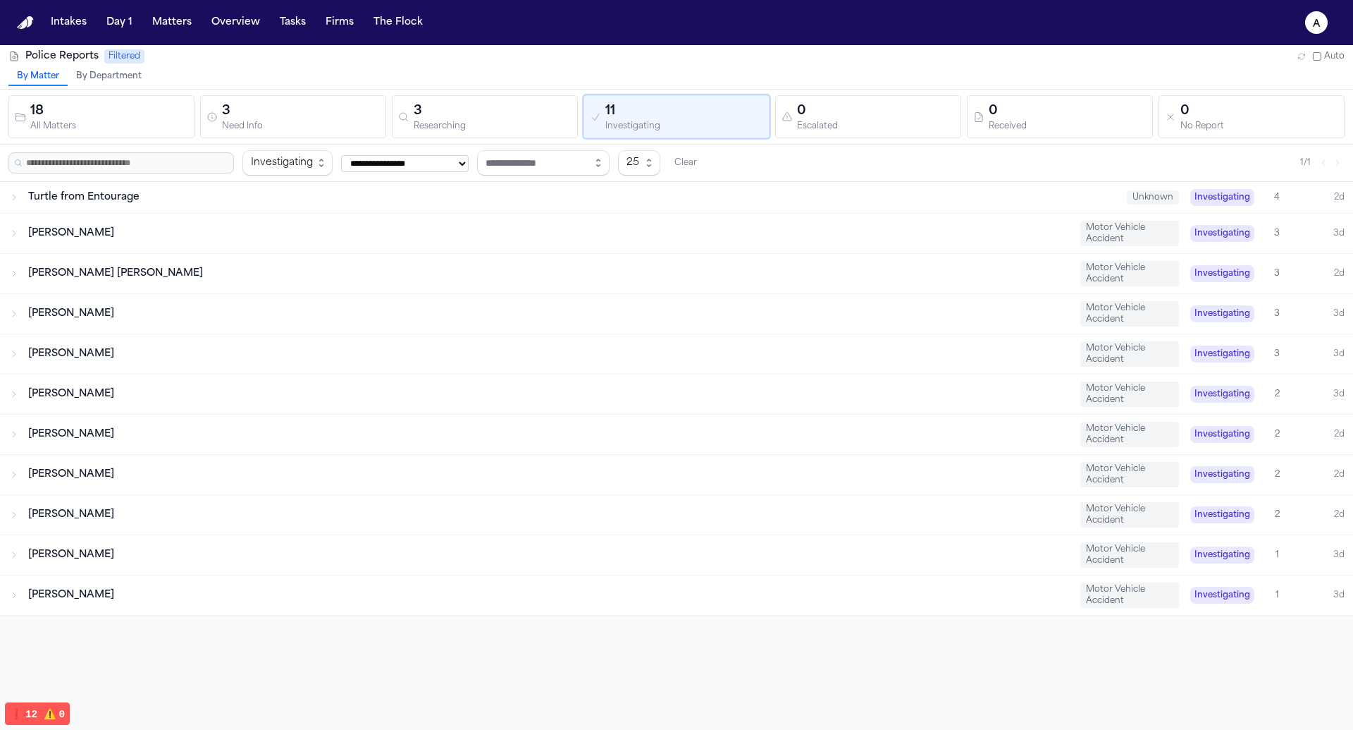
click at [540, 116] on div "3" at bounding box center [493, 112] width 158 height 20
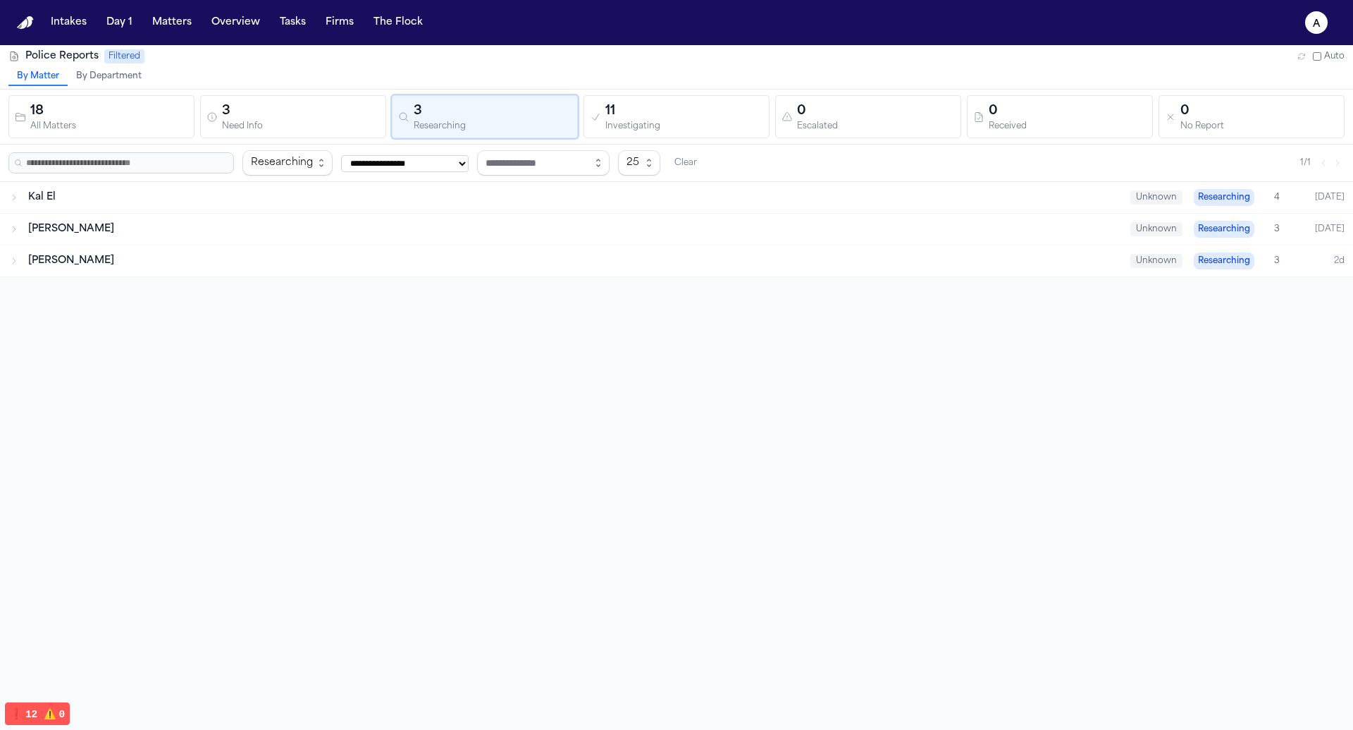
click at [332, 123] on div "Need Info" at bounding box center [301, 126] width 158 height 11
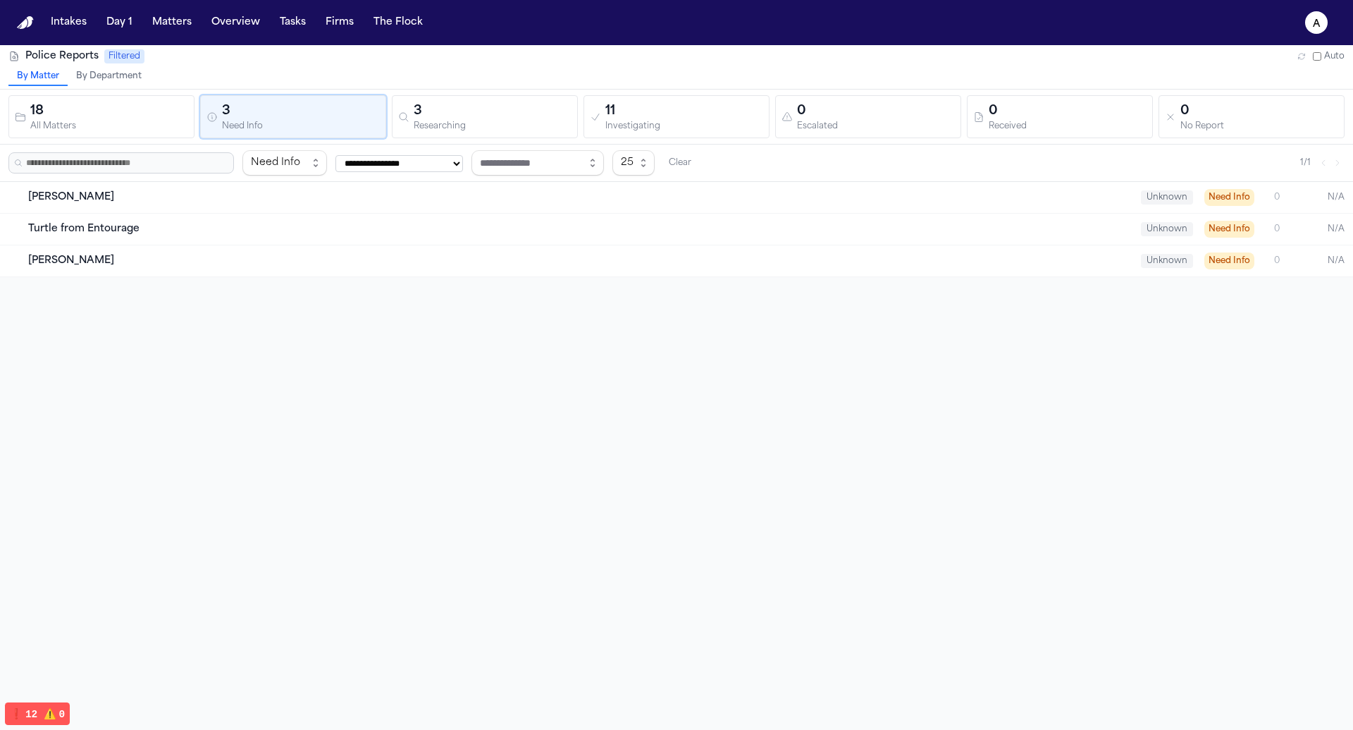
click at [110, 125] on div "All Matters" at bounding box center [109, 126] width 158 height 11
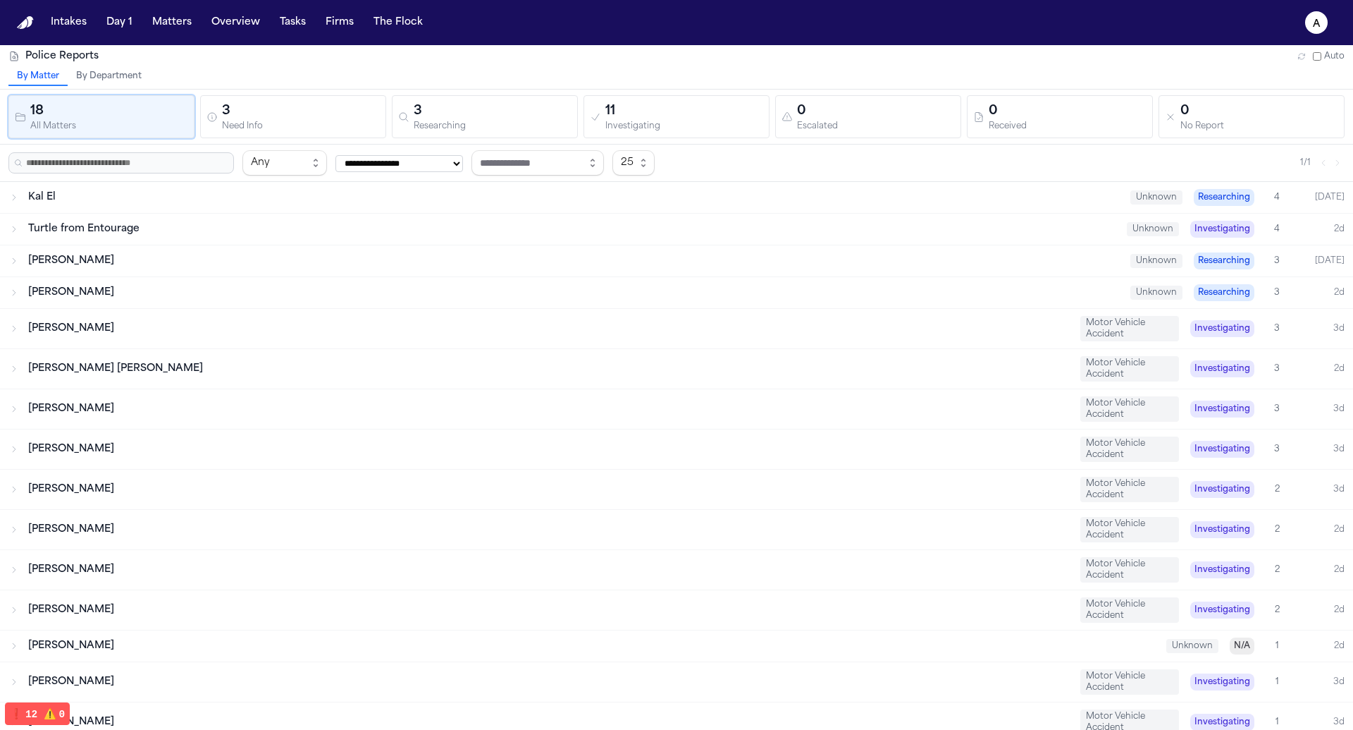
click at [866, 116] on div "0" at bounding box center [876, 112] width 158 height 20
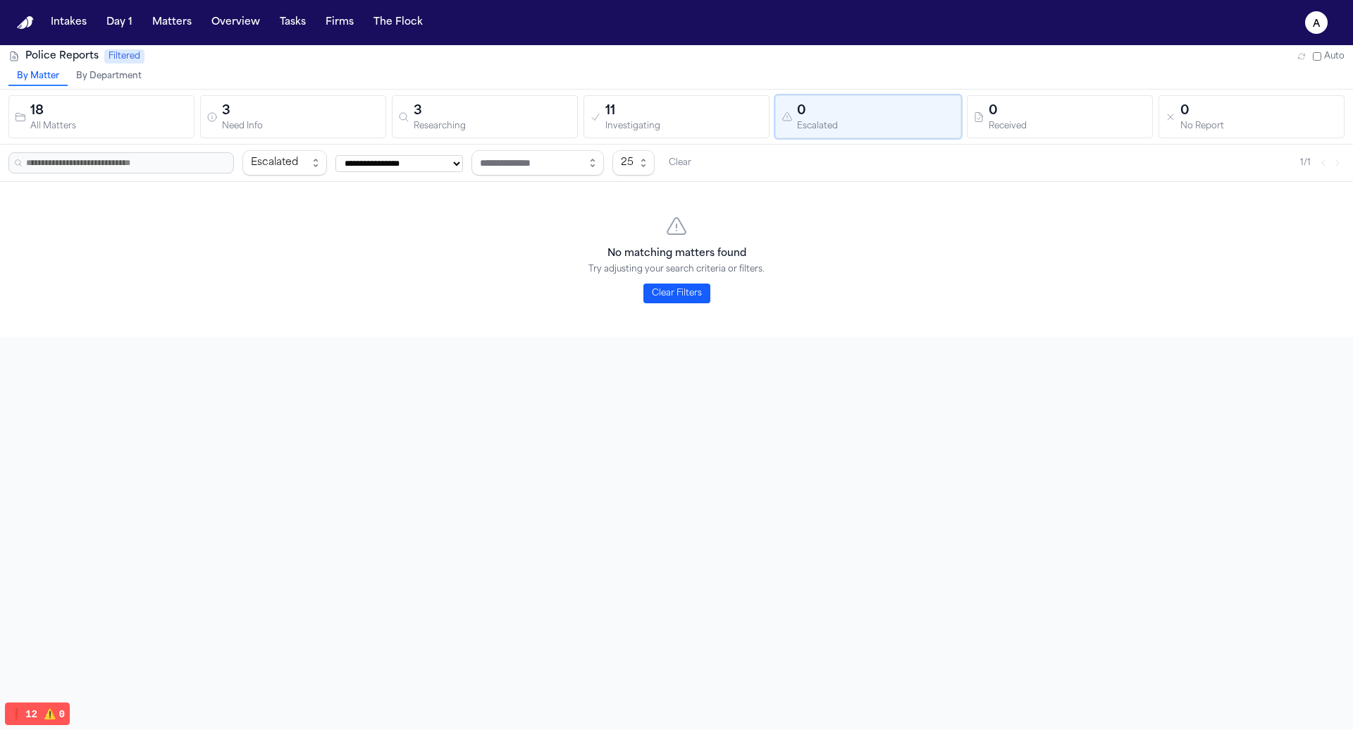
click at [1100, 97] on button "0 Received" at bounding box center [1060, 116] width 186 height 43
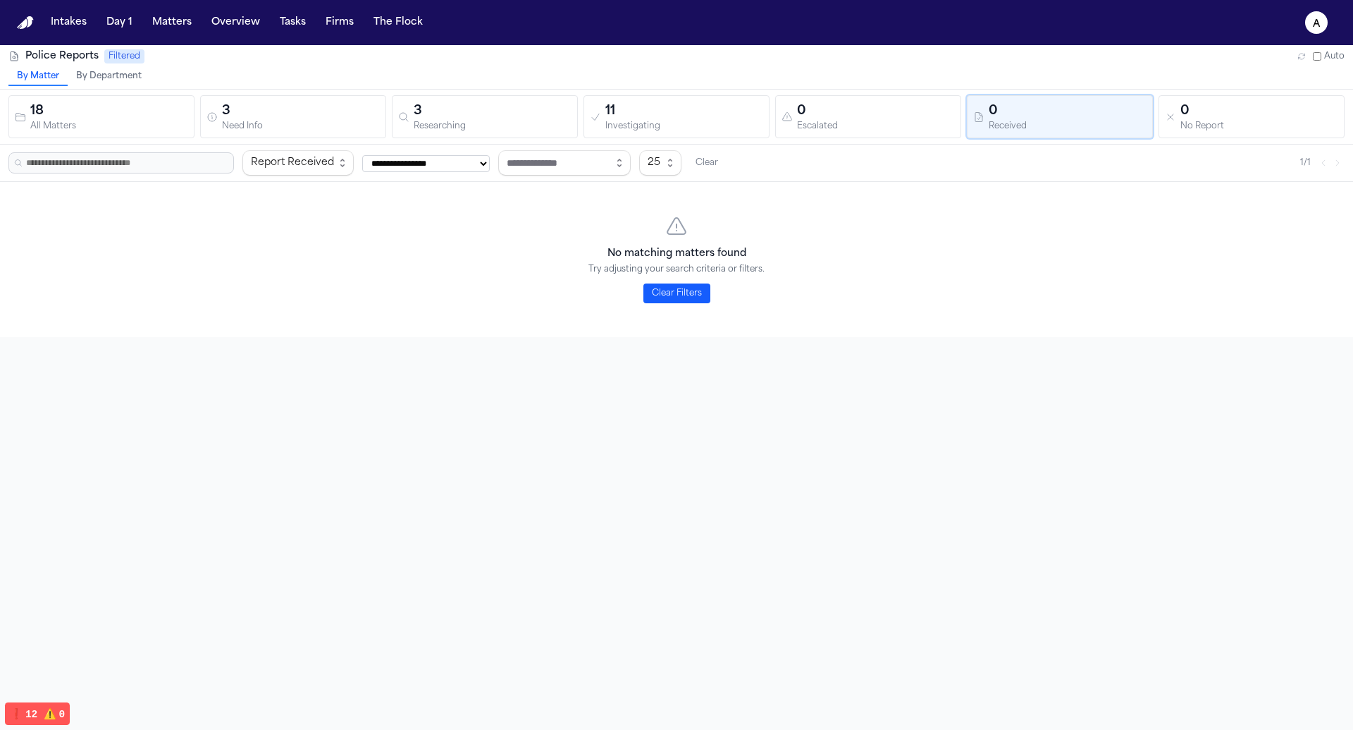
click at [99, 139] on div "18 All Matters 3 Need Info 3 Researching 11 Investigating 0 Escalated 0 Receive…" at bounding box center [676, 117] width 1353 height 55
click at [106, 125] on div "All Matters" at bounding box center [109, 126] width 158 height 11
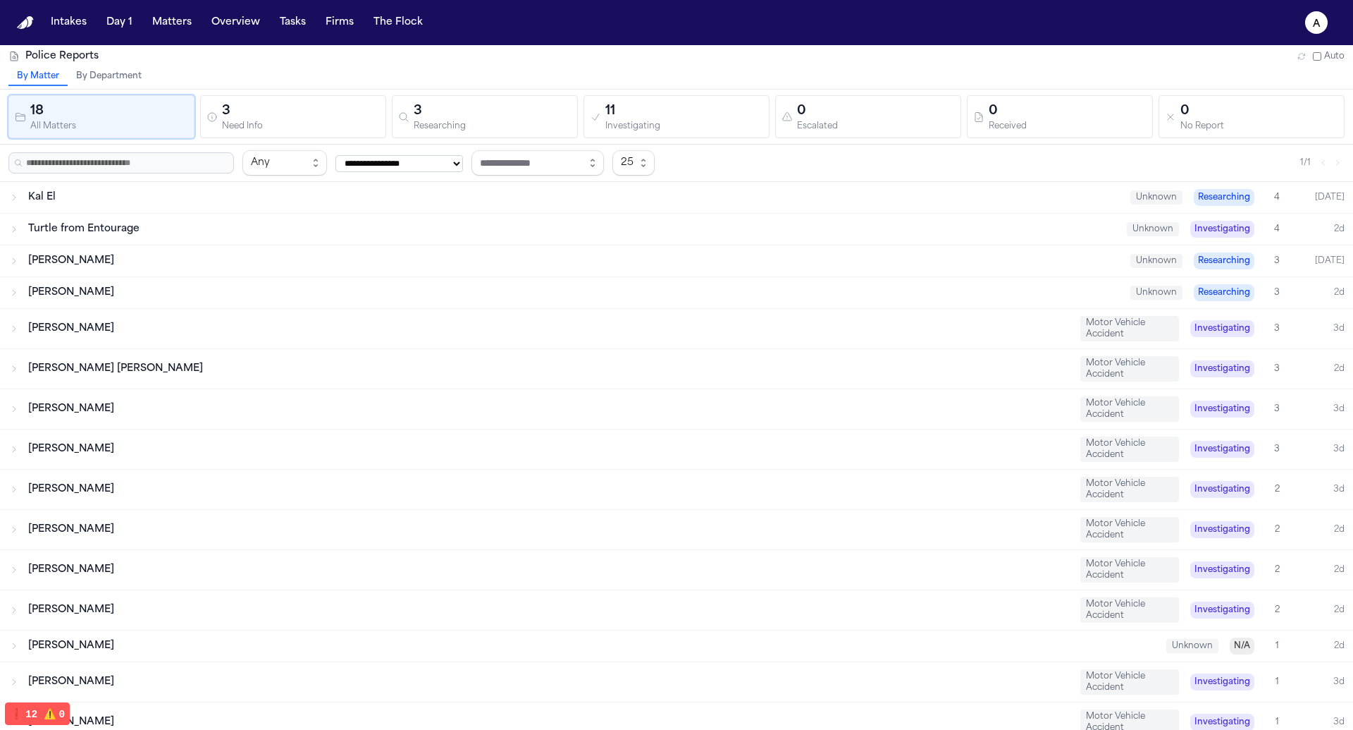
click at [1147, 330] on span "Motor Vehicle Accident" at bounding box center [1130, 328] width 99 height 25
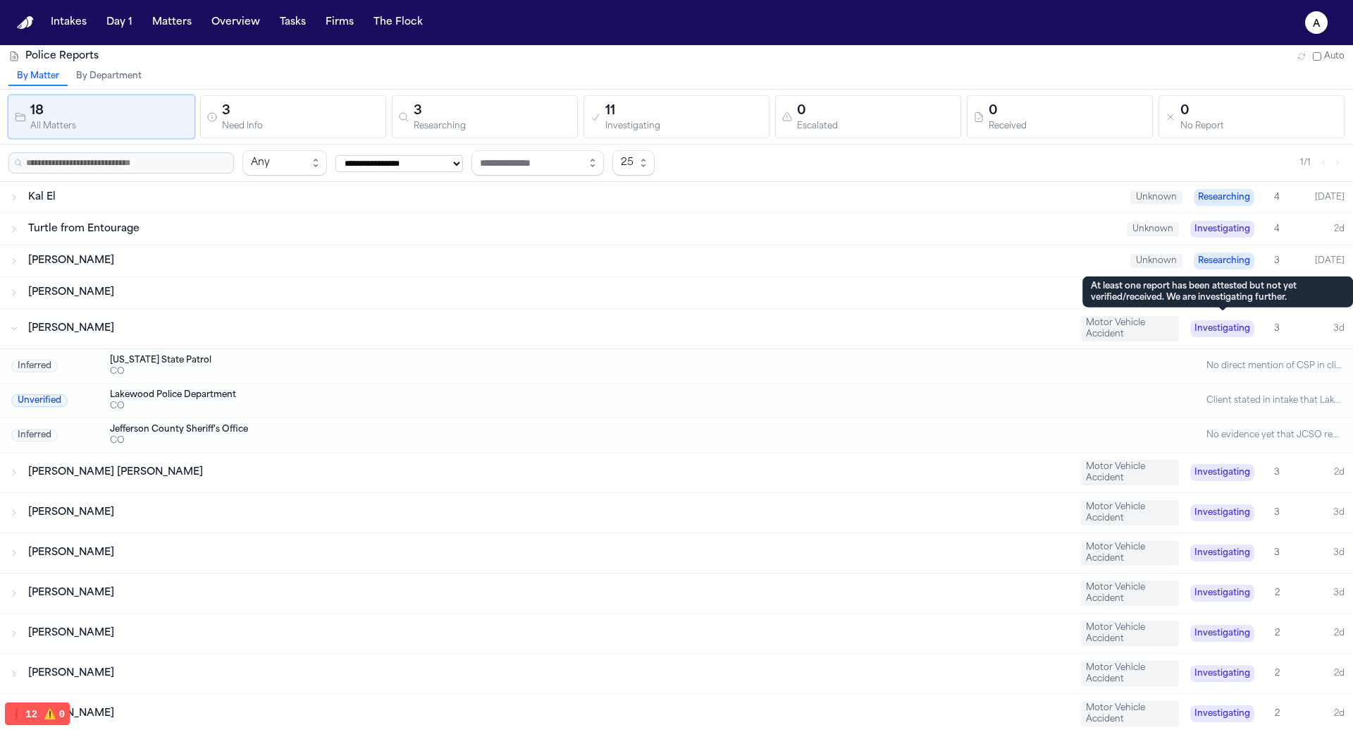
click at [1236, 325] on span "Investigating" at bounding box center [1223, 328] width 64 height 17
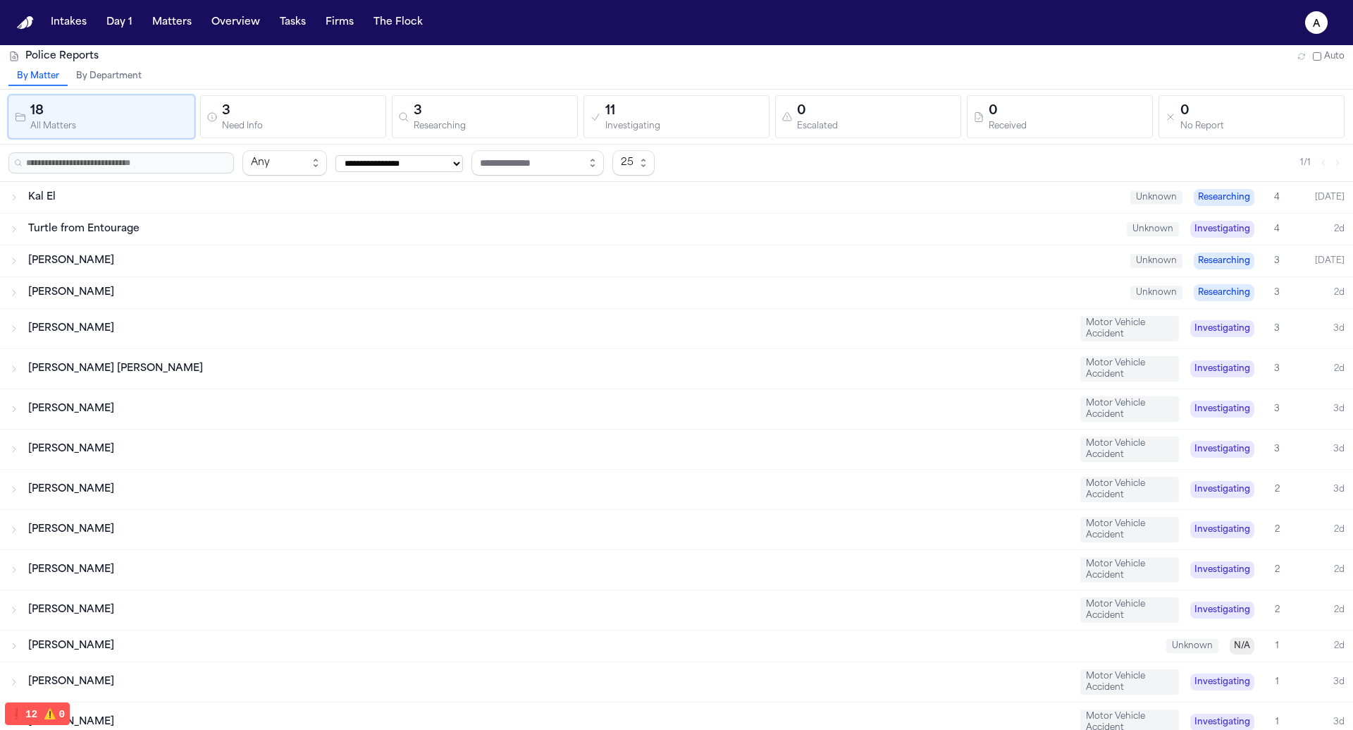
click at [712, 240] on div "Turtle from Entourage Unknown Investigating 4 2d" at bounding box center [676, 229] width 1353 height 31
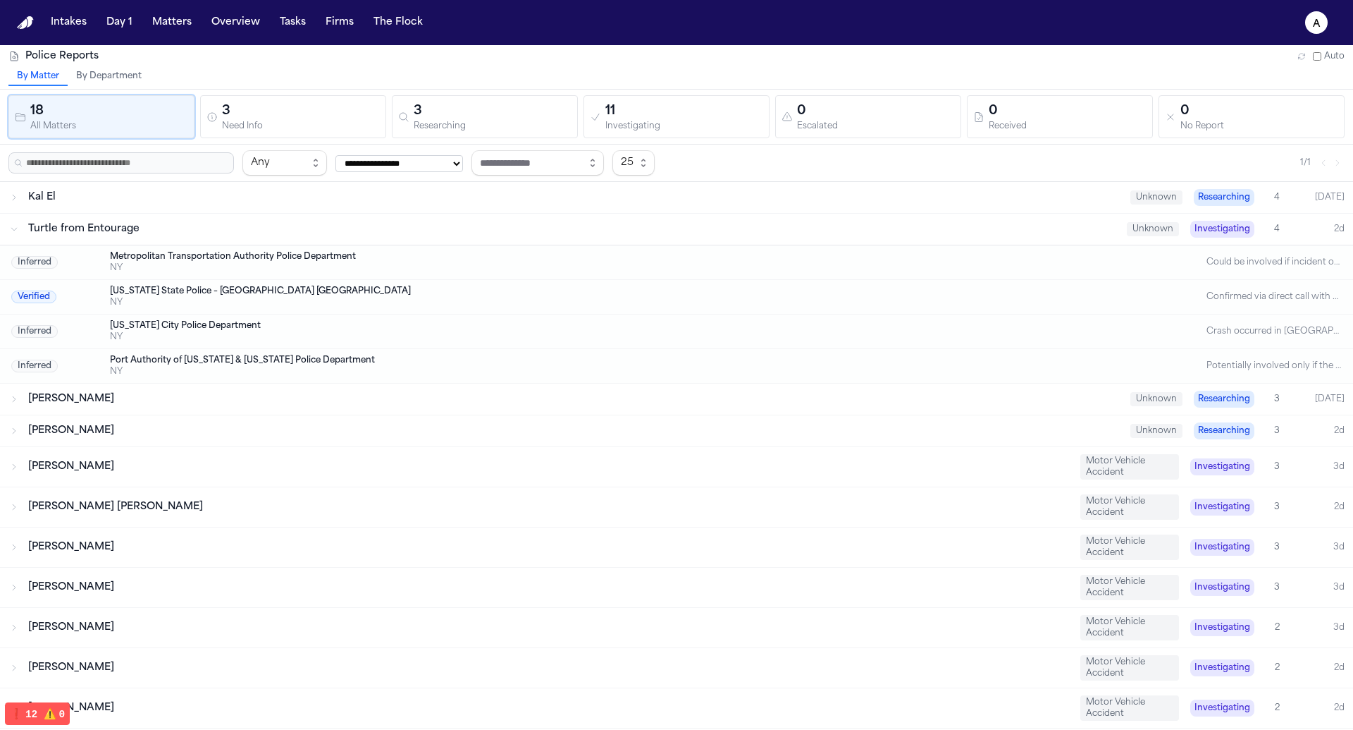
click at [679, 228] on div "Turtle from Entourage" at bounding box center [572, 229] width 1088 height 14
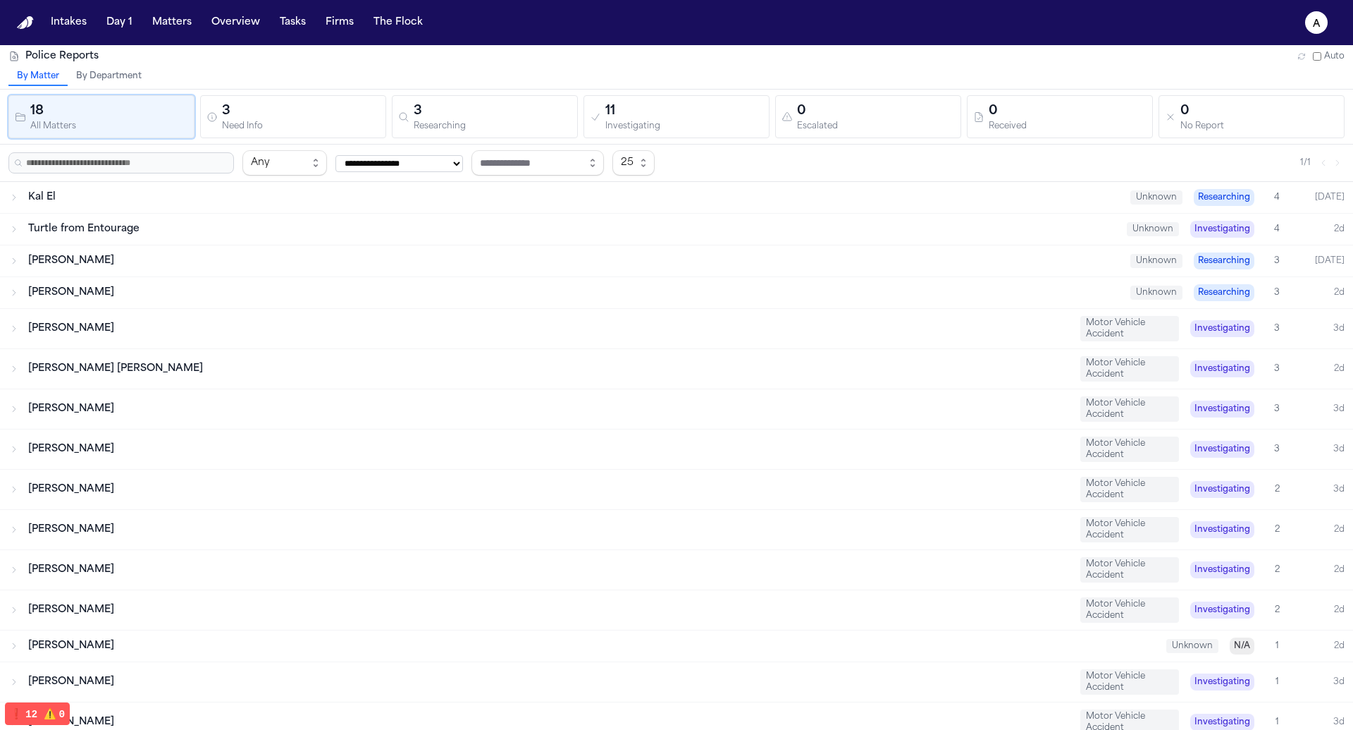
click at [679, 228] on div "Turtle from Entourage" at bounding box center [572, 229] width 1088 height 14
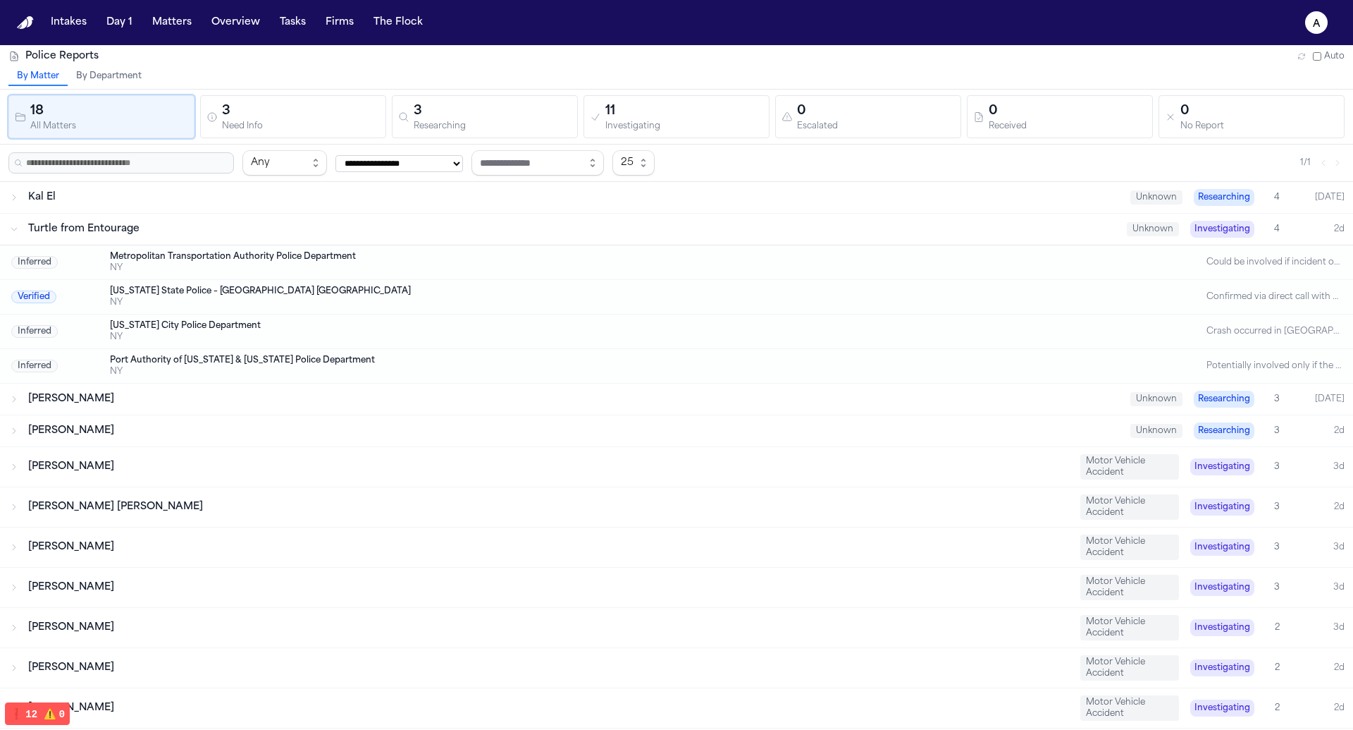
click at [679, 228] on div "Turtle from Entourage" at bounding box center [572, 229] width 1088 height 14
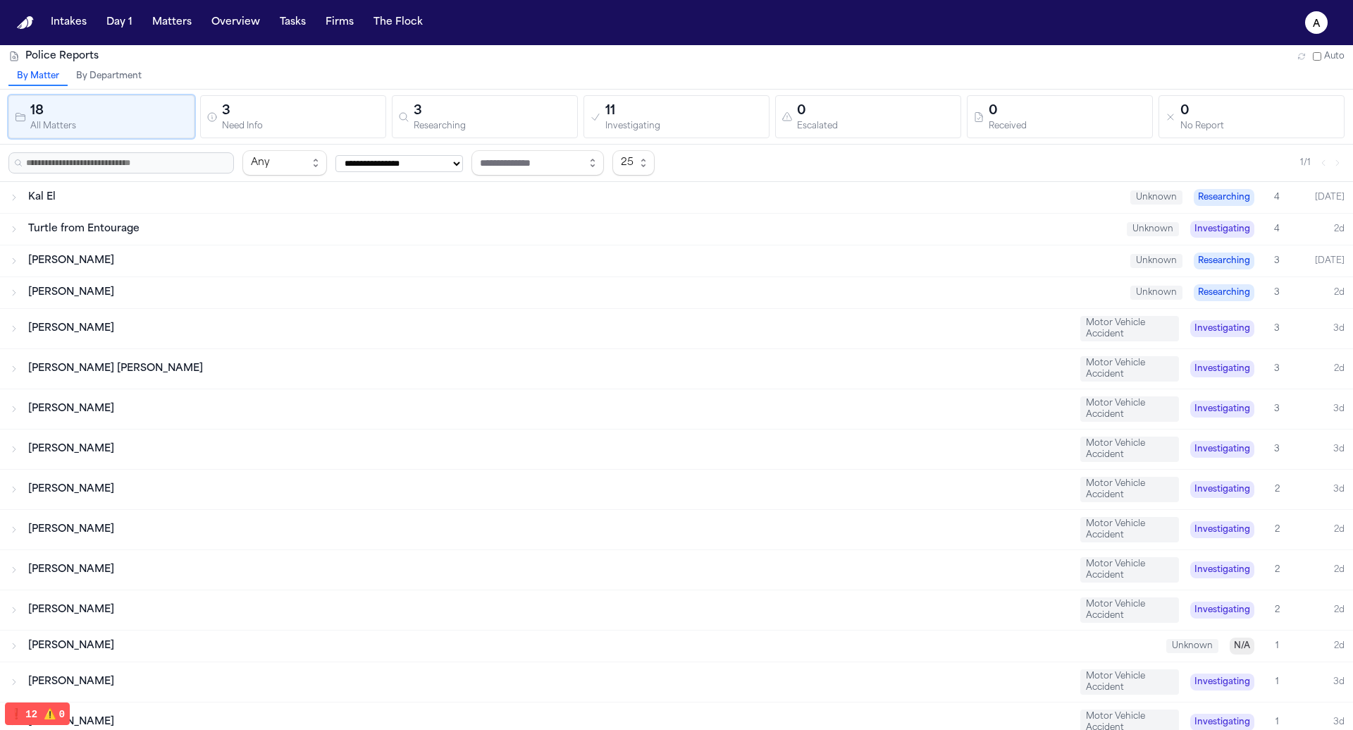
click at [653, 285] on div "Dean KEinan" at bounding box center [573, 292] width 1091 height 14
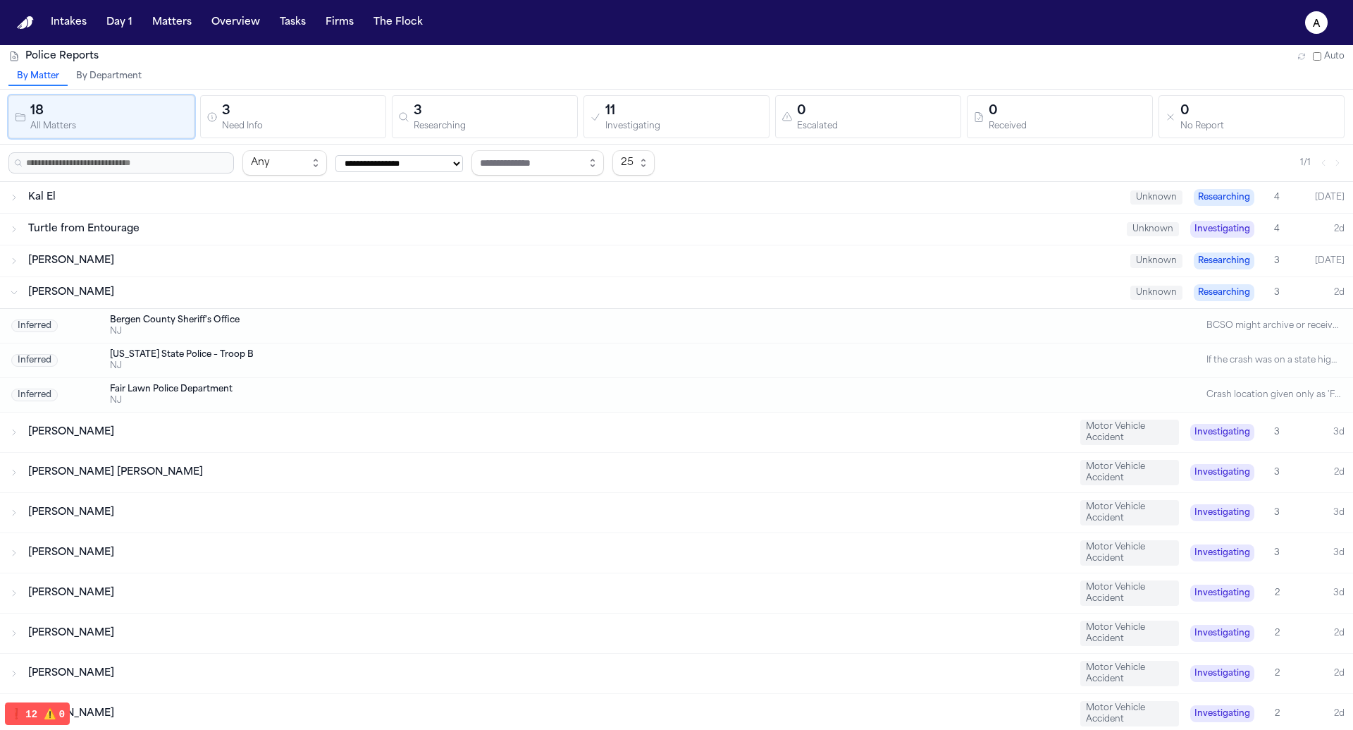
click at [653, 285] on div "Dean KEinan" at bounding box center [573, 292] width 1091 height 14
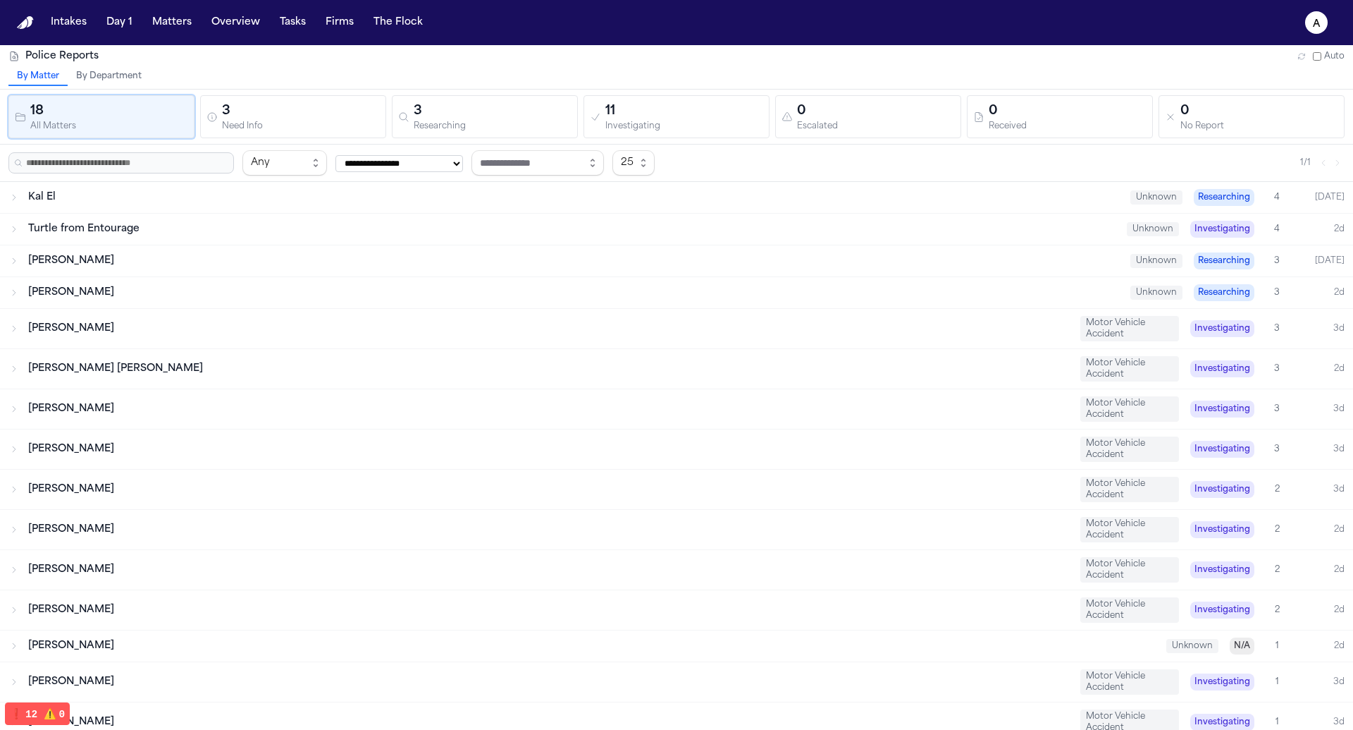
click at [670, 246] on div "Cara McFarland Unknown Researching 3 Today" at bounding box center [676, 260] width 1353 height 31
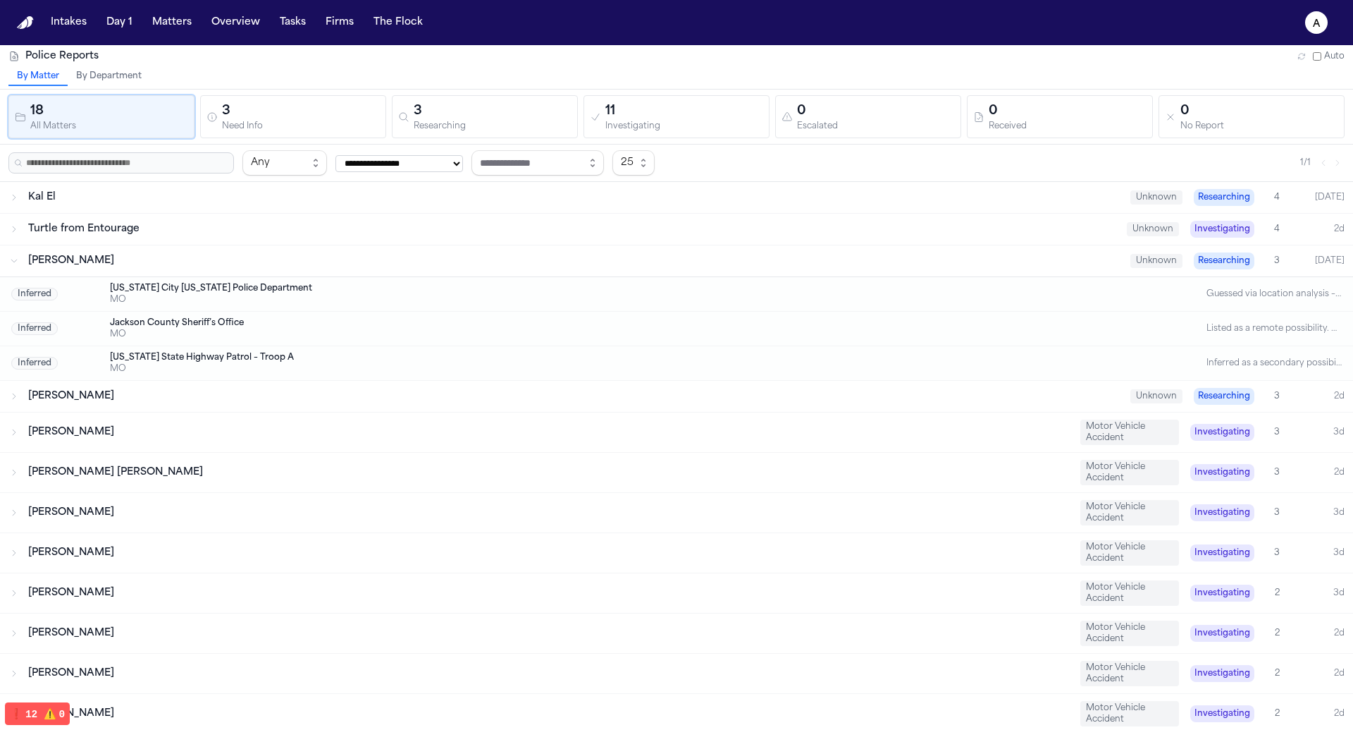
click at [670, 246] on div "Cara McFarland Unknown Researching 3 Today" at bounding box center [676, 260] width 1353 height 31
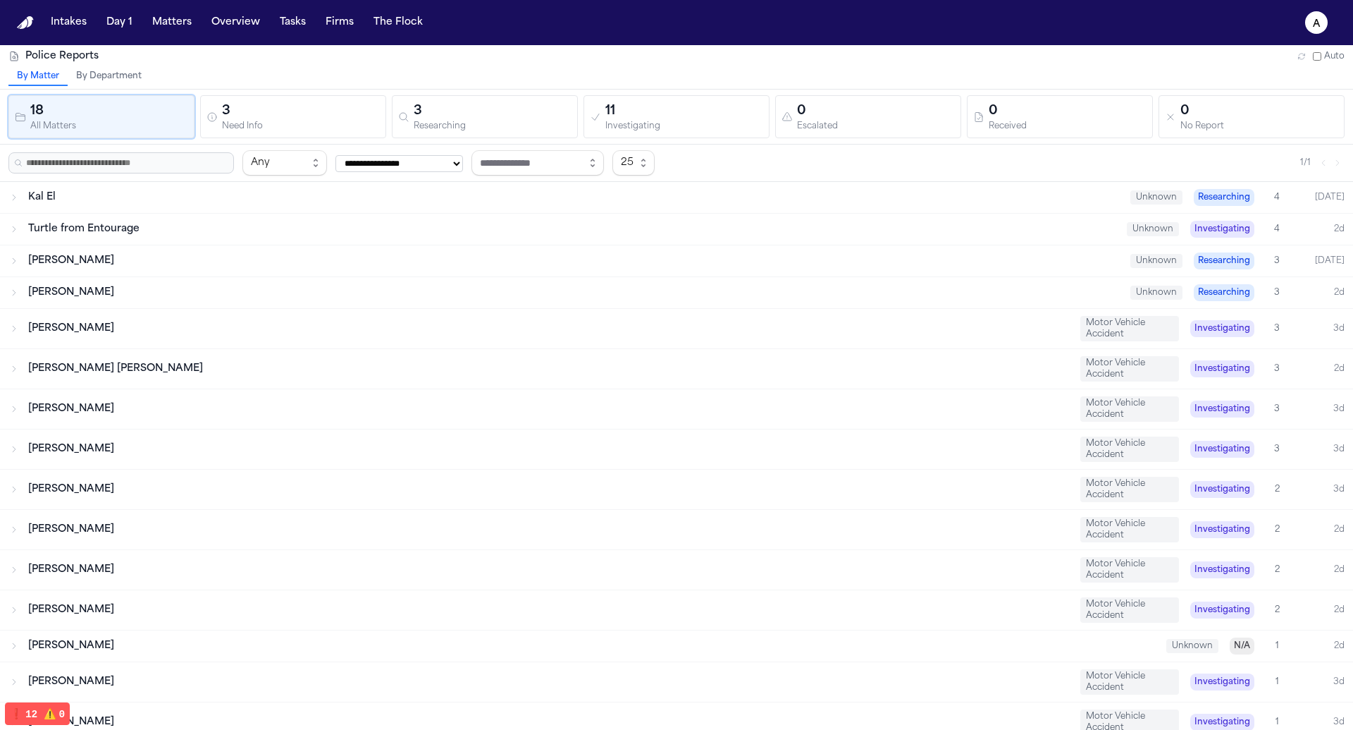
click at [680, 223] on div "Turtle from Entourage" at bounding box center [572, 229] width 1088 height 14
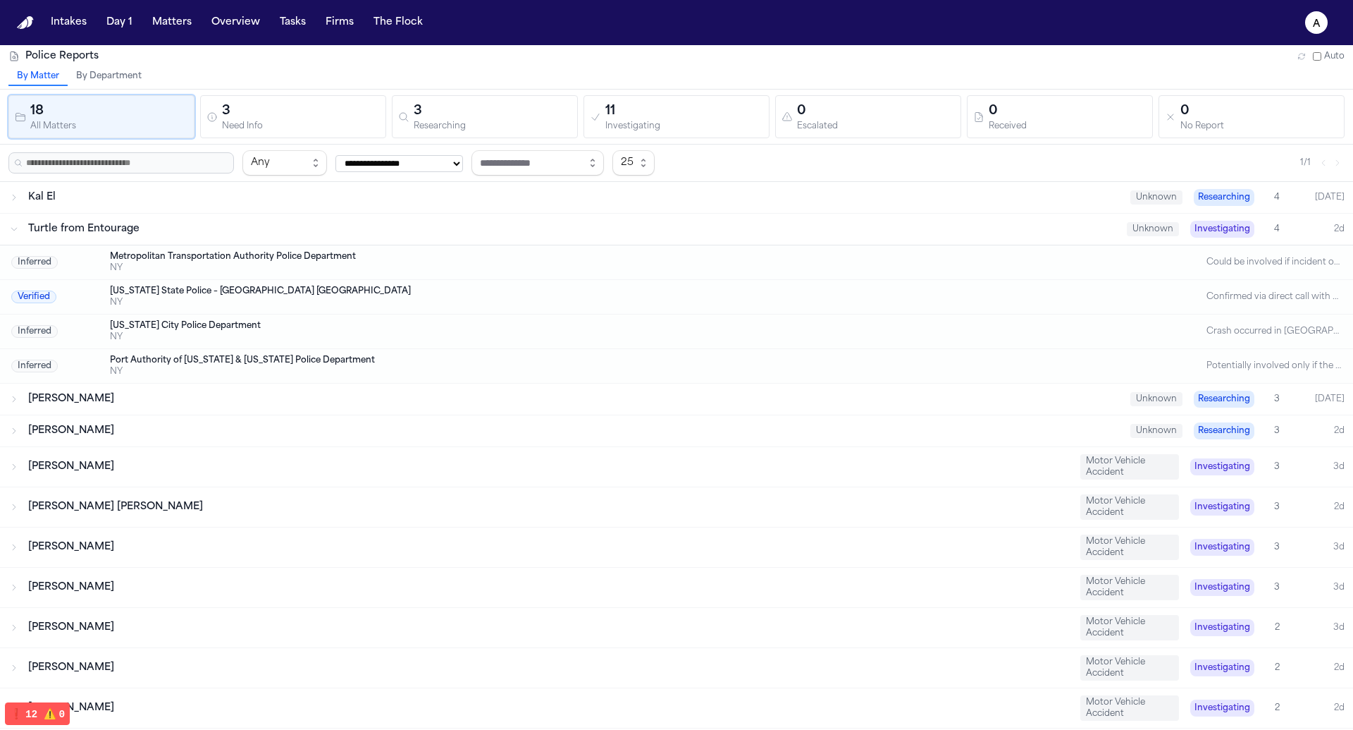
click at [680, 223] on div "Turtle from Entourage" at bounding box center [572, 229] width 1088 height 14
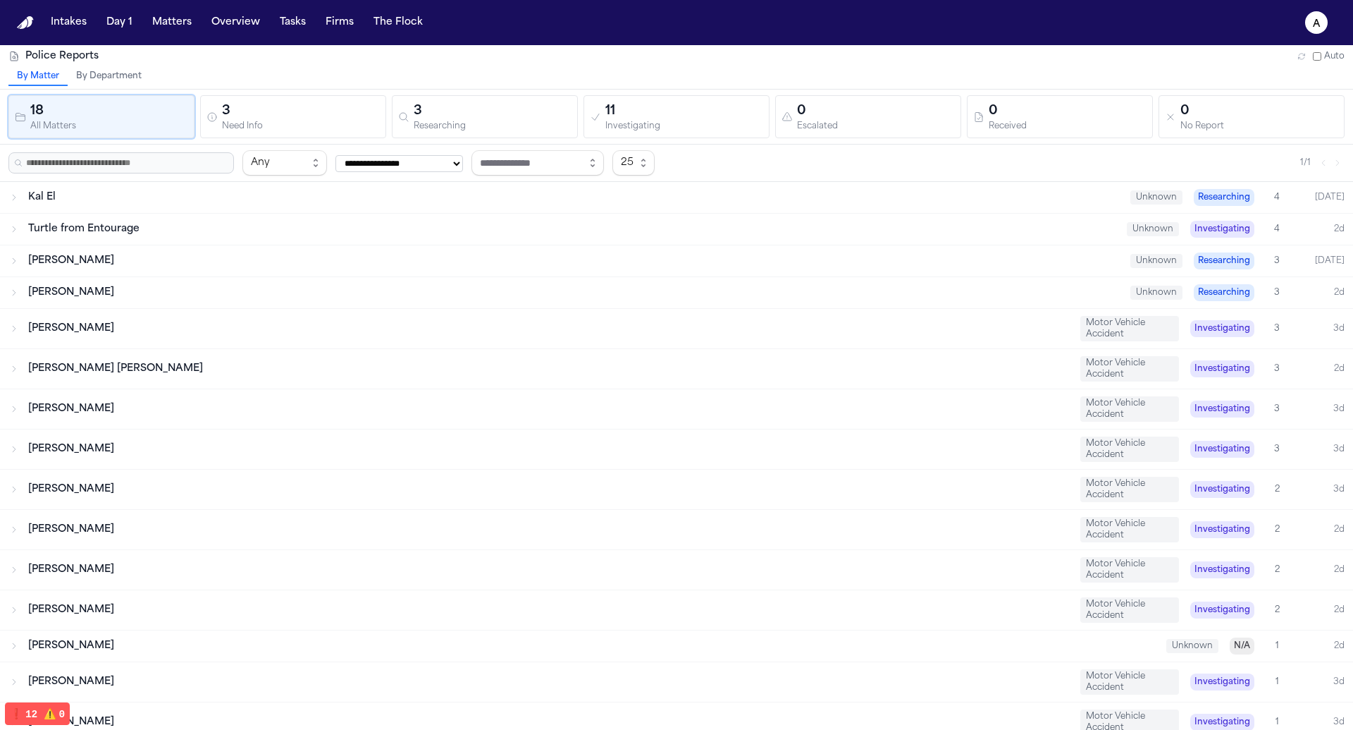
click at [687, 197] on div "Kal El" at bounding box center [573, 197] width 1091 height 14
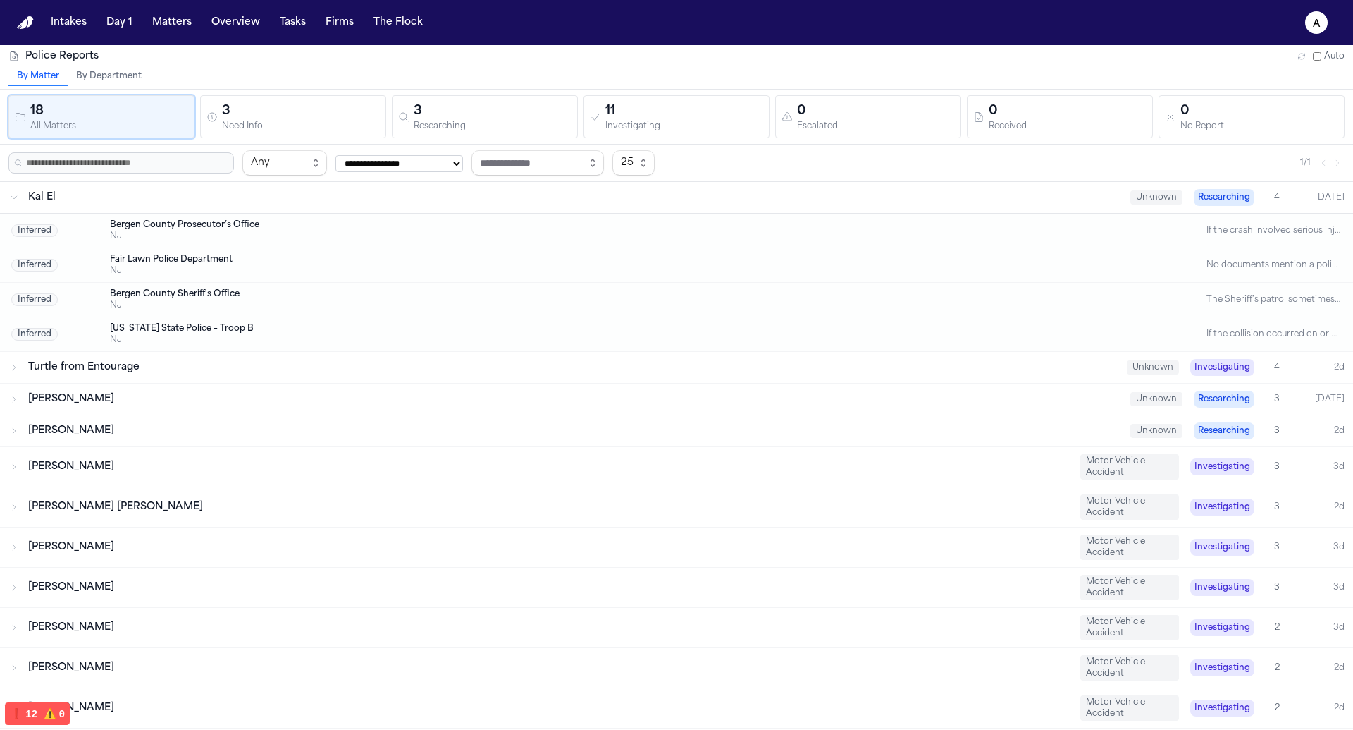
click at [687, 197] on div "Kal El" at bounding box center [573, 197] width 1091 height 14
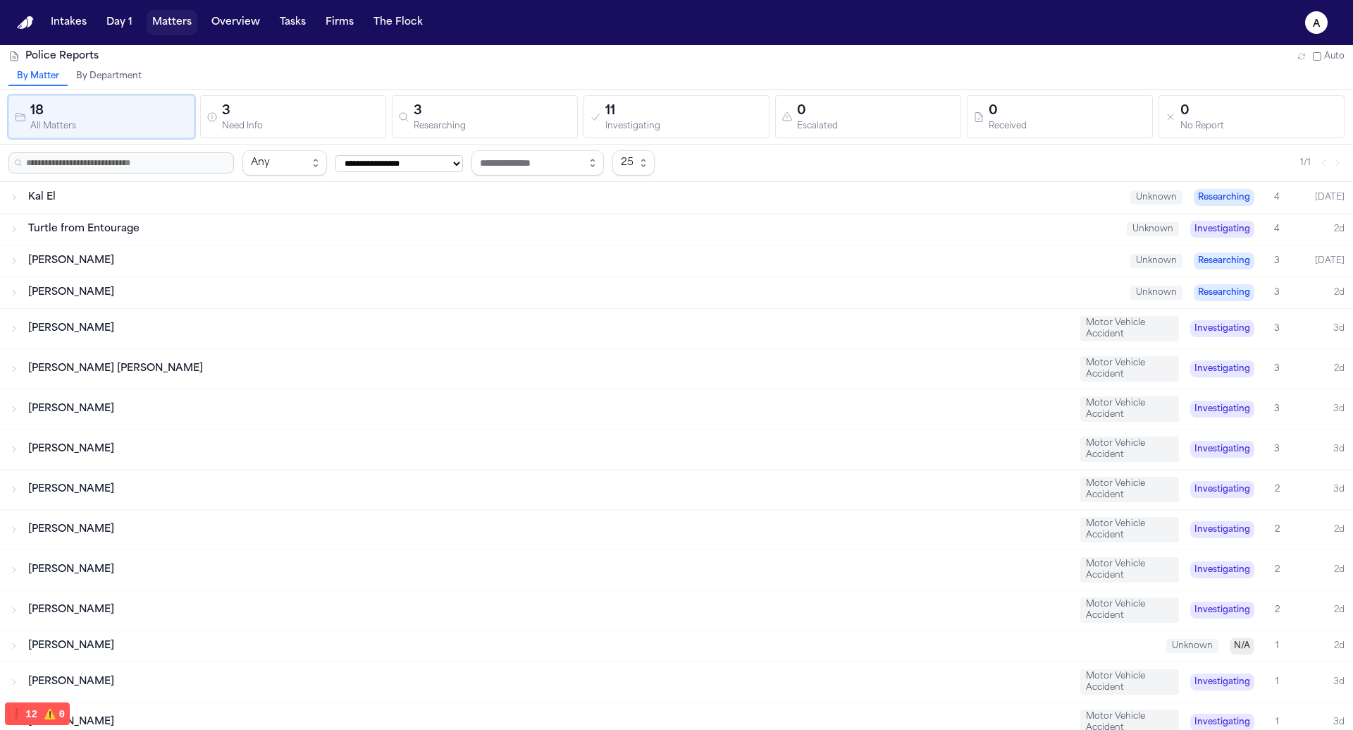
click at [187, 16] on button "Matters" at bounding box center [172, 22] width 51 height 25
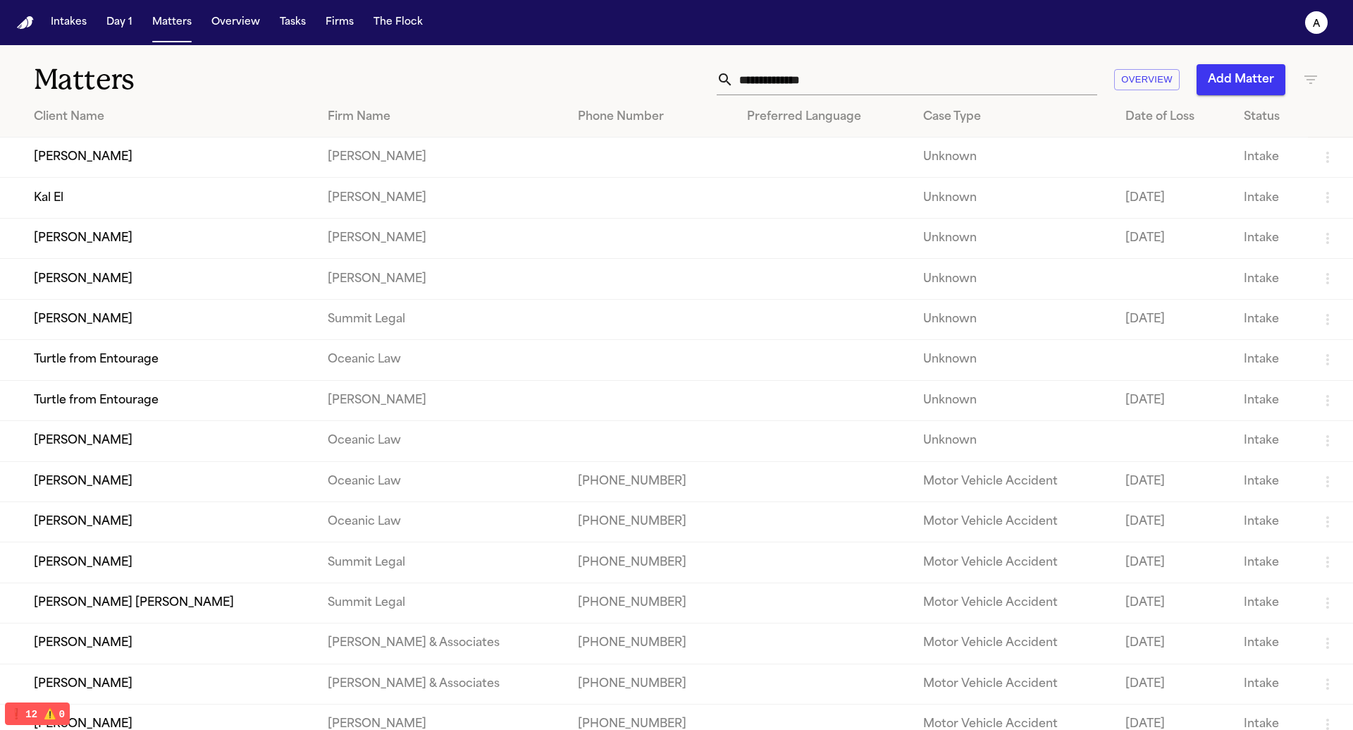
click at [144, 299] on td "Frankie Munez" at bounding box center [158, 279] width 316 height 40
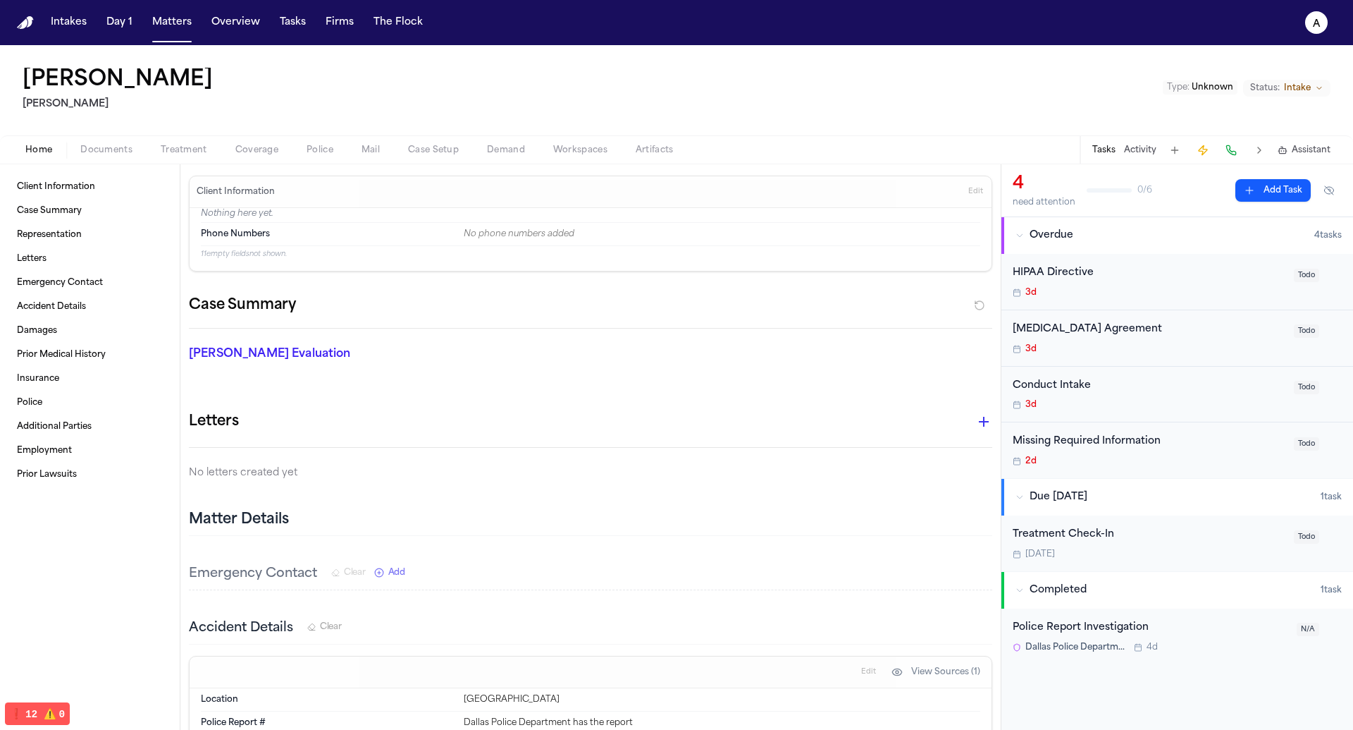
click at [302, 152] on button "Police" at bounding box center [320, 150] width 55 height 17
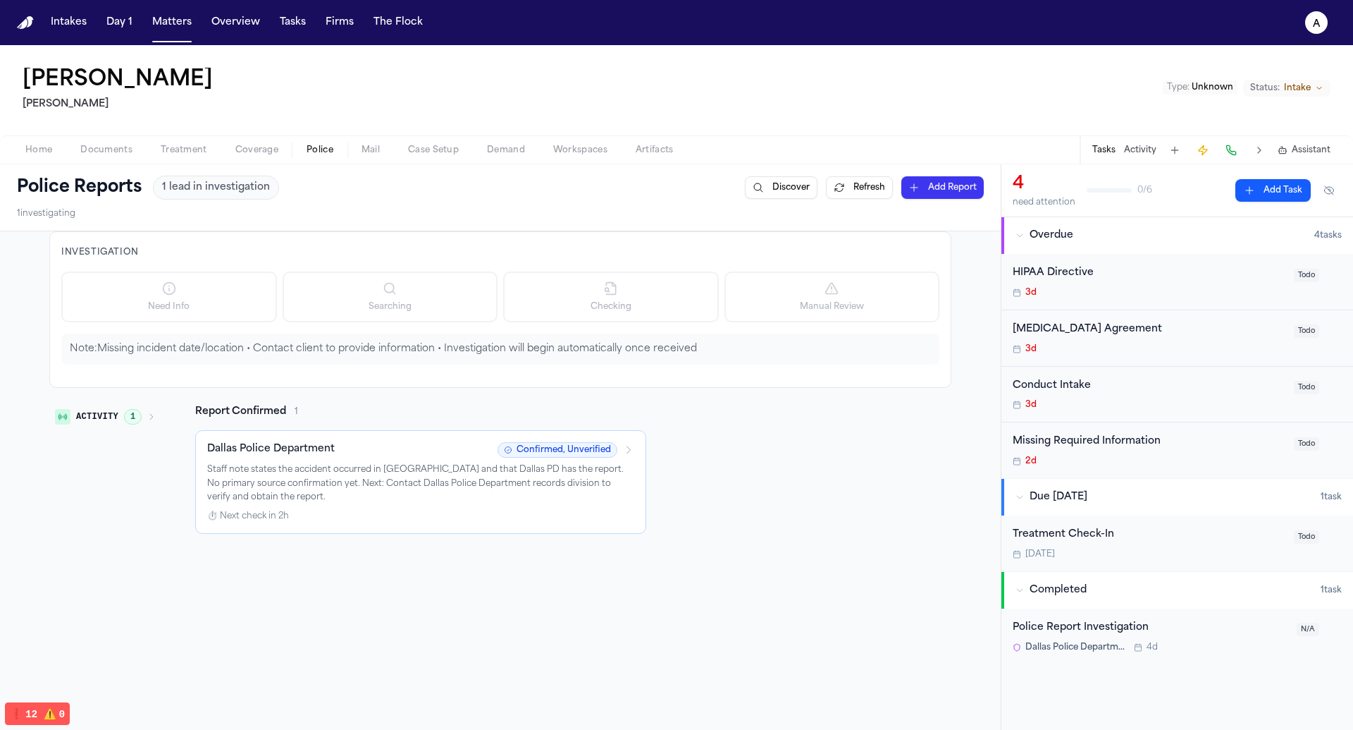
click at [342, 160] on div "Home Documents Treatment Coverage Police Mail Case Setup Demand Workspaces Arti…" at bounding box center [676, 149] width 1353 height 28
click at [297, 147] on button "Police" at bounding box center [320, 150] width 55 height 17
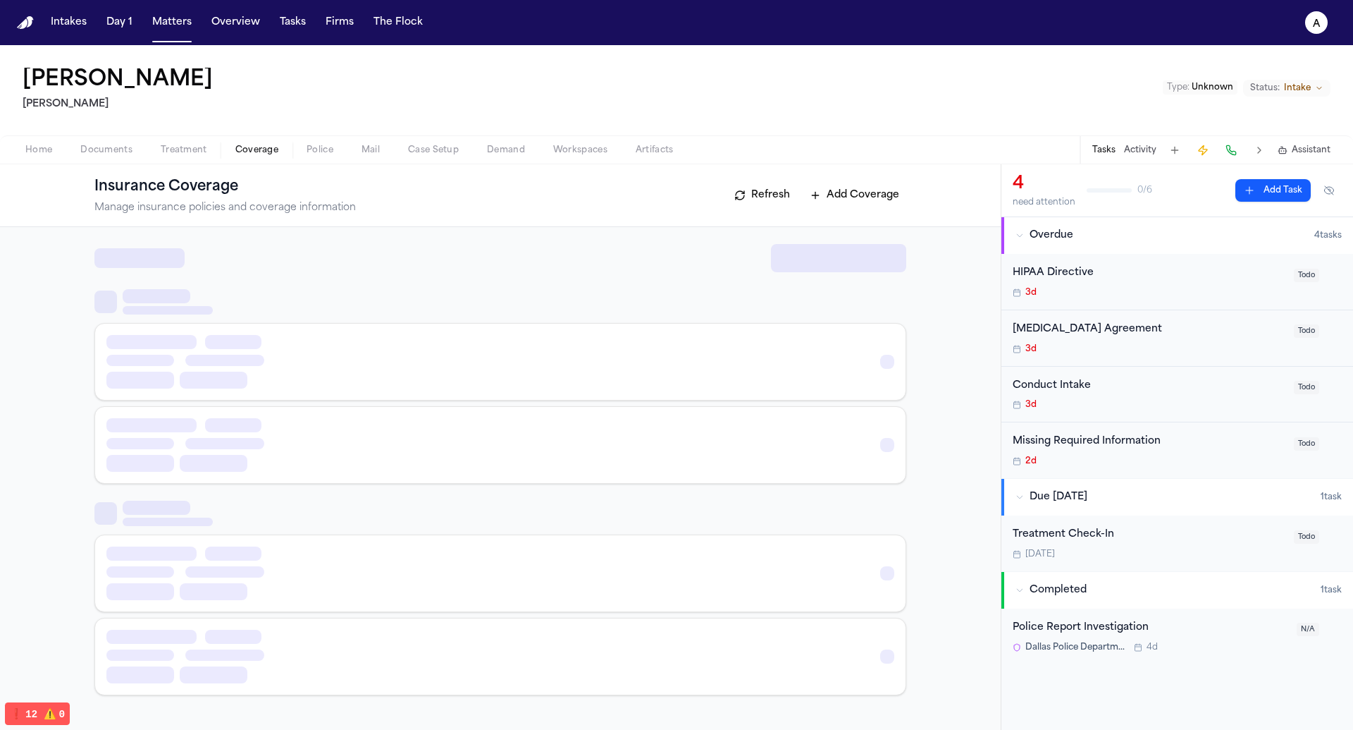
click at [261, 152] on span "Coverage" at bounding box center [256, 149] width 43 height 11
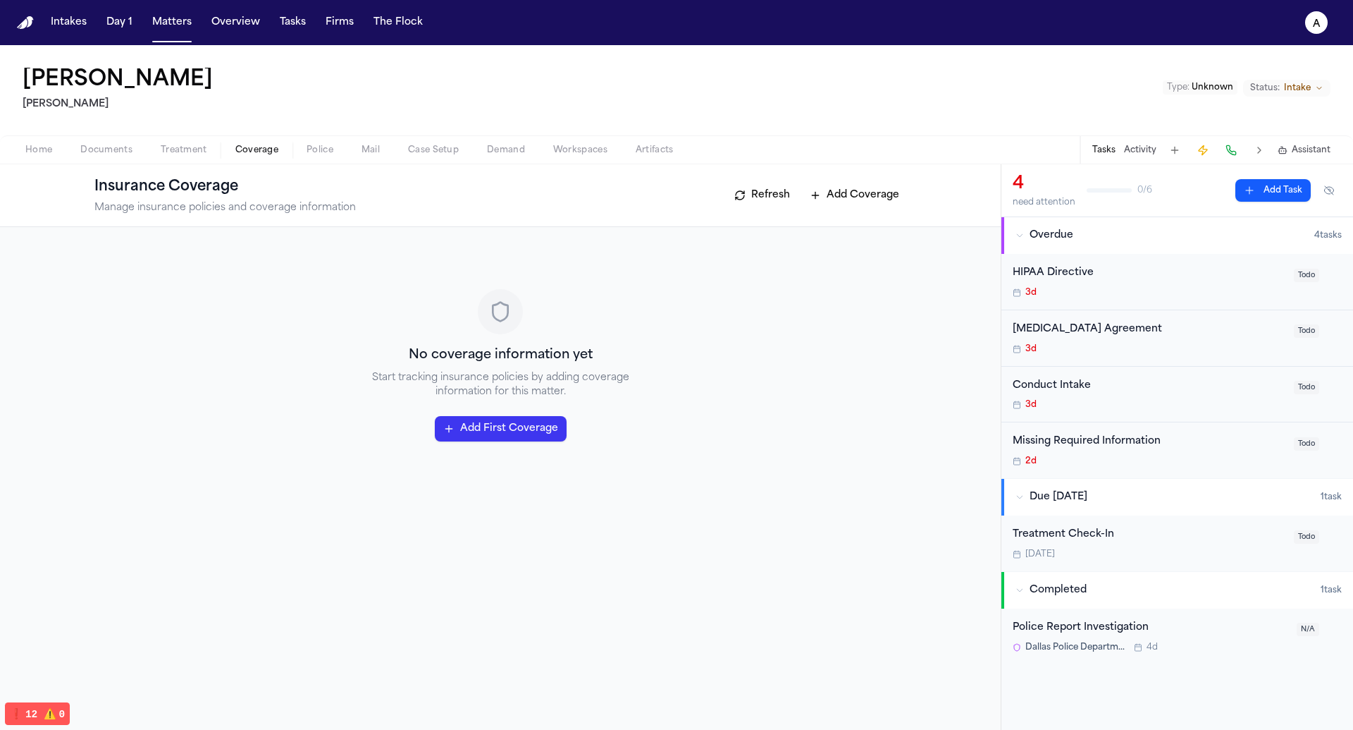
click at [98, 149] on span "Documents" at bounding box center [106, 149] width 52 height 11
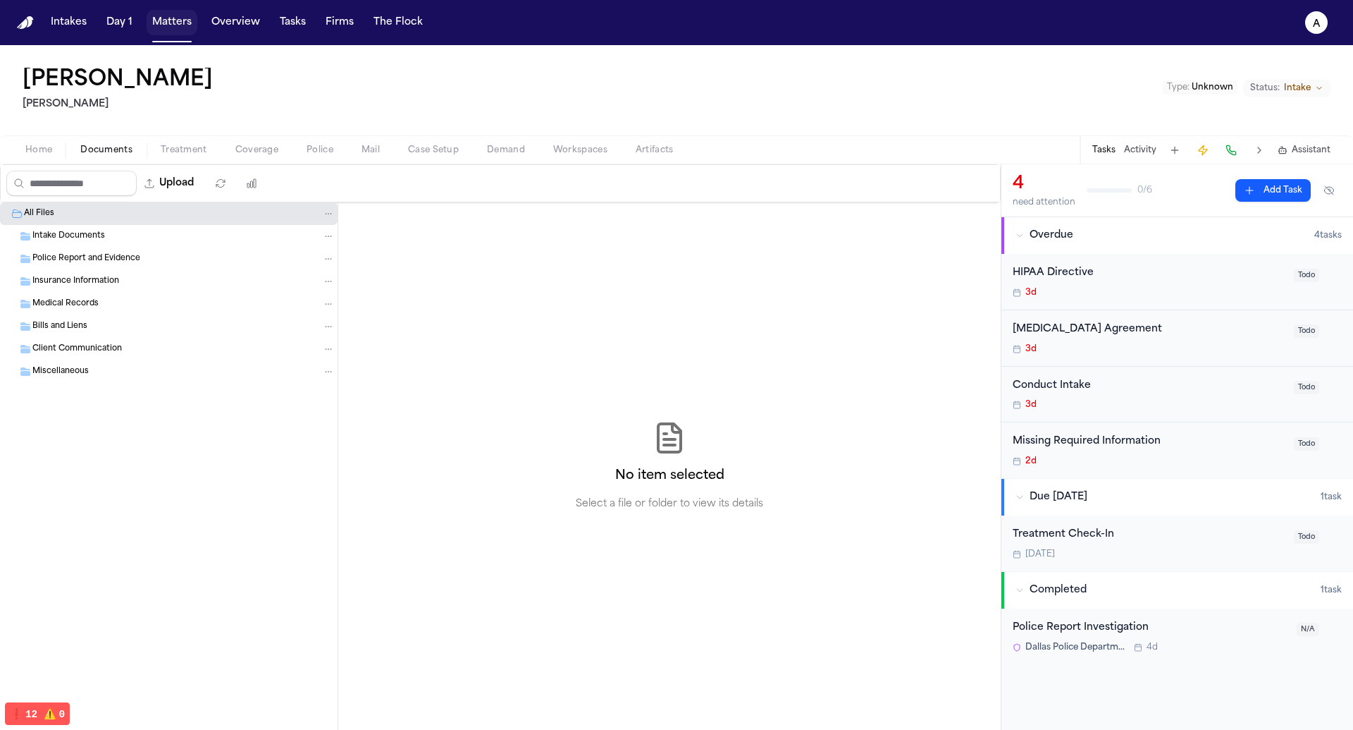
click at [178, 19] on button "Matters" at bounding box center [172, 22] width 51 height 25
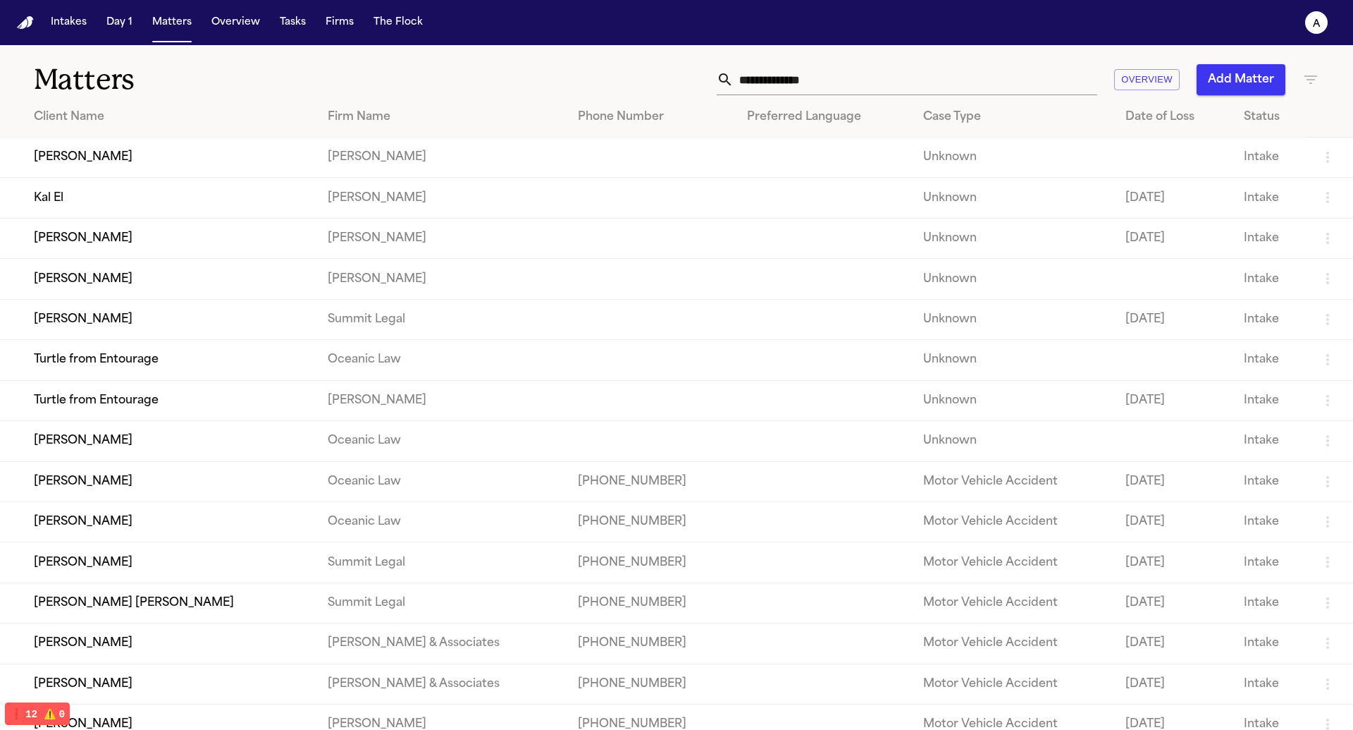
click at [1259, 82] on button "Add Matter" at bounding box center [1241, 79] width 89 height 31
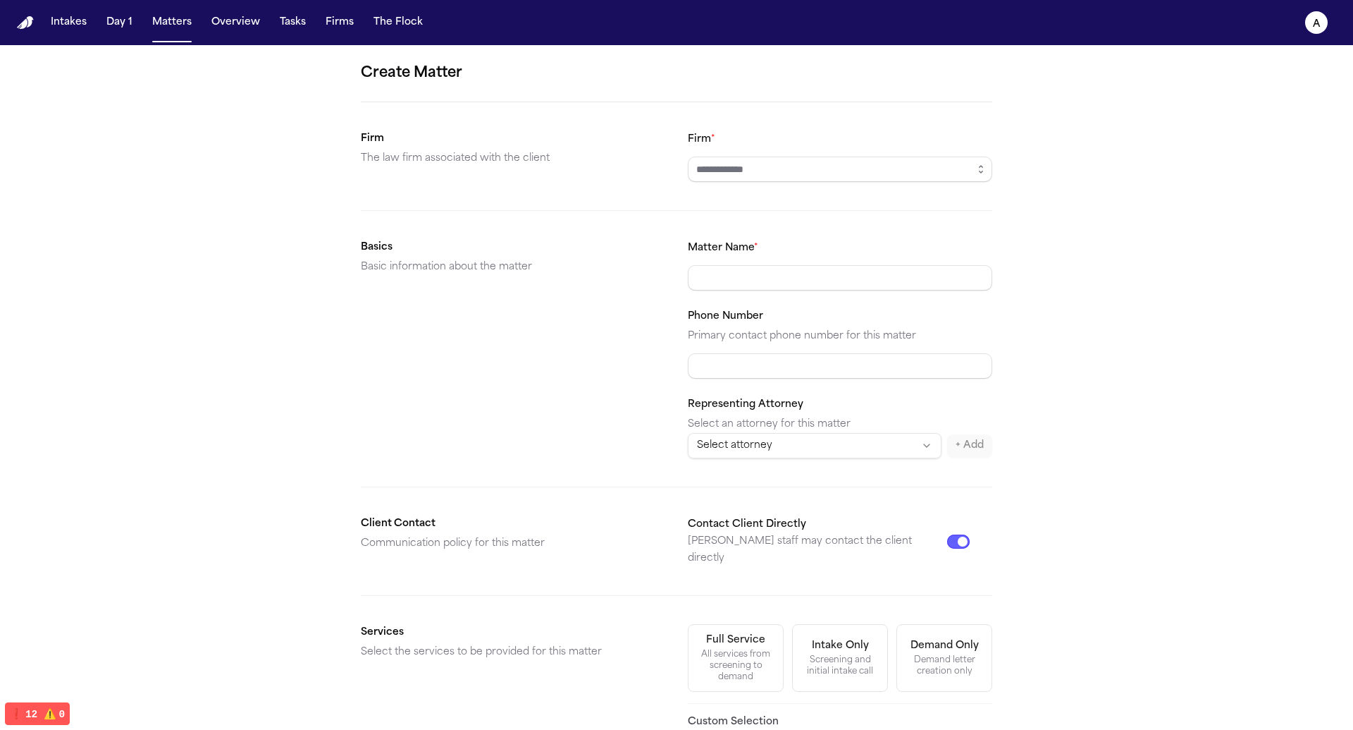
click at [973, 155] on div "Firm *" at bounding box center [840, 155] width 305 height 51
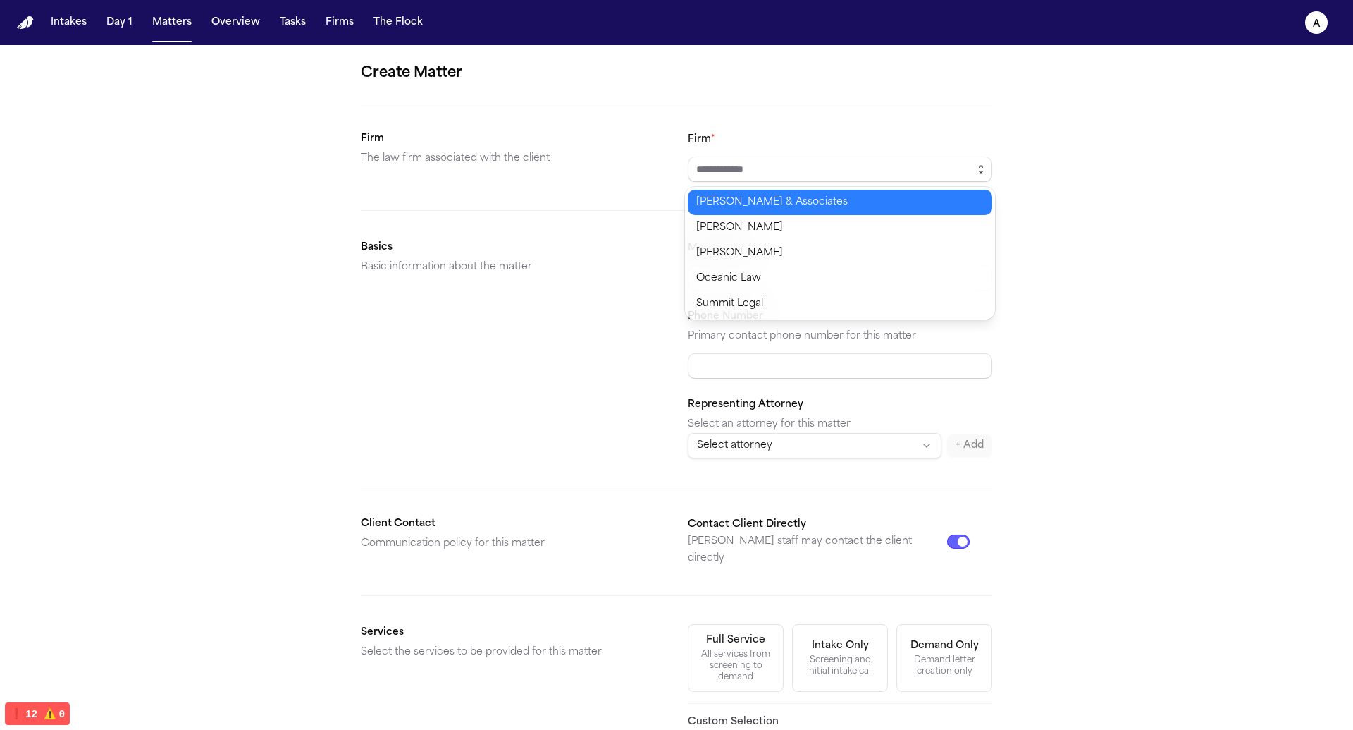
click at [977, 171] on icon "button" at bounding box center [981, 169] width 11 height 11
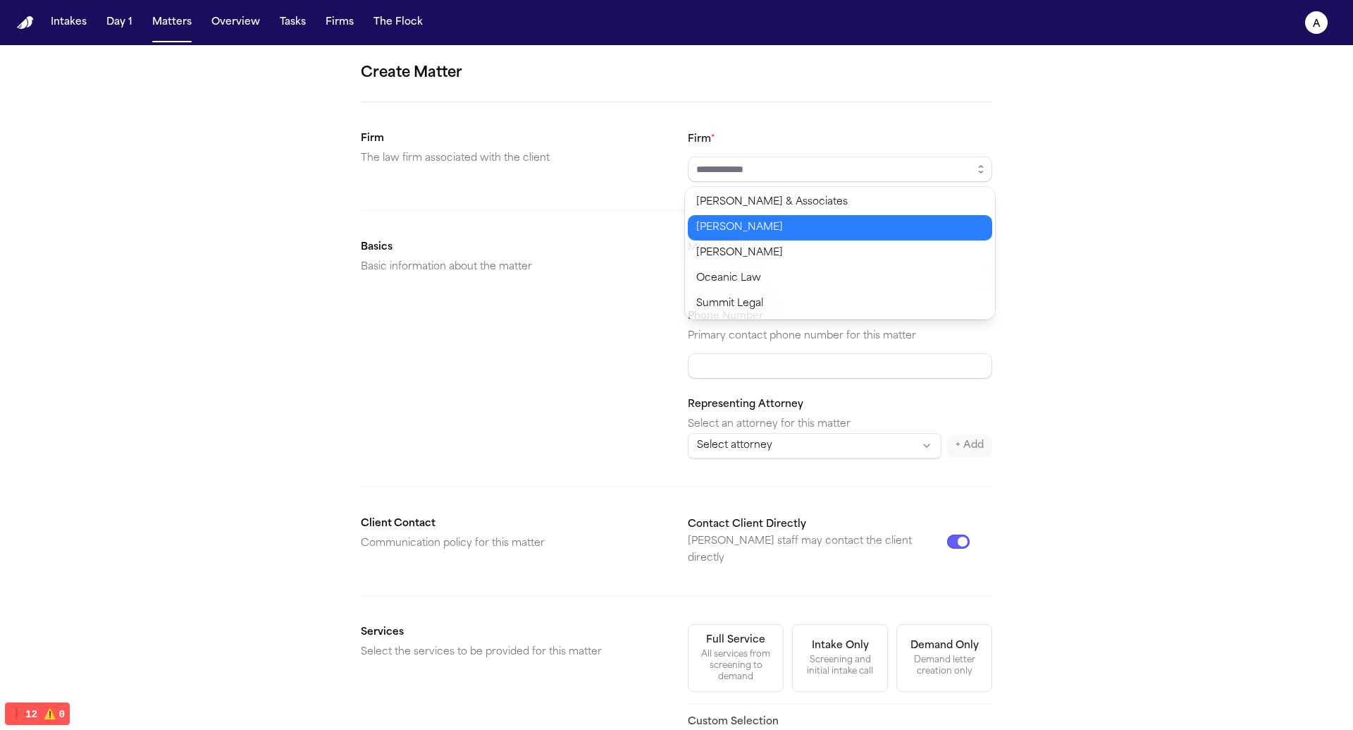
click at [899, 238] on body "Intakes Day 1 Matters Overview Tasks Firms The Flock a Create Matter Firm The l…" at bounding box center [676, 365] width 1353 height 730
type input "*****"
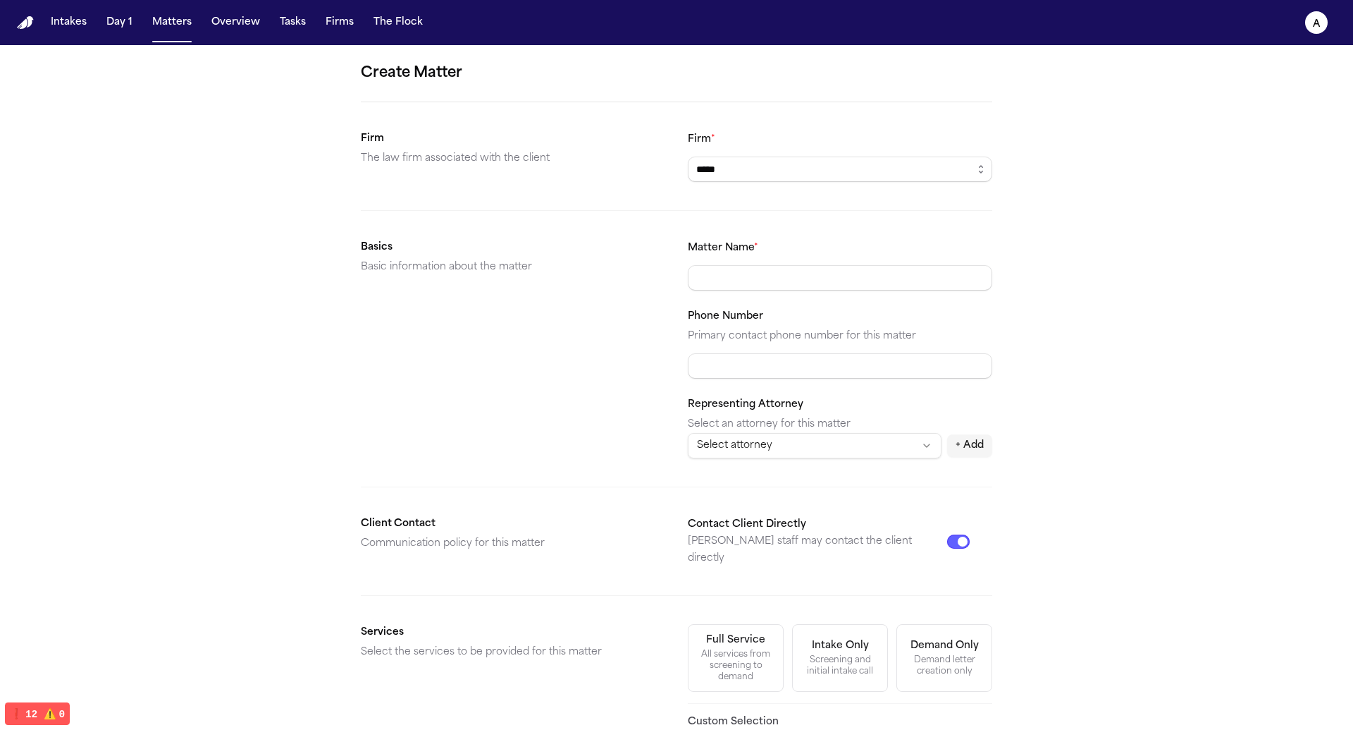
click at [944, 268] on input "Matter Name *" at bounding box center [840, 277] width 305 height 25
type input "******"
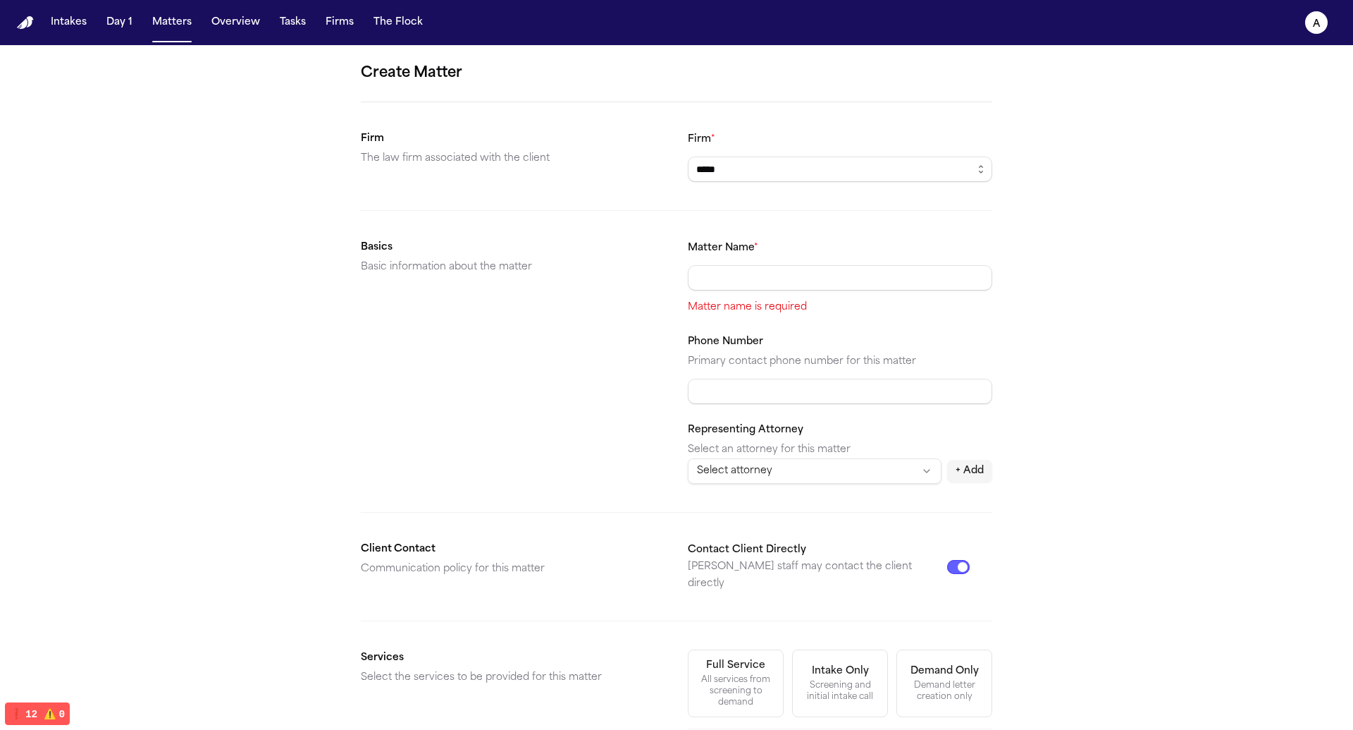
type input "*"
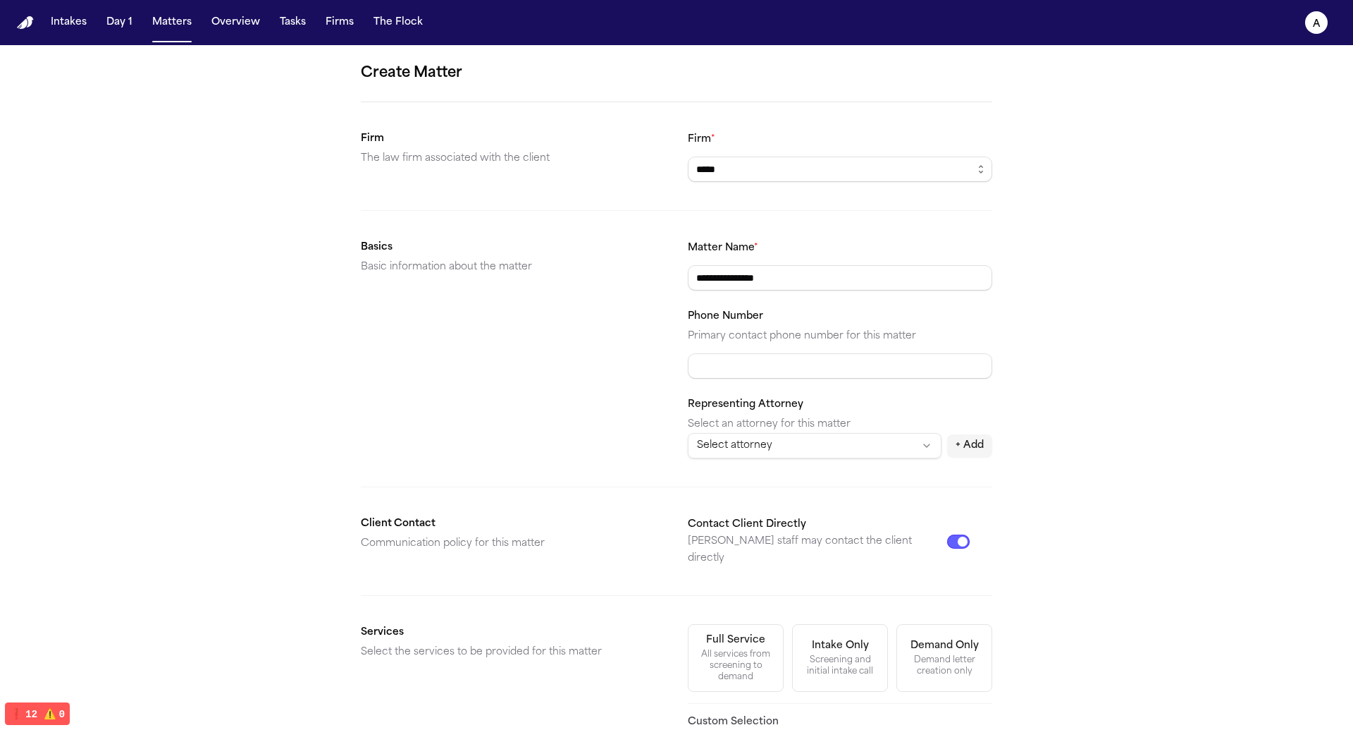
type input "*********"
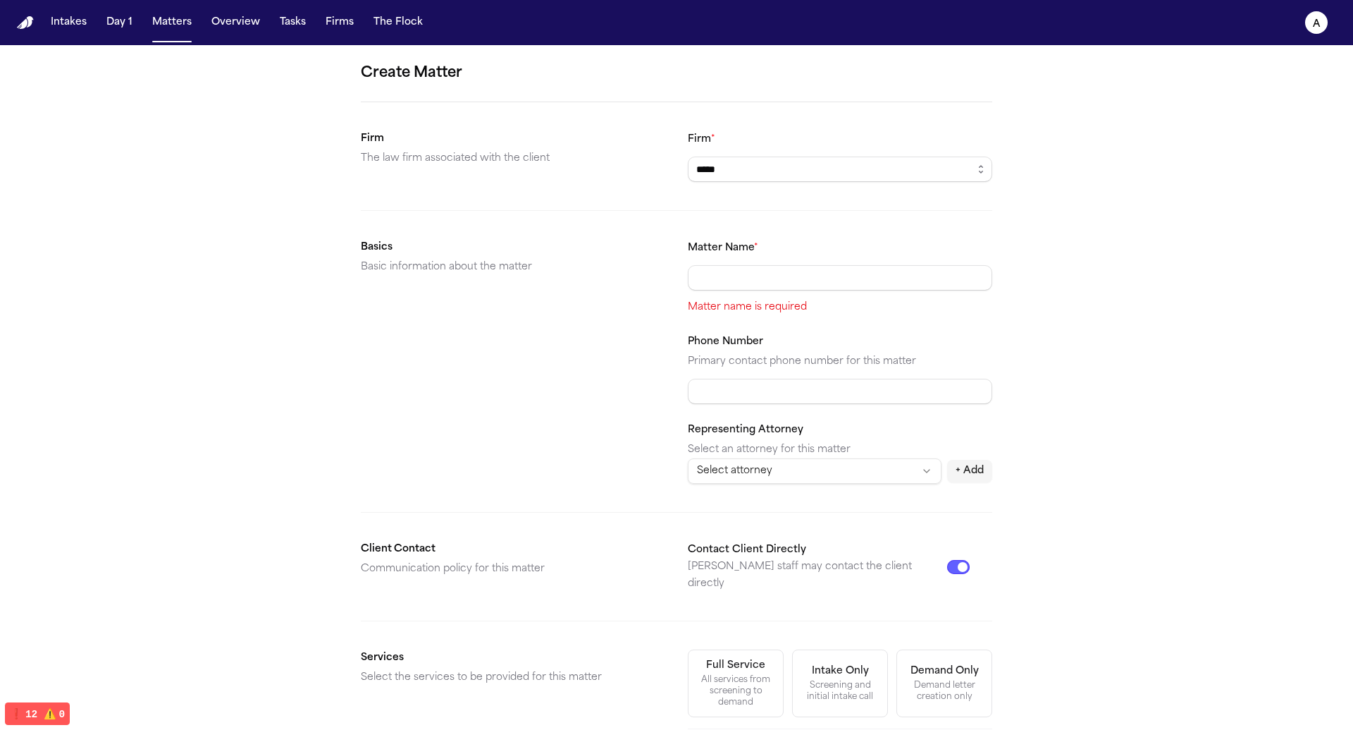
type input "*"
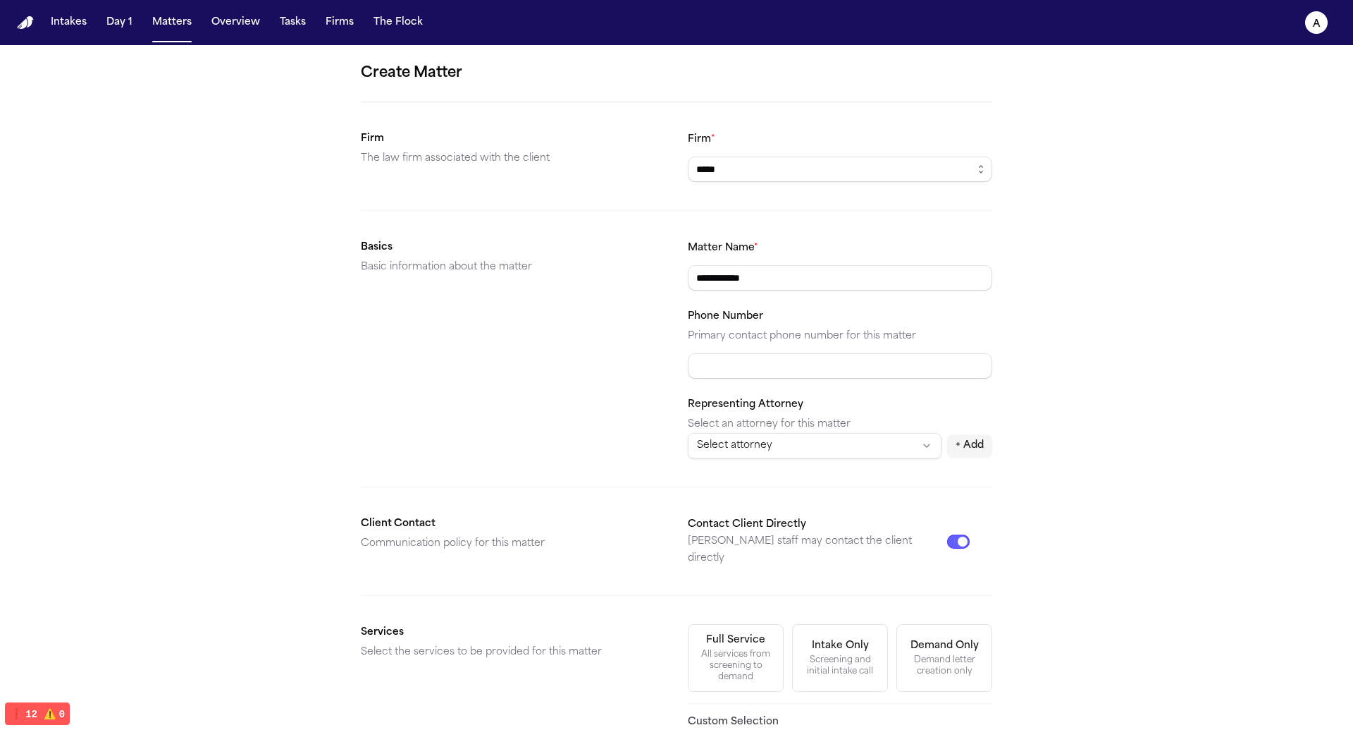
type input "**********"
click at [567, 515] on h2 "Client Contact" at bounding box center [513, 523] width 305 height 17
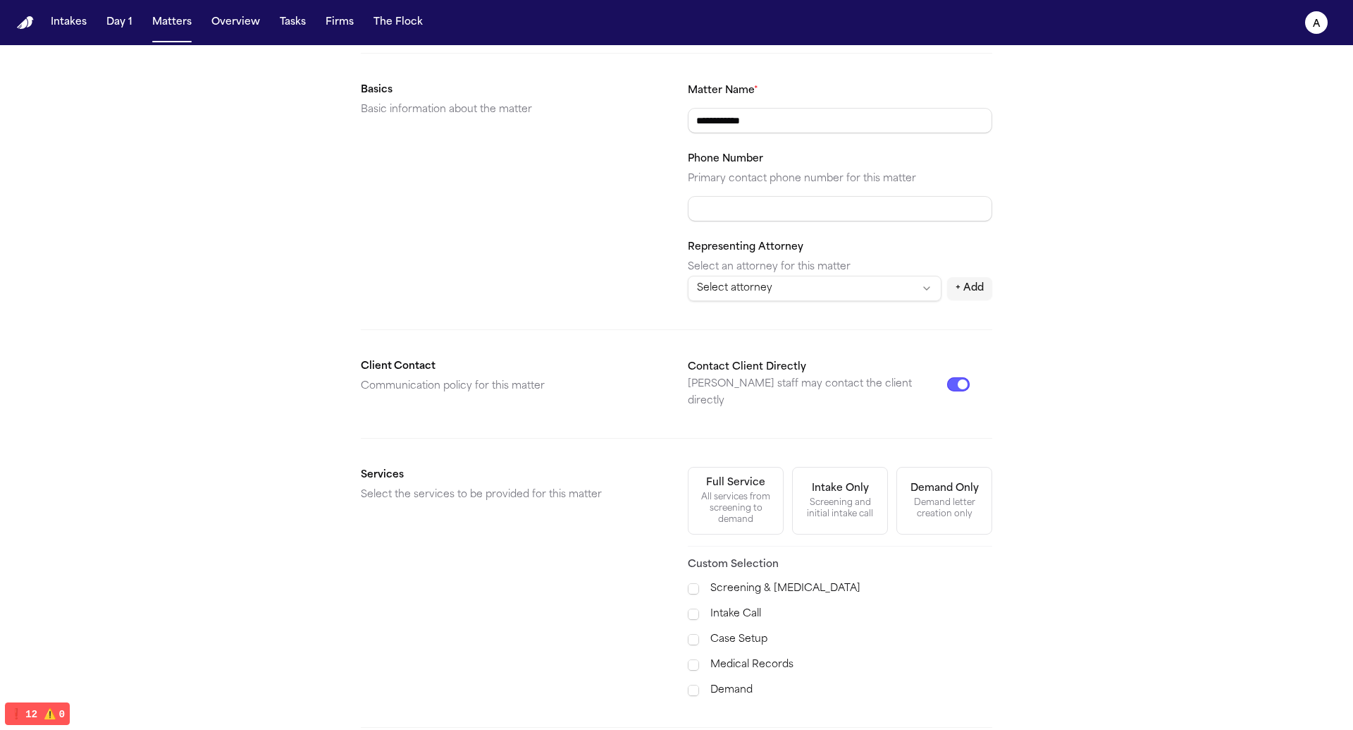
scroll to position [270, 0]
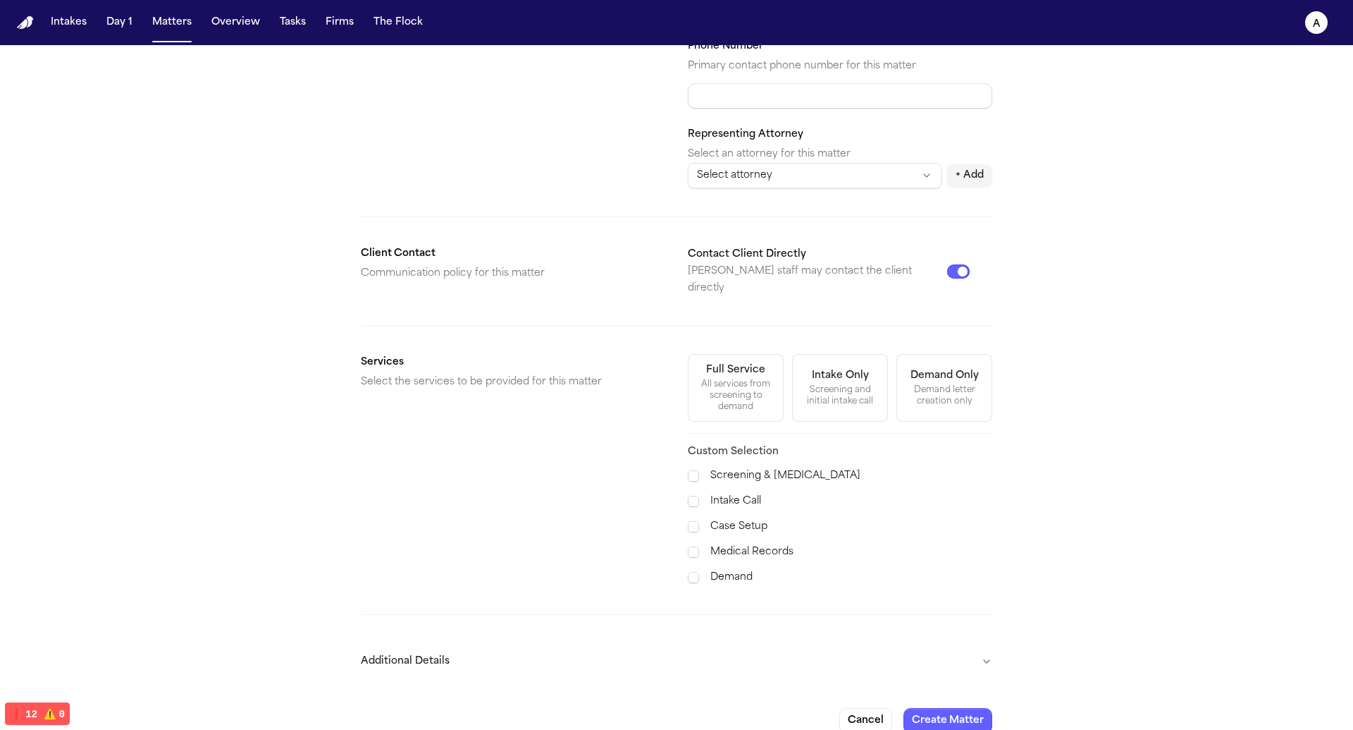
click at [881, 643] on button "Additional Details" at bounding box center [677, 661] width 632 height 37
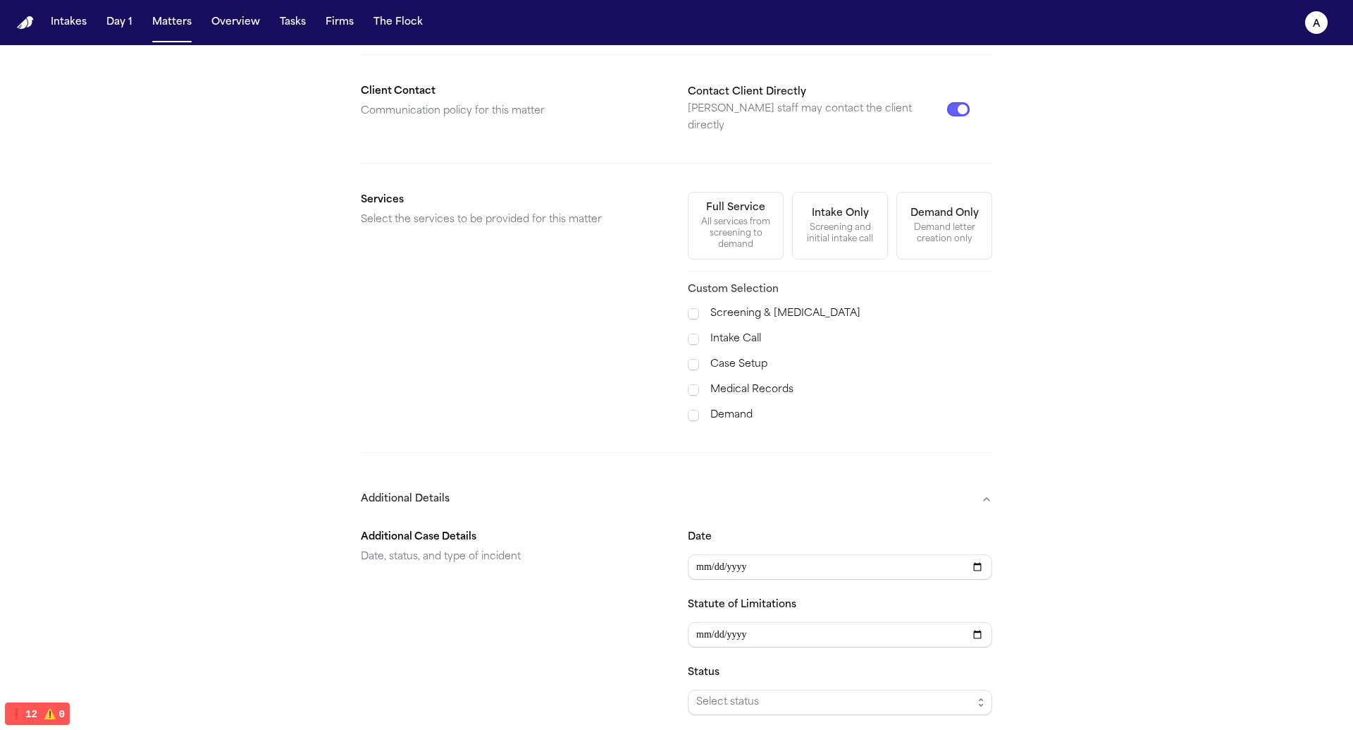
scroll to position [509, 0]
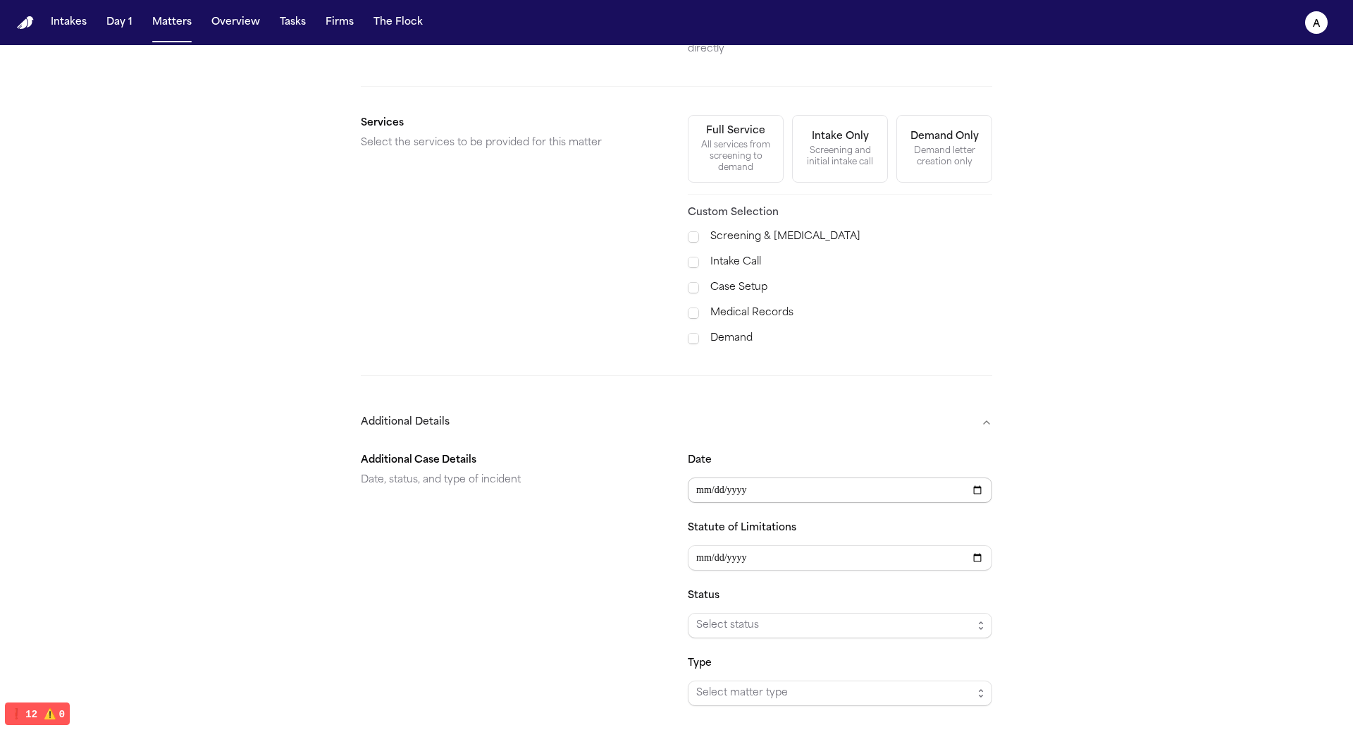
click at [971, 477] on input "Date" at bounding box center [840, 489] width 305 height 25
type input "**********"
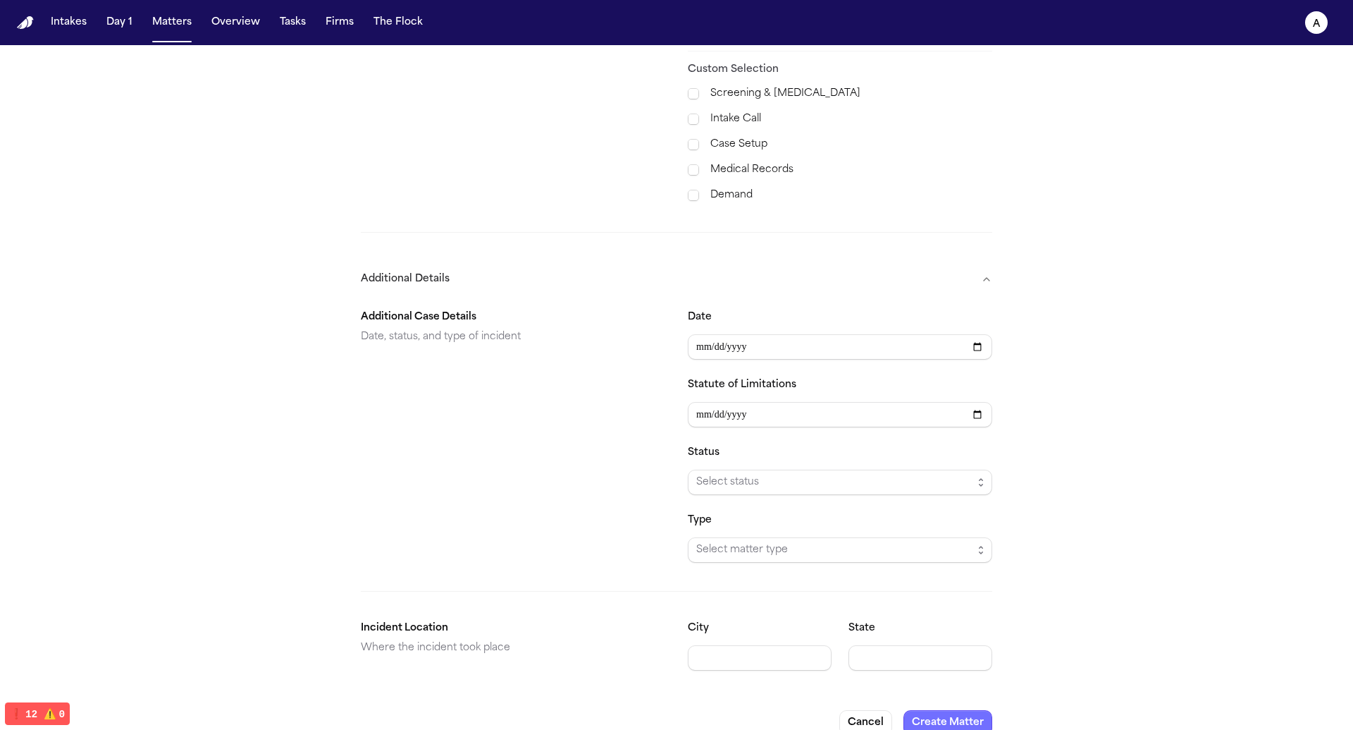
click at [945, 710] on button "Create Matter" at bounding box center [948, 722] width 89 height 25
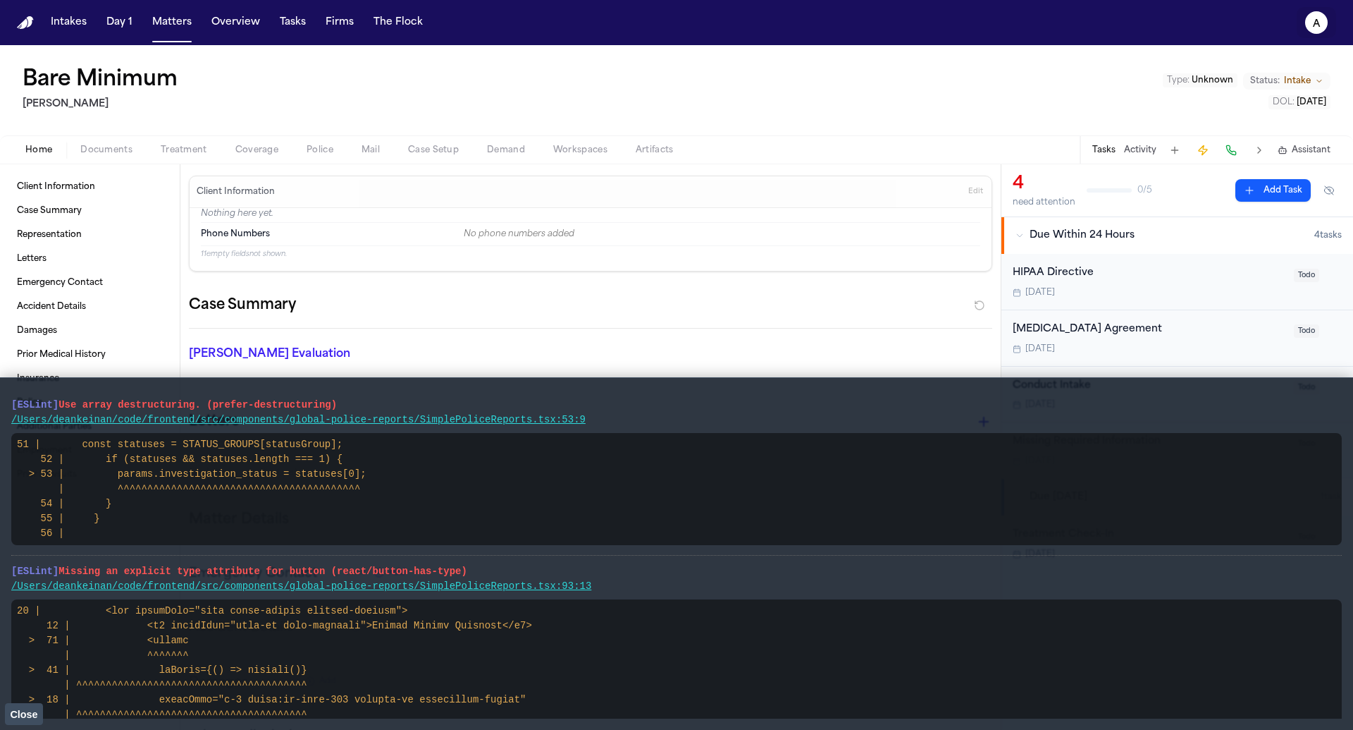
click at [1324, 25] on icon "a" at bounding box center [1316, 22] width 23 height 23
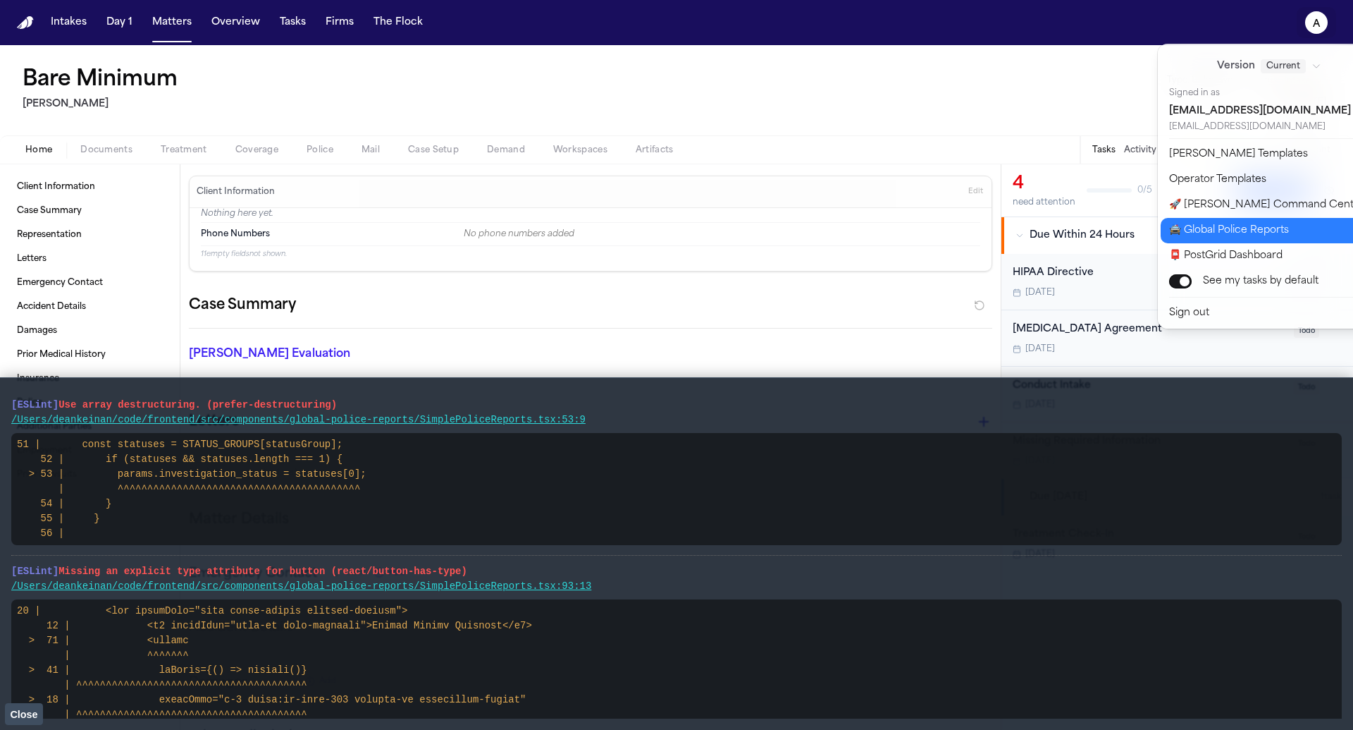
click at [1269, 233] on button "🚔 Global Police Reports" at bounding box center [1278, 230] width 235 height 25
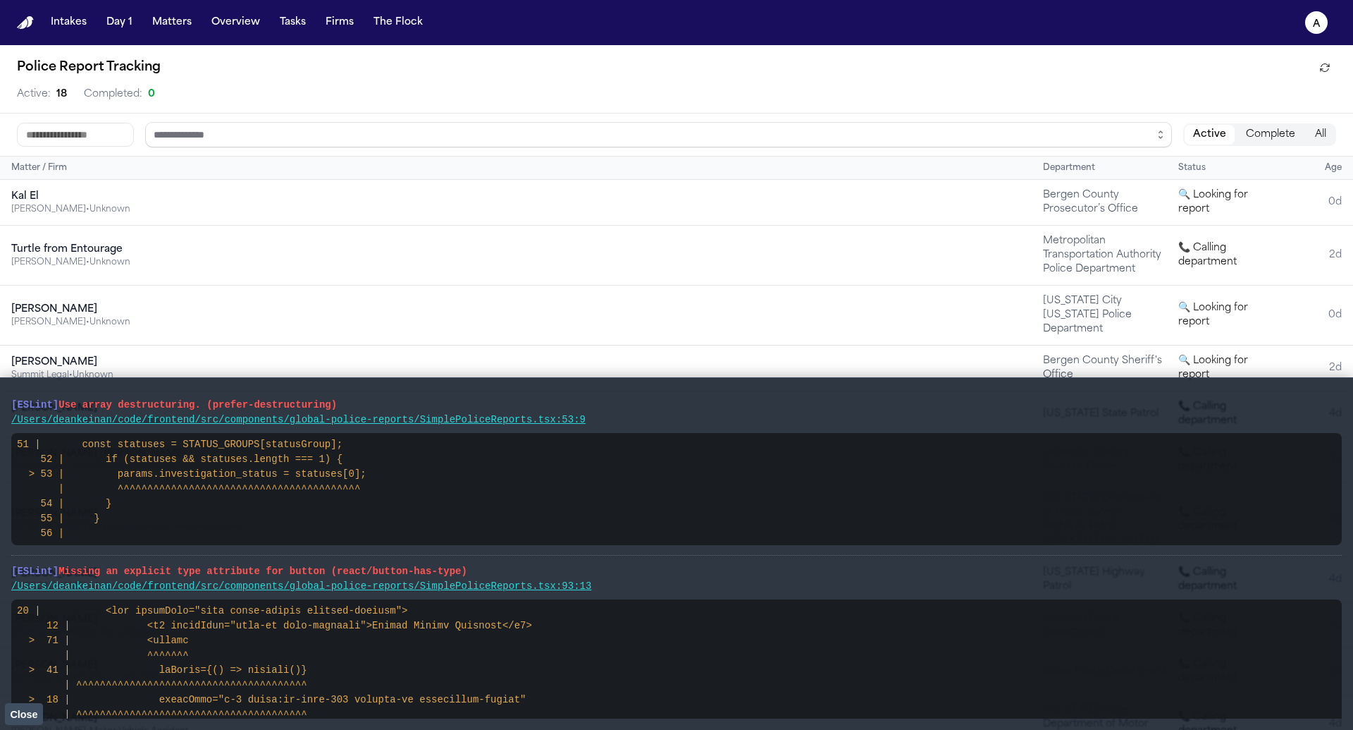
click at [25, 715] on span "Close" at bounding box center [23, 713] width 27 height 11
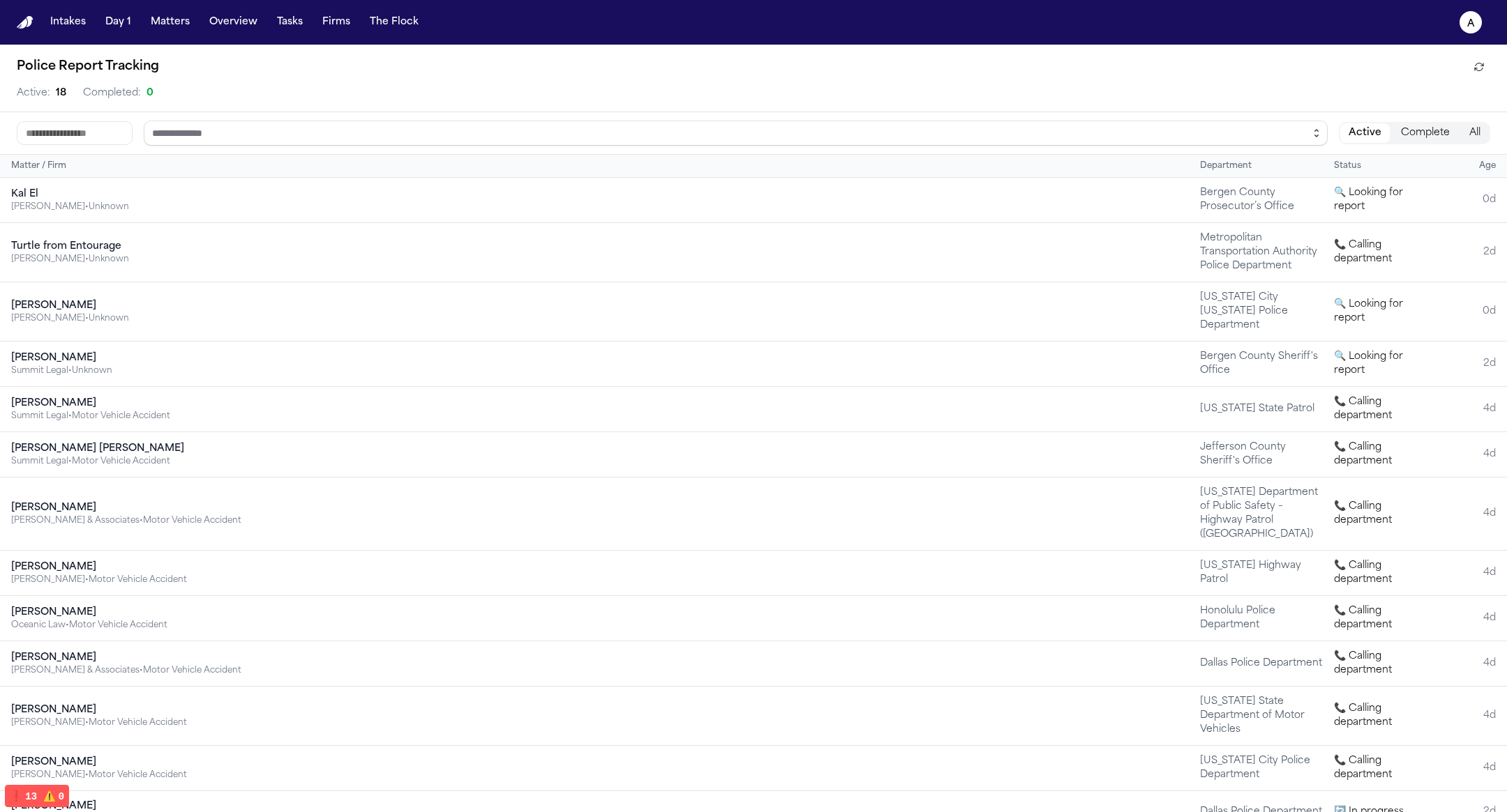
click at [1318, 133] on icon "button" at bounding box center [1315, 133] width 11 height 11
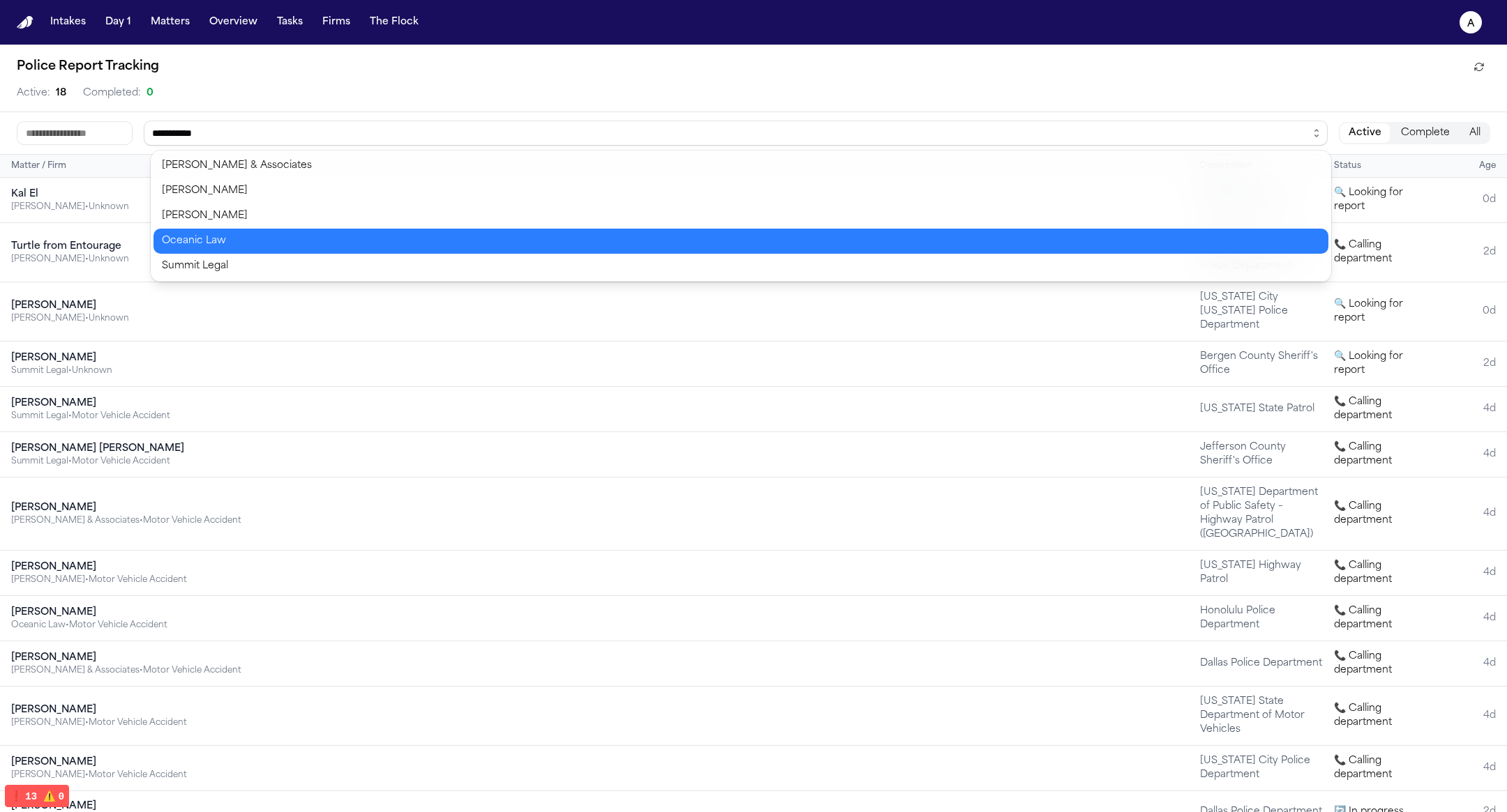
click at [1101, 235] on body "**********" at bounding box center [753, 406] width 1507 height 812
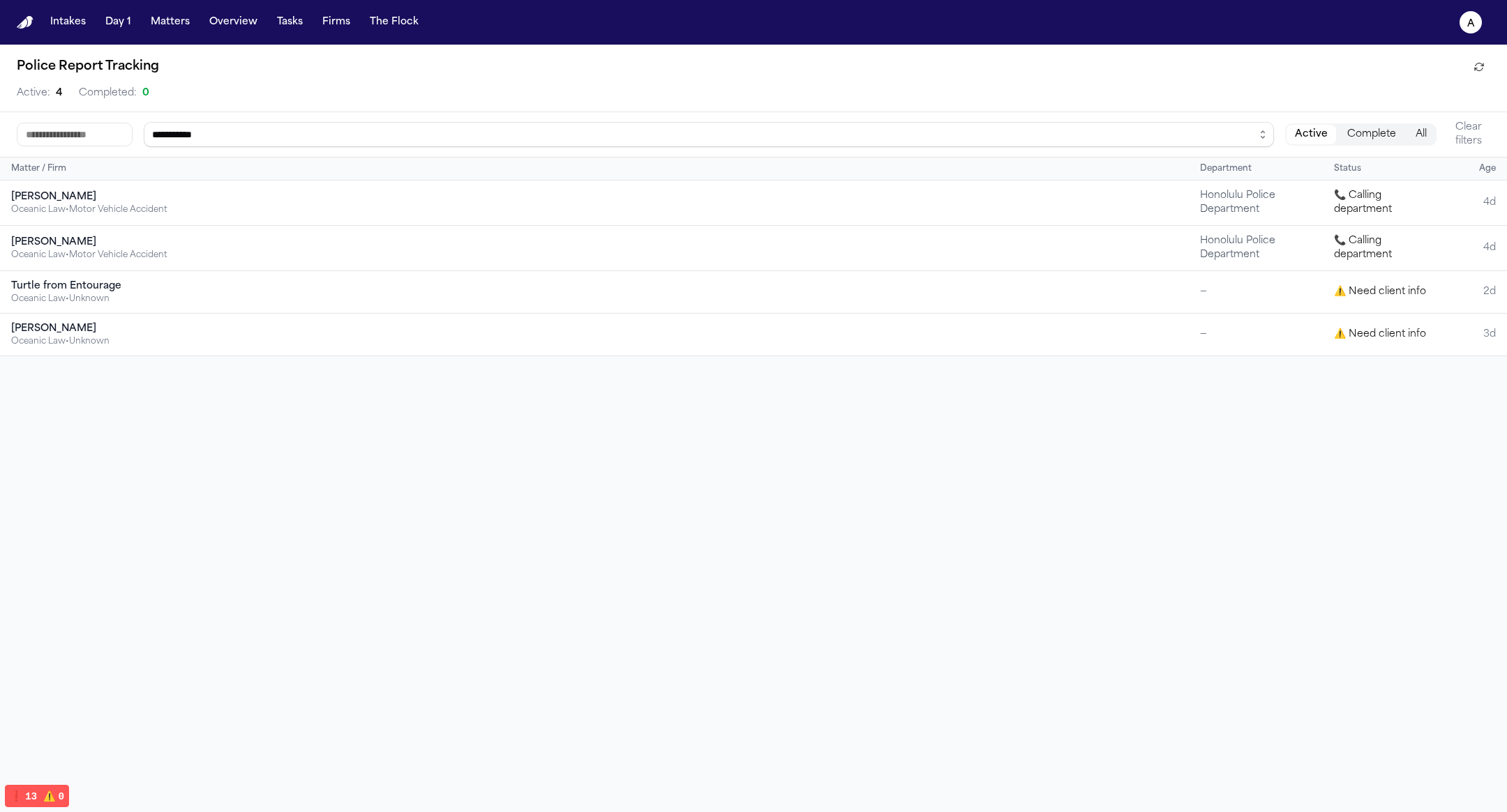
click at [1275, 134] on div "**********" at bounding box center [753, 135] width 1473 height 28
click at [1260, 140] on button "button" at bounding box center [1263, 134] width 23 height 25
click at [1177, 190] on body "Intakes Day 1 Matters Overview Tasks Firms The Flock a Police Report Tracking A…" at bounding box center [753, 406] width 1507 height 812
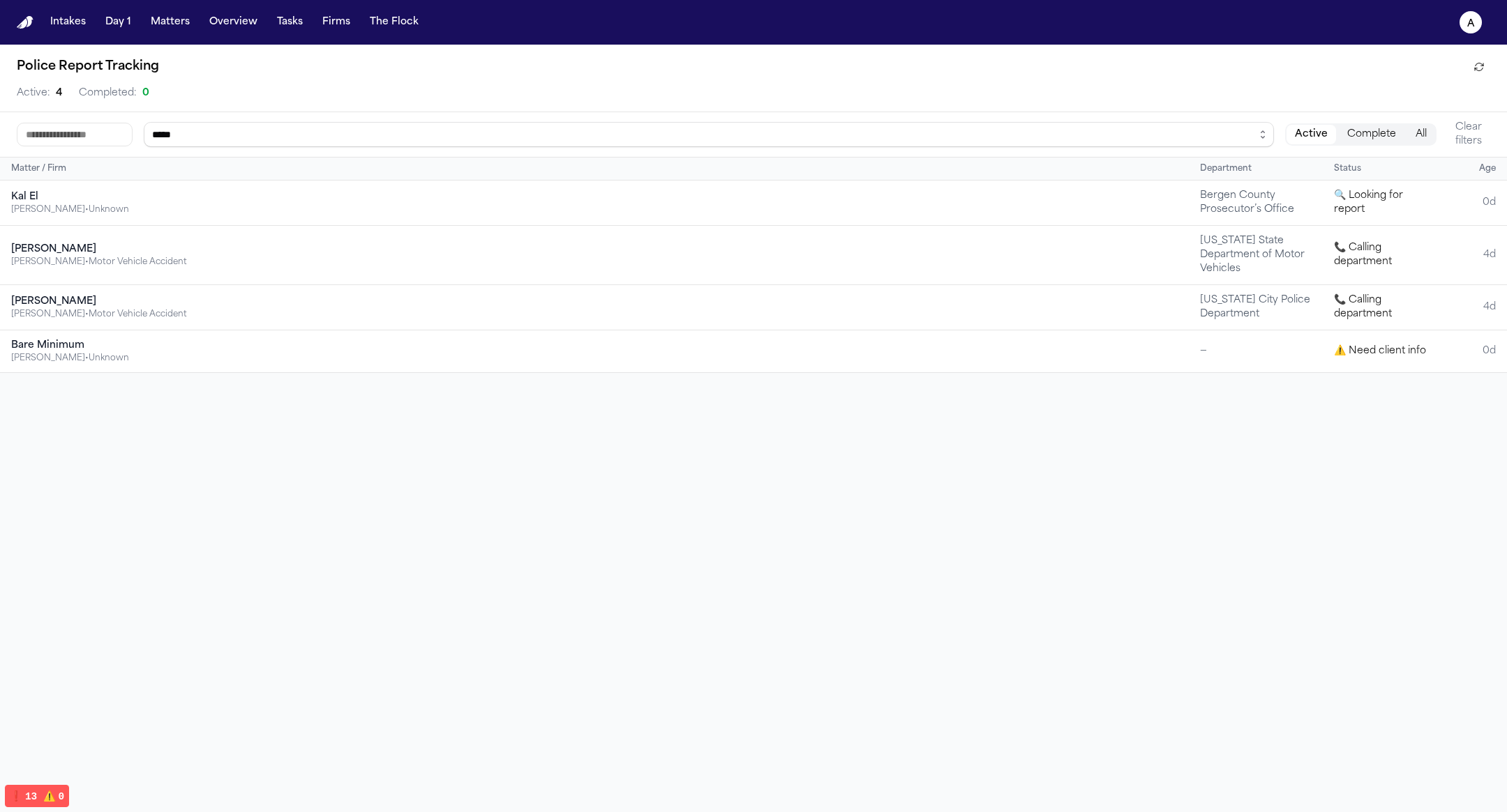
click at [1268, 135] on icon "button" at bounding box center [1262, 134] width 11 height 11
click at [1248, 147] on div "***** Active Complete All Clear filters" at bounding box center [753, 135] width 1473 height 28
click at [1265, 134] on icon "button" at bounding box center [1262, 134] width 11 height 11
click at [1137, 207] on body "**********" at bounding box center [753, 406] width 1507 height 812
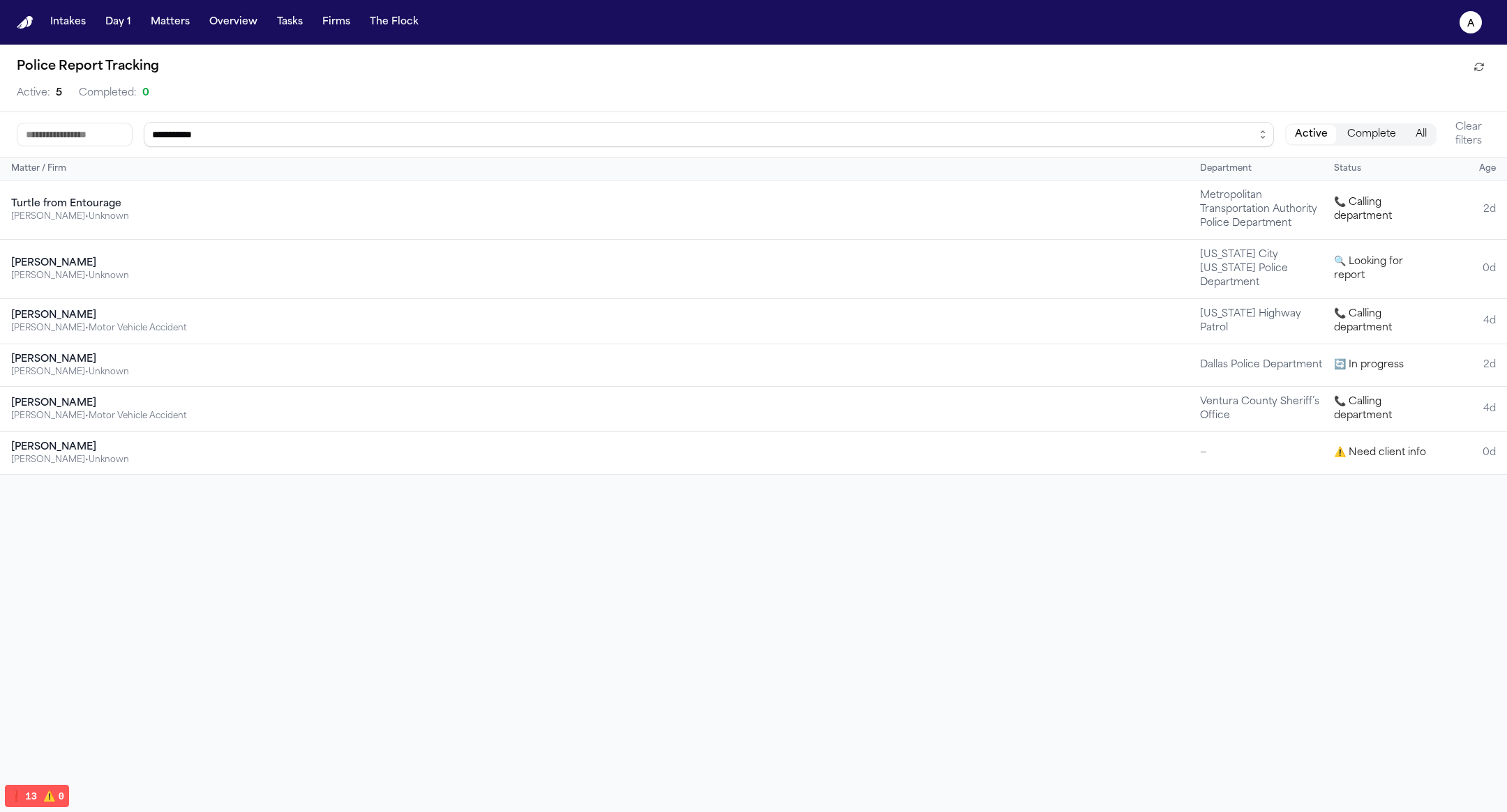
click at [1325, 132] on button "Active" at bounding box center [1311, 135] width 49 height 20
click at [1339, 134] on button "Complete" at bounding box center [1371, 135] width 65 height 20
click at [1339, 134] on button "All" at bounding box center [1421, 135] width 28 height 20
click at [1339, 130] on button "Complete" at bounding box center [1369, 135] width 65 height 20
click at [1339, 123] on button "Clear filters" at bounding box center [1468, 135] width 43 height 28
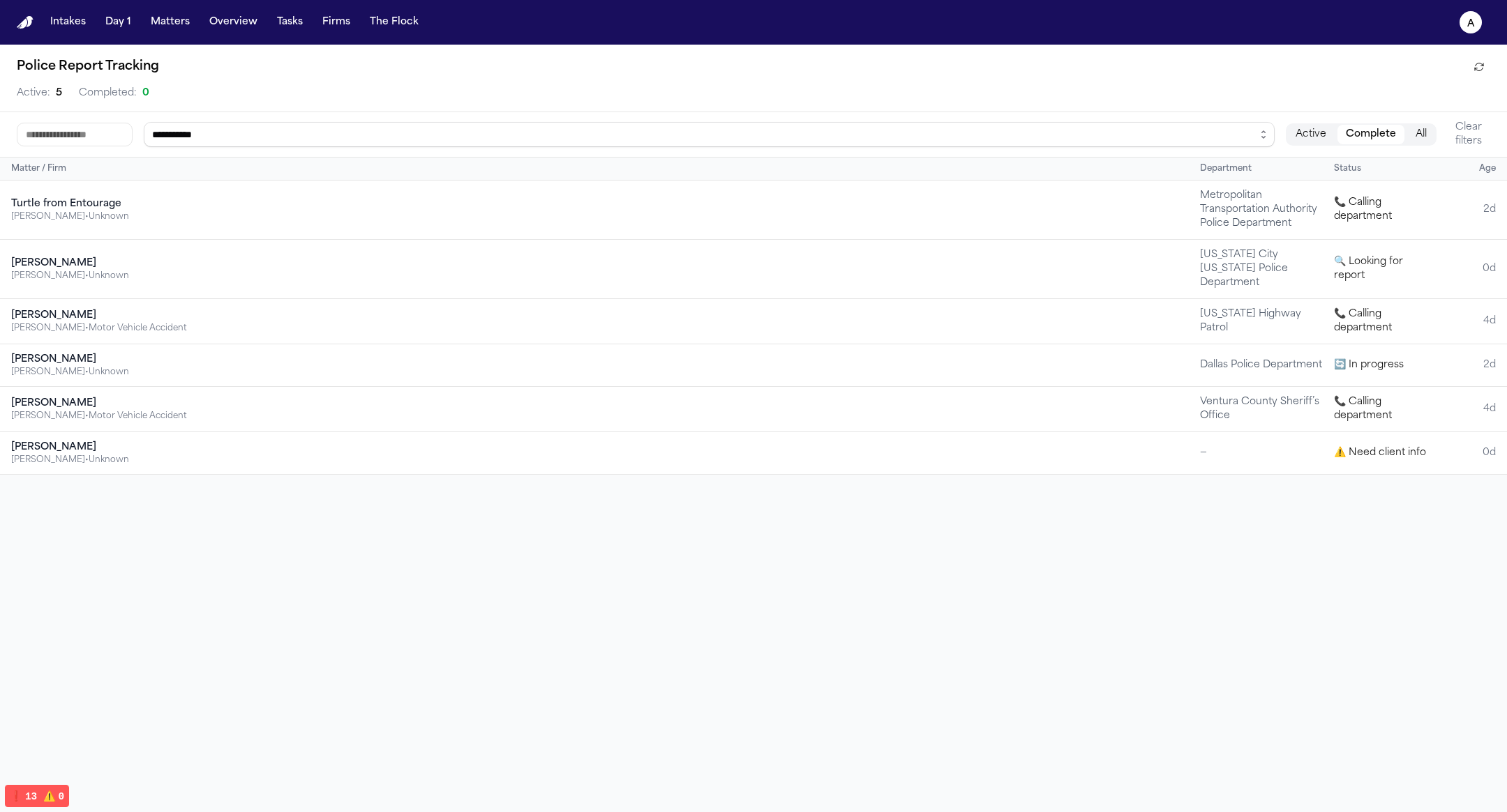
type input "**********"
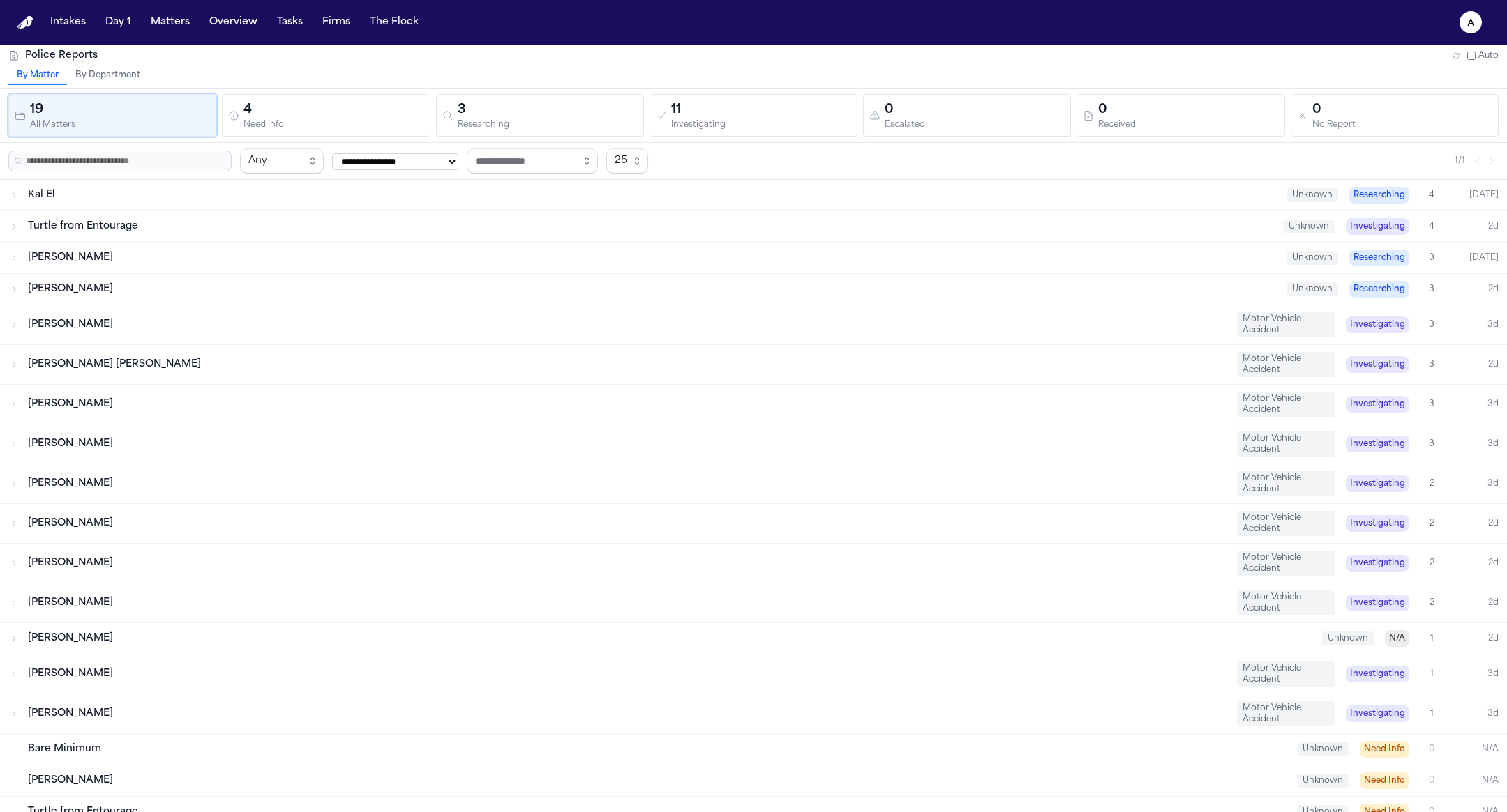
click at [332, 115] on div "4" at bounding box center [333, 111] width 180 height 20
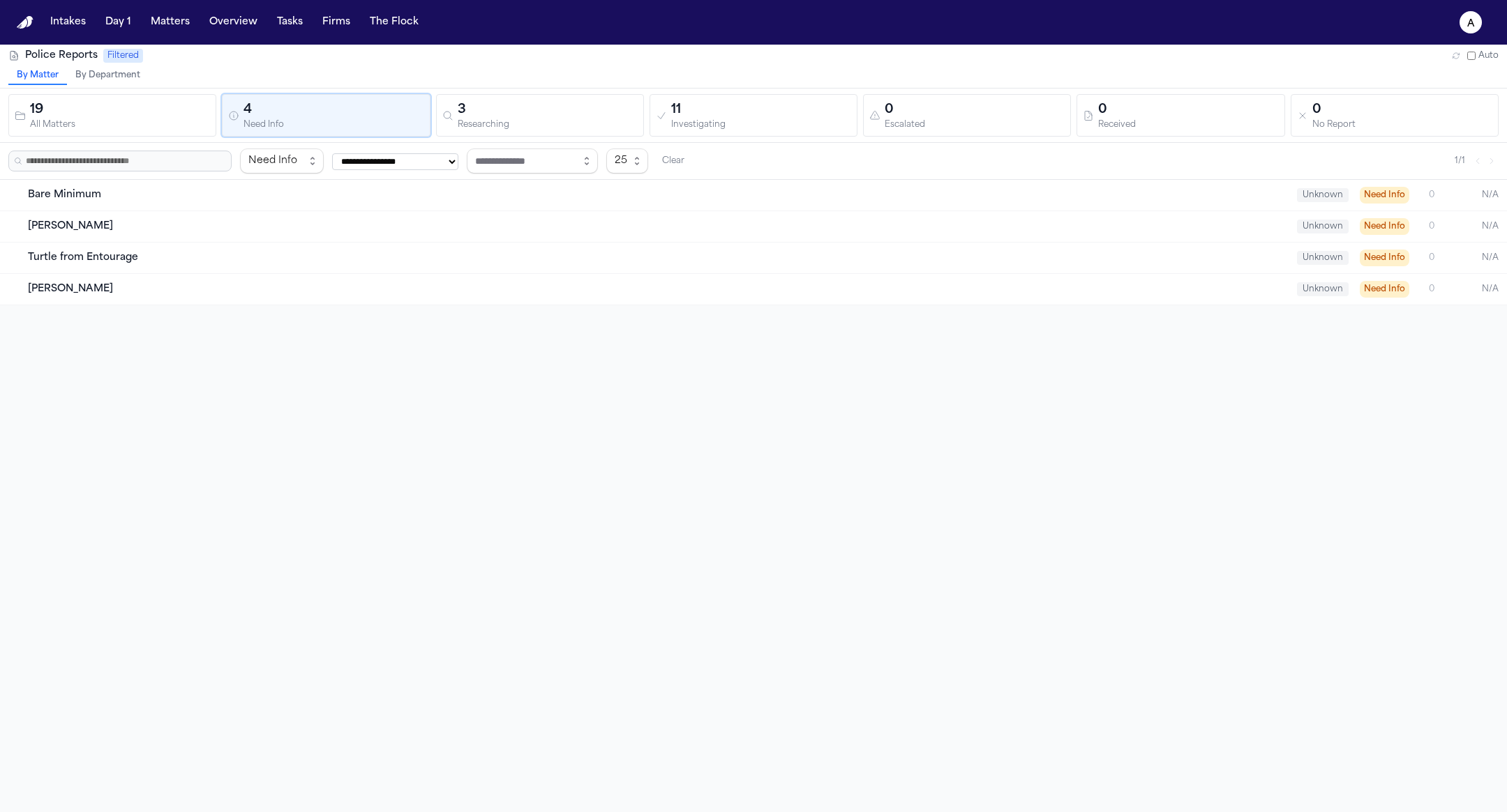
click at [577, 111] on div "3" at bounding box center [547, 111] width 180 height 20
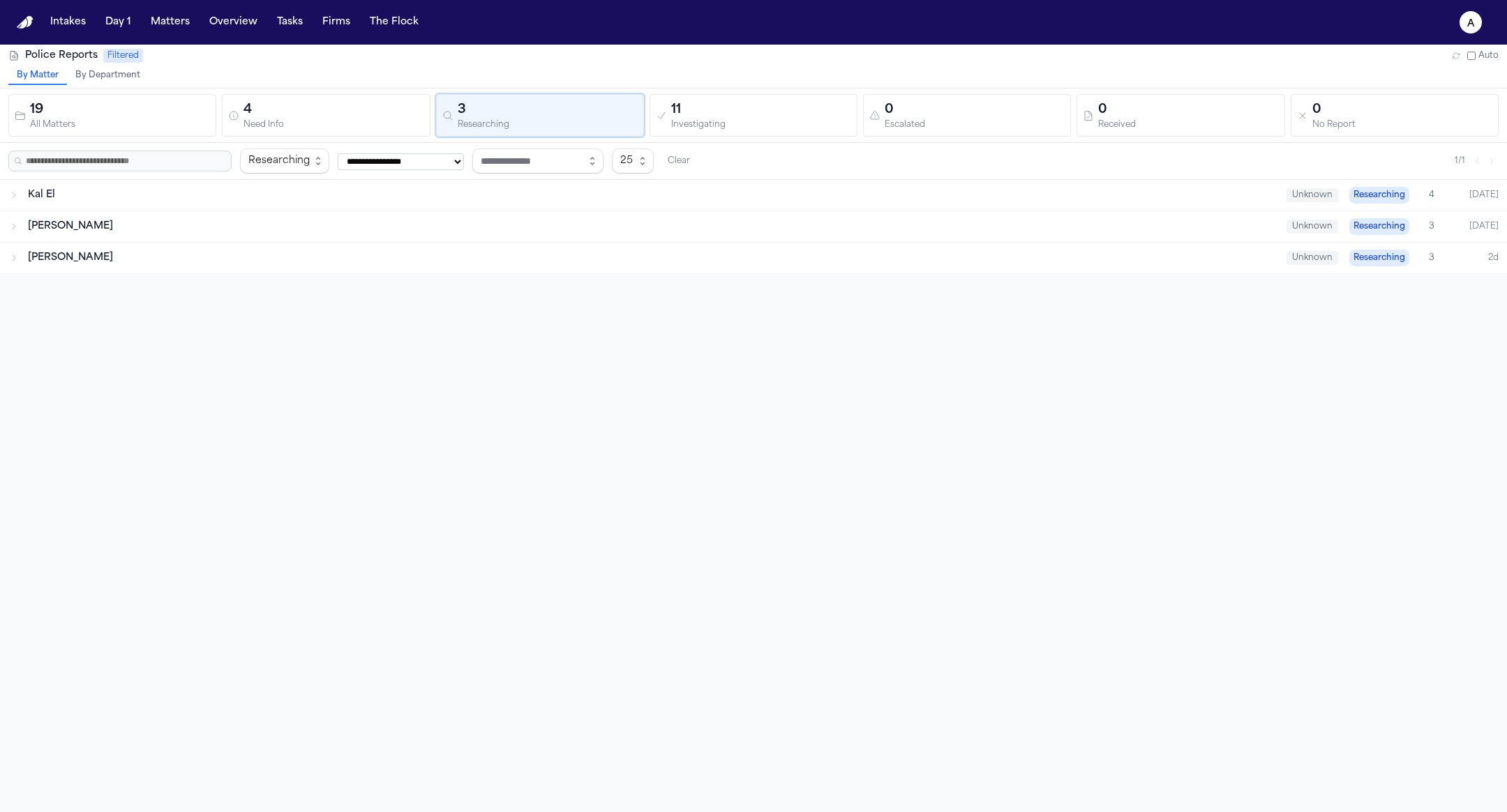
click at [680, 122] on div "Investigating" at bounding box center [761, 125] width 180 height 11
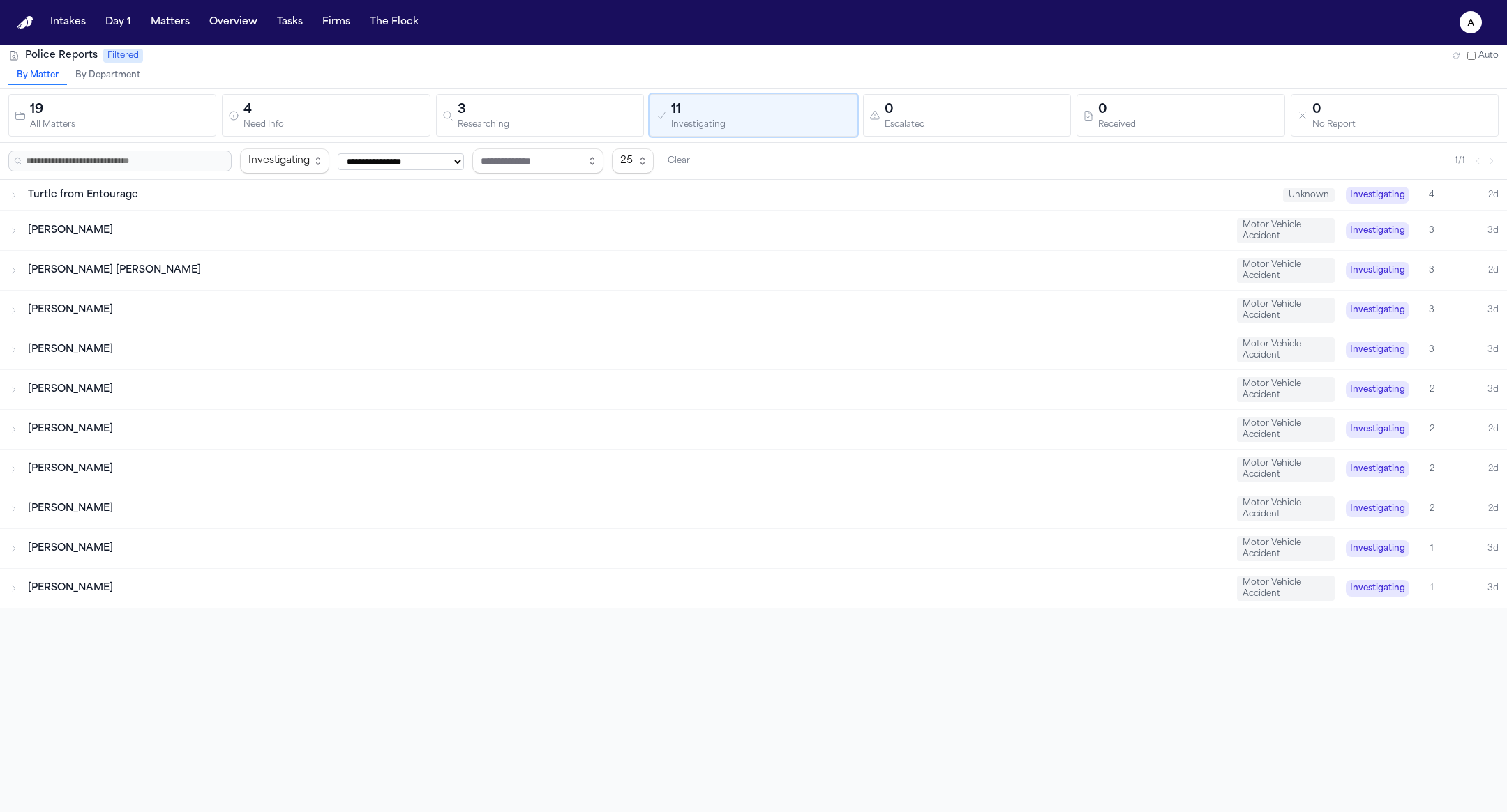
click at [959, 98] on button "0 Escalated" at bounding box center [967, 115] width 208 height 43
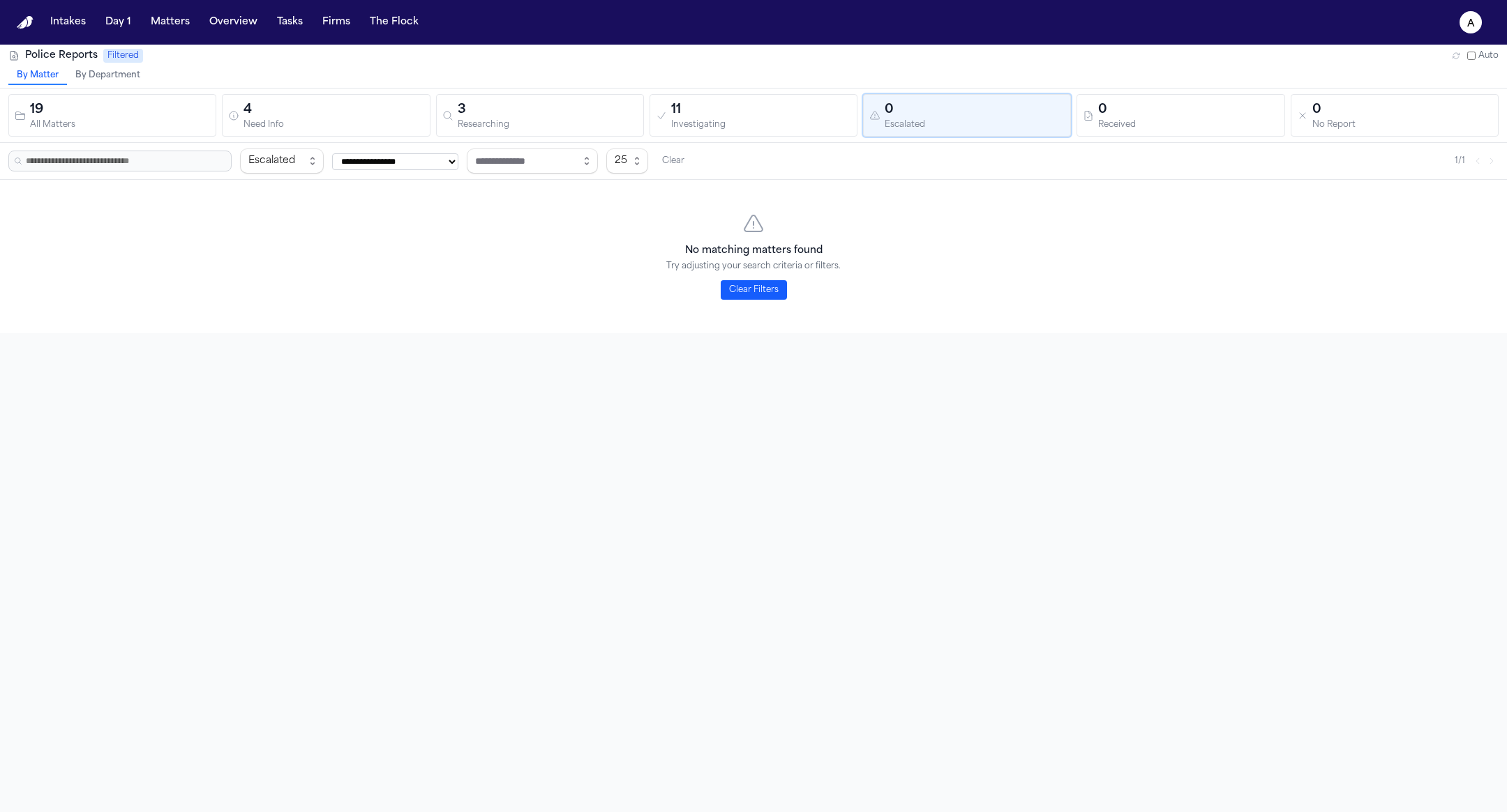
click at [1183, 120] on div "Received" at bounding box center [1187, 125] width 180 height 11
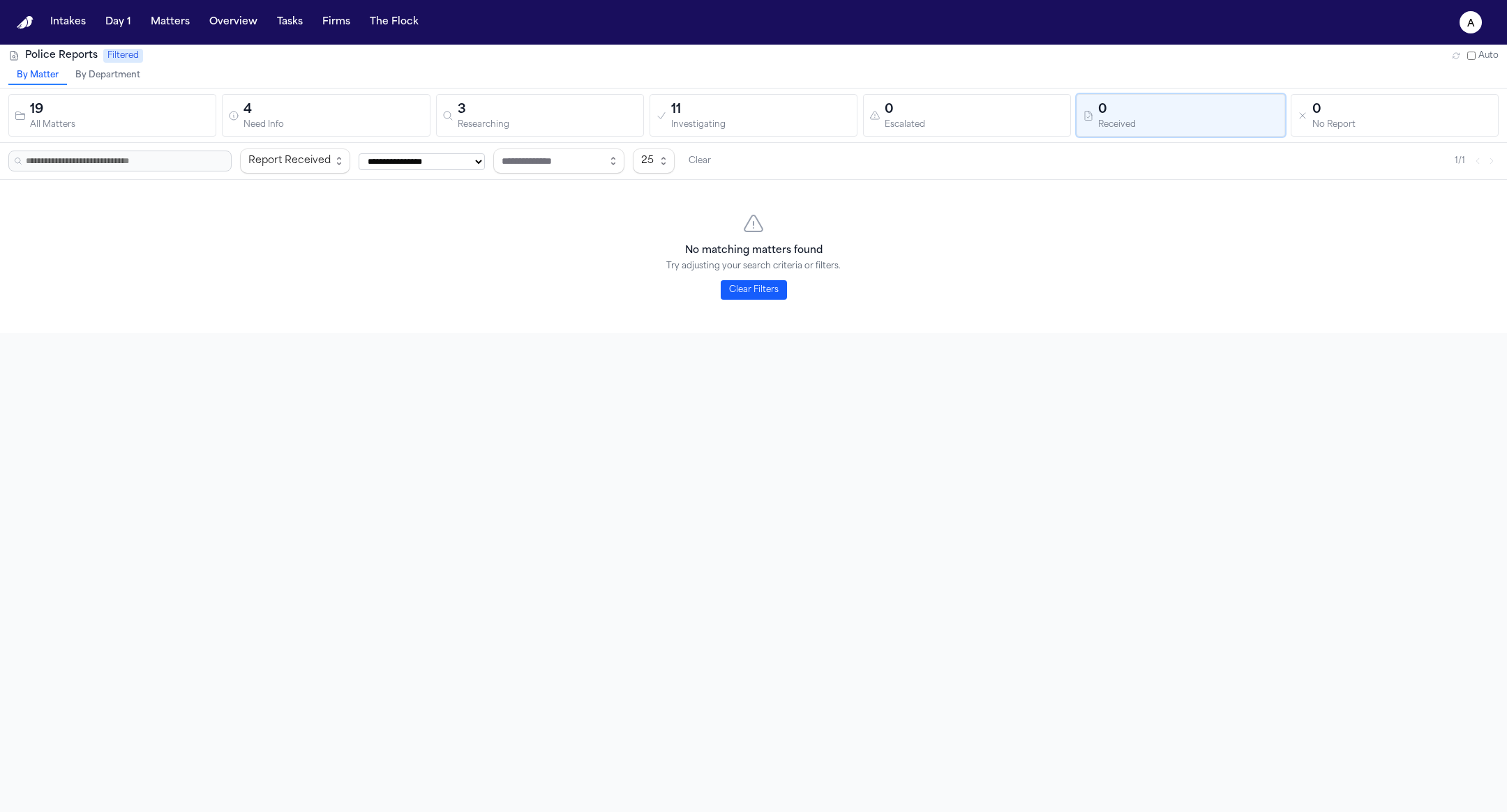
click at [1308, 104] on div "0 No Report" at bounding box center [1393, 116] width 195 height 30
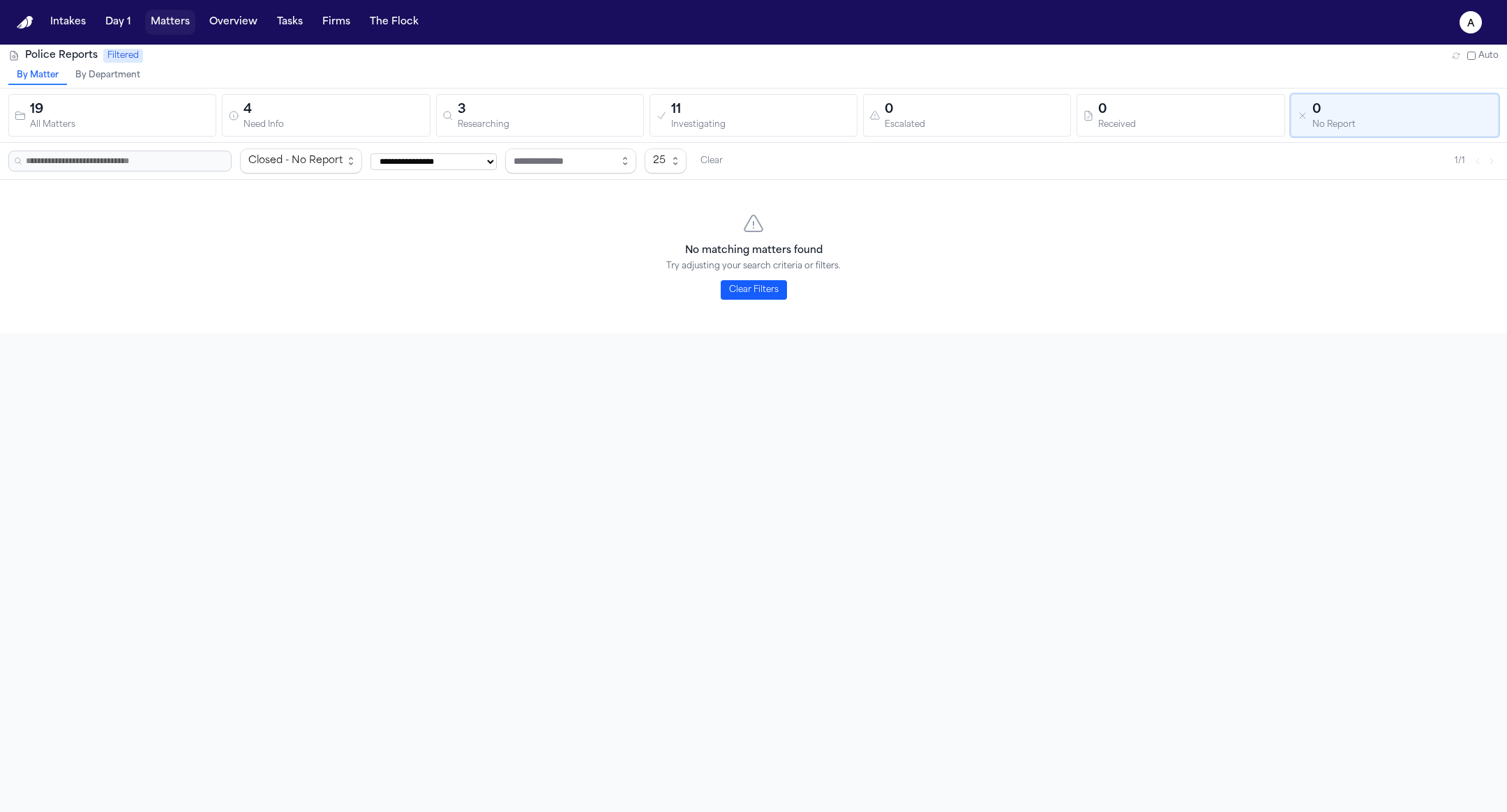
click at [145, 30] on button "Matters" at bounding box center [170, 22] width 50 height 25
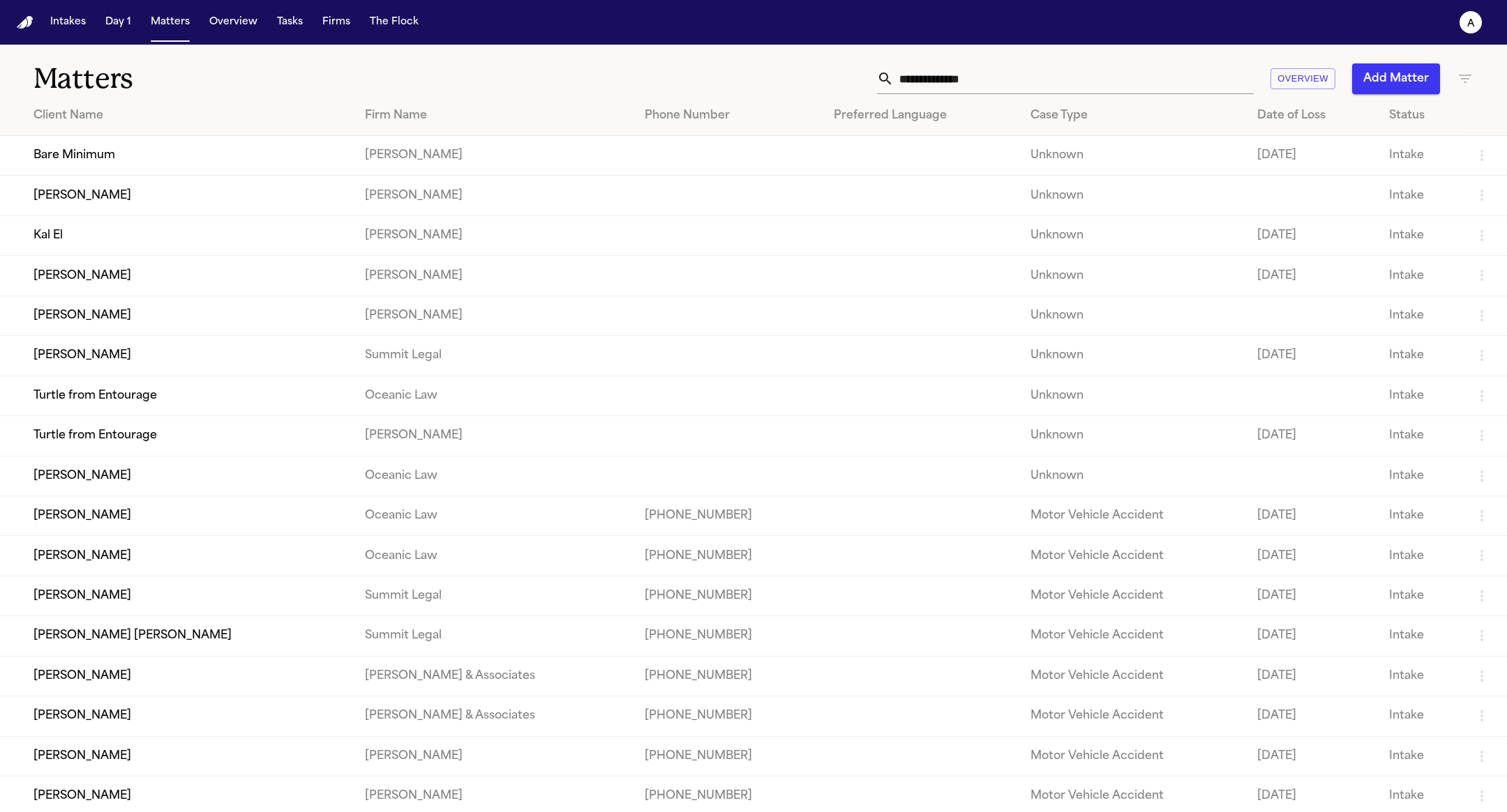
click at [196, 169] on td "Bare Minimum" at bounding box center [176, 155] width 353 height 40
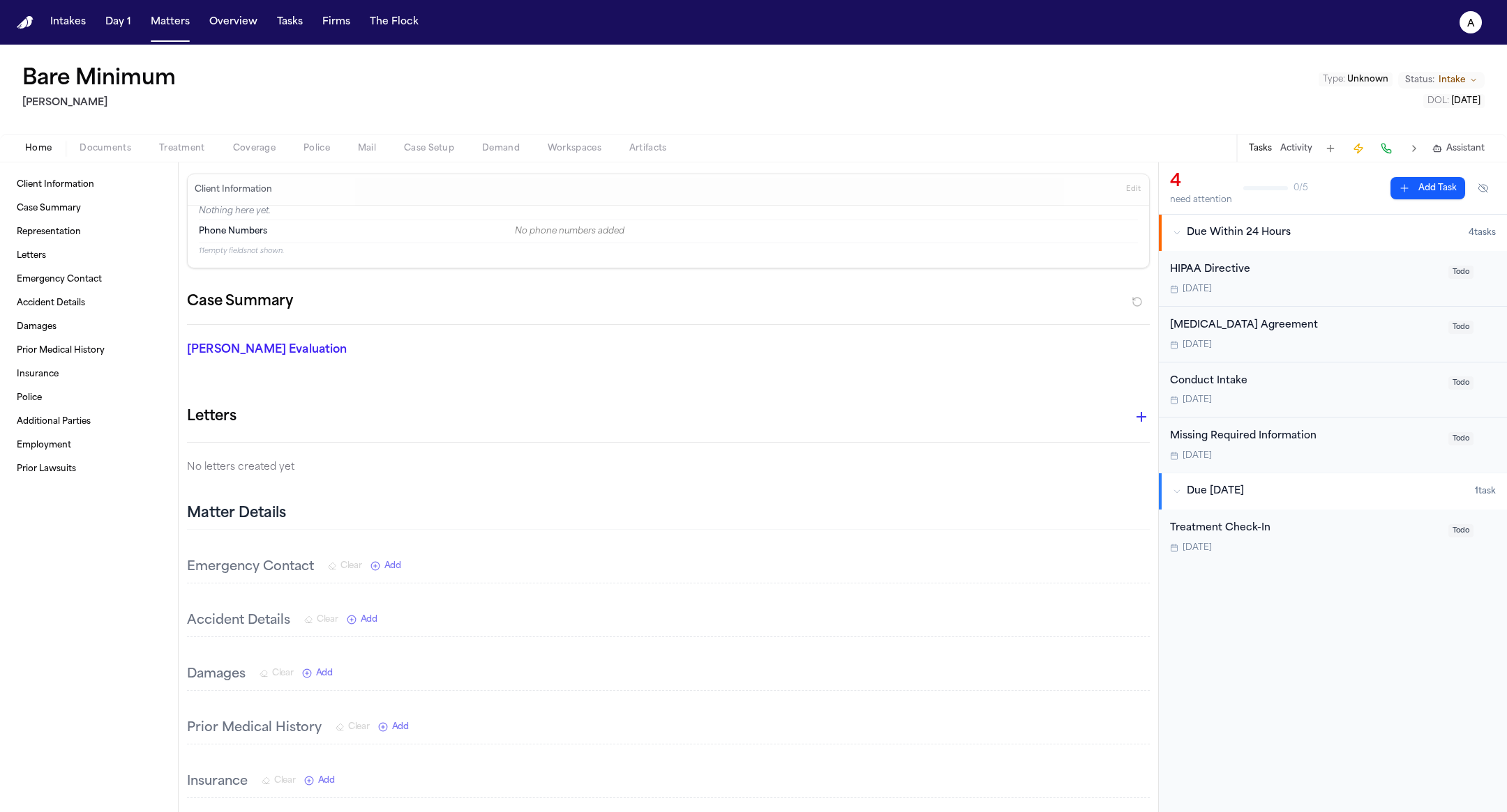
click at [1305, 443] on div "Missing Required Information" at bounding box center [1304, 436] width 270 height 16
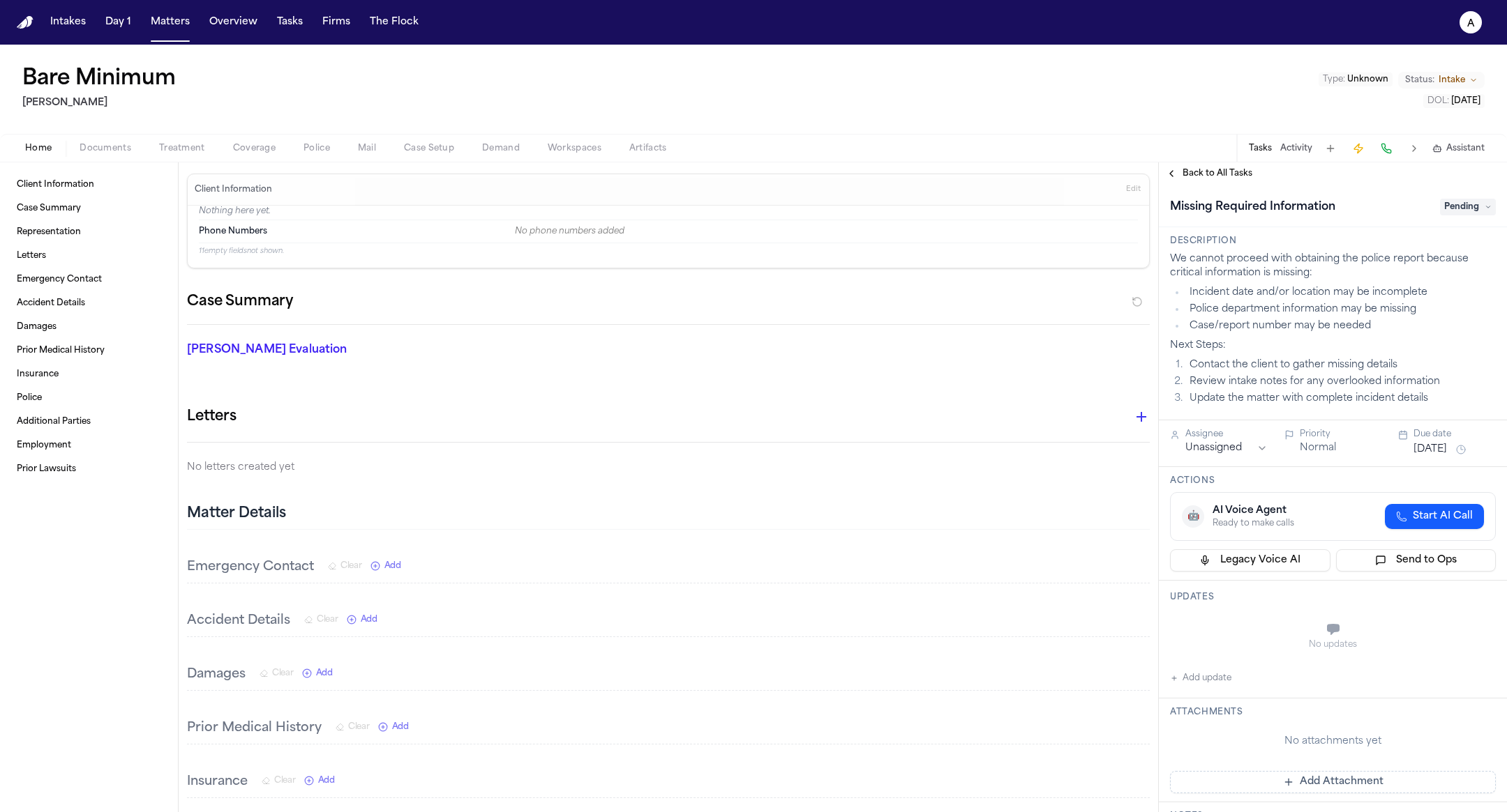
click at [1189, 165] on div "Back to All Tasks" at bounding box center [1333, 173] width 348 height 23
click at [1184, 176] on span "Back to All Tasks" at bounding box center [1217, 173] width 69 height 11
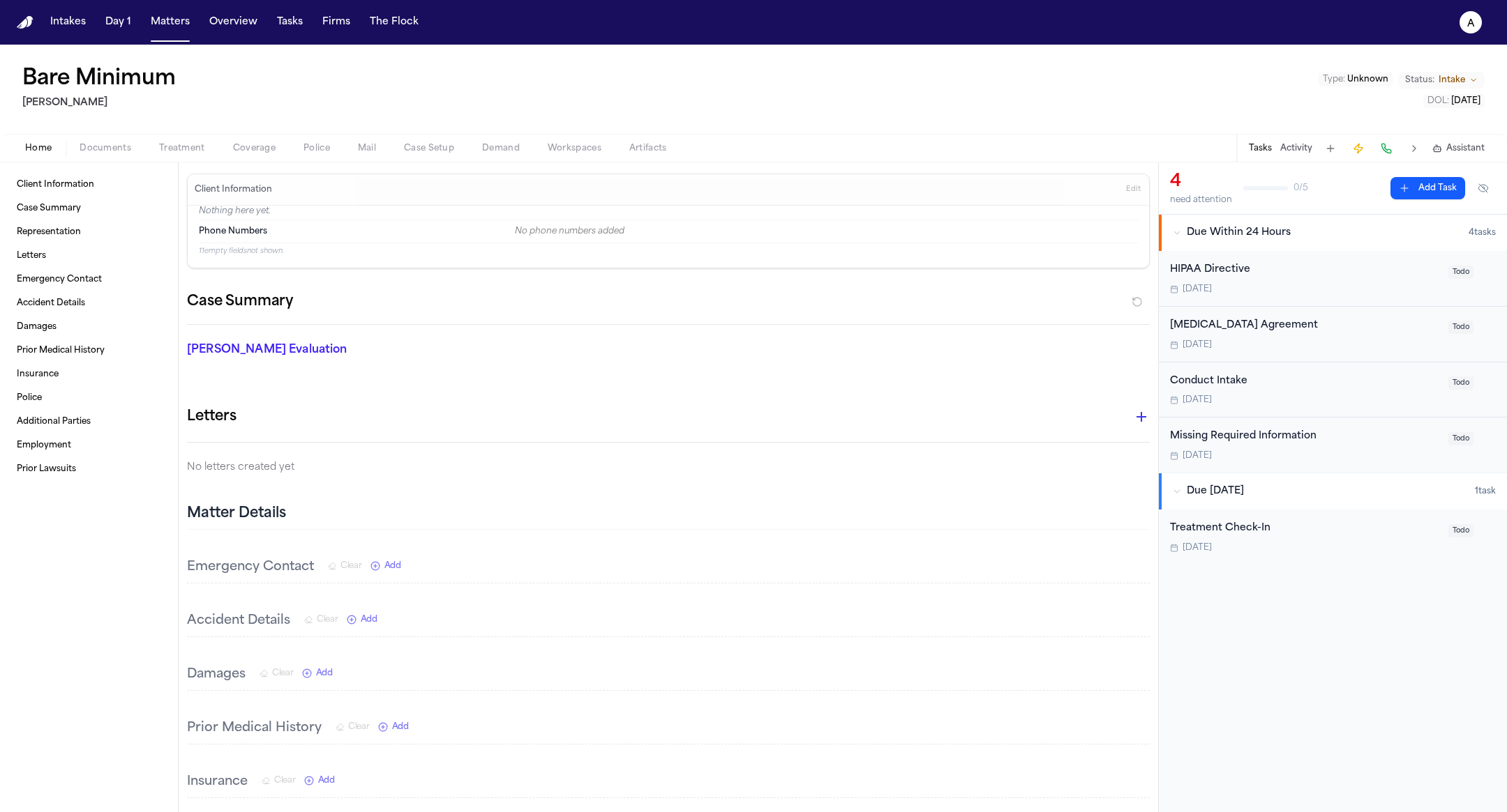
click at [379, 145] on button "Mail" at bounding box center [367, 148] width 47 height 17
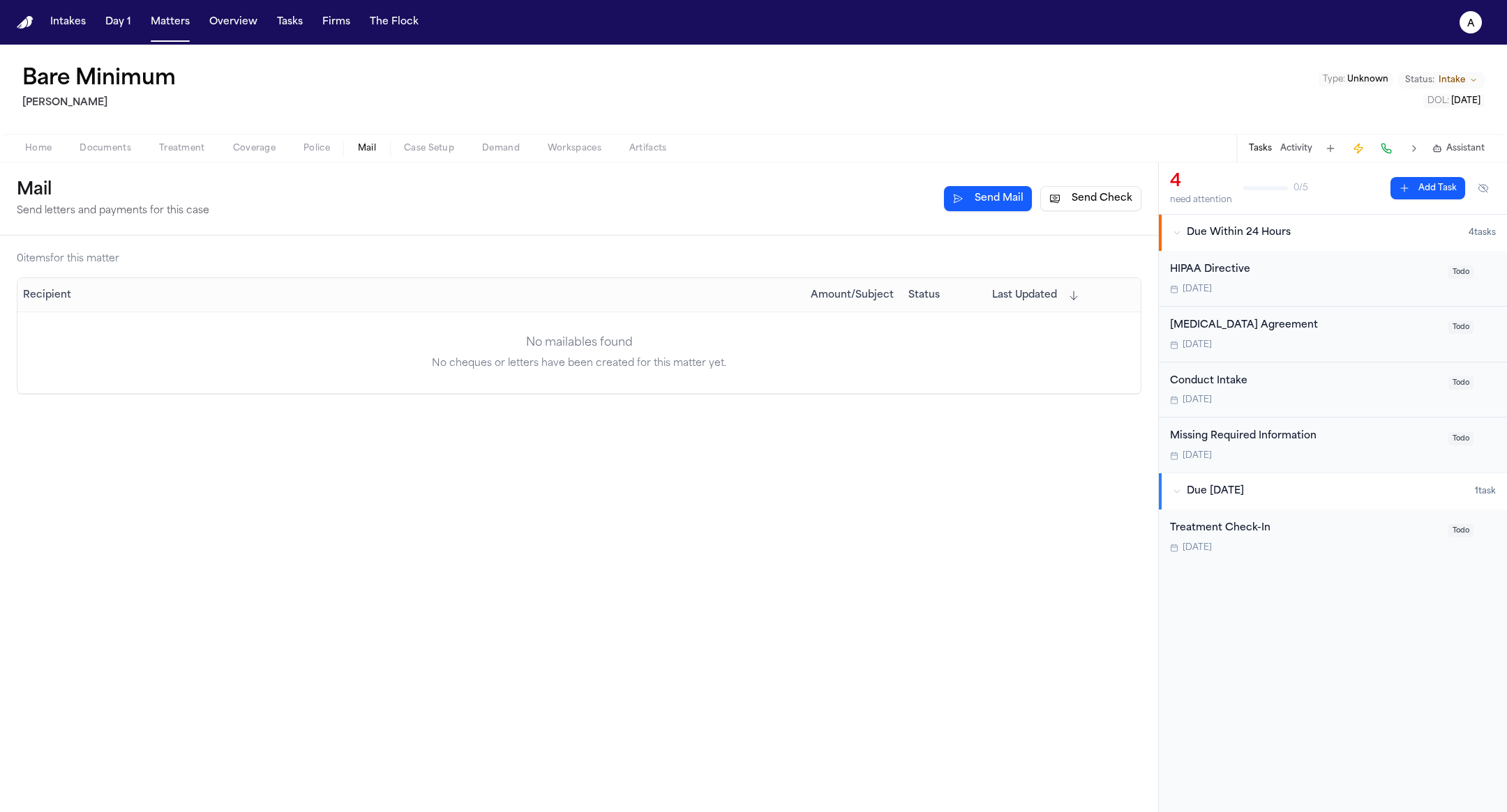
click at [16, 144] on button "Home" at bounding box center [38, 148] width 54 height 17
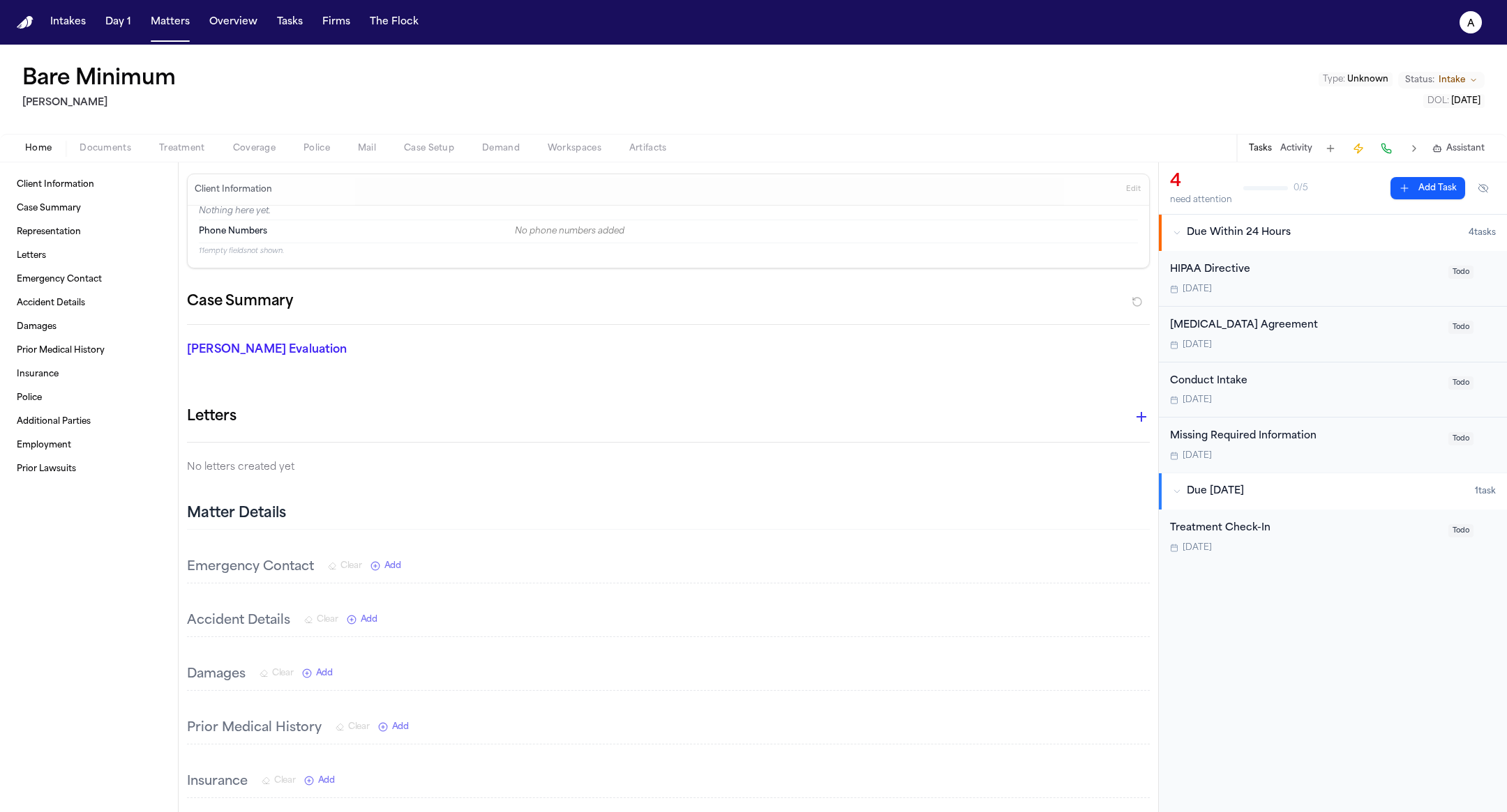
click at [177, 142] on span "Treatment" at bounding box center [182, 147] width 47 height 11
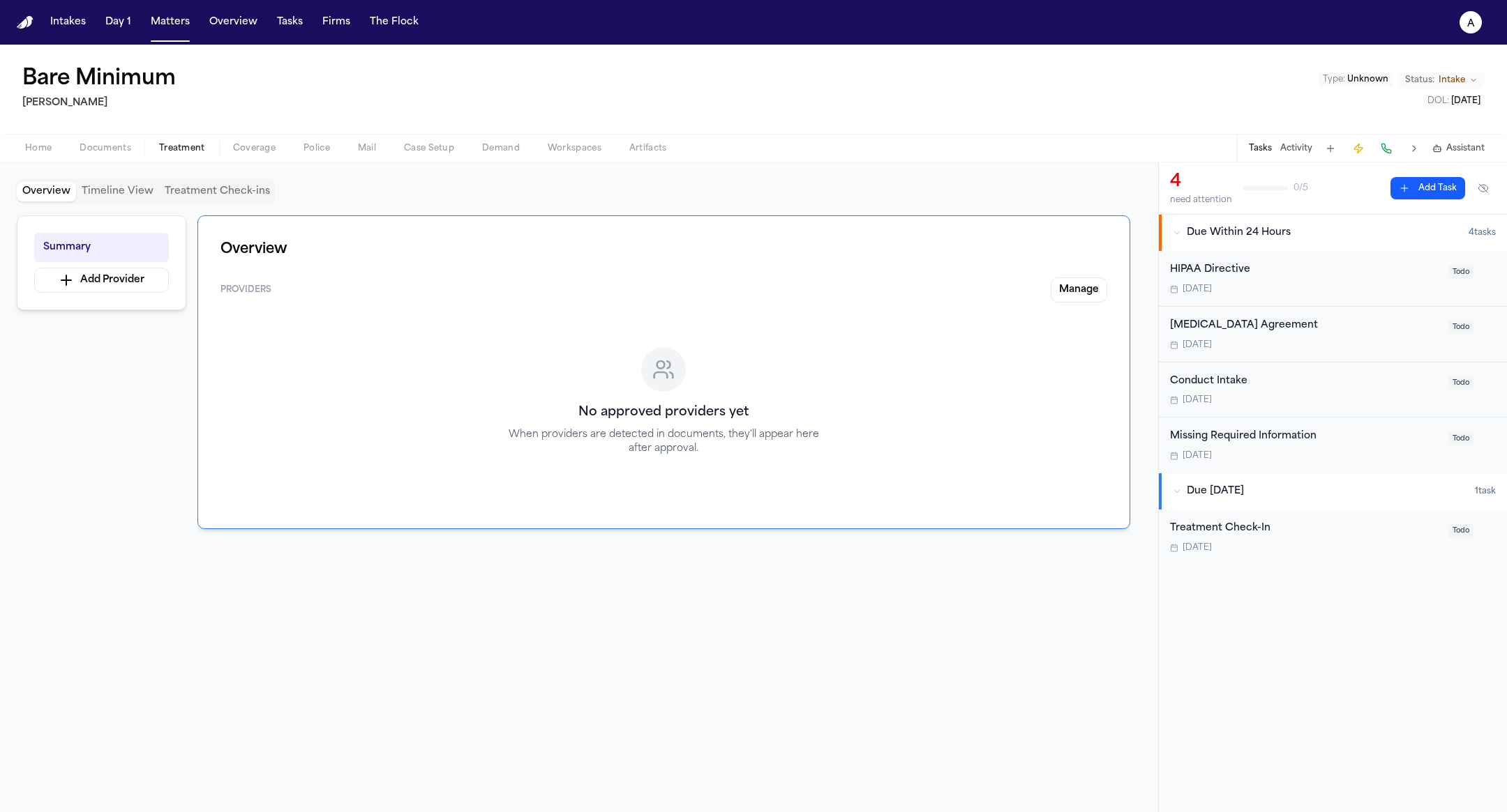
click at [120, 153] on span "Documents" at bounding box center [105, 147] width 51 height 11
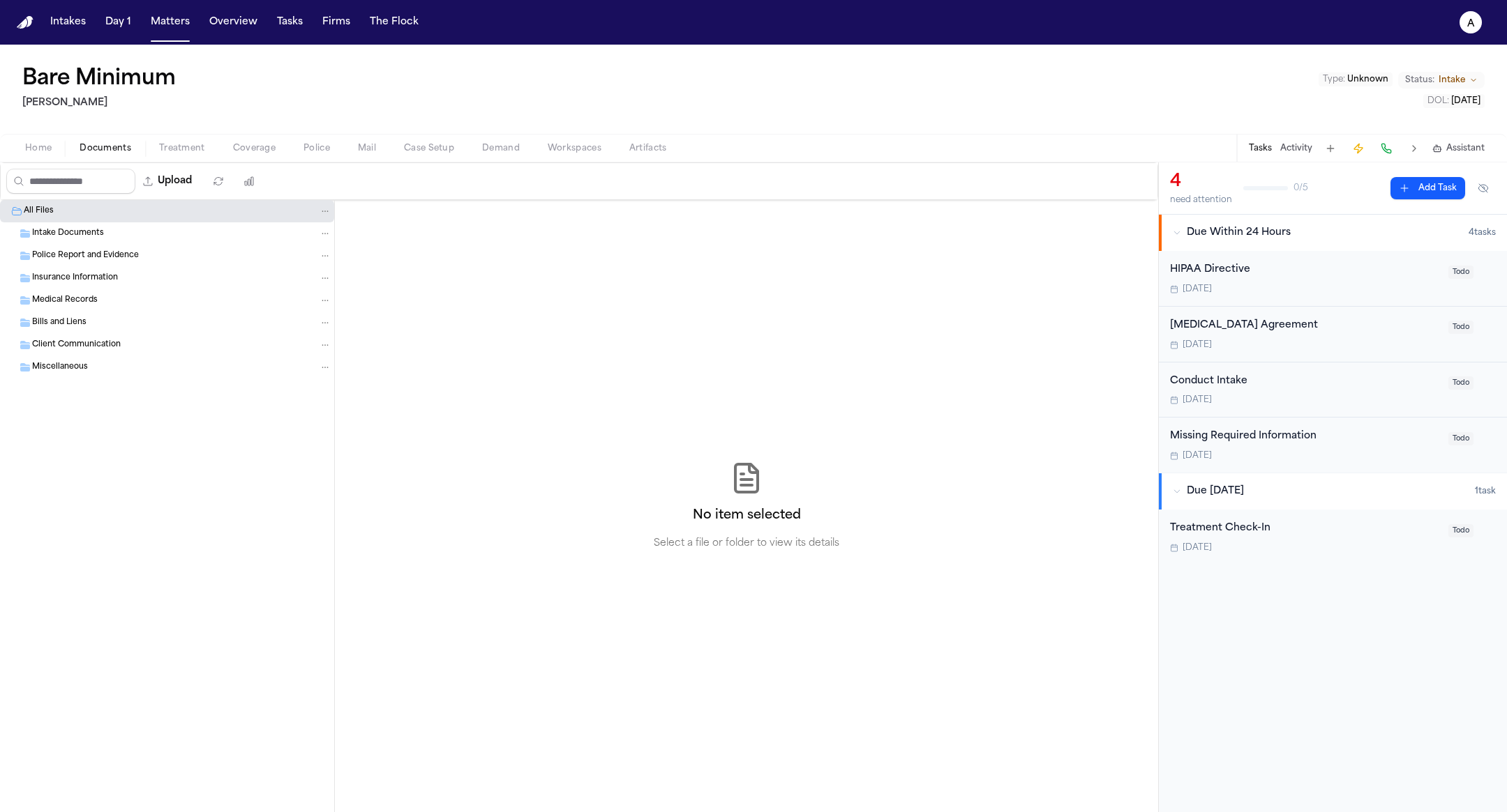
click at [330, 158] on div "Home Documents Treatment Coverage Police Mail Case Setup Demand Workspaces Arti…" at bounding box center [753, 147] width 1507 height 28
click at [308, 143] on span "Police" at bounding box center [317, 147] width 27 height 11
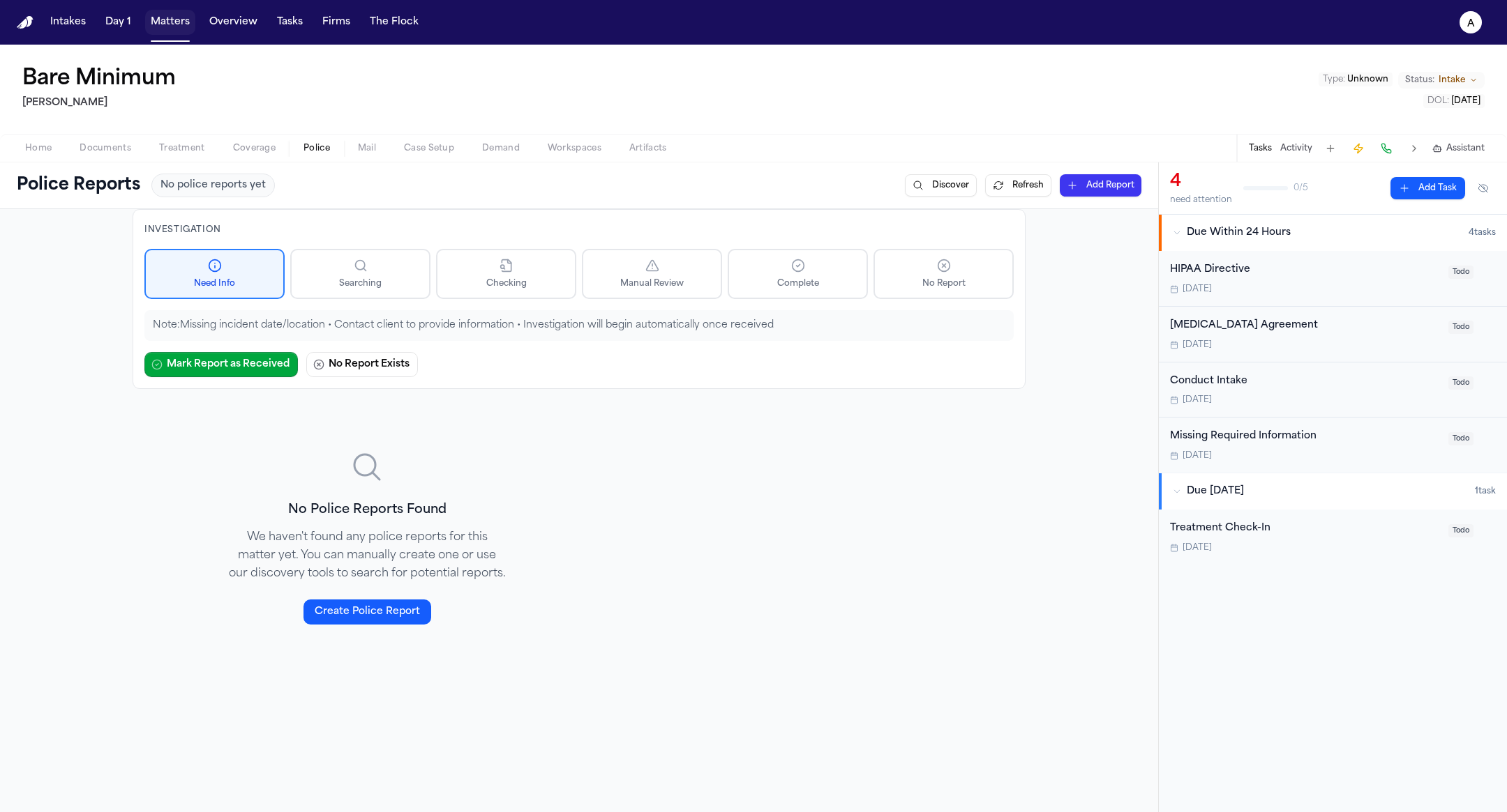
click at [179, 29] on button "Matters" at bounding box center [170, 22] width 50 height 25
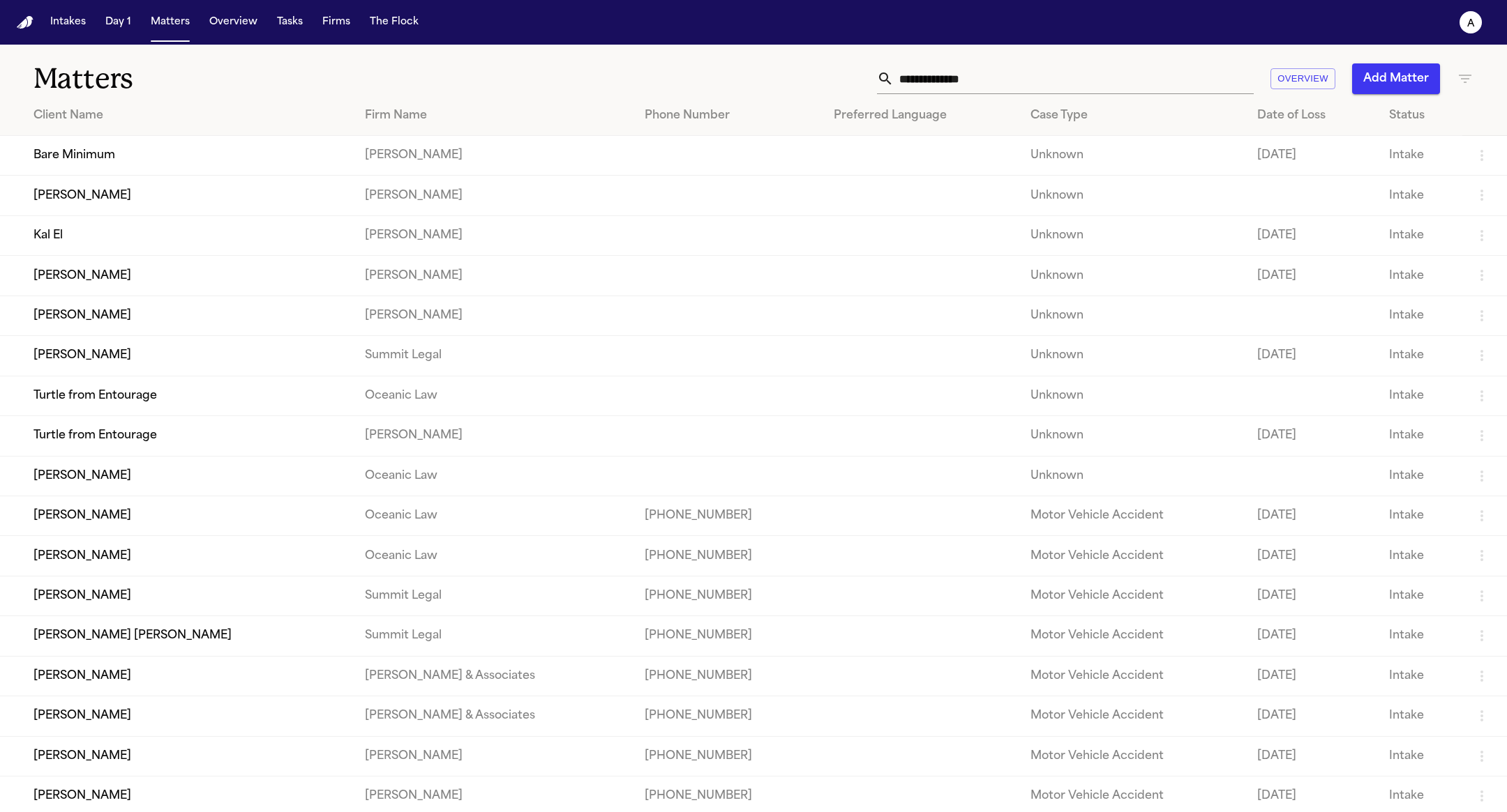
click at [212, 327] on td "[PERSON_NAME]" at bounding box center [176, 316] width 353 height 40
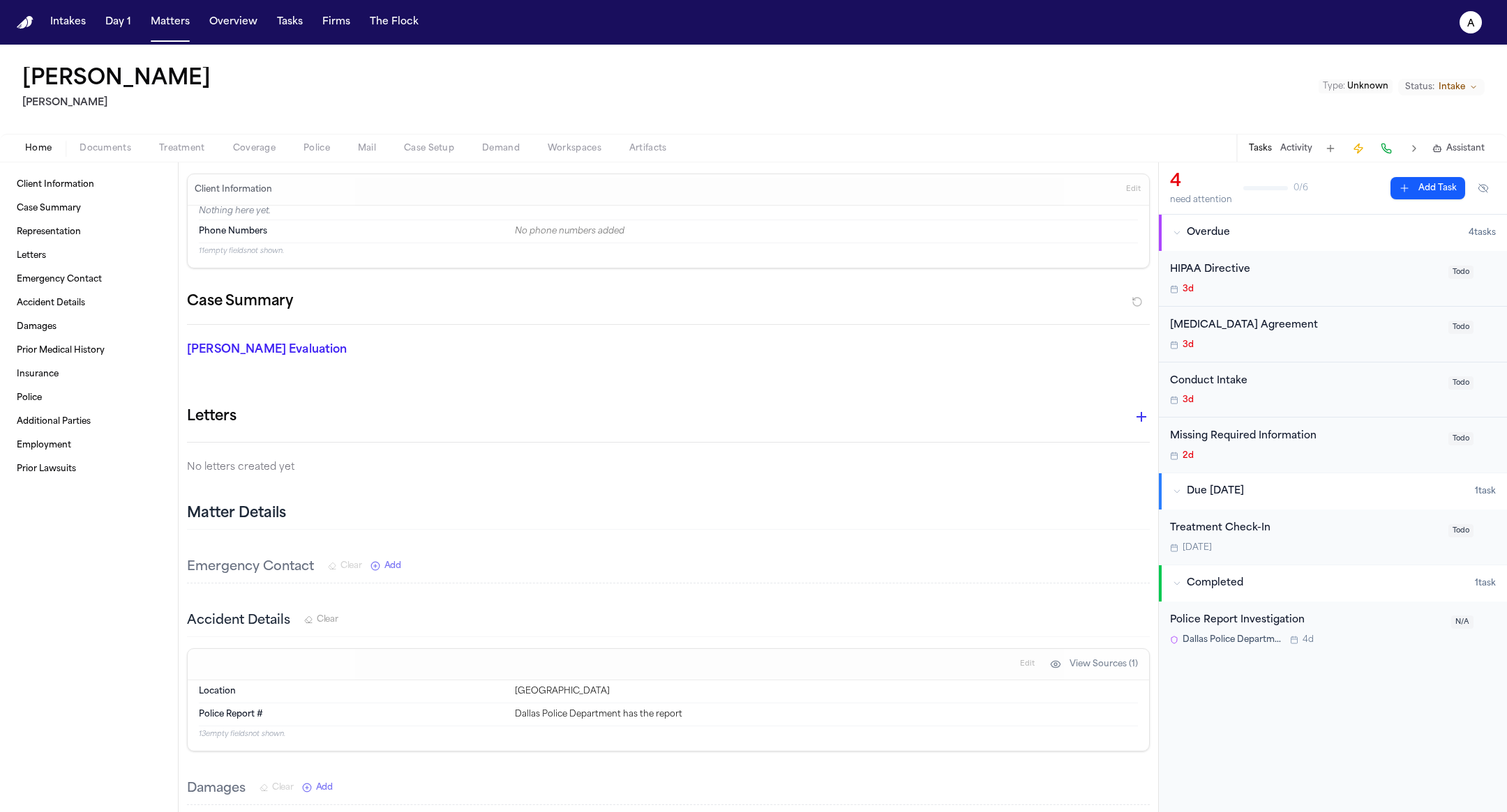
click at [178, 30] on button "Matters" at bounding box center [170, 22] width 50 height 25
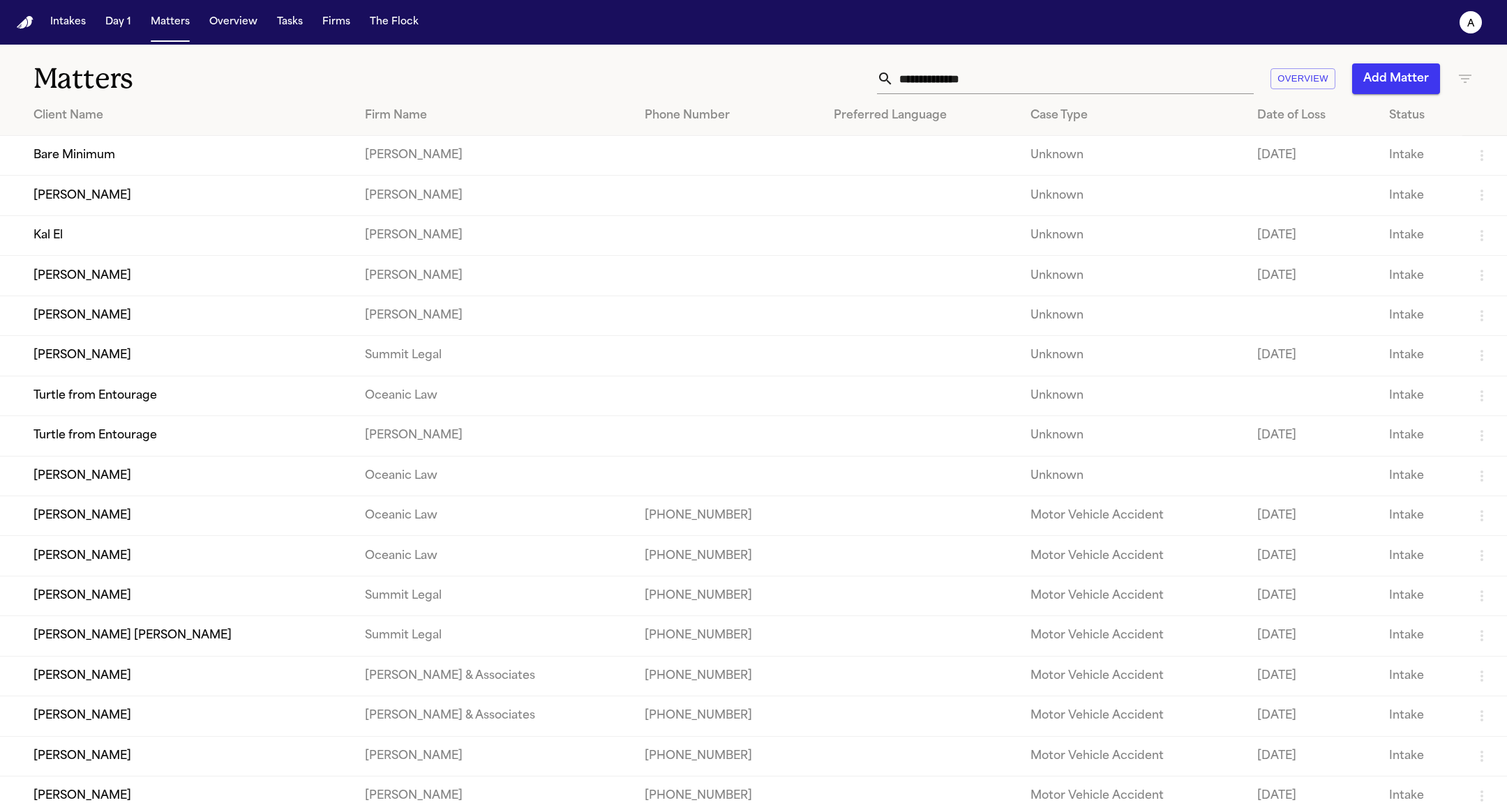
click at [157, 347] on td "[PERSON_NAME]" at bounding box center [176, 356] width 353 height 40
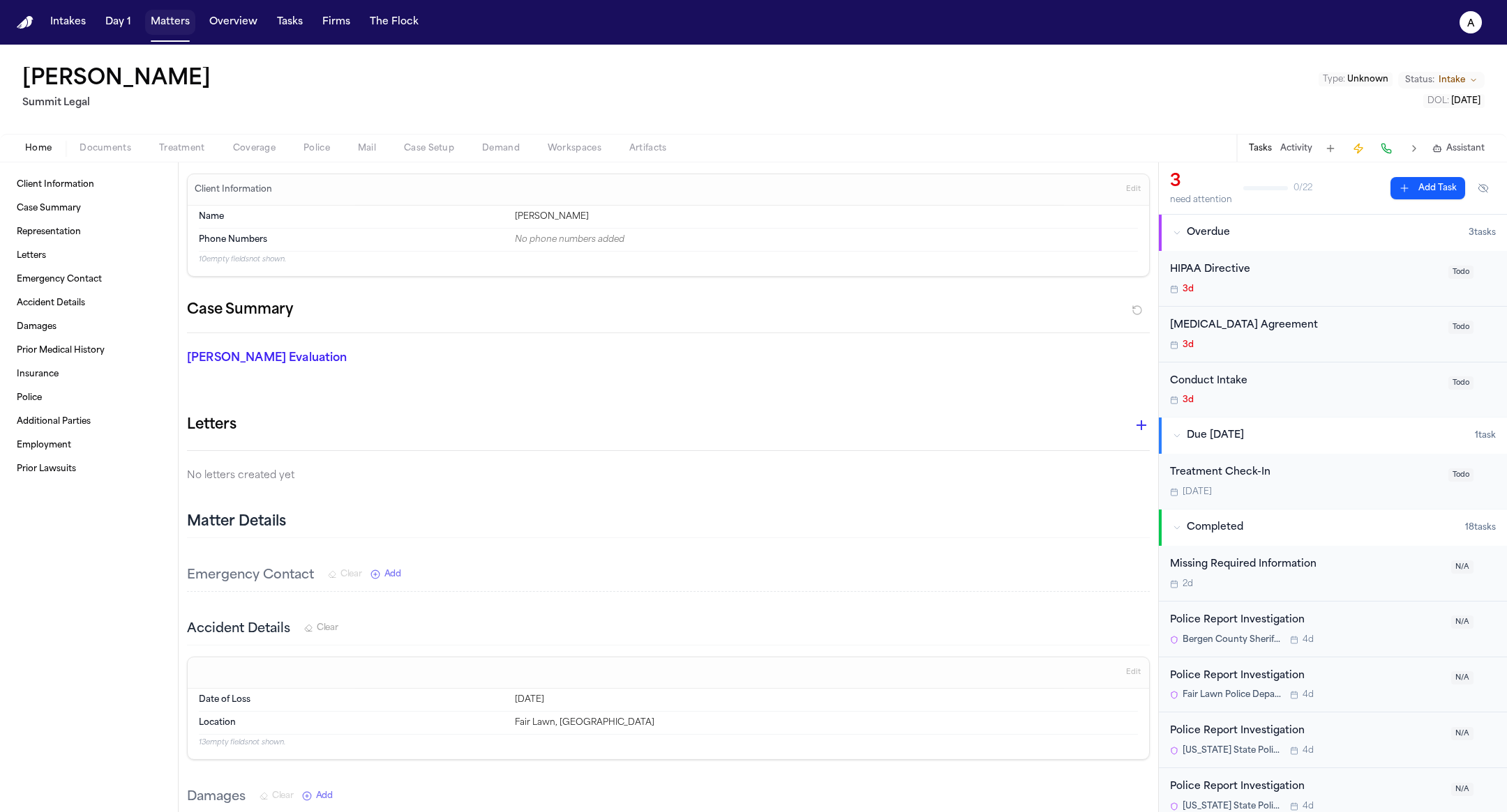
click at [178, 21] on button "Matters" at bounding box center [170, 22] width 50 height 25
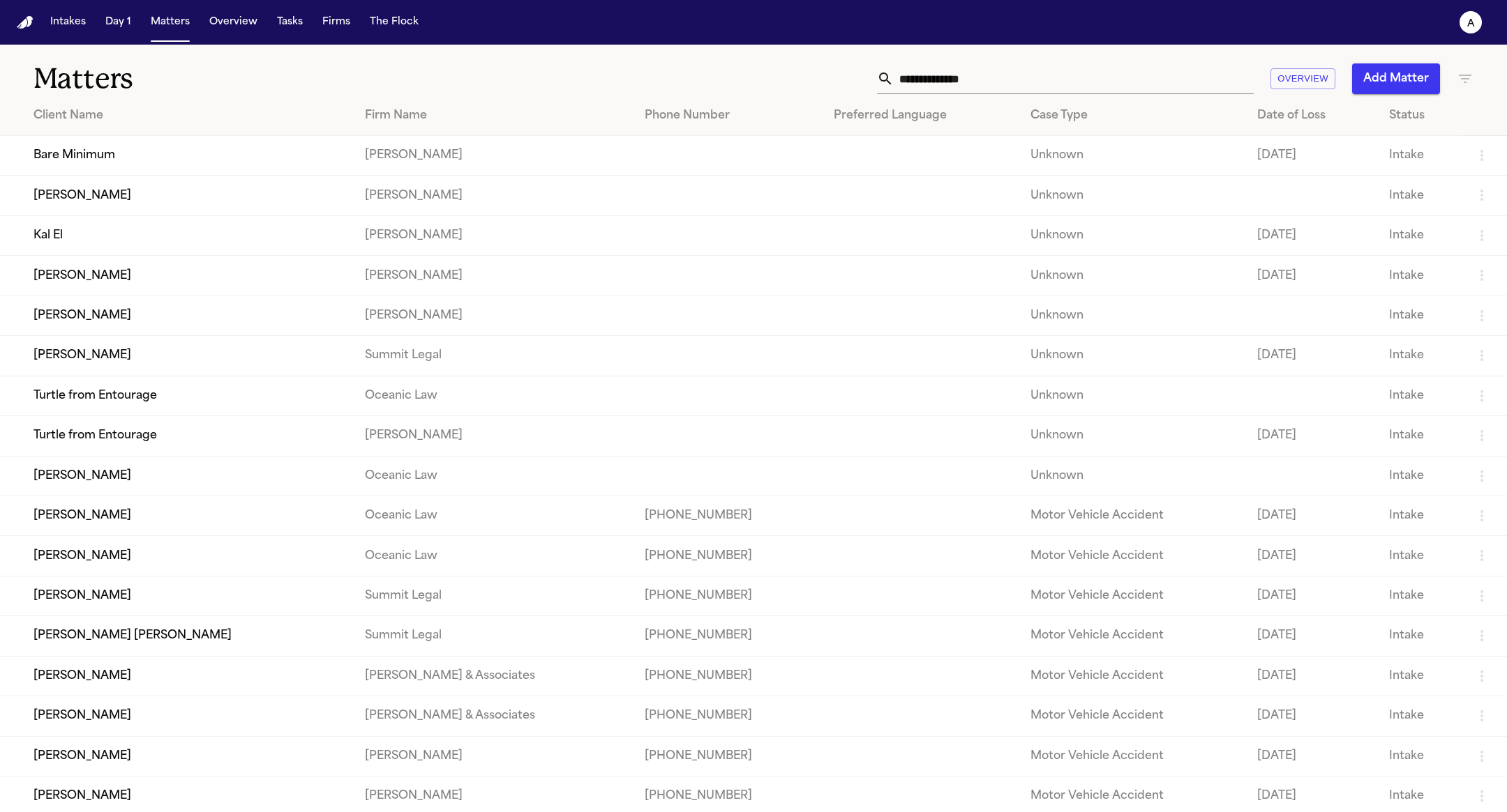
click at [353, 158] on td "Hecht" at bounding box center [493, 155] width 280 height 40
click at [221, 159] on td "Bare Minimum" at bounding box center [176, 155] width 353 height 40
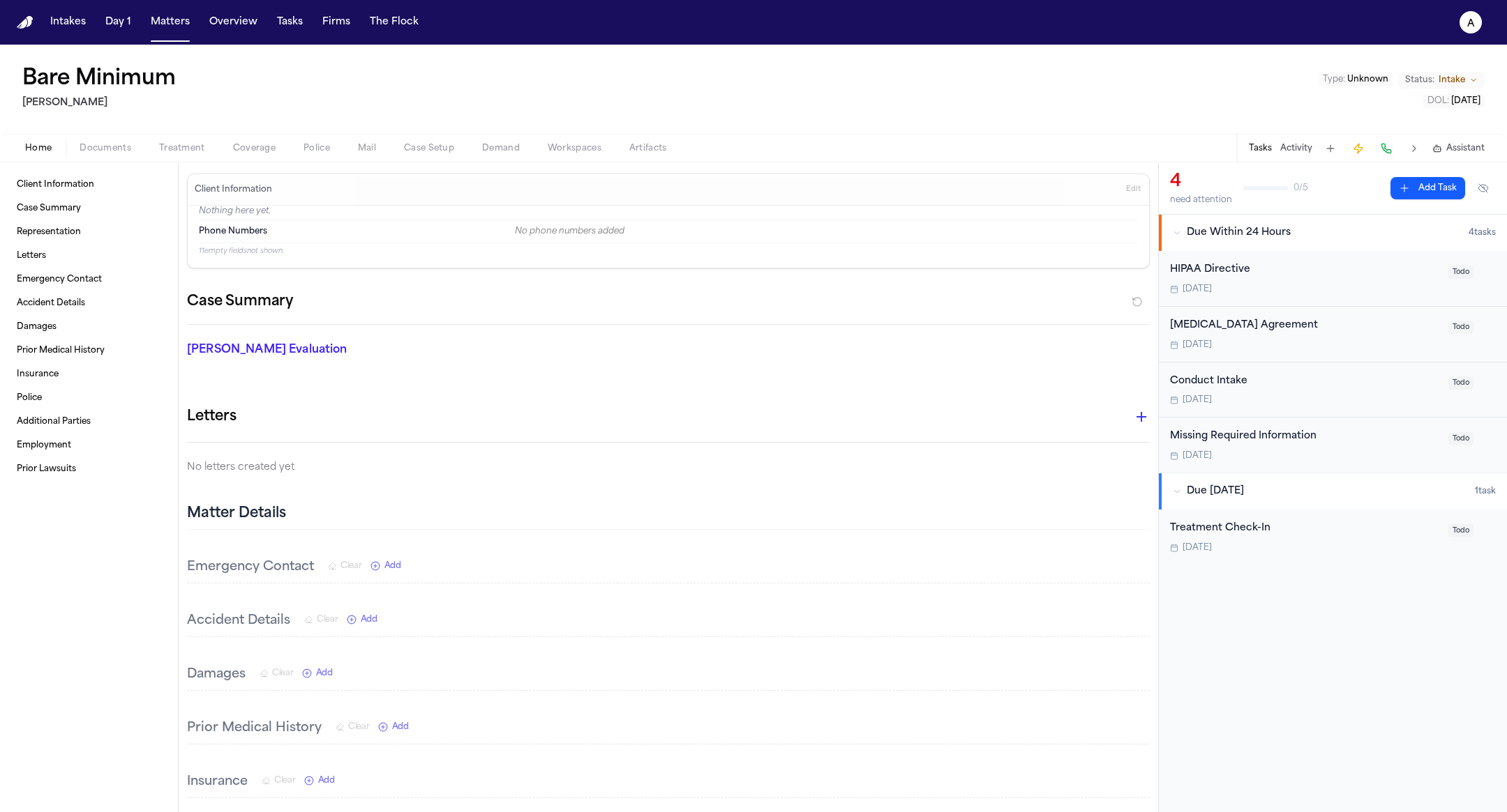
scroll to position [797, 0]
